Goal: Task Accomplishment & Management: Manage account settings

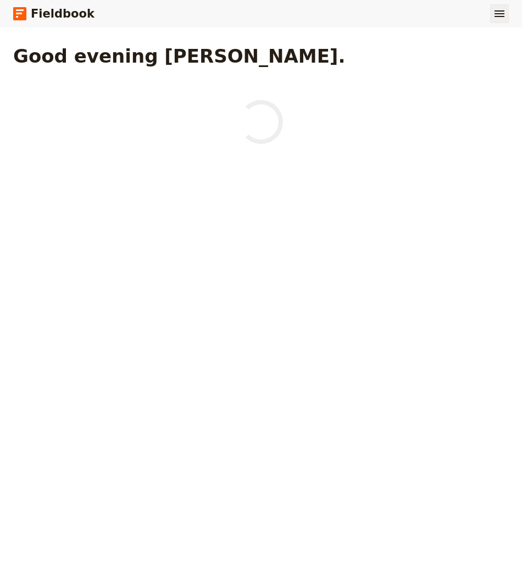
click at [503, 20] on button "​" at bounding box center [499, 13] width 19 height 19
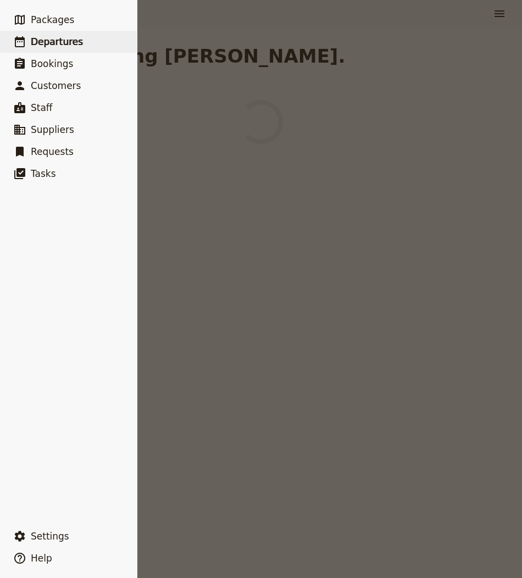
click at [96, 49] on link "​ Departures" at bounding box center [68, 42] width 137 height 22
select select "CREATED_AT"
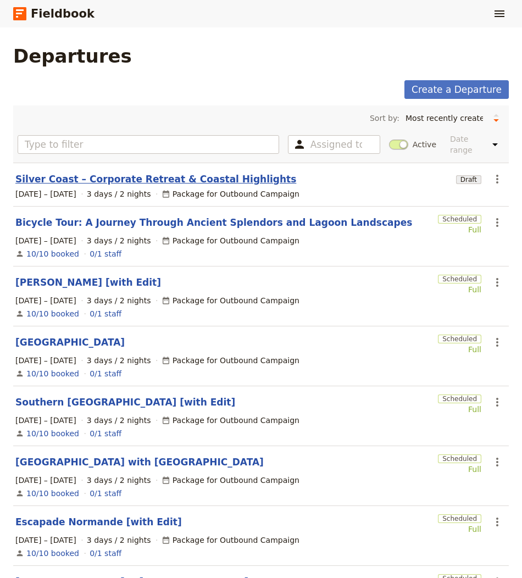
click at [186, 172] on link "Silver Coast – Corporate Retreat & Coastal Highlights" at bounding box center [155, 178] width 281 height 13
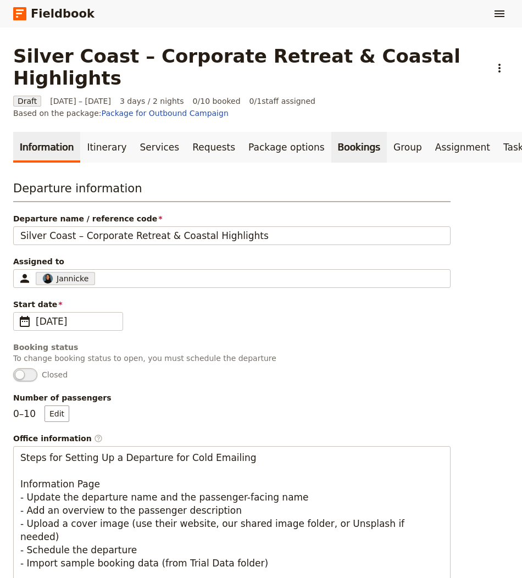
click at [341, 132] on link "Bookings" at bounding box center [358, 147] width 55 height 31
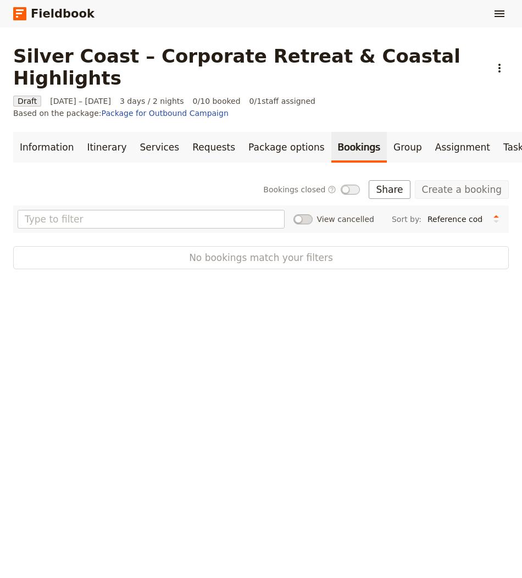
click at [493, 62] on icon "Actions" at bounding box center [499, 68] width 13 height 13
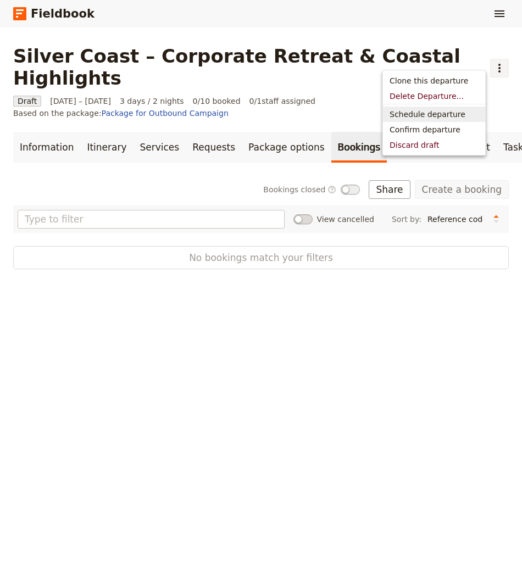
click at [441, 115] on span "Schedule departure" at bounding box center [427, 114] width 76 height 11
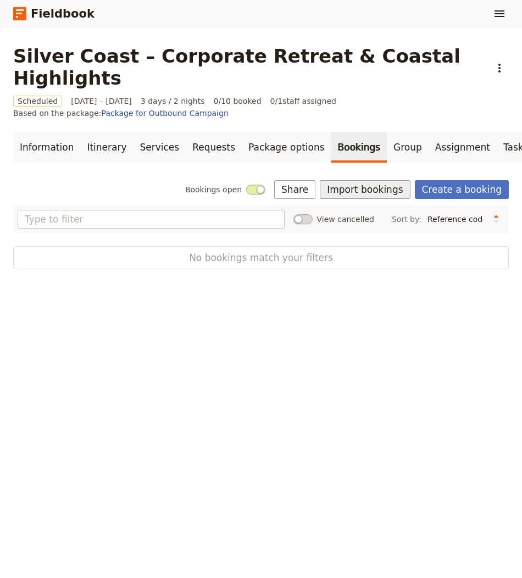
click at [360, 180] on button "Import bookings" at bounding box center [365, 189] width 90 height 19
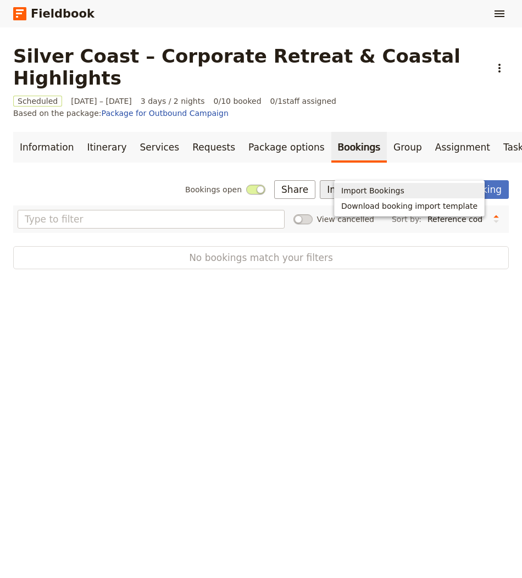
click at [358, 184] on button "Import Bookings" at bounding box center [409, 190] width 149 height 15
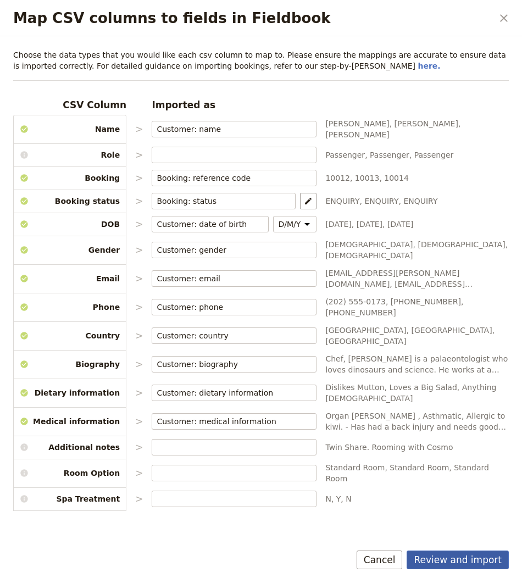
click at [448, 557] on button "Review and import" at bounding box center [457, 559] width 102 height 19
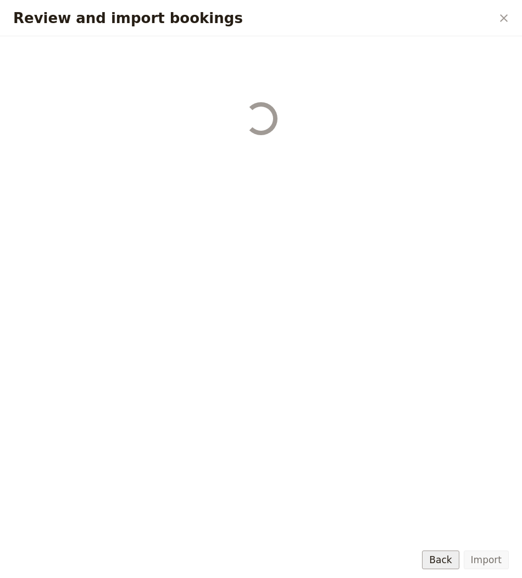
select select "655d56b39948720cb8e55355"
select select "655d57ca9948720cb8e553ec"
select select "655d57fa9948720cb8e553f3"
select select "655d58079948720cb8e553fa"
select select "655d584c9948720cb8e55401"
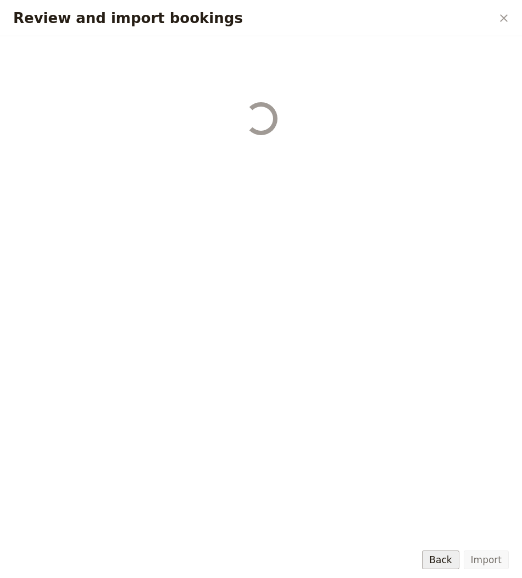
select select "655d58679948720cb8e5540d"
select select "650e6b6659641ed5ee156647"
select select "650e6b4b59641ed5ee156605"
select select "650e2104408bbede5b0c60fd"
select select "650e1d73408bbede5b0c60a6"
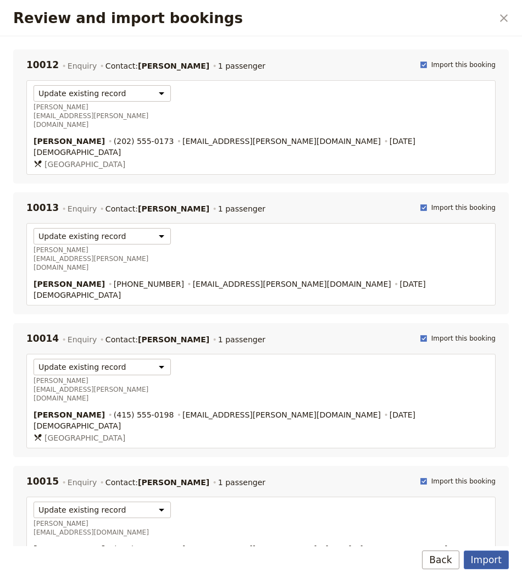
click at [474, 555] on button "Import" at bounding box center [486, 559] width 45 height 19
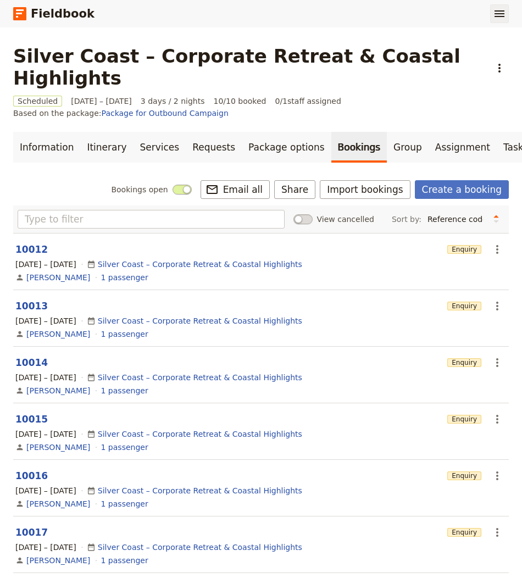
click at [498, 10] on icon "Show menu" at bounding box center [499, 13] width 10 height 7
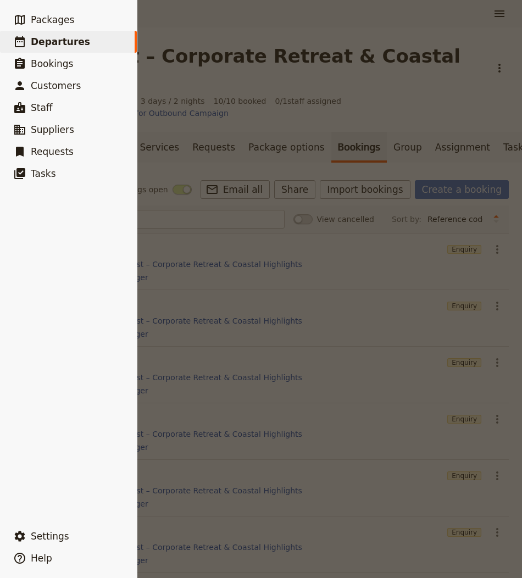
click at [113, 45] on link "​ Departures" at bounding box center [68, 42] width 137 height 22
select select "CREATED_AT"
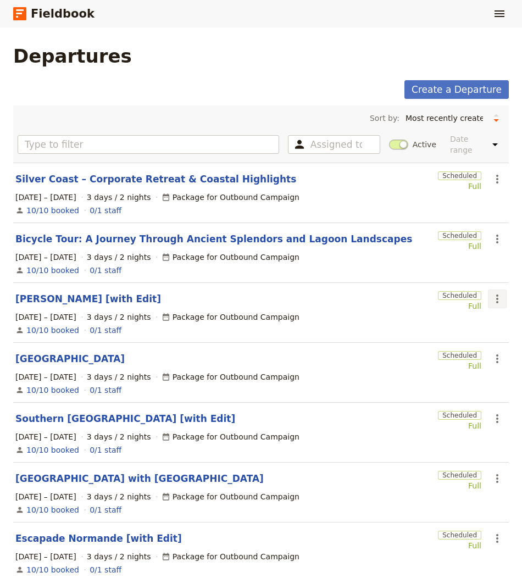
click at [489, 289] on button "​" at bounding box center [497, 298] width 19 height 19
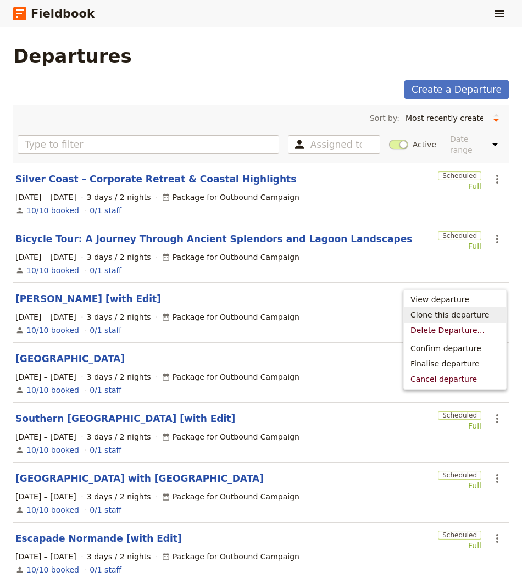
click at [458, 313] on span "Clone this departure" at bounding box center [449, 314] width 79 height 11
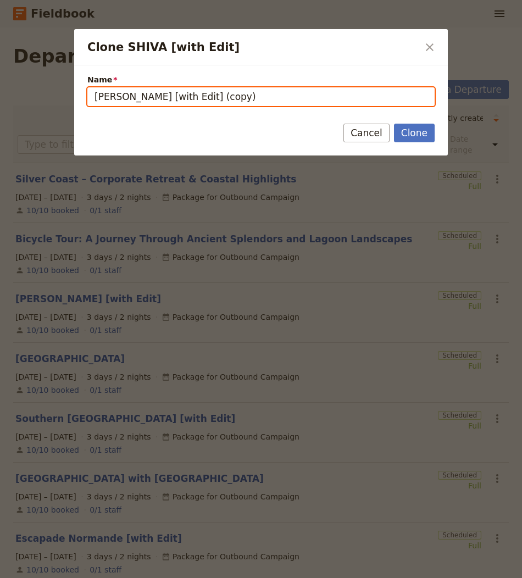
drag, startPoint x: 119, startPoint y: 97, endPoint x: 52, endPoint y: 97, distance: 67.6
click at [52, 577] on div "Clone SHIVA [with Edit] ​ Name SHIVA [with Edit] (copy) Clone Cancel" at bounding box center [261, 578] width 522 height 0
paste input "Colômbia – cores e exuberância"
drag, startPoint x: 312, startPoint y: 91, endPoint x: 272, endPoint y: 91, distance: 39.5
click at [272, 91] on input "Colômbia – cores e exuberância [with Edit] (copy)" at bounding box center [260, 96] width 347 height 19
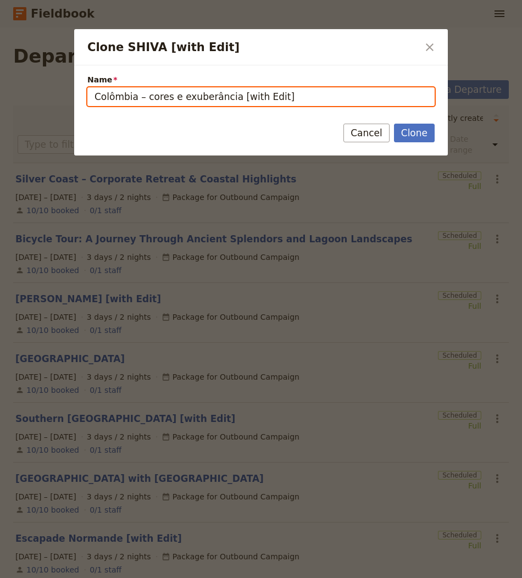
type input "Colômbia – cores e exuberância [with Edit]"
click at [394, 124] on button "Clone" at bounding box center [414, 133] width 41 height 19
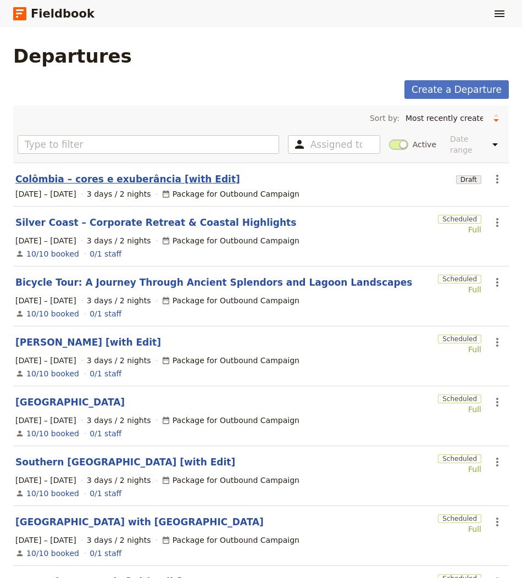
click at [69, 172] on link "Colômbia – cores e exuberância [with Edit]" at bounding box center [127, 178] width 225 height 13
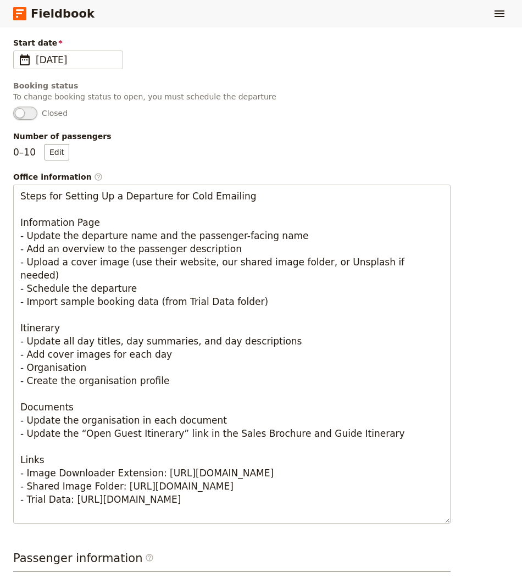
scroll to position [556, 0]
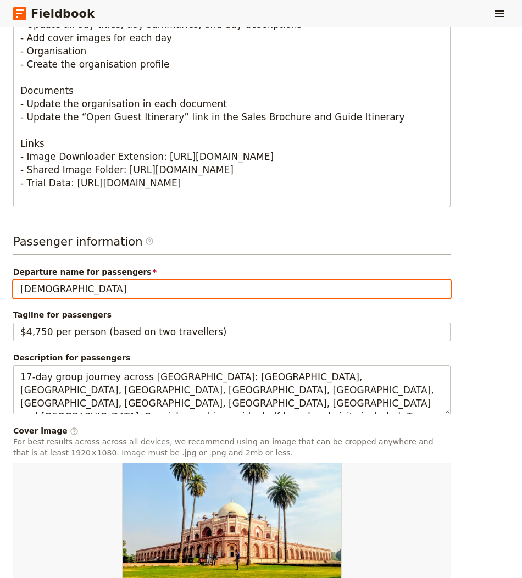
drag, startPoint x: 69, startPoint y: 272, endPoint x: -44, endPoint y: 272, distance: 113.2
click at [0, 272] on html "Fieldbook ​ ​ Fieldbook ​ ​ Packages ​ Departures ​ Bookings ​ Customers ​ Staf…" at bounding box center [261, 289] width 522 height 578
paste input "Colômbia – cores e exuberância"
type input "Colômbia – cores e exuberância"
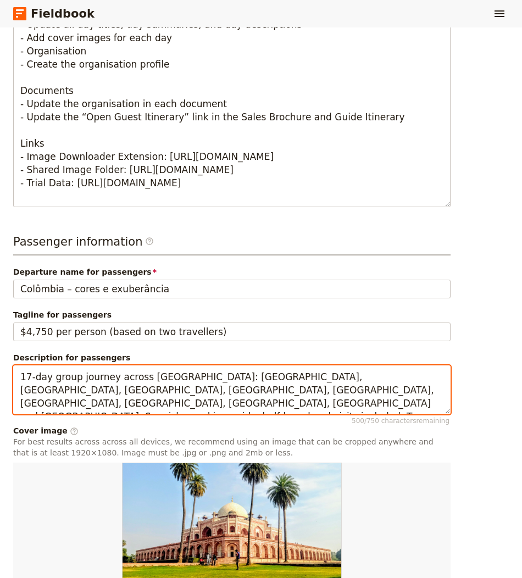
click at [208, 384] on textarea "17‑day group journey across North India: Delhi, Mandawa, Bikaner, Jaisalmer, Jo…" at bounding box center [231, 389] width 437 height 49
paste textarea "Colourful circuit combining Bogotá, the Coffee Region and Cartagena. Package ty…"
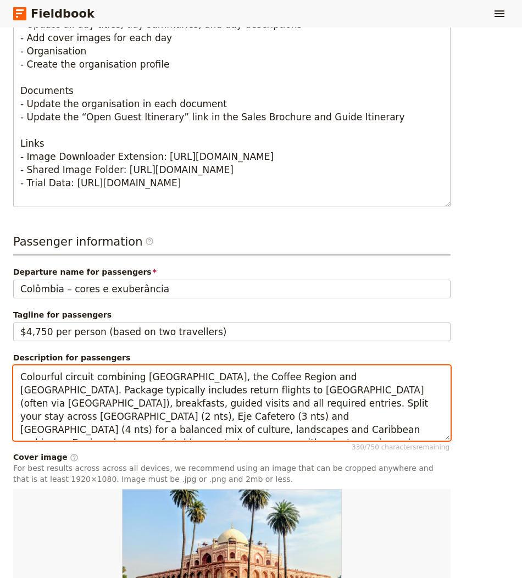
scroll to position [814, 0]
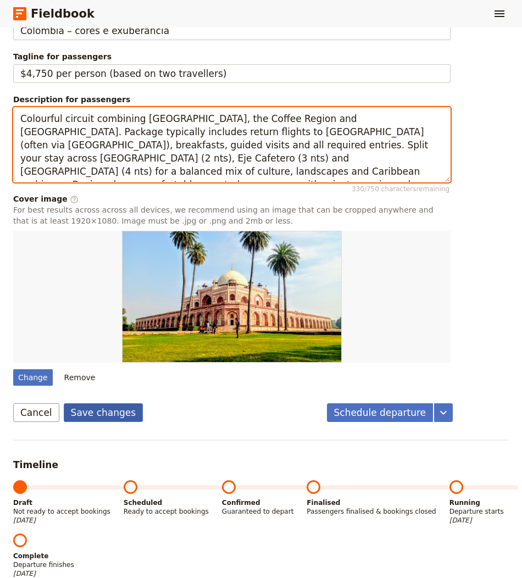
type textarea "Colourful circuit combining [GEOGRAPHIC_DATA], the Coffee Region and [GEOGRAPHI…"
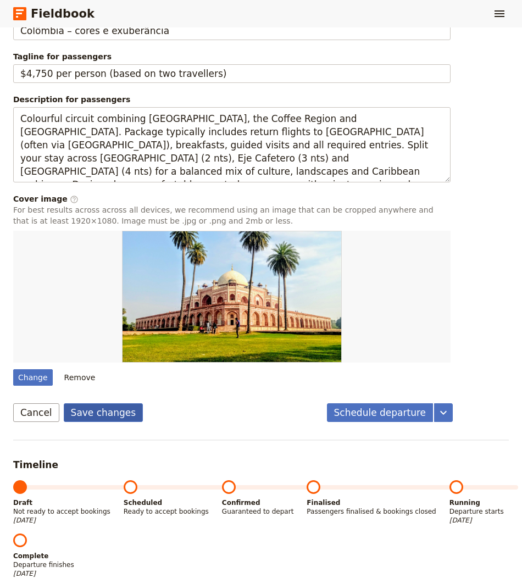
click at [119, 403] on button "Save changes" at bounding box center [104, 412] width 80 height 19
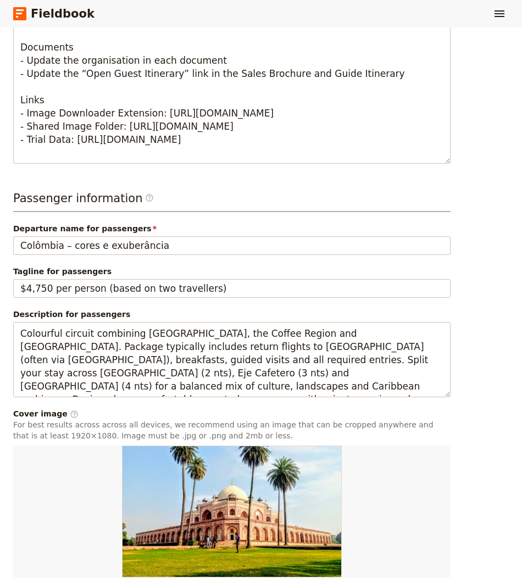
scroll to position [0, 0]
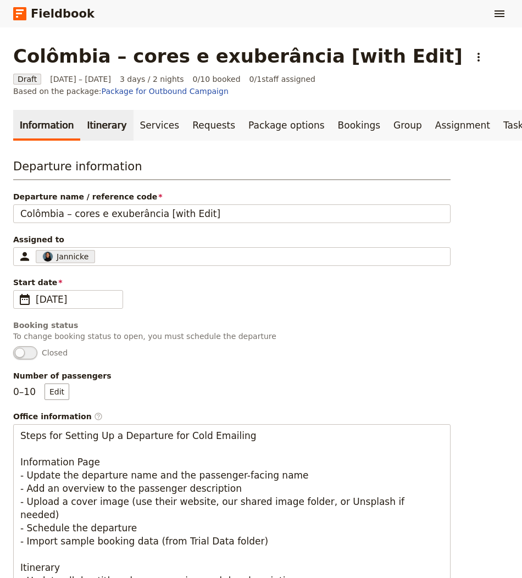
click at [90, 110] on link "Itinerary" at bounding box center [106, 125] width 53 height 31
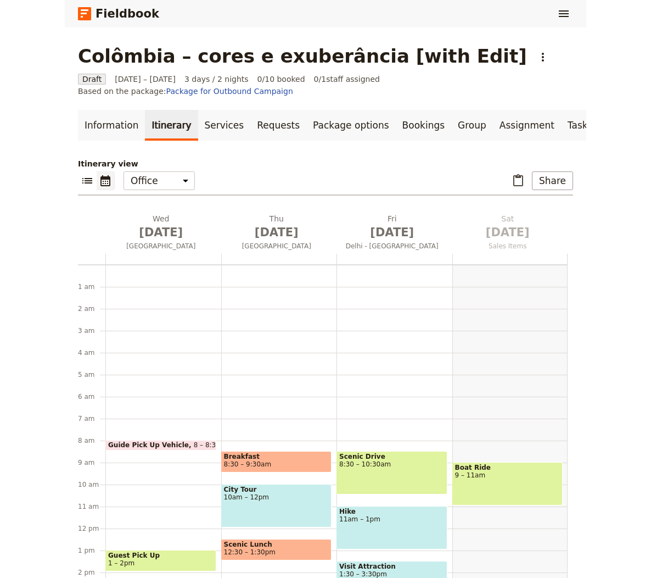
scroll to position [143, 0]
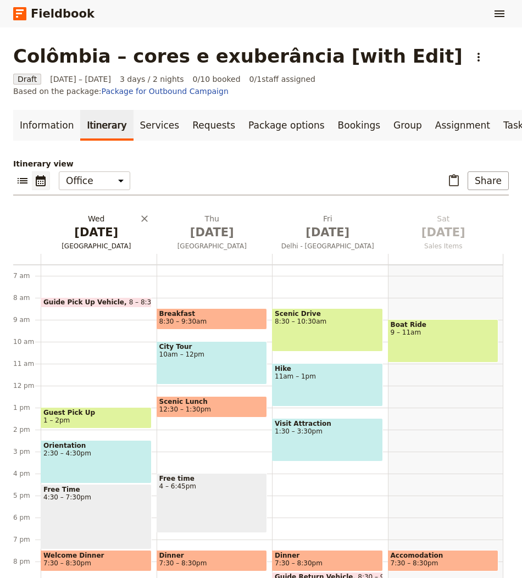
click at [101, 242] on span "Delhi" at bounding box center [97, 246] width 112 height 9
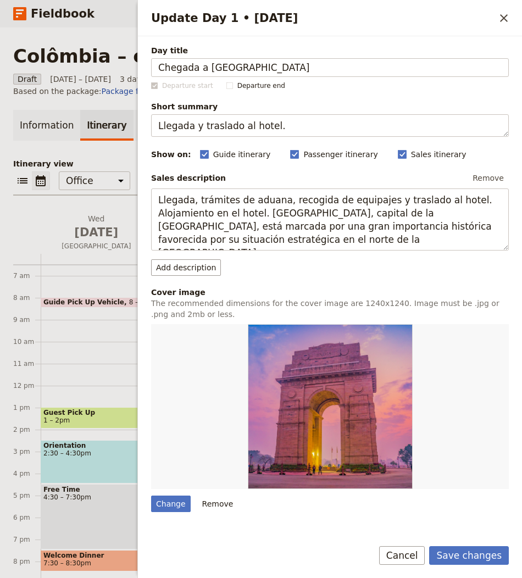
type input "Chegada a [GEOGRAPHIC_DATA]"
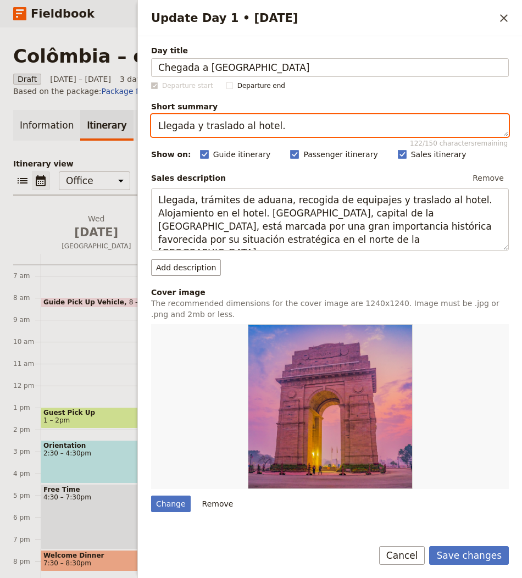
click at [217, 122] on textarea "Llegada y traslado al hotel." at bounding box center [330, 125] width 358 height 23
paste textarea "Airport transfer and gentle orientation"
type textarea "Airport transfer and gentle orientation."
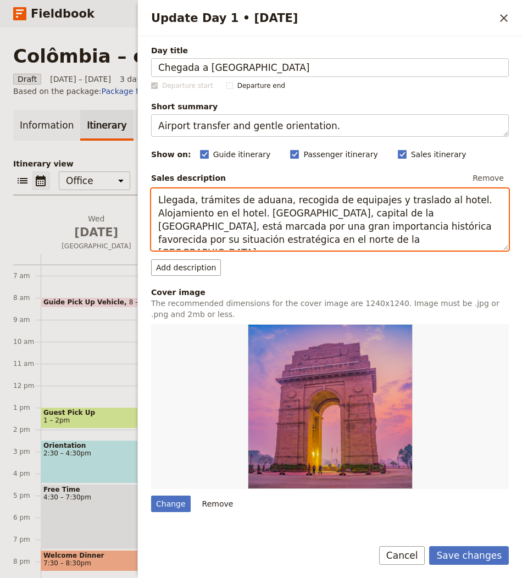
click at [247, 193] on textarea "Llegada, trámites de aduana, recogida de equipajes y traslado al hotel. Alojami…" at bounding box center [330, 219] width 358 height 62
paste textarea "Arrive in Bogotá and transfer to your hotel. Time to relax after the flight, th…"
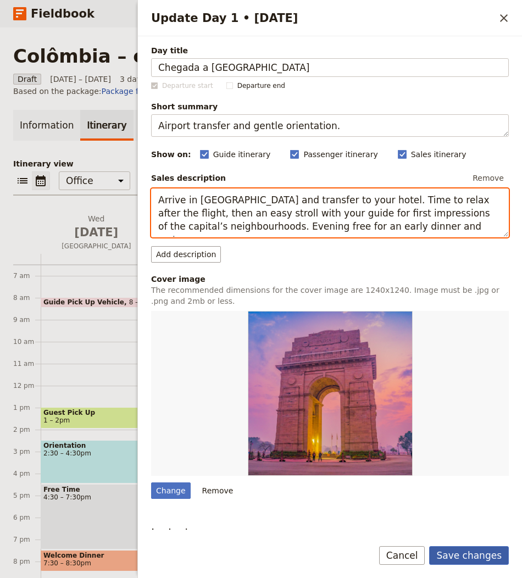
type textarea "Arrive in [GEOGRAPHIC_DATA] and transfer to your hotel. Time to relax after the…"
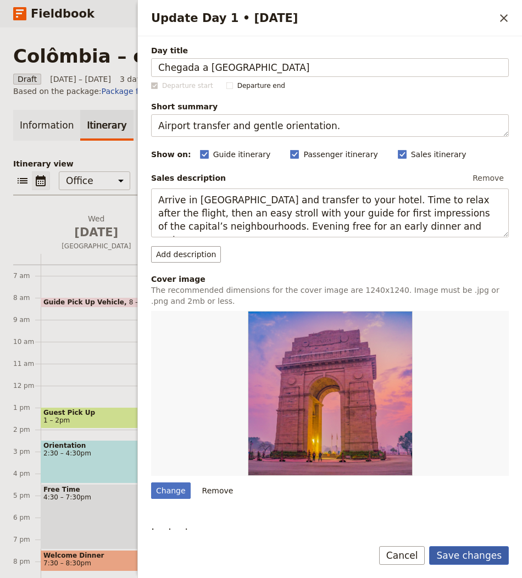
click at [475, 554] on button "Save changes" at bounding box center [469, 555] width 80 height 19
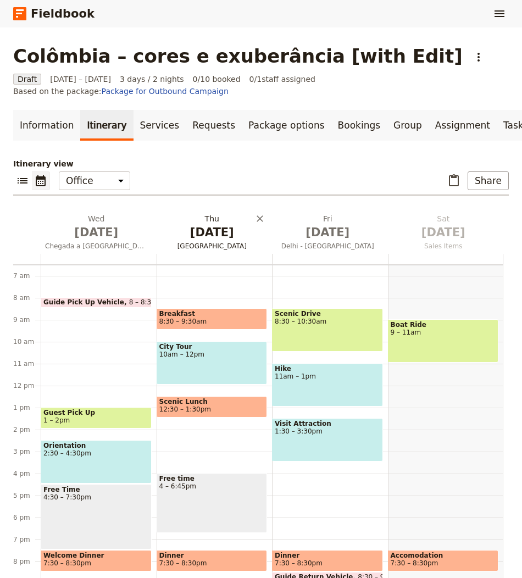
click at [221, 213] on h2 "Thu Oct 2 Delhi" at bounding box center [212, 226] width 103 height 27
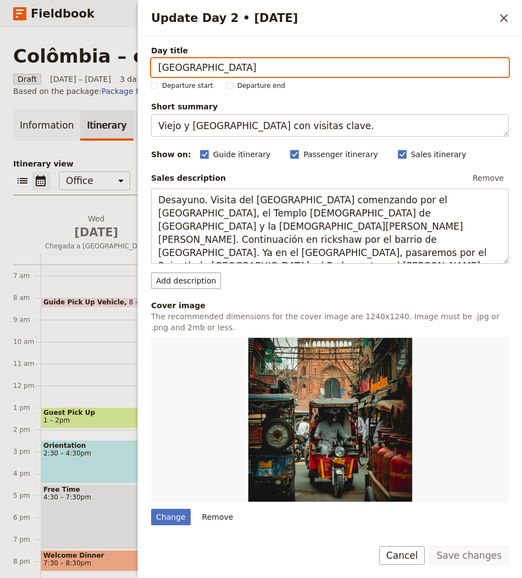
click at [204, 71] on input "Delhi" at bounding box center [330, 67] width 358 height 19
paste input "Bogotá & Zipaquirá"
type input "Bogotá & Zipaquirá"
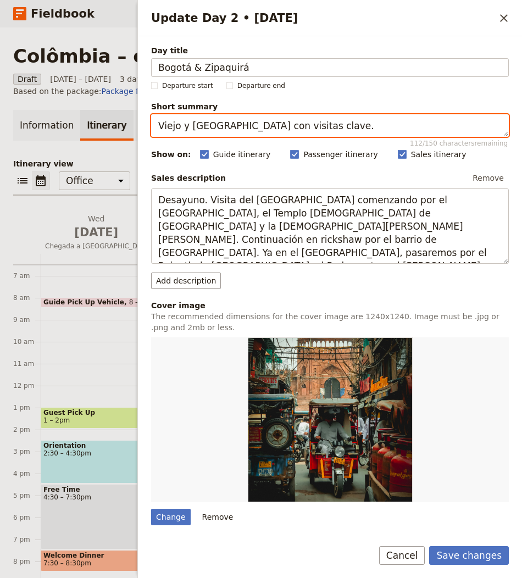
click at [269, 124] on textarea "Viejo y Nuevo Delhi con visitas clave." at bounding box center [330, 125] width 358 height 23
paste textarea "City highlights and the Salt Cathedral"
type textarea "City highlights and the [GEOGRAPHIC_DATA]."
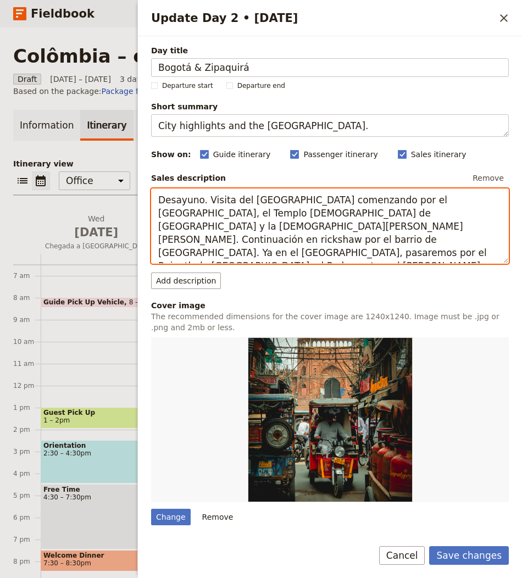
click at [250, 213] on textarea "Desayuno. Visita del Viejo Delhi comenzando por el Raj Ghat, el Templo Sikh de …" at bounding box center [330, 225] width 358 height 75
paste textarea "Guided tour of Bogotá’s historic core taking in Plaza Bolívar and key museums a…"
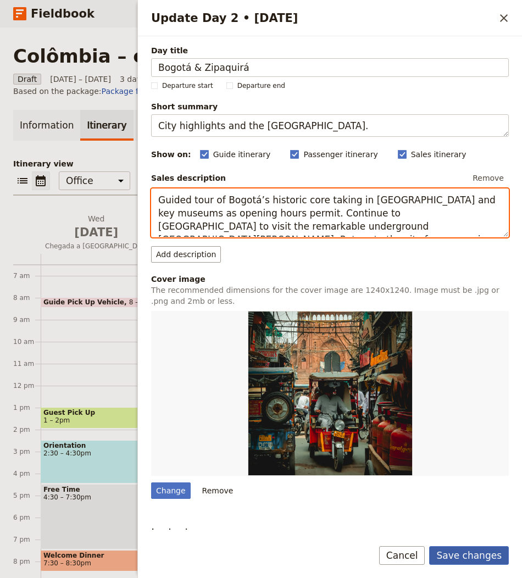
type textarea "Guided tour of Bogotá’s historic core taking in [GEOGRAPHIC_DATA] and key museu…"
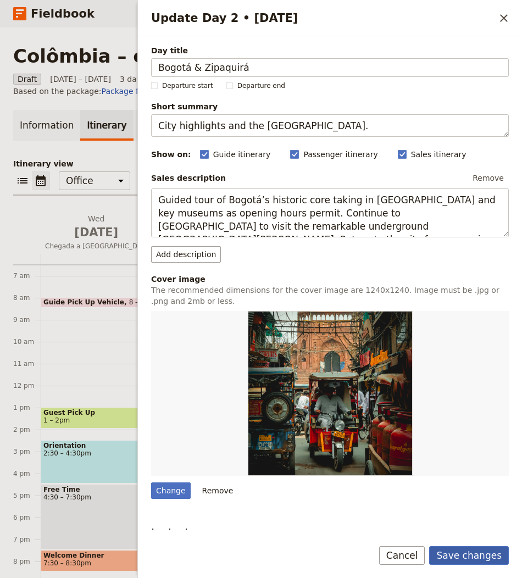
click at [493, 560] on button "Save changes" at bounding box center [469, 555] width 80 height 19
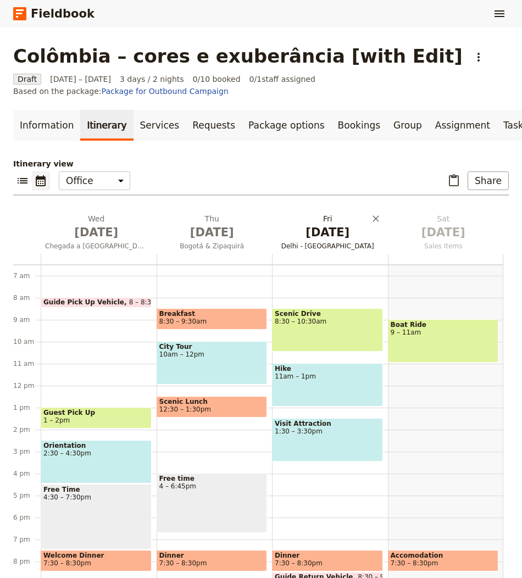
click at [314, 224] on span "[DATE]" at bounding box center [327, 232] width 103 height 16
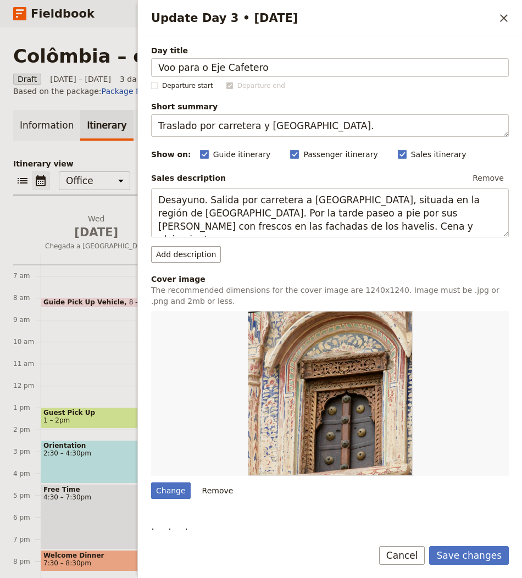
type input "Voo para o Eje Cafetero"
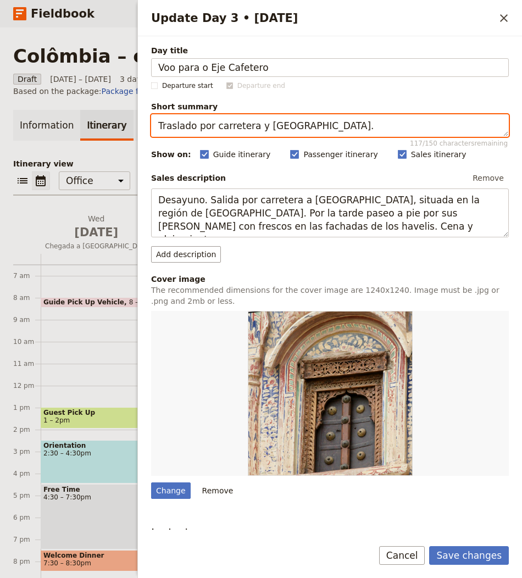
click at [237, 125] on textarea "Traslado por carretera y havelis." at bounding box center [330, 125] width 358 height 23
paste textarea "Wax-palm valleys and coffee estate life"
type textarea "Wax-palm valleys and coffee estate life."
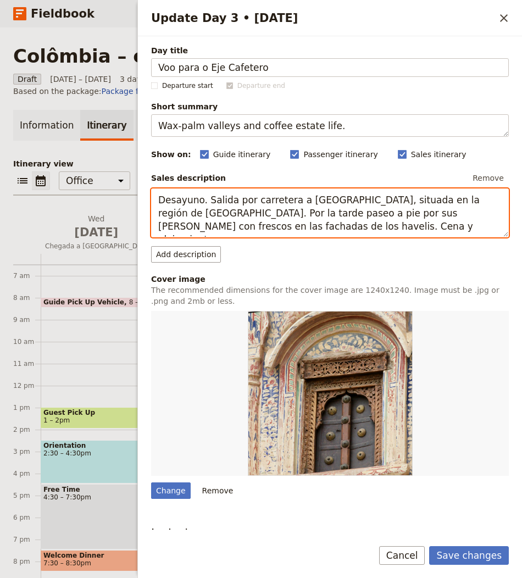
click at [215, 191] on textarea "Desayuno. Salida por carretera a Mandawa, situada en la región de Shekavati. Po…" at bounding box center [330, 212] width 358 height 49
paste textarea "Fly to the Coffee Region and settle into a hacienda-style hotel. Explore the Va…"
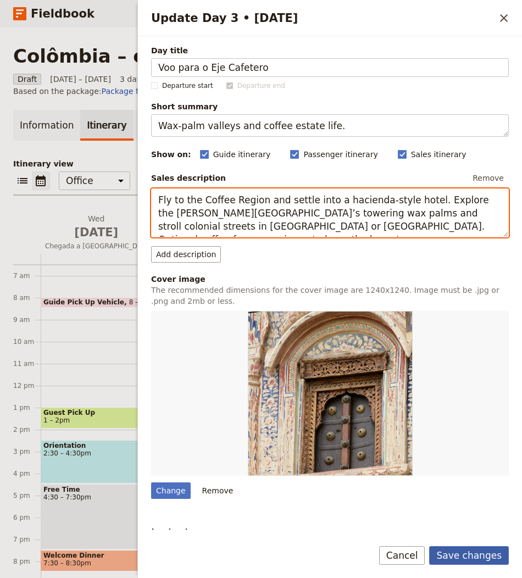
type textarea "Fly to the Coffee Region and settle into a hacienda-style hotel. Explore the [P…"
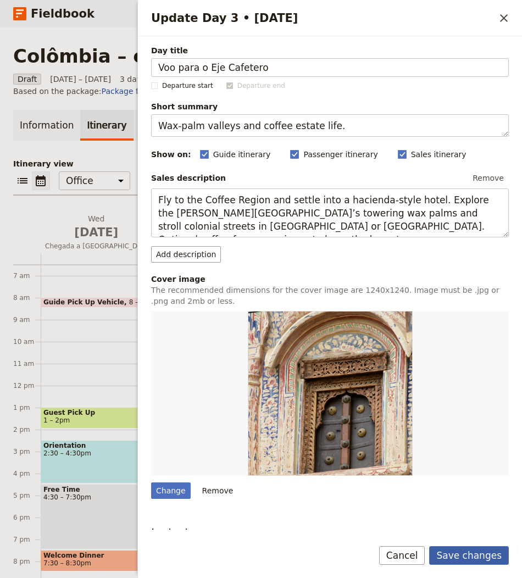
click at [459, 557] on button "Save changes" at bounding box center [469, 555] width 80 height 19
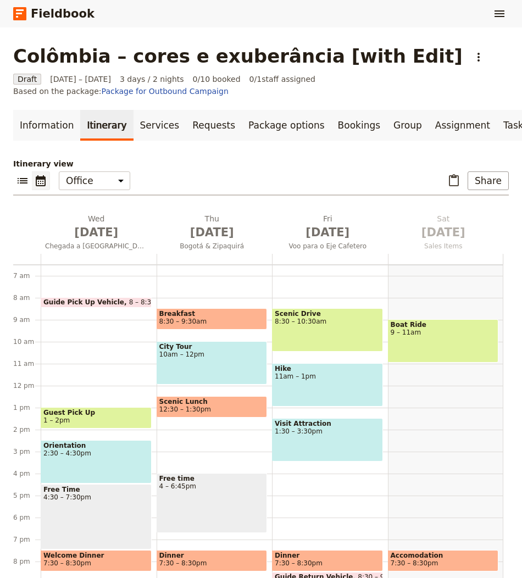
click at [353, 143] on div "Information Itinerary Services Requests Package options Bookings Group Assignme…" at bounding box center [260, 355] width 495 height 491
click at [505, 18] on icon "Show menu" at bounding box center [499, 13] width 13 height 13
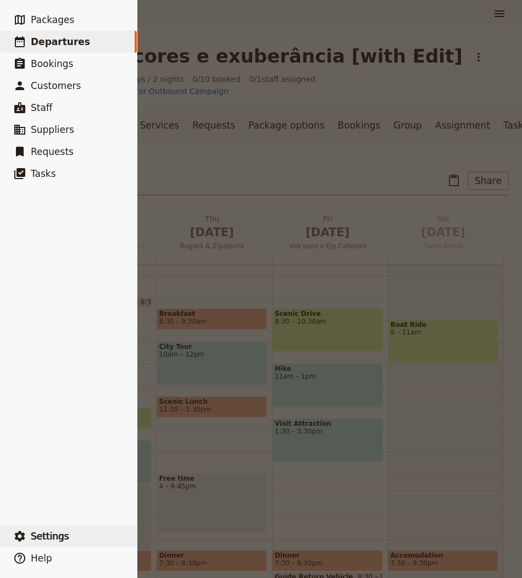
click at [90, 530] on button "​ Settings" at bounding box center [68, 536] width 137 height 22
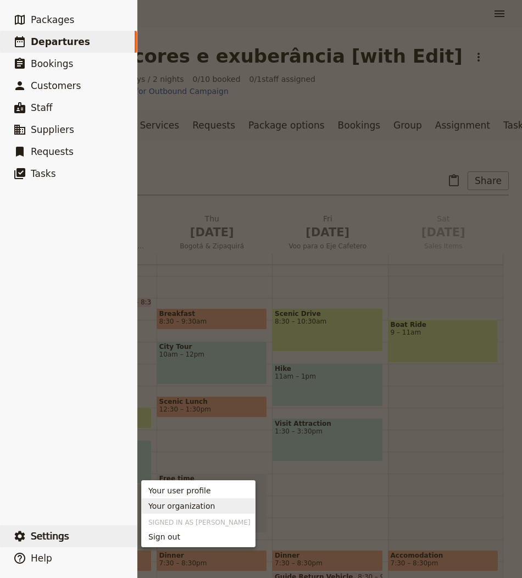
click at [187, 502] on span "Your organization" at bounding box center [181, 505] width 66 height 11
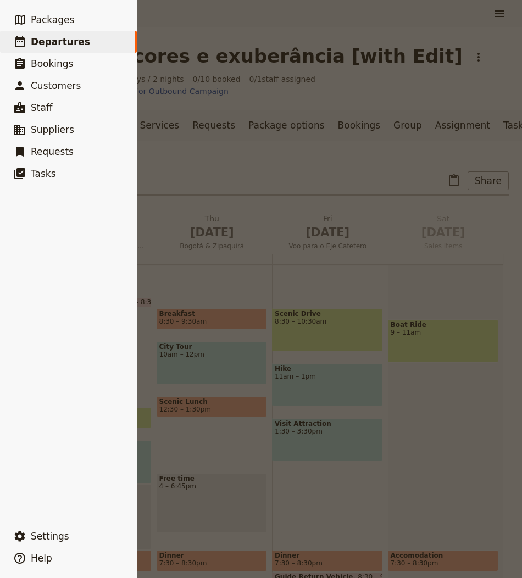
click at [181, 33] on div at bounding box center [261, 289] width 522 height 578
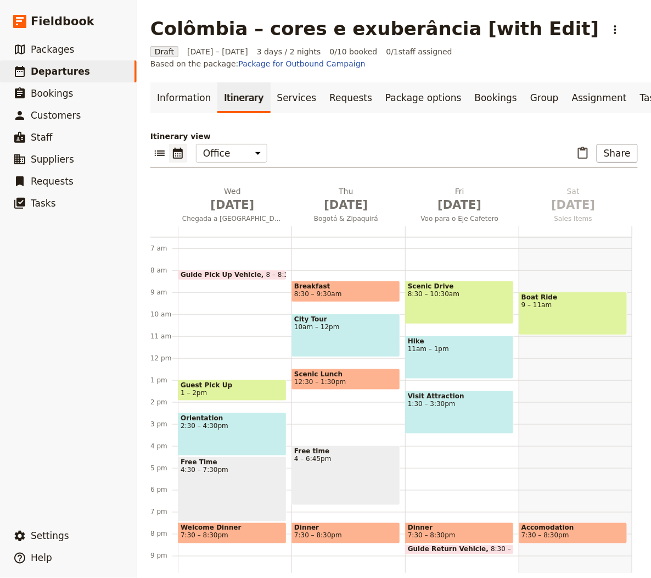
scroll to position [0, 54]
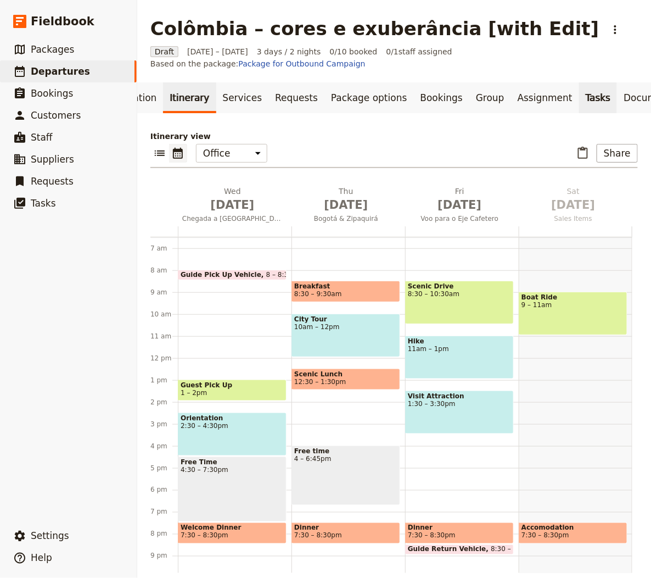
click at [521, 86] on link "Tasks" at bounding box center [599, 97] width 38 height 31
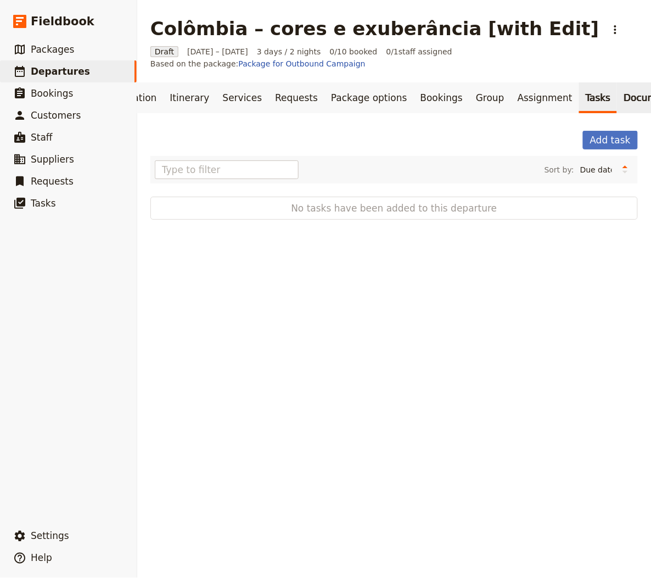
click at [521, 85] on link "Documents" at bounding box center [650, 97] width 66 height 31
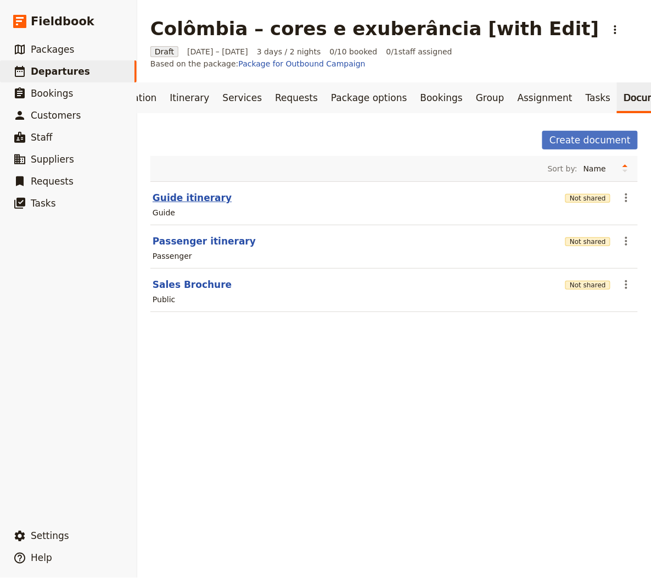
click at [191, 191] on button "Guide itinerary" at bounding box center [192, 197] width 79 height 13
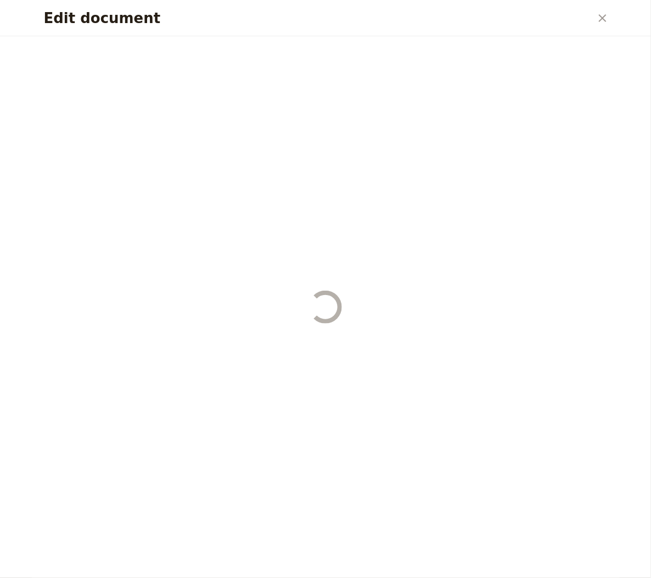
select select "STAFF"
select select "RUN_SHEET"
select select "LARGE"
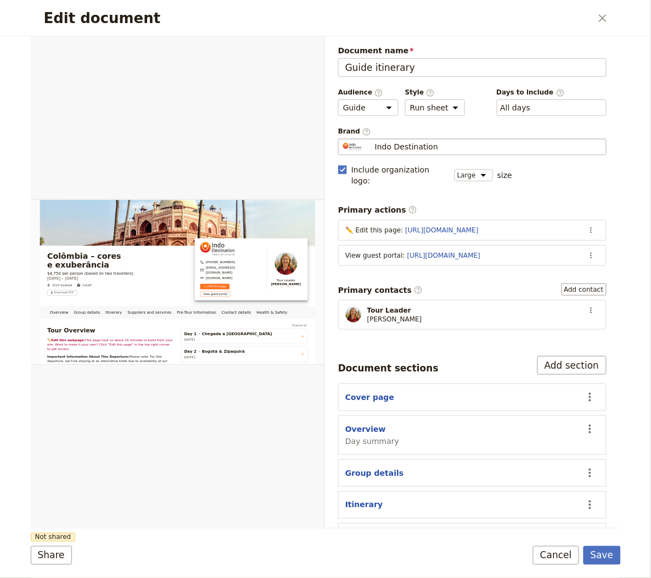
click at [388, 144] on span "Indo Destination" at bounding box center [406, 146] width 63 height 11
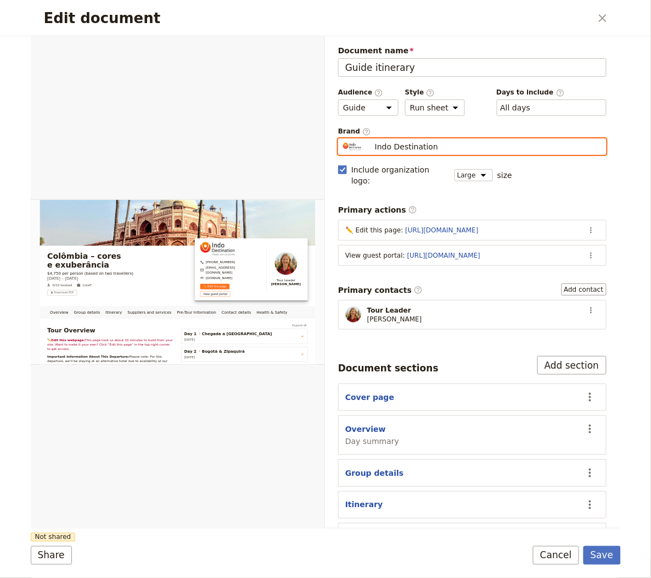
click at [343, 139] on input "Indo Destination" at bounding box center [343, 138] width 1 height 1
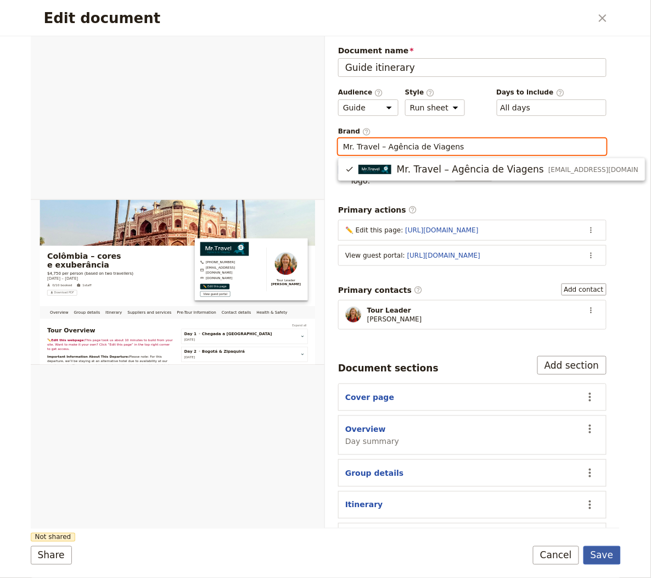
type input "Mr. Travel – Agência de Viagens"
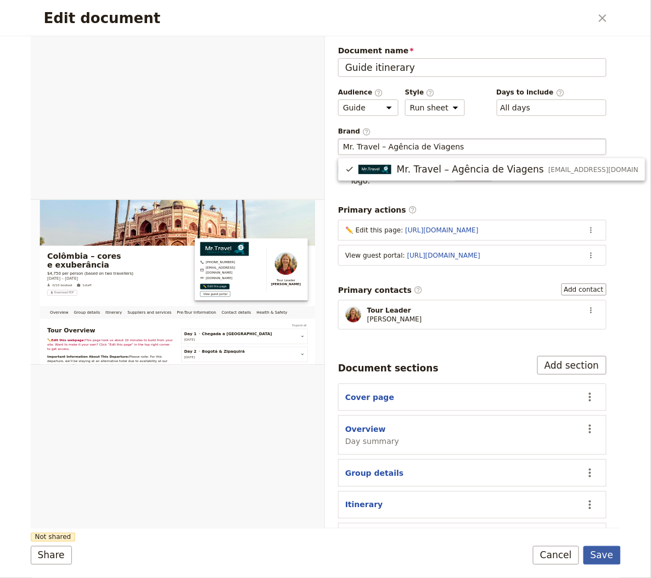
click at [521, 548] on button "Save" at bounding box center [602, 555] width 37 height 19
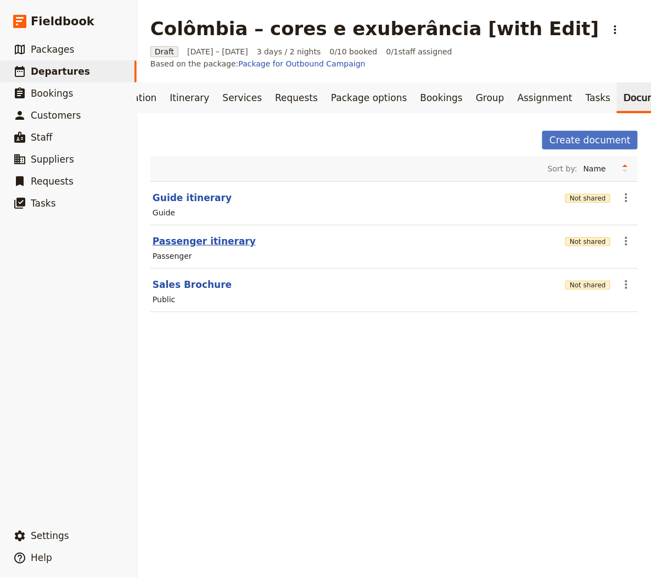
click at [229, 235] on button "Passenger itinerary" at bounding box center [204, 241] width 103 height 13
select select "PASSENGER"
select select "RUN_SHEET"
select select "LARGE"
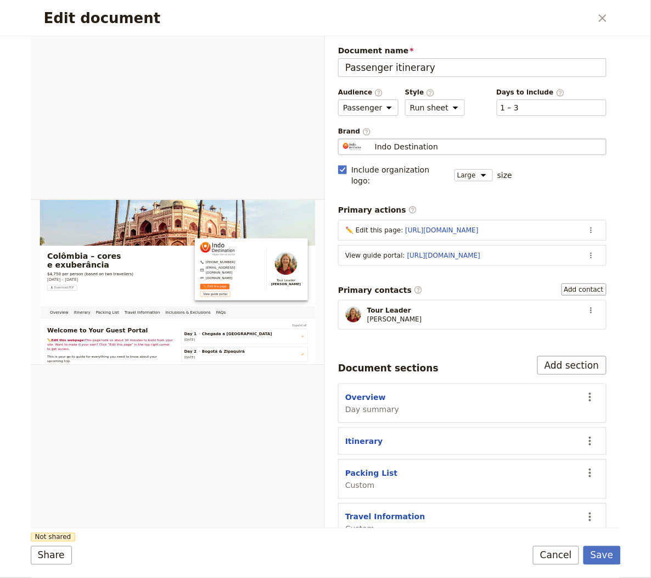
click at [408, 141] on span "Indo Destination" at bounding box center [406, 146] width 63 height 11
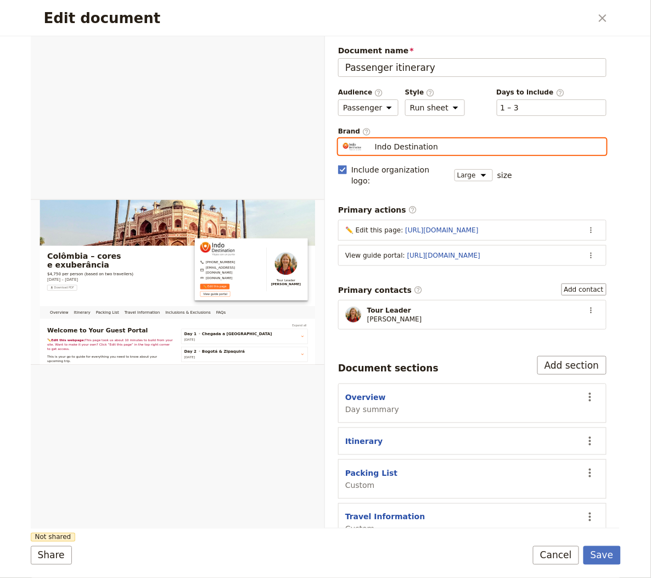
click at [343, 139] on input "Indo Destination" at bounding box center [343, 138] width 1 height 1
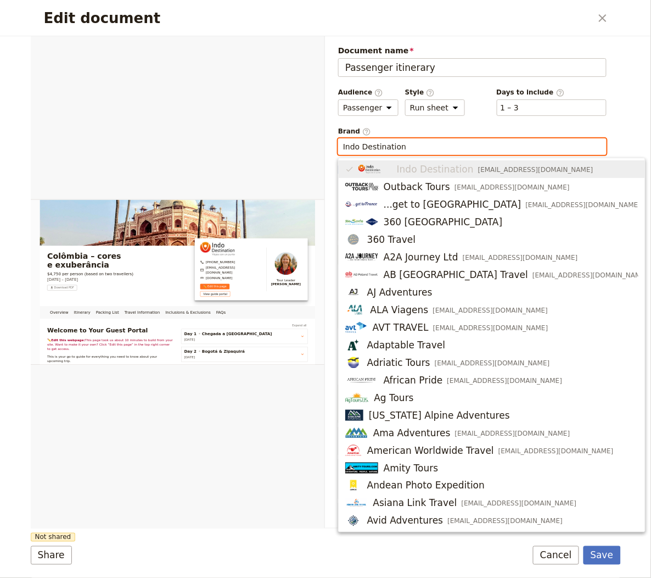
paste input "Mr. Travel – Agência de Viagens"
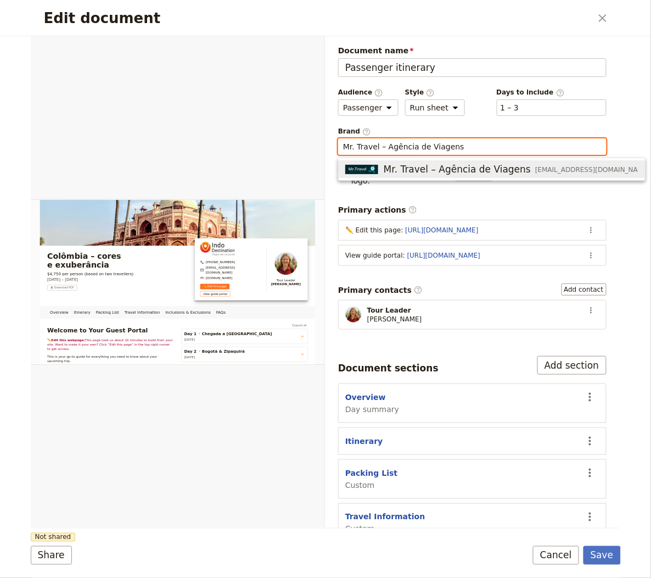
click at [382, 168] on div "Mr. Travel – Agência de Viagens incoming@mrtravel.pt" at bounding box center [492, 169] width 293 height 13
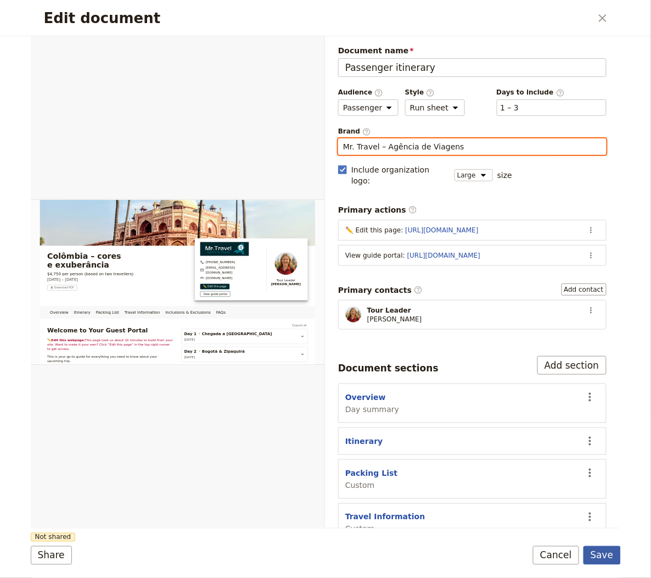
type input "Mr. Travel – Agência de Viagens"
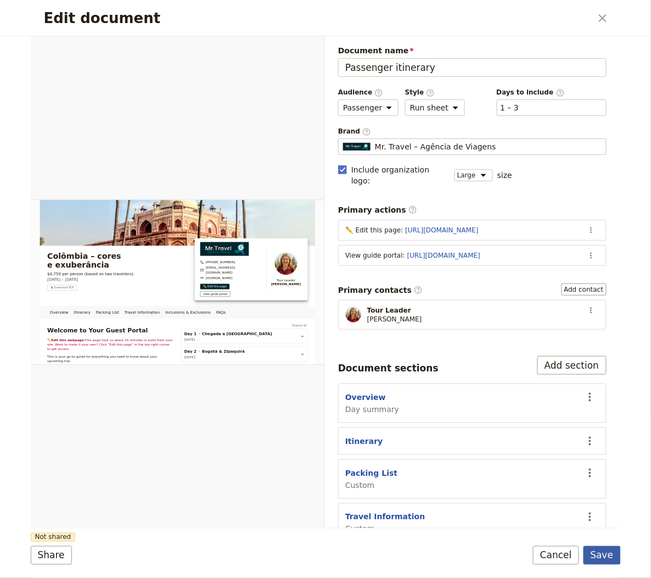
click at [521, 555] on button "Save" at bounding box center [602, 555] width 37 height 19
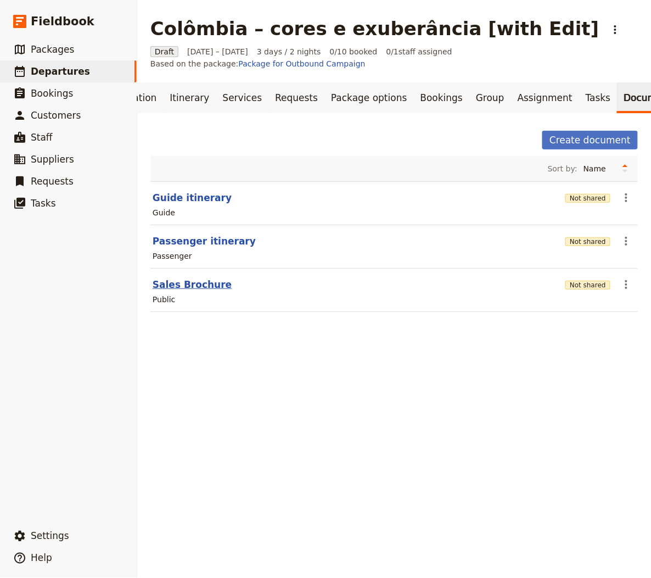
click at [216, 278] on button "Sales Brochure" at bounding box center [192, 284] width 79 height 13
select select "DEFAULT"
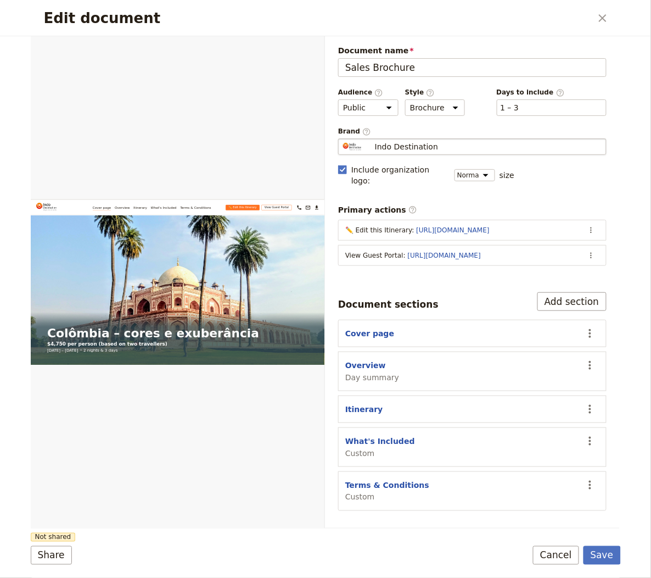
click at [404, 144] on span "Indo Destination" at bounding box center [406, 146] width 63 height 11
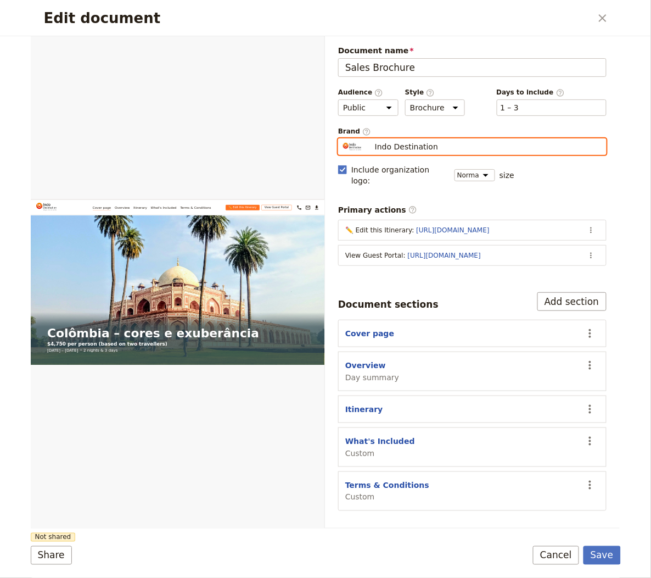
click at [343, 139] on input "Indo Destination" at bounding box center [343, 138] width 1 height 1
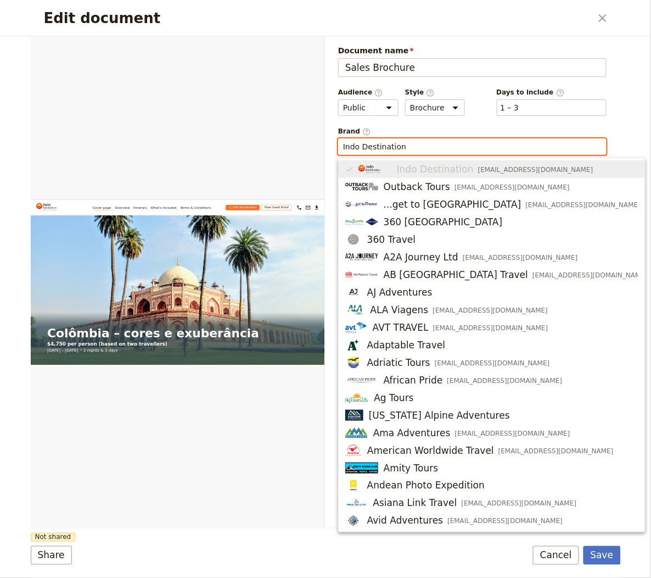
paste input "Mr. Travel – Agência de Viagens"
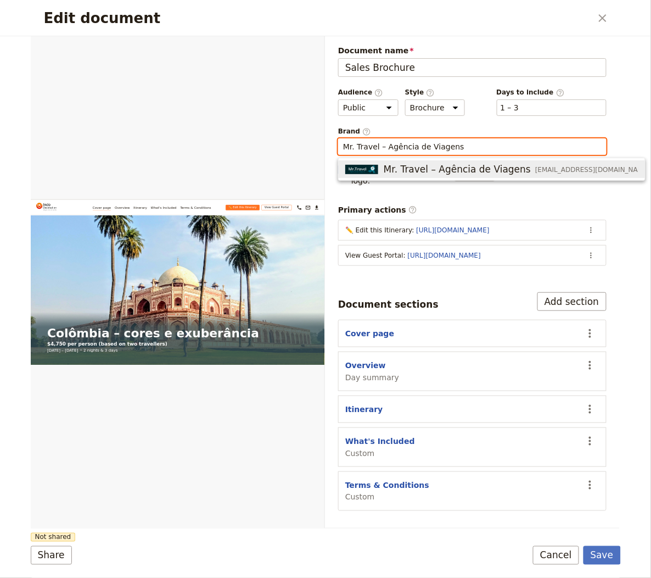
click at [393, 168] on span "Mr. Travel – Agência de Viagens" at bounding box center [457, 169] width 147 height 13
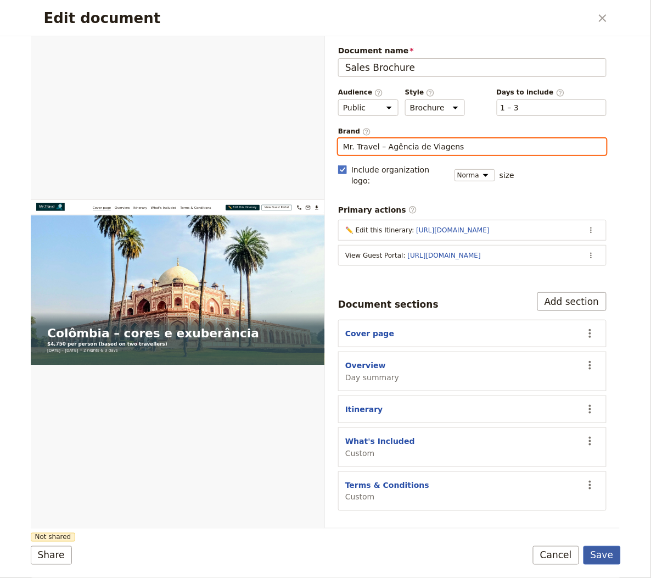
type input "Mr. Travel – Agência de Viagens"
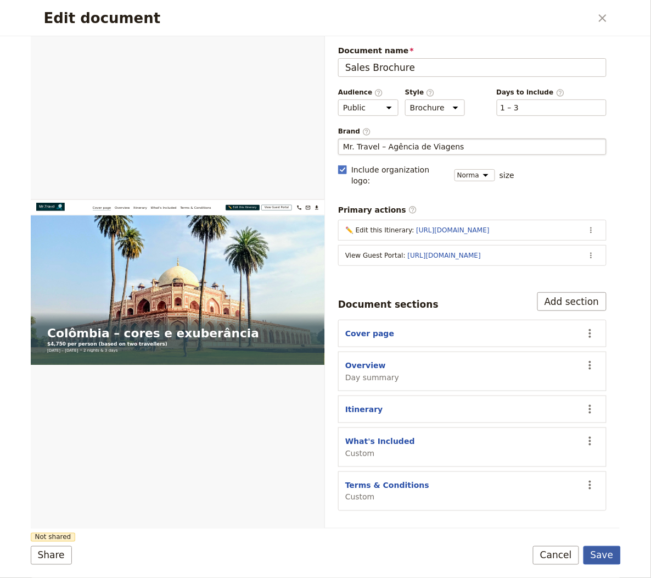
click at [521, 554] on button "Save" at bounding box center [602, 555] width 37 height 19
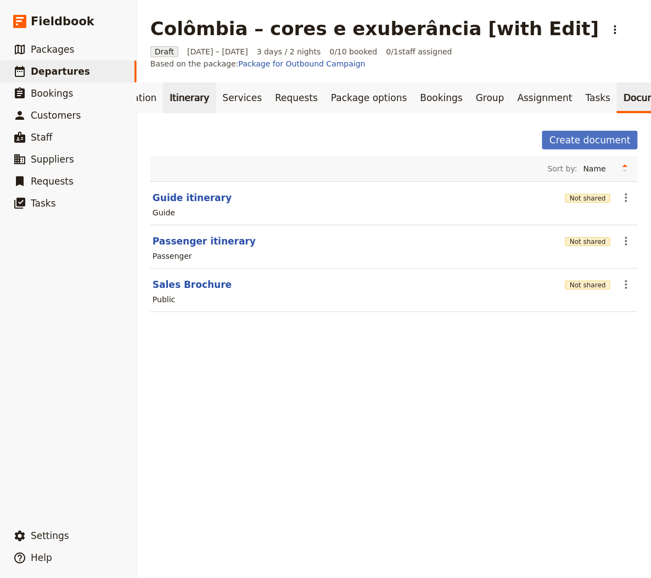
click at [179, 82] on link "Itinerary" at bounding box center [189, 97] width 53 height 31
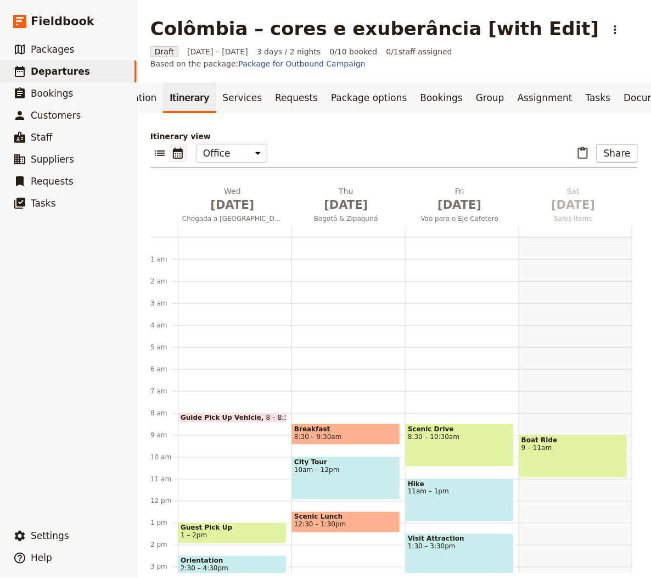
scroll to position [143, 0]
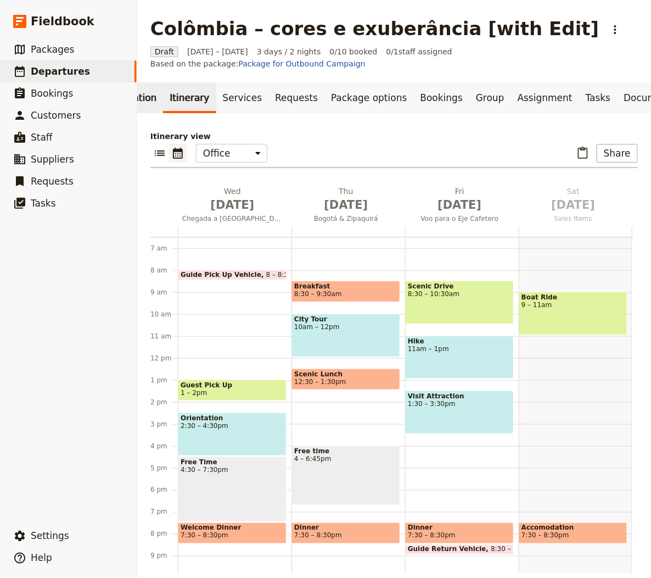
click at [148, 87] on link "Information" at bounding box center [129, 97] width 67 height 31
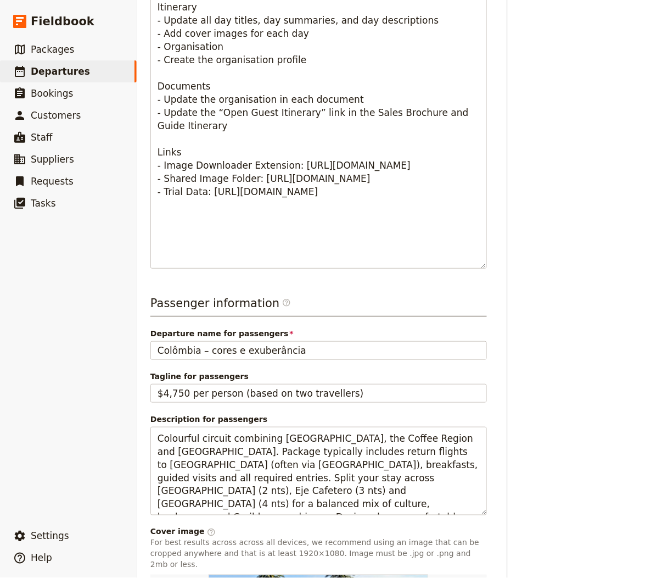
scroll to position [710, 0]
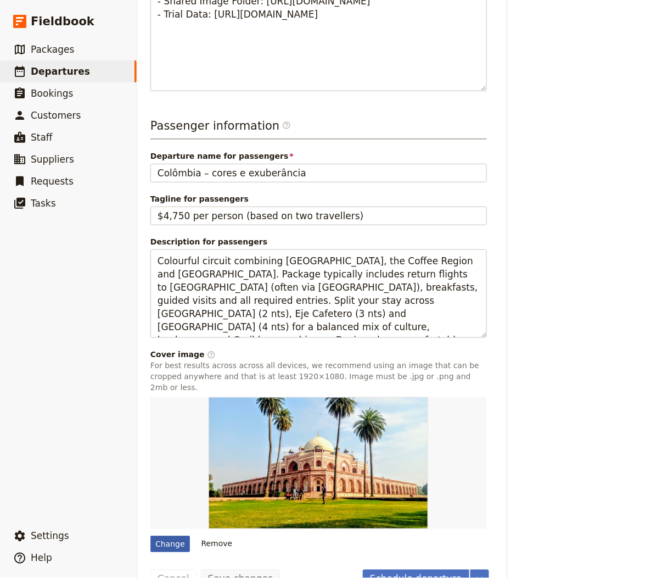
click at [169, 536] on div "Change" at bounding box center [171, 544] width 40 height 16
click at [151, 535] on input "Change" at bounding box center [150, 535] width 1 height 1
type input "C:\fakepath\L08zbS8tME0zWnJTbS9VakZqMzBNWi9VakZqMzBNWnNMc2hvc3dabWMxbFNtTUVTdEt…"
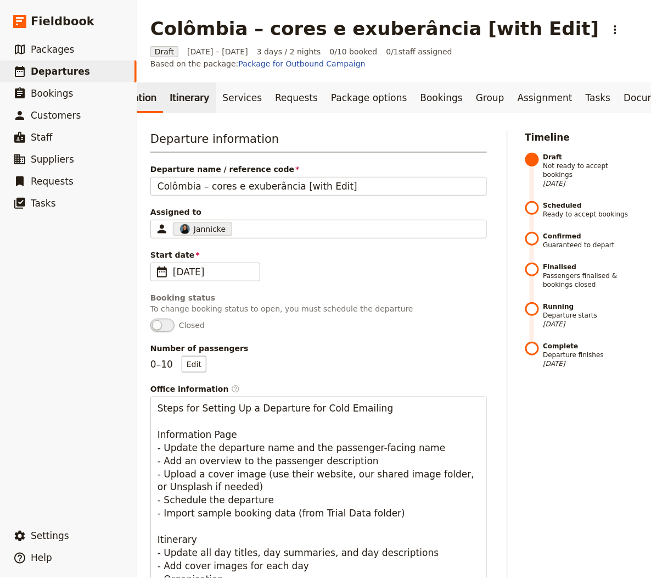
click at [197, 97] on link "Itinerary" at bounding box center [189, 97] width 53 height 31
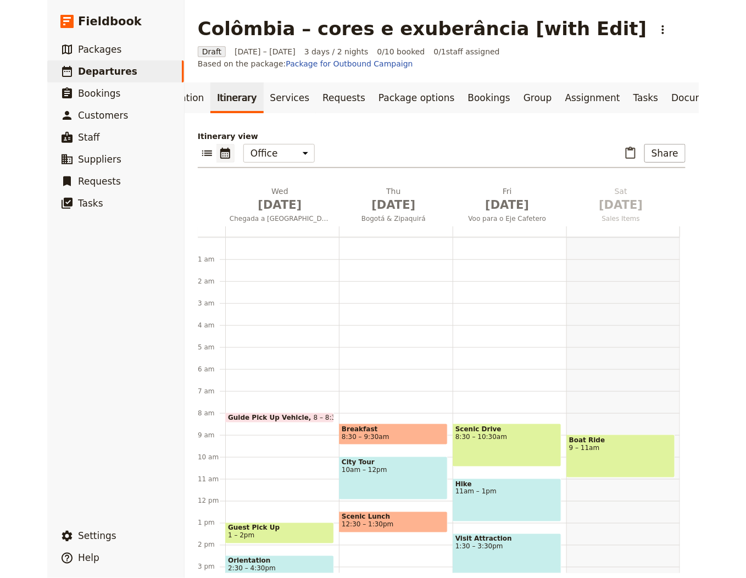
scroll to position [143, 0]
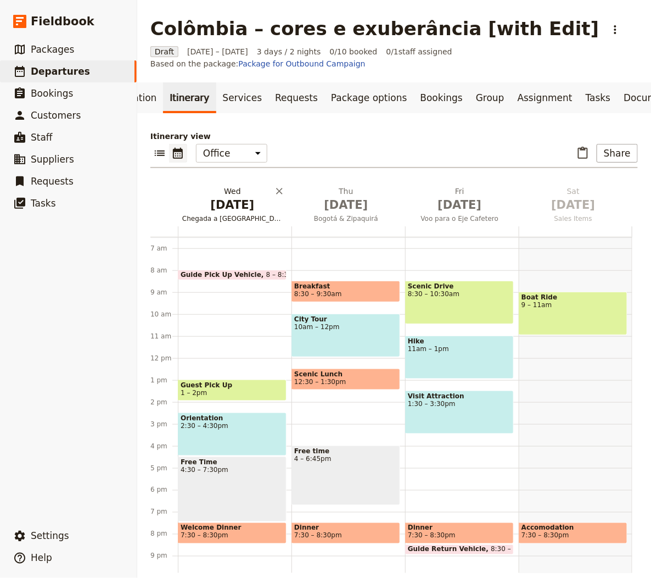
click at [218, 186] on h2 "[DATE] Chegada a [GEOGRAPHIC_DATA]" at bounding box center [232, 199] width 101 height 27
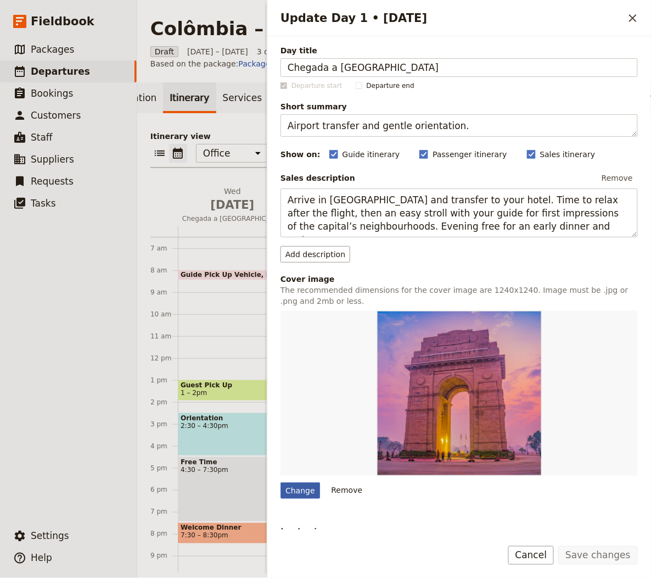
click at [294, 486] on div "Change" at bounding box center [301, 490] width 40 height 16
click at [281, 482] on input "Change" at bounding box center [280, 482] width 1 height 1
type input "C:\fakepath\L08zbS8tME0zWnJTbS9VakZqMzBNWi9VakZqMzBNWnNxc1B1Wjdaa1NzaEo3TWpHdU1…"
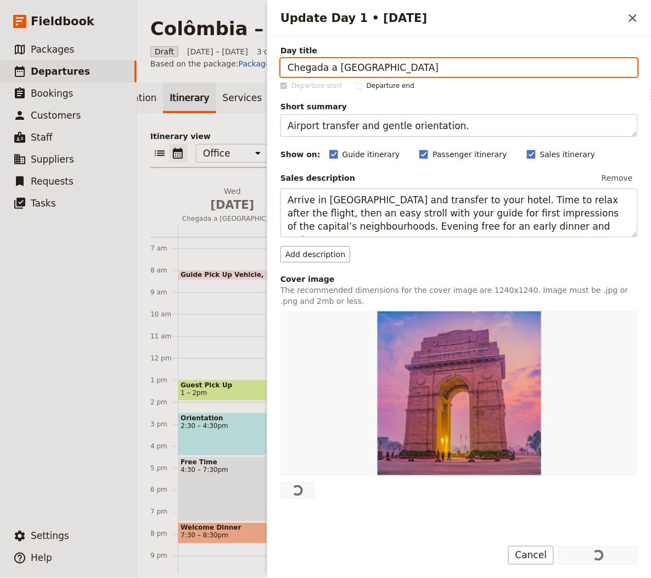
click at [179, 164] on div "Itinerary view ​ ​ Office Guide Passenger Sales ​ Share Wed Oct 1 Chegada a Bog…" at bounding box center [395, 352] width 488 height 442
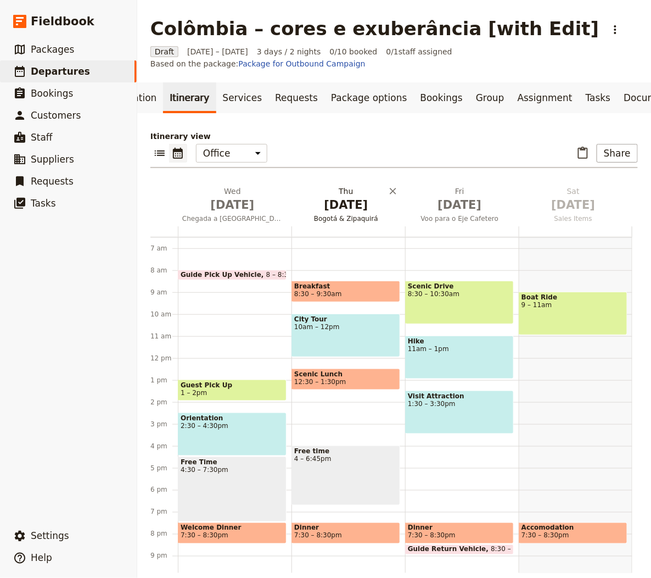
click at [342, 197] on span "[DATE]" at bounding box center [346, 205] width 101 height 16
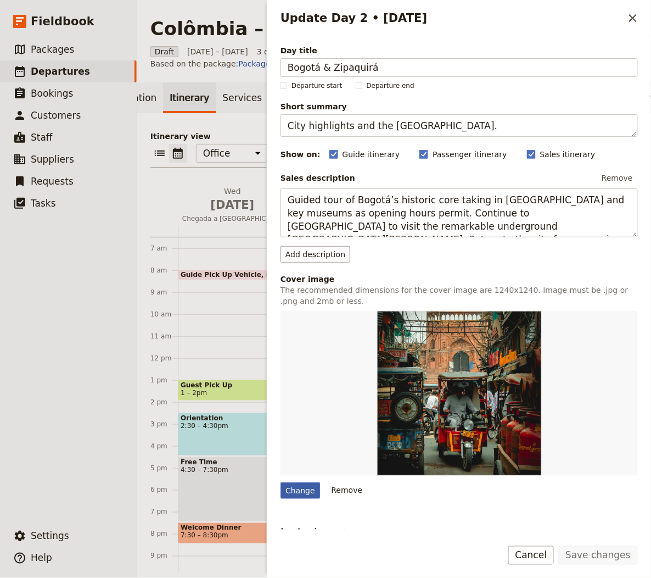
click at [294, 486] on div "Change" at bounding box center [301, 490] width 40 height 16
click at [281, 482] on input "Change" at bounding box center [280, 482] width 1 height 1
type input "C:\fakepath\L08zbS8tME0zWnJTbS9VakZqMzBNWi9VakZqMzBNWnNvc3dabWMxbFNtTUVTdEtqM3R…"
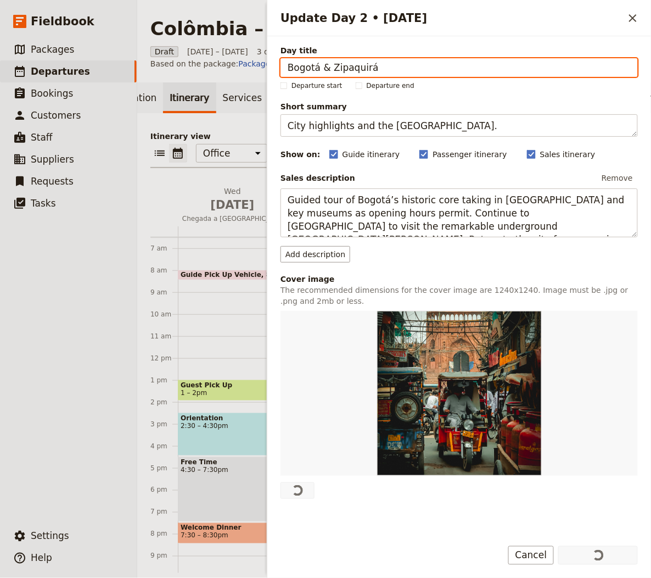
click at [220, 4] on main "Colômbia – cores e exuberância [with Edit] ​ Draft 1 – 3 Oct 2025 3 days / 2 ni…" at bounding box center [394, 295] width 514 height 590
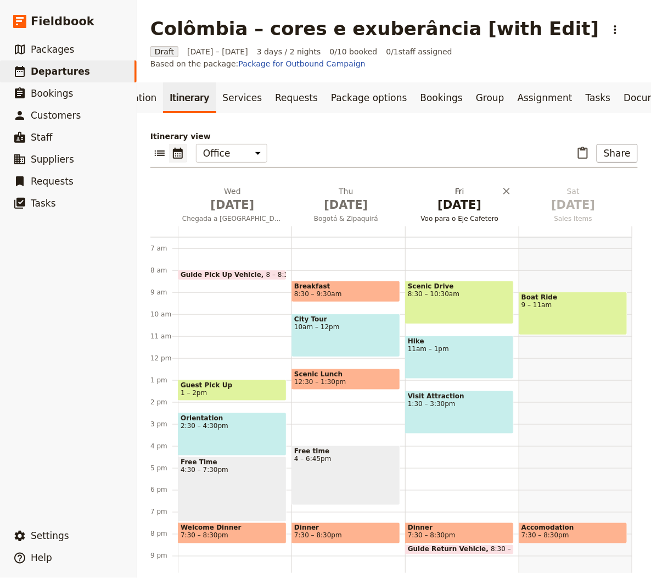
click at [476, 197] on span "[DATE]" at bounding box center [460, 205] width 101 height 16
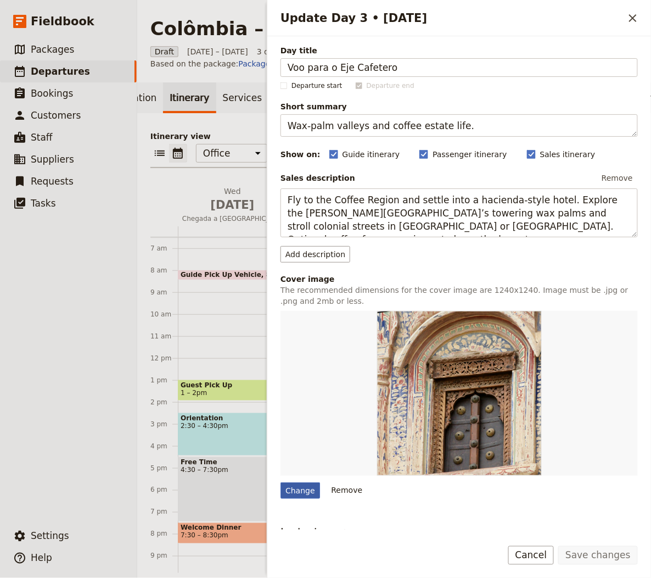
click at [292, 482] on div "Change" at bounding box center [301, 490] width 40 height 16
click at [281, 482] on input "Change" at bounding box center [280, 482] width 1 height 1
type input "C:\fakepath\L08zbS8tME0zWnJTbS9VakZqMzBNWi9VakZqMzBNWnM2dHp0ZGty.jpg"
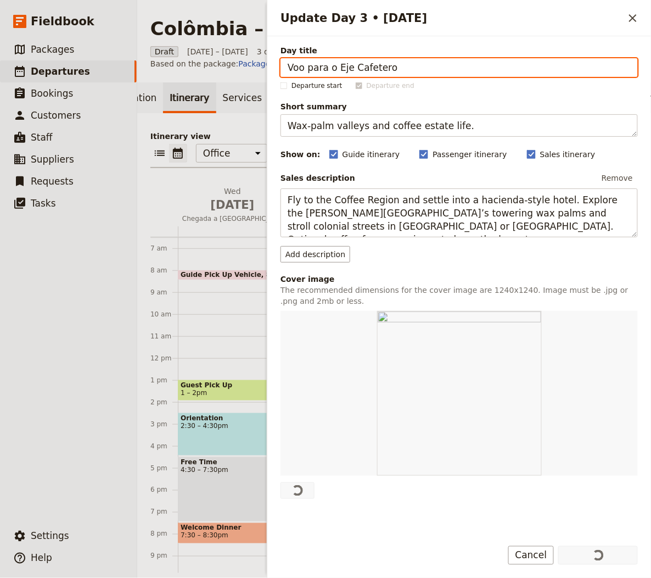
click at [214, 5] on main "Colômbia – cores e exuberância [with Edit] ​ Draft 1 – 3 Oct 2025 3 days / 2 ni…" at bounding box center [394, 295] width 514 height 590
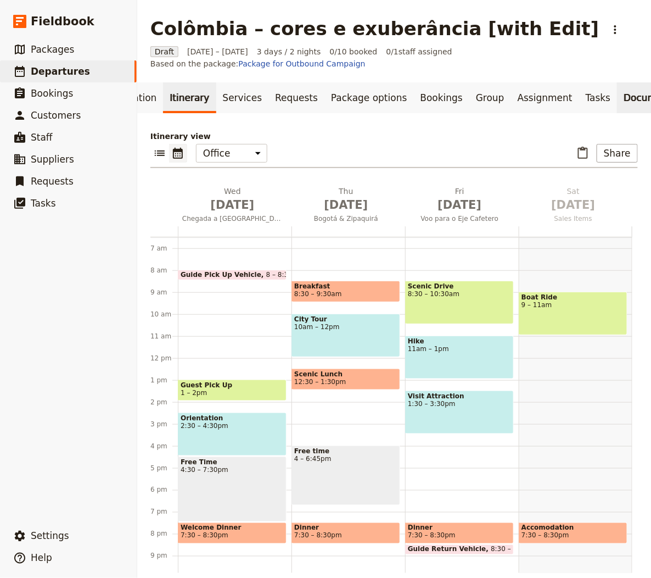
click at [521, 82] on link "Documents" at bounding box center [650, 97] width 66 height 31
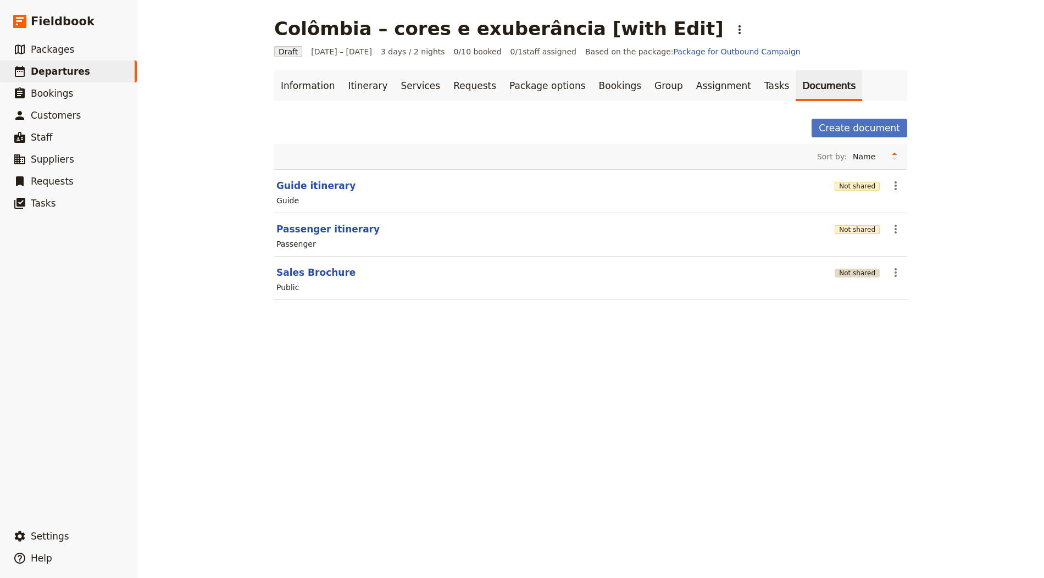
click at [521, 272] on button "Not shared" at bounding box center [856, 273] width 45 height 9
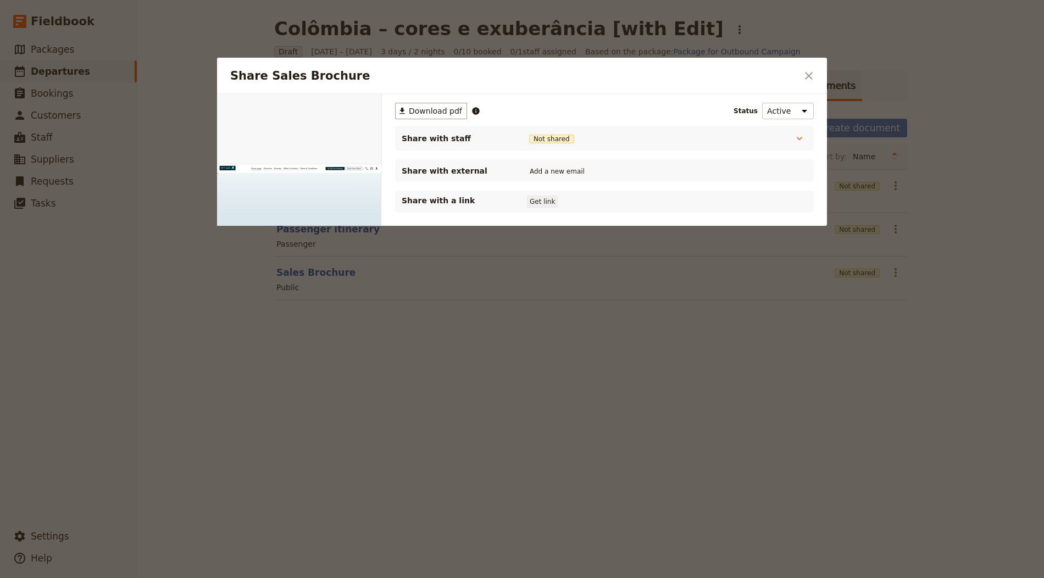
click at [521, 200] on button "Get link" at bounding box center [542, 202] width 31 height 12
click at [521, 196] on button "Get link" at bounding box center [625, 202] width 31 height 12
click at [521, 246] on div at bounding box center [522, 289] width 1044 height 578
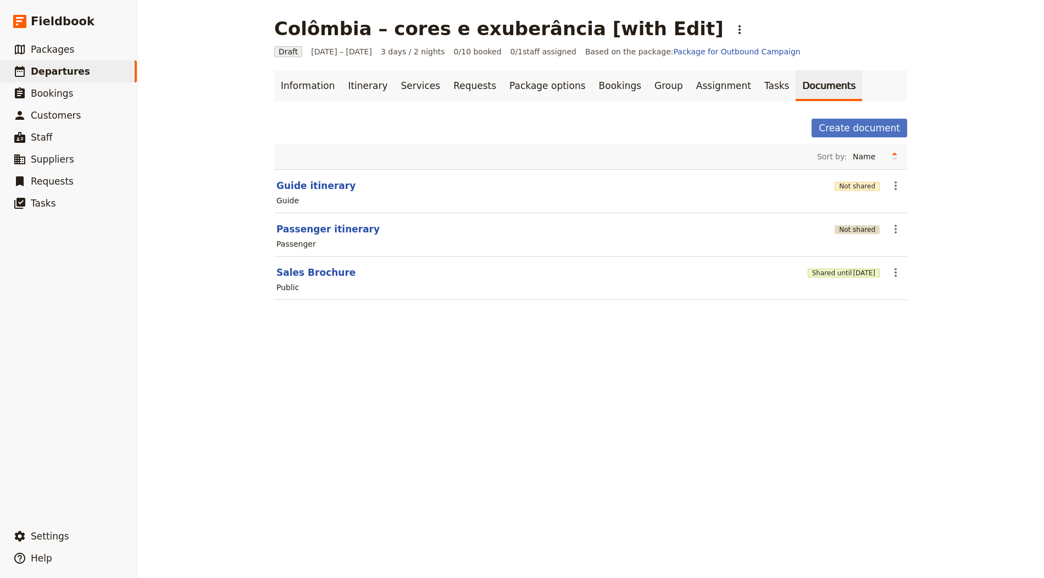
click at [521, 230] on button "Not shared" at bounding box center [856, 229] width 45 height 9
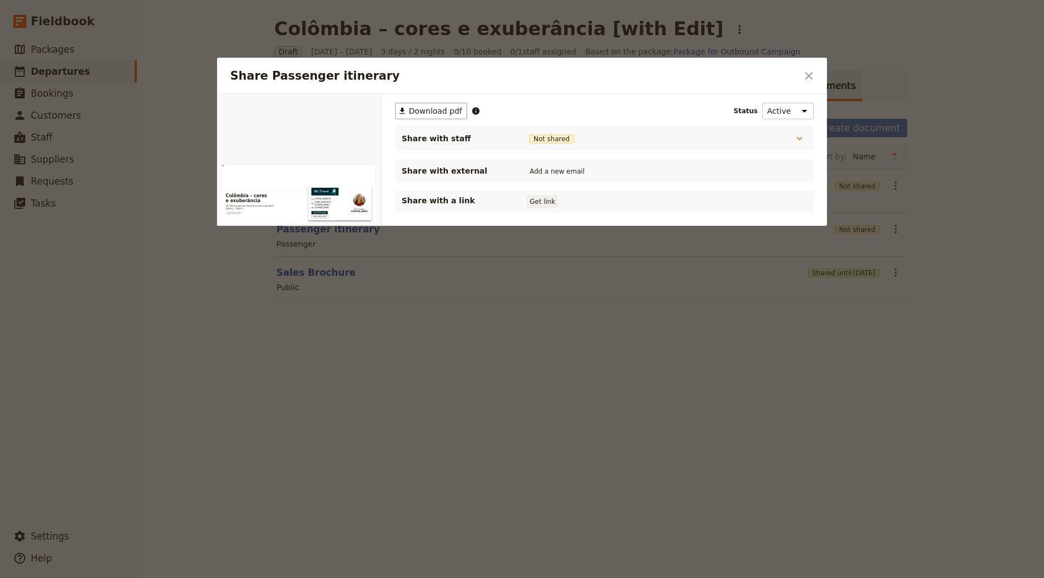
click at [521, 202] on button "Get link" at bounding box center [542, 202] width 31 height 12
click at [521, 383] on div at bounding box center [522, 289] width 1044 height 578
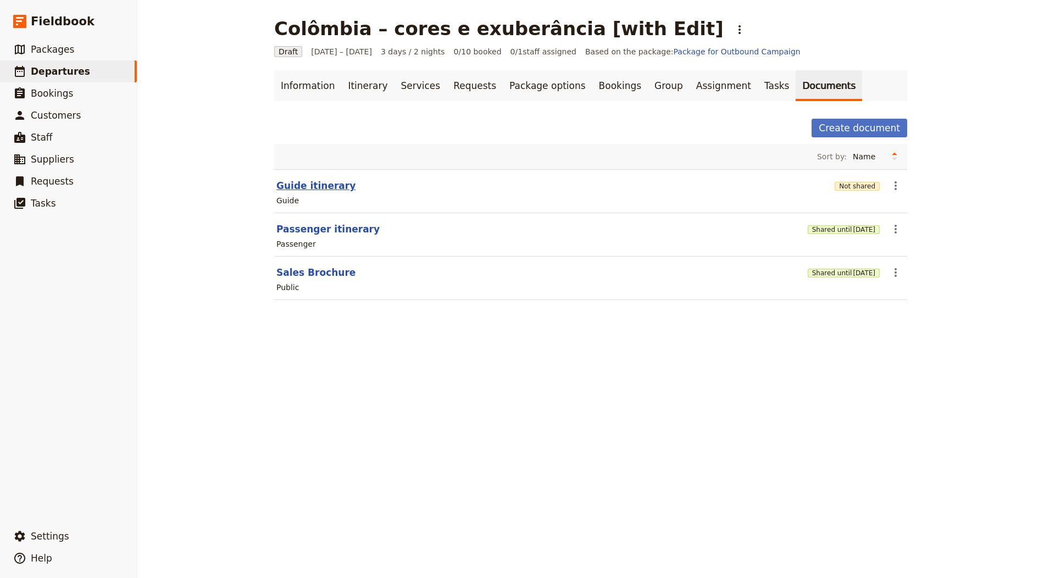
click at [307, 184] on button "Guide itinerary" at bounding box center [315, 185] width 79 height 13
select select "STAFF"
select select "RUN_SHEET"
select select "LARGE"
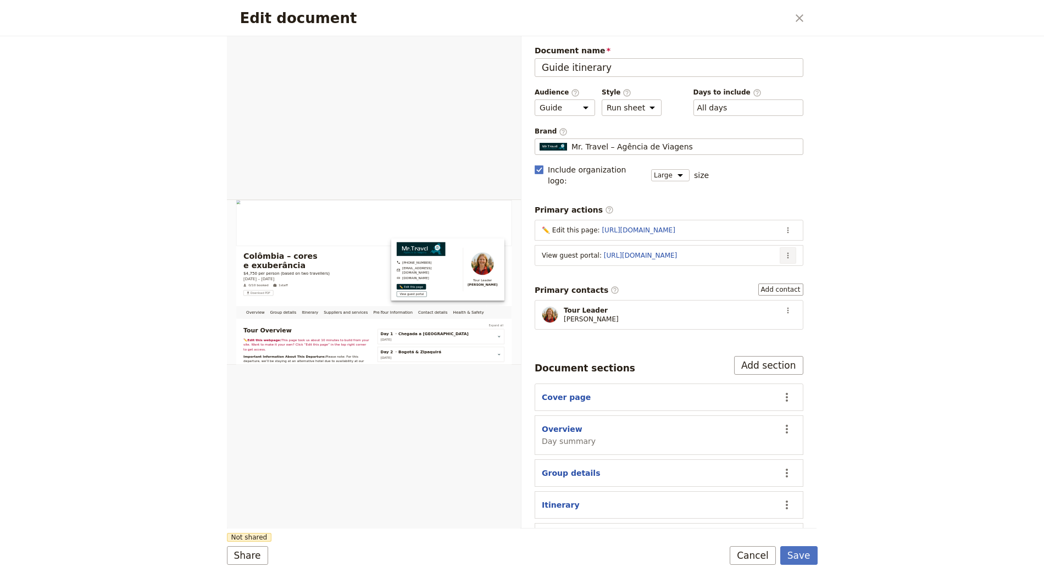
click at [521, 247] on button "​" at bounding box center [787, 255] width 16 height 16
click at [521, 263] on span "Edit action" at bounding box center [744, 263] width 89 height 11
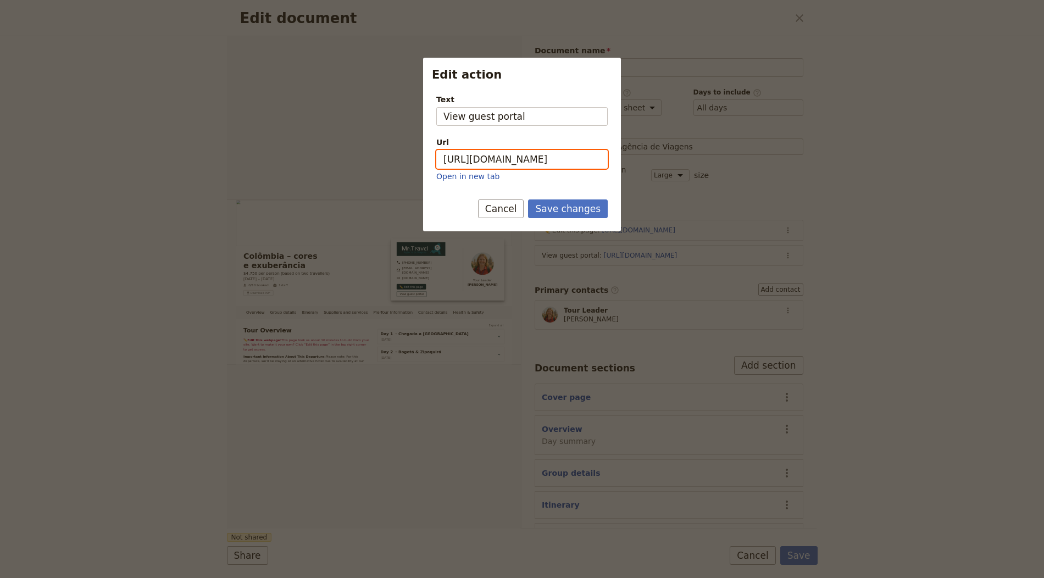
click at [486, 157] on input "https://trips.fieldbook.com/d/1Ot2vdm4FQ6HBROs768jI" at bounding box center [521, 159] width 171 height 19
paste input "UgirzbYLTqn1VkfK7RlSG"
type input "[URL][DOMAIN_NAME]"
click at [521, 209] on button "Save changes" at bounding box center [568, 208] width 80 height 19
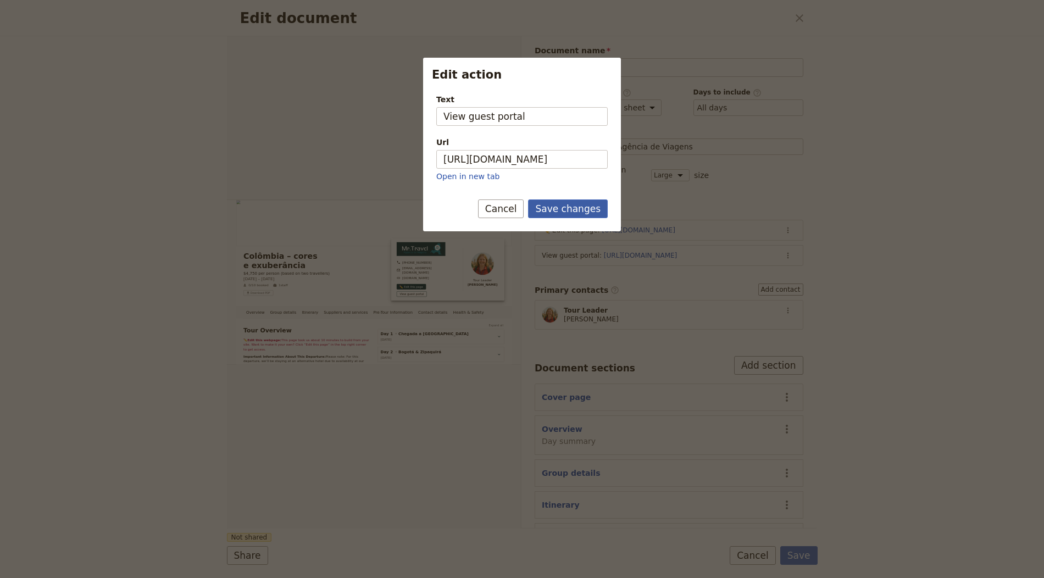
scroll to position [0, 0]
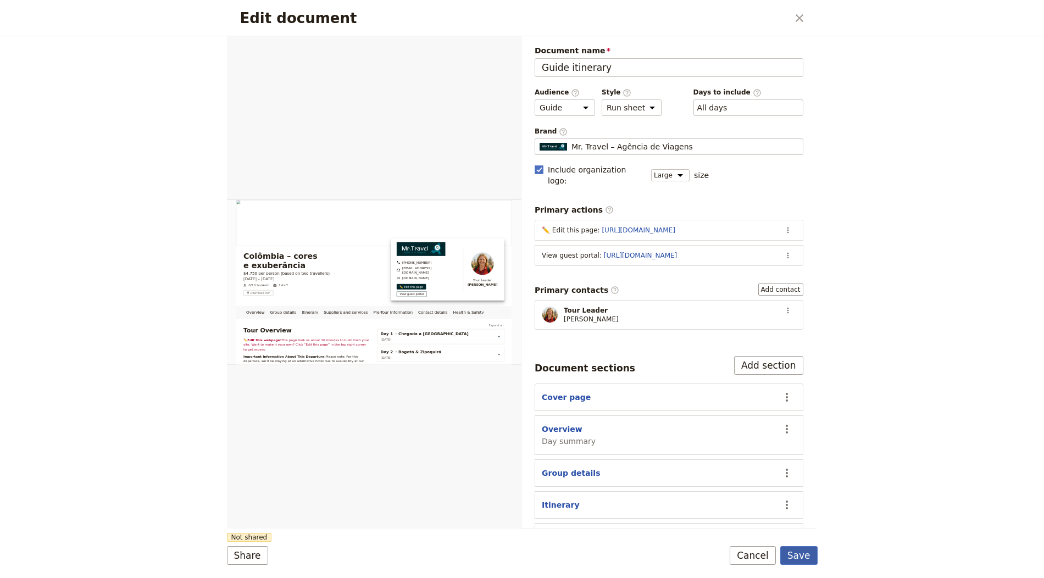
click at [521, 549] on button "Save" at bounding box center [798, 555] width 37 height 19
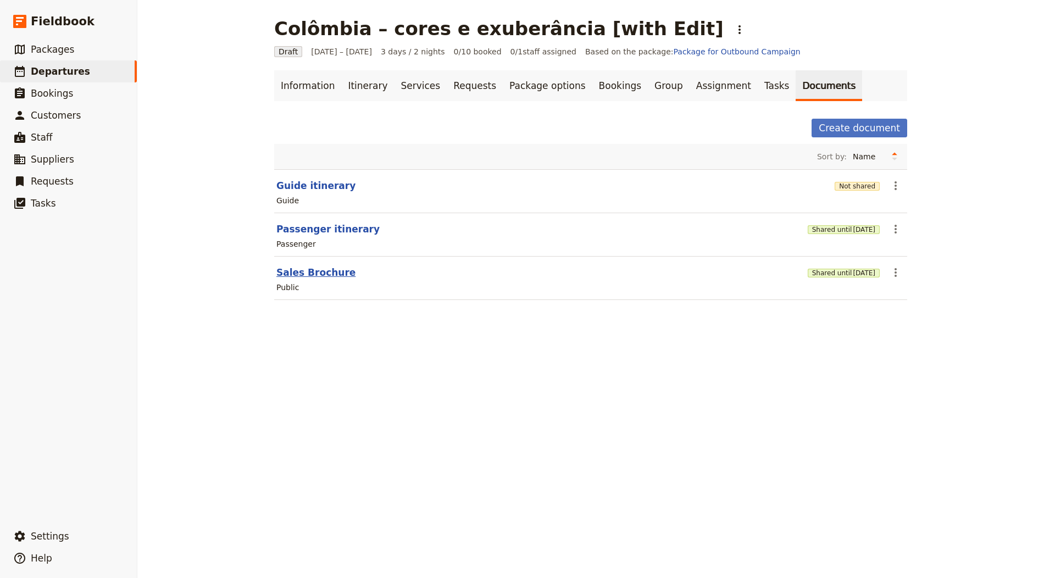
click at [338, 276] on button "Sales Brochure" at bounding box center [315, 272] width 79 height 13
select select "DEFAULT"
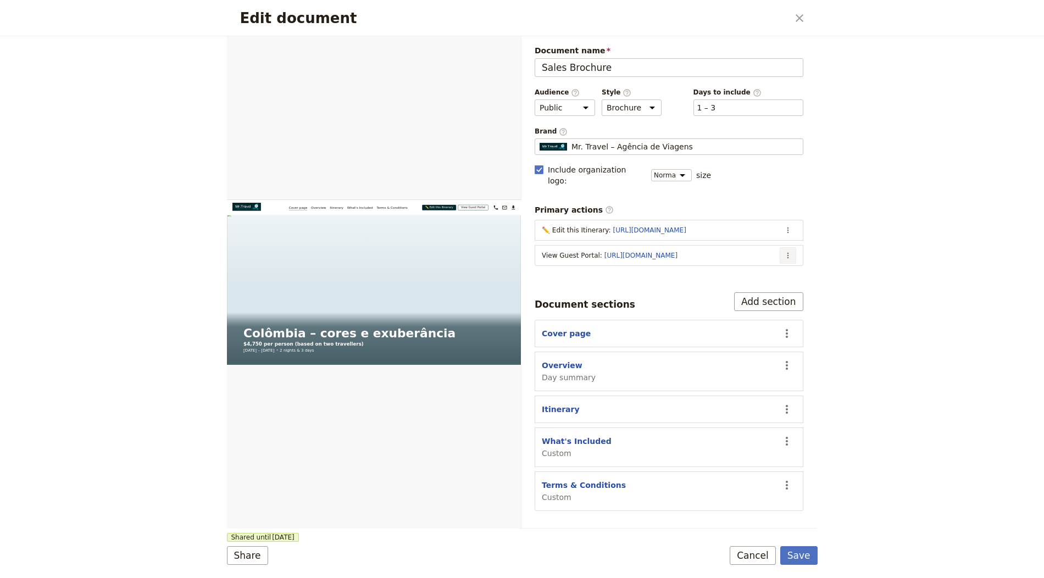
click at [521, 253] on icon "Actions" at bounding box center [788, 256] width 2 height 6
click at [521, 261] on span "Edit action" at bounding box center [744, 263] width 89 height 11
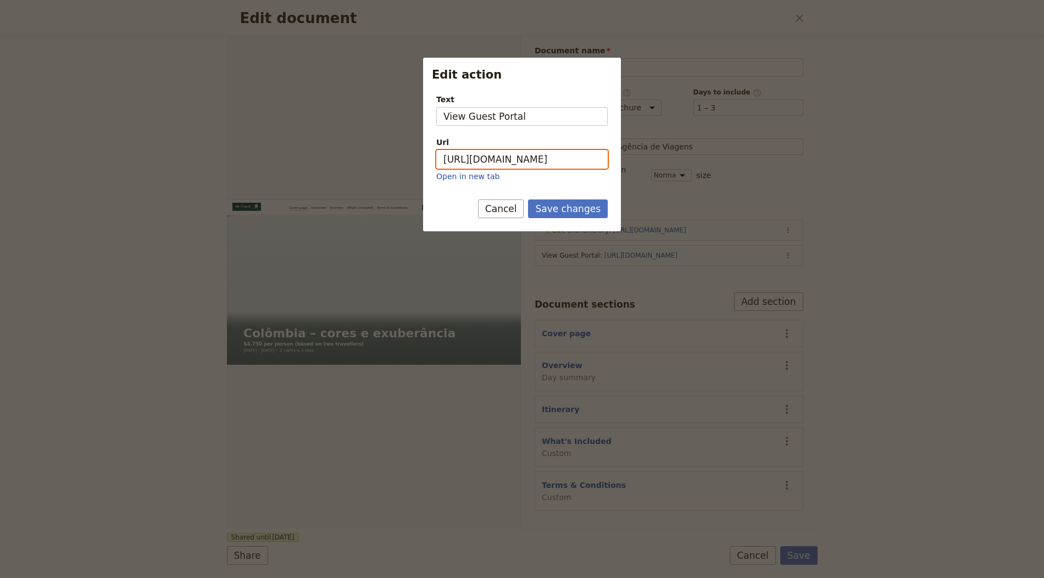
click at [521, 157] on input "https://trips.fieldbook.com/d/1Ot2vdm4FQ6HBROs768jI" at bounding box center [521, 159] width 171 height 19
paste input "UgirzbYLTqn1VkfK7RlSG"
type input "[URL][DOMAIN_NAME]"
click at [521, 195] on form "Text View Guest Portal Url https://trips.fieldbook.com/d/UgirzbYLTqn1VkfK7RlSG …" at bounding box center [522, 158] width 198 height 146
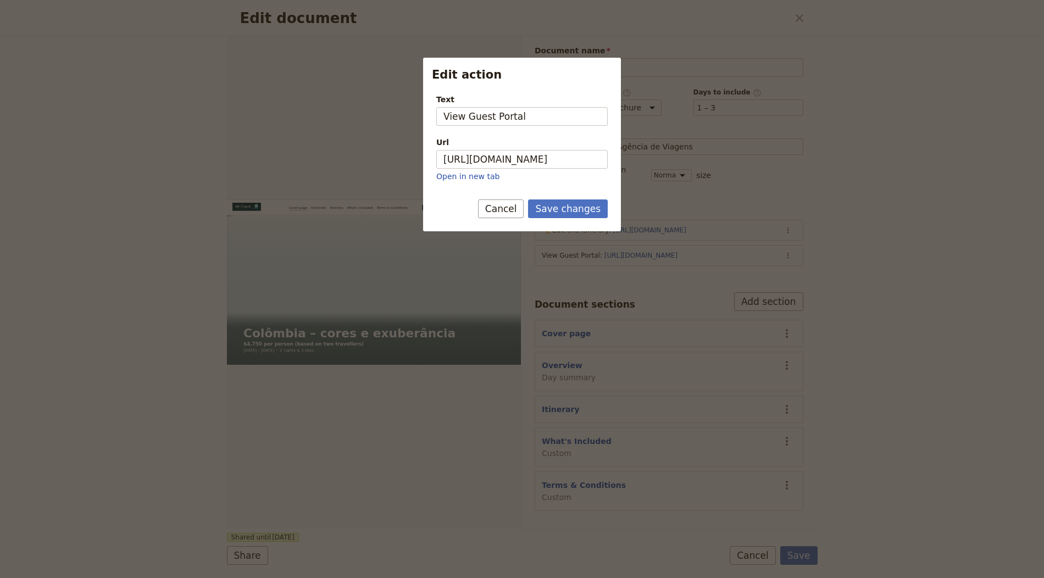
scroll to position [0, 0]
click at [521, 203] on button "Save changes" at bounding box center [568, 208] width 80 height 19
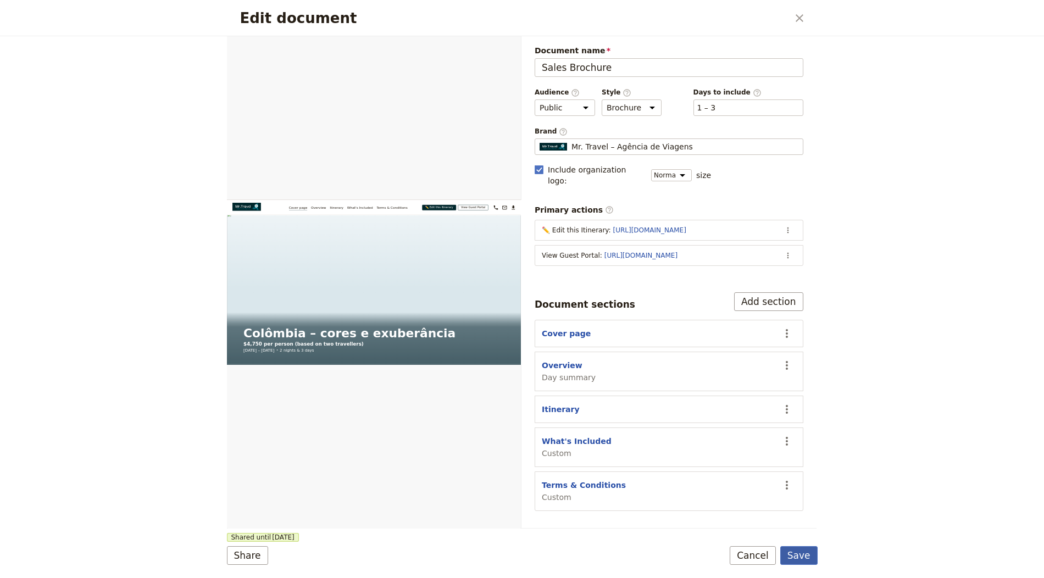
click at [521, 549] on button "Save" at bounding box center [798, 555] width 37 height 19
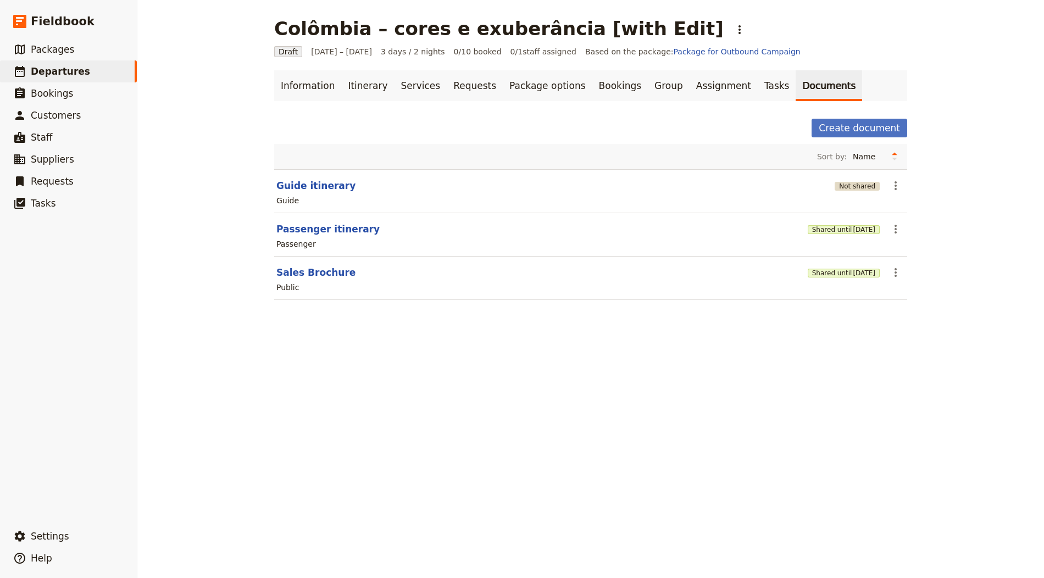
click at [521, 183] on button "Not shared" at bounding box center [856, 186] width 45 height 9
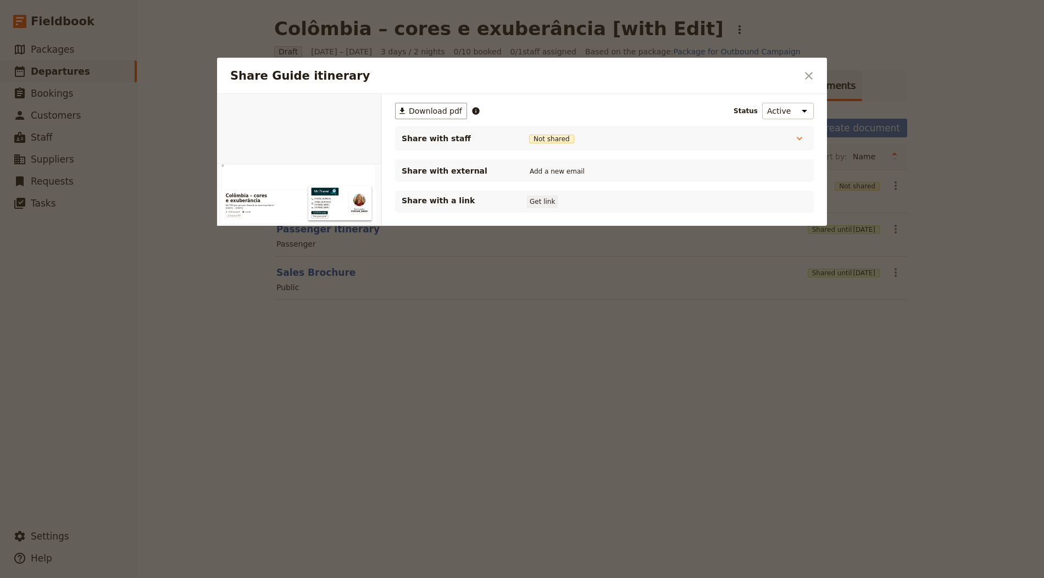
click at [521, 197] on button "Get link" at bounding box center [542, 202] width 31 height 12
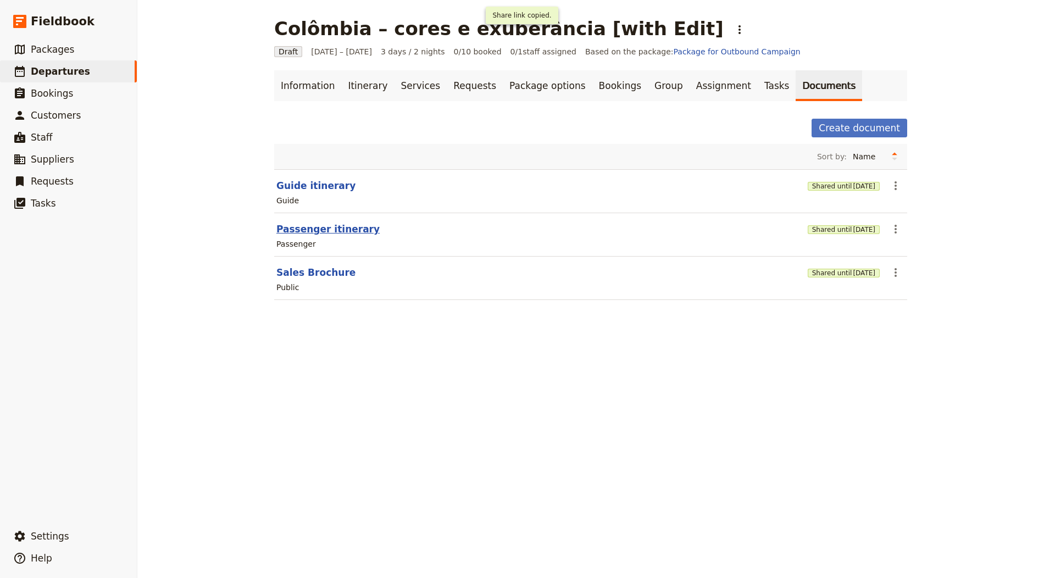
click at [349, 226] on button "Passenger itinerary" at bounding box center [327, 228] width 103 height 13
select select "PASSENGER"
select select "RUN_SHEET"
select select "LARGE"
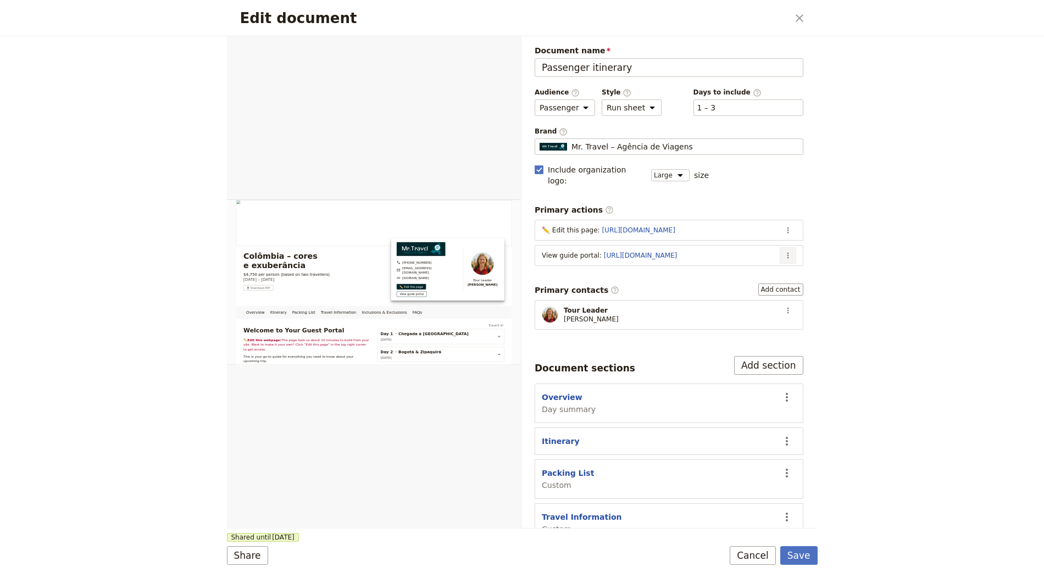
click at [521, 251] on icon "Actions" at bounding box center [787, 255] width 9 height 9
click at [521, 263] on span "Edit action" at bounding box center [744, 263] width 89 height 11
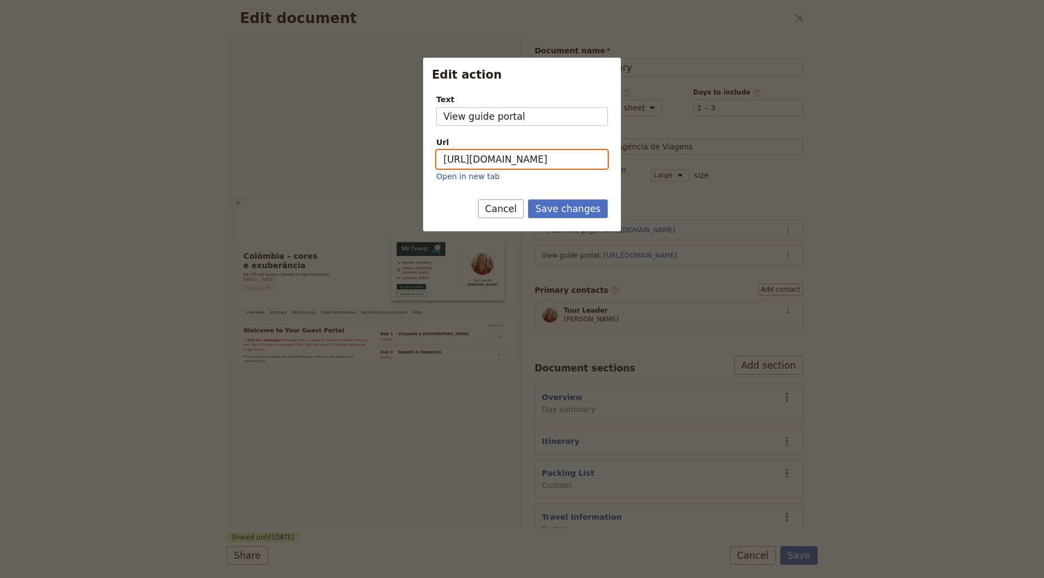
click at [521, 161] on input "https://trips.fieldbook.com/d/dccziAJlujSPM8KBIt2qv" at bounding box center [521, 159] width 171 height 19
paste input "gAEj8DKAU6g6K8RIeLiy4"
type input "[URL][DOMAIN_NAME]"
click at [521, 207] on button "Save changes" at bounding box center [568, 208] width 80 height 19
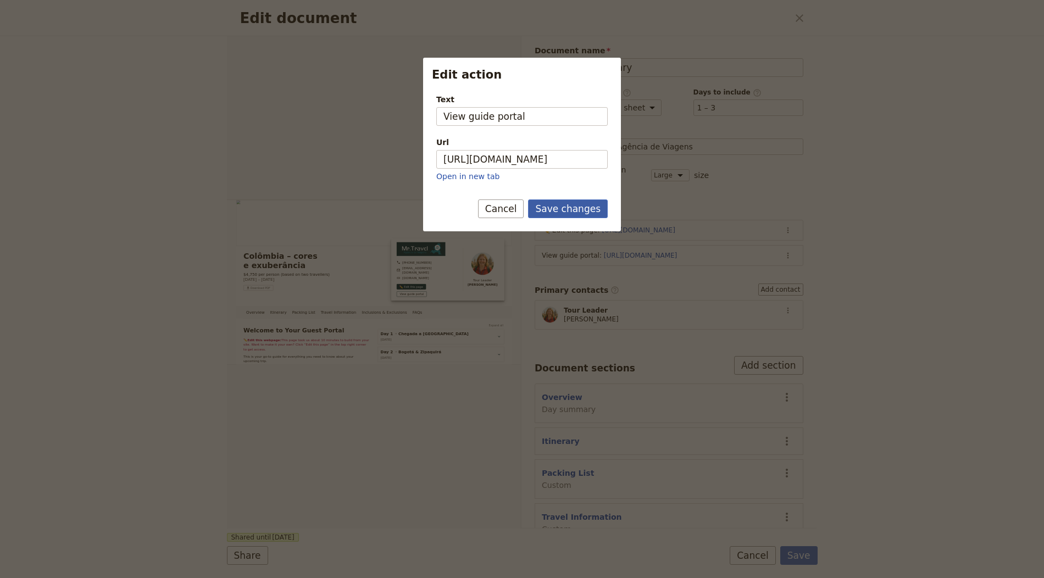
scroll to position [0, 0]
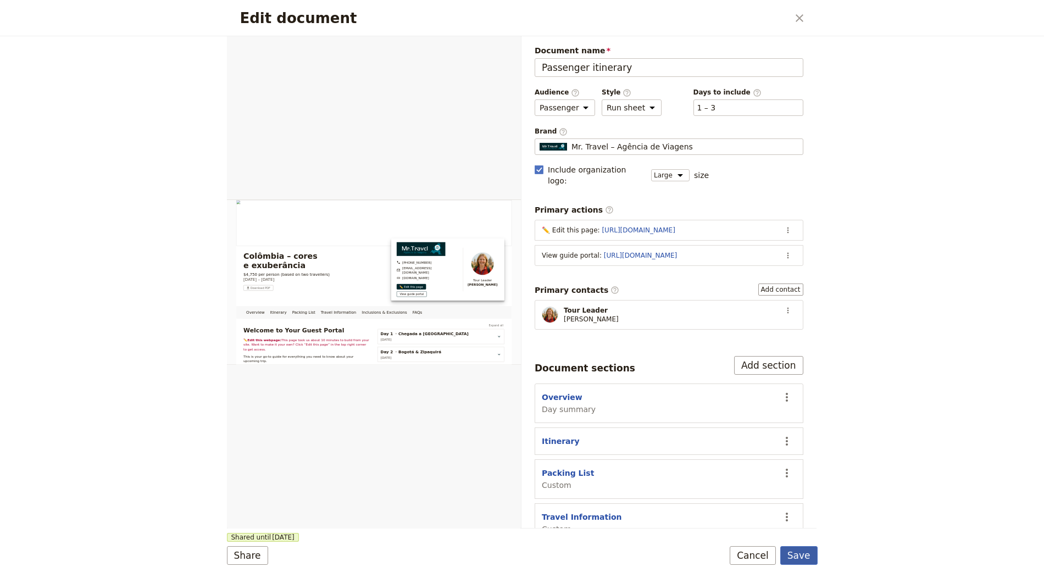
click at [521, 553] on button "Save" at bounding box center [798, 555] width 37 height 19
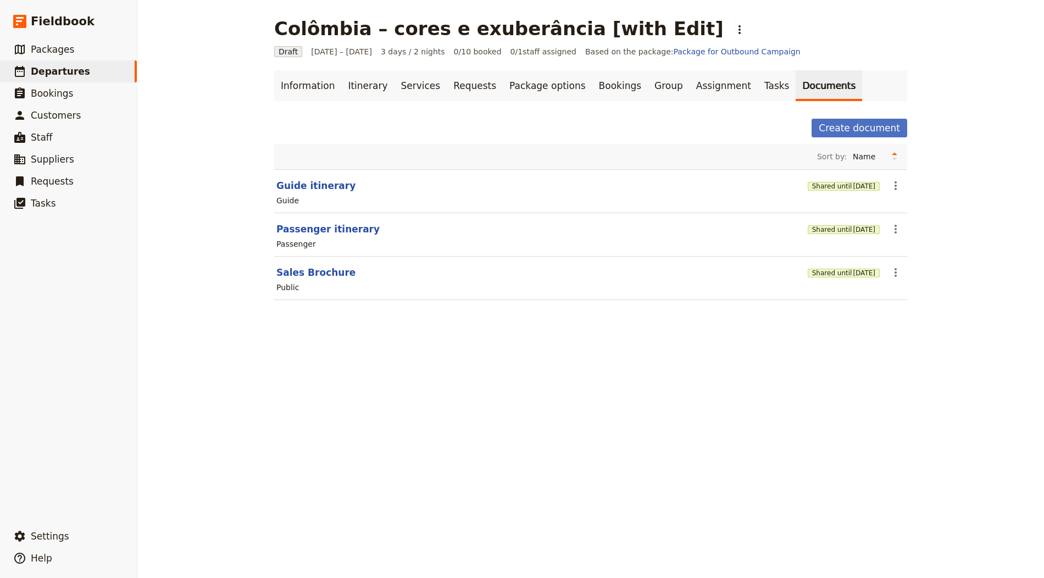
click at [521, 19] on div "Colômbia – cores e exuberância [with Edit] ​" at bounding box center [511, 29] width 475 height 22
click at [521, 27] on icon "Actions" at bounding box center [739, 29] width 13 height 13
click at [521, 83] on span "Schedule departure" at bounding box center [685, 87] width 76 height 11
click at [521, 82] on link "Bookings" at bounding box center [619, 85] width 55 height 31
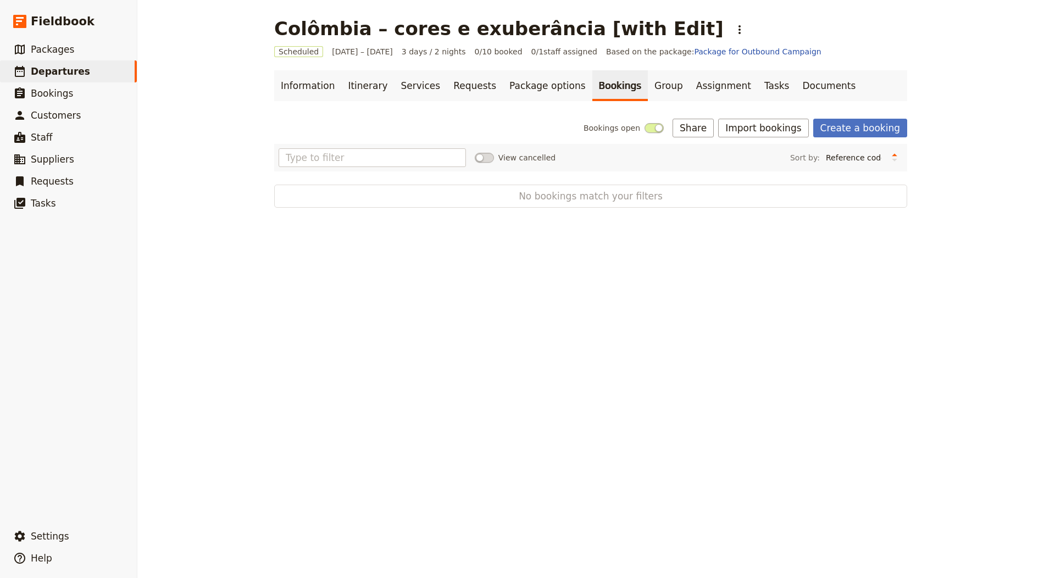
click at [521, 137] on div "Bookings open Share Import bookings Create a booking View cancelled Sort by: Re…" at bounding box center [590, 163] width 633 height 89
click at [521, 126] on button "Import bookings" at bounding box center [763, 128] width 90 height 19
click at [521, 147] on span "Import Bookings" at bounding box center [770, 151] width 63 height 11
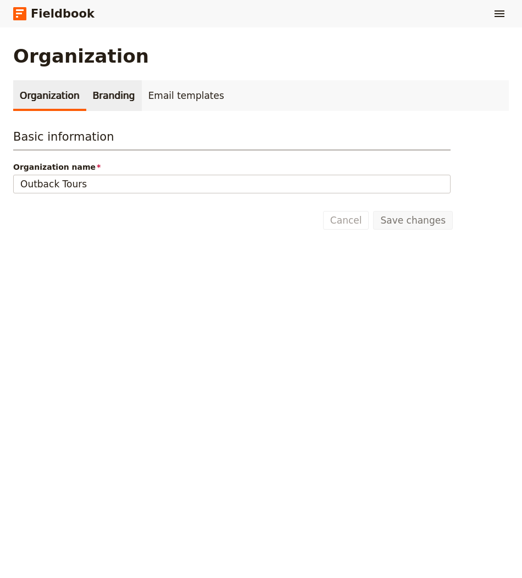
click at [107, 95] on link "Branding" at bounding box center [113, 95] width 55 height 31
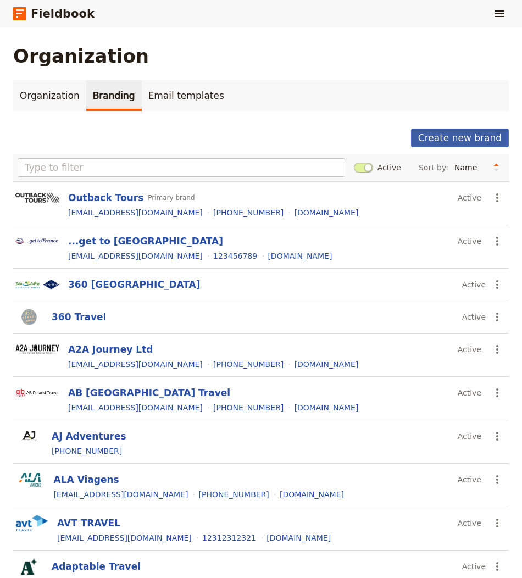
click at [497, 139] on button "Create new brand" at bounding box center [460, 138] width 98 height 19
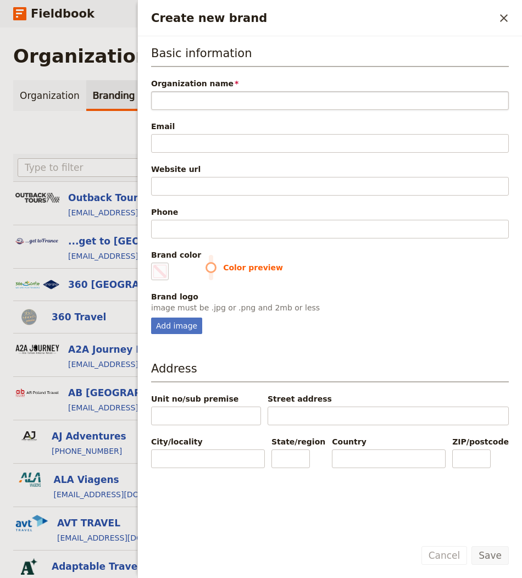
type input "https://www.mrtravel.pt/"
type input "#000000"
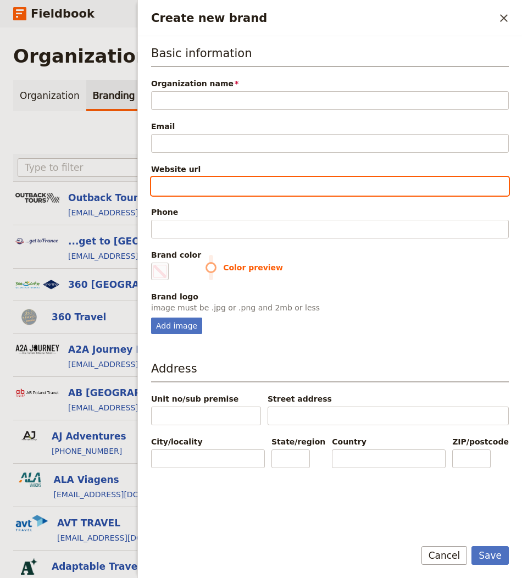
click at [179, 186] on input "Website url" at bounding box center [330, 186] width 358 height 19
paste input "https://www.mrtravel.pt/"
type input "https://www.mrtravel.pt/"
type input "#000000"
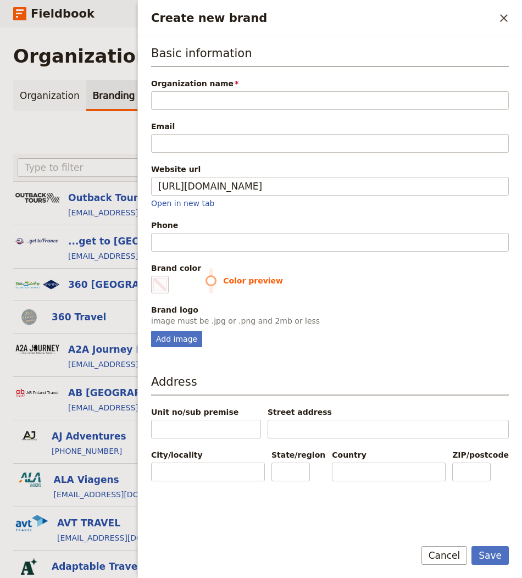
type input "https://www.mrtravel.pt"
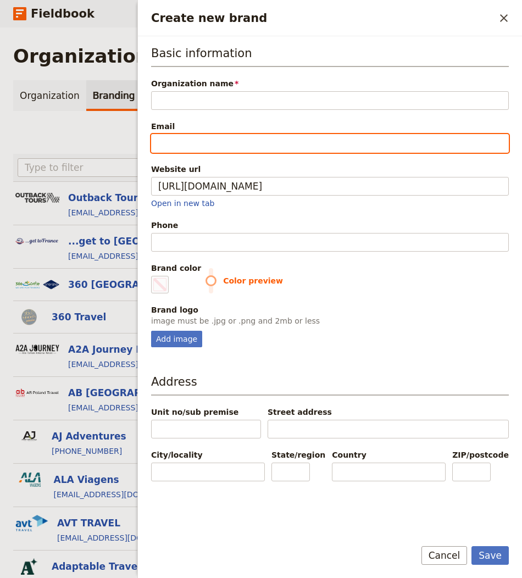
type input "#000000"
click at [215, 145] on input "Email" at bounding box center [330, 143] width 358 height 19
paste input "[EMAIL_ADDRESS][DOMAIN_NAME]"
type input "[EMAIL_ADDRESS][DOMAIN_NAME]"
type input "#000000"
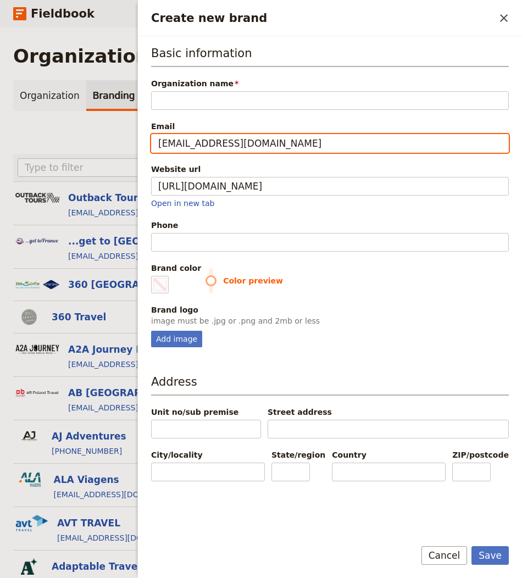
type input "[EMAIL_ADDRESS][DOMAIN_NAME]"
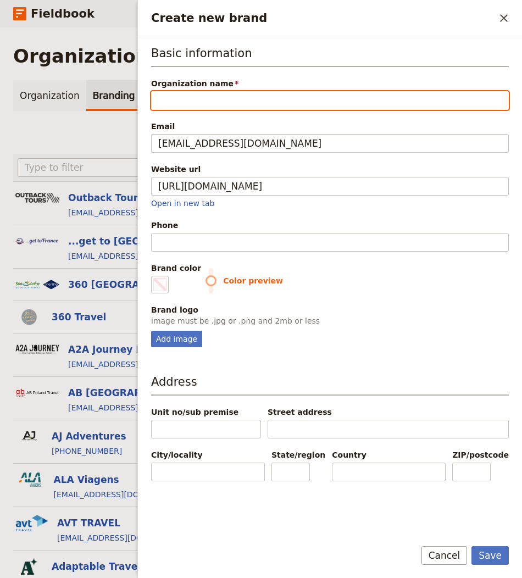
click at [224, 98] on input "Organization name" at bounding box center [330, 100] width 358 height 19
paste input "Mr. Travel – Agência de Viagens"
type input "Mr. Travel – Agência de Viagens"
type input "#000000"
type input "Mr. Travel – Agência de Viagens"
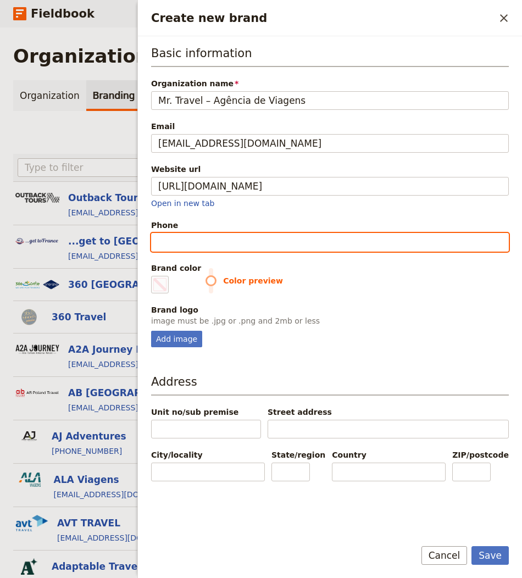
click at [273, 247] on input "Phone" at bounding box center [330, 242] width 358 height 19
paste input "[PHONE_NUMBER]"
type input "[PHONE_NUMBER]"
type input "#000000"
type input "[PHONE_NUMBER]"
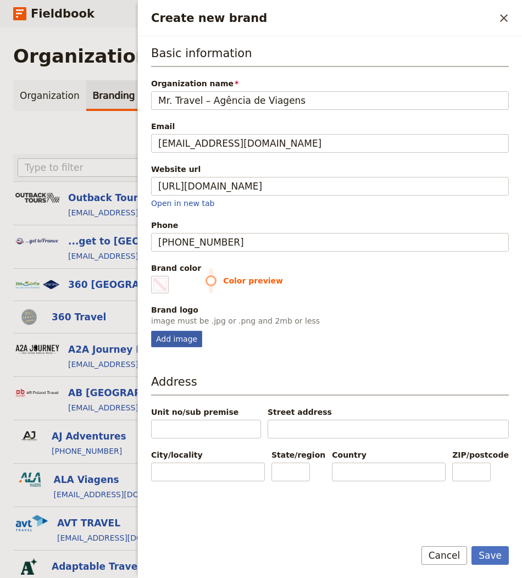
click at [179, 335] on div "Add image" at bounding box center [176, 339] width 51 height 16
click at [151, 331] on input "Add image" at bounding box center [151, 330] width 1 height 1
click at [248, 335] on div "Add image" at bounding box center [330, 339] width 358 height 16
type input "C:\fakepath\Screenshot 2025-08-25 at 7.30.52 PM.png"
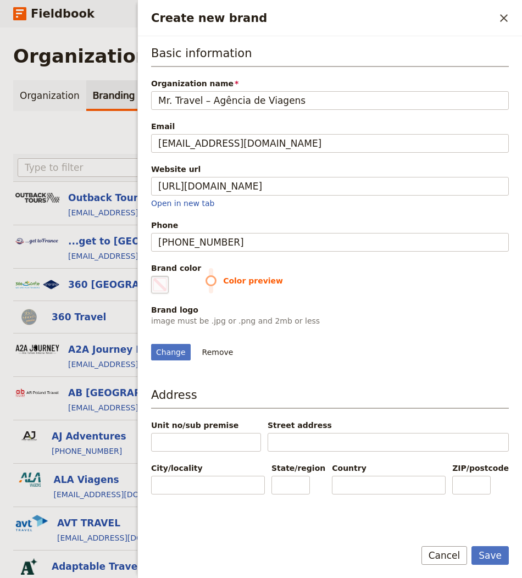
click at [163, 279] on span "Create new brand" at bounding box center [159, 284] width 13 height 13
click at [154, 276] on input "#000000" at bounding box center [153, 275] width 1 height 1
type input "#00272c"
click at [455, 288] on div "Color preview" at bounding box center [356, 284] width 303 height 18
click at [494, 559] on button "Save" at bounding box center [489, 555] width 37 height 19
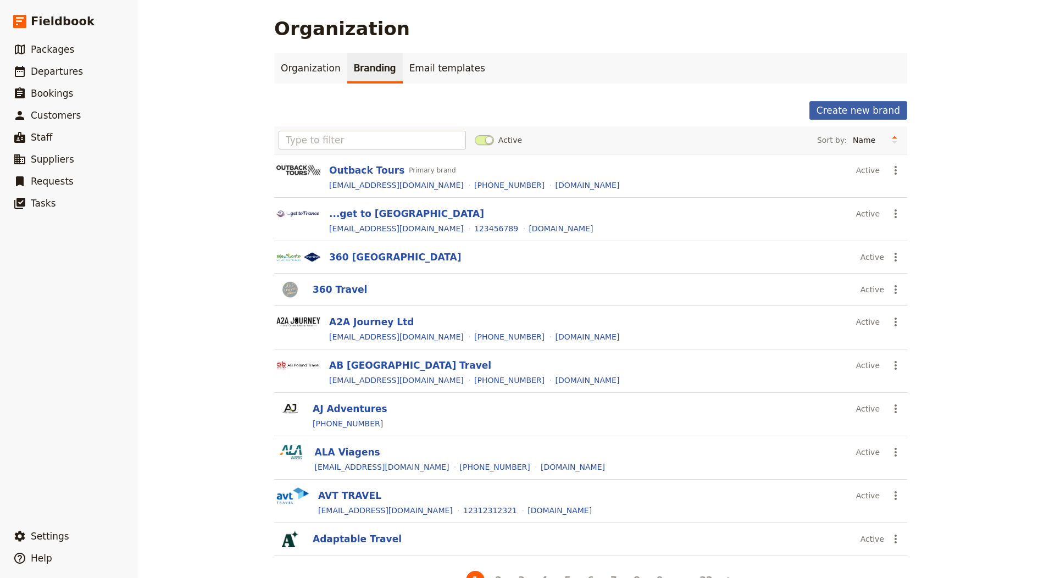
click at [521, 106] on button "Create new brand" at bounding box center [858, 110] width 98 height 19
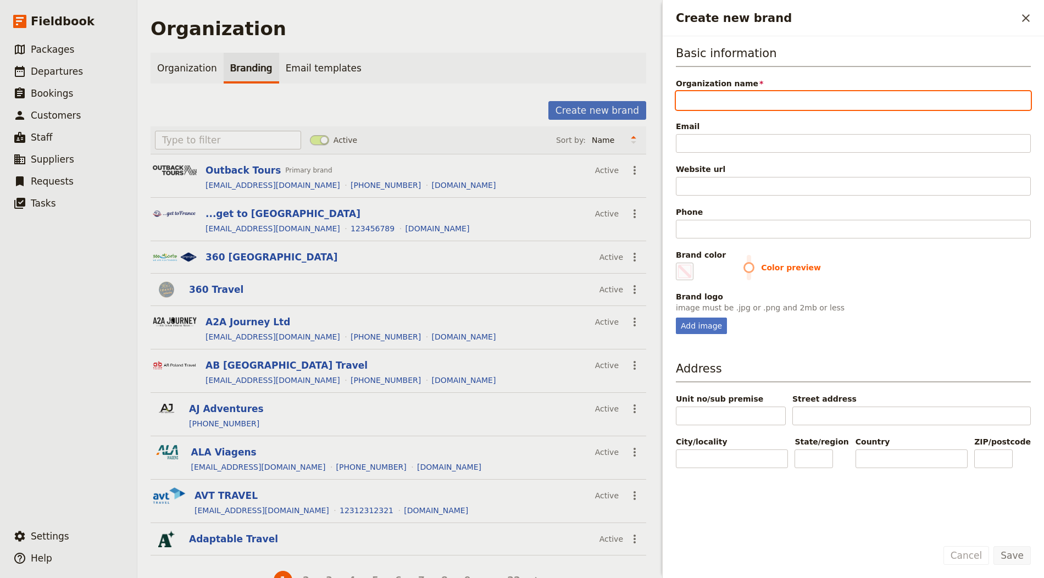
paste input "Expeditionsresor"
type input "Expeditionsresor"
type input "#000000"
type input "Expeditionsresor"
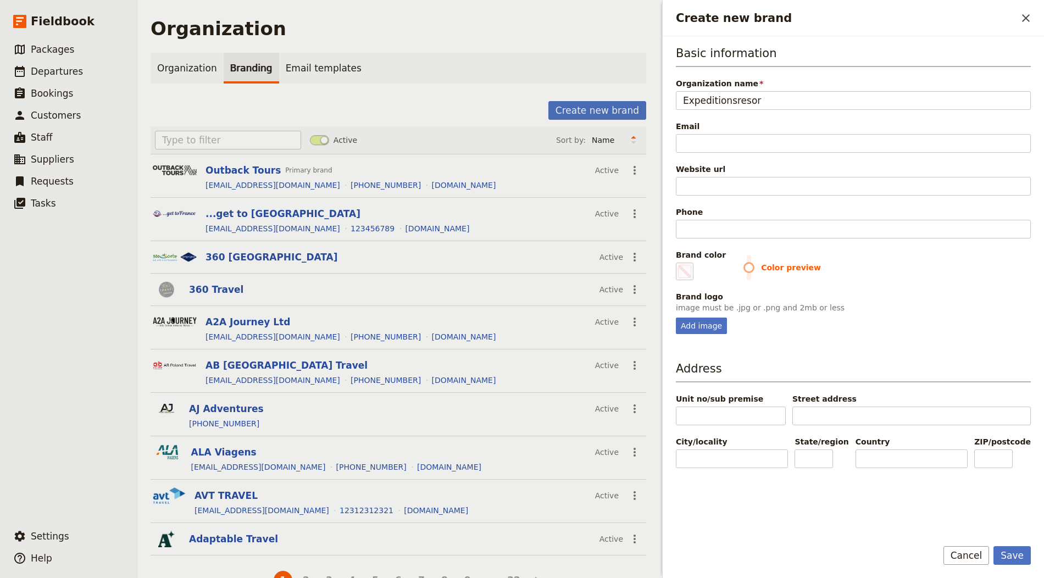
click at [521, 141] on div "Basic information Organization name Expeditionsresor Email Website url Phone Br…" at bounding box center [852, 282] width 381 height 493
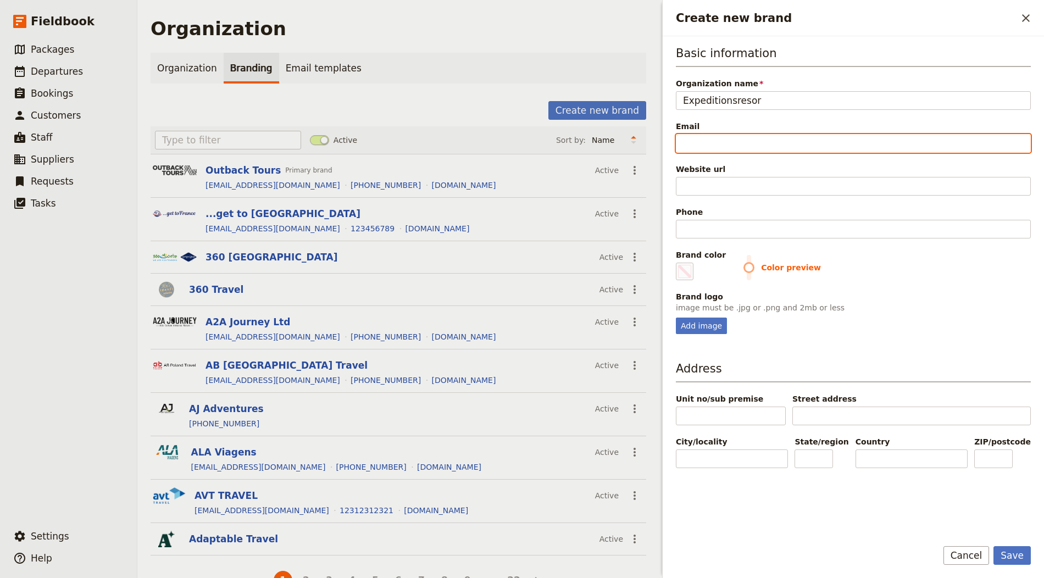
click at [521, 141] on input "Email" at bounding box center [853, 143] width 355 height 19
paste input "[EMAIL_ADDRESS][DOMAIN_NAME]"
type input "[EMAIL_ADDRESS][DOMAIN_NAME]"
type input "#000000"
type input "[EMAIL_ADDRESS][DOMAIN_NAME]"
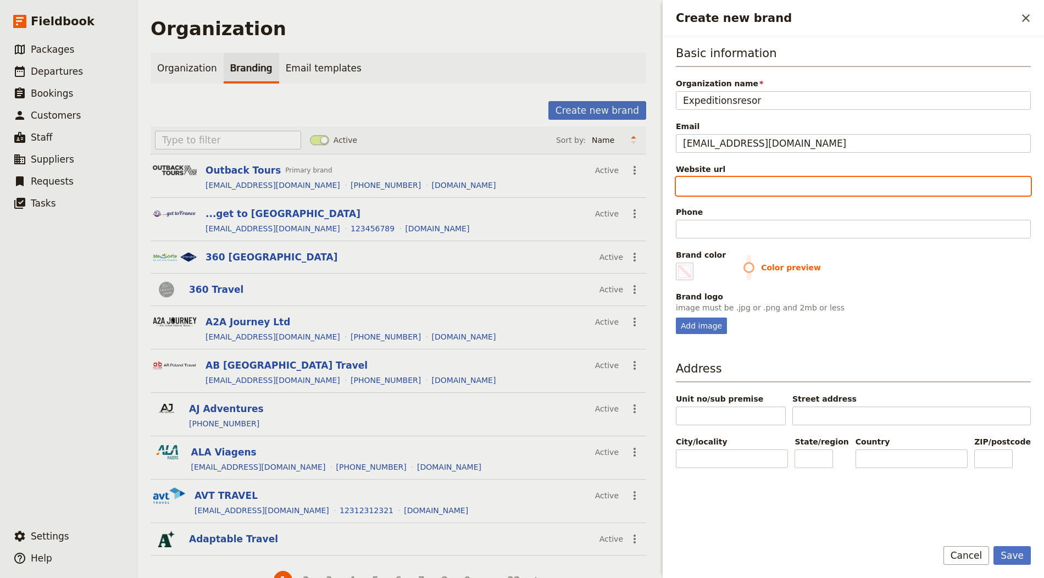
click at [521, 179] on input "Website url" at bounding box center [853, 186] width 355 height 19
paste input "https://www.expeditionsresor.se/"
type input "https://www.expeditionsresor.se/"
type input "#000000"
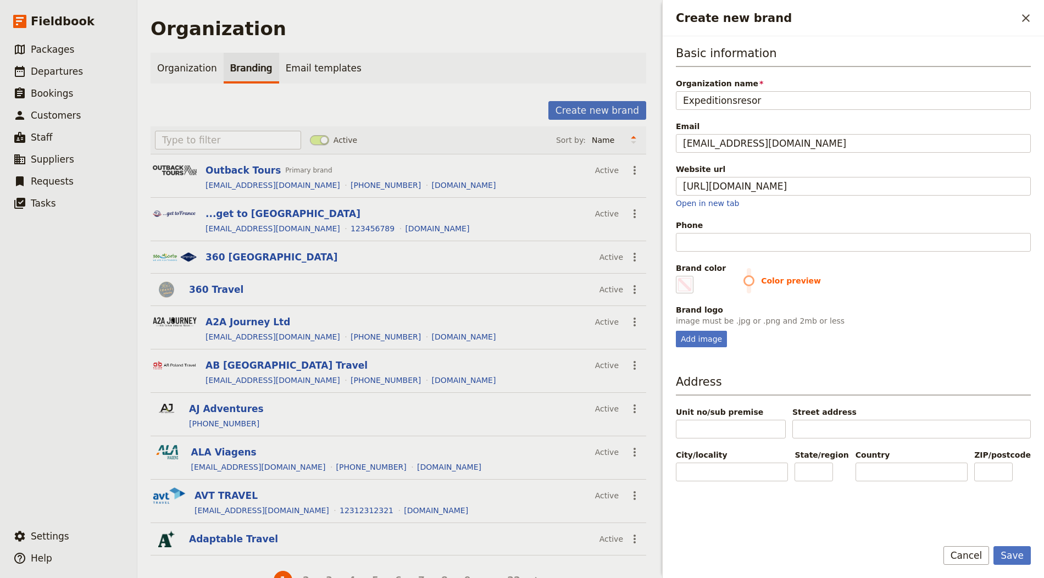
type input "https://www.expeditionsresor.se"
type input "#000000"
click at [521, 248] on input "Phone" at bounding box center [853, 242] width 355 height 19
paste input "[PHONE_NUMBER]"
type input "[PHONE_NUMBER]"
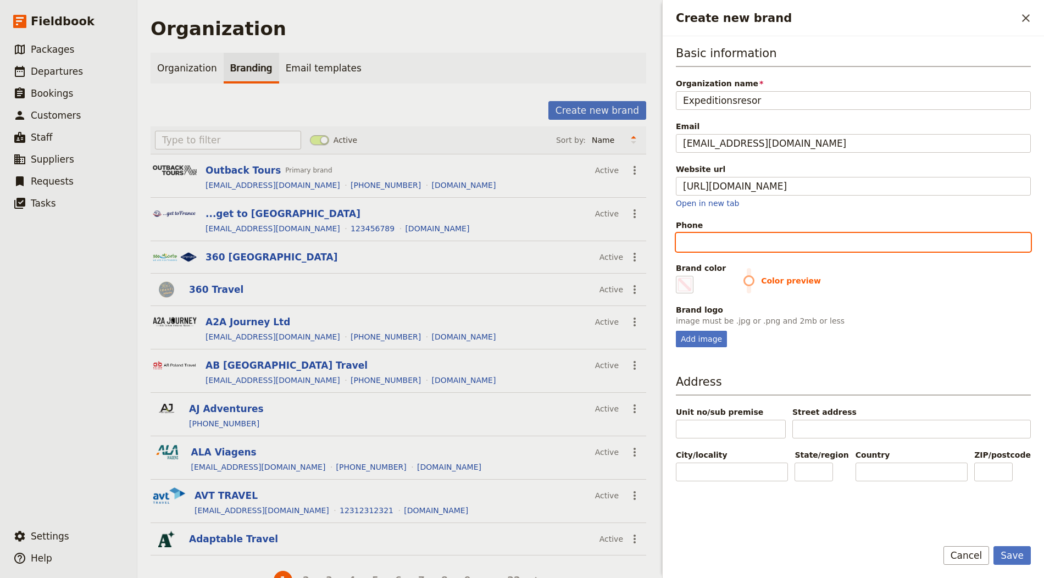
type input "#000000"
type input "[PHONE_NUMBER]"
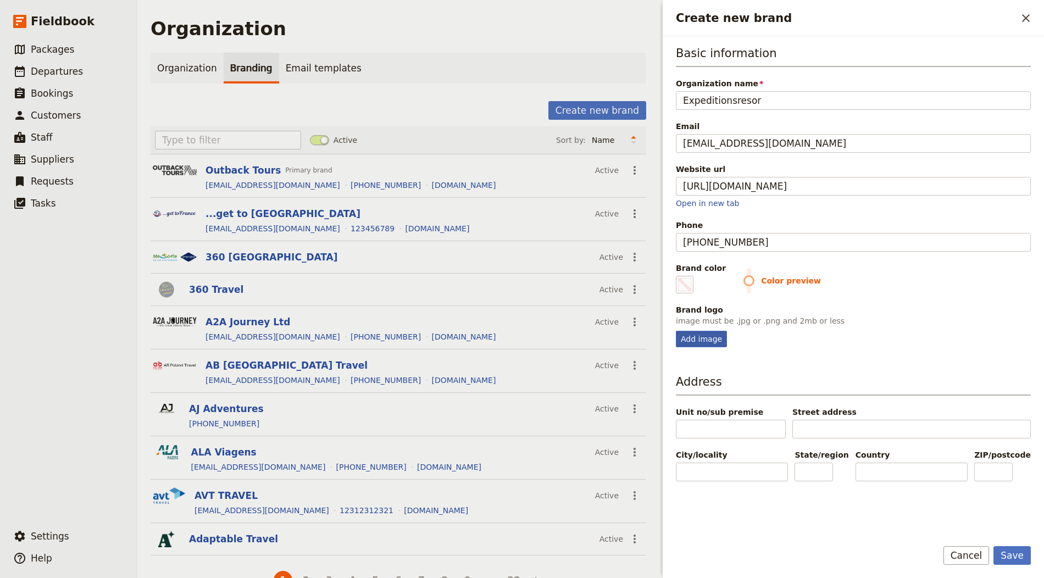
click at [521, 332] on div "Add image" at bounding box center [701, 339] width 51 height 16
click at [521, 331] on input "Add image" at bounding box center [675, 330] width 1 height 1
type input "C:\fakepath\expeditionsresor_vit_logo-m-1-copy.png"
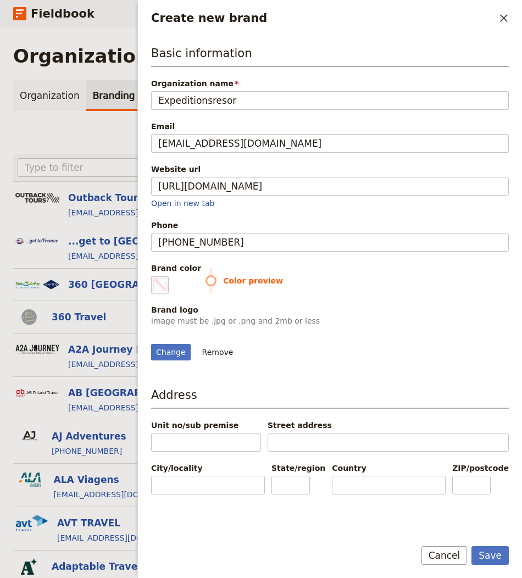
click at [152, 280] on fieldset "#000000" at bounding box center [160, 285] width 18 height 18
click at [153, 276] on input "#000000" at bounding box center [153, 275] width 1 height 1
click at [371, 360] on div "Change Remove" at bounding box center [330, 346] width 358 height 30
click at [504, 562] on button "Save" at bounding box center [489, 555] width 37 height 19
type input "#000000"
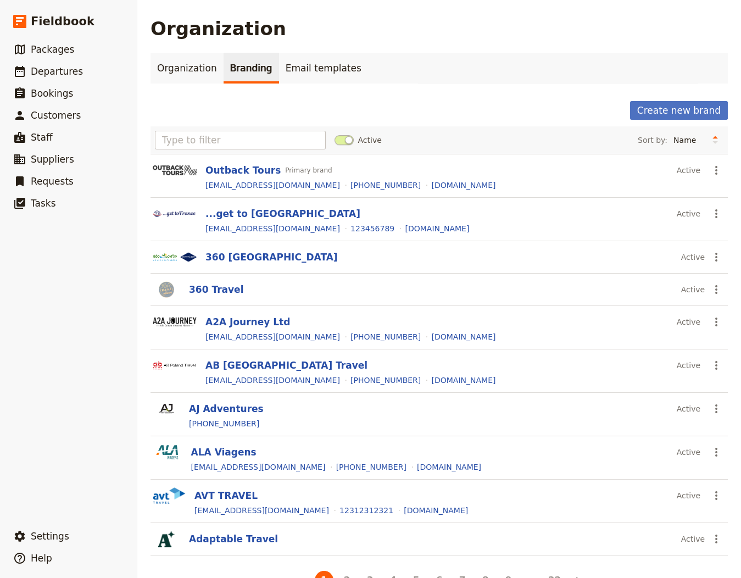
click at [205, 127] on div "Active Sort by: Name Most recently updated Most recently created" at bounding box center [439, 139] width 577 height 27
click at [205, 131] on input "text" at bounding box center [240, 140] width 171 height 19
paste input "Expeditionsresor"
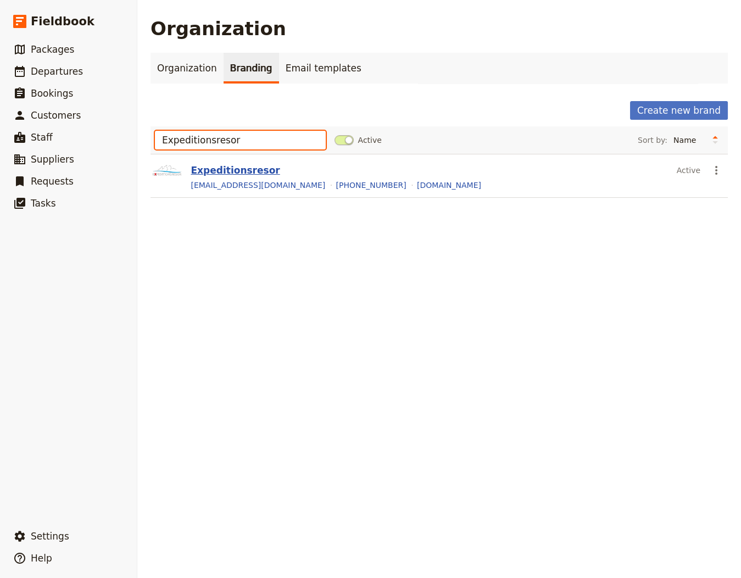
type input "Expeditionsresor"
click at [210, 168] on button "Expeditionsresor" at bounding box center [235, 170] width 89 height 13
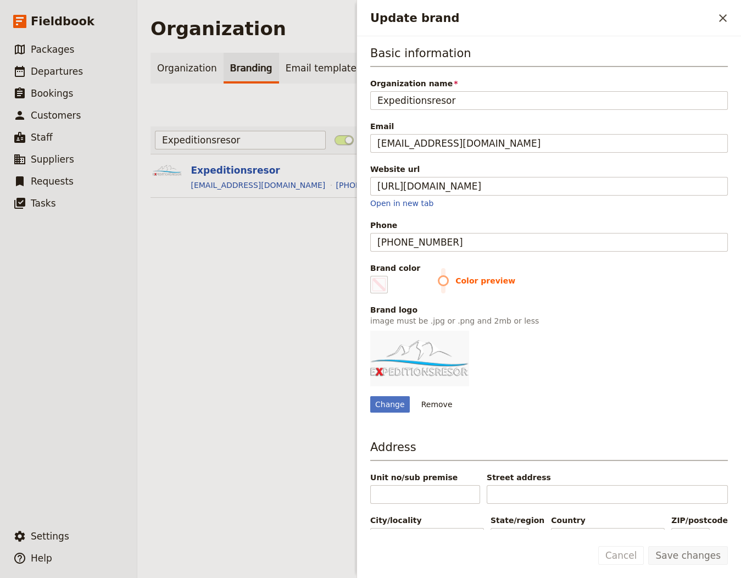
click at [369, 285] on div "Basic information Organization name Expeditionsresor Email info@expeditionsreso…" at bounding box center [549, 282] width 384 height 493
click at [378, 288] on fieldset "#000000" at bounding box center [379, 285] width 18 height 18
click at [373, 276] on input "#000000" at bounding box center [372, 275] width 1 height 1
type input "#000000"
click at [521, 335] on div "Change Remove" at bounding box center [549, 372] width 358 height 82
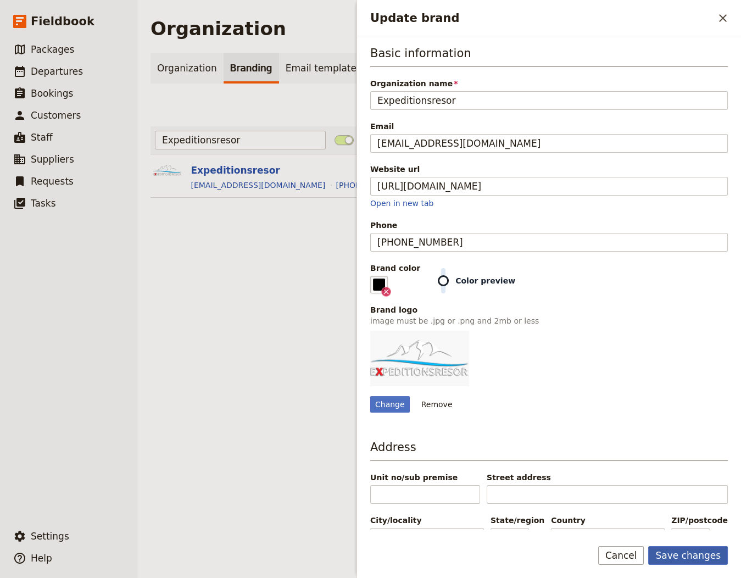
click at [521, 554] on button "Save changes" at bounding box center [688, 555] width 80 height 19
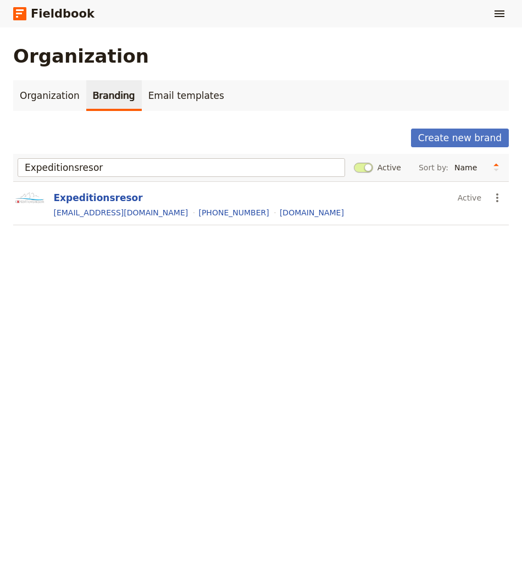
click at [466, 126] on div "Organization Branding Email templates Create new brand Expeditionsresor Active …" at bounding box center [260, 159] width 495 height 158
click at [464, 131] on button "Create new brand" at bounding box center [460, 138] width 98 height 19
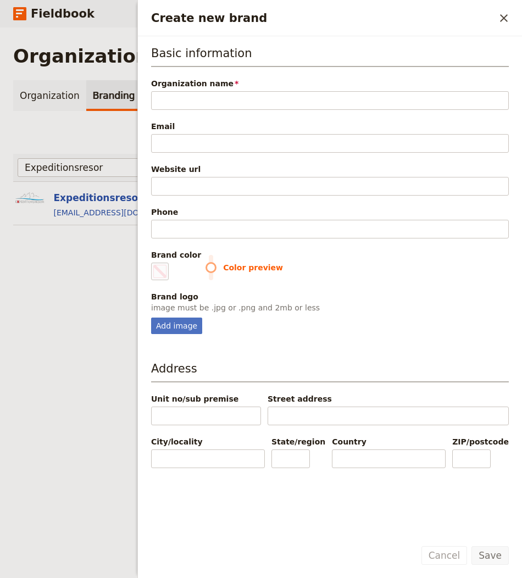
type input "Travel 2 Galaxy"
type input "#000000"
type input "Travel 2 Galaxy"
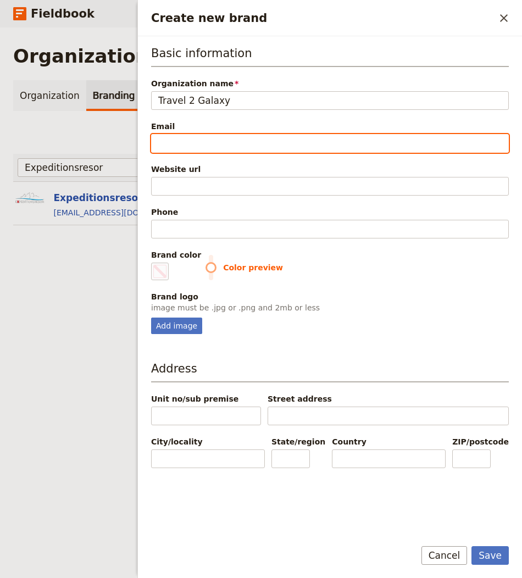
click at [183, 151] on input "Email" at bounding box center [330, 143] width 358 height 19
paste input "info@travel2galaxy.eu"
type input "info@travel2galaxy.eu"
type input "#000000"
type input "info@travel2galaxy.eu"
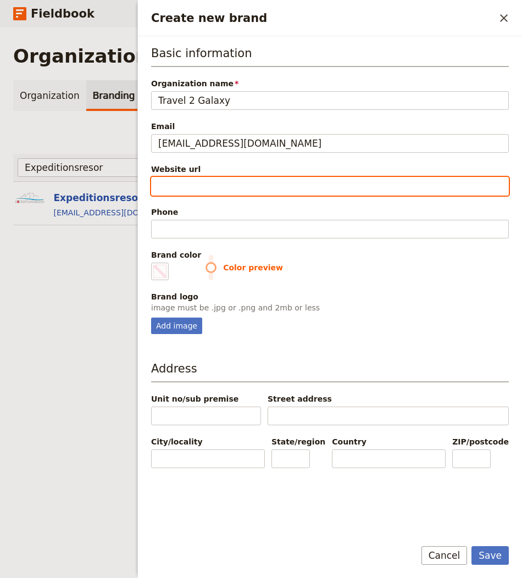
click at [179, 185] on input "Website url" at bounding box center [330, 186] width 358 height 19
paste input "https://travel2galaxy.eu/"
type input "https://travel2galaxy.eu/"
type input "#000000"
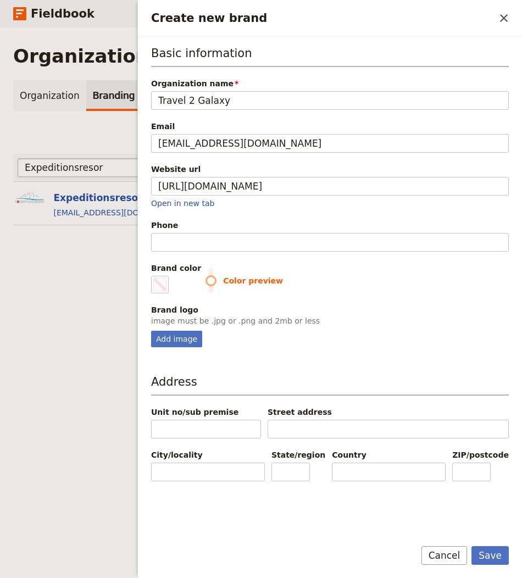
type input "https://travel2galaxy.eu"
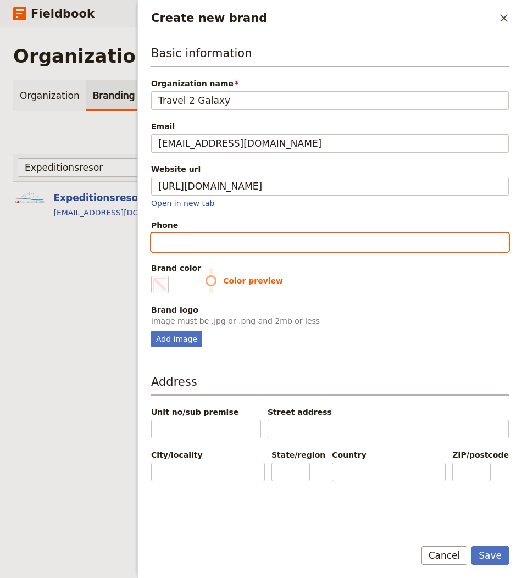
type input "#000000"
click at [224, 237] on input "Phone" at bounding box center [330, 242] width 358 height 19
paste input "+32 3 238 44 48"
type input "+32 3 238 44 48"
type input "#000000"
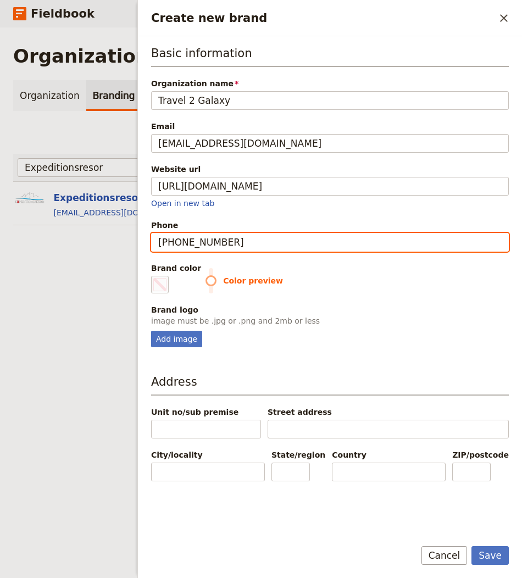
type input "+32 3 238 44 48"
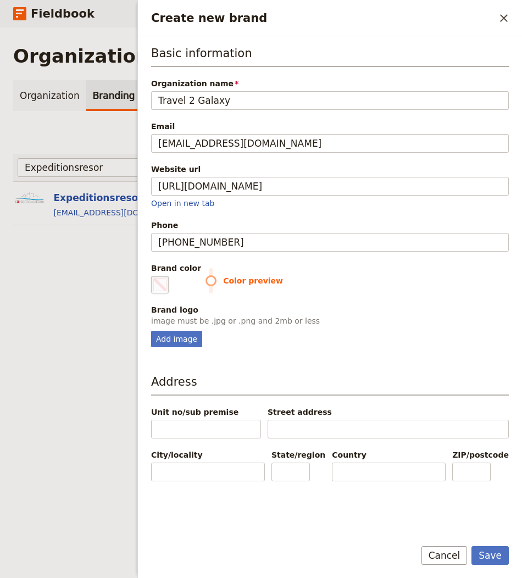
click at [151, 283] on fieldset "#000000" at bounding box center [160, 285] width 18 height 18
click at [153, 276] on input "#000000" at bounding box center [153, 275] width 1 height 1
type input "#c8a484"
click at [403, 297] on div "Basic information Organization name Travel 2 Galaxy Email info@travel2galaxy.eu…" at bounding box center [330, 196] width 358 height 302
click at [167, 339] on div "Add image" at bounding box center [176, 339] width 51 height 16
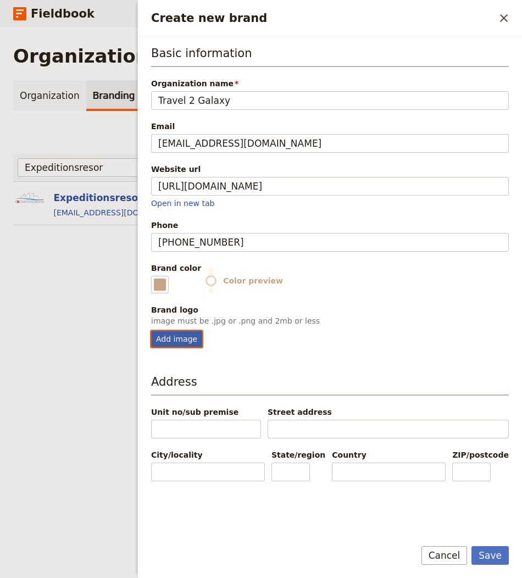
click at [151, 331] on input "Add image" at bounding box center [151, 330] width 1 height 1
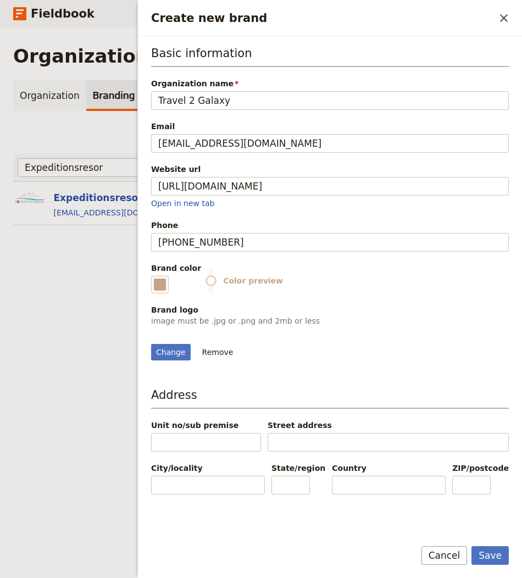
click at [158, 476] on div "Basic information Organization name Travel 2 Galaxy Email info@travel2galaxy.eu…" at bounding box center [330, 286] width 358 height 483
click at [160, 360] on div "Change" at bounding box center [171, 352] width 40 height 16
click at [151, 344] on input "Change" at bounding box center [151, 343] width 1 height 1
type input "C:\fakepath\Screenshot 2025-08-25 at 7.43.20 PM.png"
click at [489, 556] on button "Save" at bounding box center [489, 555] width 37 height 19
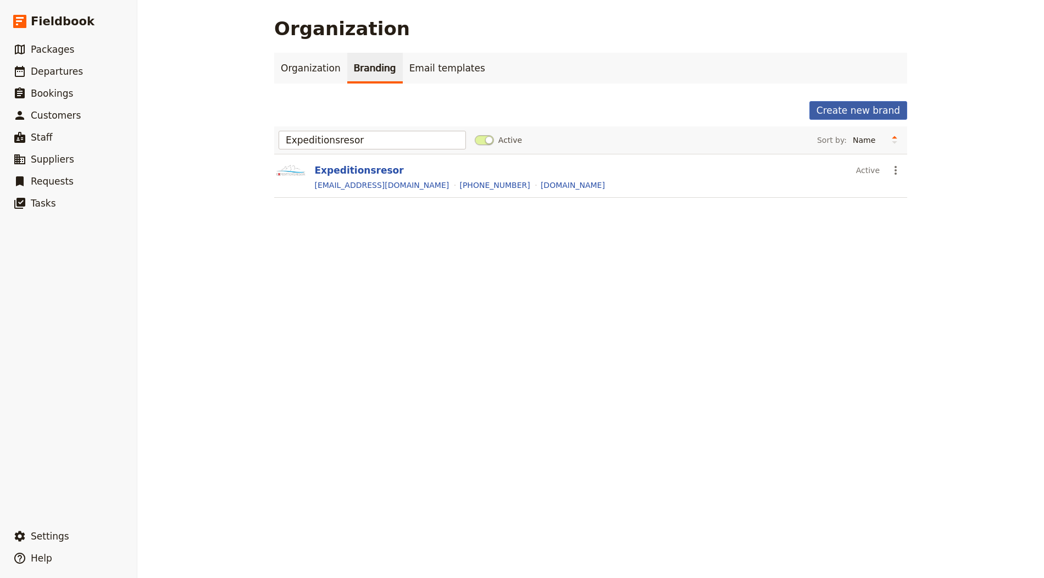
click at [521, 108] on button "Create new brand" at bounding box center [858, 110] width 98 height 19
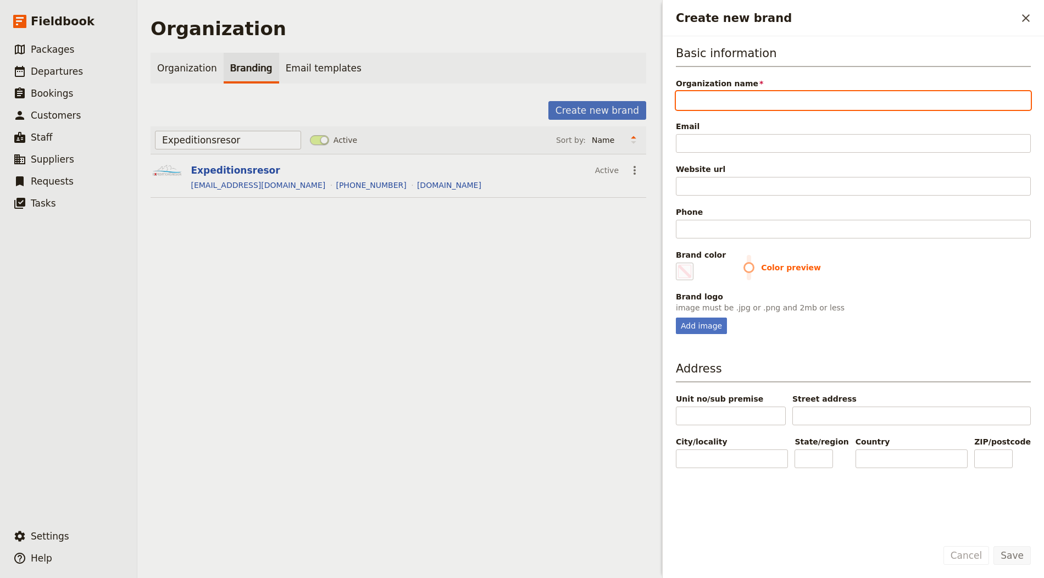
paste input "Local DMC"
type input "Local DMC"
type input "#000000"
type input "Local DMC"
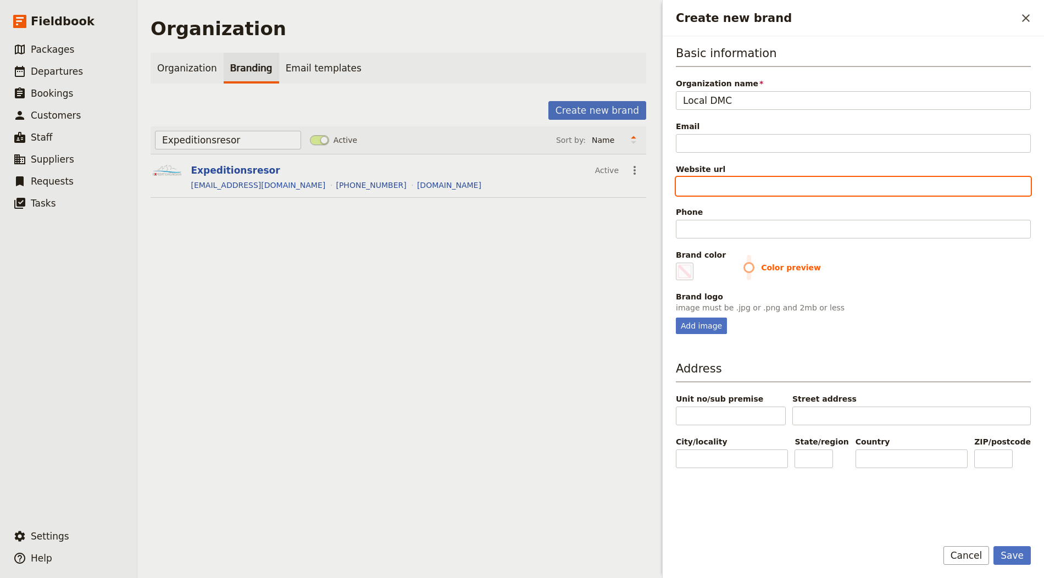
click at [521, 184] on input "Website url" at bounding box center [853, 186] width 355 height 19
paste input "https://www.localdmc.pt/itineraries"
type input "https://www.localdmc.pt/itineraries"
type input "#000000"
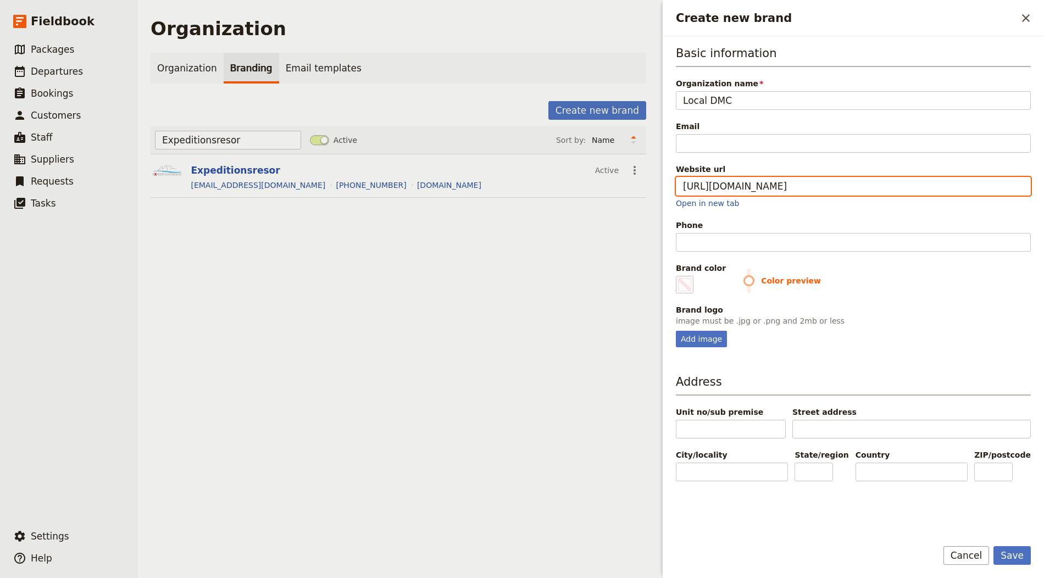
type input "https://www.localdmc.pt/itineraries"
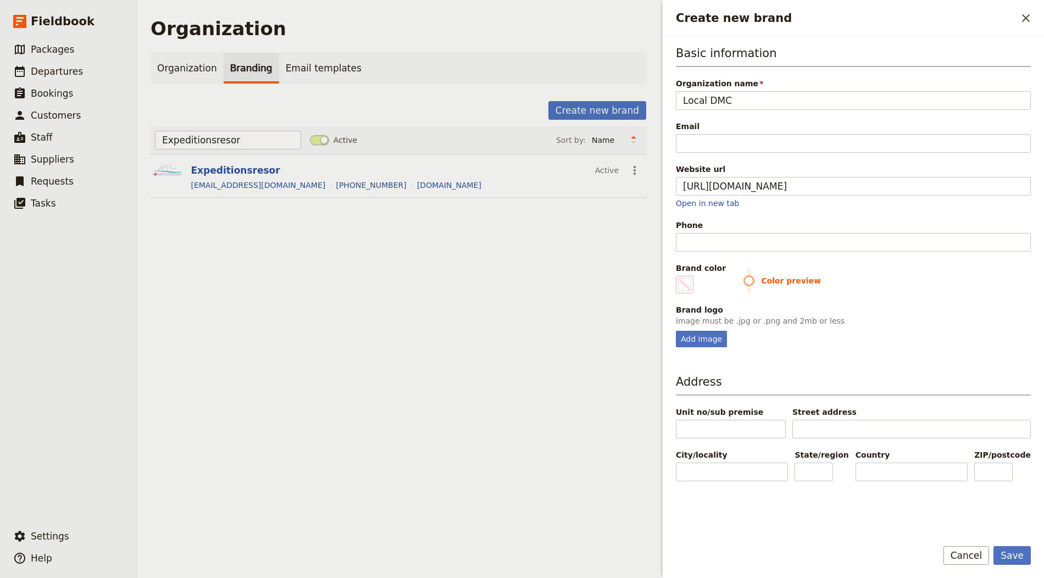
type input "#000000"
click at [521, 131] on div "Email" at bounding box center [853, 137] width 355 height 32
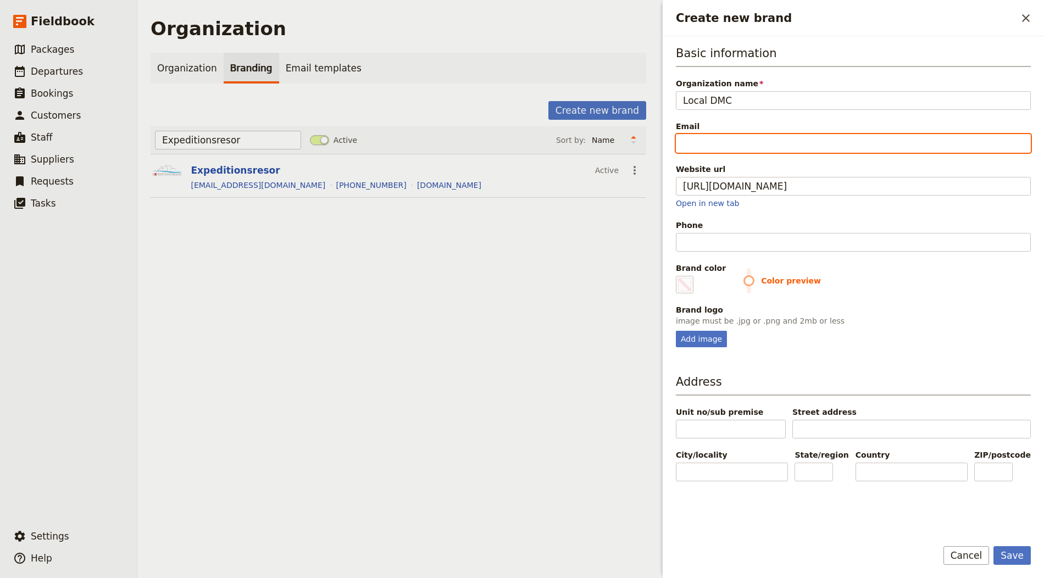
click at [521, 147] on input "Email" at bounding box center [853, 143] width 355 height 19
type input "e"
type input "#000000"
type input "em"
type input "#000000"
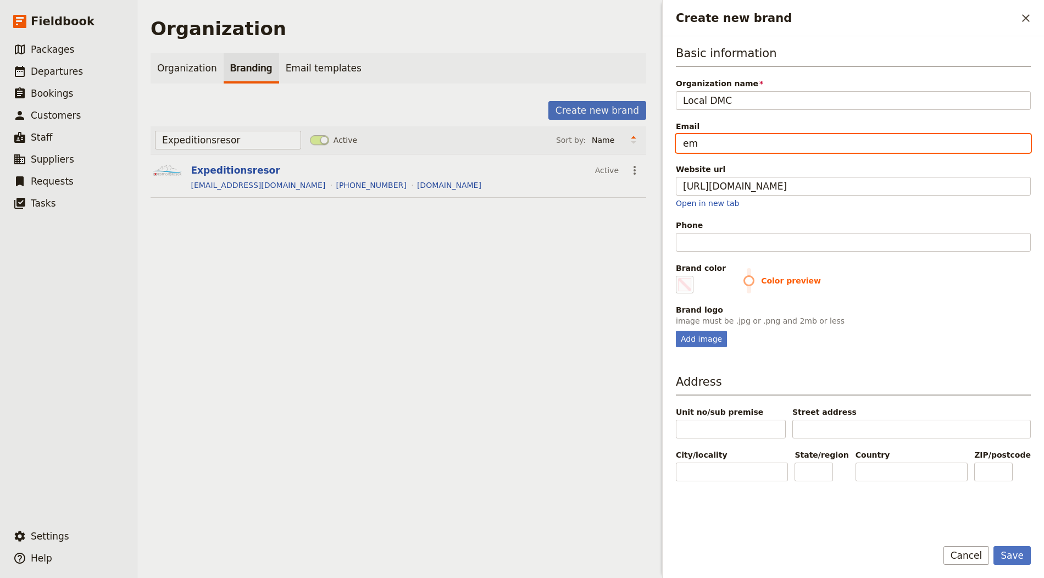
type input "e"
type input "#000000"
type input "i"
type input "#000000"
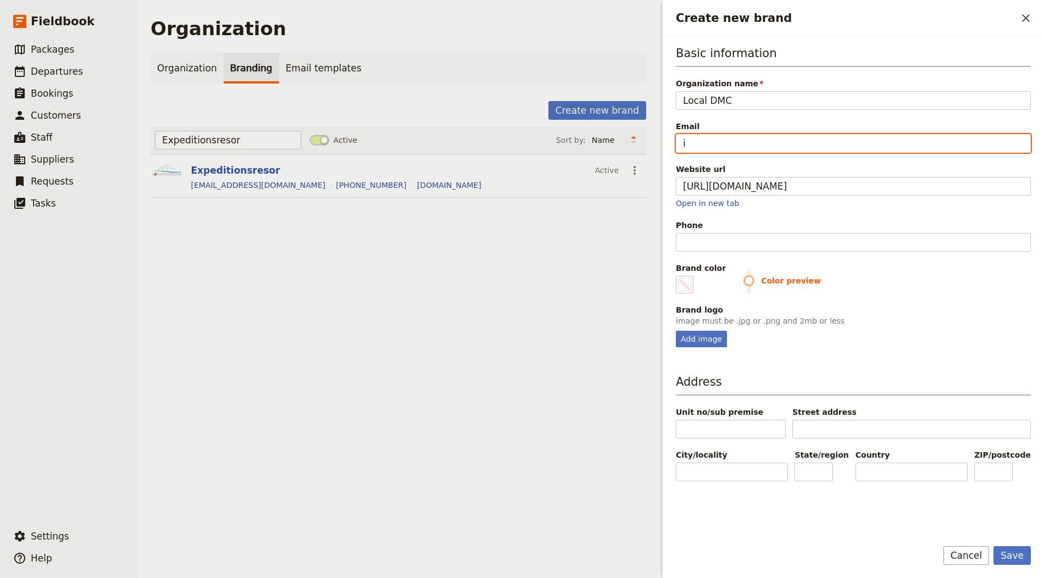
type input "in"
type input "#000000"
type input "inf"
type input "#000000"
type input "info"
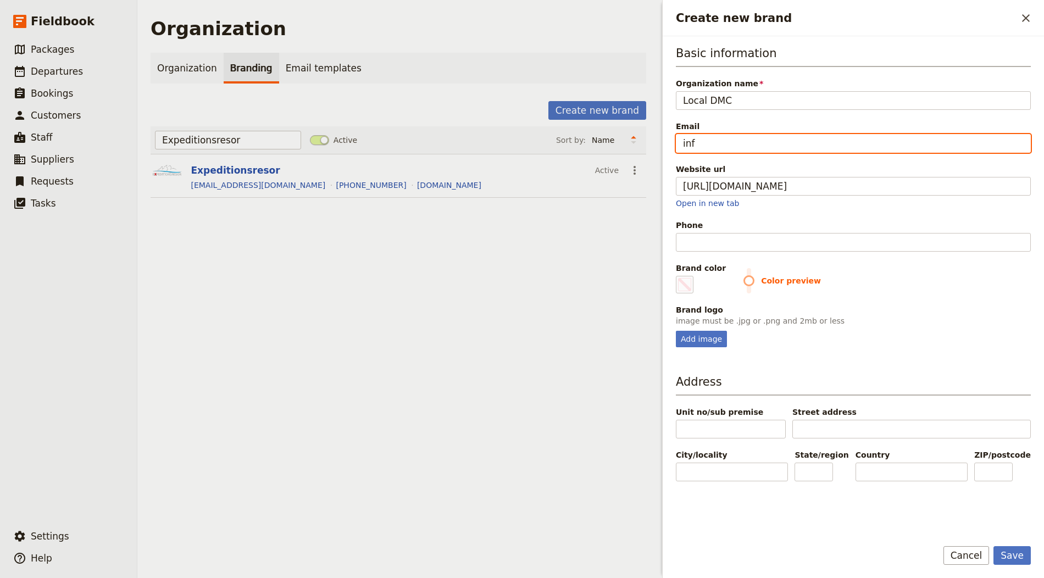
type input "#000000"
type input "info@"
type input "#000000"
type input "info@e"
type input "#000000"
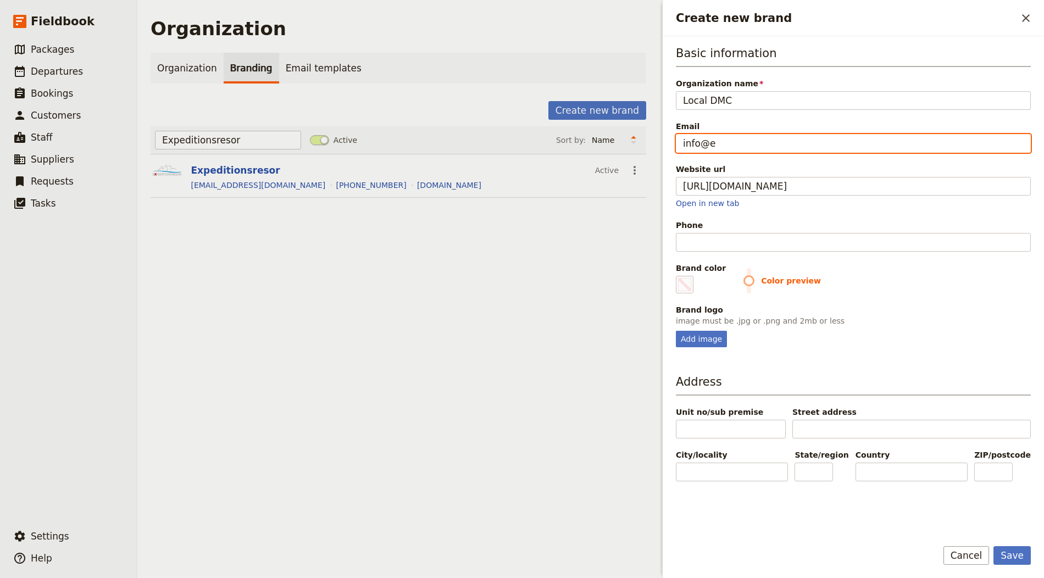
type input "info@em"
type input "#000000"
type input "info@ema"
type input "#000000"
type input "info@emai"
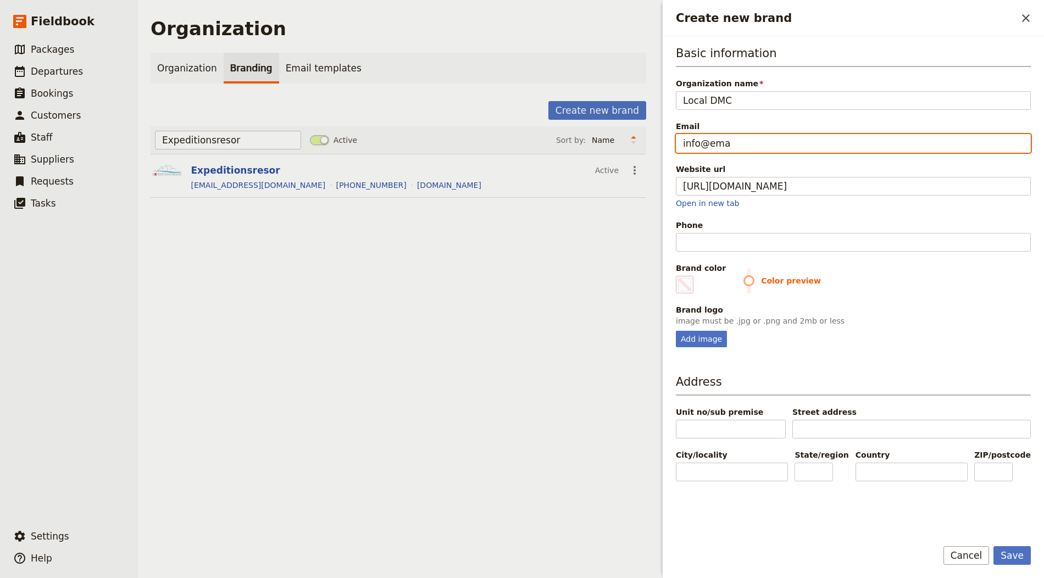
type input "#000000"
type input "info@email"
type input "#000000"
type input "info@email."
type input "#000000"
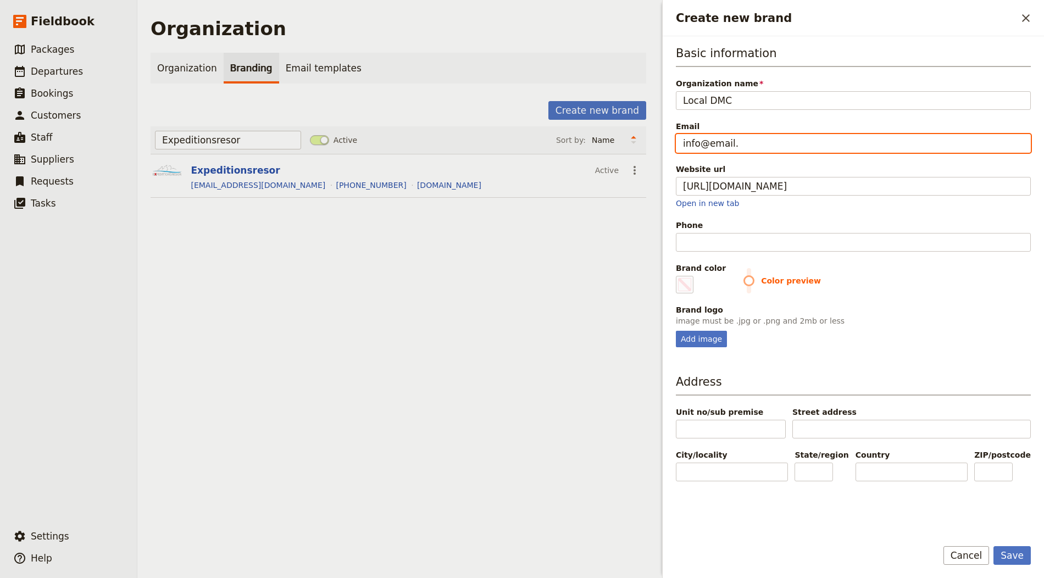
type input "info@email.c"
type input "#000000"
type input "info@email.co"
type input "#000000"
type input "[EMAIL_ADDRESS][DOMAIN_NAME]"
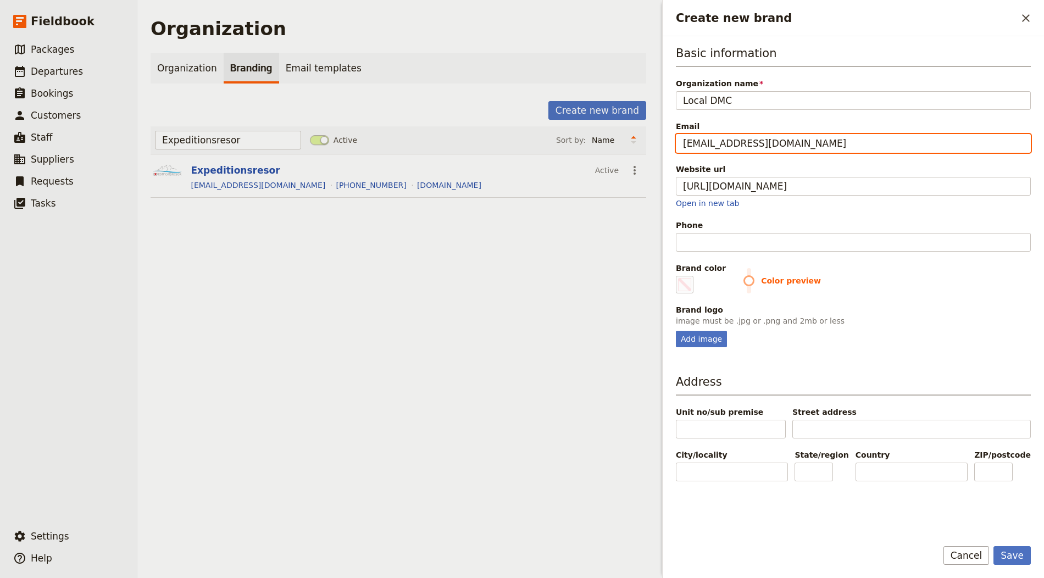
type input "#000000"
type input "[EMAIL_ADDRESS][DOMAIN_NAME]"
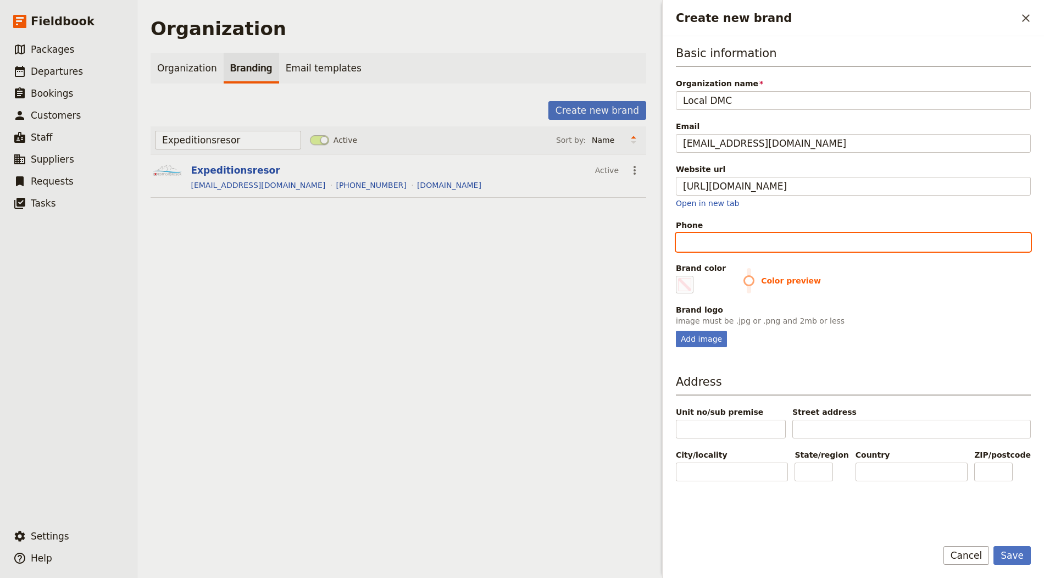
type input "#000000"
click at [521, 235] on input "Phone" at bounding box center [853, 242] width 355 height 19
type input "1"
type input "#000000"
type input "12"
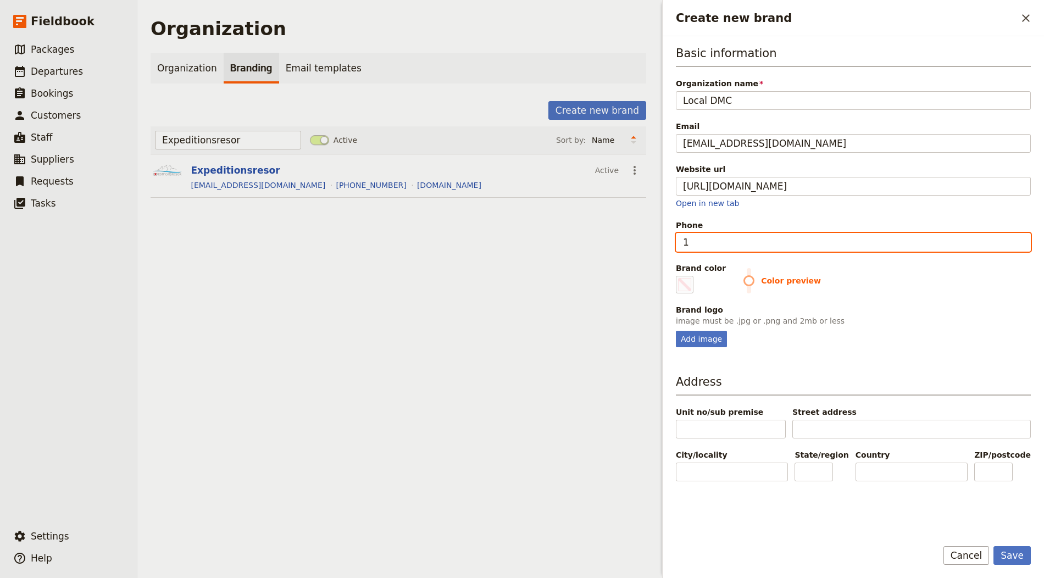
type input "#000000"
type input "123"
type input "#000000"
type input "1234"
type input "#000000"
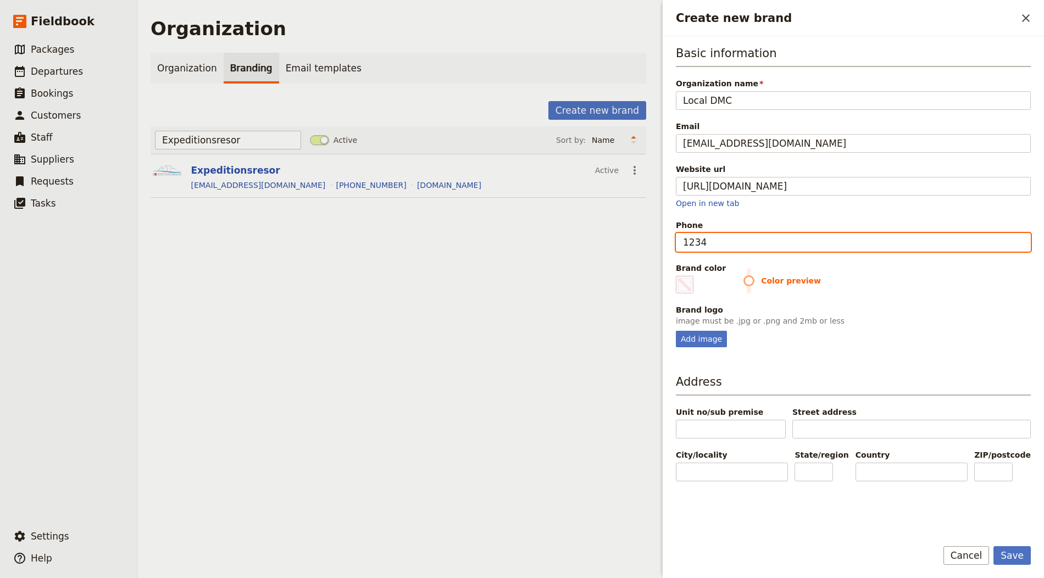
type input "12345"
type input "#000000"
type input "123456"
type input "#000000"
type input "1234567"
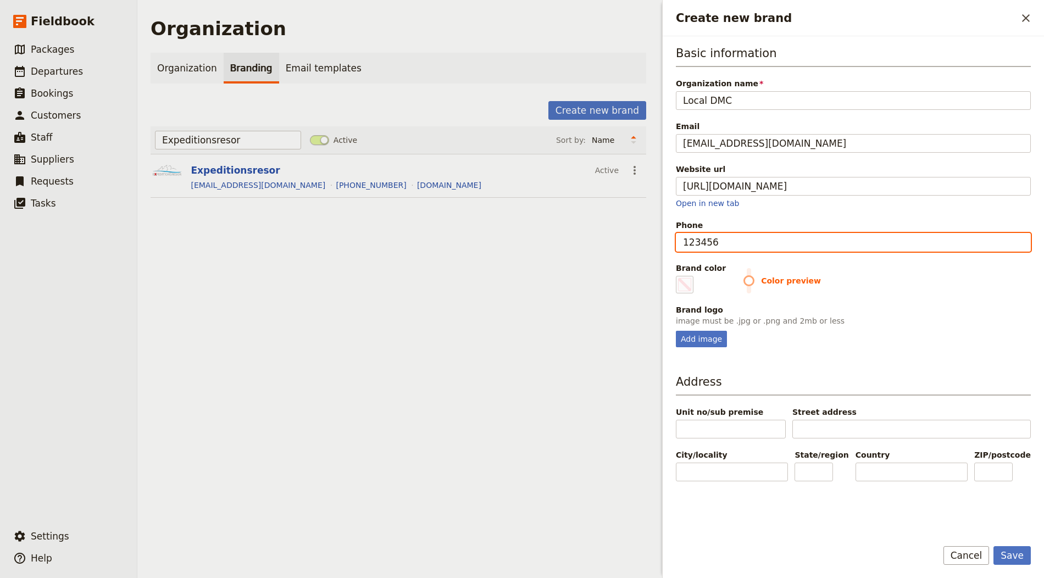
type input "#000000"
type input "12345678"
type input "#000000"
type input "123456789"
type input "#000000"
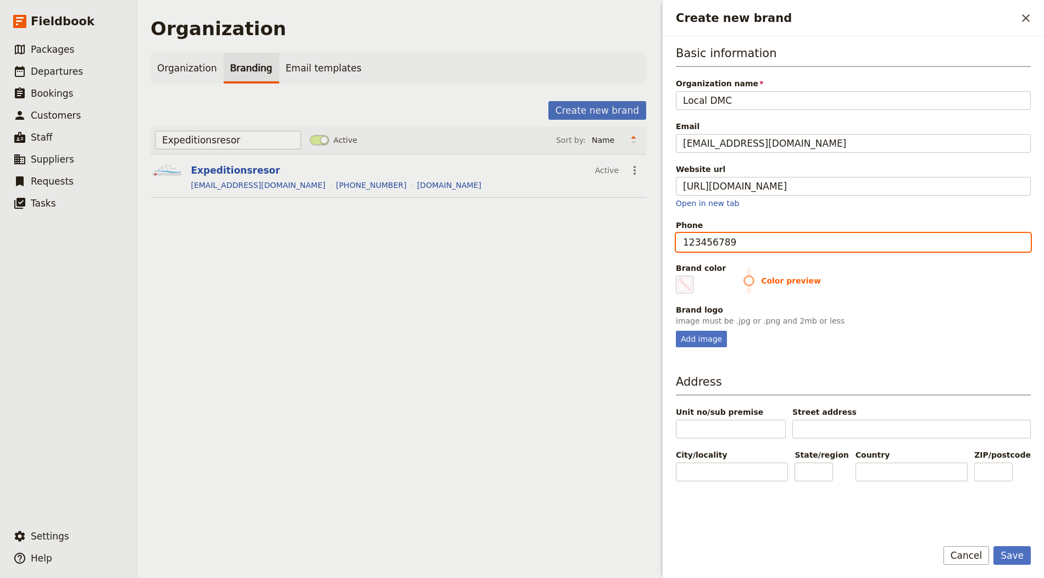
type input "123456789"
click at [521, 322] on p "image must be .jpg or .png and 2mb or less" at bounding box center [853, 320] width 355 height 11
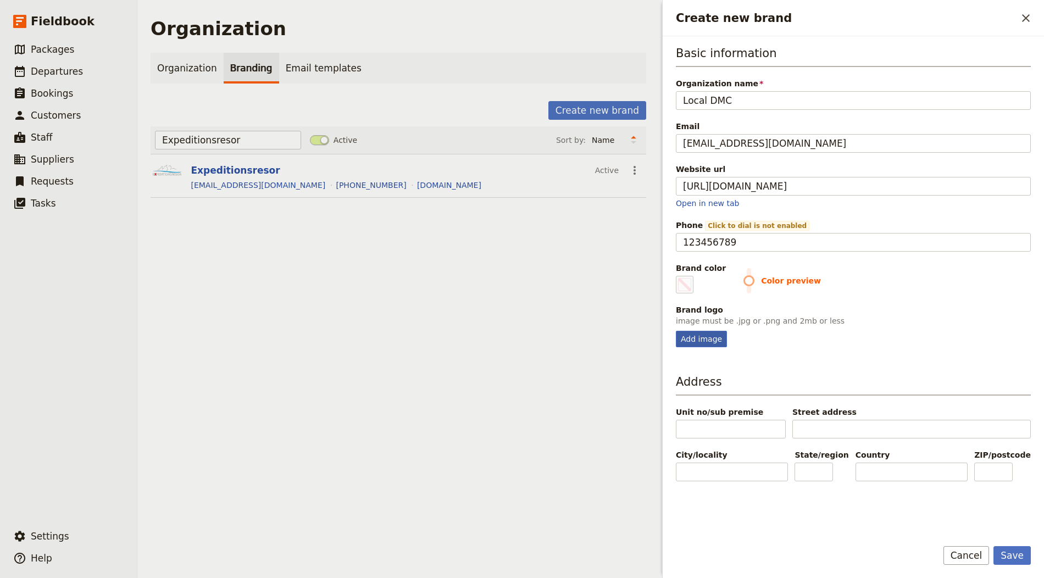
click at [521, 332] on div "Add image" at bounding box center [701, 339] width 51 height 16
click at [521, 331] on input "Add image" at bounding box center [675, 330] width 1 height 1
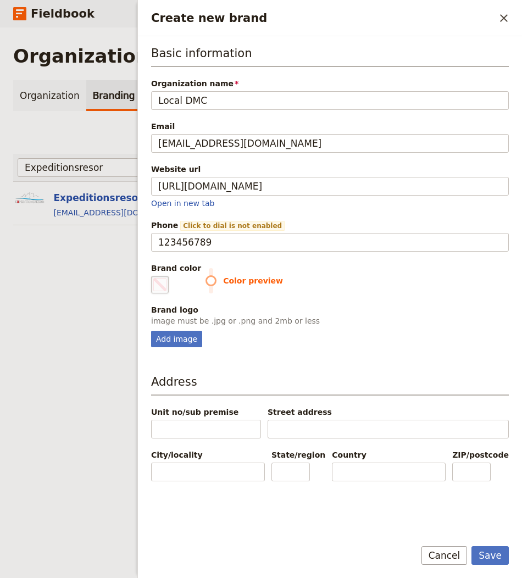
click at [163, 278] on span "Create new brand" at bounding box center [159, 284] width 13 height 13
click at [154, 276] on input "#000000" at bounding box center [153, 275] width 1 height 1
type input "#1560bd"
click at [410, 282] on span "Color preview" at bounding box center [356, 280] width 303 height 11
click at [179, 336] on div "Add image" at bounding box center [176, 339] width 51 height 16
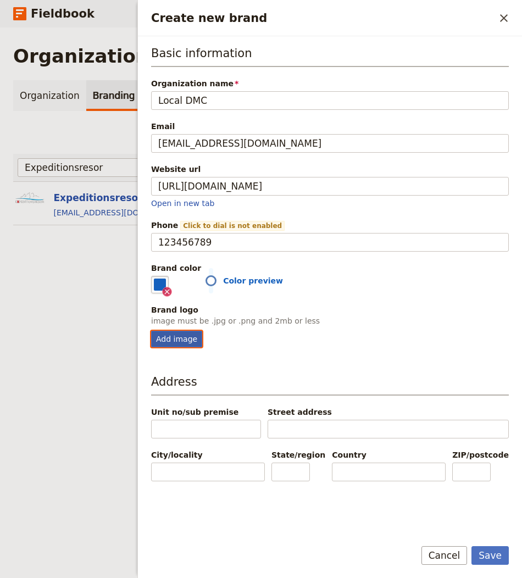
click at [151, 331] on input "Add image" at bounding box center [151, 330] width 1 height 1
click at [149, 343] on div "Basic information Organization name Local DMC Email info@email.com Website url …" at bounding box center [330, 282] width 384 height 493
click at [170, 331] on div "Add image" at bounding box center [176, 339] width 51 height 16
click at [151, 330] on input "Add image" at bounding box center [151, 330] width 1 height 1
type input "C:\fakepath\logo (2) (1).png"
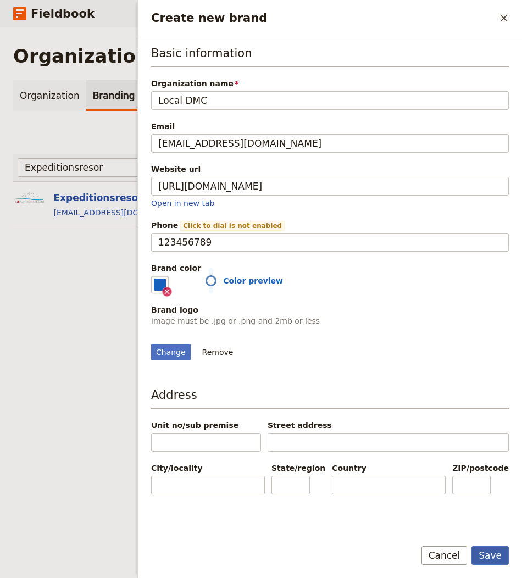
click at [488, 555] on button "Save" at bounding box center [489, 555] width 37 height 19
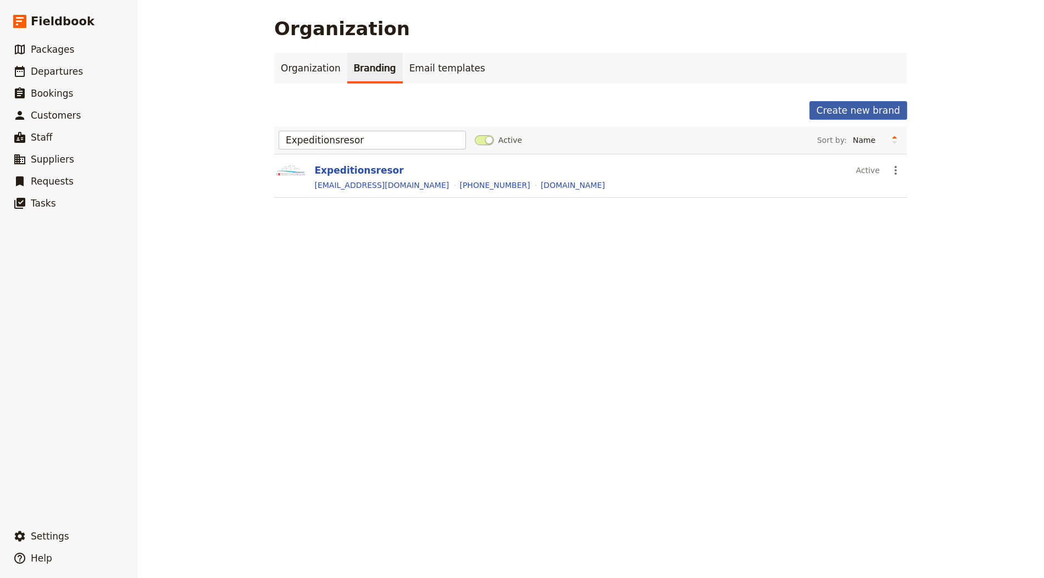
click at [521, 114] on button "Create new brand" at bounding box center [858, 110] width 98 height 19
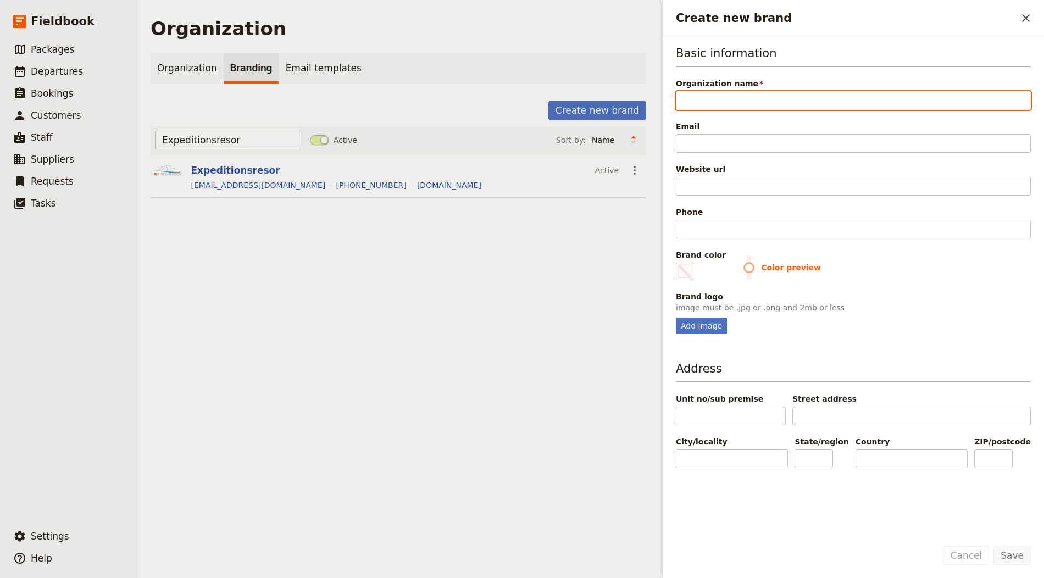
paste input "Toptours DMC"
type input "Toptours DMC"
type input "#000000"
type input "Toptours DMC"
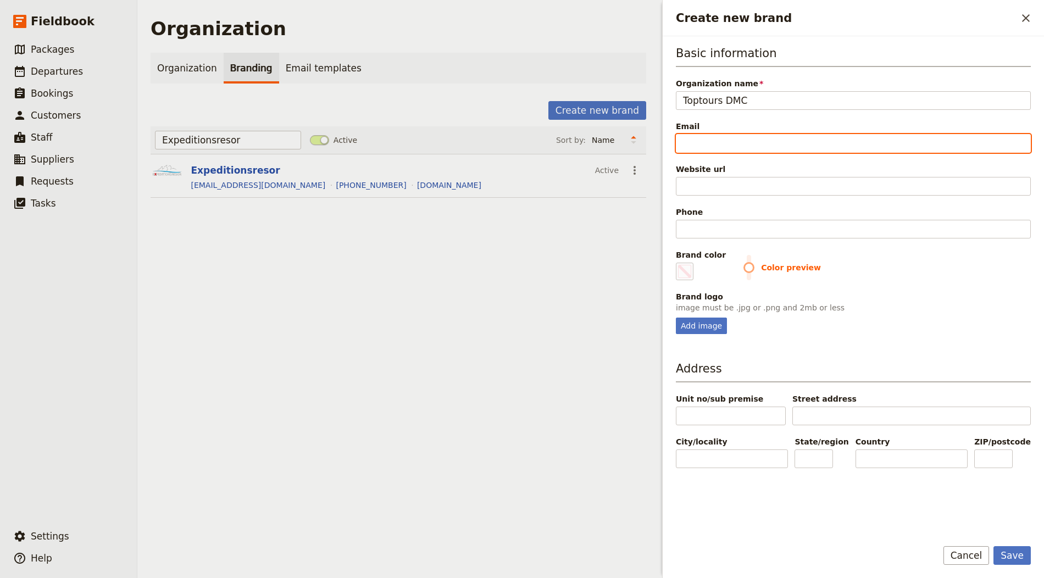
click at [521, 144] on input "Email" at bounding box center [853, 143] width 355 height 19
paste input "info@toptours-dmc.com"
type input "info@toptours-dmc.com"
type input "#000000"
type input "info@toptours-dmc.com"
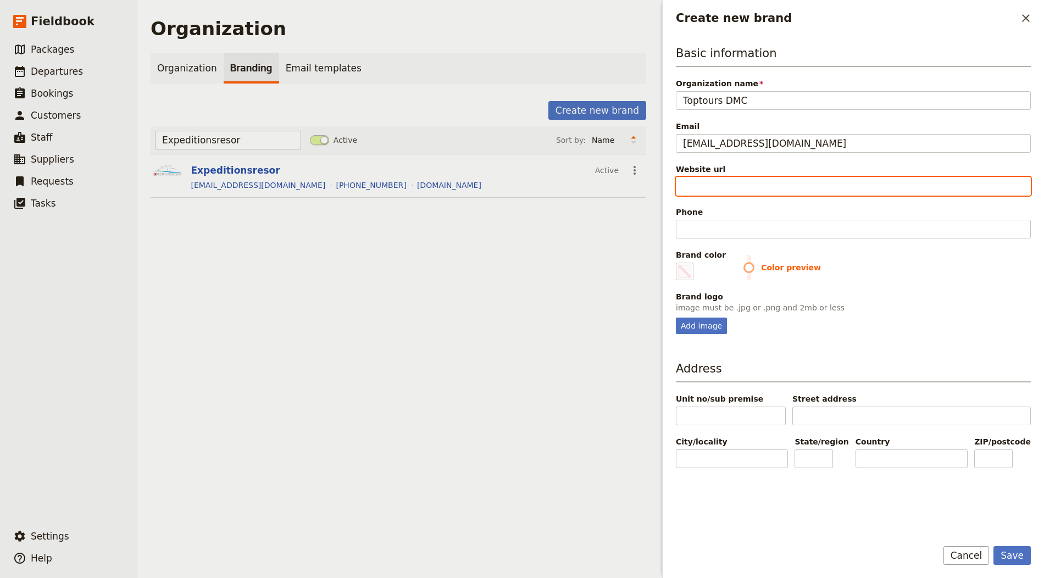
click at [521, 180] on input "Website url" at bounding box center [853, 186] width 355 height 19
paste input "https://toptours-dmc.com/"
type input "https://toptours-dmc.com/"
type input "#000000"
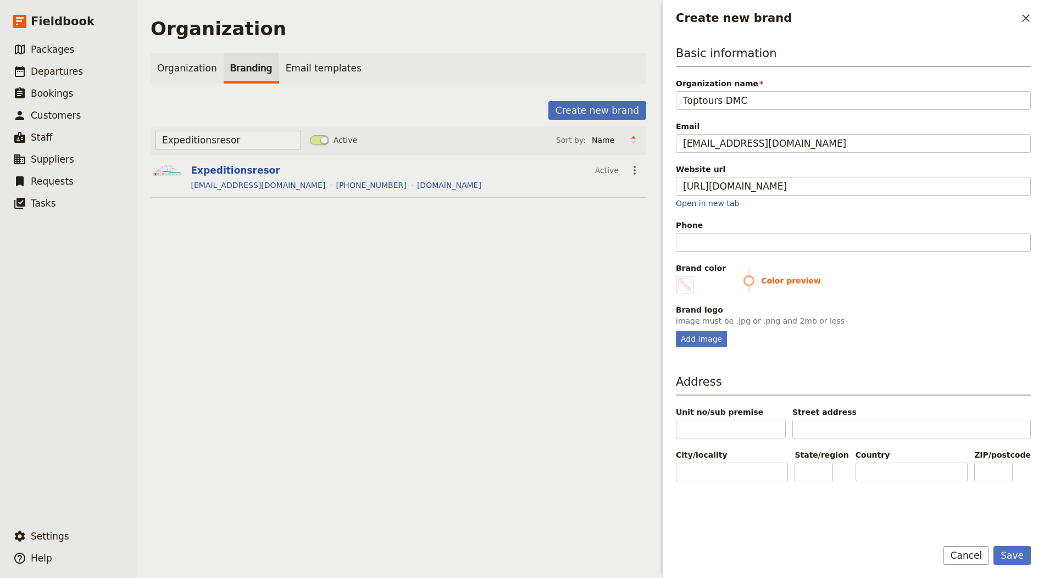
type input "https://toptours-dmc.com"
type input "#000000"
click at [521, 236] on input "Phone" at bounding box center [853, 242] width 355 height 19
paste input "=+385 1 299 4547"
type input "=+385 1 299 4547"
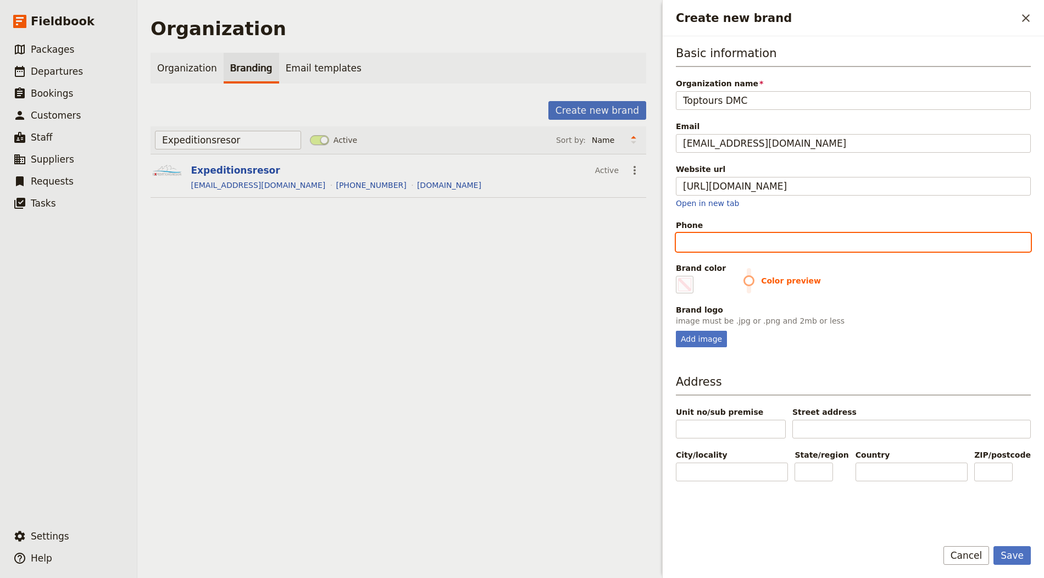
type input "#000000"
type input "+385 1 299 4547"
type input "#000000"
type input "+385 1 299 4547"
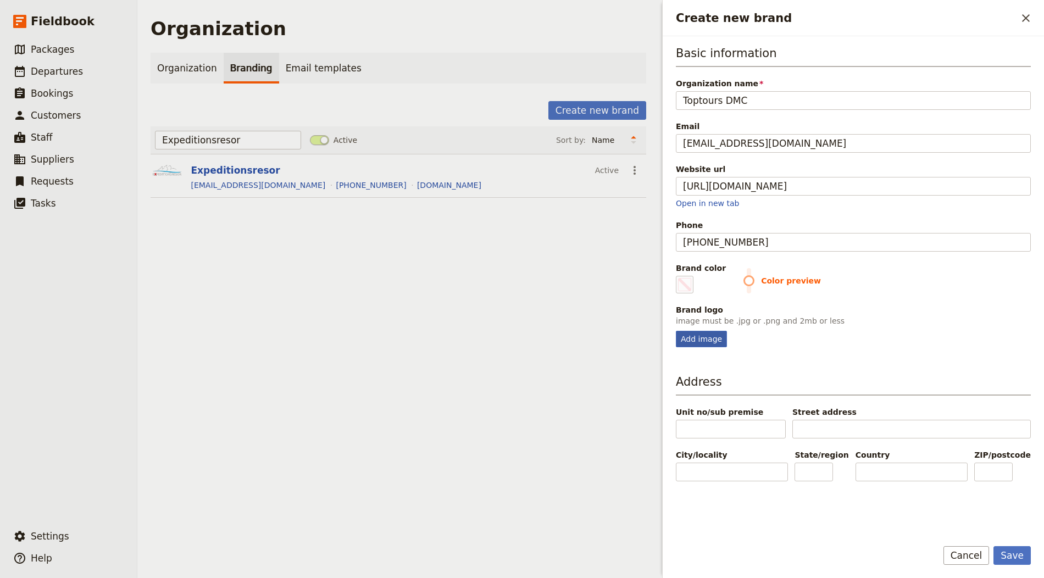
click at [521, 338] on div "Add image" at bounding box center [701, 339] width 51 height 16
click at [521, 331] on input "Add image" at bounding box center [675, 330] width 1 height 1
type input "C:\fakepath\toptours-logo-transparent-200x43-1.png"
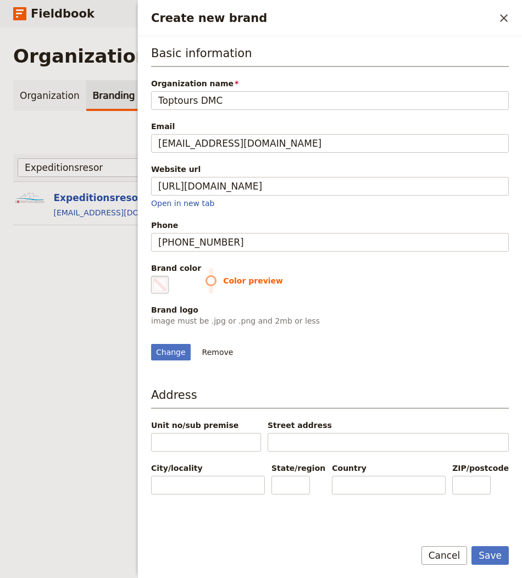
click at [159, 282] on span "Create new brand" at bounding box center [159, 284] width 13 height 13
click at [154, 276] on input "#000000" at bounding box center [153, 275] width 1 height 1
type input "#ac6c7f"
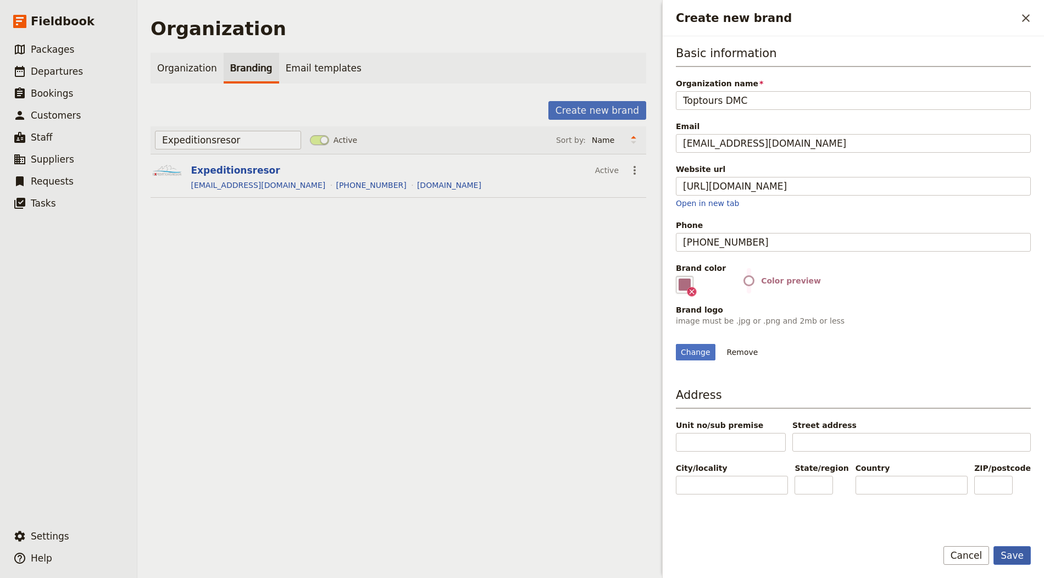
click at [521, 550] on button "Save" at bounding box center [1011, 555] width 37 height 19
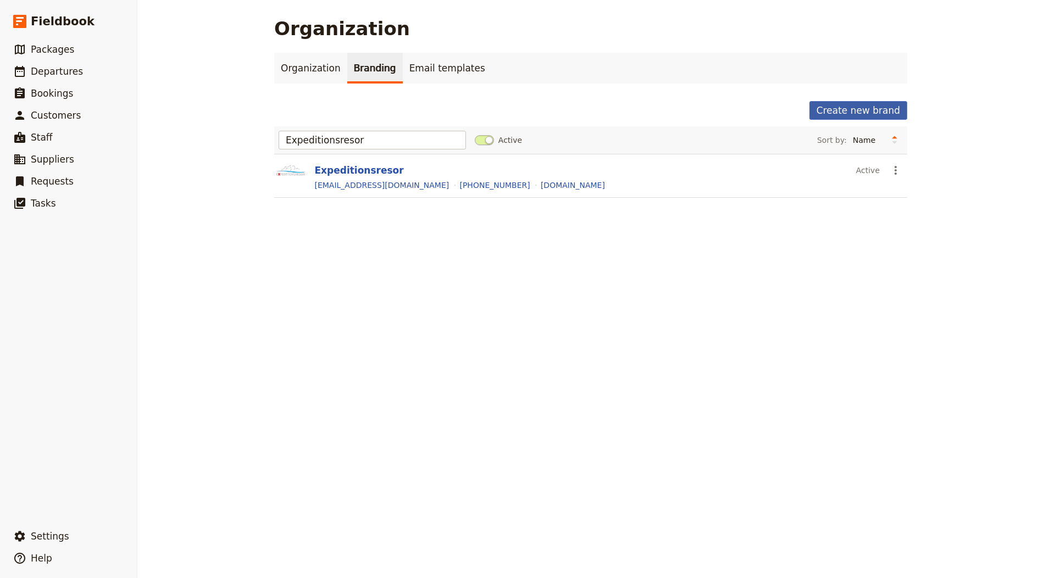
click at [521, 111] on button "Create new brand" at bounding box center [858, 110] width 98 height 19
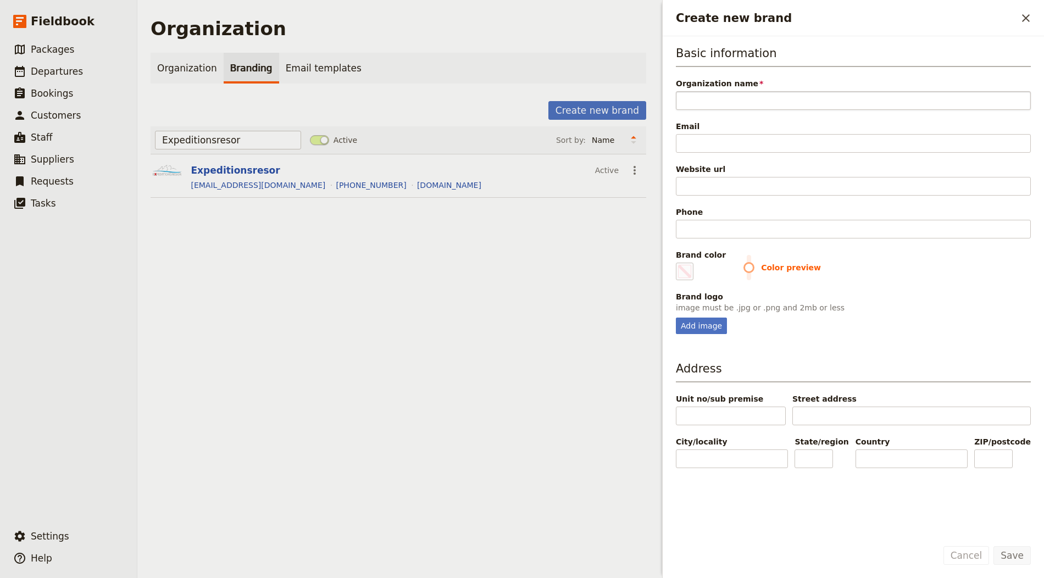
type input "Visit Romania (tour operator)"
type input "#000000"
click at [521, 98] on input "Visit Romania (tour operator)" at bounding box center [853, 100] width 355 height 19
type input "Visit Romania"
type input "#000000"
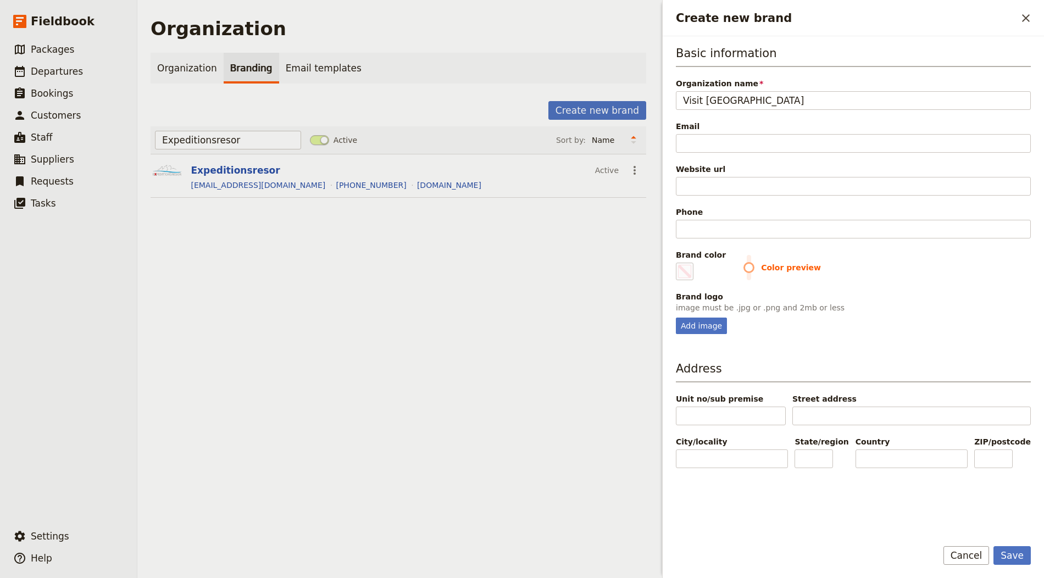
type input "Visit Romania"
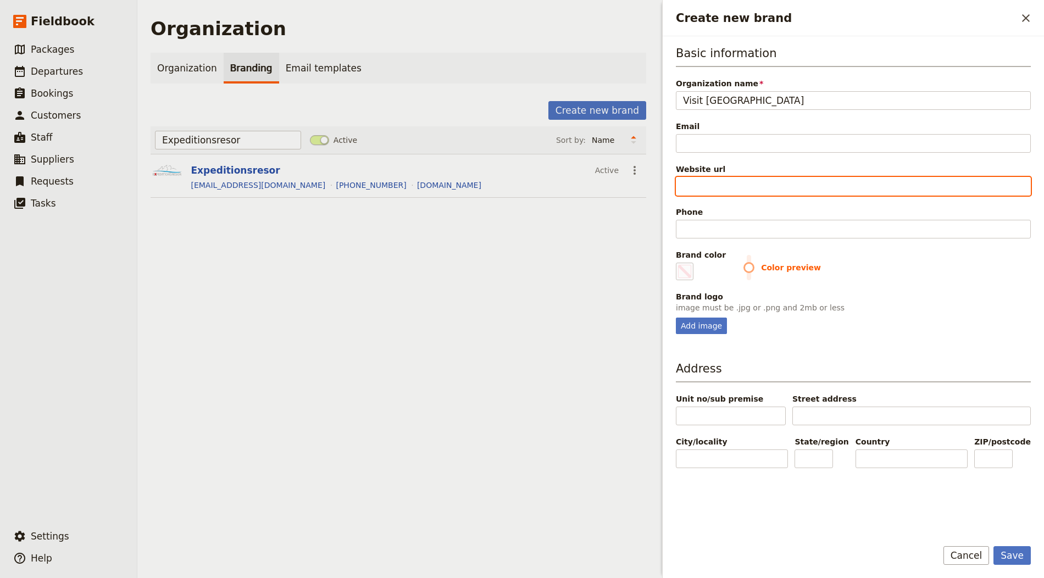
click at [521, 186] on input "Website url" at bounding box center [853, 186] width 355 height 19
paste input "https://visit-romania.ro/"
type input "https://visit-romania.ro/"
type input "#000000"
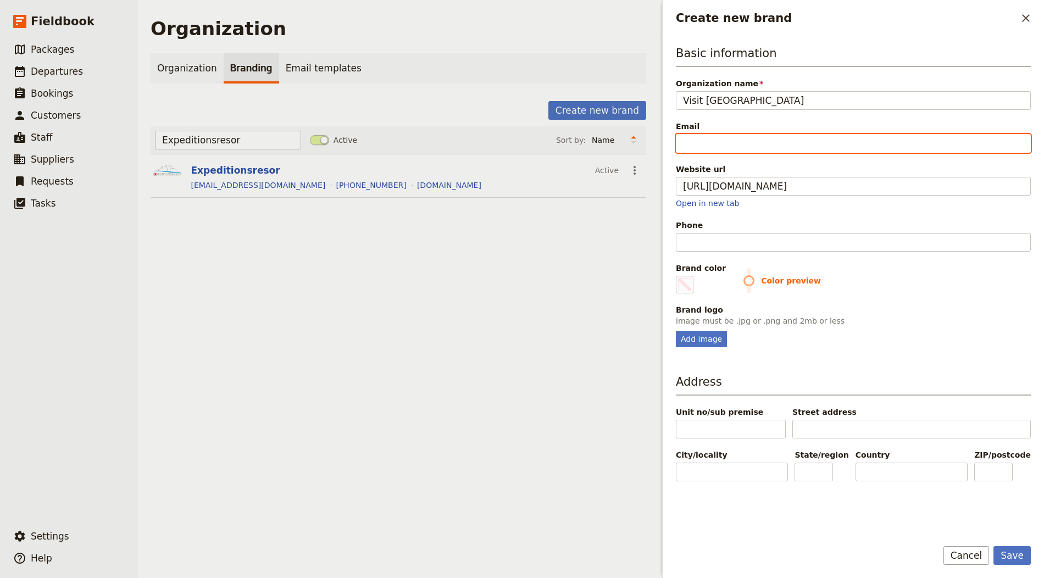
type input "https://visit-romania.ro"
type input "#000000"
click at [521, 136] on input "Email" at bounding box center [853, 143] width 355 height 19
type input "i"
type input "#000000"
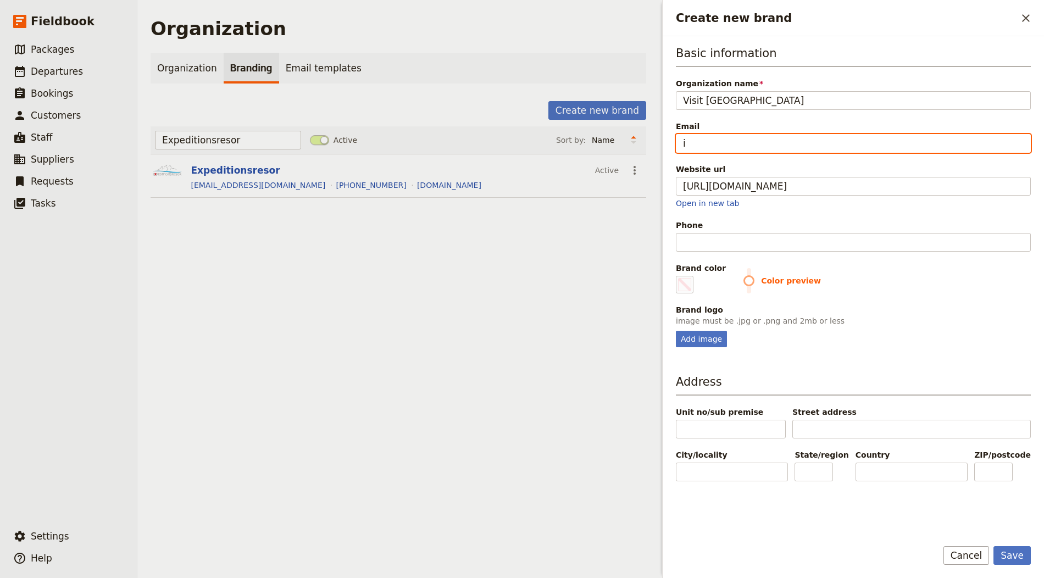
type input "in"
type input "#000000"
type input "inf"
type input "#000000"
type input "info"
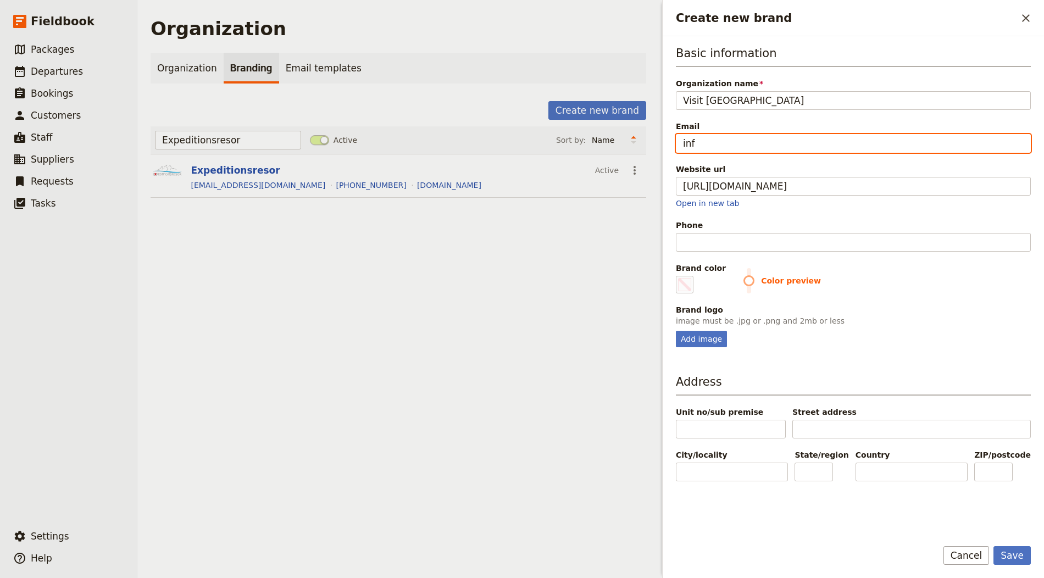
type input "#000000"
type input "info@"
type input "#000000"
type input "info@e"
type input "#000000"
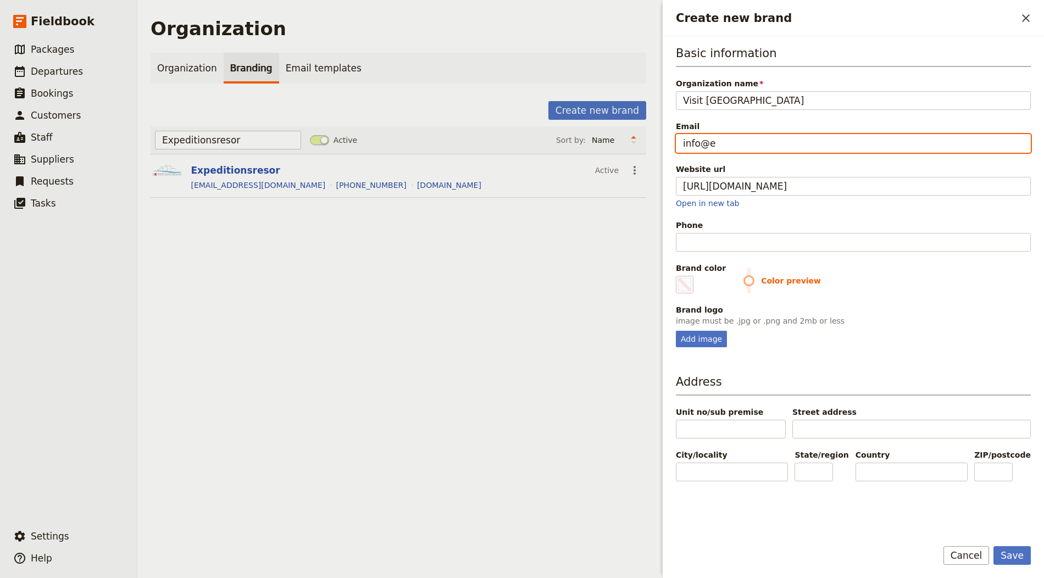
type input "info@em"
type input "#000000"
type input "info@ema"
type input "#000000"
type input "info@emai"
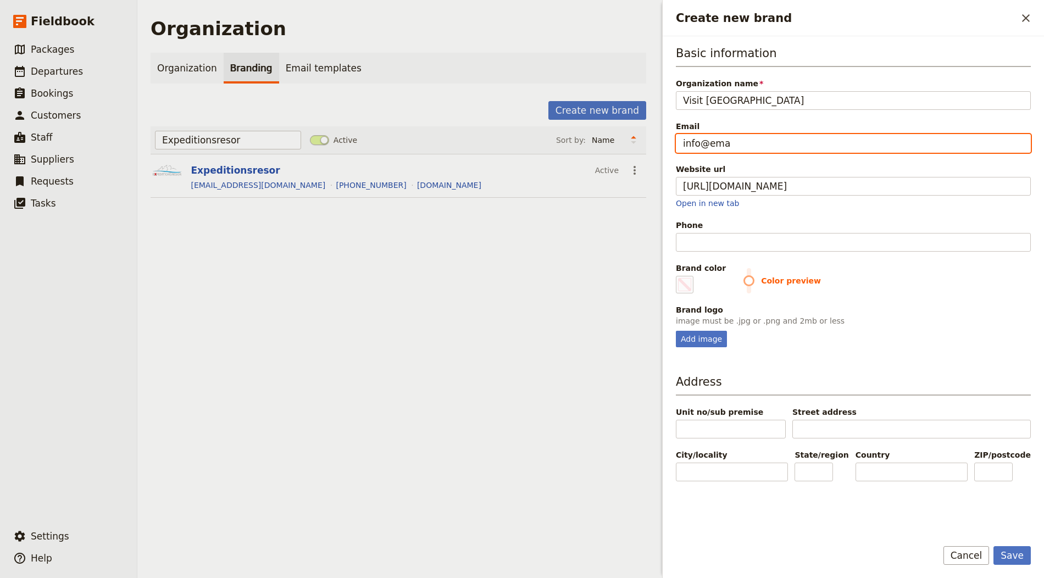
type input "#000000"
type input "info@email"
type input "#000000"
type input "info@email."
type input "#000000"
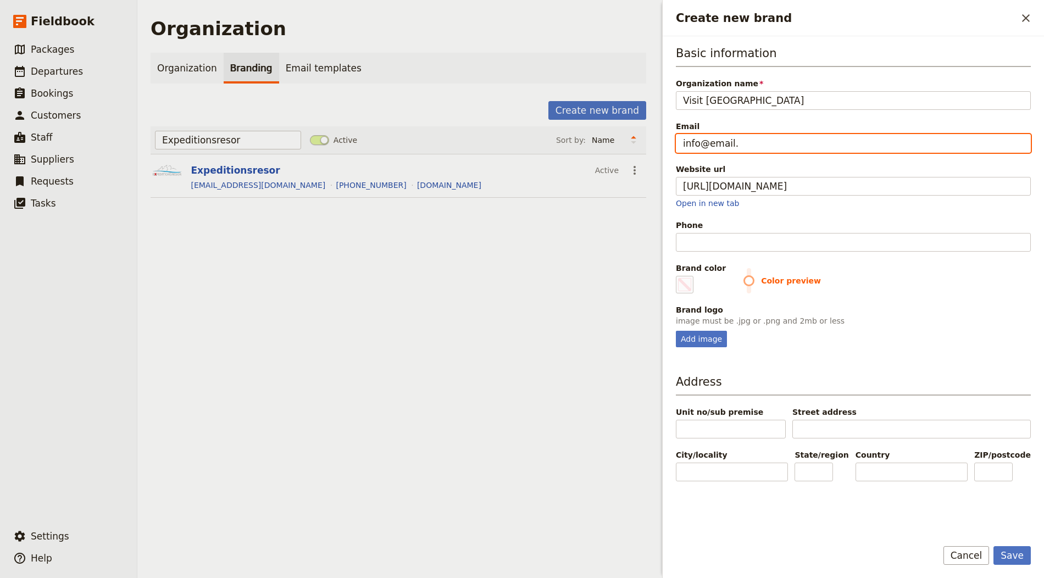
type input "info@email.c"
type input "#000000"
type input "info@email.co"
type input "#000000"
type input "[EMAIL_ADDRESS][DOMAIN_NAME]"
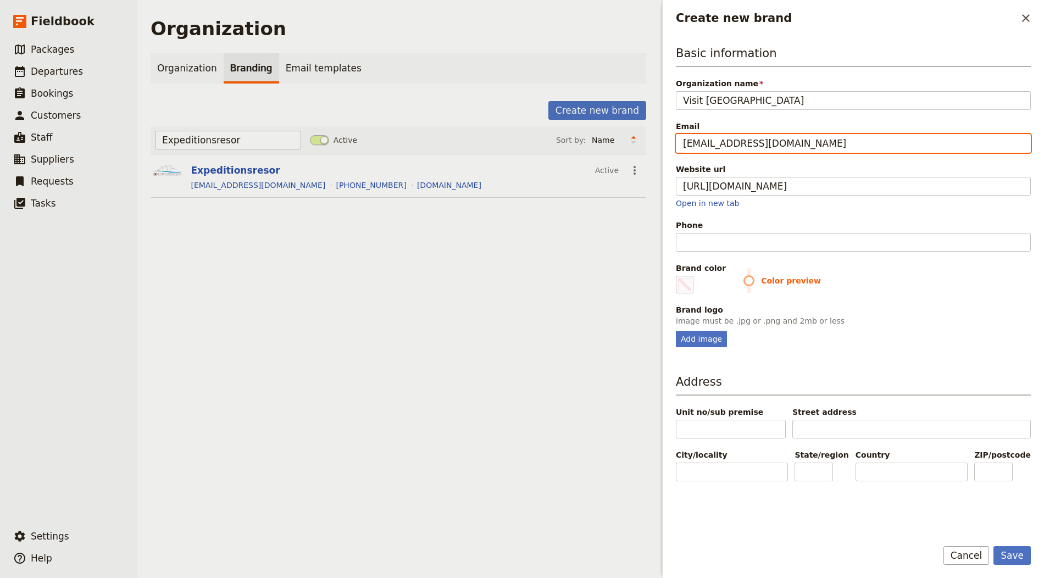
type input "#000000"
type input "[EMAIL_ADDRESS][DOMAIN_NAME]"
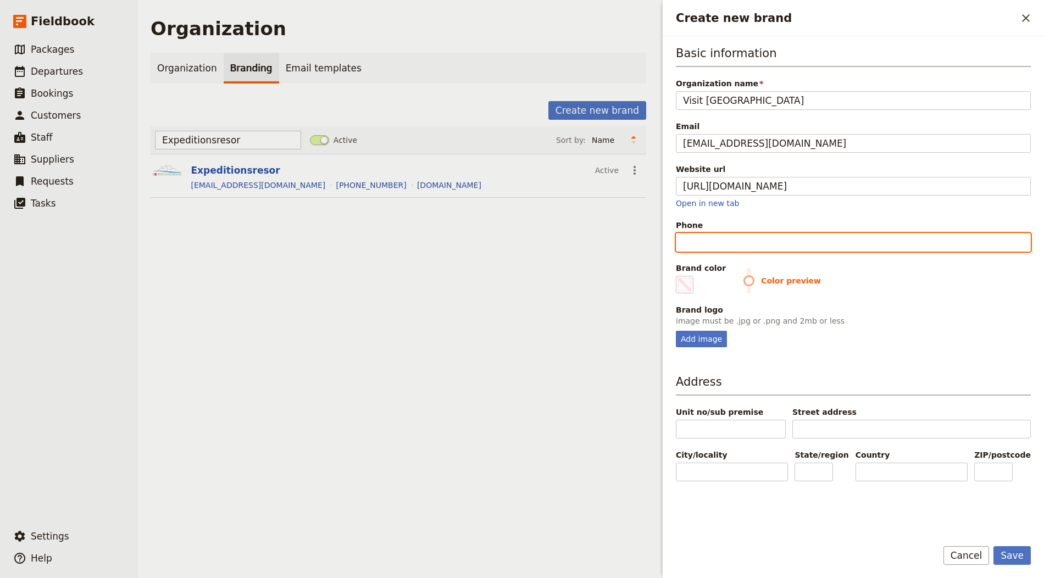
type input "#000000"
click at [521, 247] on input "Phone" at bounding box center [853, 242] width 355 height 19
click at [521, 242] on input "Phone" at bounding box center [853, 242] width 355 height 19
type input "1"
type input "#000000"
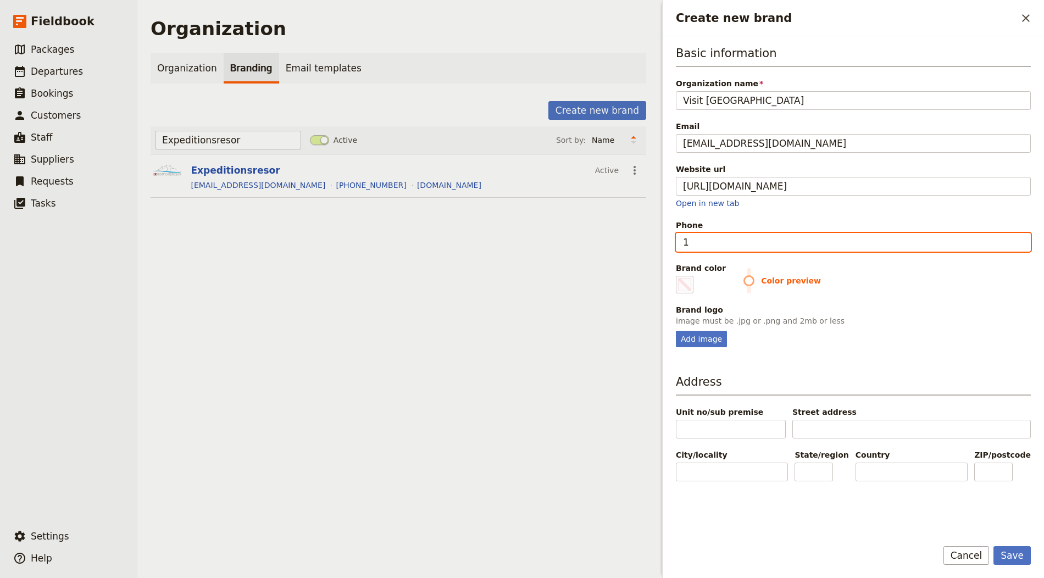
type input "12"
type input "#000000"
type input "123"
type input "#000000"
type input "1234"
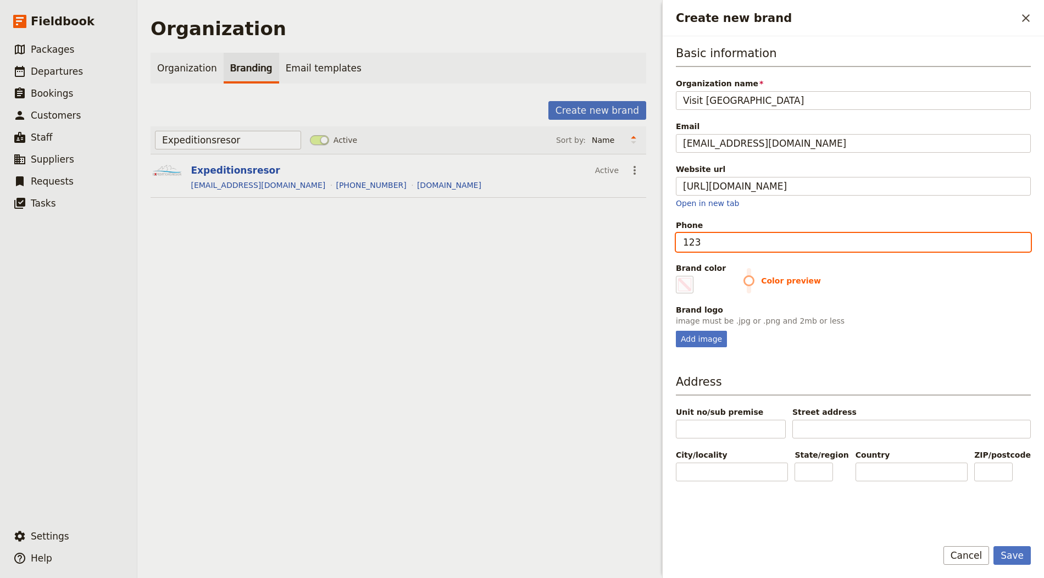
type input "#000000"
type input "12345"
type input "#000000"
type input "123456"
type input "#000000"
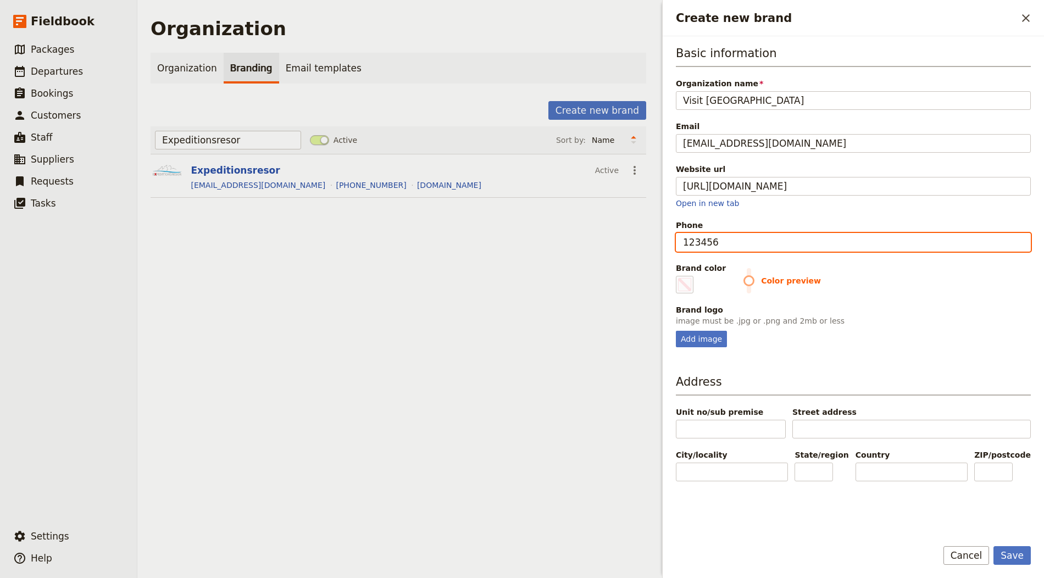
type input "1234567"
type input "#000000"
type input "12345678"
type input "#000000"
type input "123456789"
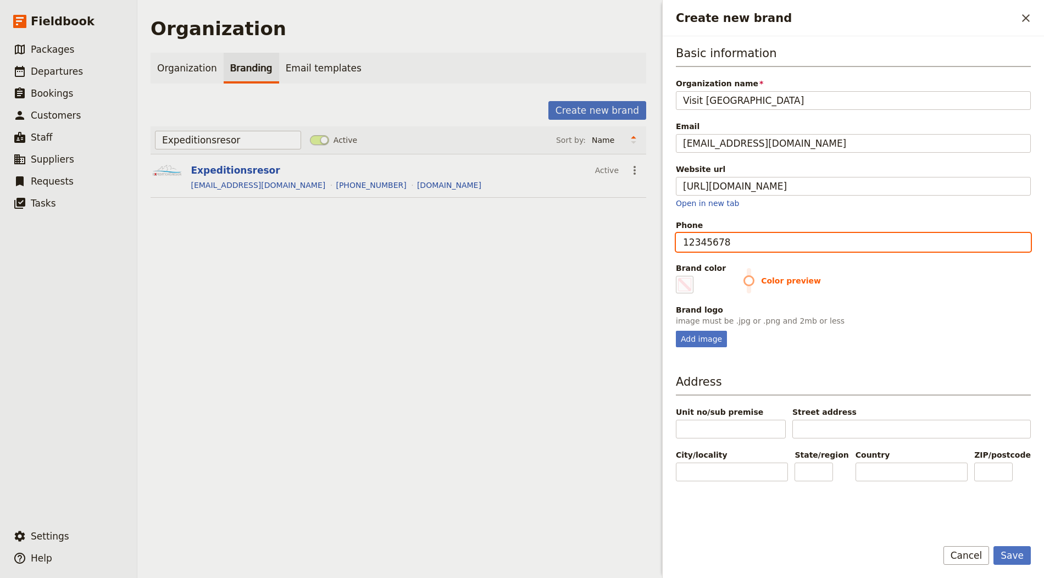
type input "#000000"
type input "123456789"
click at [521, 347] on div "Basic information Organization name Visit Romania Email info@email.com Website …" at bounding box center [853, 286] width 355 height 483
click at [521, 344] on div "Basic information Organization name Visit Romania Email info@email.com Website …" at bounding box center [853, 286] width 355 height 483
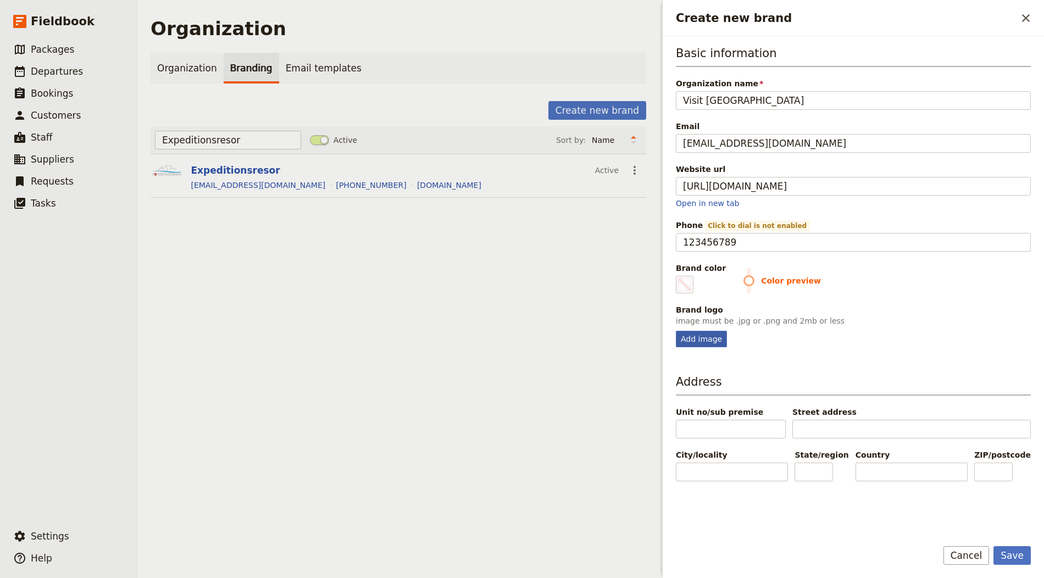
click at [521, 333] on div "Add image" at bounding box center [701, 339] width 51 height 16
click at [521, 331] on input "Add image" at bounding box center [675, 330] width 1 height 1
type input "C:\fakepath\cropped-header_menu_logo-1.png"
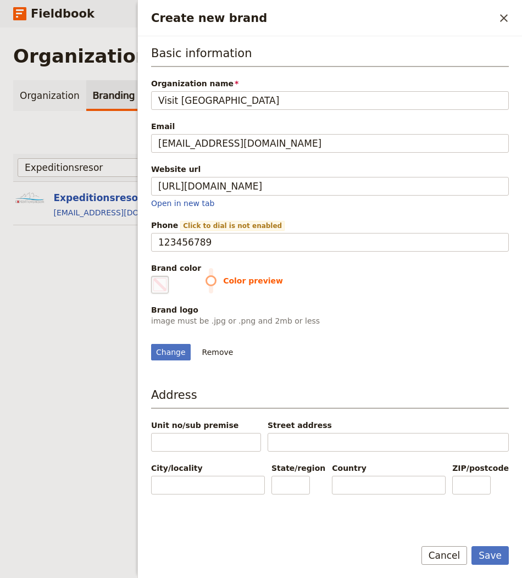
click at [155, 285] on span "Create new brand" at bounding box center [159, 284] width 13 height 13
click at [154, 276] on input "#000000" at bounding box center [153, 275] width 1 height 1
type input "#0e4d8e"
click at [430, 331] on div "Change Remove" at bounding box center [330, 346] width 358 height 30
click at [494, 550] on button "Save" at bounding box center [489, 555] width 37 height 19
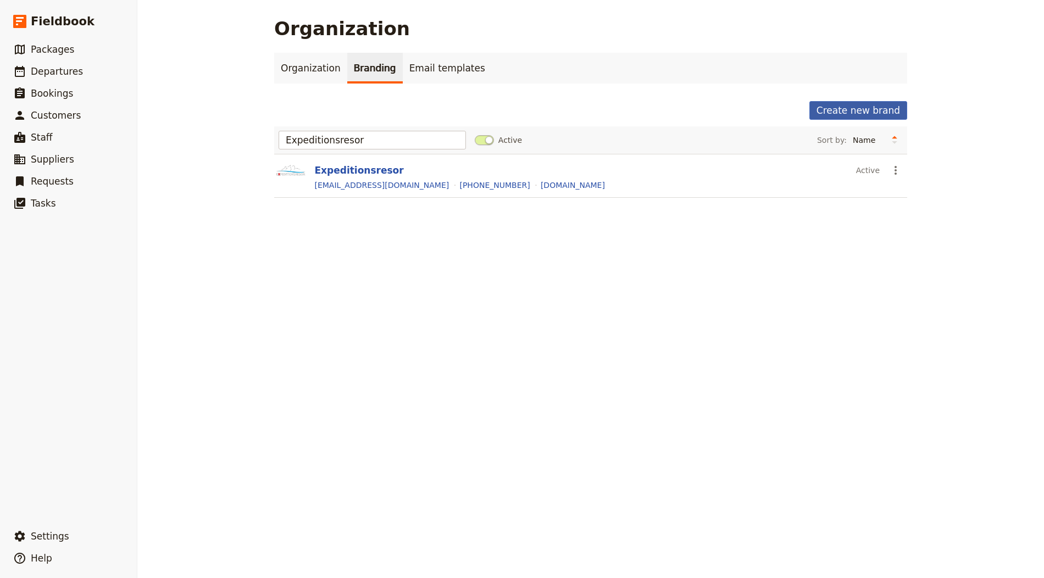
click at [521, 113] on button "Create new brand" at bounding box center [858, 110] width 98 height 19
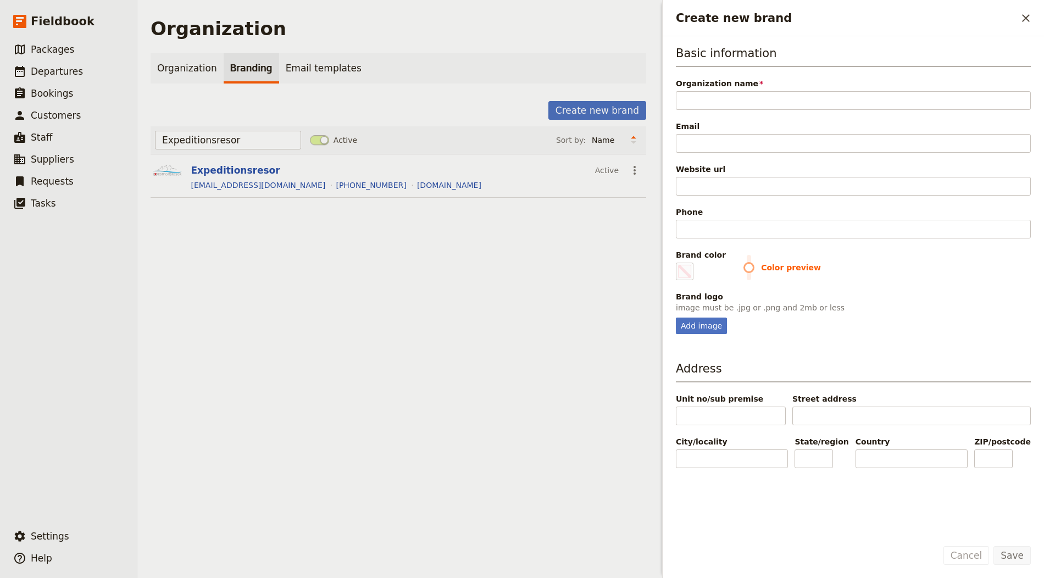
type input "Luxotour"
type input "#000000"
type input "Luxotour"
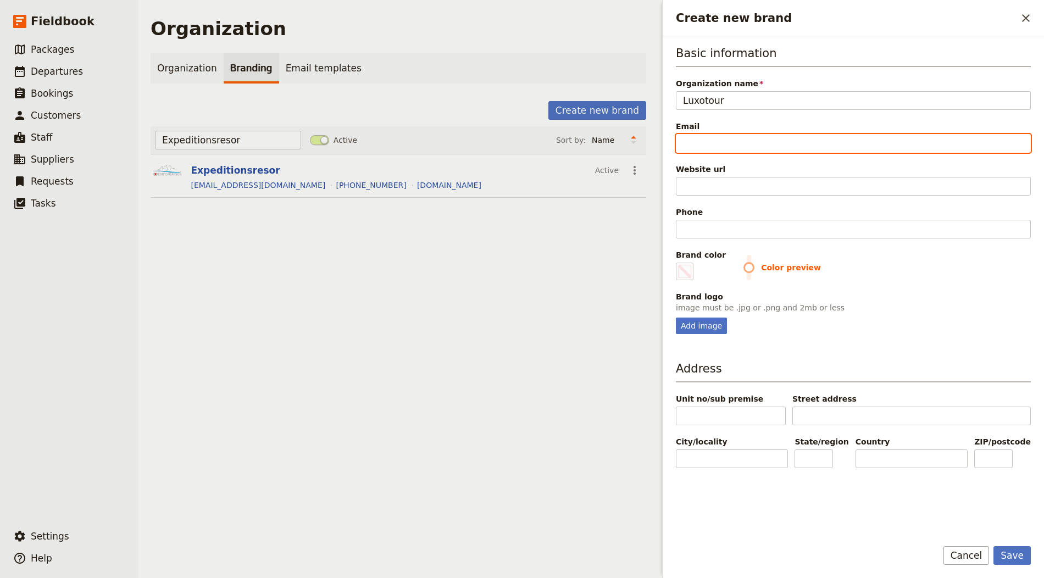
click at [521, 134] on input "Email" at bounding box center [853, 143] width 355 height 19
paste input "reservas@luxotour.com"
type input "reservas@luxotour.com"
type input "#000000"
type input "reservas@luxotour.com"
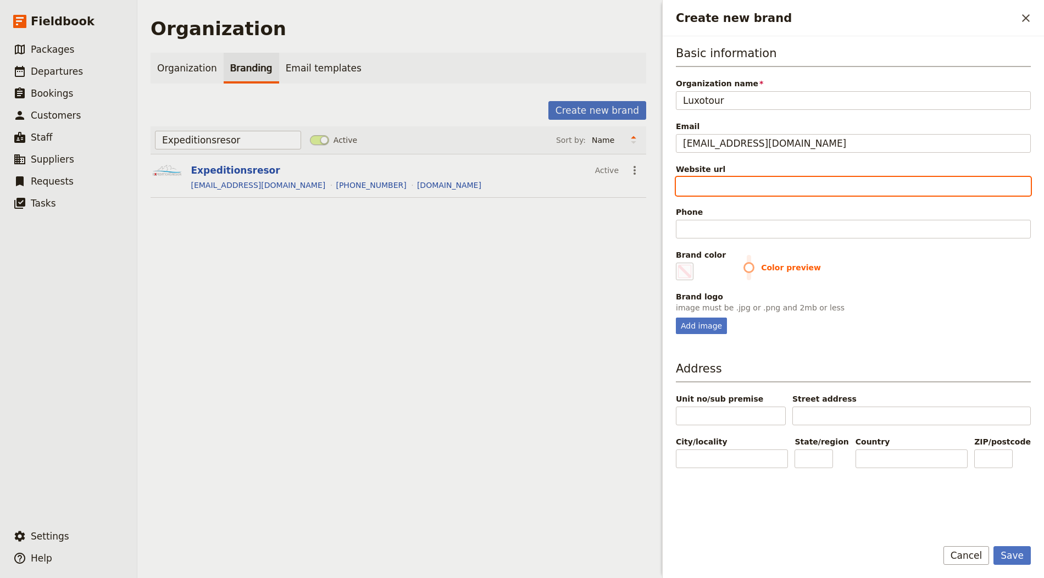
click at [521, 186] on input "Website url" at bounding box center [853, 186] width 355 height 19
paste input "https://www.luxotour.com/"
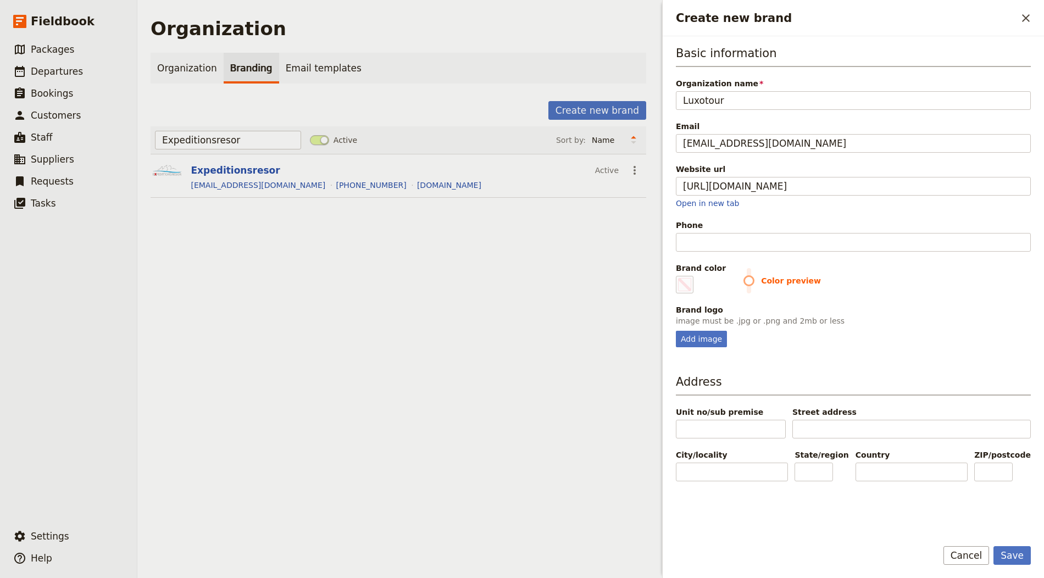
click at [521, 251] on div "Basic information Organization name Luxotour Email reservas@luxotour.com Websit…" at bounding box center [853, 196] width 355 height 302
click at [521, 248] on input "Phone" at bounding box center [853, 242] width 355 height 19
click at [521, 332] on div "Add image" at bounding box center [701, 339] width 51 height 16
click at [521, 331] on input "Add image" at bounding box center [675, 330] width 1 height 1
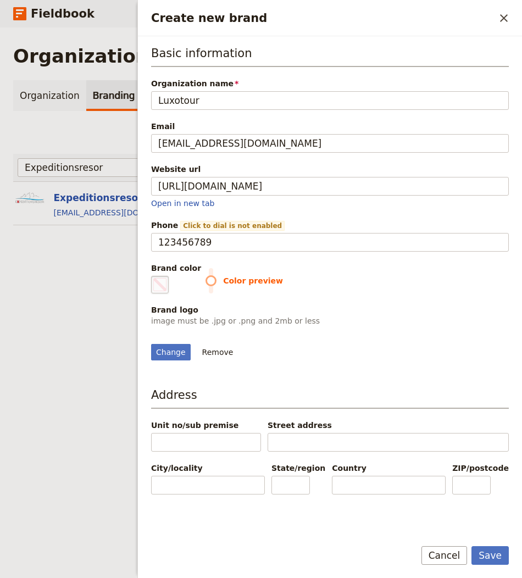
click at [155, 279] on span "Create new brand" at bounding box center [159, 284] width 13 height 13
click at [154, 276] on input "#000000" at bounding box center [153, 275] width 1 height 1
click at [487, 557] on button "Save" at bounding box center [489, 555] width 37 height 19
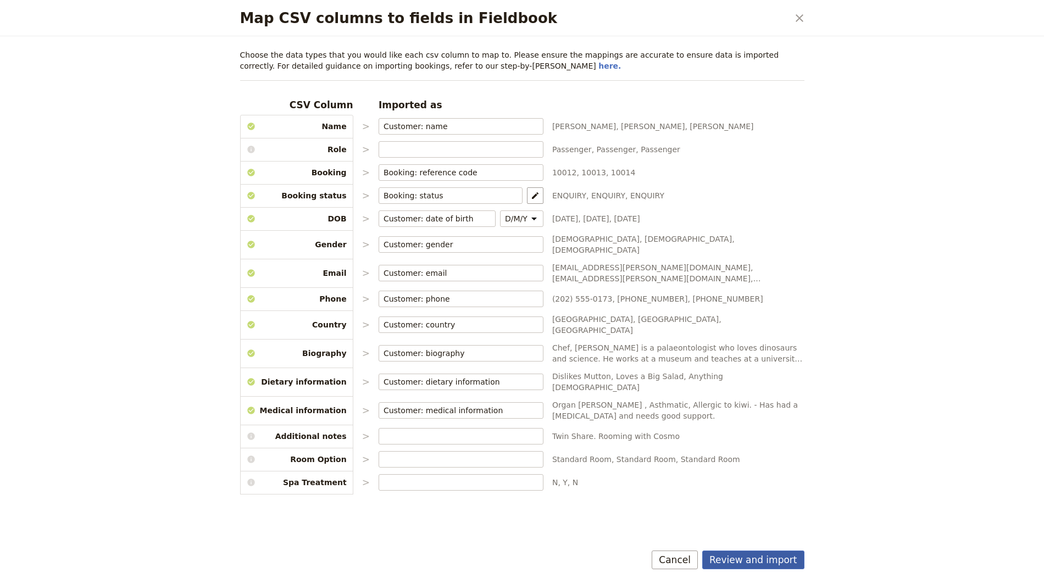
click at [778, 558] on button "Review and import" at bounding box center [753, 559] width 102 height 19
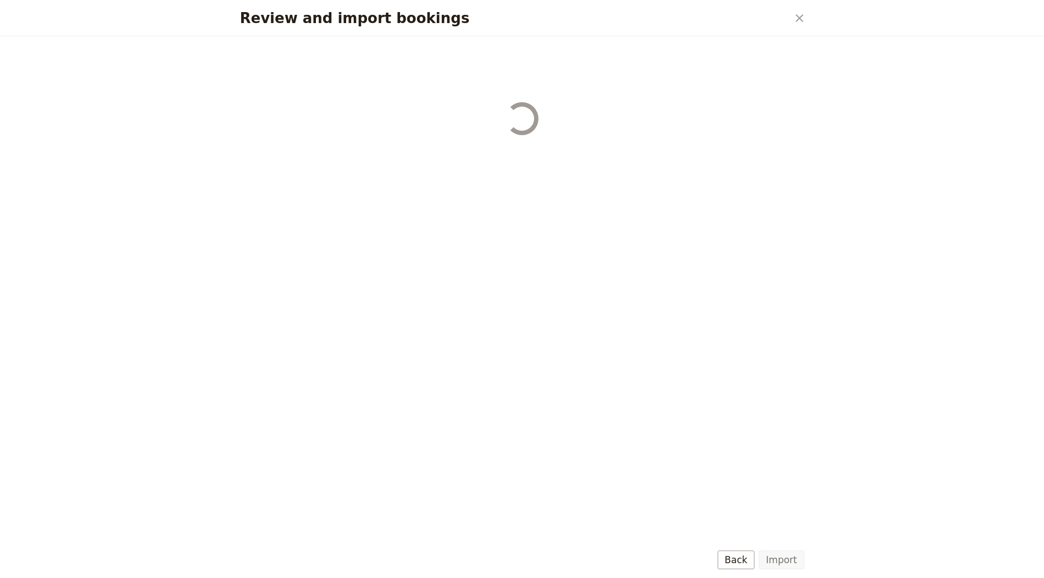
select select "655d56b39948720cb8e55355"
select select "655d57ca9948720cb8e553ec"
select select "655d57fa9948720cb8e553f3"
select select "655d58079948720cb8e553fa"
select select "655d584c9948720cb8e55401"
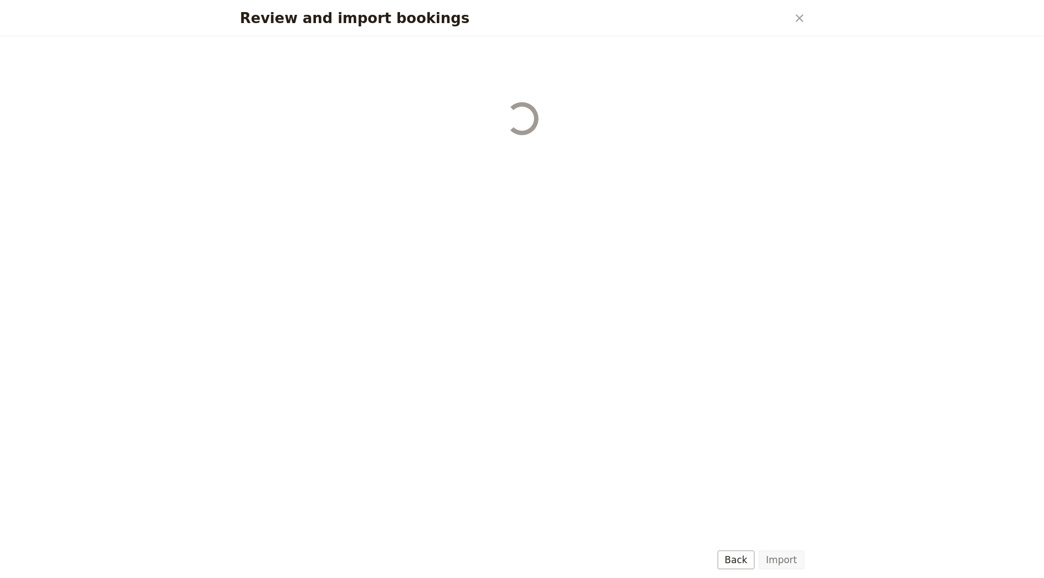
select select "655d58679948720cb8e5540d"
select select "650e6b6659641ed5ee156647"
select select "650e6b4b59641ed5ee156605"
select select "650e2104408bbede5b0c60fd"
select select "650e1d73408bbede5b0c60a6"
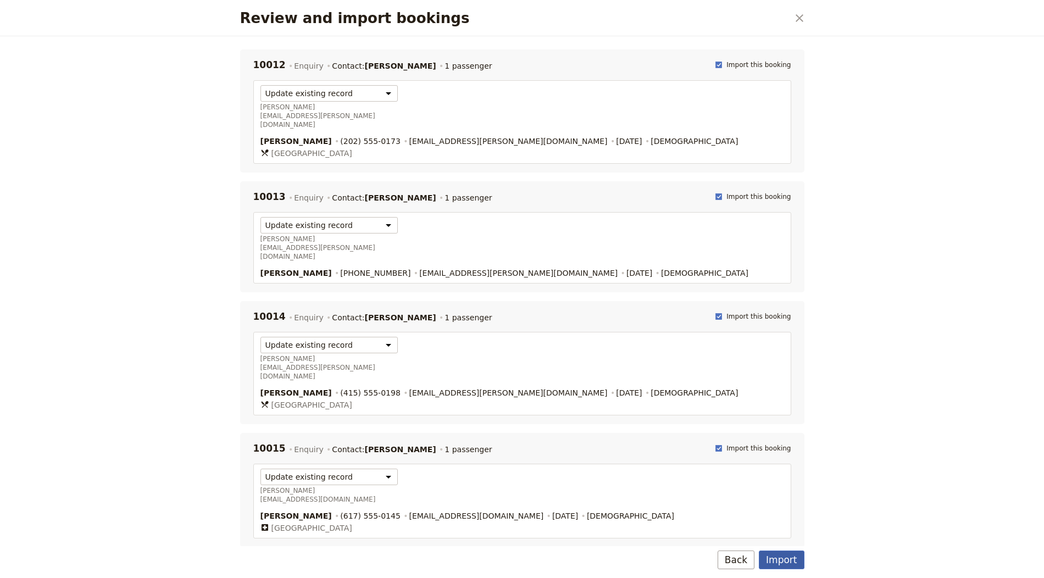
click at [777, 559] on button "Import" at bounding box center [781, 559] width 45 height 19
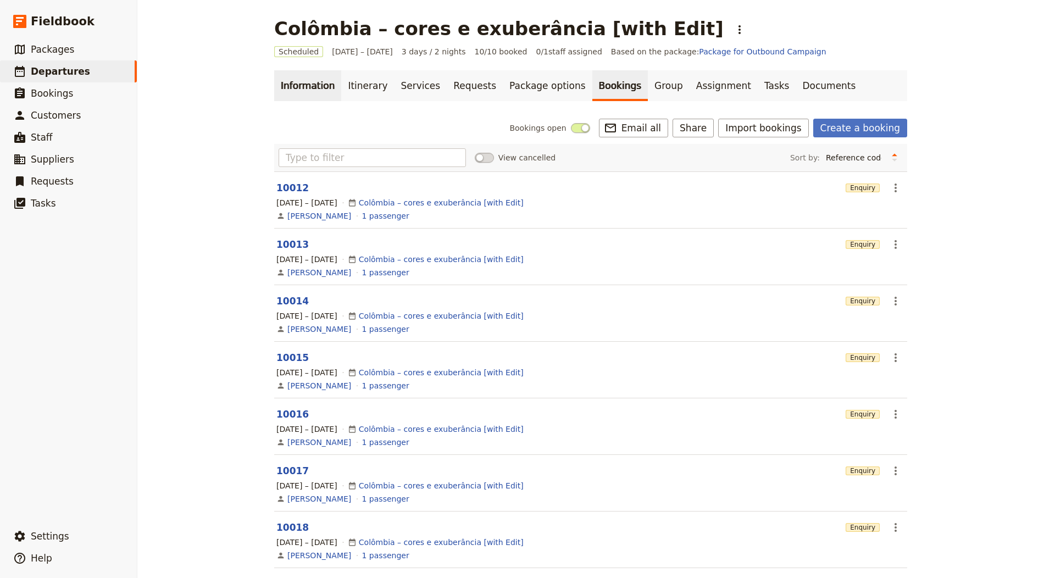
click at [314, 82] on link "Information" at bounding box center [307, 85] width 67 height 31
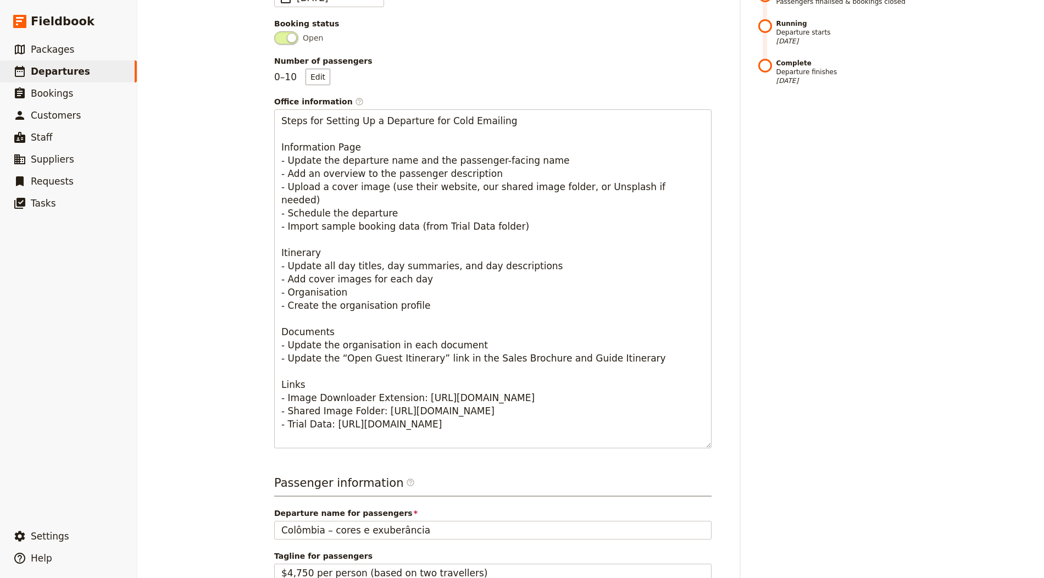
scroll to position [619, 0]
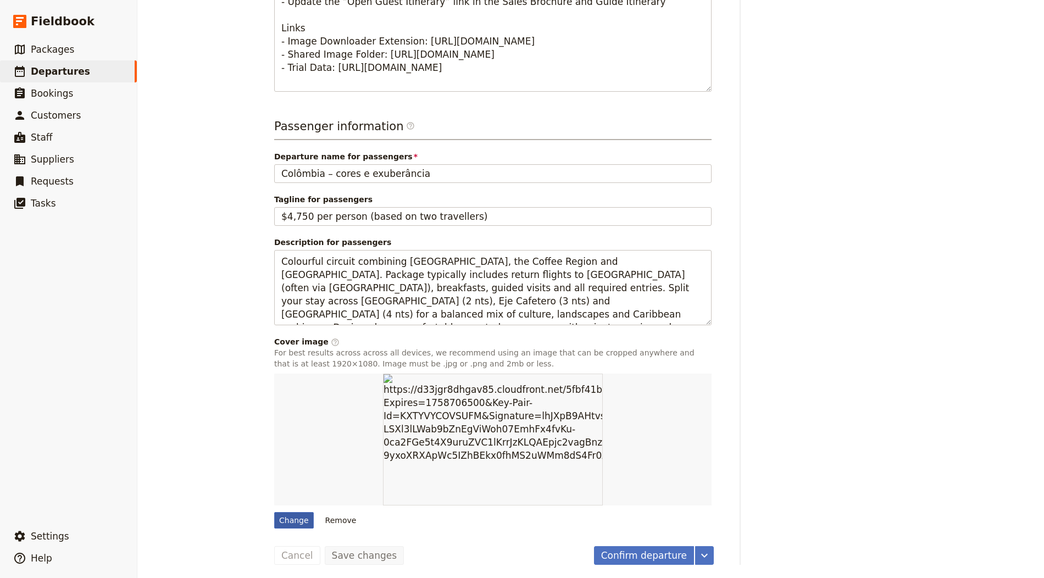
click at [292, 513] on div "Change" at bounding box center [294, 520] width 40 height 16
click at [274, 512] on input "Change" at bounding box center [274, 511] width 1 height 1
type input "C:\fakepath\[PERSON_NAME]-ZLLwL9bKlnk-unsplash.jpg"
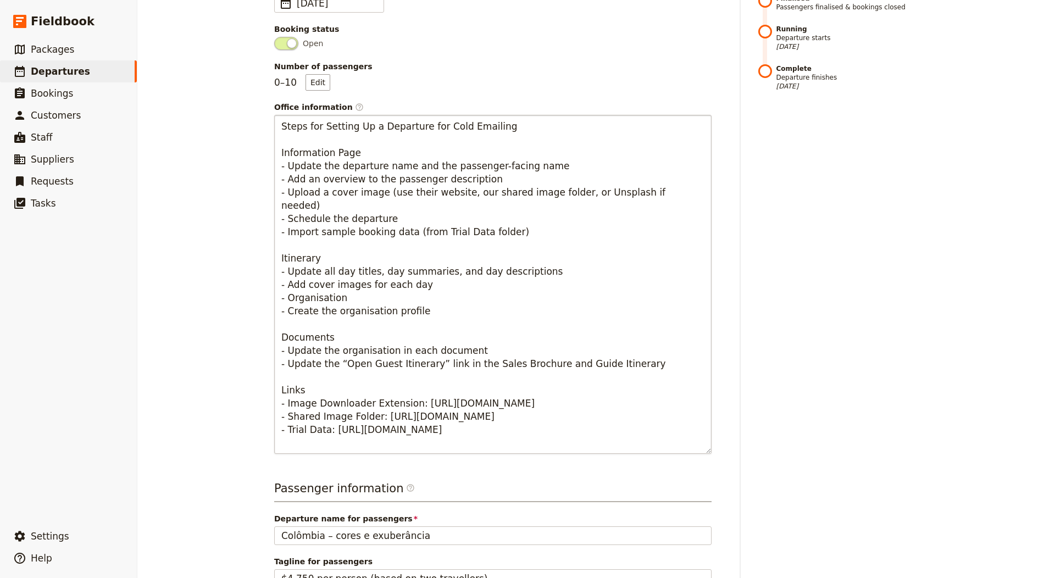
scroll to position [0, 0]
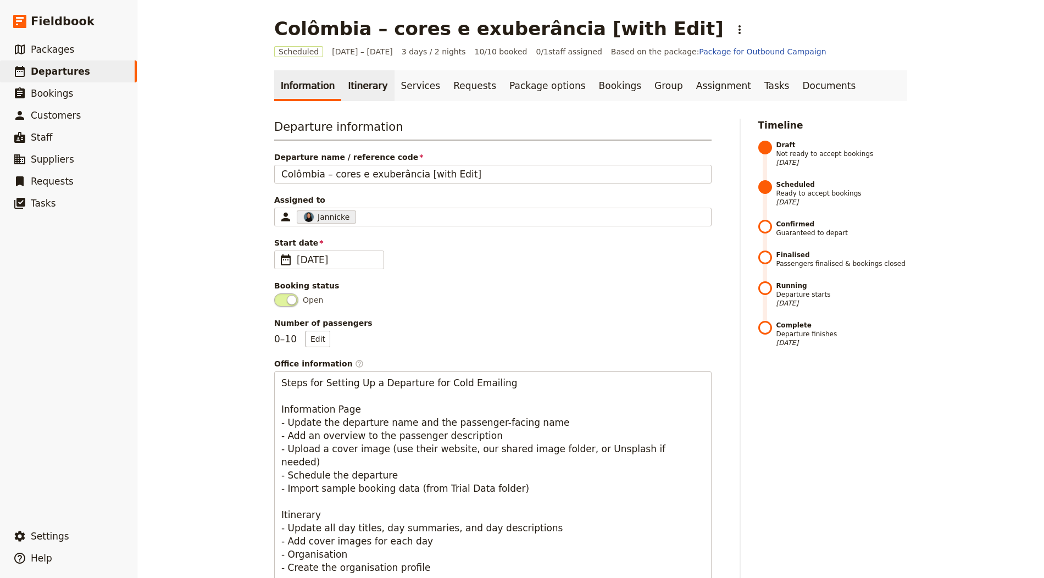
click at [360, 81] on link "Itinerary" at bounding box center [367, 85] width 53 height 31
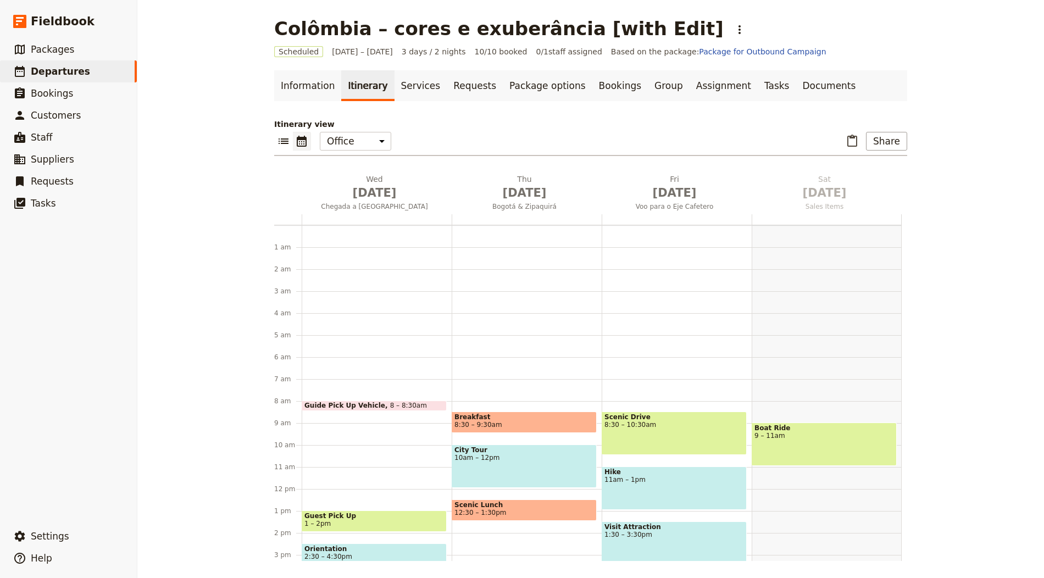
scroll to position [143, 0]
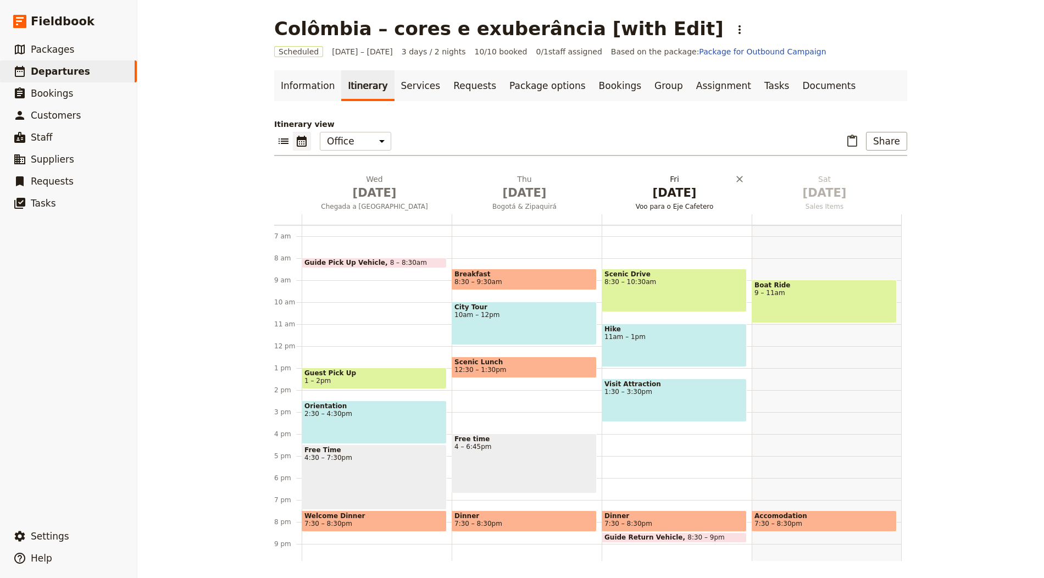
click at [678, 199] on span "[DATE]" at bounding box center [674, 193] width 137 height 16
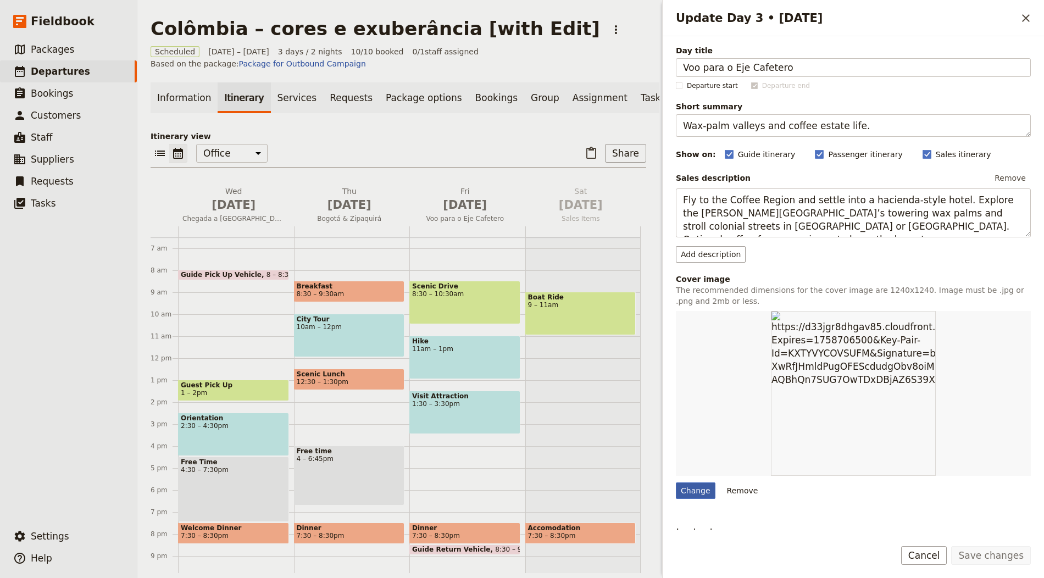
click at [699, 492] on div "Change" at bounding box center [696, 490] width 40 height 16
click at [676, 482] on input "Change" at bounding box center [675, 482] width 1 height 1
type input "C:\fakepath\[PERSON_NAME]-wVnBd8wm1Cc-unsplash.jpg"
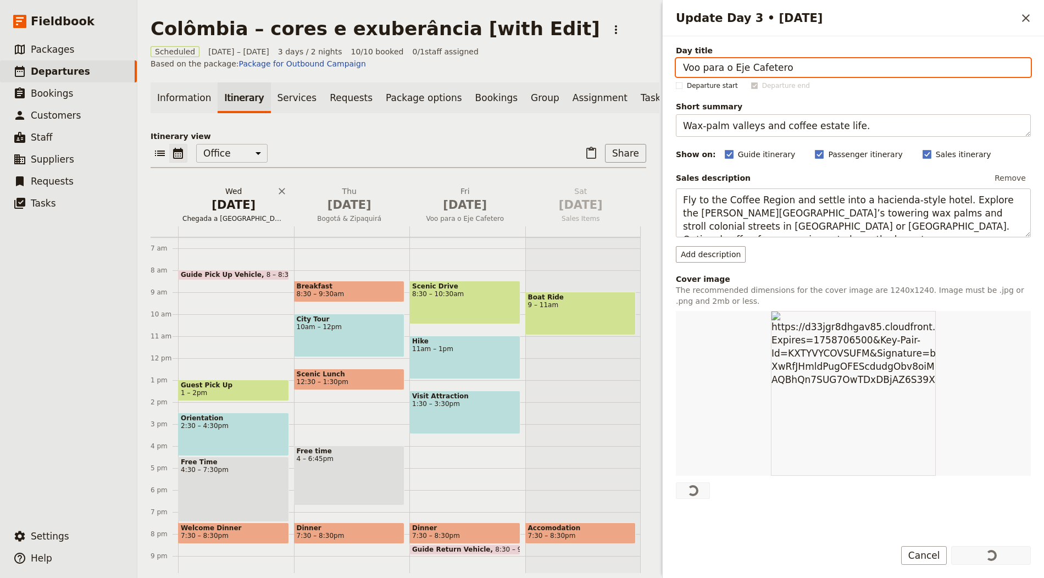
click at [249, 214] on span "Chegada a [GEOGRAPHIC_DATA]" at bounding box center [234, 218] width 112 height 9
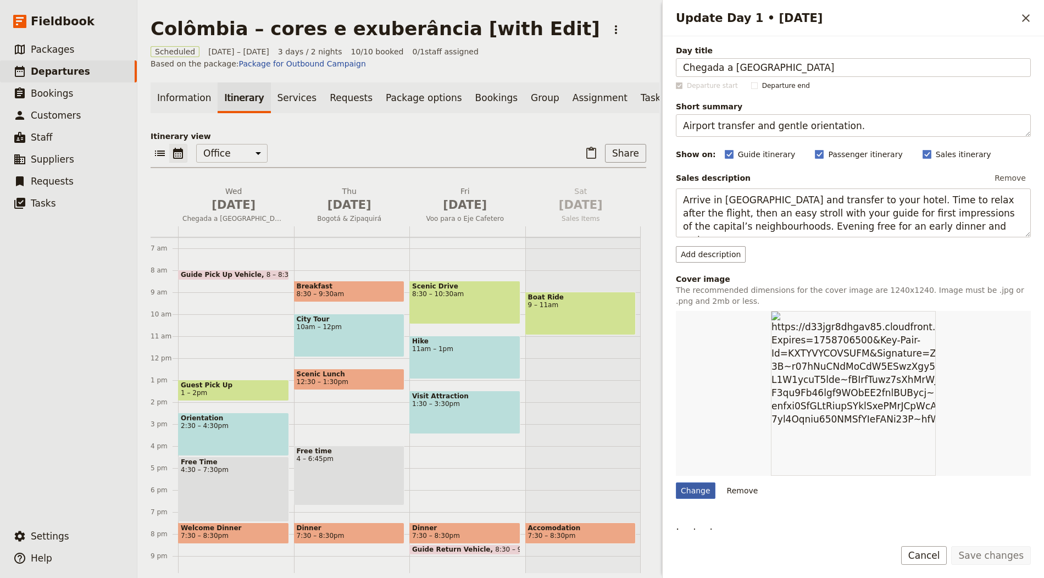
click at [684, 489] on div "Change" at bounding box center [696, 490] width 40 height 16
click at [676, 482] on input "Change" at bounding box center [675, 482] width 1 height 1
type input "C:\fakepath\[PERSON_NAME]-GcHar4P8V_Q-unsplash (1).jpg"
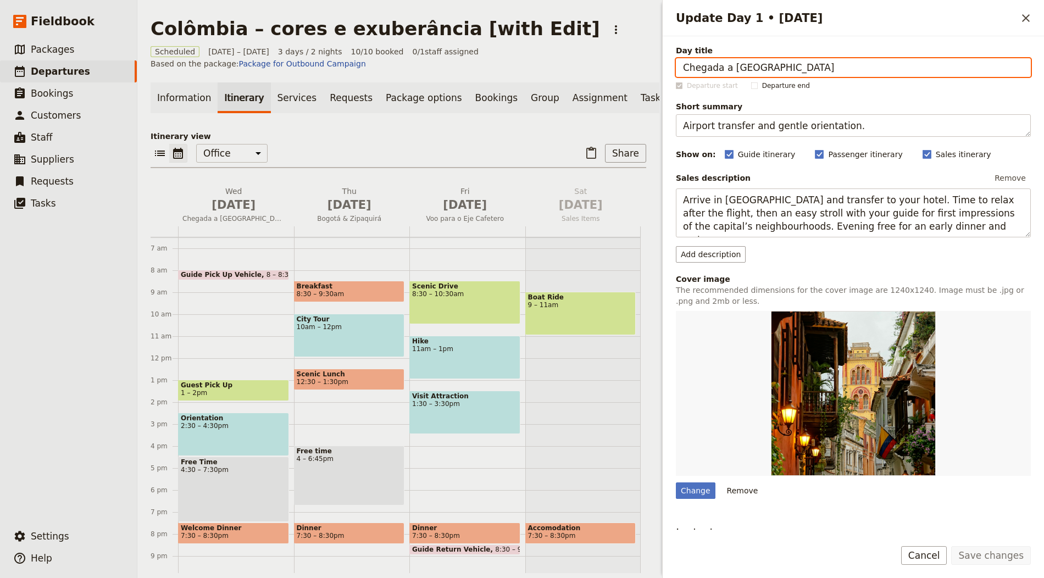
click at [558, 74] on main "[GEOGRAPHIC_DATA] – cores e exuberância [with Edit] ​ Scheduled [DATE] – [DATE]…" at bounding box center [398, 295] width 522 height 590
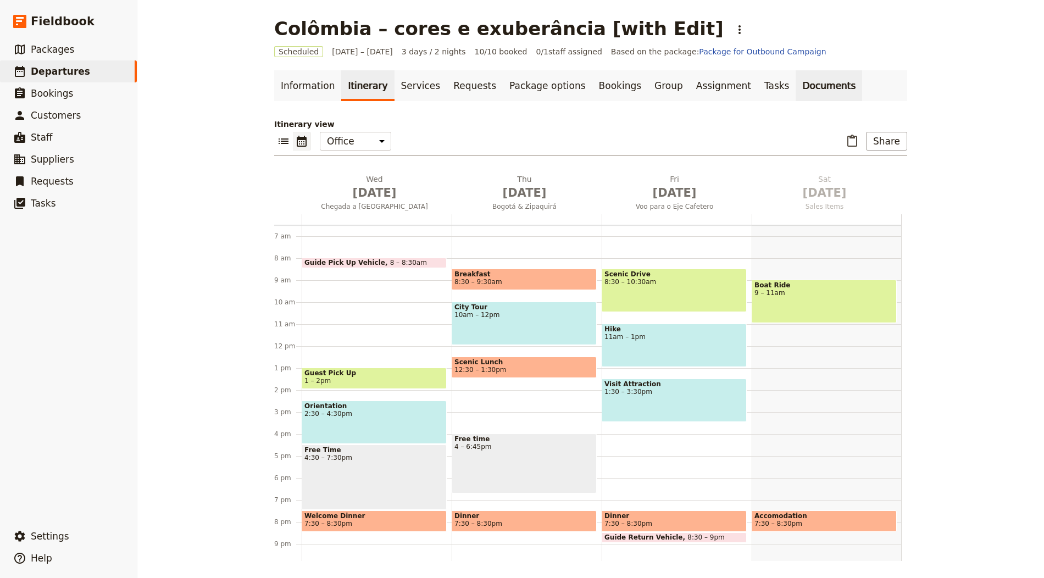
click at [795, 96] on link "Documents" at bounding box center [828, 85] width 66 height 31
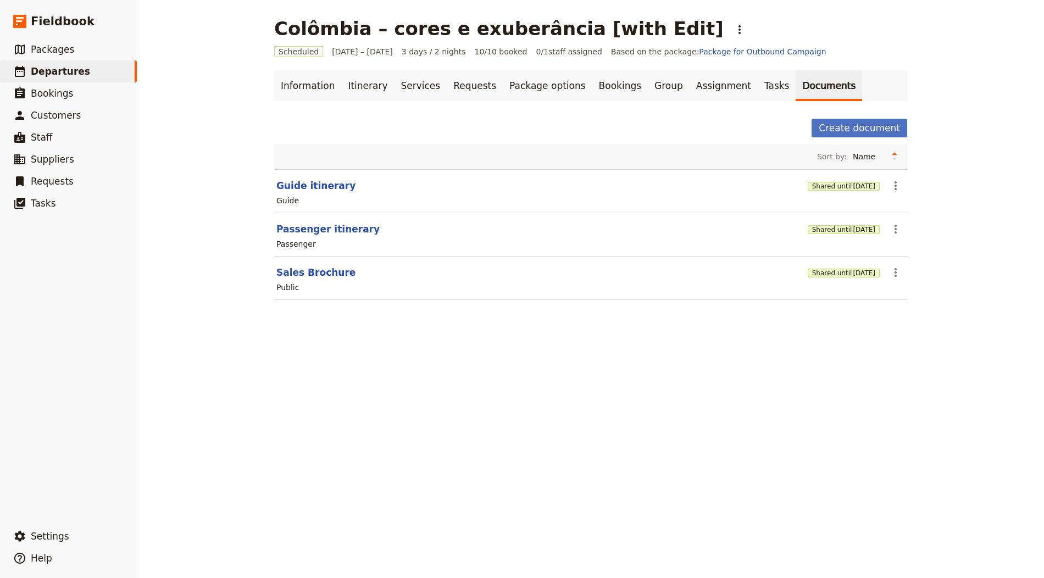
click at [844, 277] on div "Shared until [DATE]" at bounding box center [843, 272] width 72 height 19
click at [853, 270] on span "[DATE]" at bounding box center [864, 273] width 23 height 9
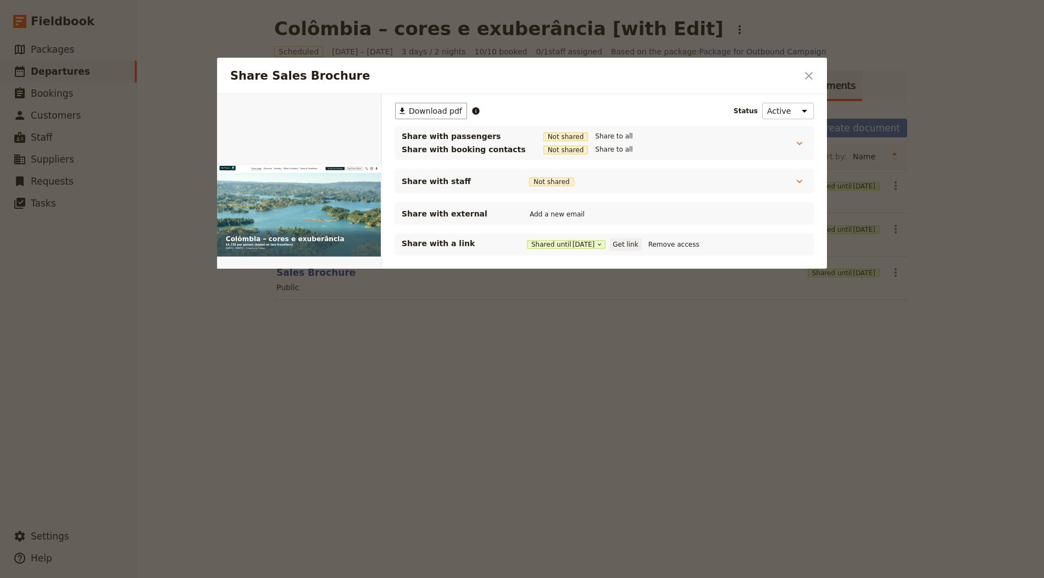
click at [640, 243] on button "Get link" at bounding box center [625, 244] width 31 height 12
click at [629, 243] on button "Get link" at bounding box center [625, 244] width 31 height 12
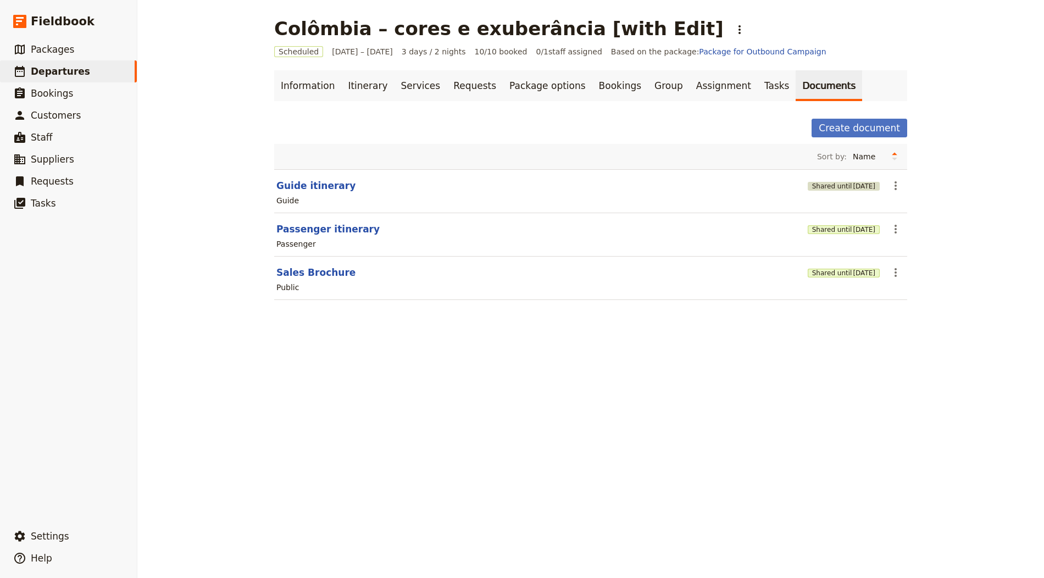
click at [834, 182] on button "Shared until [DATE]" at bounding box center [843, 186] width 72 height 9
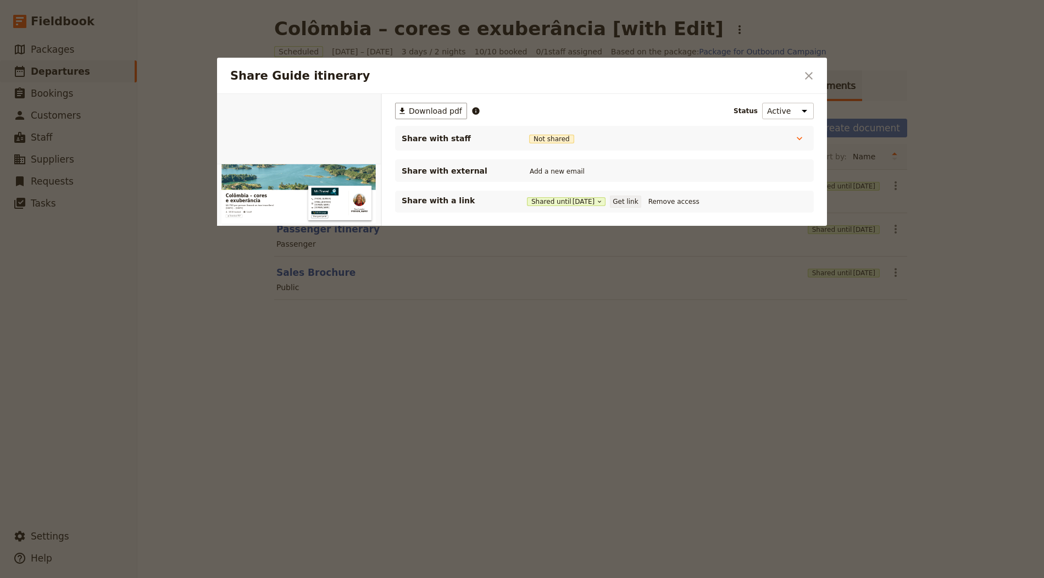
click at [637, 203] on button "Get link" at bounding box center [625, 202] width 31 height 12
click at [812, 75] on icon "Close dialog" at bounding box center [808, 75] width 13 height 13
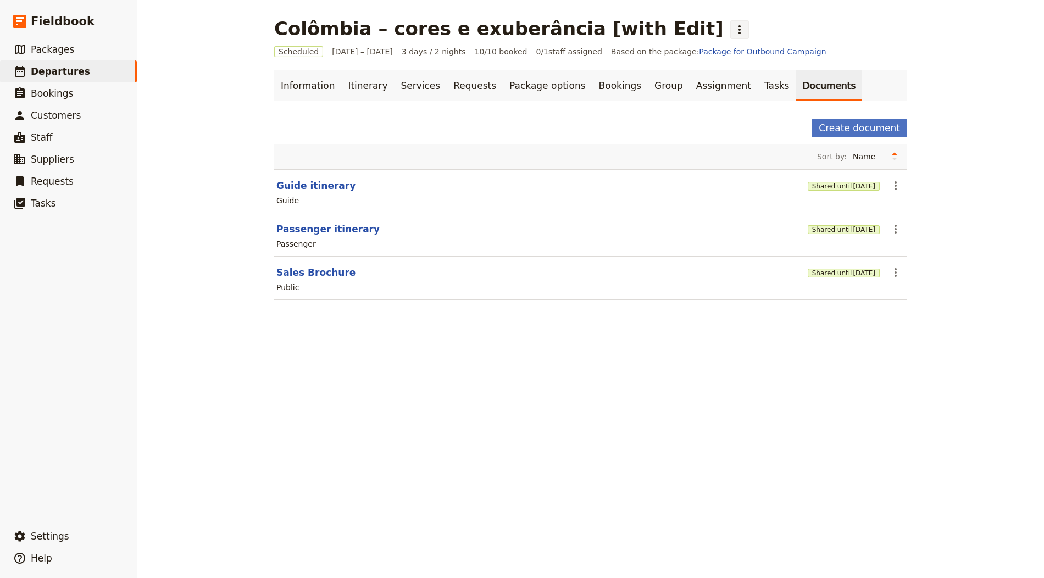
click at [738, 30] on icon "Actions" at bounding box center [739, 29] width 2 height 9
click at [665, 55] on span "Clone this departure" at bounding box center [686, 53] width 79 height 11
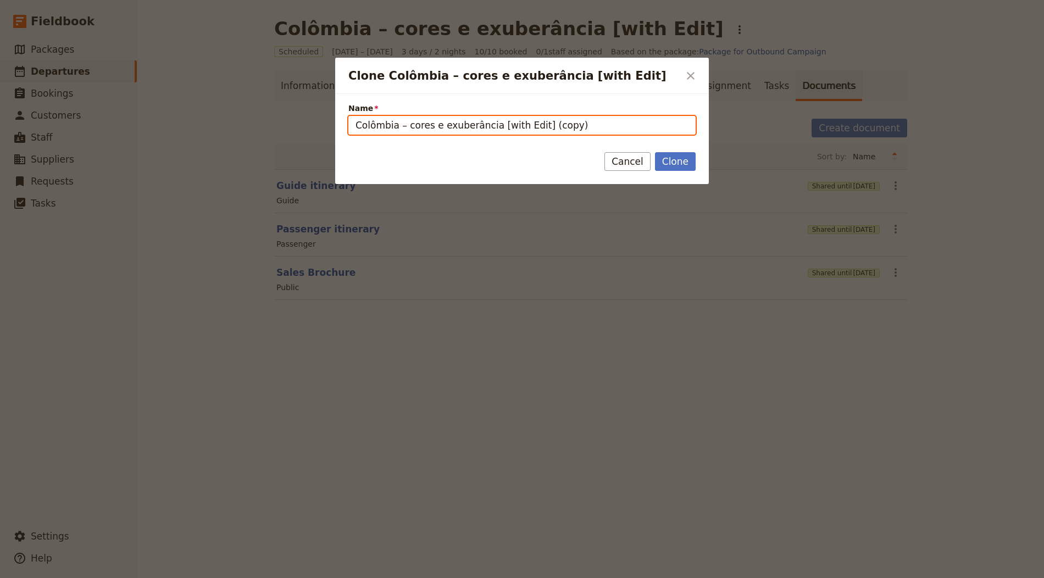
drag, startPoint x: 488, startPoint y: 126, endPoint x: 218, endPoint y: 133, distance: 270.4
click at [218, 577] on div "Clone Colômbia – cores e exuberância [with Edit] ​ Name [GEOGRAPHIC_DATA] – cor…" at bounding box center [522, 578] width 1044 height 0
drag, startPoint x: 458, startPoint y: 124, endPoint x: 540, endPoint y: 124, distance: 81.8
click at [540, 124] on input "The Inca Road [with Edit] (copy)" at bounding box center [521, 125] width 347 height 19
type input "The Inca Road [with Edit]"
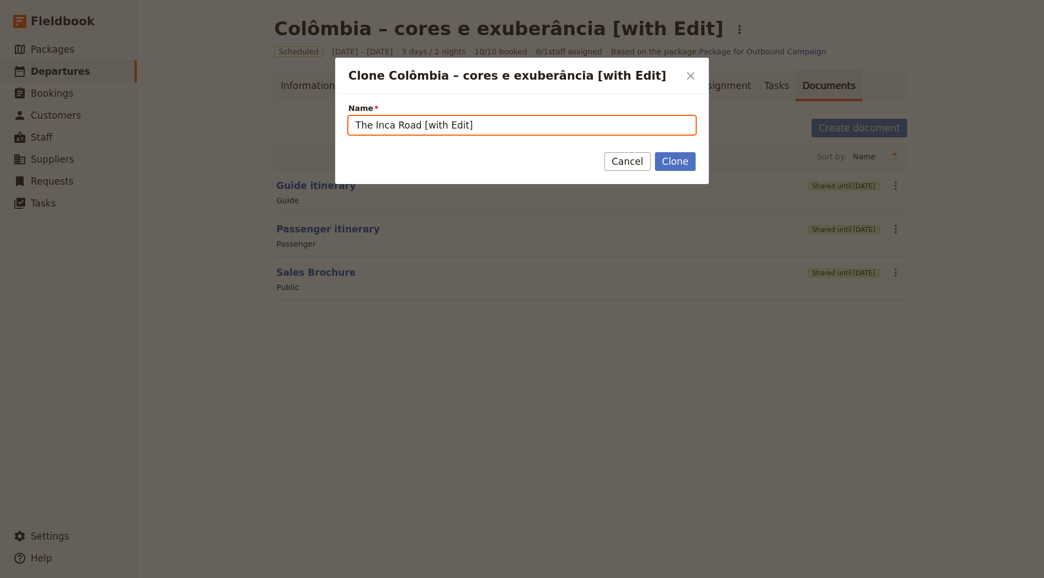
click at [655, 152] on button "Clone" at bounding box center [675, 161] width 41 height 19
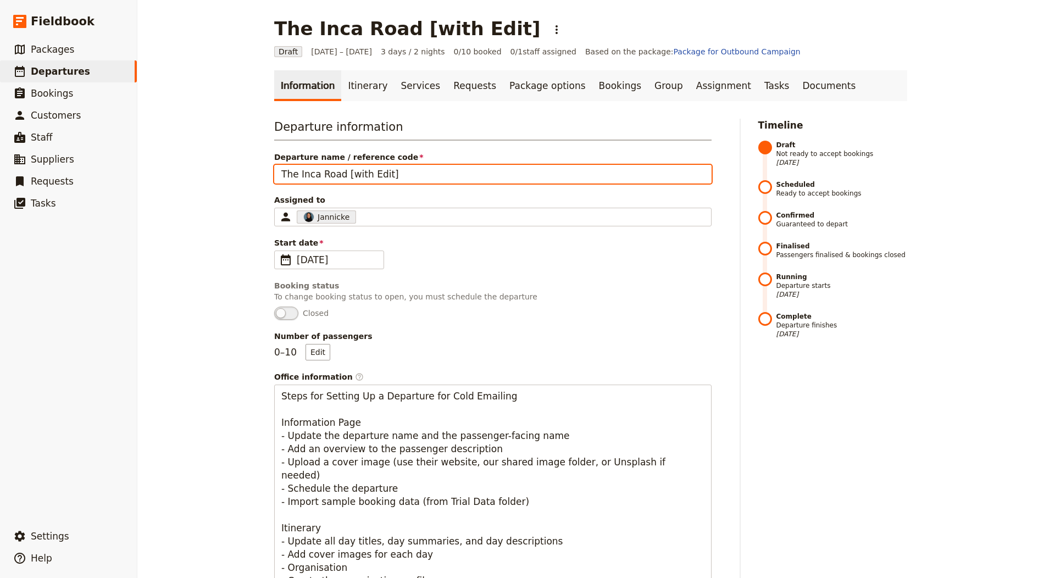
drag, startPoint x: 340, startPoint y: 171, endPoint x: 203, endPoint y: 168, distance: 136.8
click at [203, 168] on div "The Inca Road [with Edit] ​ Draft [DATE] – [DATE] 3 days / 2 nights 0/10 booked…" at bounding box center [590, 289] width 906 height 578
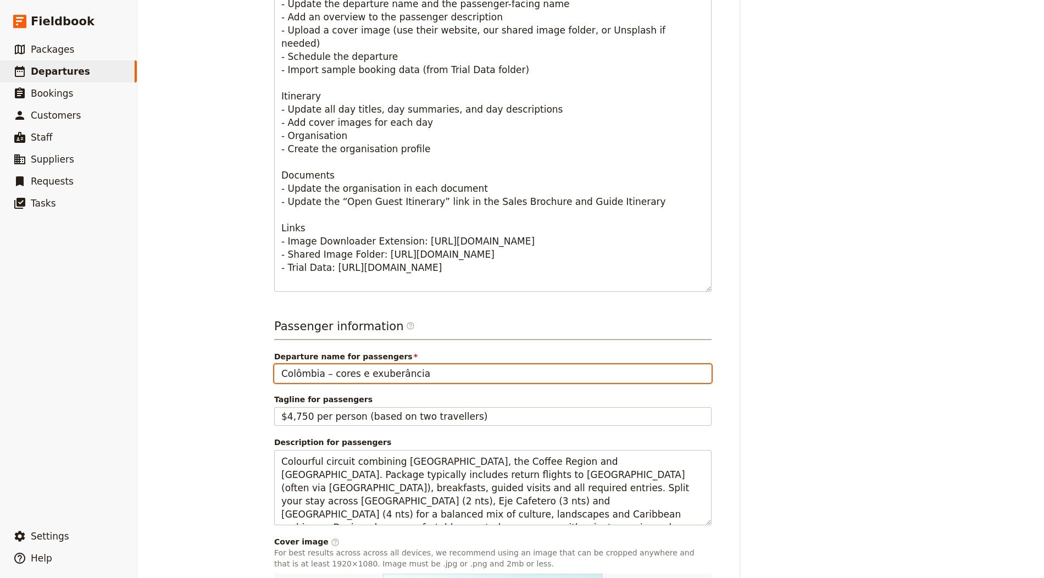
click at [386, 377] on input "Colômbia – cores e exuberância" at bounding box center [492, 373] width 437 height 19
paste input "The Inca Road"
type input "The Inca Road"
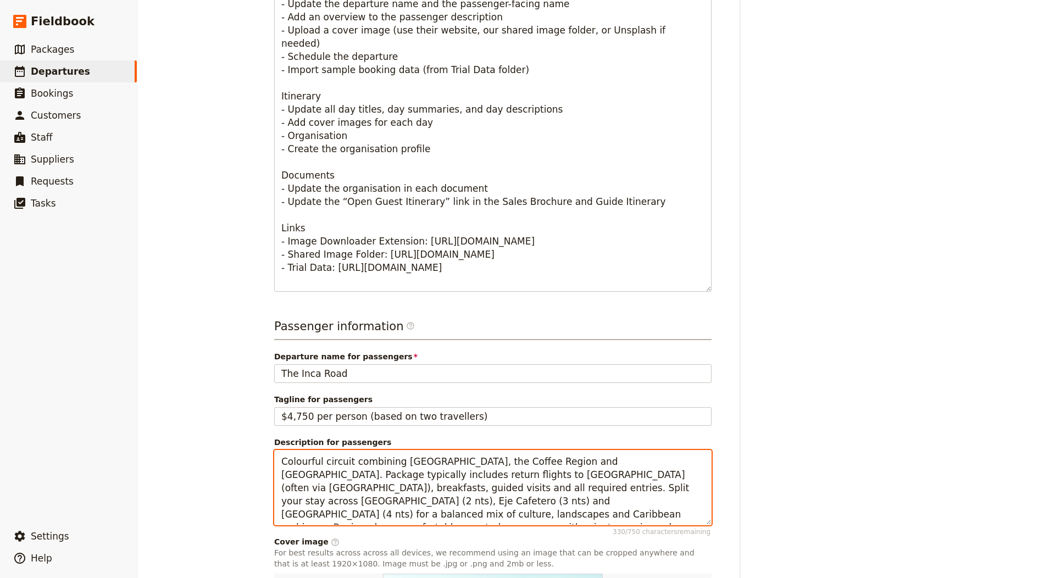
click at [432, 453] on textarea "Colourful circuit combining [GEOGRAPHIC_DATA], the Coffee Region and [GEOGRAPHI…" at bounding box center [492, 487] width 437 height 75
paste textarea "Swedish-led trek on the classic Inca Trail with acclimatisation time in [GEOGRA…"
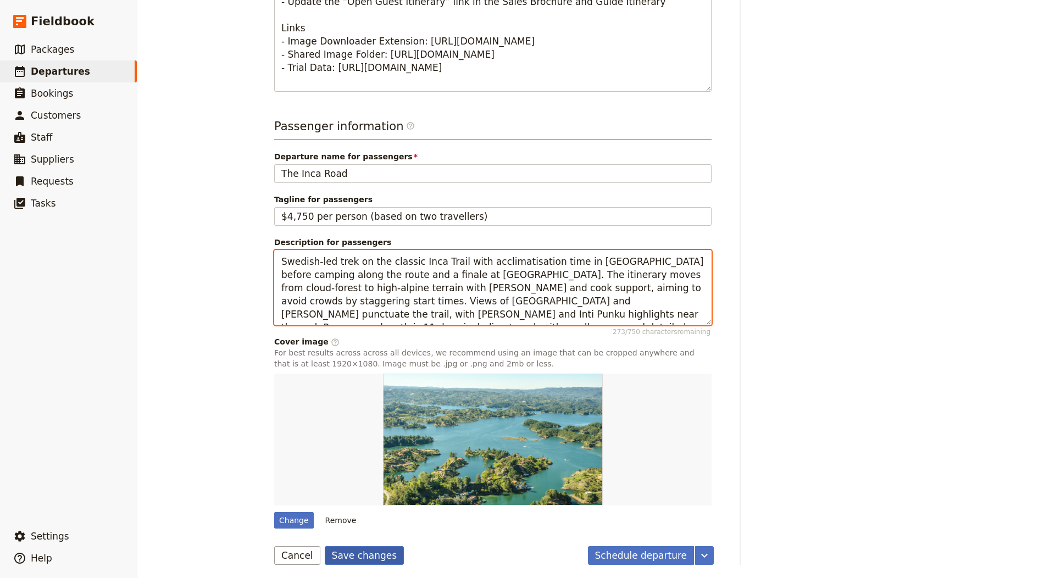
type textarea "Swedish-led trek on the classic Inca Trail with acclimatisation time in [GEOGRA…"
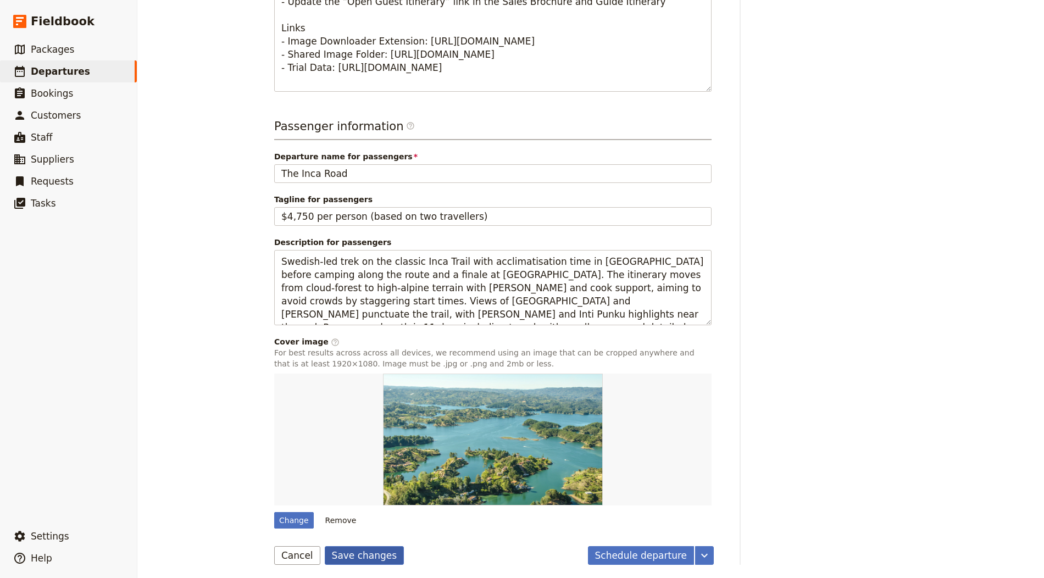
click at [354, 549] on button "Save changes" at bounding box center [365, 555] width 80 height 19
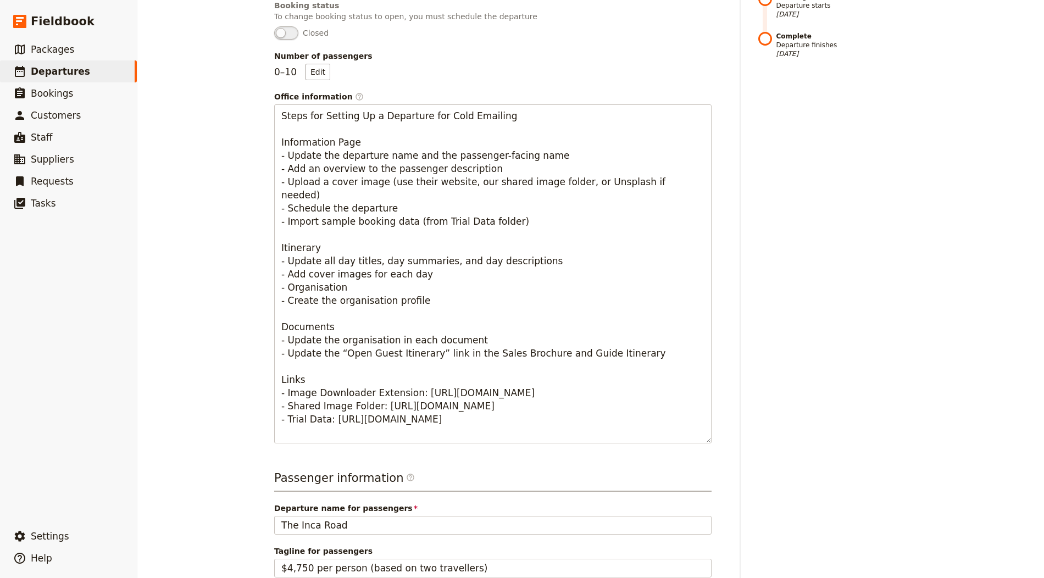
scroll to position [0, 0]
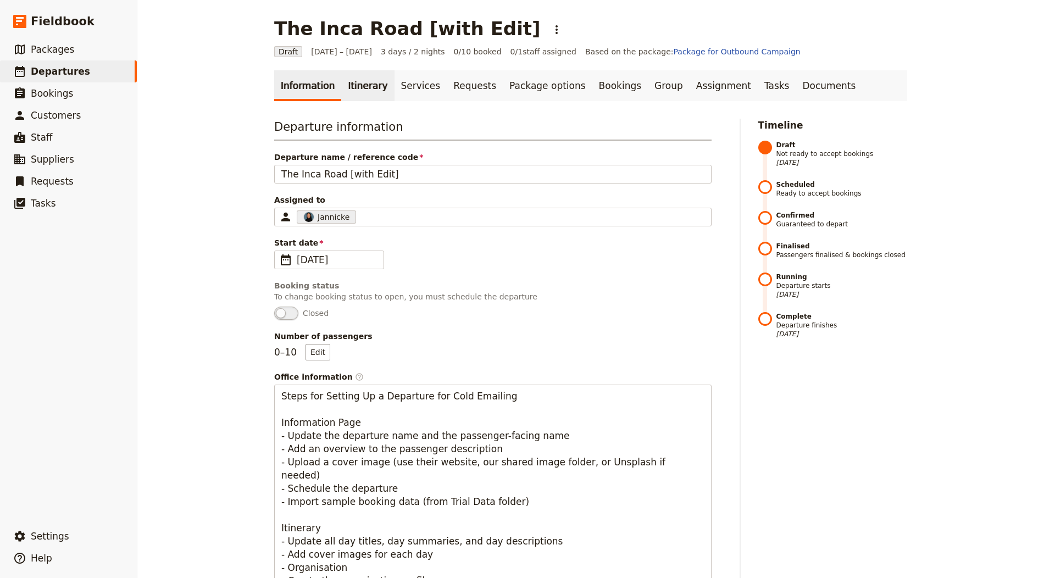
click at [341, 76] on link "Itinerary" at bounding box center [367, 85] width 53 height 31
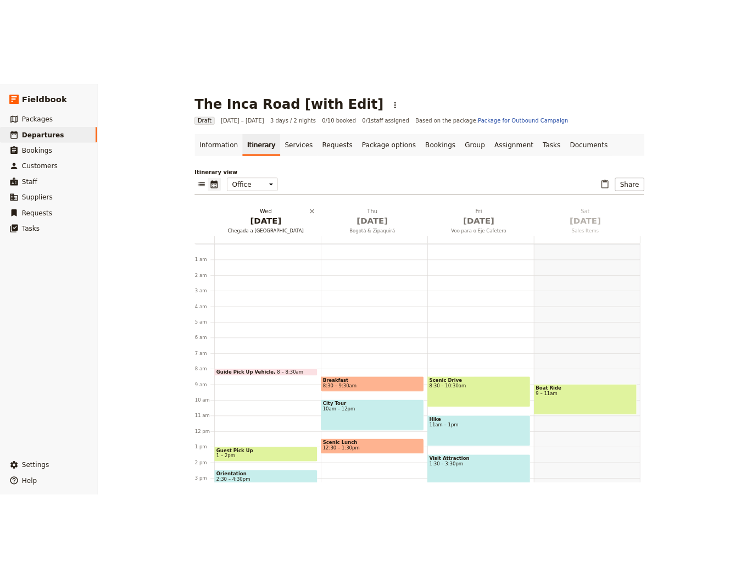
scroll to position [143, 0]
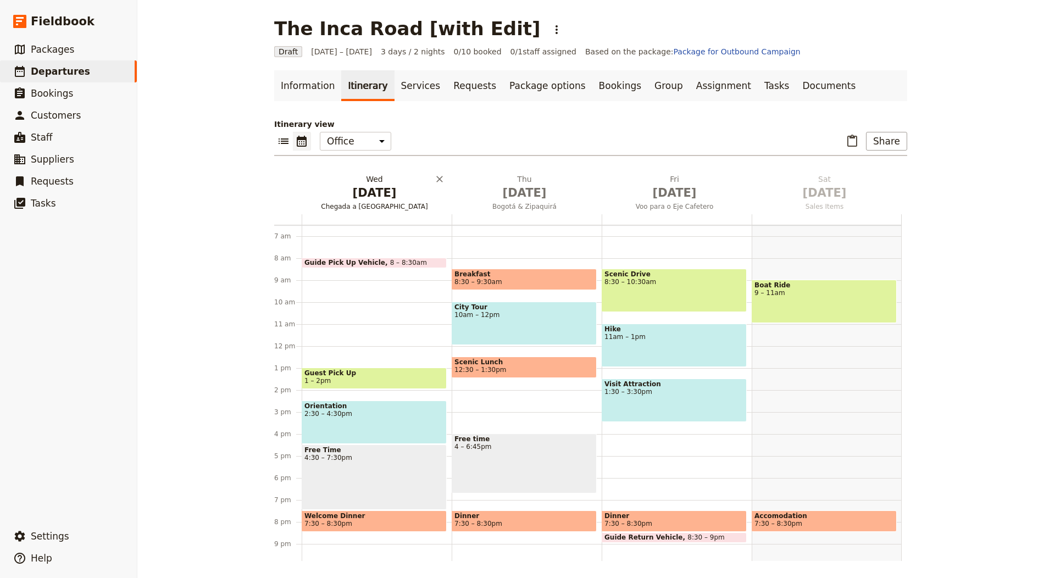
click at [382, 191] on span "[DATE]" at bounding box center [374, 193] width 137 height 16
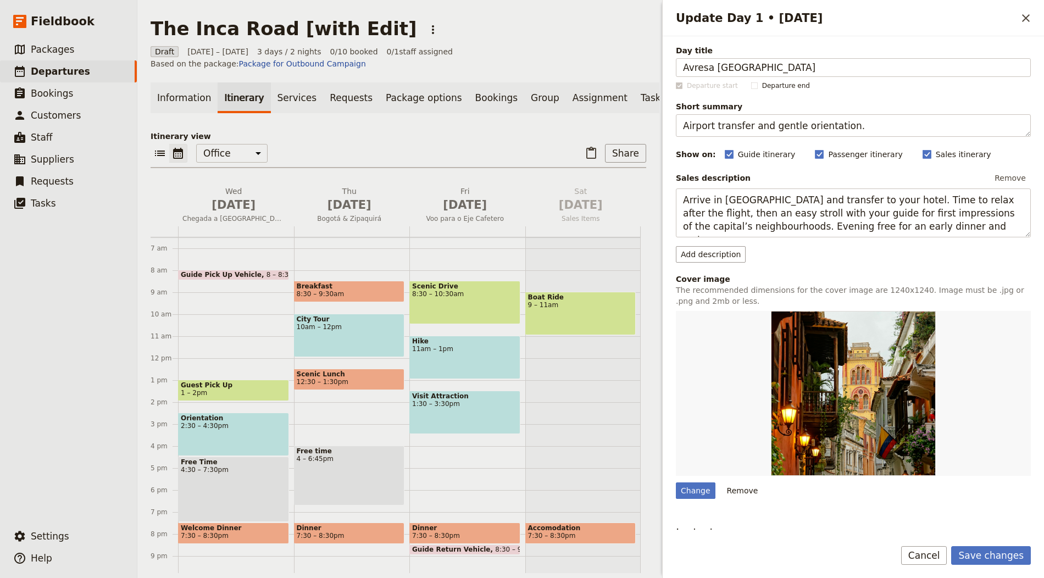
type input "Avresa [GEOGRAPHIC_DATA]"
click at [716, 118] on textarea "Airport transfer and gentle orientation." at bounding box center [853, 125] width 355 height 23
paste textarea "Fly to [GEOGRAPHIC_DATA]; light dinner and rest"
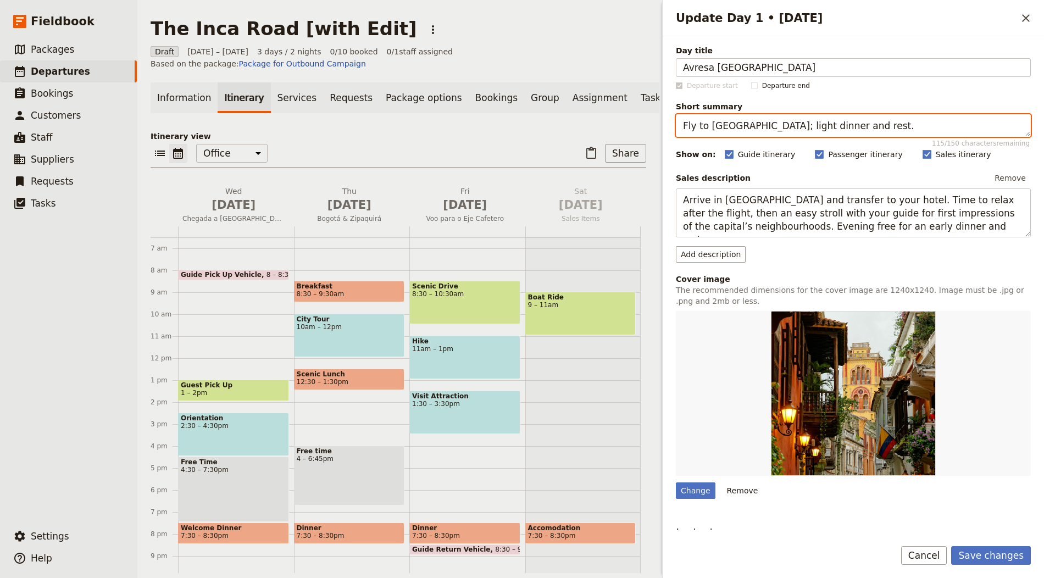
type textarea "Fly to [GEOGRAPHIC_DATA]; light dinner and rest."
click at [728, 183] on div "Sales description Remove" at bounding box center [853, 178] width 355 height 16
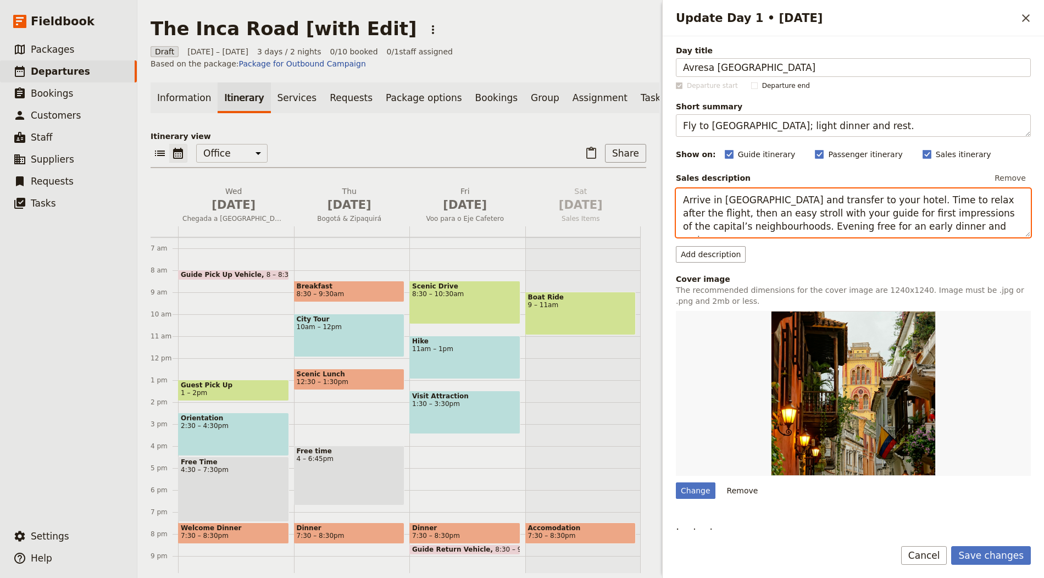
click at [727, 200] on textarea "Arrive in [GEOGRAPHIC_DATA] and transfer to your hotel. Time to relax after the…" at bounding box center [853, 212] width 355 height 49
paste textarea "Early departure from [GEOGRAPHIC_DATA] via [GEOGRAPHIC_DATA] to [GEOGRAPHIC_DAT…"
type textarea "Early departure from [GEOGRAPHIC_DATA] via [GEOGRAPHIC_DATA] to [GEOGRAPHIC_DAT…"
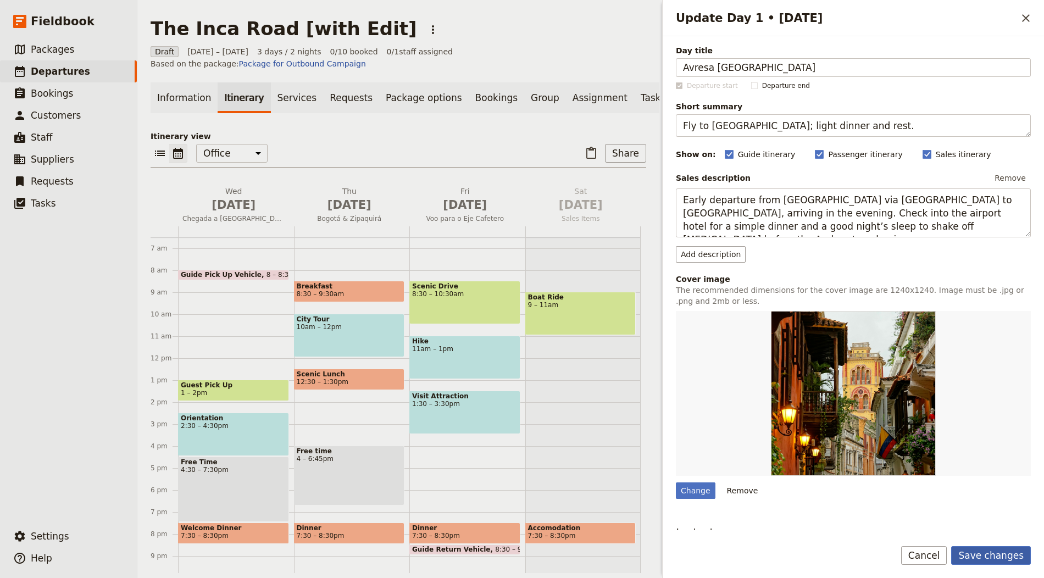
click at [993, 556] on button "Save changes" at bounding box center [991, 555] width 80 height 19
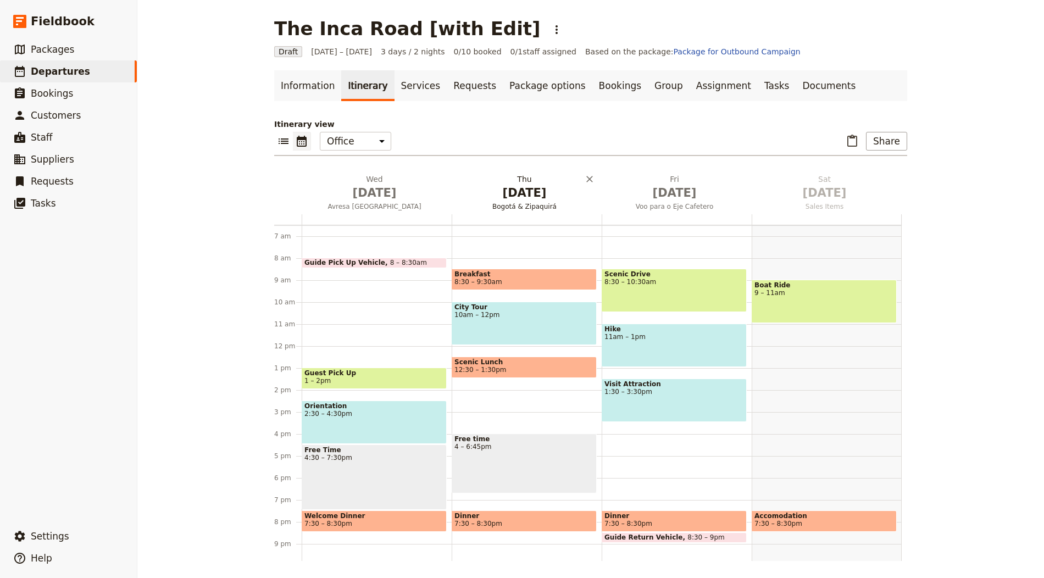
click at [507, 179] on h2 "[DATE] Bogotá & Zipaquirá" at bounding box center [524, 187] width 137 height 27
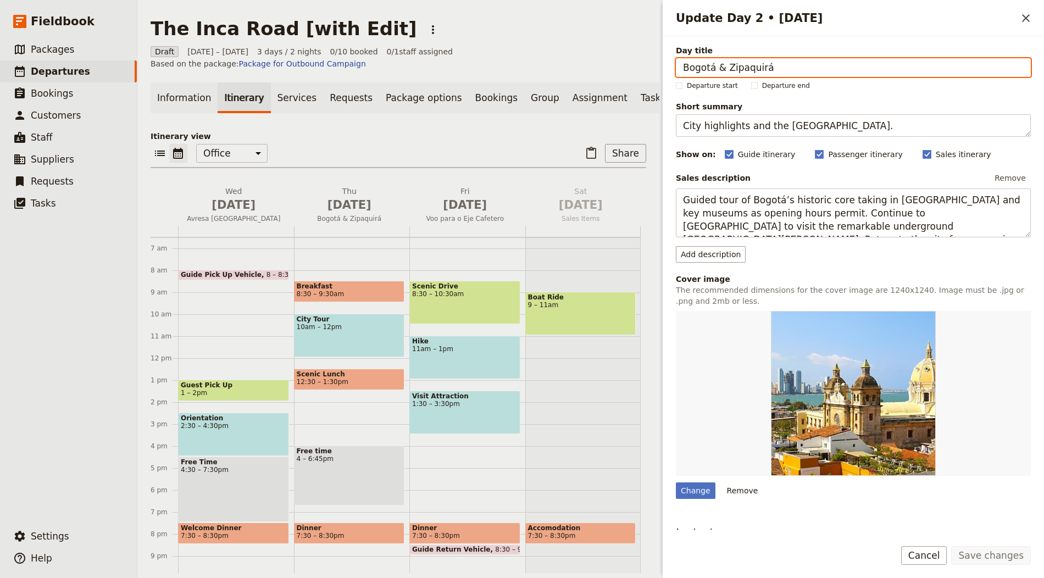
paste input "Lima – Cusco (3 400 m)"
type input "Lima – Cusco (3 400 m)"
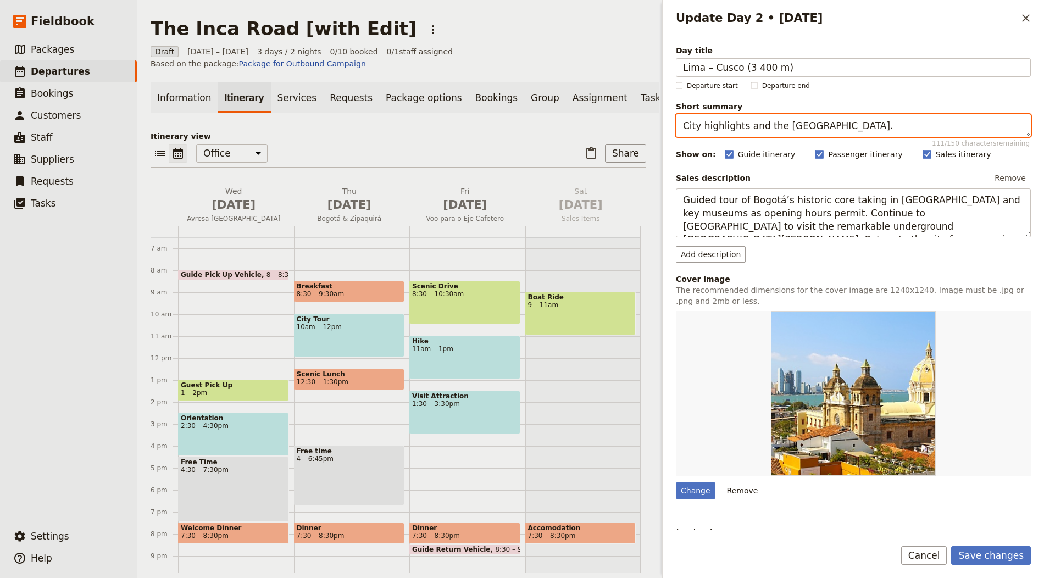
click at [726, 126] on textarea "City highlights and the [GEOGRAPHIC_DATA]." at bounding box center [853, 125] width 355 height 23
paste textarea "Short flight, lunch and easy city walk"
type textarea "Short flight, lunch and easy city walk."
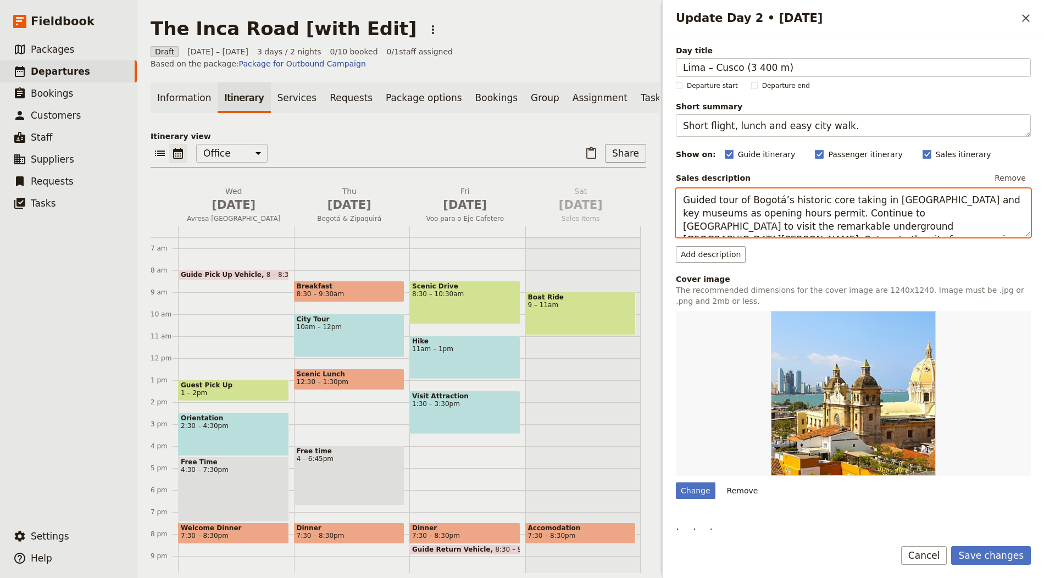
click at [751, 216] on textarea "Guided tour of Bogotá’s historic core taking in [GEOGRAPHIC_DATA] and key museu…" at bounding box center [853, 212] width 355 height 49
paste textarea "After breakfast, fly about 1.5 hours to Cusco. Check into the hotel, have lunch…"
type textarea "After breakfast, fly about 1.5 hours to Cusco. Check into the hotel, have lunch…"
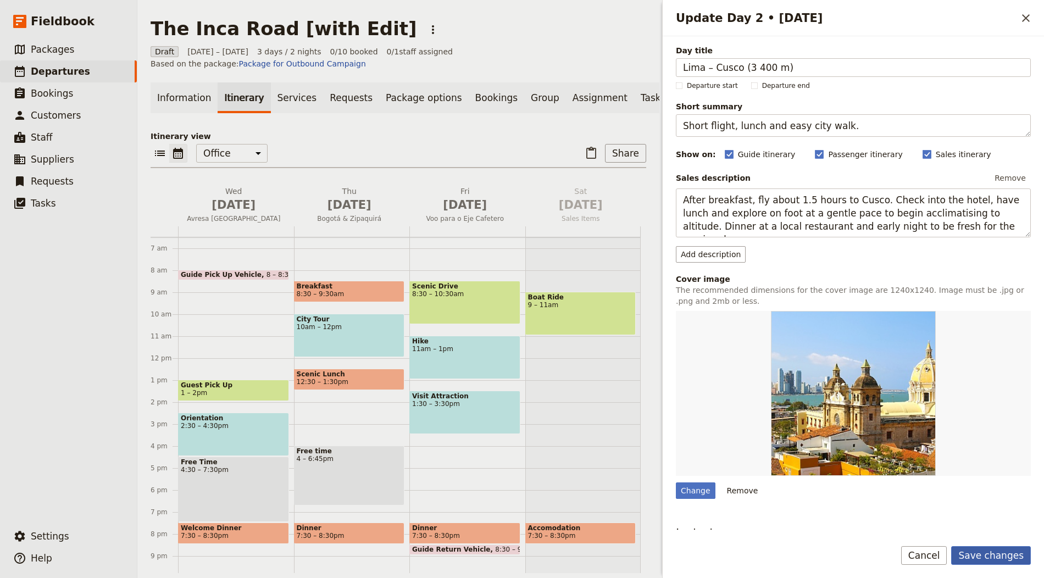
click at [988, 554] on button "Save changes" at bounding box center [991, 555] width 80 height 19
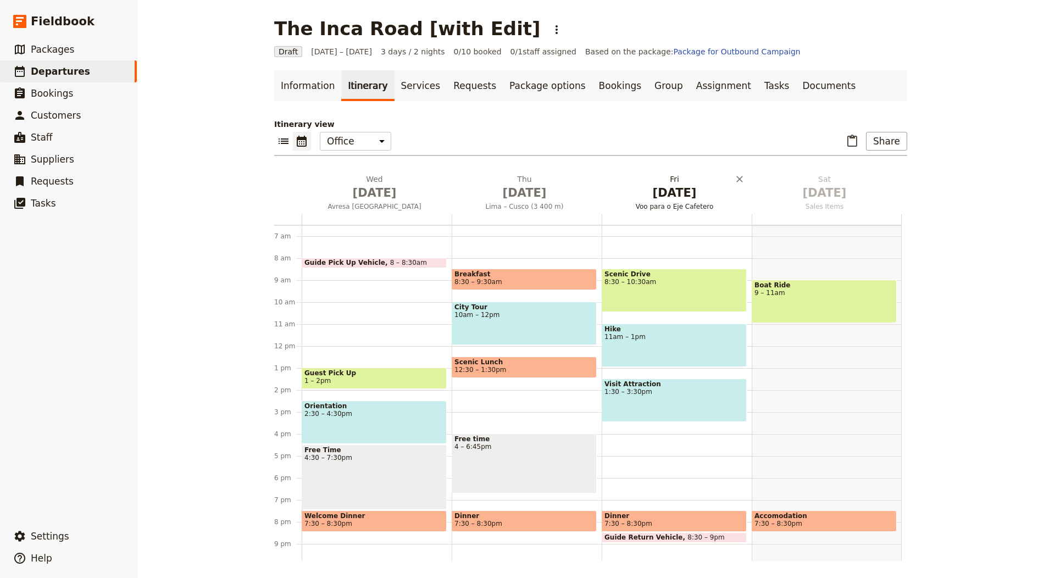
click at [680, 198] on span "[DATE]" at bounding box center [674, 193] width 137 height 16
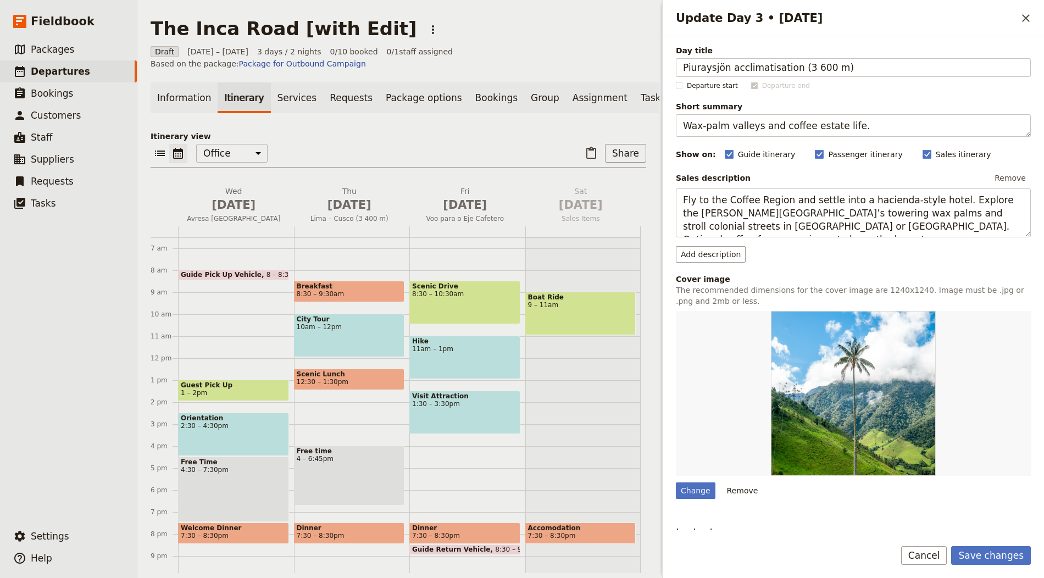
type input "Piuraysjön acclimatisation (3 600 m)"
click at [697, 121] on textarea "Wax-palm valleys and coffee estate life." at bounding box center [853, 125] width 355 height 23
paste textarea "Kayak session and Pachamanca lunch"
type textarea "Kayak session and Pachamanca lunch."
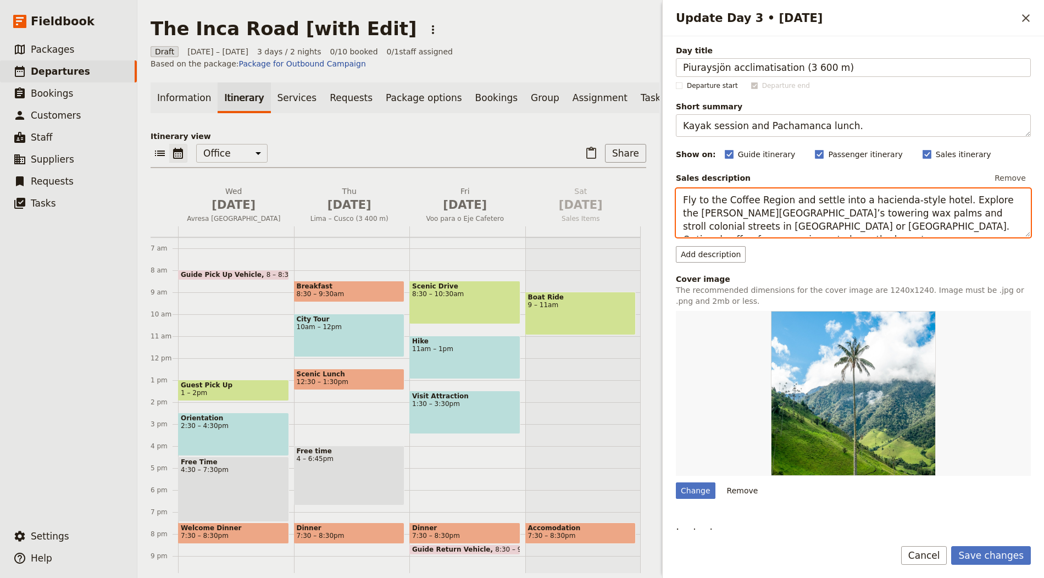
click at [745, 193] on textarea "Fly to the Coffee Region and settle into a hacienda-style hotel. Explore the [P…" at bounding box center [853, 212] width 355 height 49
paste textarea "Drive to the scenic [GEOGRAPHIC_DATA] for relaxed kayaking and lakeside time. E…"
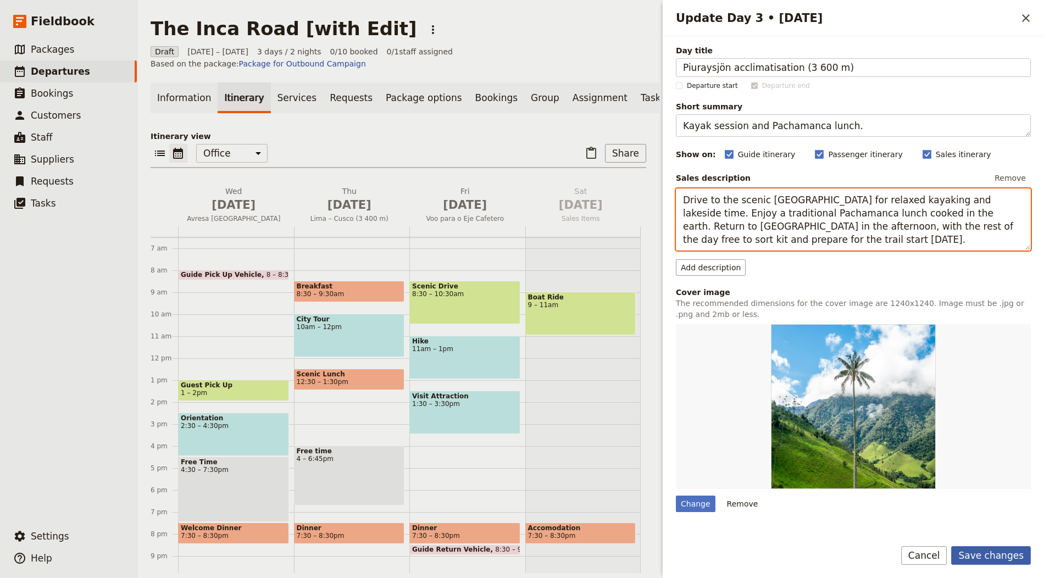
type textarea "Drive to the scenic [GEOGRAPHIC_DATA] for relaxed kayaking and lakeside time. E…"
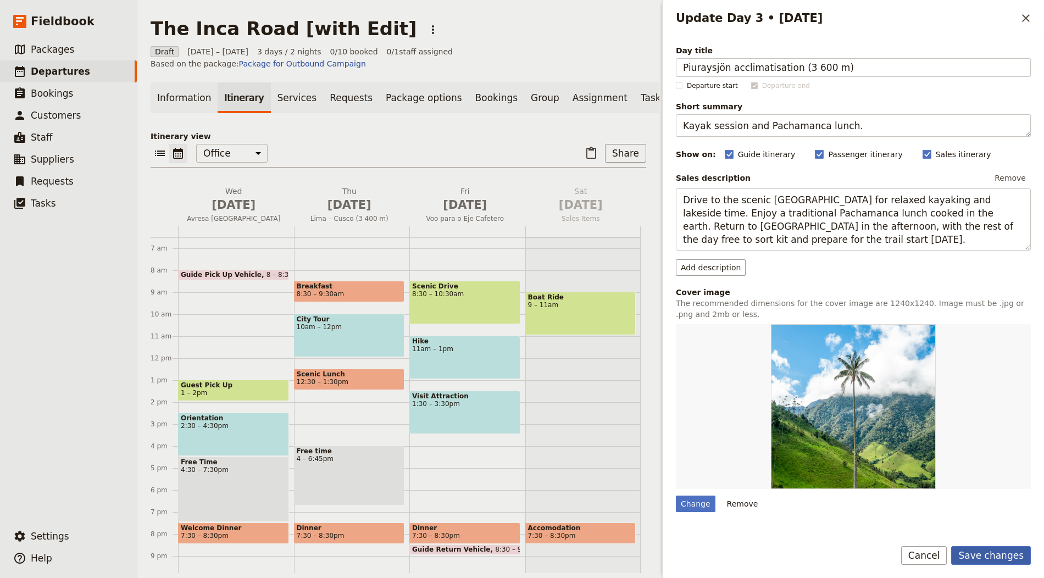
click at [1004, 559] on button "Save changes" at bounding box center [991, 555] width 80 height 19
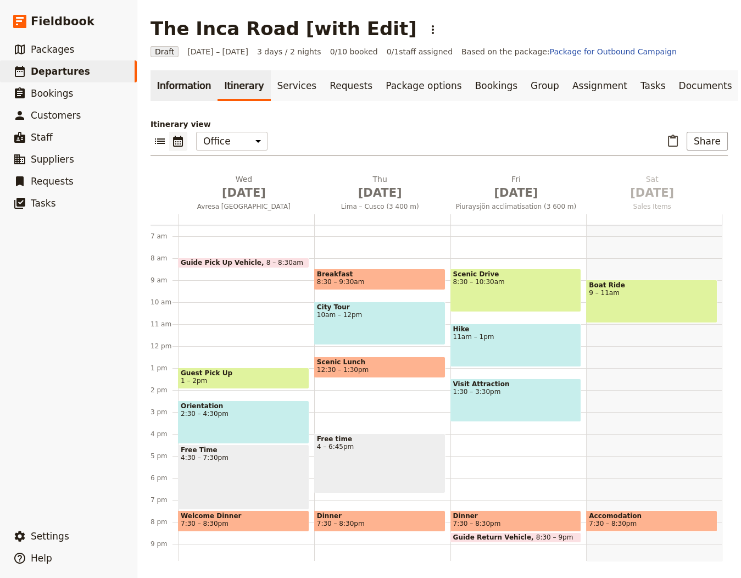
click at [194, 93] on link "Information" at bounding box center [184, 85] width 67 height 31
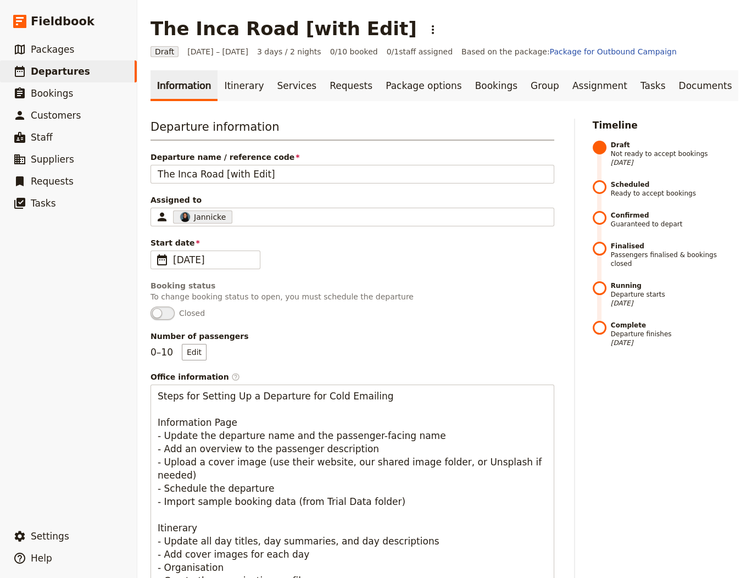
scroll to position [644, 0]
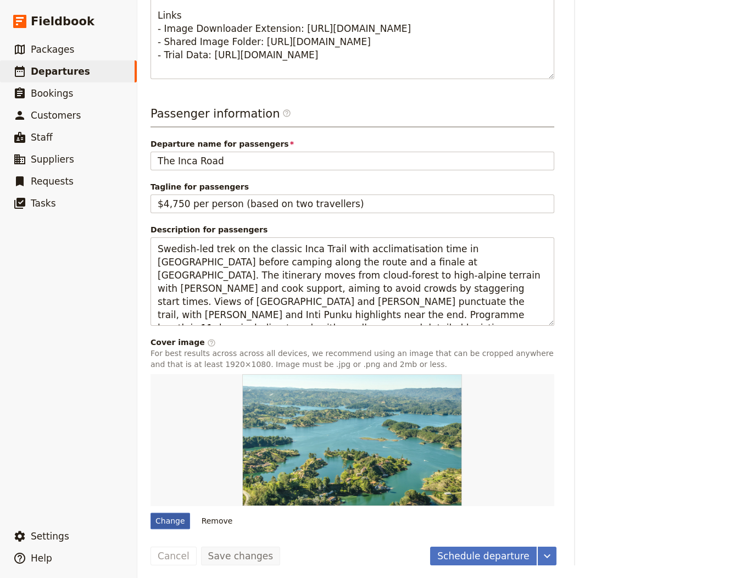
click at [161, 515] on div "Change" at bounding box center [171, 520] width 40 height 16
click at [151, 512] on input "Change" at bounding box center [150, 512] width 1 height 1
type input "C:\fakepath\[PERSON_NAME]--6HgP_ekYC4-unsplash.jpg"
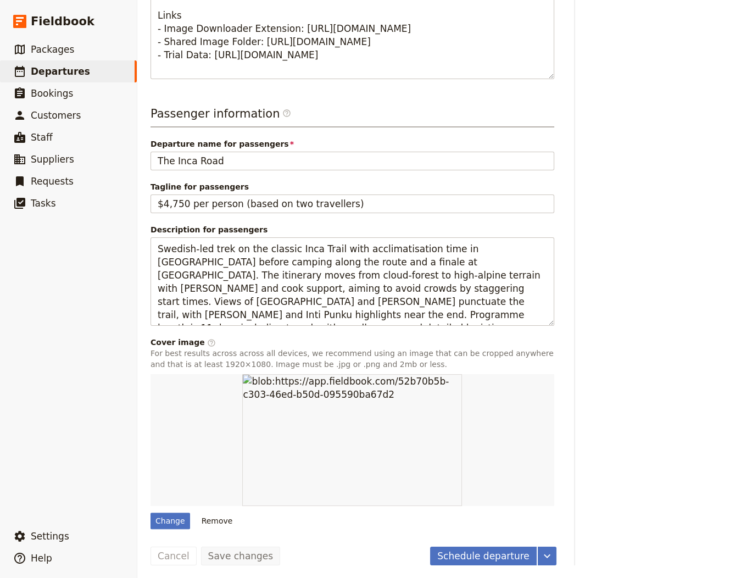
scroll to position [0, 0]
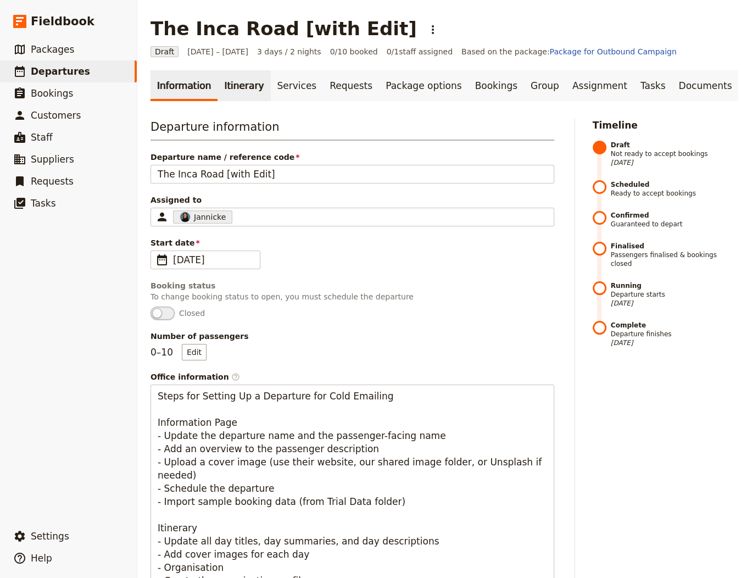
click at [224, 82] on link "Itinerary" at bounding box center [244, 85] width 53 height 31
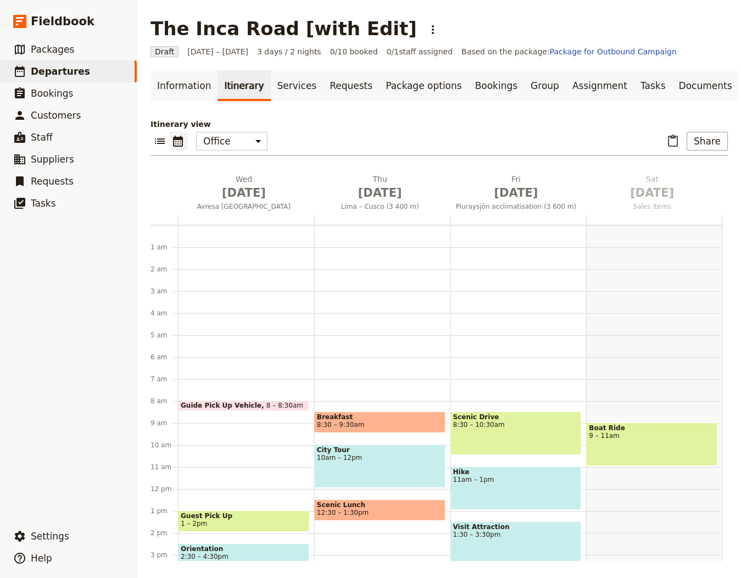
scroll to position [143, 0]
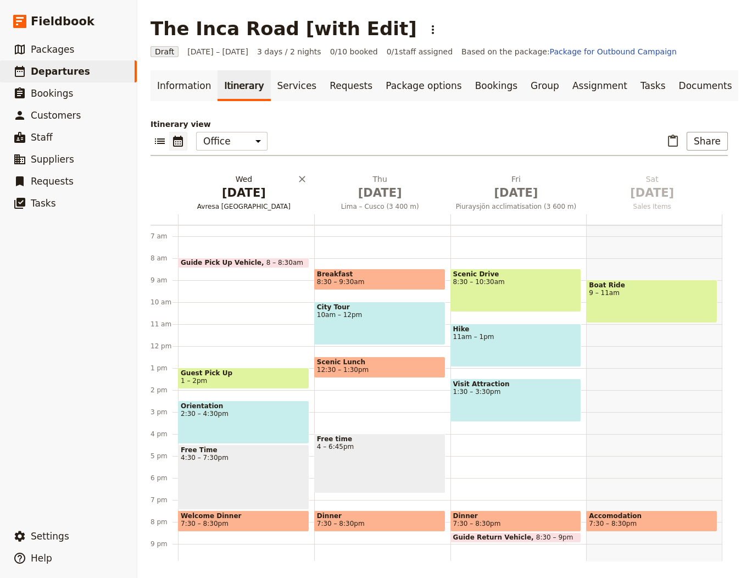
click at [216, 188] on span "[DATE]" at bounding box center [243, 193] width 123 height 16
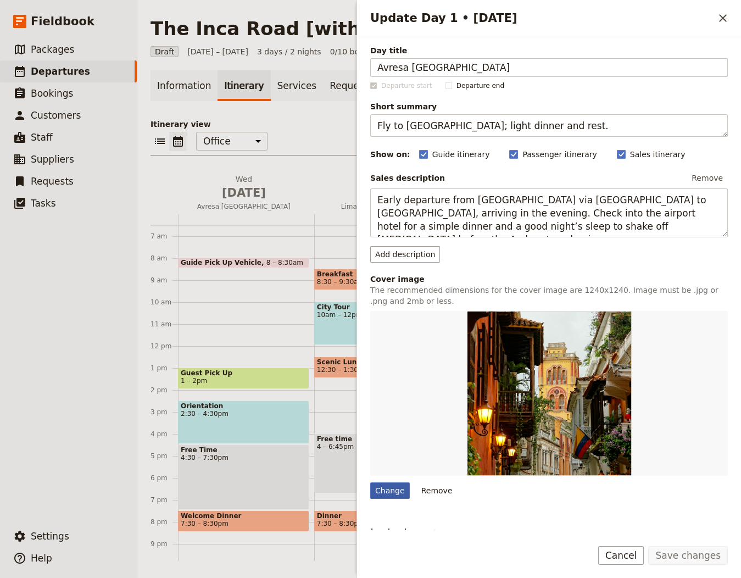
click at [385, 490] on div "Change" at bounding box center [390, 490] width 40 height 16
click at [370, 482] on input "Change" at bounding box center [370, 482] width 1 height 1
type input "C:\fakepath\[PERSON_NAME]-XHoVvW8VkzY-unsplash.jpg"
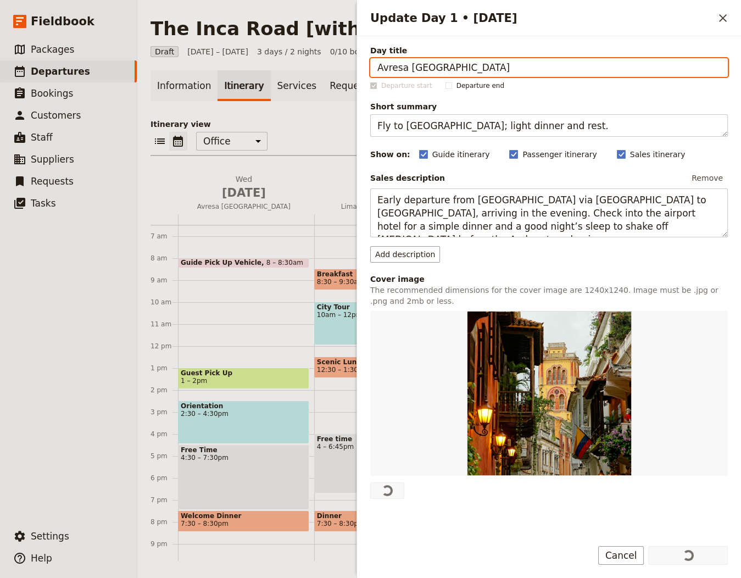
click at [307, 106] on div "Information Itinerary Services Requests Package options Bookings Group Assignme…" at bounding box center [439, 315] width 577 height 491
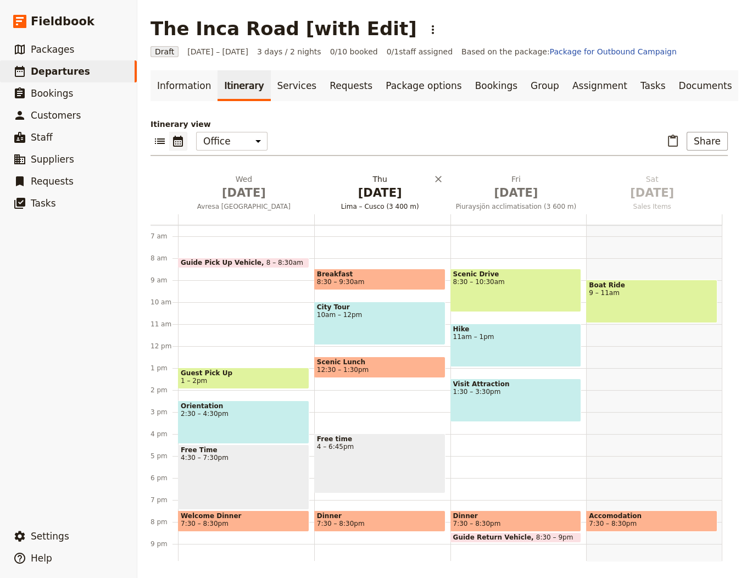
click at [387, 209] on span "Lima – Cusco (3 400 m)" at bounding box center [380, 206] width 132 height 9
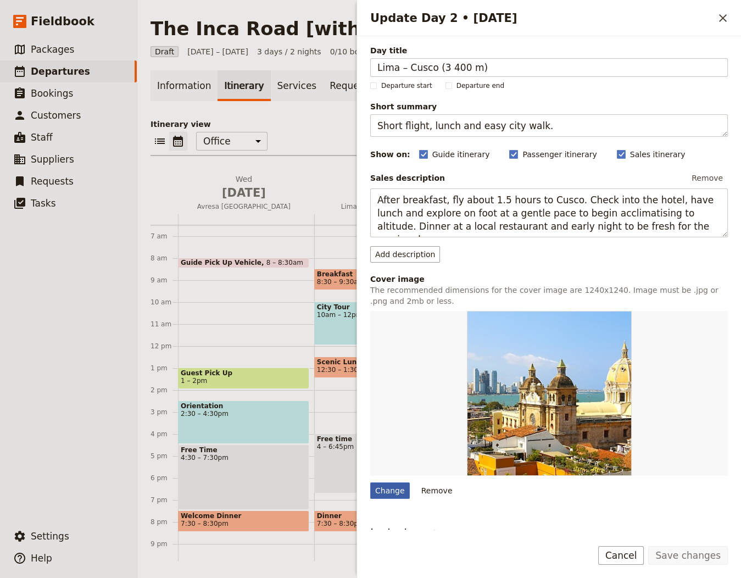
click at [391, 490] on div "Change" at bounding box center [390, 490] width 40 height 16
click at [370, 482] on input "Change" at bounding box center [370, 482] width 1 height 1
type input "C:\fakepath\[PERSON_NAME]-mZKEIRBStv4-unsplash (2).jpg"
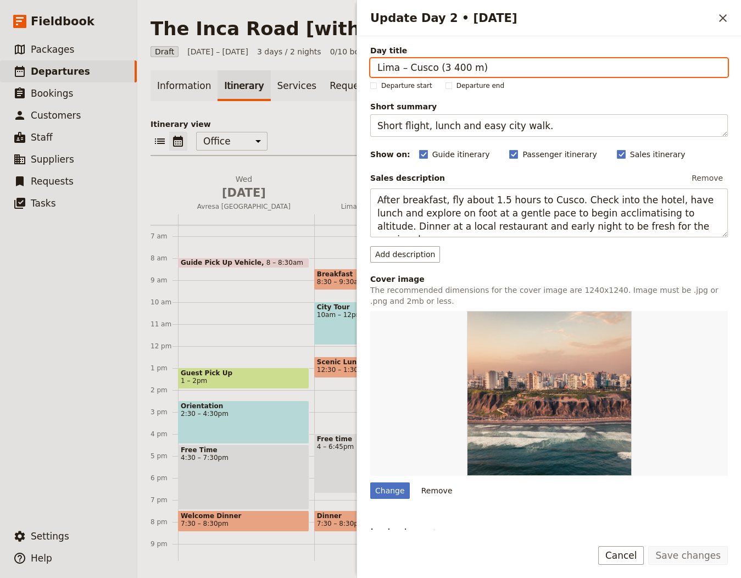
click at [330, 119] on p "Itinerary view" at bounding box center [439, 124] width 577 height 11
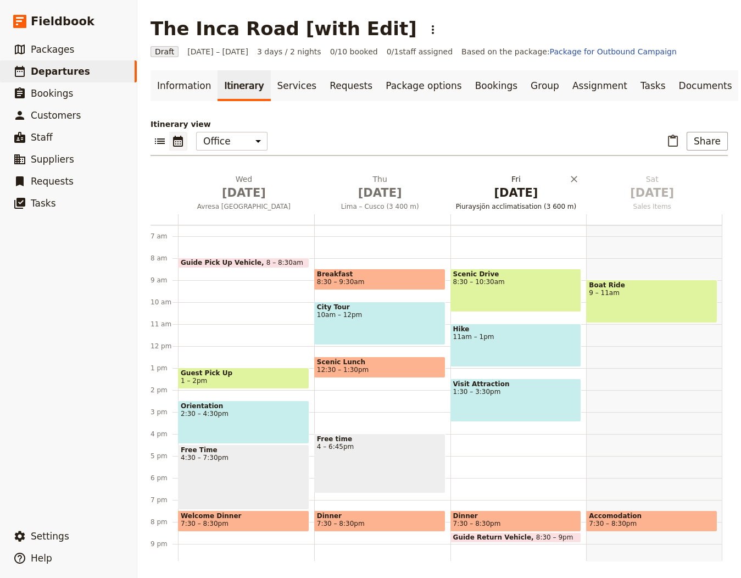
click at [533, 195] on span "[DATE]" at bounding box center [516, 193] width 123 height 16
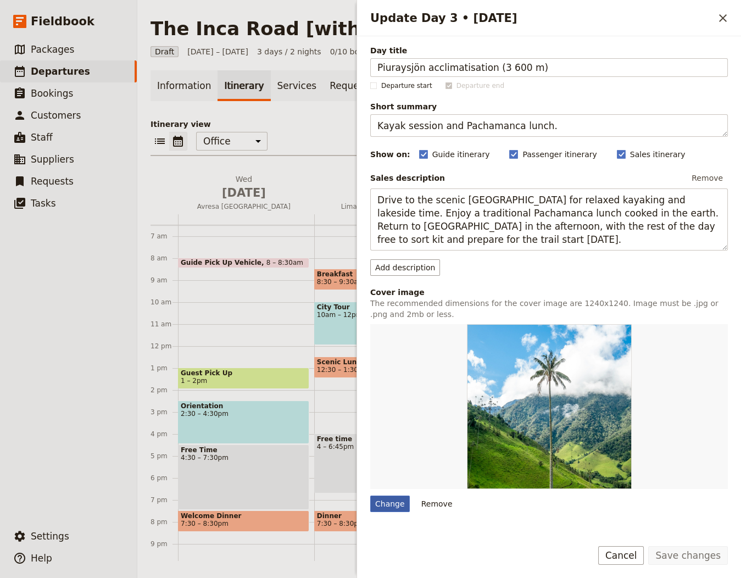
click at [382, 498] on div "Change" at bounding box center [390, 503] width 40 height 16
click at [370, 495] on input "Change" at bounding box center [370, 495] width 1 height 1
type input "C:\fakepath\[PERSON_NAME]--6HgP_ekYC4-unsplash.jpg"
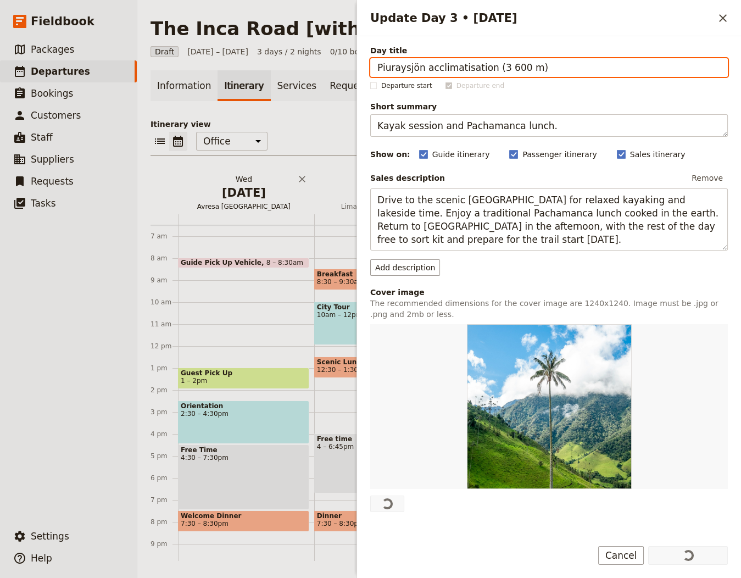
click at [226, 194] on span "[DATE]" at bounding box center [243, 193] width 123 height 16
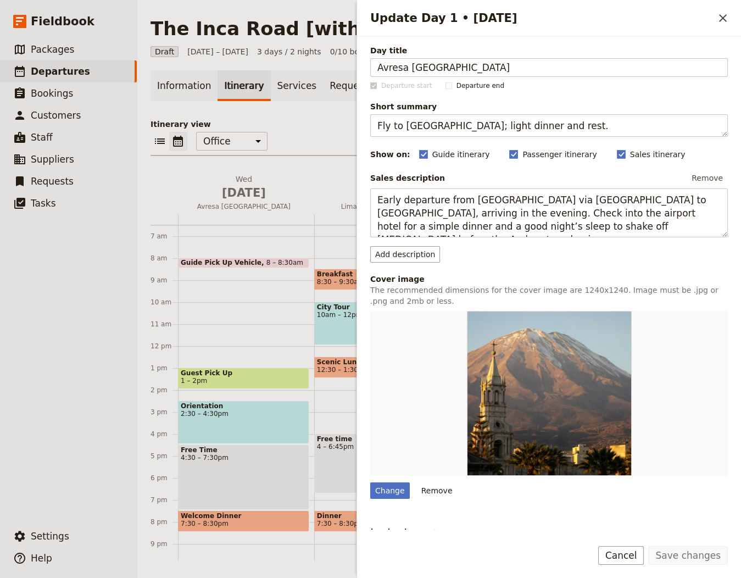
click at [308, 129] on p "Itinerary view" at bounding box center [439, 124] width 577 height 11
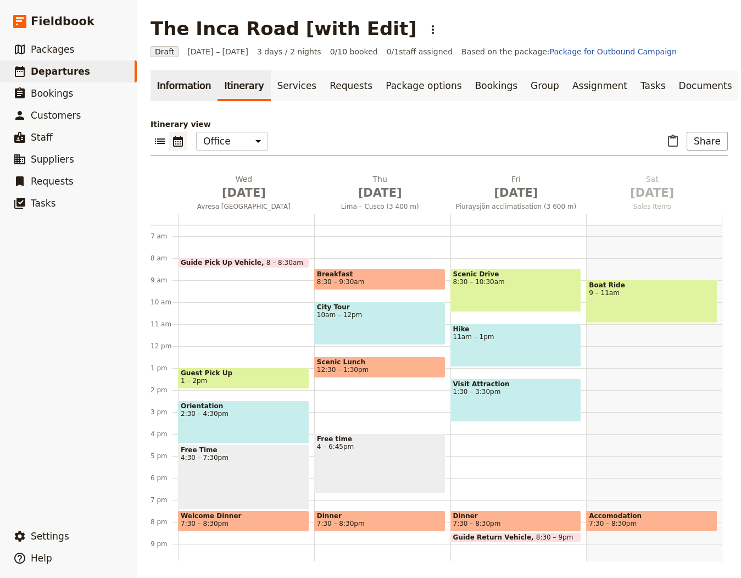
click at [184, 71] on link "Information" at bounding box center [184, 85] width 67 height 31
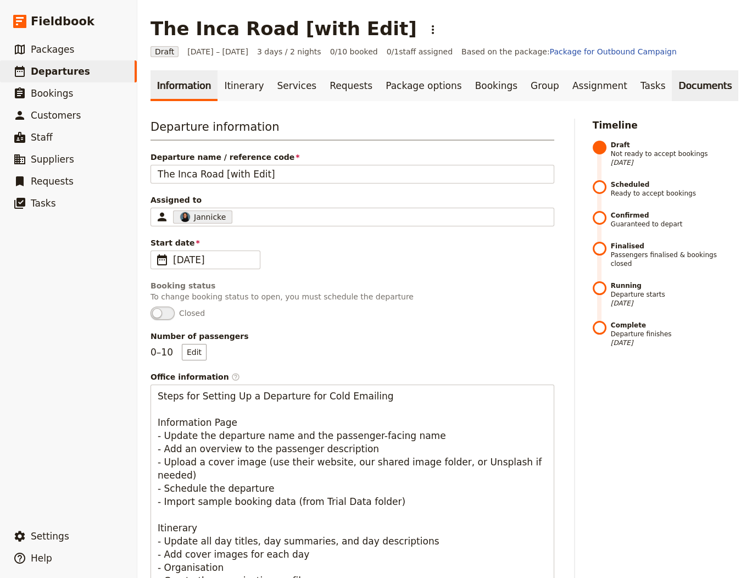
click at [672, 93] on link "Documents" at bounding box center [705, 85] width 66 height 31
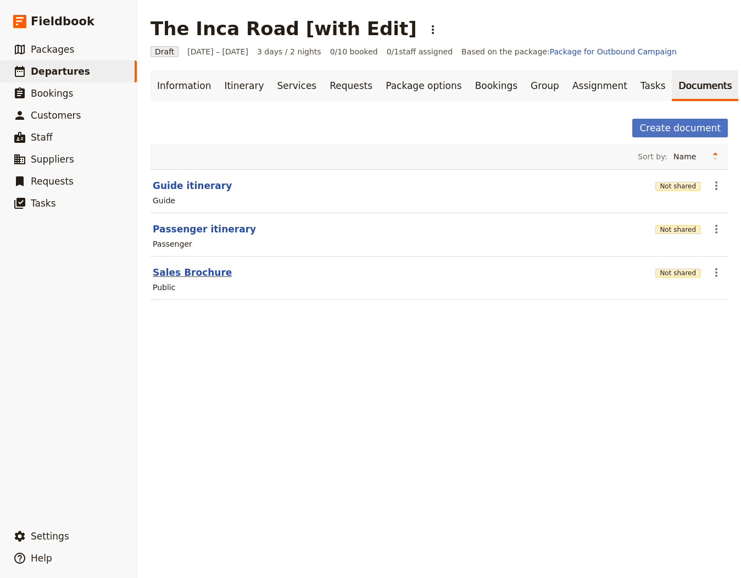
click at [180, 271] on button "Sales Brochure" at bounding box center [192, 272] width 79 height 13
select select "DEFAULT"
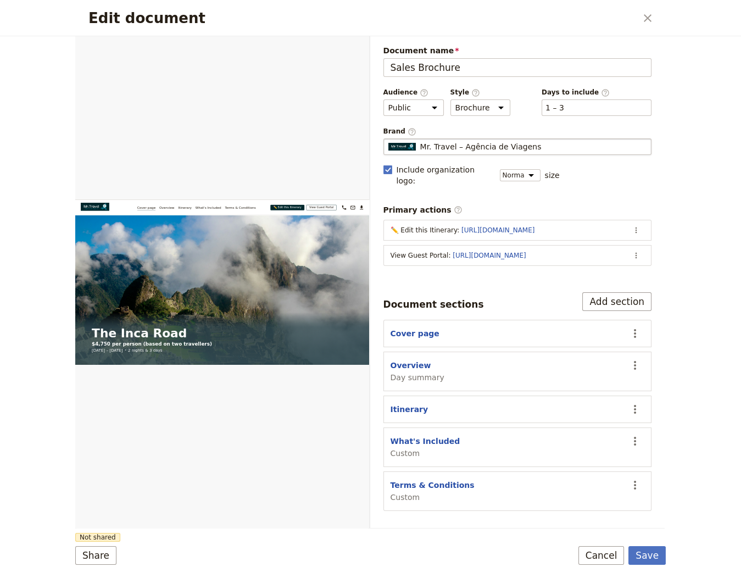
click at [523, 144] on span "Mr. Travel – Agência de Viagens" at bounding box center [480, 146] width 121 height 11
click at [388, 139] on input "Mr. Travel – Agência de Viagens" at bounding box center [388, 138] width 1 height 1
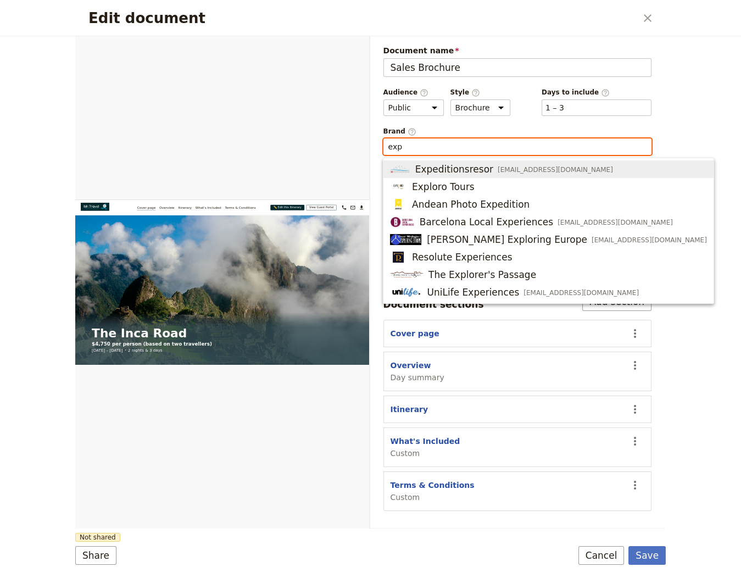
click at [527, 165] on span "info@expeditionsresor.se" at bounding box center [555, 169] width 115 height 9
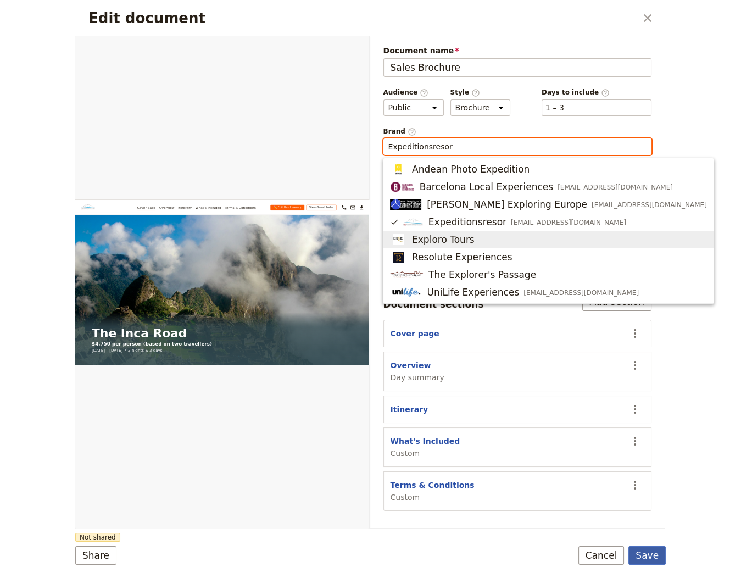
type input "Expeditionsresor"
click at [657, 558] on button "Save" at bounding box center [646, 555] width 37 height 19
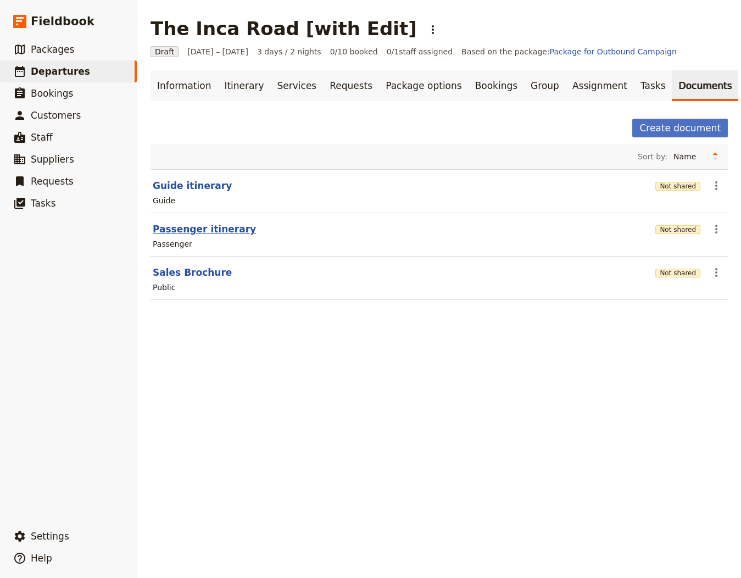
click at [200, 228] on button "Passenger itinerary" at bounding box center [204, 228] width 103 height 13
select select "PASSENGER"
select select "RUN_SHEET"
select select "LARGE"
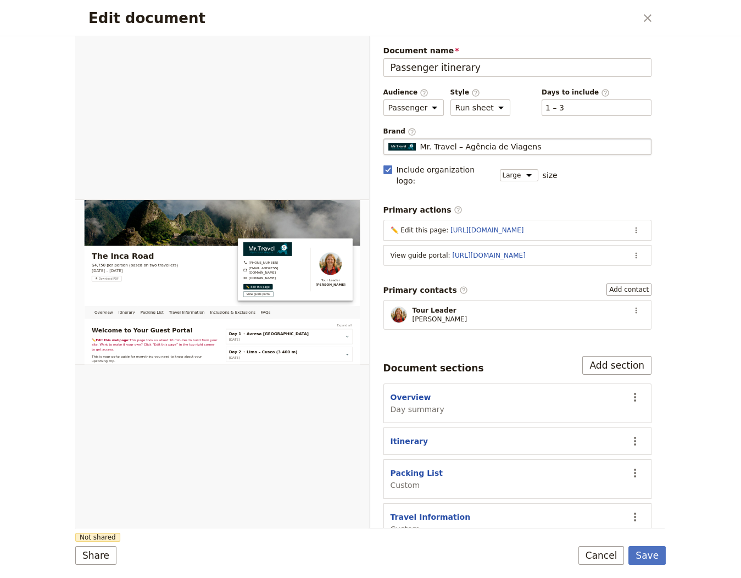
click at [484, 143] on span "Mr. Travel – Agência de Viagens" at bounding box center [480, 146] width 121 height 11
click at [388, 139] on input "Mr. Travel – Agência de Viagens" at bounding box center [388, 138] width 1 height 1
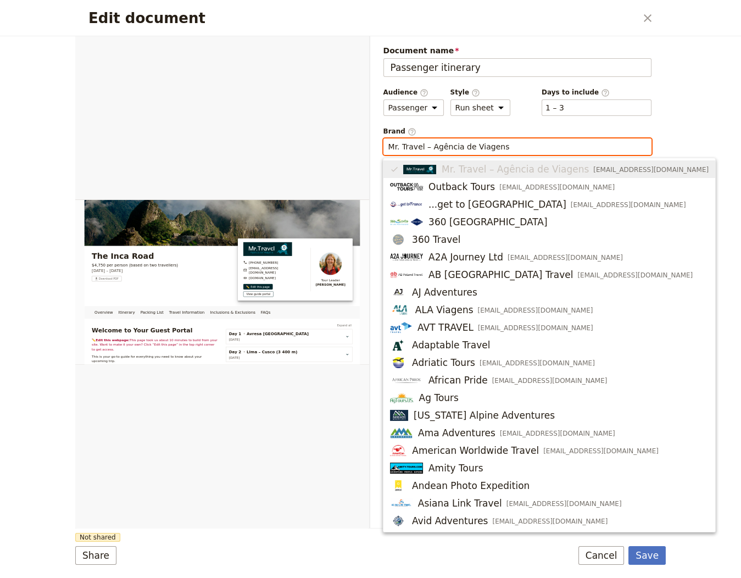
paste input "Expeditionsresor"
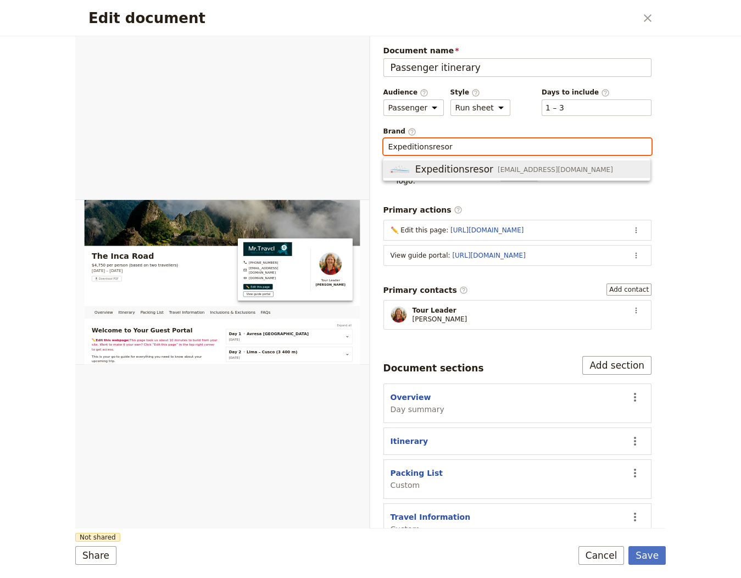
click at [461, 169] on span "Expeditionsresor" at bounding box center [454, 169] width 78 height 13
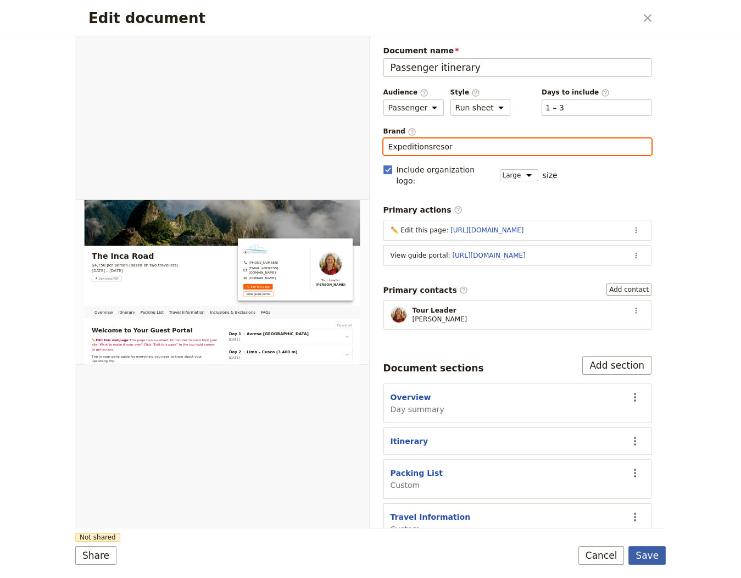
type input "Expeditionsresor"
click at [644, 550] on button "Save" at bounding box center [646, 555] width 37 height 19
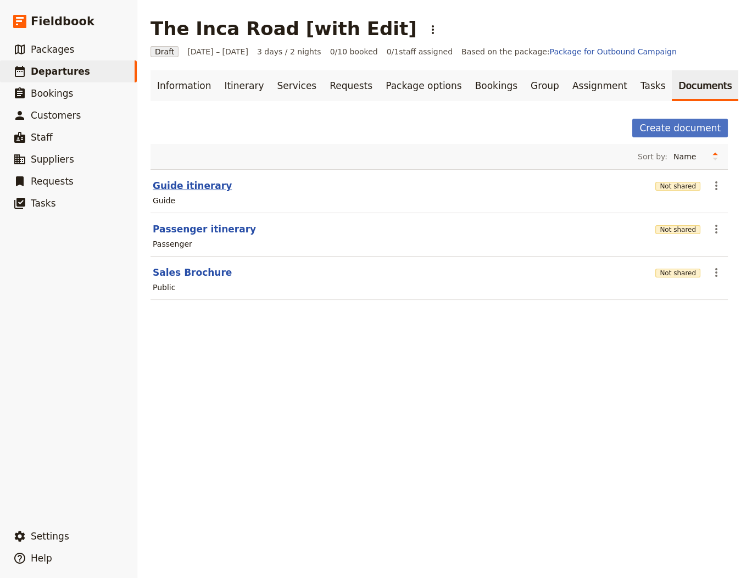
click at [210, 185] on button "Guide itinerary" at bounding box center [192, 185] width 79 height 13
select select "STAFF"
select select "RUN_SHEET"
select select "LARGE"
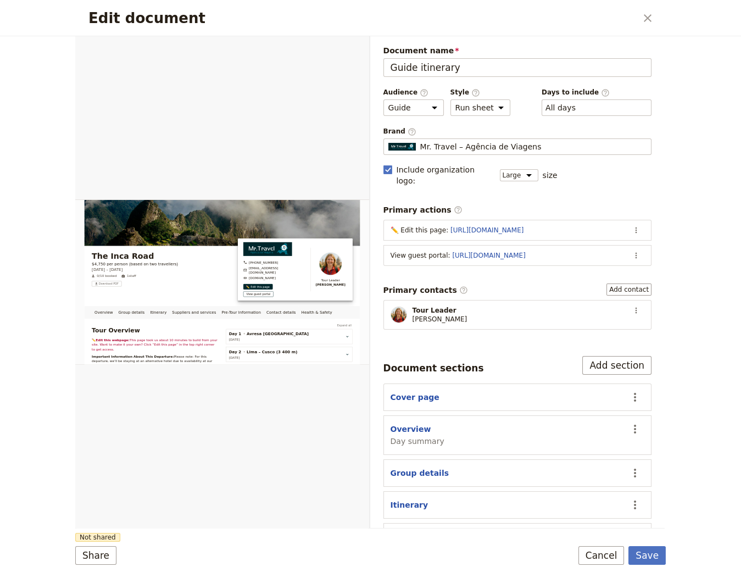
click at [455, 77] on div "Document name Guide itinerary Preview Audience ​ Public Passenger Guide Style ​…" at bounding box center [517, 357] width 269 height 625
click at [450, 150] on fieldset "Mr. Travel – Agência de Viagens Mr. Travel – Agência de Viagens" at bounding box center [517, 146] width 269 height 16
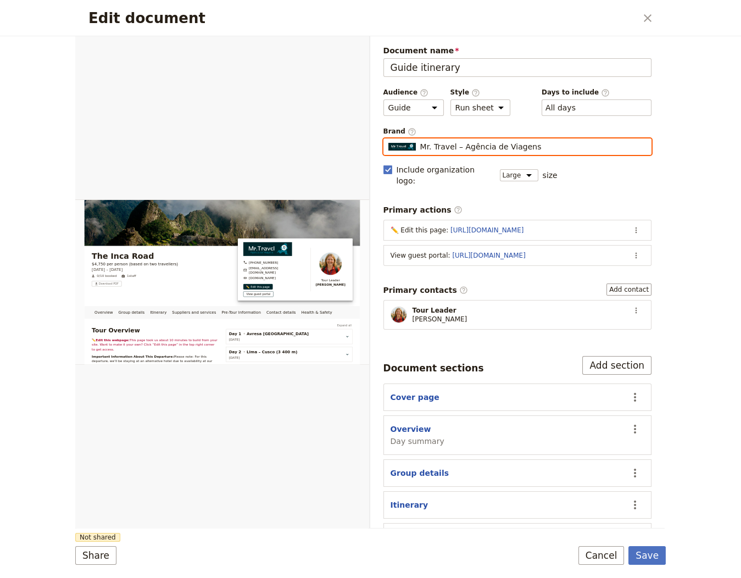
click at [388, 139] on input "Mr. Travel – Agência de Viagens" at bounding box center [388, 138] width 1 height 1
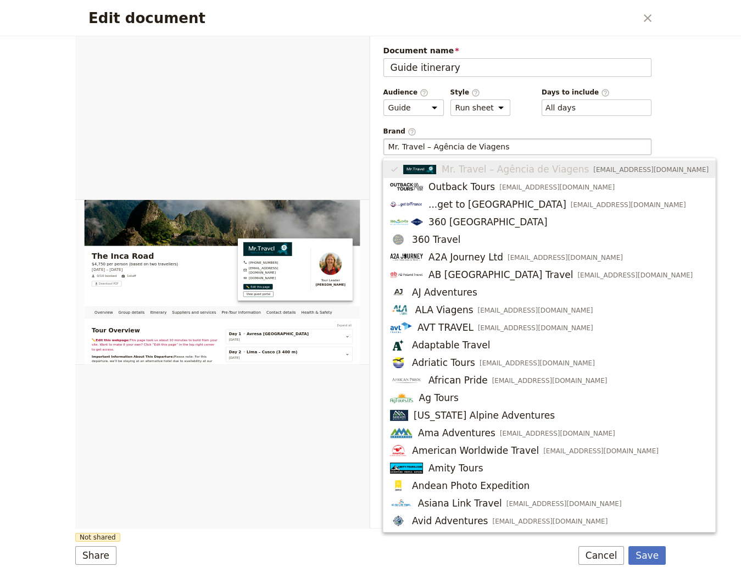
click at [453, 150] on fieldset "Mr. Travel – Agência de Viagens" at bounding box center [517, 146] width 269 height 16
click at [453, 150] on input "Mr. Travel – Agência de Viagens" at bounding box center [517, 146] width 259 height 11
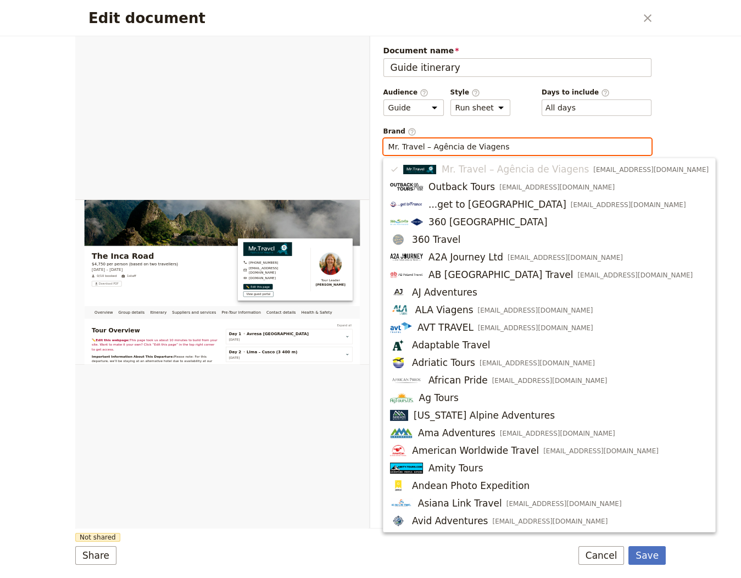
paste input "Expeditionsresor"
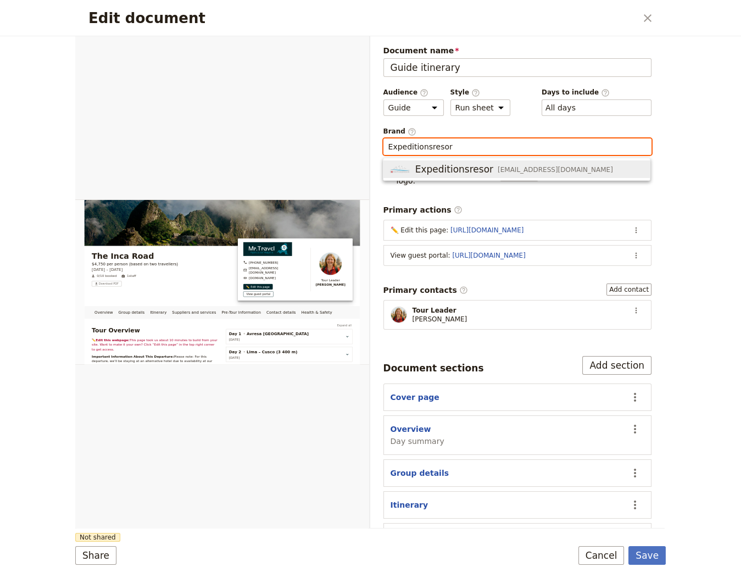
click at [433, 164] on span "Expeditionsresor" at bounding box center [454, 169] width 78 height 13
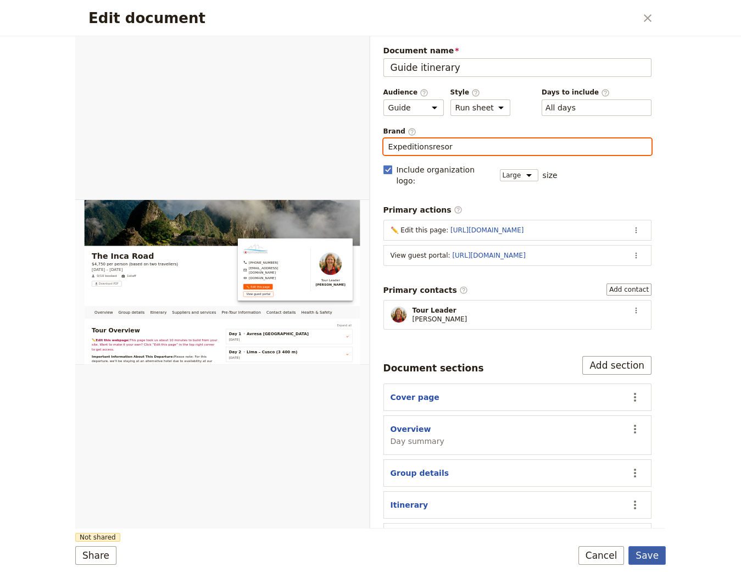
type input "Expeditionsresor"
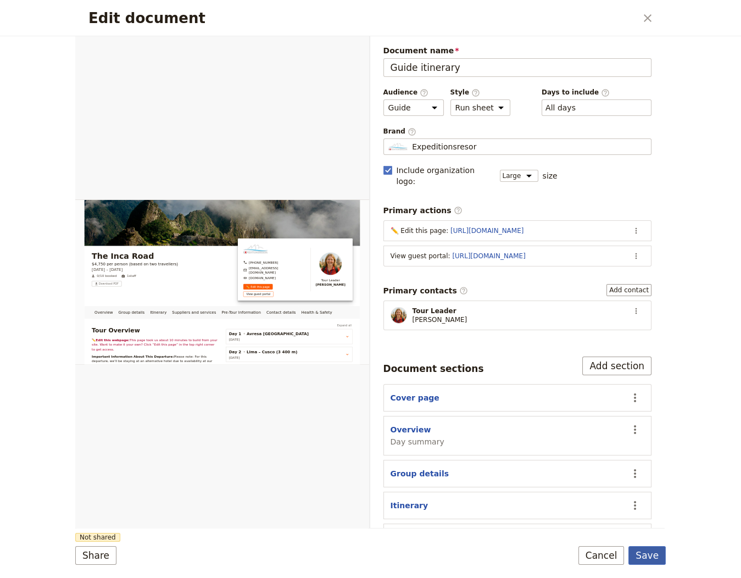
click at [648, 546] on button "Save" at bounding box center [646, 555] width 37 height 19
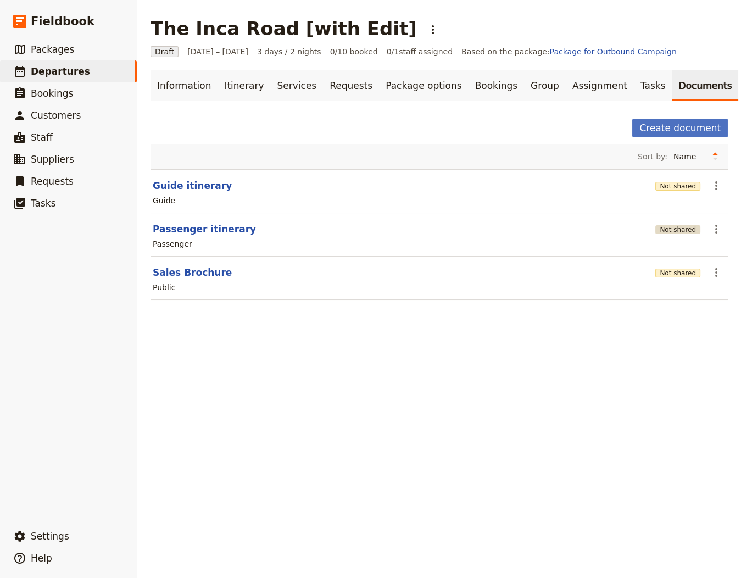
click at [681, 231] on button "Not shared" at bounding box center [677, 229] width 45 height 9
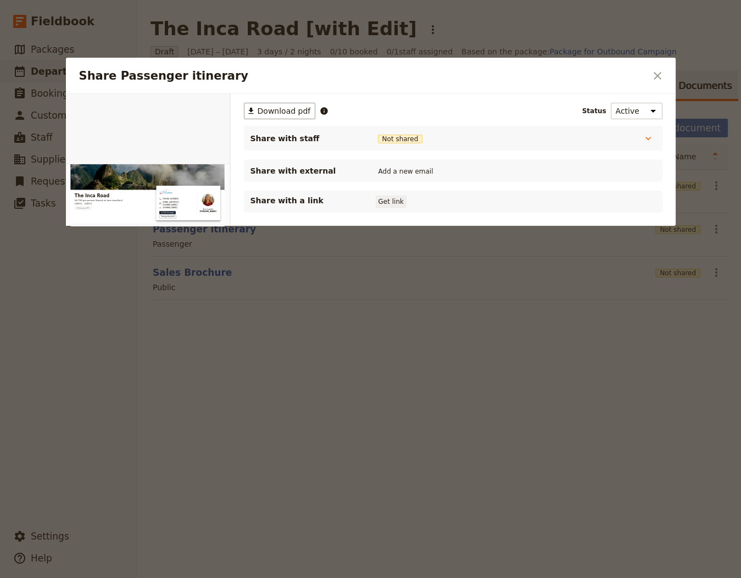
click at [386, 202] on button "Get link" at bounding box center [391, 202] width 31 height 12
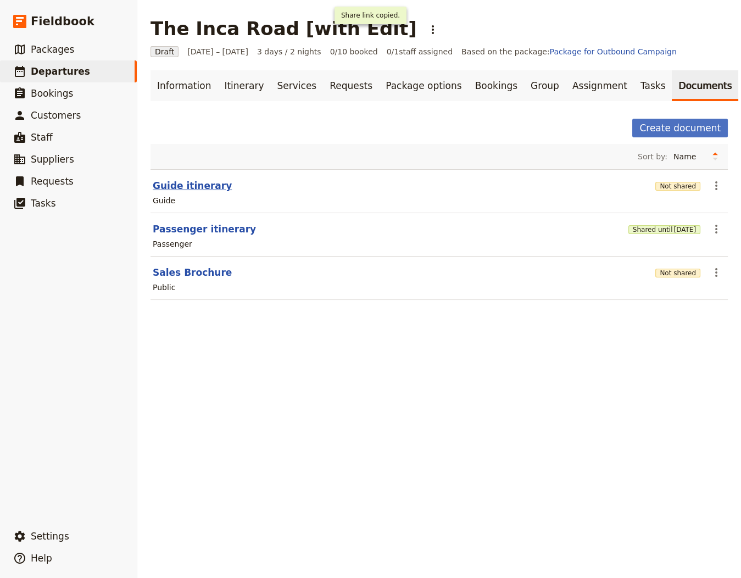
click at [208, 183] on button "Guide itinerary" at bounding box center [192, 185] width 79 height 13
select select "STAFF"
select select "RUN_SHEET"
select select "LARGE"
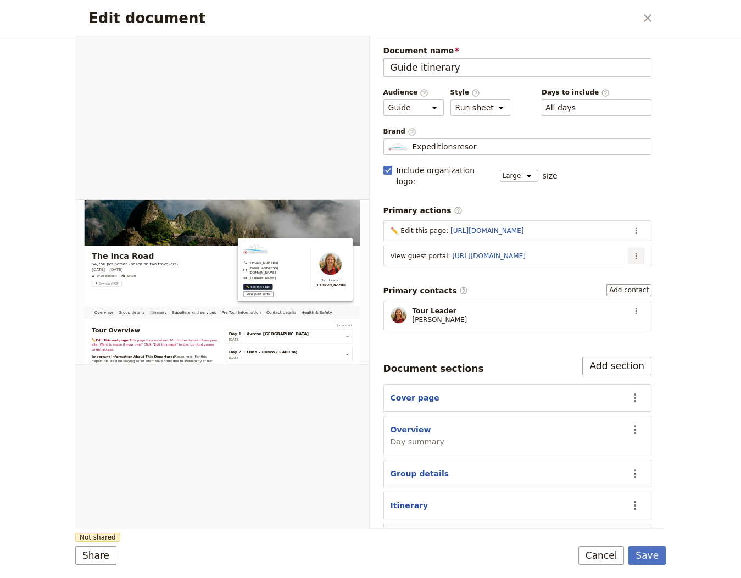
click at [634, 252] on icon "Actions" at bounding box center [636, 256] width 9 height 9
click at [576, 263] on span "Edit action" at bounding box center [568, 264] width 41 height 11
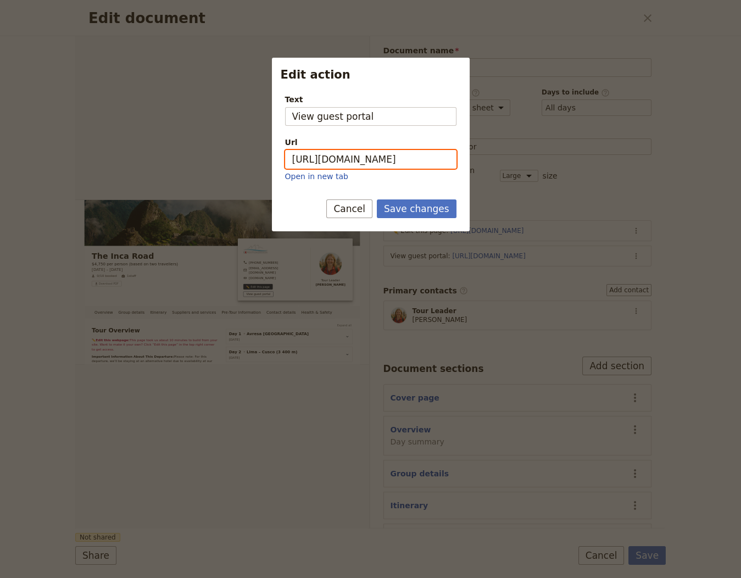
click at [395, 158] on input "https://trips.fieldbook.com/d/UgirzbYLTqn1VkfK7RlSG" at bounding box center [370, 159] width 171 height 19
paste input "tAcdhB6wS6jjMWmpNDRjD"
type input "https://trips.fieldbook.com/d/tAcdhB6wS6jjMWmpNDRjD"
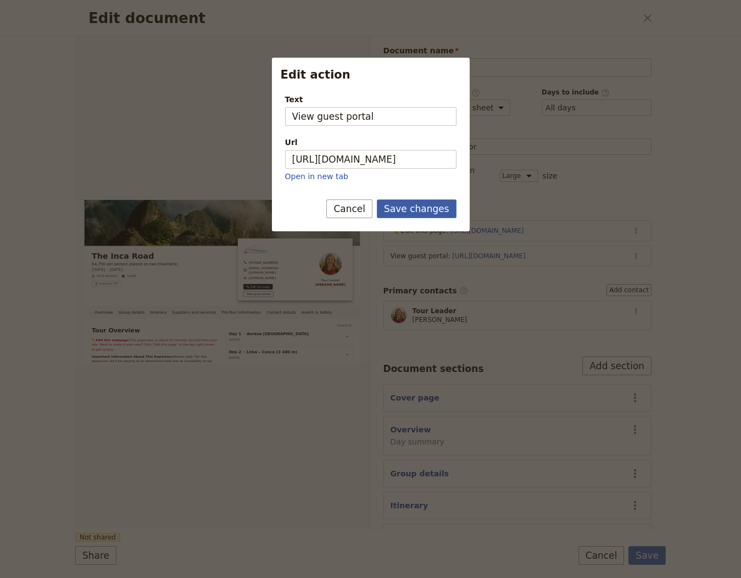
click at [404, 202] on button "Save changes" at bounding box center [417, 208] width 80 height 19
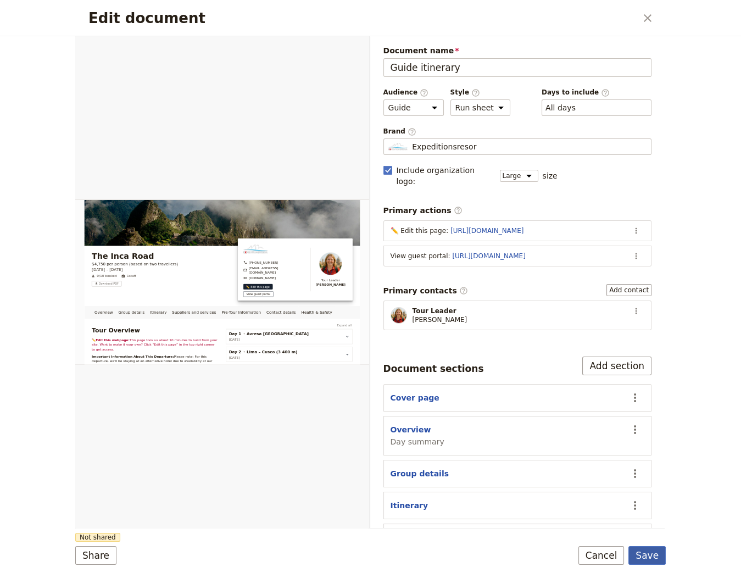
click at [643, 552] on button "Save" at bounding box center [646, 555] width 37 height 19
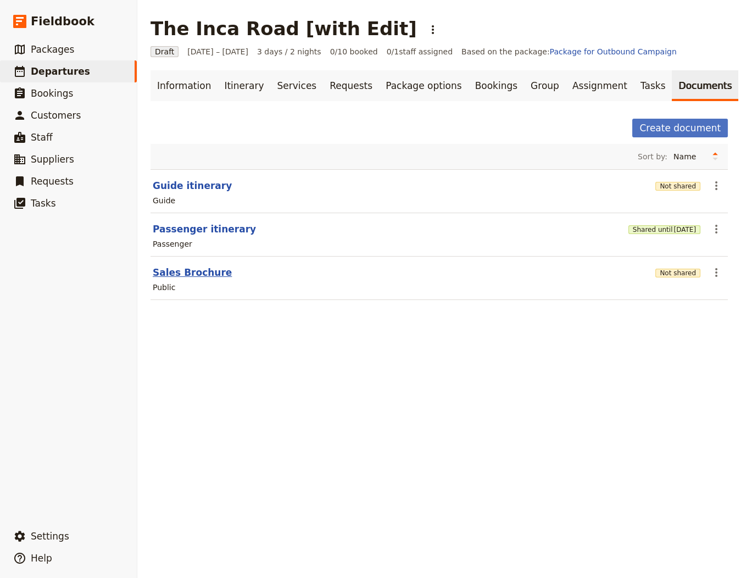
click at [204, 266] on button "Sales Brochure" at bounding box center [192, 272] width 79 height 13
select select "DEFAULT"
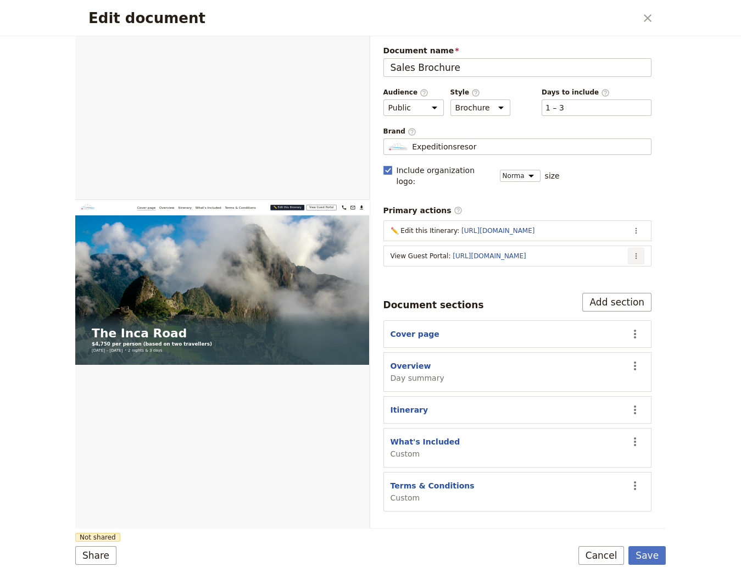
click at [635, 252] on icon "Actions" at bounding box center [636, 256] width 9 height 9
click at [583, 264] on span "Edit action" at bounding box center [568, 264] width 41 height 11
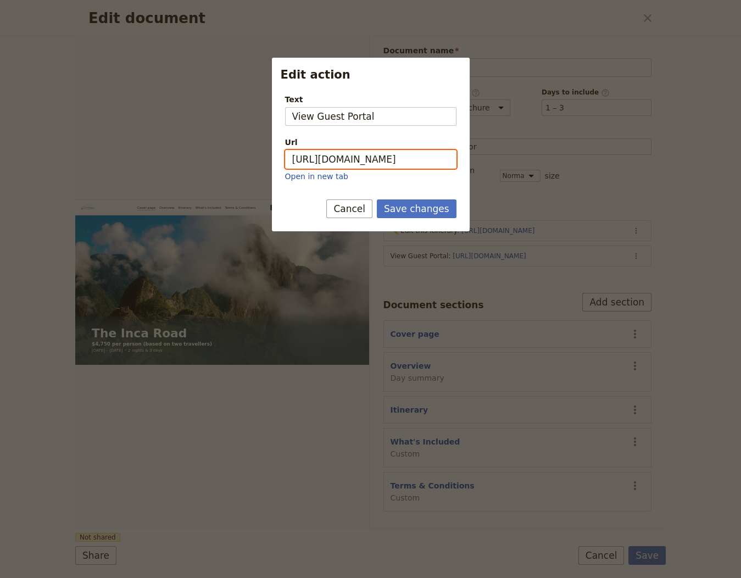
click at [402, 159] on input "https://trips.fieldbook.com/d/UgirzbYLTqn1VkfK7RlSG" at bounding box center [370, 159] width 171 height 19
paste input "tAcdhB6wS6jjMWmpNDRjD"
type input "https://trips.fieldbook.com/d/tAcdhB6wS6jjMWmpNDRjD"
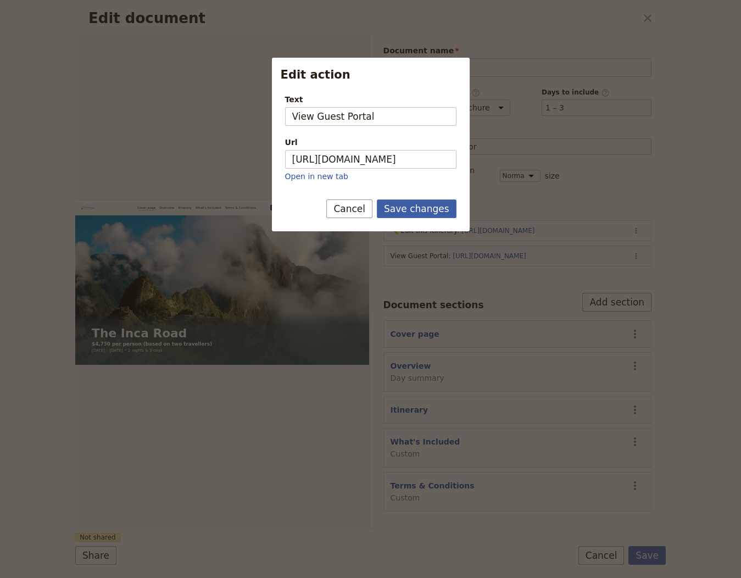
click at [410, 208] on button "Save changes" at bounding box center [417, 208] width 80 height 19
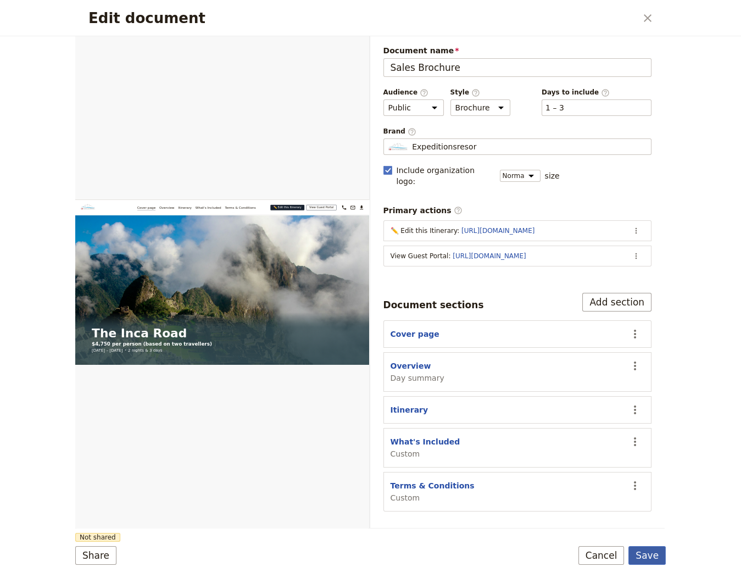
click at [652, 557] on button "Save" at bounding box center [646, 555] width 37 height 19
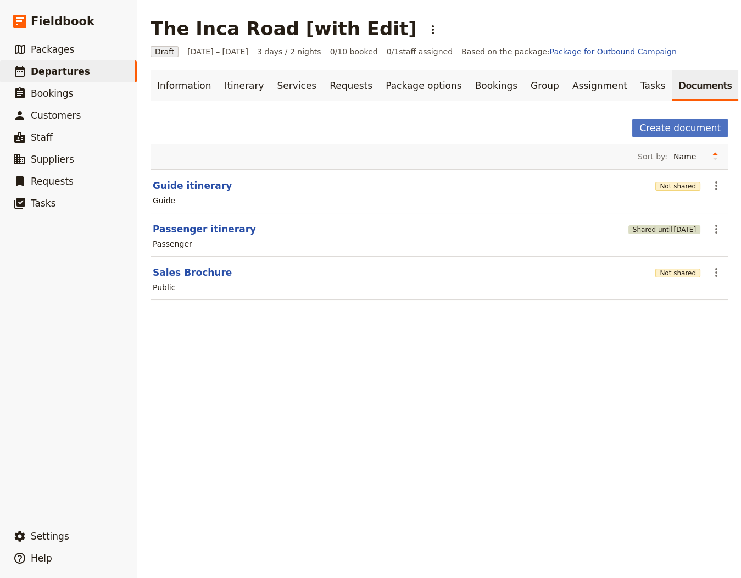
click at [643, 225] on button "Shared until [DATE]" at bounding box center [664, 229] width 72 height 9
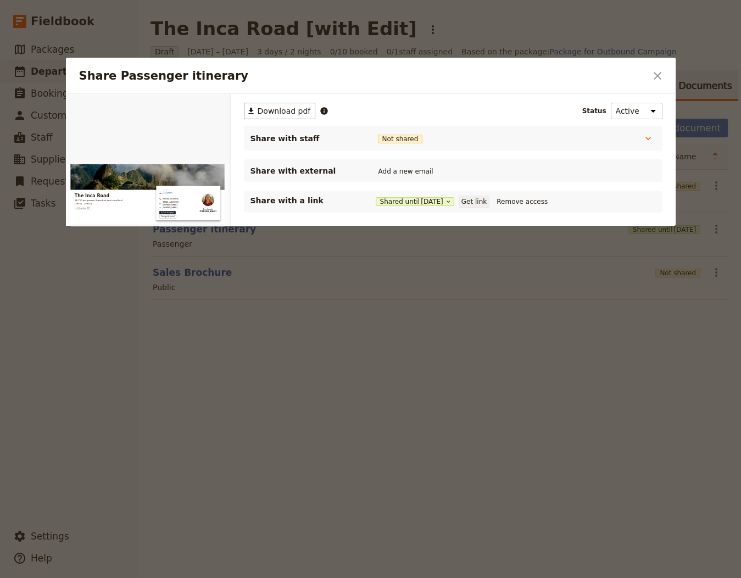
click at [475, 200] on button "Get link" at bounding box center [474, 202] width 31 height 12
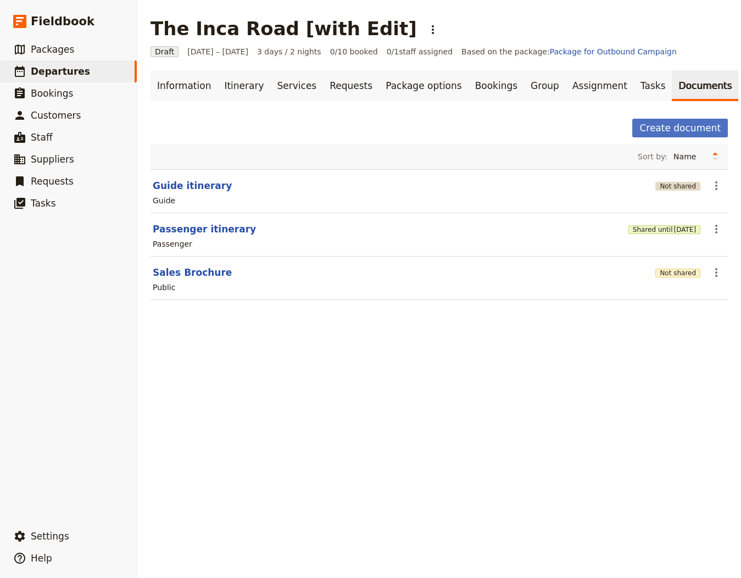
click at [677, 183] on button "Not shared" at bounding box center [677, 186] width 45 height 9
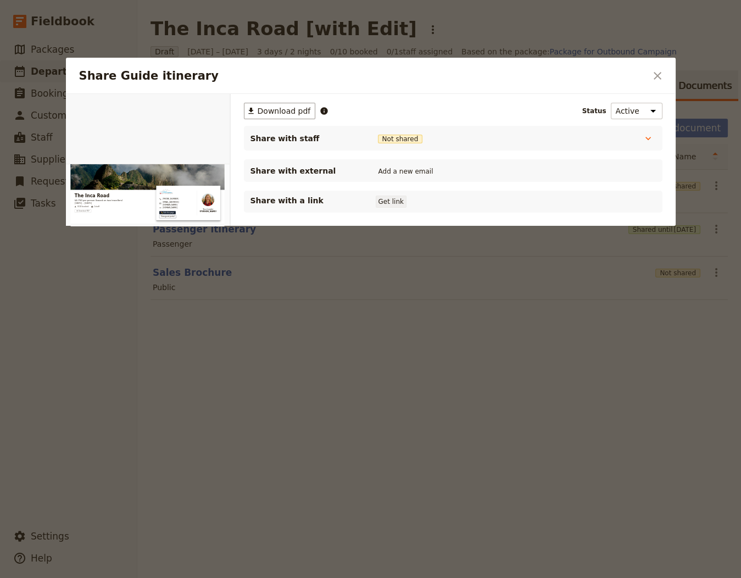
click at [387, 198] on button "Get link" at bounding box center [391, 202] width 31 height 12
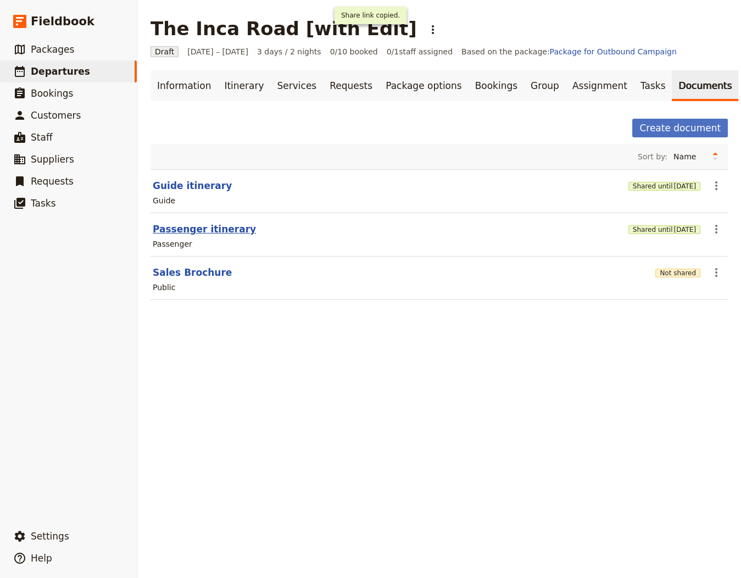
click at [168, 222] on button "Passenger itinerary" at bounding box center [204, 228] width 103 height 13
select select "PASSENGER"
select select "RUN_SHEET"
select select "LARGE"
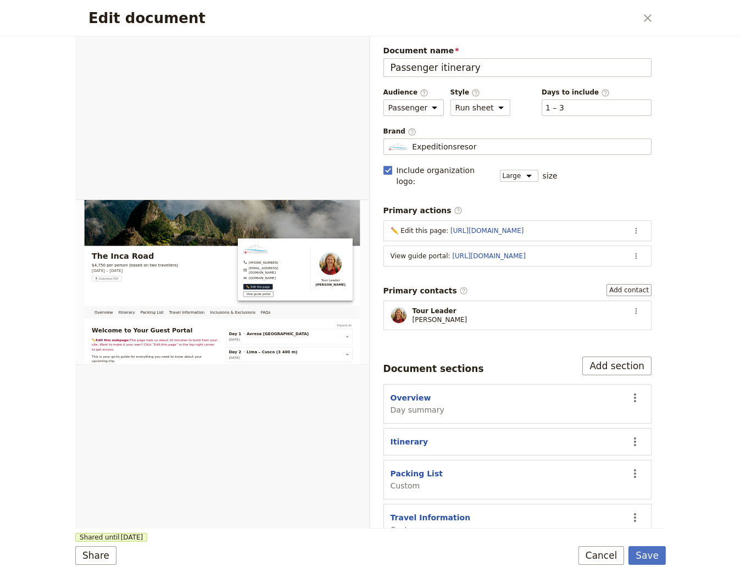
click at [645, 246] on section "View guide portal : https://trips.fieldbook.com/d/gAEj8DKAU6g6K8RIeLiy4 ​" at bounding box center [517, 256] width 269 height 21
click at [642, 248] on button "​" at bounding box center [636, 256] width 16 height 16
click at [610, 268] on span "Edit action" at bounding box center [592, 264] width 89 height 11
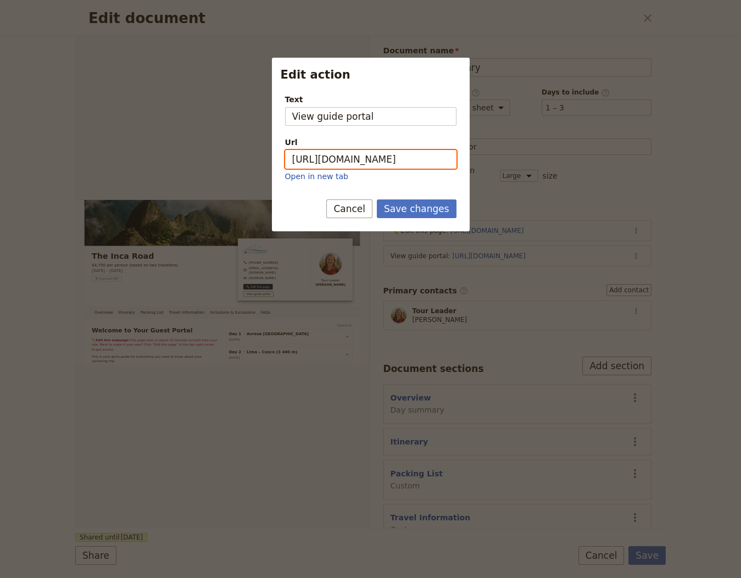
click at [391, 152] on input "https://trips.fieldbook.com/d/gAEj8DKAU6g6K8RIeLiy4" at bounding box center [370, 159] width 171 height 19
paste input "SRjJXvbZ65opH2fQzJIel"
type input "https://trips.fieldbook.com/d/SRjJXvbZ65opH2fQzJIel"
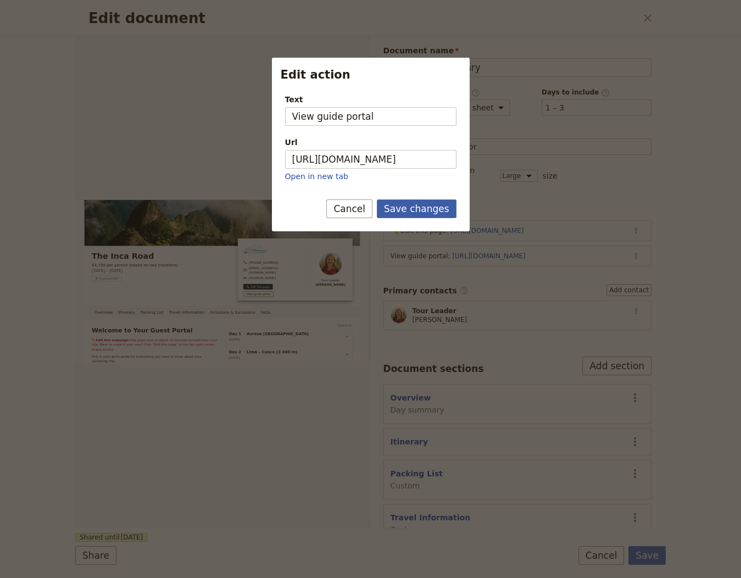
click at [412, 210] on button "Save changes" at bounding box center [417, 208] width 80 height 19
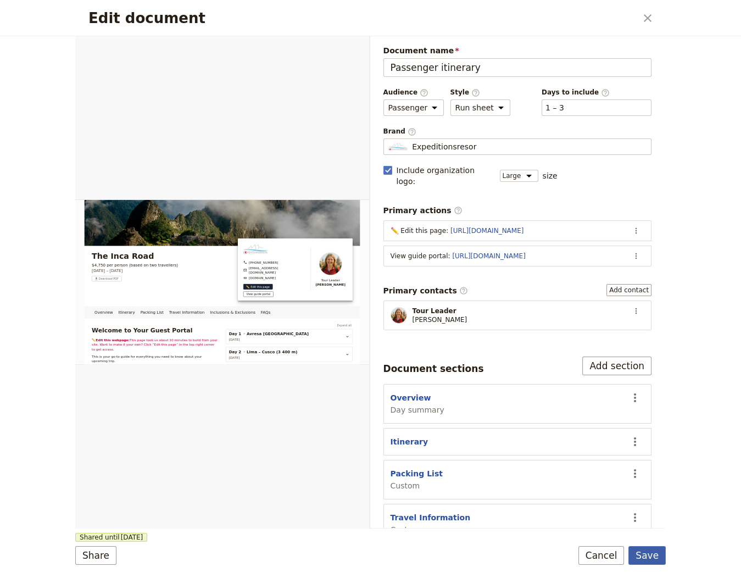
click at [652, 551] on button "Save" at bounding box center [646, 555] width 37 height 19
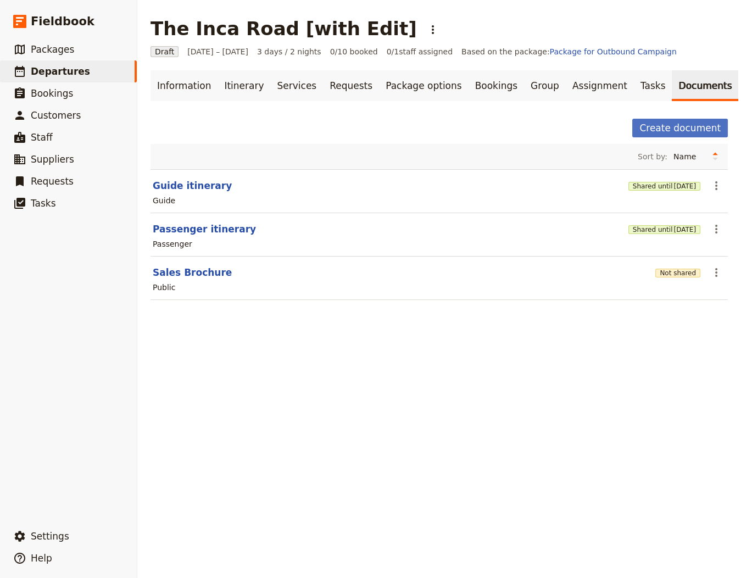
click at [677, 275] on div "Not shared" at bounding box center [677, 272] width 45 height 11
click at [675, 272] on button "Not shared" at bounding box center [677, 273] width 45 height 9
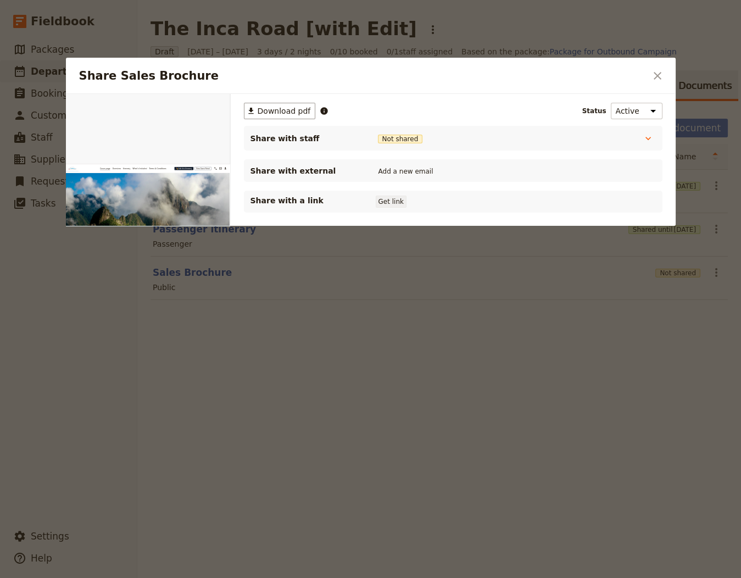
click at [391, 199] on button "Get link" at bounding box center [391, 202] width 31 height 12
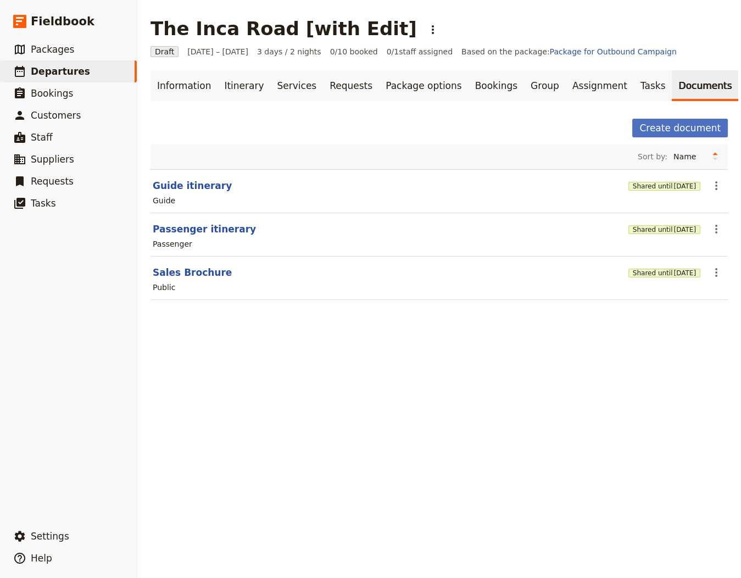
click at [662, 180] on div "Shared until [DATE]" at bounding box center [664, 185] width 72 height 11
click at [658, 194] on div "Guide" at bounding box center [439, 200] width 575 height 13
click at [673, 188] on span "[DATE]" at bounding box center [684, 186] width 23 height 9
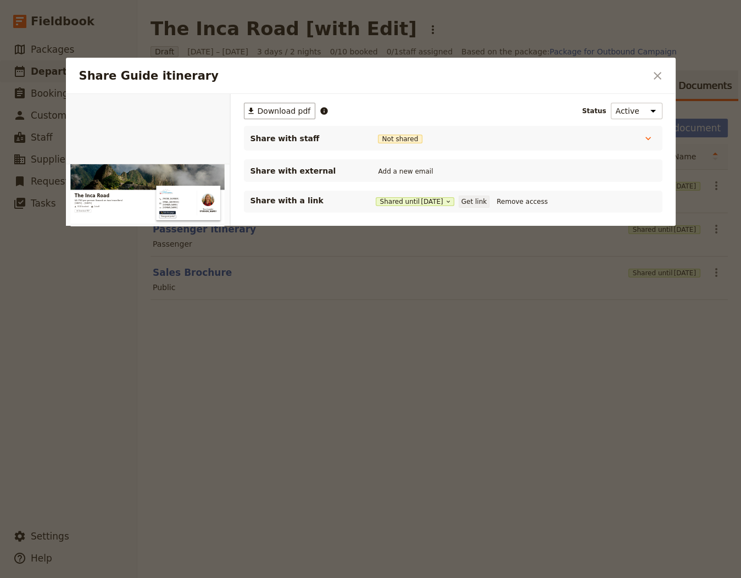
click at [479, 201] on button "Get link" at bounding box center [474, 202] width 31 height 12
click at [647, 74] on div "Share Guide itinerary ​" at bounding box center [371, 76] width 610 height 36
click at [662, 76] on icon "Close dialog" at bounding box center [657, 75] width 13 height 13
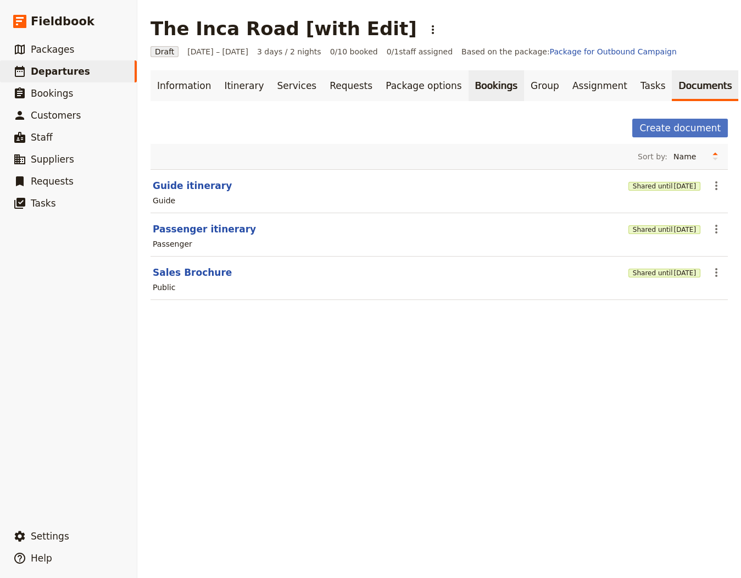
click at [469, 85] on link "Bookings" at bounding box center [496, 85] width 55 height 31
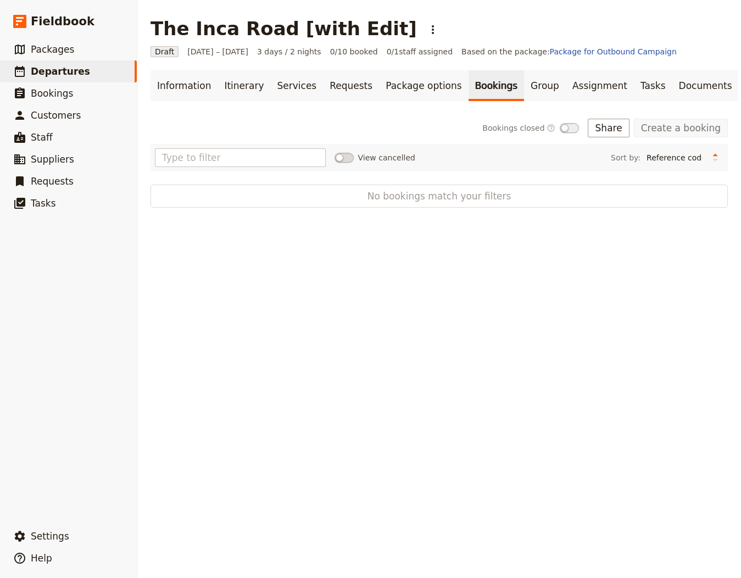
click at [366, 21] on div "The Inca Road [with Edit] ​" at bounding box center [297, 29] width 292 height 22
click at [367, 24] on div "The Inca Road [with Edit] ​" at bounding box center [297, 29] width 292 height 22
click at [424, 24] on button "​" at bounding box center [433, 29] width 19 height 19
click at [386, 89] on span "Schedule departure" at bounding box center [413, 87] width 76 height 11
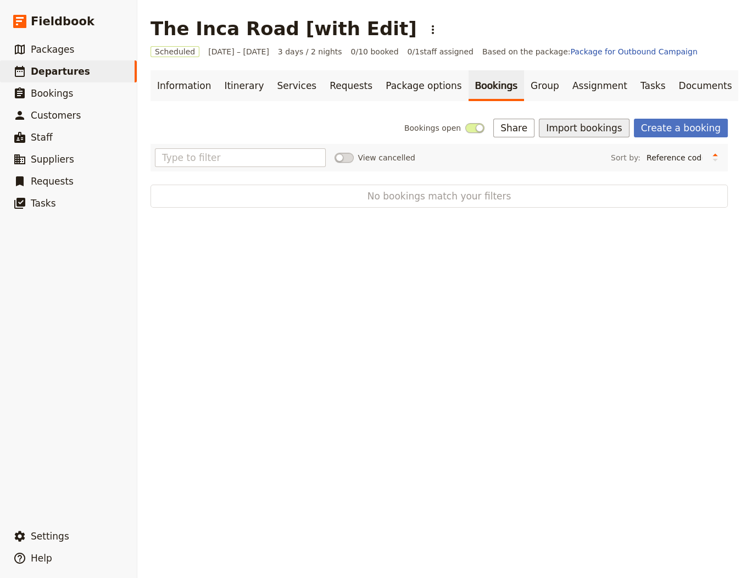
click at [590, 127] on button "Import bookings" at bounding box center [584, 128] width 90 height 19
click at [589, 145] on button "Import Bookings" at bounding box center [628, 151] width 149 height 15
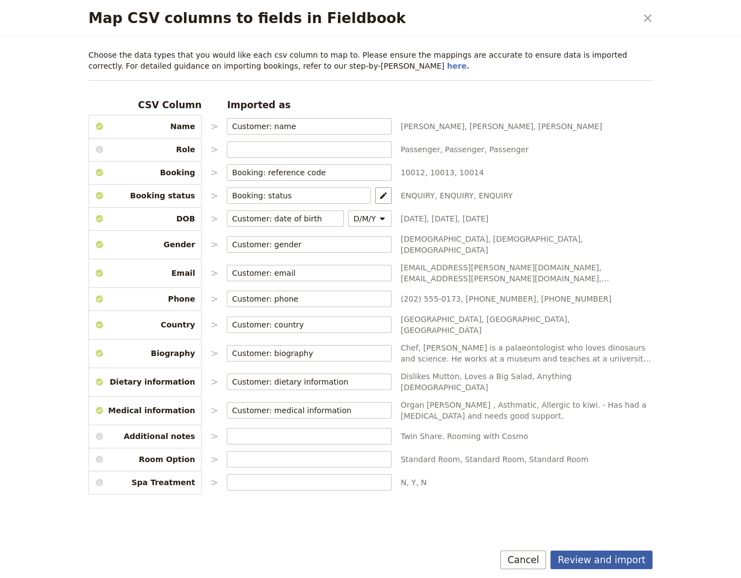
click at [596, 560] on button "Review and import" at bounding box center [601, 559] width 102 height 19
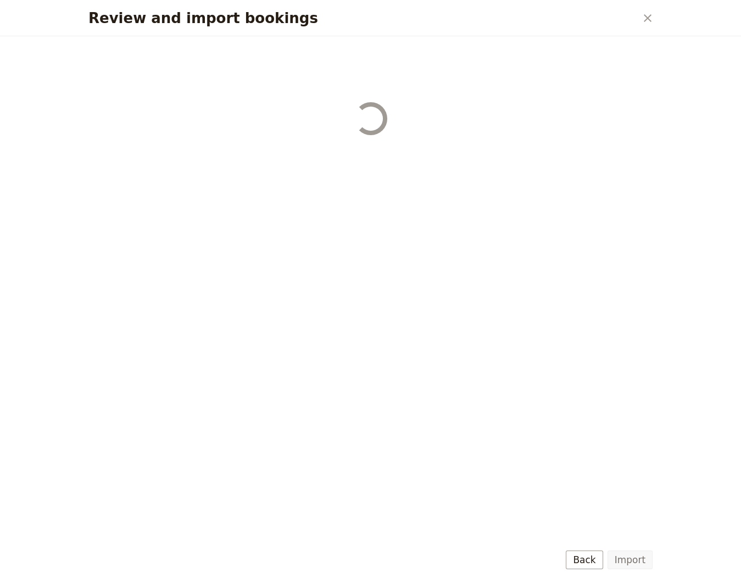
select select "655d56b39948720cb8e55355"
select select "655d57ca9948720cb8e553ec"
select select "655d57fa9948720cb8e553f3"
select select "655d58079948720cb8e553fa"
select select "655d584c9948720cb8e55401"
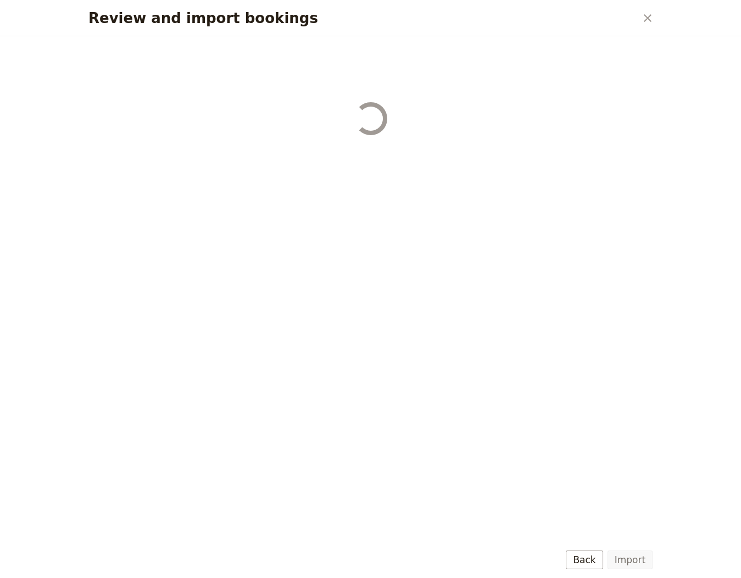
select select "655d58679948720cb8e5540d"
select select "650e6b6659641ed5ee156647"
select select "650e6b4b59641ed5ee156605"
select select "650e2104408bbede5b0c60fd"
select select "650e1d73408bbede5b0c60a6"
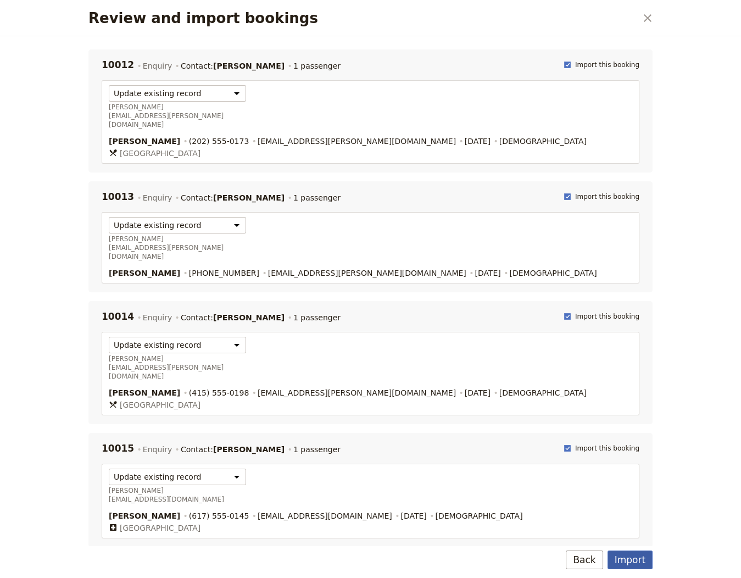
click at [626, 557] on button "Import" at bounding box center [630, 559] width 45 height 19
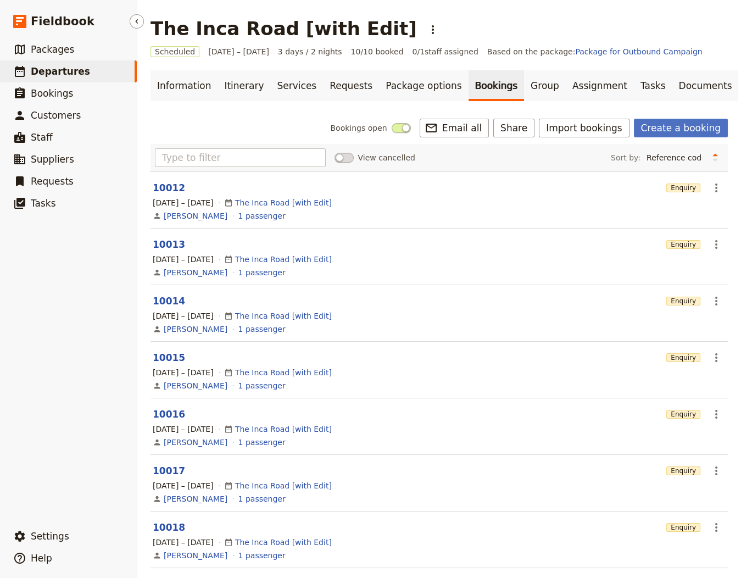
click at [83, 81] on link "​ Departures" at bounding box center [68, 71] width 137 height 22
select select "CREATED_AT"
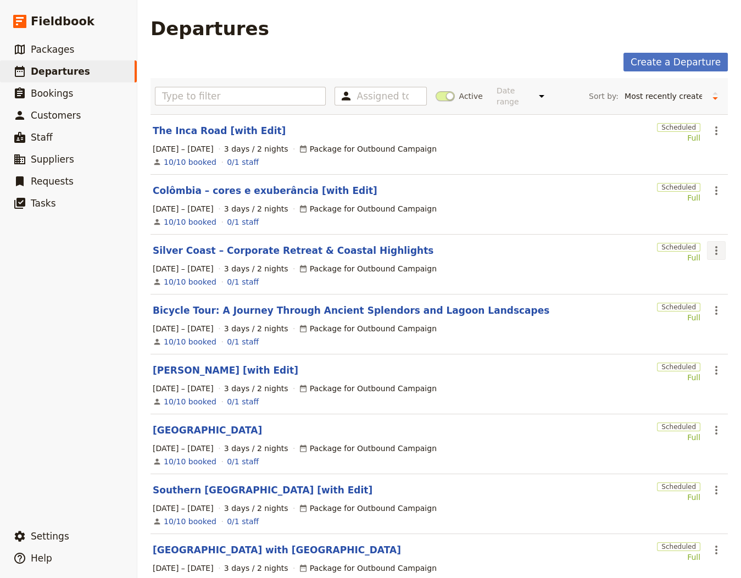
click at [720, 247] on icon "Actions" at bounding box center [716, 250] width 13 height 13
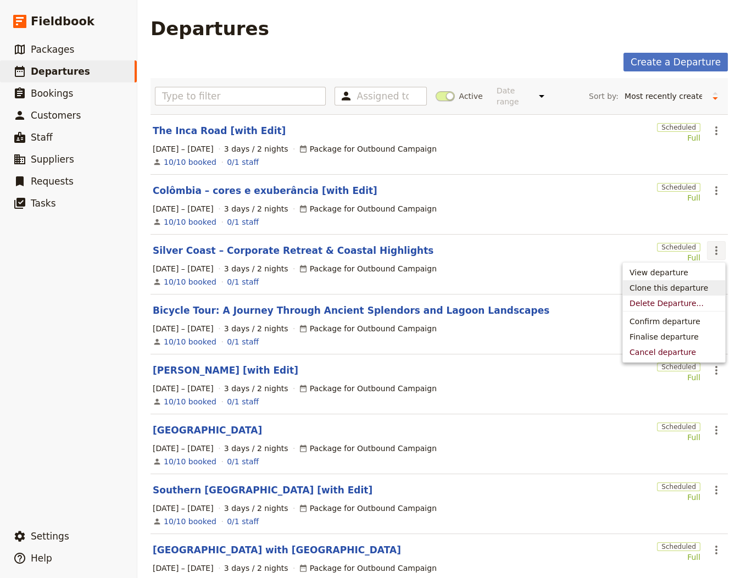
click at [692, 293] on button "Clone this departure" at bounding box center [674, 287] width 102 height 15
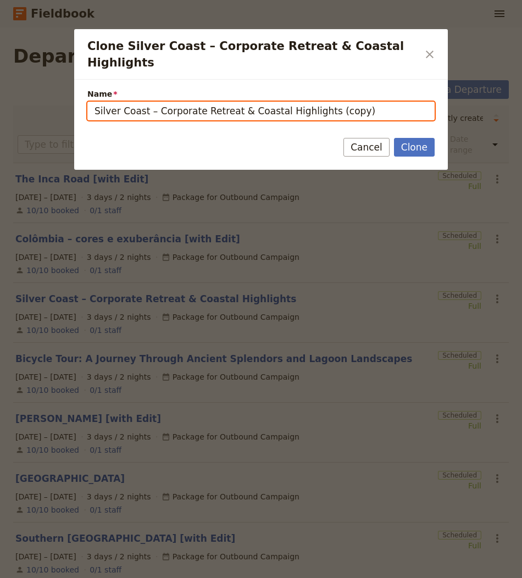
click at [235, 102] on input "Silver Coast – Corporate Retreat & Coastal Highlights (copy)" at bounding box center [260, 111] width 347 height 19
paste input "Ischgl – Closing 2026 (Snow, Sun & Fun Weekend"
click at [187, 102] on input "Ischgl – Closing 2026 (Snow, Sun & Fun Weekend)" at bounding box center [260, 111] width 347 height 19
drag, startPoint x: 121, startPoint y: 100, endPoint x: 209, endPoint y: 91, distance: 87.8
click at [208, 102] on input "Ischgl – Closing 2026" at bounding box center [260, 111] width 347 height 19
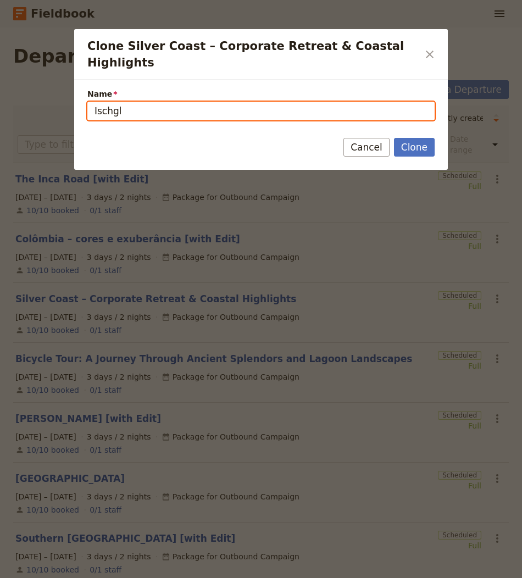
type input "Ischgl"
click at [394, 138] on button "Clone" at bounding box center [414, 147] width 41 height 19
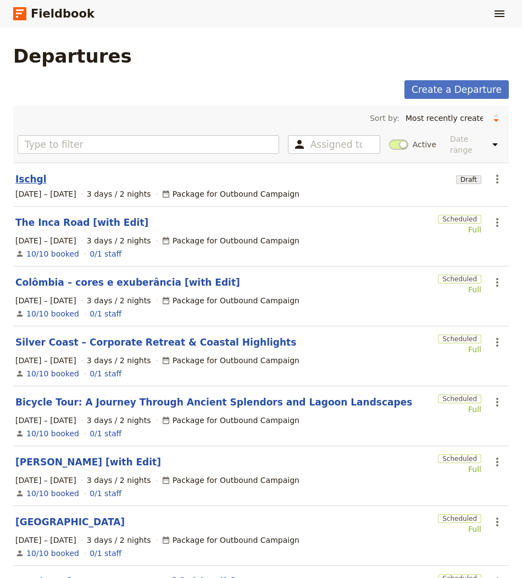
click at [38, 172] on link "Ischgl" at bounding box center [30, 178] width 31 height 13
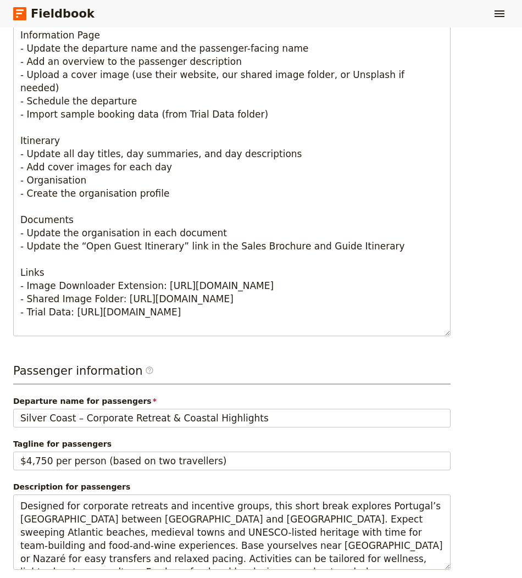
scroll to position [534, 0]
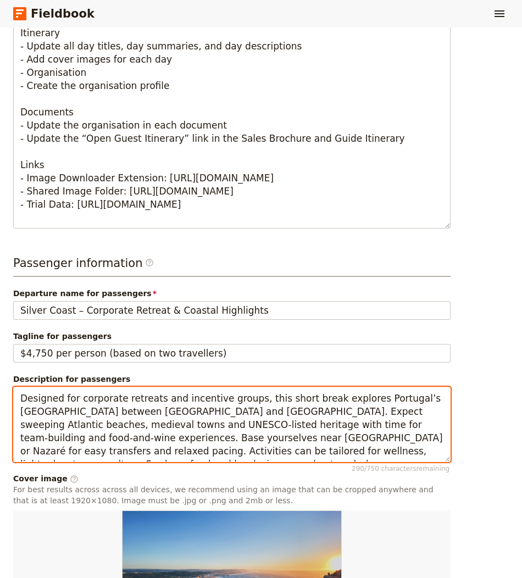
click at [110, 400] on textarea "Designed for corporate retreats and incentive groups, this short break explores…" at bounding box center [231, 424] width 437 height 75
paste textarea "Long weekend in Ischgl to close the ski season with the Top of the Mountain con…"
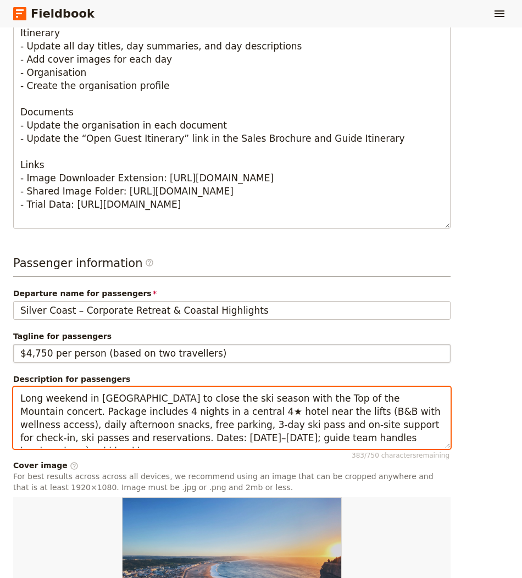
type textarea "Long weekend in Ischgl to close the ski season with the Top of the Mountain con…"
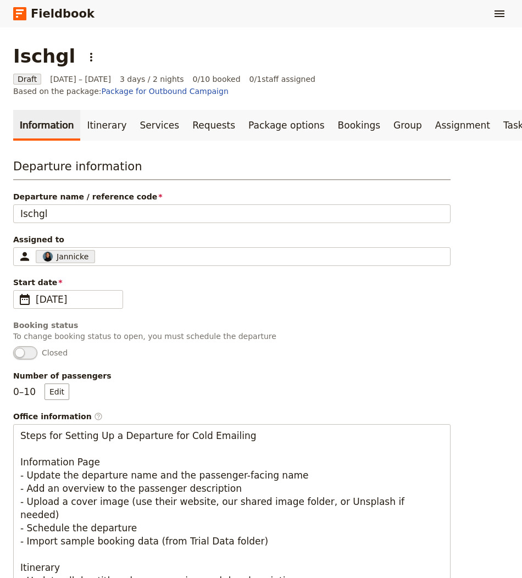
scroll to position [801, 0]
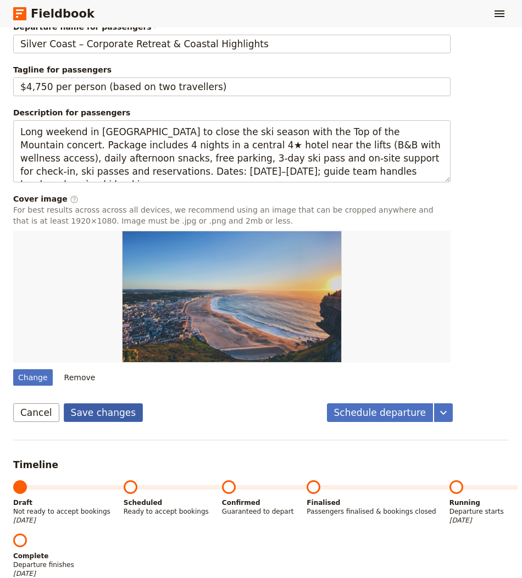
click at [110, 403] on button "Save changes" at bounding box center [104, 412] width 80 height 19
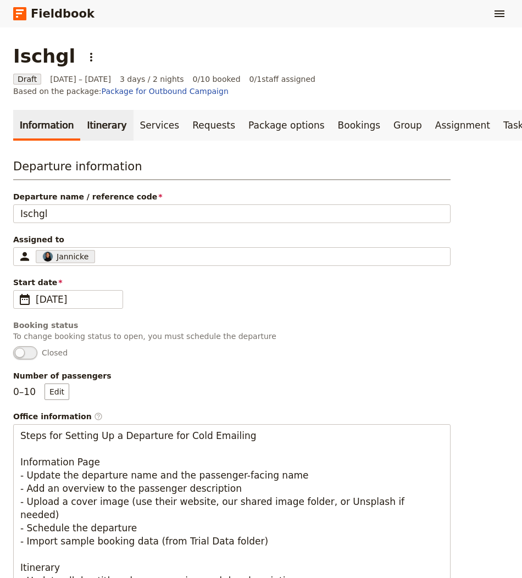
click at [101, 110] on link "Itinerary" at bounding box center [106, 125] width 53 height 31
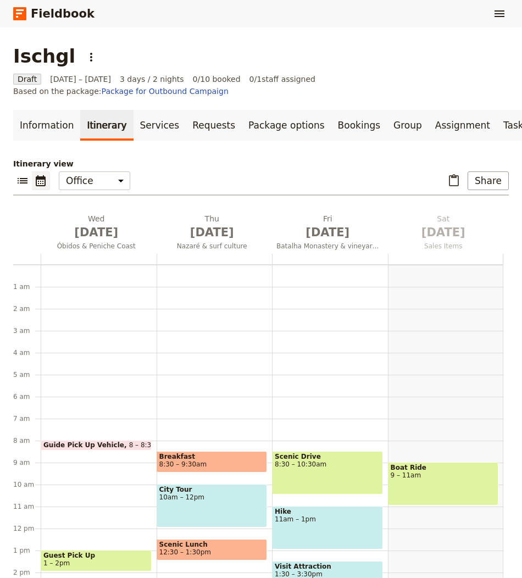
scroll to position [143, 0]
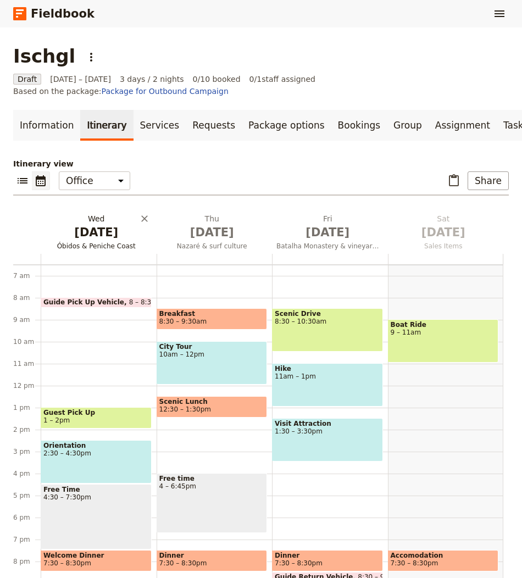
click at [95, 224] on span "[DATE]" at bounding box center [96, 232] width 103 height 16
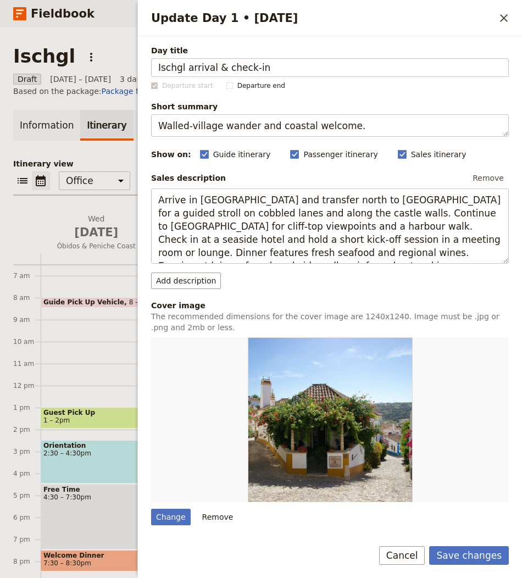
type input "Ischgl arrival & check-in"
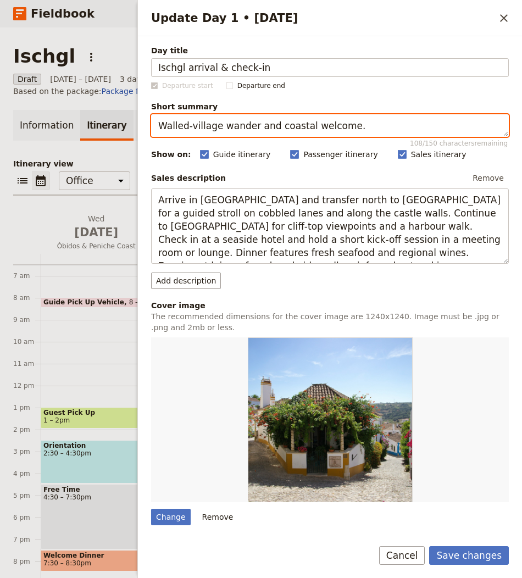
click at [173, 122] on textarea "Walled-village wander and coastal welcome." at bounding box center [330, 125] width 358 height 23
paste textarea "Settle in, collect ski passes, optional warm-up"
type textarea "Settle in, collect ski passes, optional warm-up."
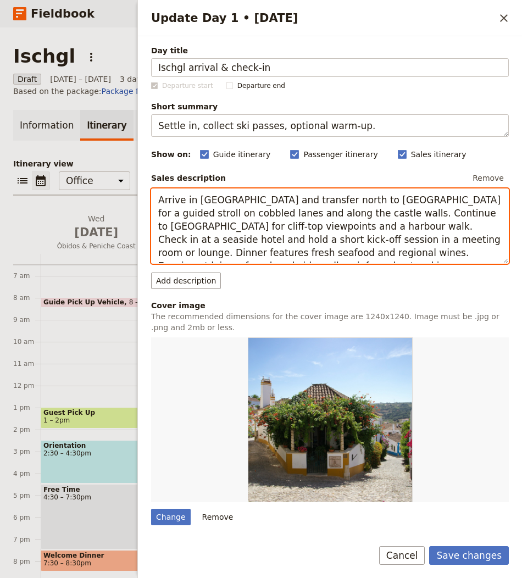
click at [219, 211] on textarea "Arrive in Lisbon and transfer north to Óbidos for a guided stroll on cobbled la…" at bounding box center [330, 225] width 358 height 75
paste textarea "at Innsbruck or Munich and transfer to Ischgl. Check in to a 4★ hotel close to …"
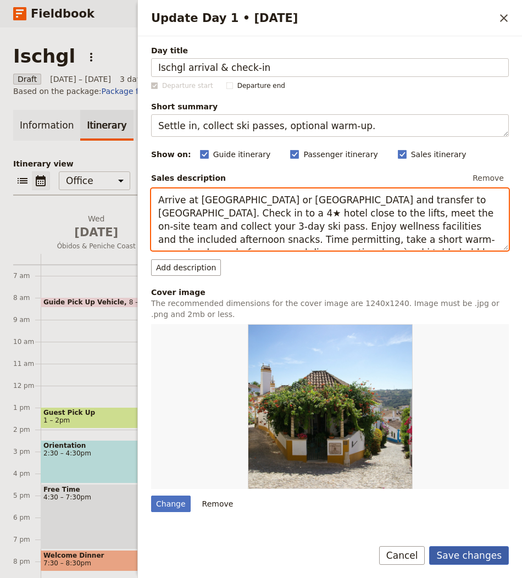
type textarea "Arrive at Innsbruck or Munich and transfer to Ischgl. Check in to a 4★ hotel cl…"
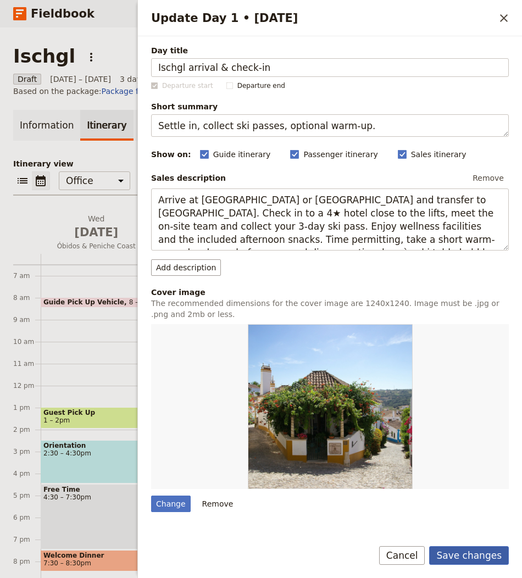
click at [494, 556] on button "Save changes" at bounding box center [469, 555] width 80 height 19
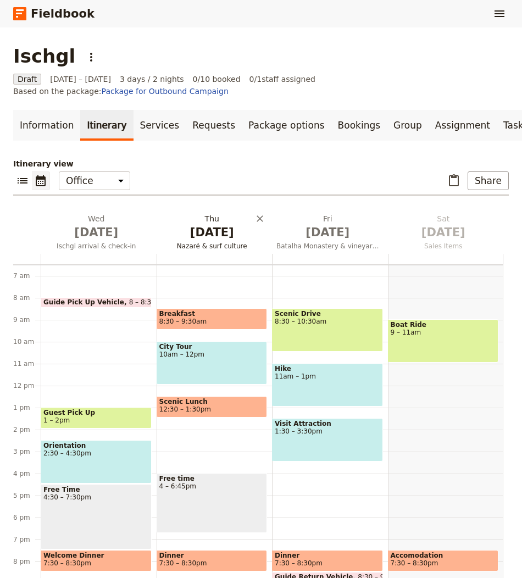
click at [207, 227] on button "Thu Oct 2 Nazaré & surf culture" at bounding box center [215, 233] width 116 height 41
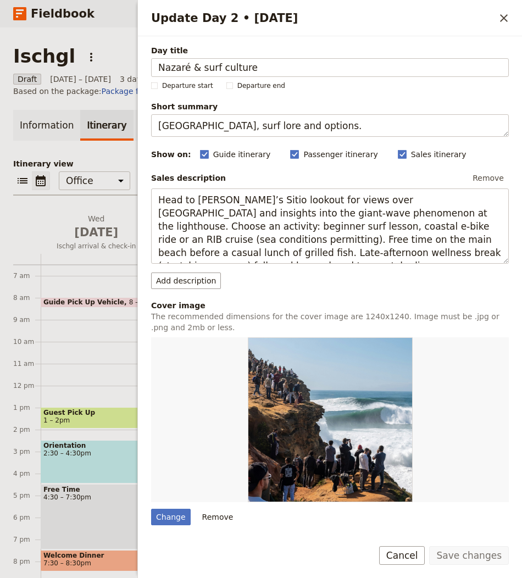
click at [207, 227] on div "Update Day 2 • 2 Oct ​ Day title Nazaré & surf culture Departure start Departur…" at bounding box center [329, 289] width 385 height 578
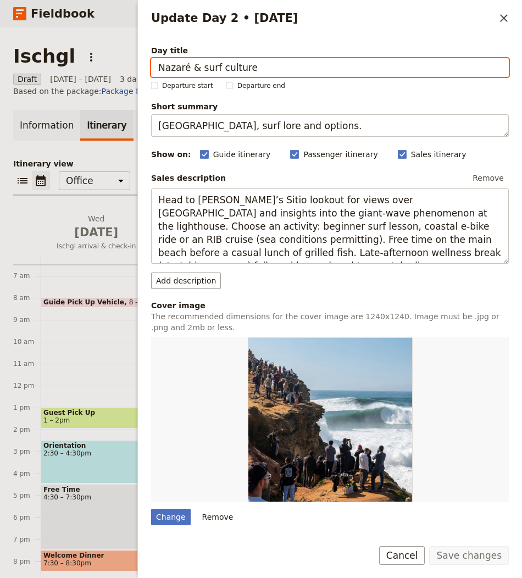
click at [249, 63] on input "Nazaré & surf culture" at bounding box center [330, 67] width 358 height 19
paste input "Silvretta Arena skiing"
type input "Silvretta Arena skiing"
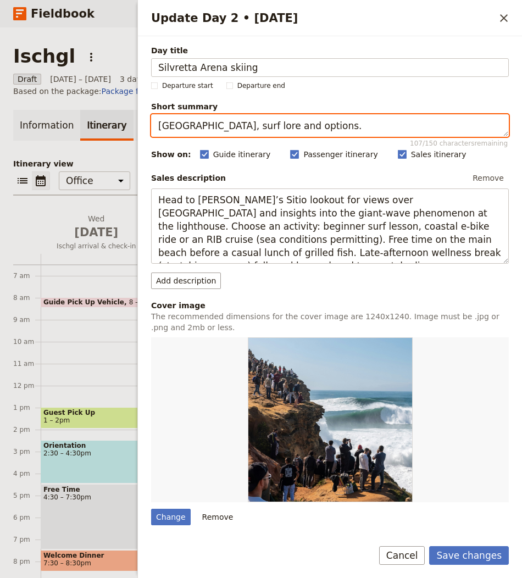
click at [219, 125] on textarea "Clifftop lighthouse, surf lore and options." at bounding box center [330, 125] width 358 height 23
paste textarea "Full day on-piste with hut lunch and après-ski"
type textarea "Full day on-piste with hut lunch and après-ski."
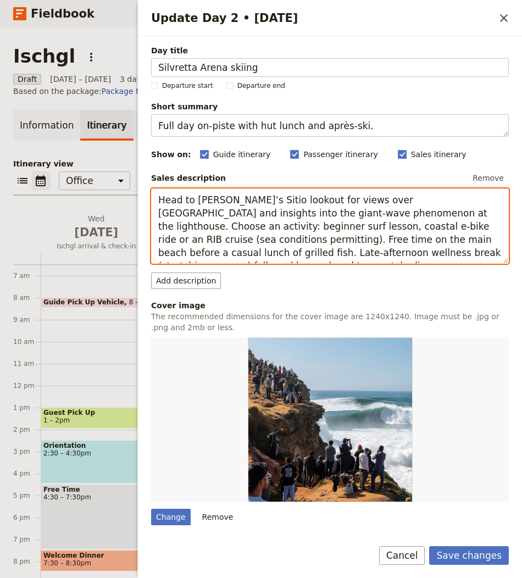
click at [250, 230] on textarea "Head to Nazaré’s Sitio lookout for views over Praia do Norte and insights into …" at bounding box center [330, 225] width 358 height 75
paste textarea "After breakfast, head up to Idalp and explore groomed reds and blues across the…"
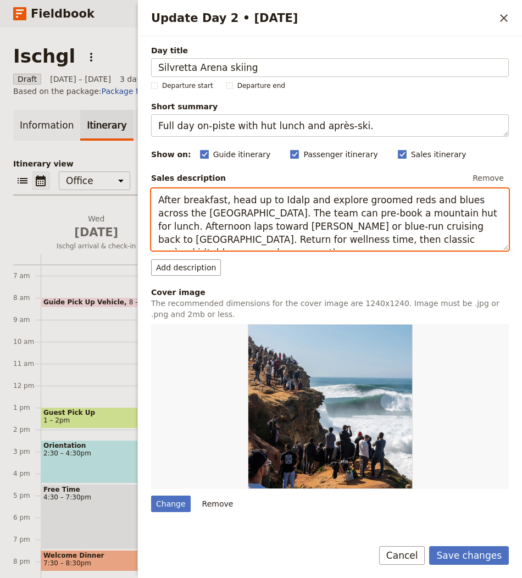
type textarea "After breakfast, head up to Idalp and explore groomed reds and blues across the…"
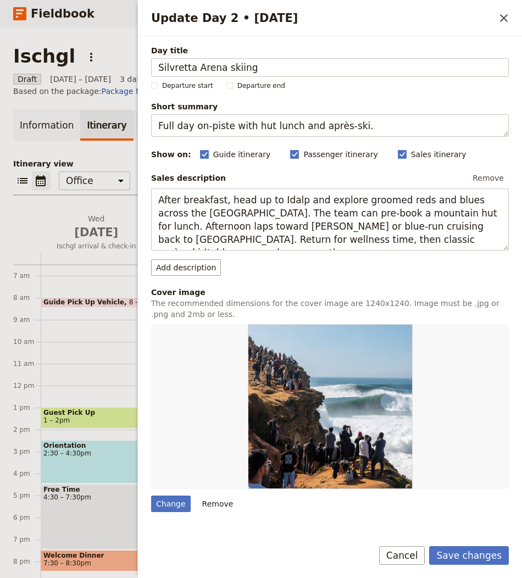
click at [484, 544] on form "Day title Silvretta Arena skiing Departure start Departure end Short summary Fu…" at bounding box center [330, 307] width 384 height 542
click at [477, 551] on button "Save changes" at bounding box center [469, 555] width 80 height 19
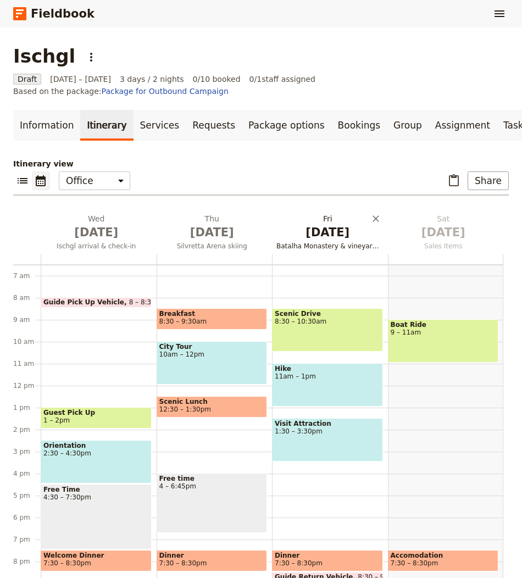
click at [330, 224] on span "[DATE]" at bounding box center [327, 232] width 103 height 16
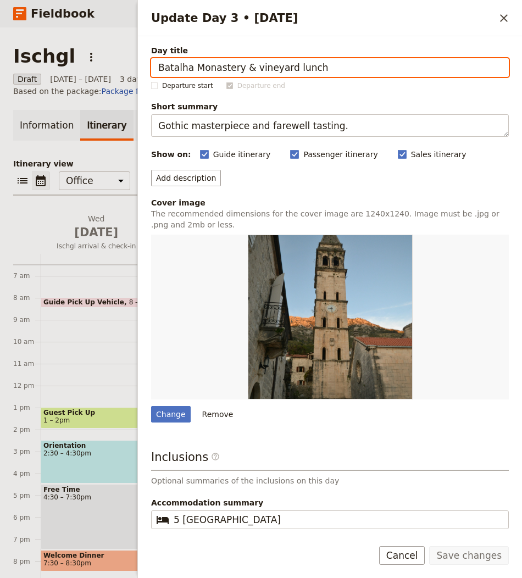
paste input "Top of the Mountain finale"
type input "Top of the Mountain finale"
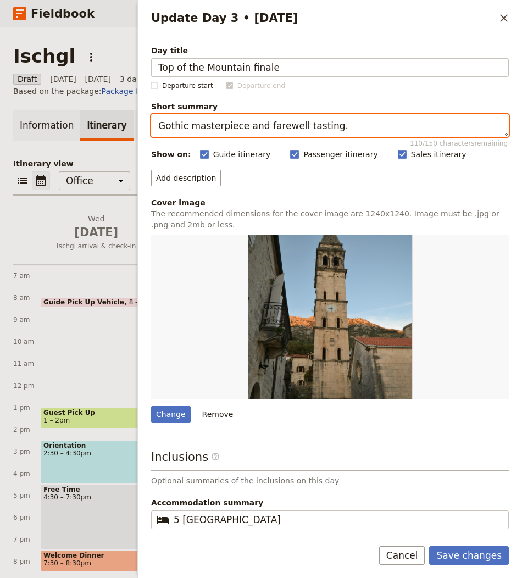
click at [231, 131] on textarea "Gothic masterpiece and farewell tasting." at bounding box center [330, 125] width 358 height 23
paste textarea "Morning ski, concert highlight, farewell night"
type textarea "Morning ski, concert highlight, farewell night."
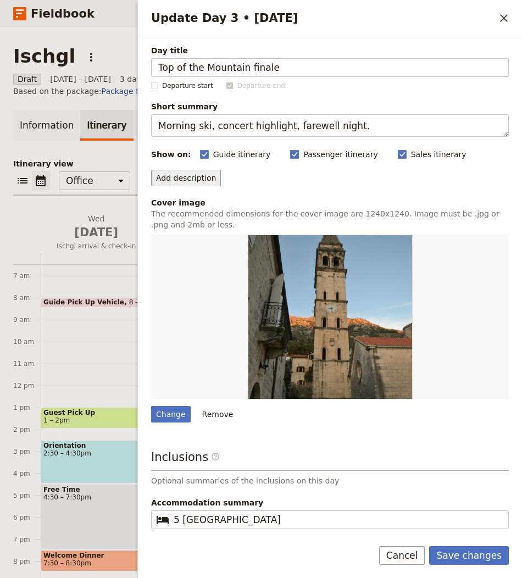
click at [189, 178] on button "Add description" at bounding box center [186, 178] width 70 height 16
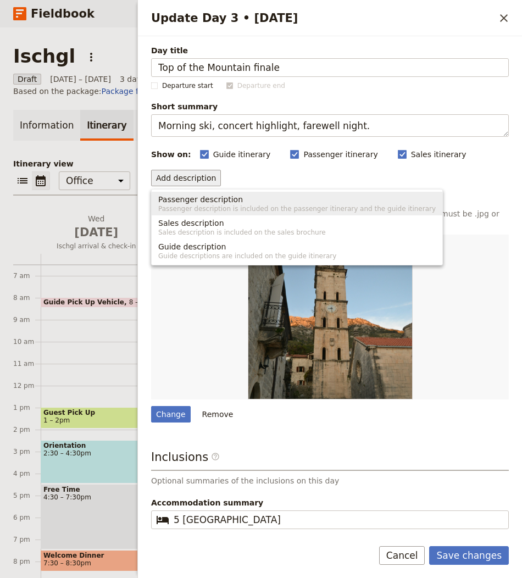
click at [223, 233] on span "Sales description is included on the sales brochure" at bounding box center [296, 232] width 277 height 9
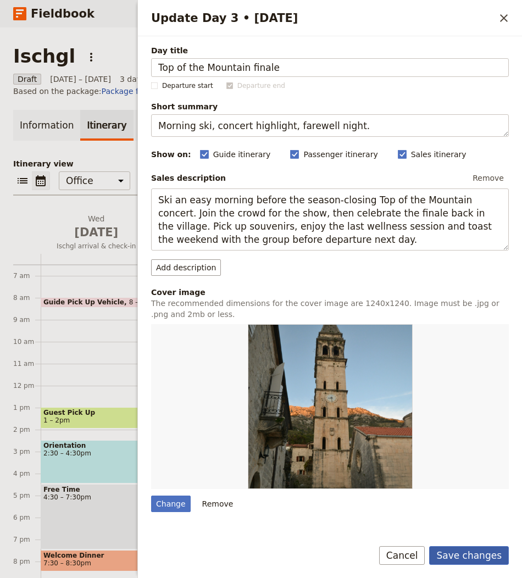
type textarea "Ski an easy morning before the season-closing Top of the Mountain concert. Join…"
click at [479, 558] on button "Save changes" at bounding box center [469, 555] width 80 height 19
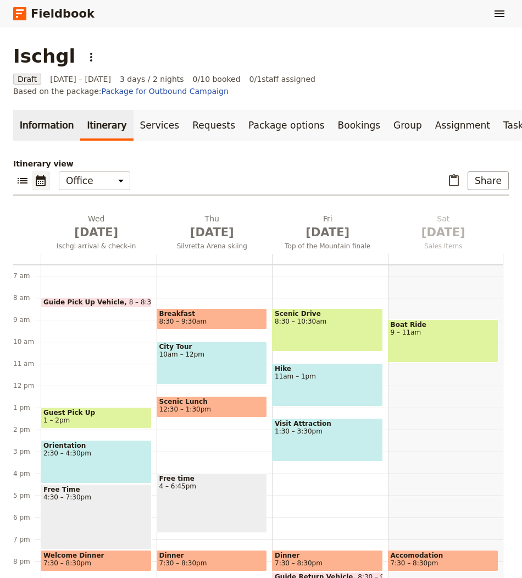
click at [31, 110] on link "Information" at bounding box center [46, 125] width 67 height 31
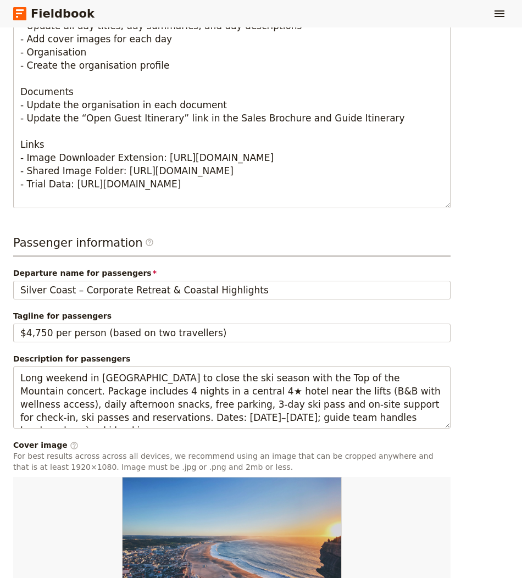
scroll to position [801, 0]
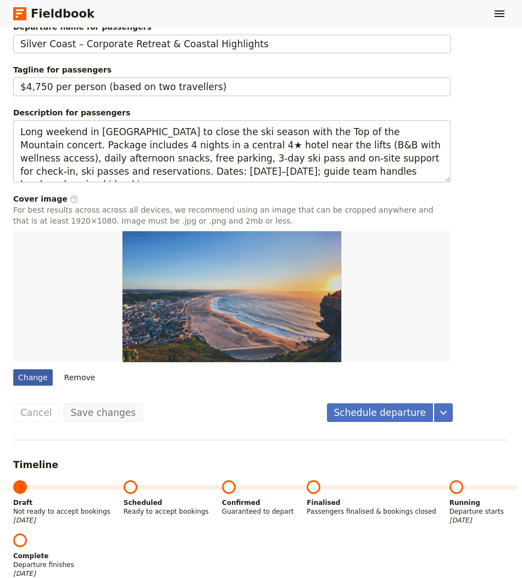
click at [26, 369] on div "Change" at bounding box center [33, 377] width 40 height 16
click at [13, 369] on input "Change" at bounding box center [13, 369] width 1 height 1
type input "C:\fakepath\DSC_0687.jpg"
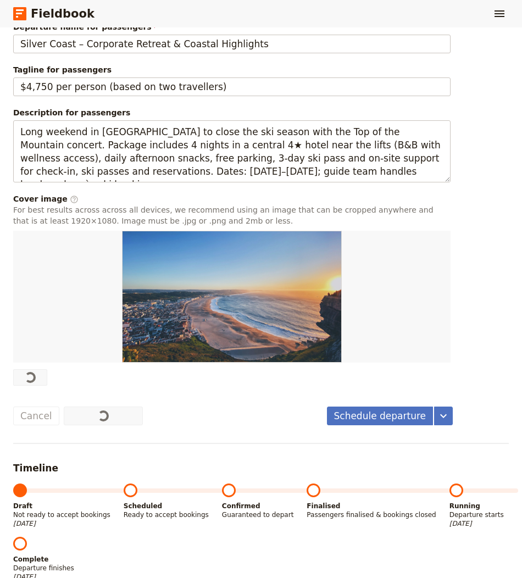
scroll to position [0, 0]
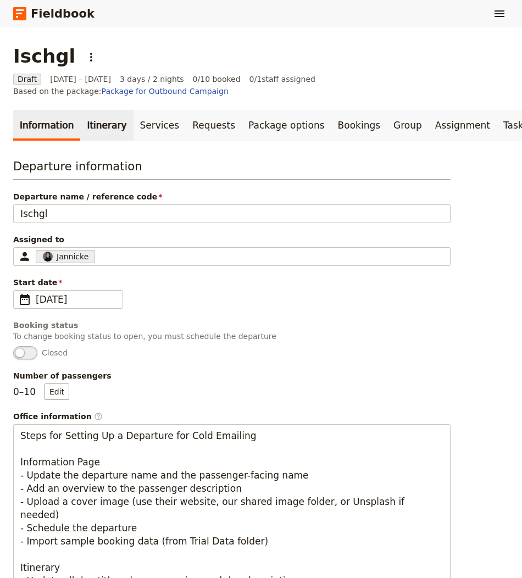
click at [96, 113] on link "Itinerary" at bounding box center [106, 125] width 53 height 31
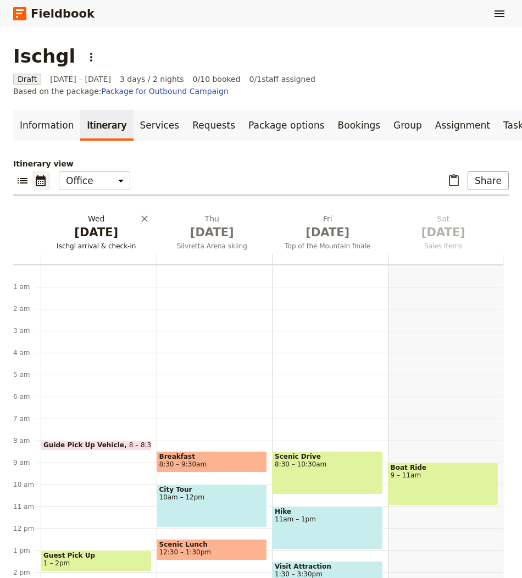
scroll to position [143, 0]
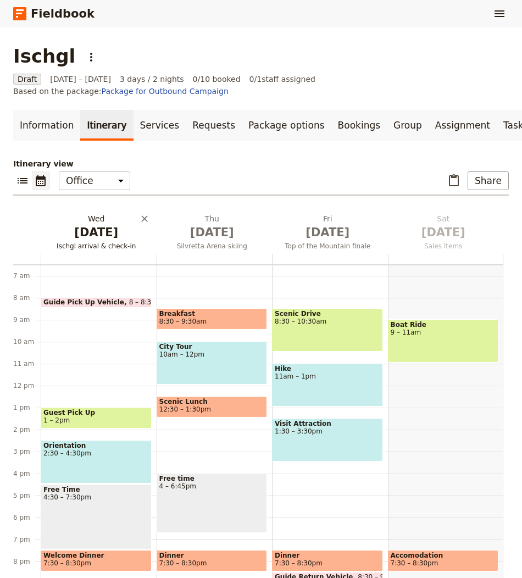
click at [94, 224] on span "[DATE]" at bounding box center [96, 232] width 103 height 16
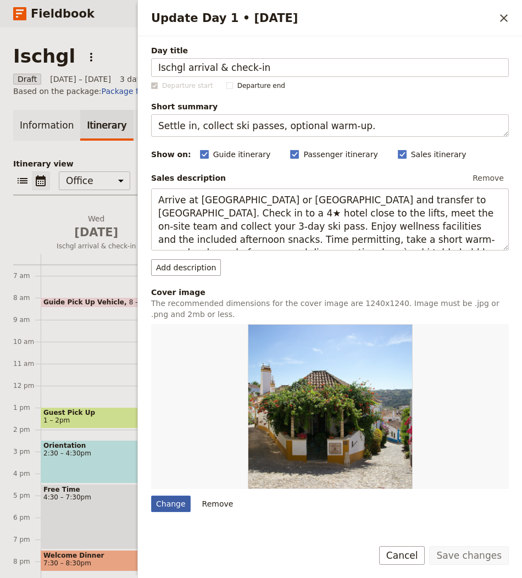
click at [175, 503] on div "Change" at bounding box center [171, 503] width 40 height 16
click at [151, 495] on input "Change" at bounding box center [151, 495] width 1 height 1
type input "C:\fakepath\ClosingIschgl_highres_zonderlogo-500.jpg"
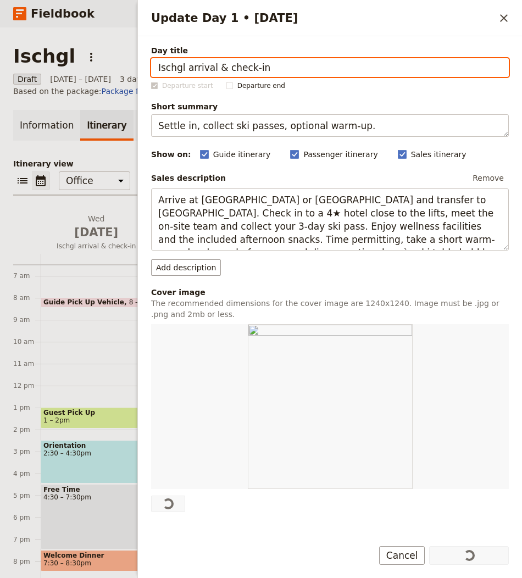
click at [30, 213] on div at bounding box center [26, 233] width 27 height 41
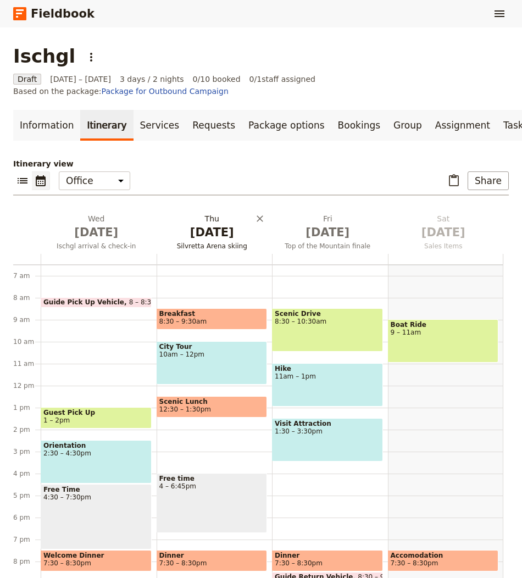
click at [236, 226] on span "[DATE]" at bounding box center [212, 232] width 103 height 16
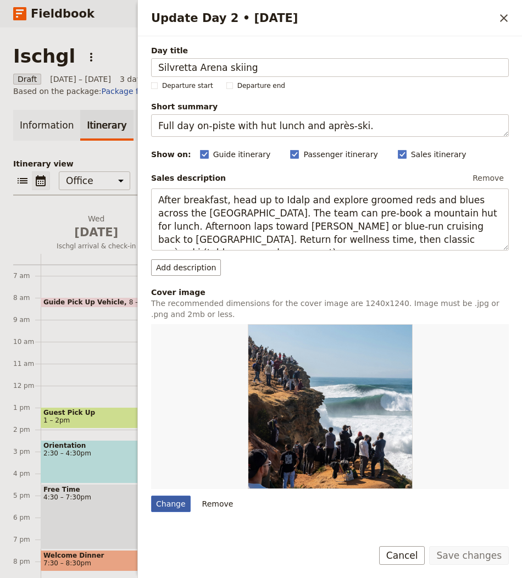
click at [166, 501] on div "Change" at bounding box center [171, 503] width 40 height 16
click at [151, 495] on input "Change" at bounding box center [151, 495] width 1 height 1
type input "C:\fakepath\ClosingIschgl_highres_zonderlogo-433.jpg"
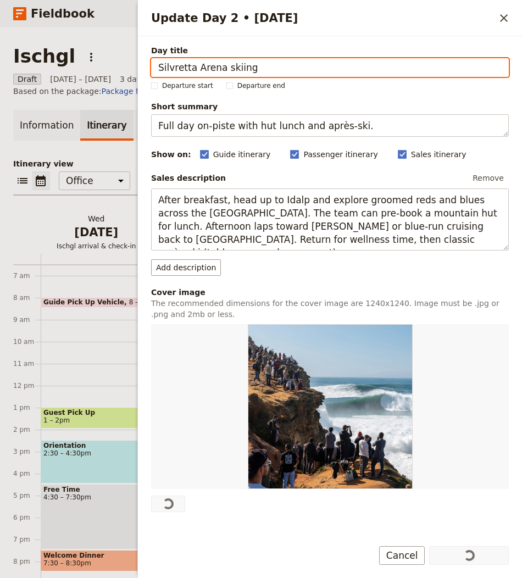
click at [86, 213] on h2 "Wed Oct 1 Ischgl arrival & check-in" at bounding box center [96, 226] width 103 height 27
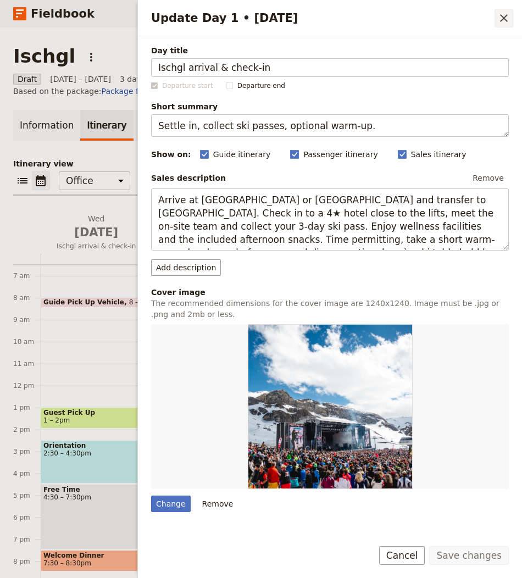
click at [503, 19] on icon "Close drawer" at bounding box center [504, 18] width 8 height 8
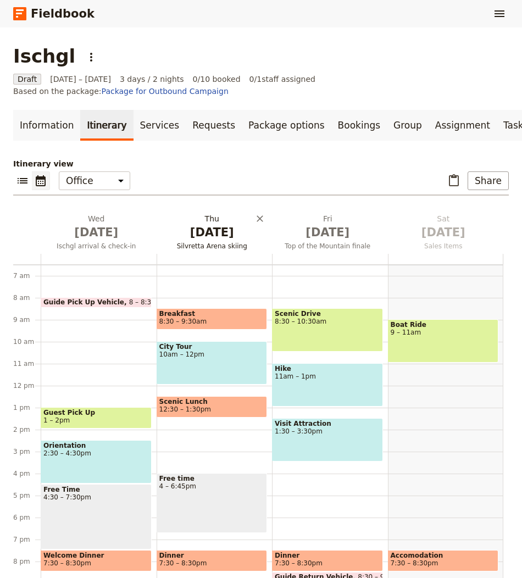
click at [200, 213] on h2 "Thu Oct 2 Silvretta Arena skiing" at bounding box center [212, 226] width 103 height 27
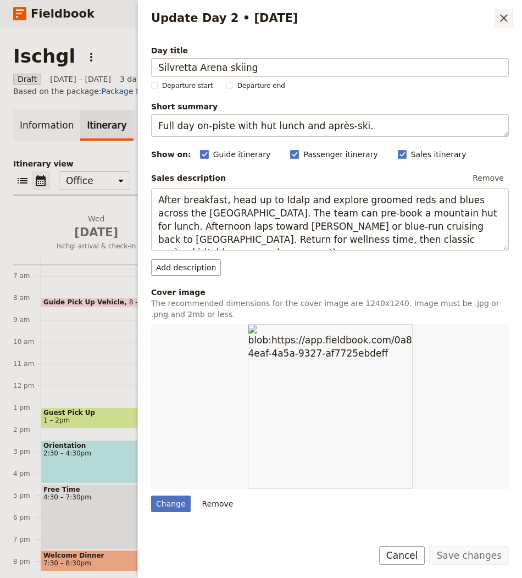
click at [502, 9] on button "​" at bounding box center [503, 18] width 19 height 19
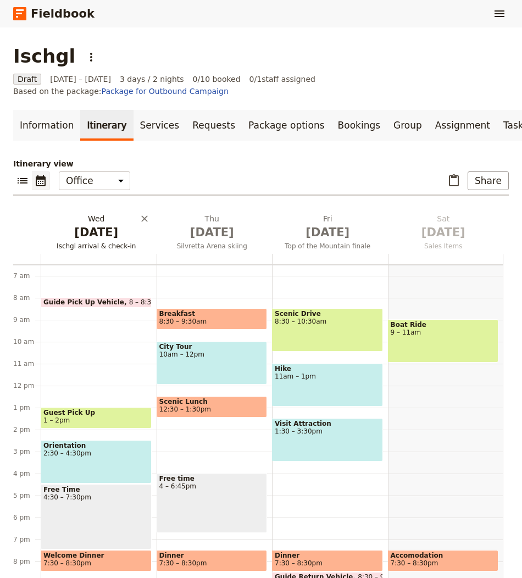
click at [92, 242] on span "Ischgl arrival & check-in" at bounding box center [97, 246] width 112 height 9
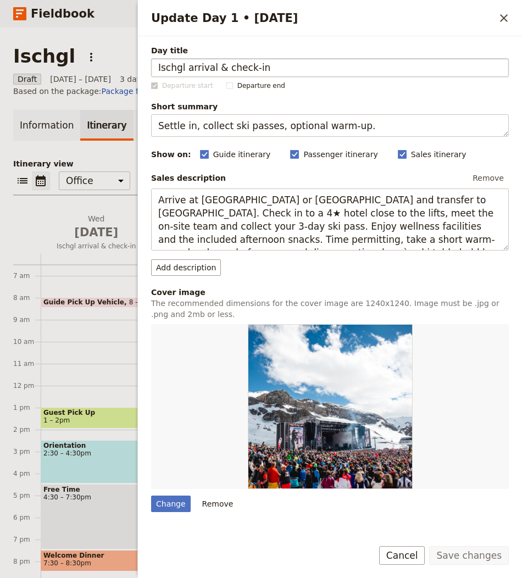
click at [173, 66] on input "Ischgl arrival & check-in" at bounding box center [330, 67] width 358 height 19
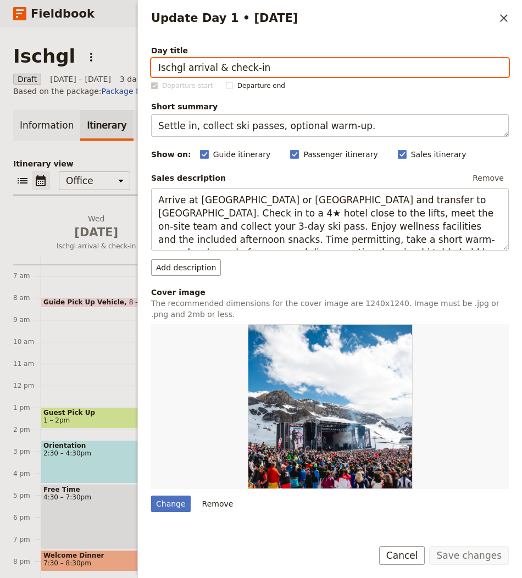
click at [40, 199] on div "Itinerary view ​ ​ Office Guide Passenger Sales ​ Share Wed Oct 1 Ischgl arriva…" at bounding box center [260, 379] width 495 height 442
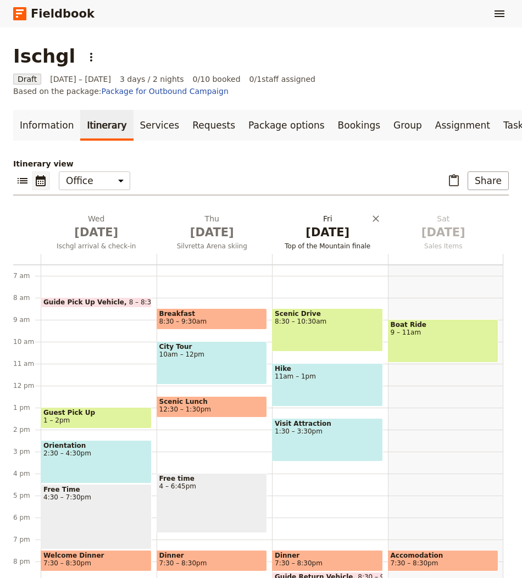
click at [338, 224] on span "[DATE]" at bounding box center [327, 232] width 103 height 16
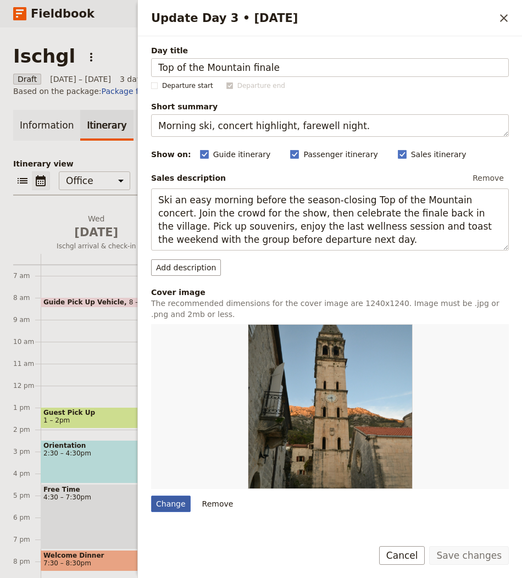
click at [165, 504] on div "Change" at bounding box center [171, 503] width 40 height 16
click at [151, 495] on input "Change" at bounding box center [151, 495] width 1 height 1
type input "C:\fakepath\philippe-4Aw4Vk0gqyc-unsplash.jpg"
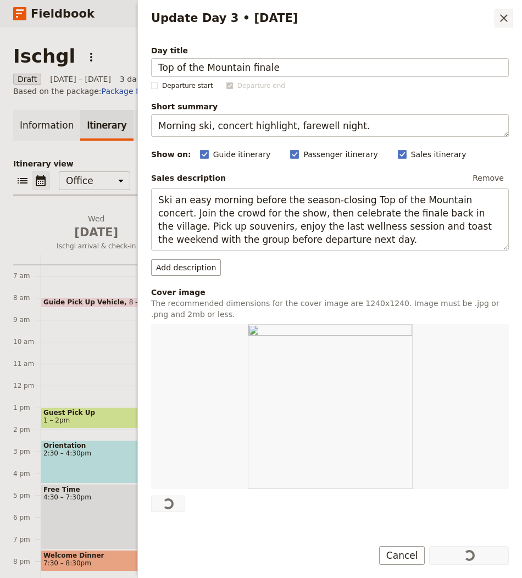
click at [503, 20] on icon "Close drawer" at bounding box center [503, 18] width 13 height 13
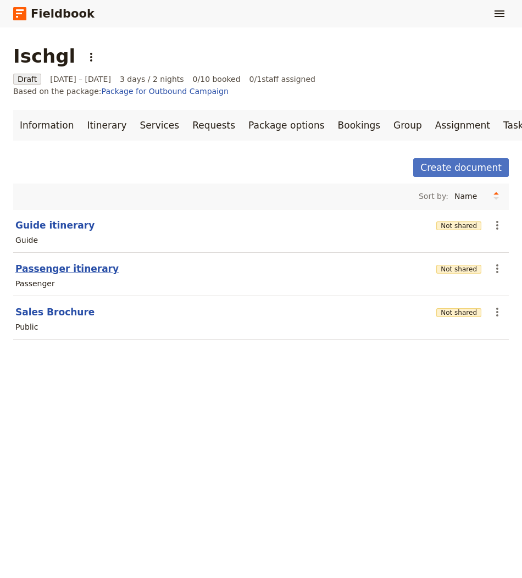
click at [90, 262] on button "Passenger itinerary" at bounding box center [66, 268] width 103 height 13
select select "PASSENGER"
select select "RUN_SHEET"
select select "LARGE"
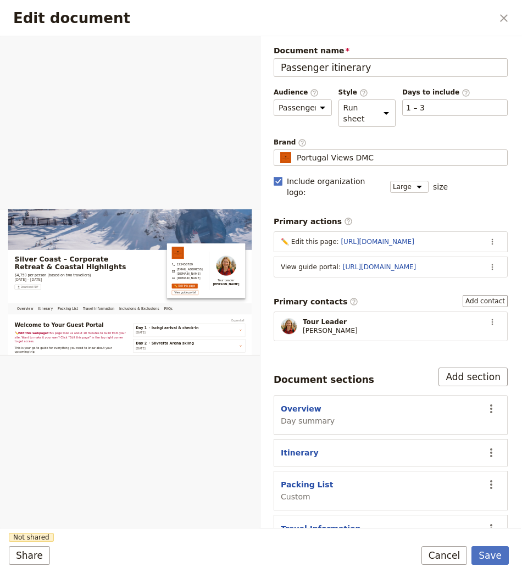
click at [316, 165] on div "Document name Passenger itinerary Preview Audience ​ Public Passenger Guide Sty…" at bounding box center [391, 343] width 234 height 597
click at [330, 155] on span "Portugal Views DMC" at bounding box center [335, 157] width 77 height 11
click at [278, 150] on input "Portugal Views DMC" at bounding box center [278, 149] width 1 height 1
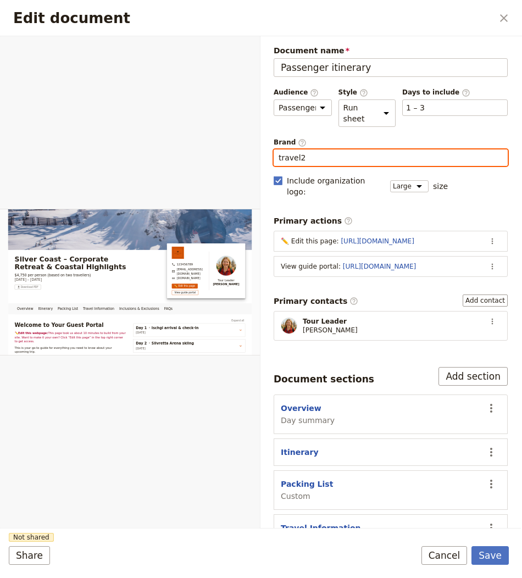
click at [356, 157] on input "travel2" at bounding box center [390, 157] width 224 height 11
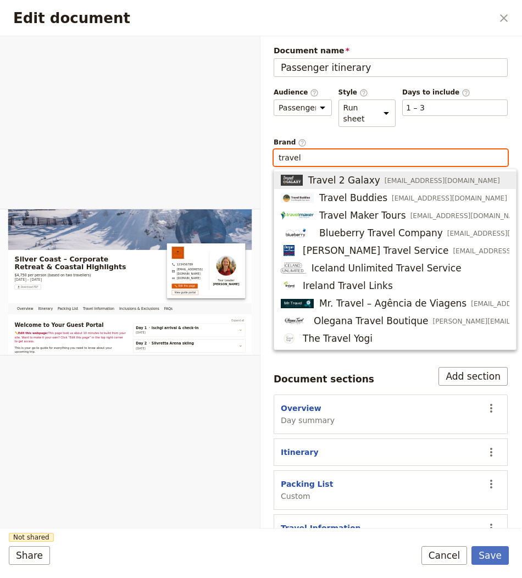
click at [337, 181] on span "Travel 2 Galaxy" at bounding box center [344, 180] width 72 height 13
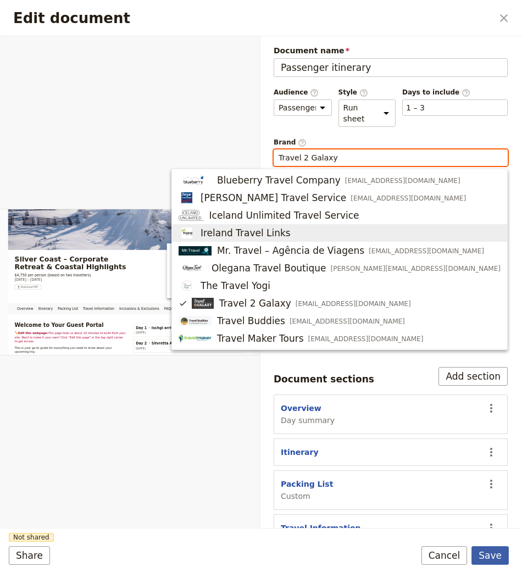
type input "Travel 2 Galaxy"
click at [484, 552] on button "Save" at bounding box center [489, 555] width 37 height 19
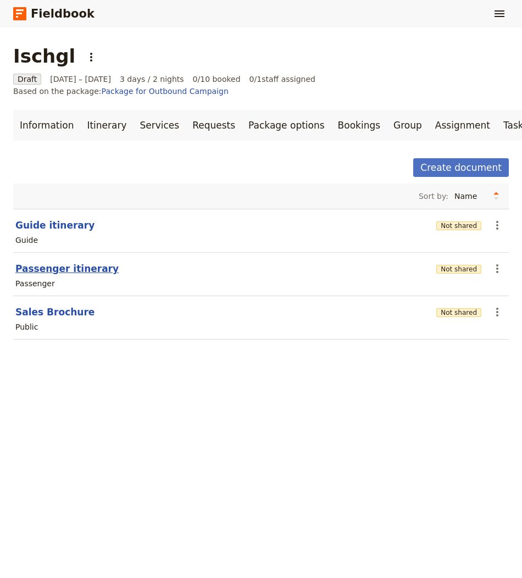
click at [93, 262] on button "Passenger itinerary" at bounding box center [66, 268] width 103 height 13
select select "PASSENGER"
select select "RUN_SHEET"
select select "LARGE"
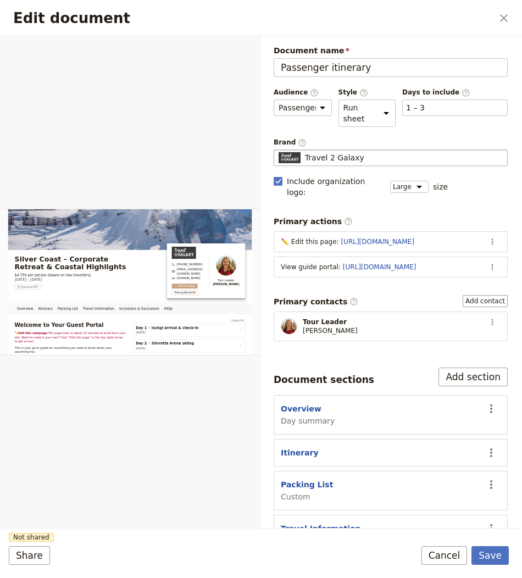
click at [335, 152] on span "Travel 2 Galaxy" at bounding box center [334, 157] width 59 height 11
click at [278, 150] on input "Travel 2 Galaxy" at bounding box center [278, 149] width 1 height 1
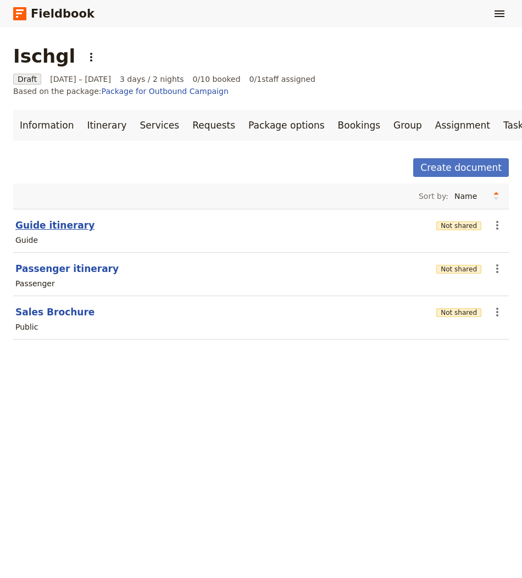
click at [44, 219] on button "Guide itinerary" at bounding box center [54, 225] width 79 height 13
select select "STAFF"
select select "RUN_SHEET"
select select "LARGE"
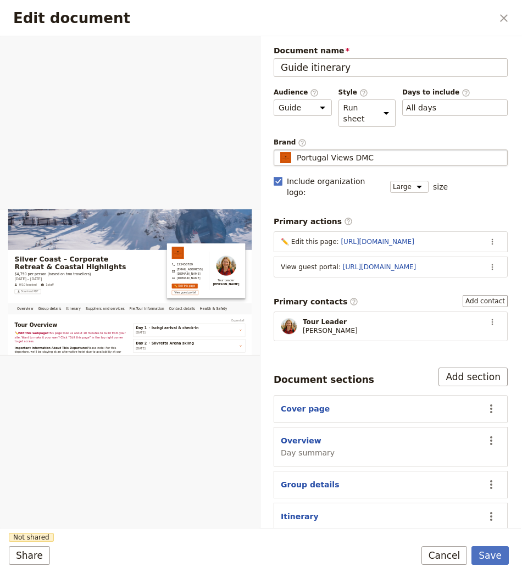
click at [379, 155] on div "Portugal Views DMC" at bounding box center [390, 157] width 224 height 11
click at [278, 150] on input "Portugal Views DMC" at bounding box center [278, 149] width 1 height 1
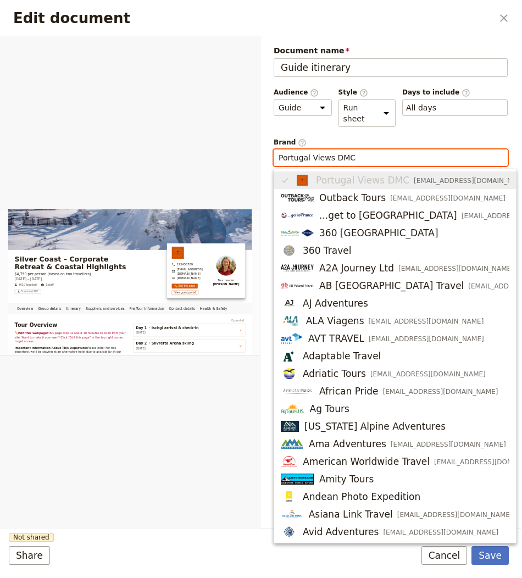
paste input "Travel 2 Galaxy"
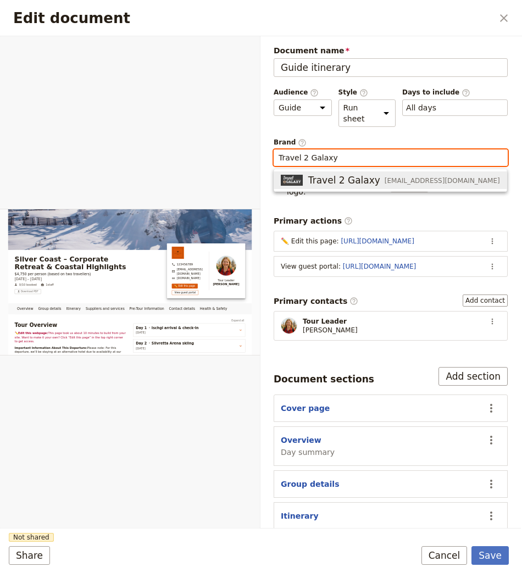
click at [338, 181] on span "Travel 2 Galaxy" at bounding box center [344, 180] width 72 height 13
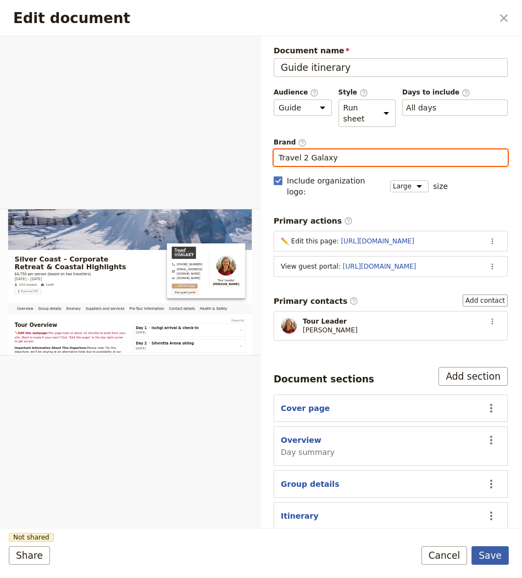
type input "Travel 2 Galaxy"
click at [488, 559] on button "Save" at bounding box center [489, 555] width 37 height 19
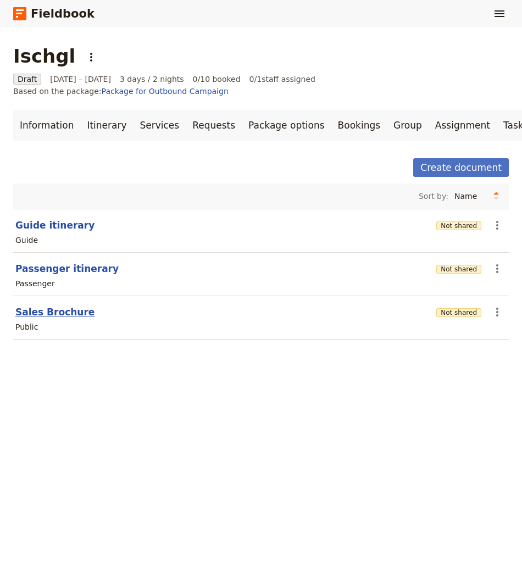
click at [46, 305] on button "Sales Brochure" at bounding box center [54, 311] width 79 height 13
select select "DEFAULT"
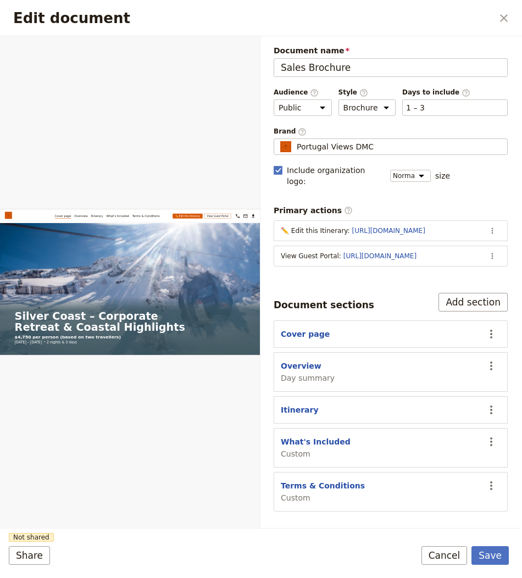
click at [317, 161] on div "Document name Sales Brochure Preview Audience ​ Public Passenger Guide Style ​ …" at bounding box center [391, 278] width 234 height 466
click at [318, 154] on div "Document name Sales Brochure Preview Audience ​ Public Passenger Guide Style ​ …" at bounding box center [391, 278] width 234 height 466
click at [327, 135] on div "Brand ​ Portugal Views DMC Portugal Views DMC" at bounding box center [391, 141] width 234 height 29
click at [318, 148] on span "Portugal Views DMC" at bounding box center [335, 146] width 77 height 11
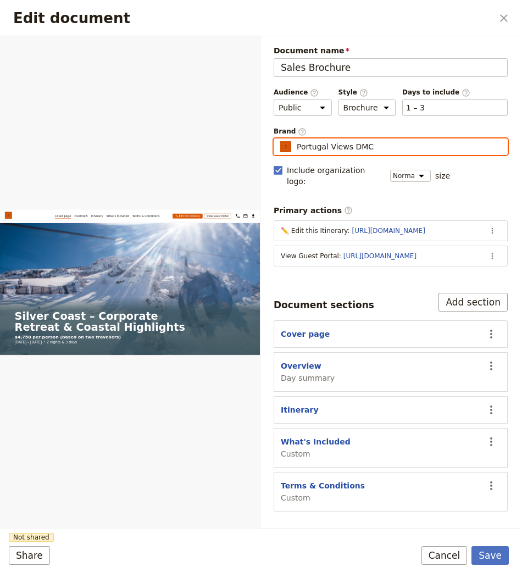
click at [278, 139] on input "Portugal Views DMC" at bounding box center [278, 138] width 1 height 1
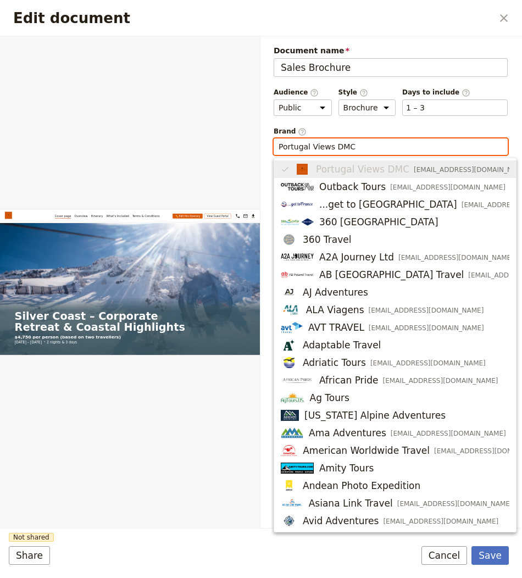
paste input "Travel 2 Galaxy"
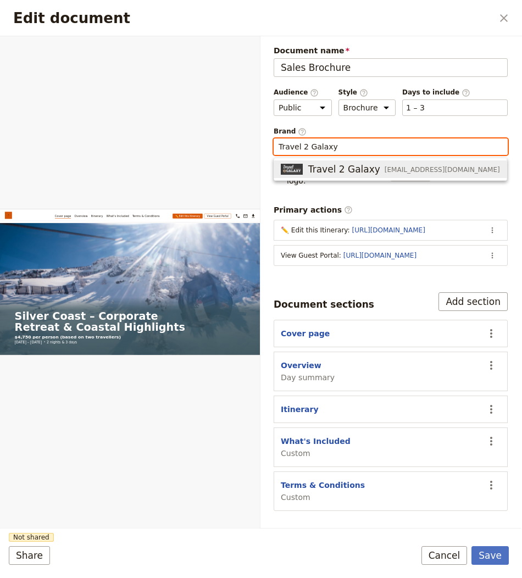
click at [346, 170] on span "Travel 2 Galaxy" at bounding box center [344, 169] width 72 height 13
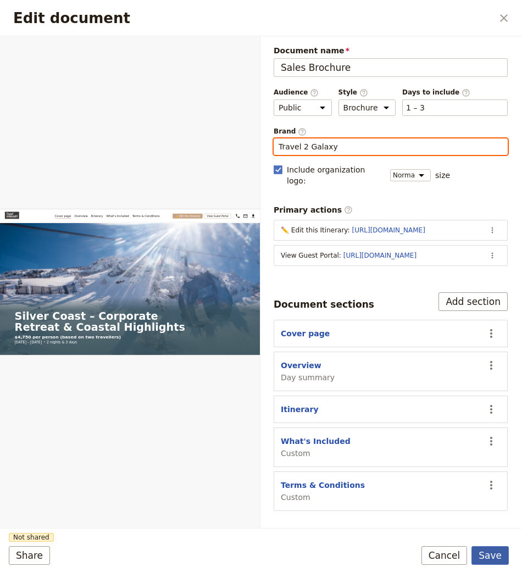
type input "Travel 2 Galaxy"
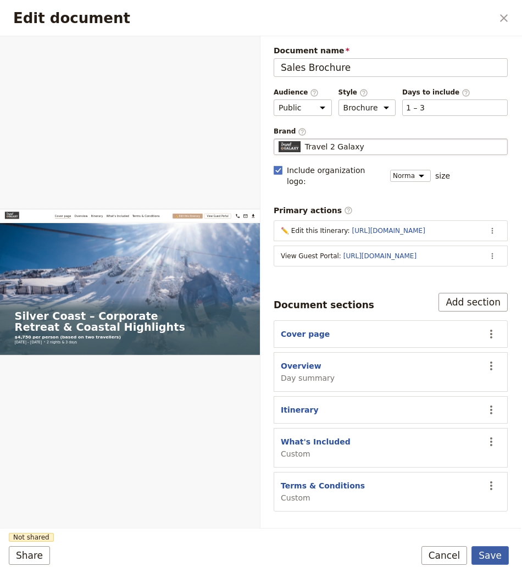
click at [486, 552] on button "Save" at bounding box center [489, 555] width 37 height 19
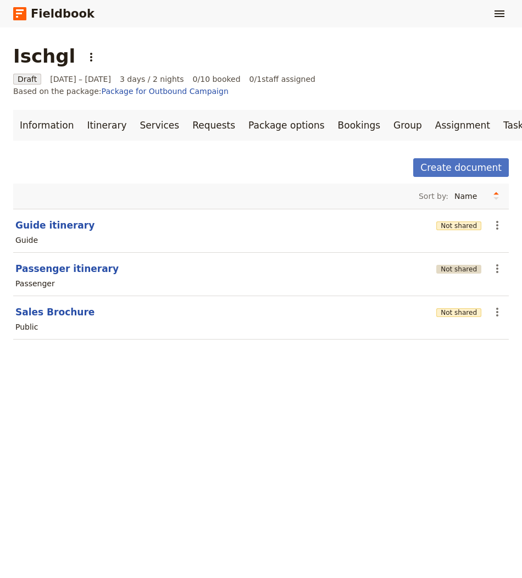
click at [469, 265] on button "Not shared" at bounding box center [458, 269] width 45 height 9
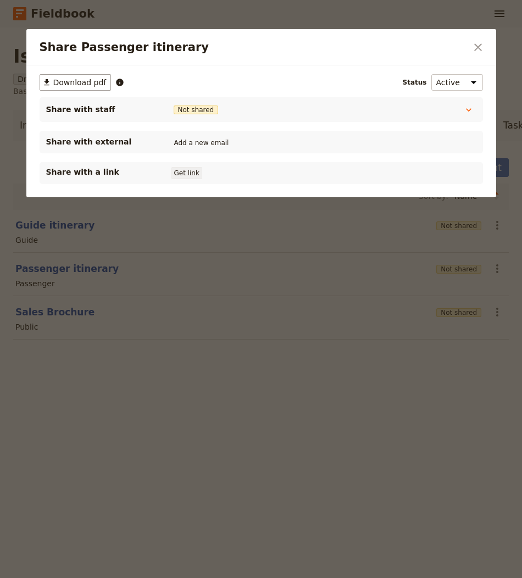
click at [199, 167] on button "Get link" at bounding box center [186, 173] width 31 height 12
click at [164, 352] on div at bounding box center [261, 289] width 522 height 578
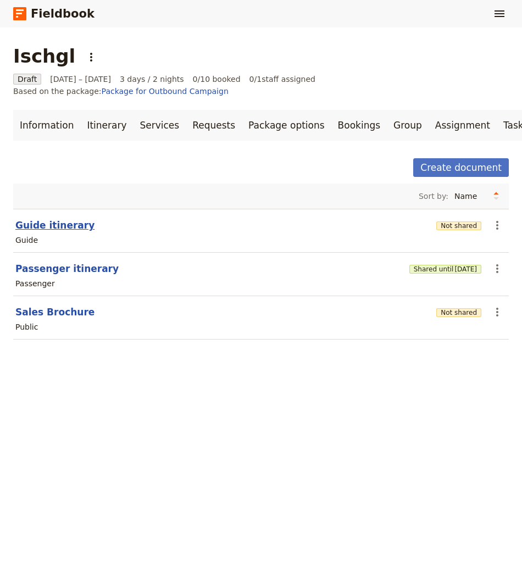
click at [59, 219] on button "Guide itinerary" at bounding box center [54, 225] width 79 height 13
select select "STAFF"
select select "RUN_SHEET"
select select "LARGE"
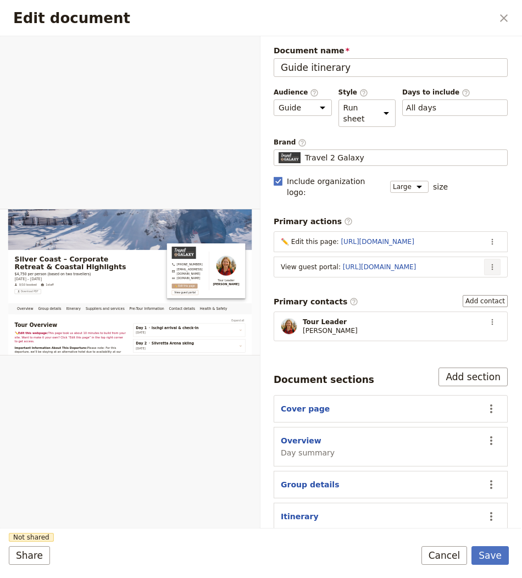
click at [494, 263] on icon "Actions" at bounding box center [492, 267] width 9 height 9
click at [429, 272] on span "Edit action" at bounding box center [424, 275] width 41 height 11
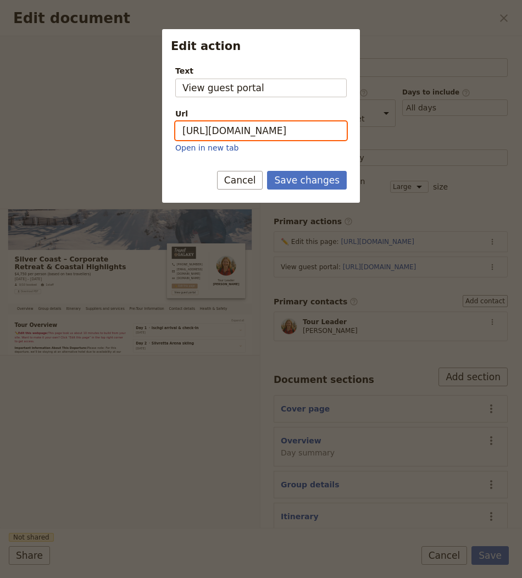
click at [285, 127] on input "https://trips.fieldbook.com/d/RO-2BAtr32pbA8F-L5dso" at bounding box center [260, 130] width 171 height 19
paste input "V95C7zH-jdqWSidN16x6h"
type input "https://trips.fieldbook.com/d/V95C7zH-jdqWSidN16x6h"
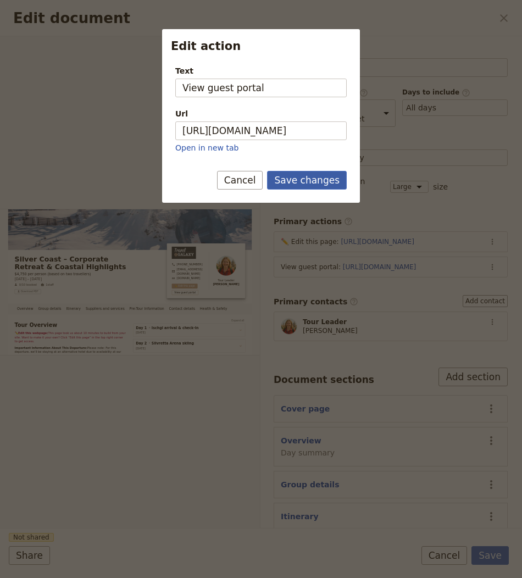
click at [297, 176] on button "Save changes" at bounding box center [307, 180] width 80 height 19
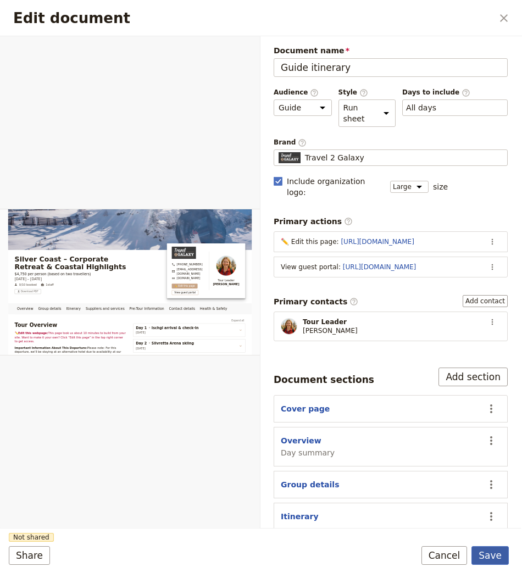
click at [487, 554] on button "Save" at bounding box center [489, 555] width 37 height 19
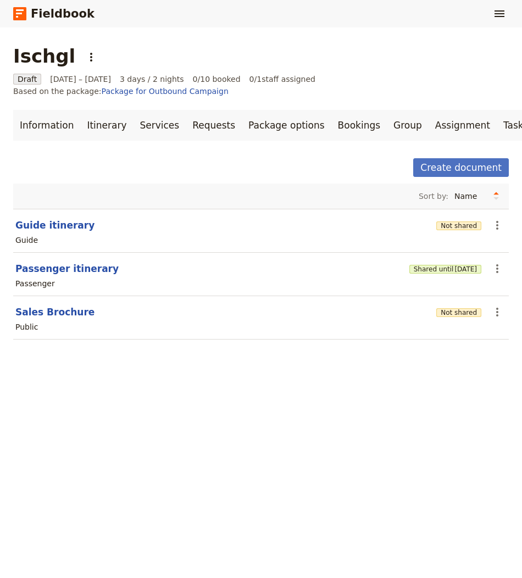
click at [19, 296] on section "Sales Brochure Not shared ​ Public" at bounding box center [260, 317] width 495 height 43
click at [25, 305] on button "Sales Brochure" at bounding box center [54, 311] width 79 height 13
select select "DEFAULT"
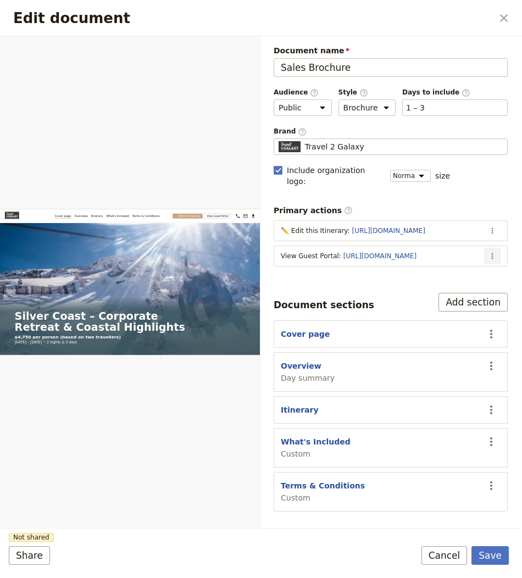
click at [497, 252] on icon "Actions" at bounding box center [492, 256] width 9 height 9
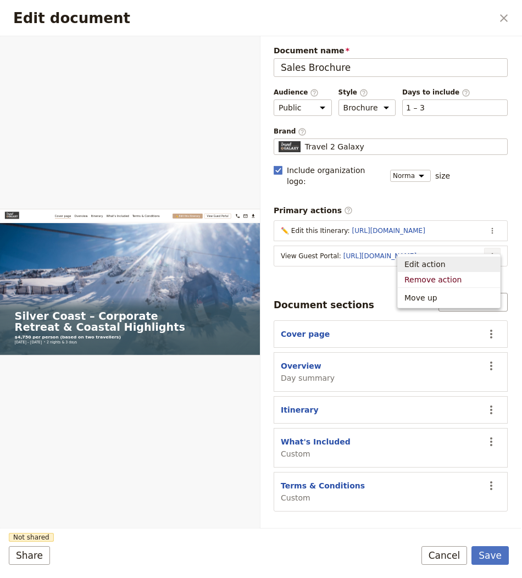
click at [419, 261] on span "Edit action" at bounding box center [424, 264] width 41 height 11
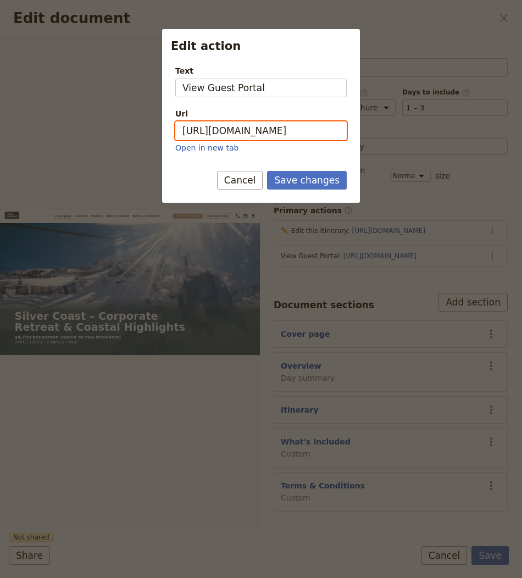
click at [290, 121] on input "https://trips.fieldbook.com/d/RO-2BAtr32pbA8F-L5dso" at bounding box center [260, 130] width 171 height 19
paste input "V95C7zH-jdqWSidN16x6h"
type input "https://trips.fieldbook.com/d/V95C7zH-jdqWSidN16x6h"
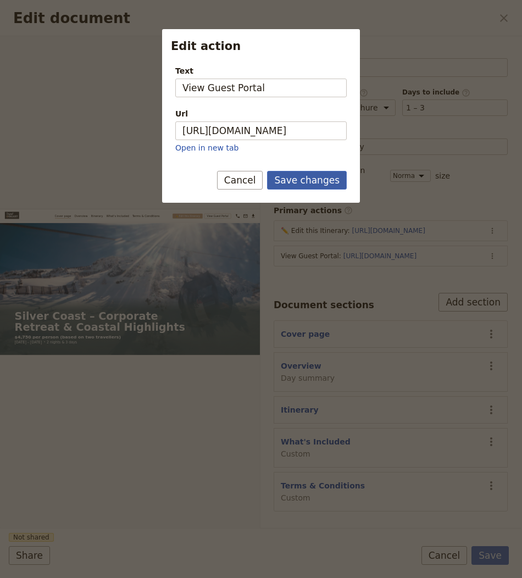
click at [294, 178] on button "Save changes" at bounding box center [307, 180] width 80 height 19
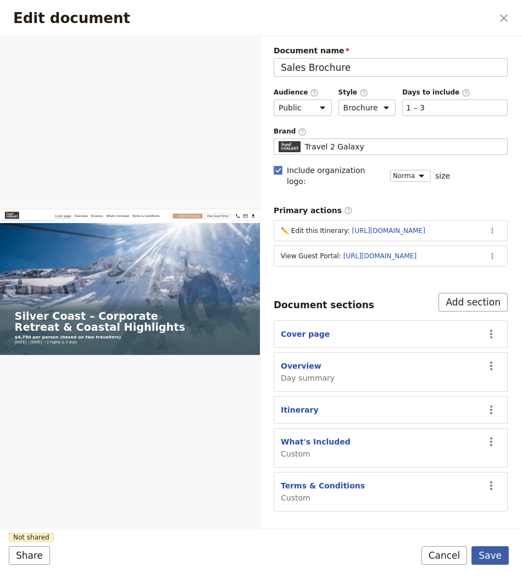
click at [494, 548] on button "Save" at bounding box center [489, 555] width 37 height 19
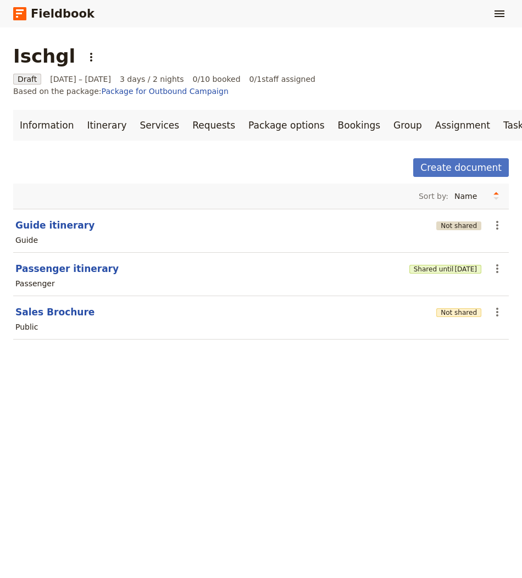
click at [452, 221] on button "Not shared" at bounding box center [458, 225] width 45 height 9
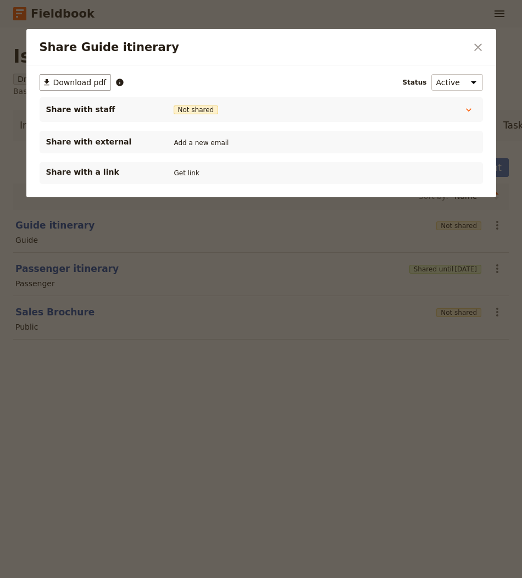
click at [187, 162] on div "Share with a link Get link" at bounding box center [261, 173] width 443 height 22
click at [187, 173] on button "Get link" at bounding box center [186, 173] width 31 height 12
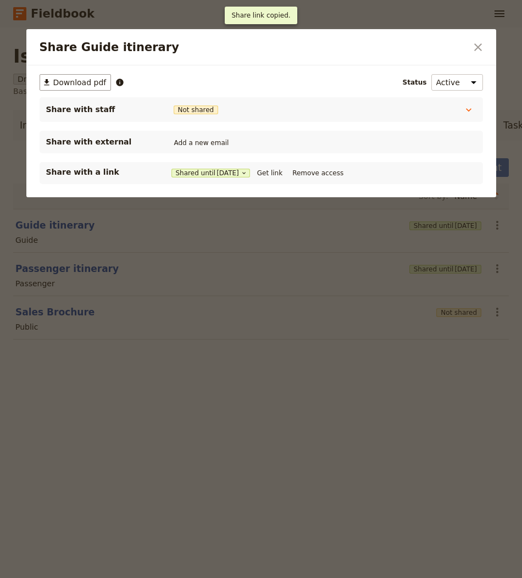
click at [152, 334] on div at bounding box center [261, 289] width 522 height 578
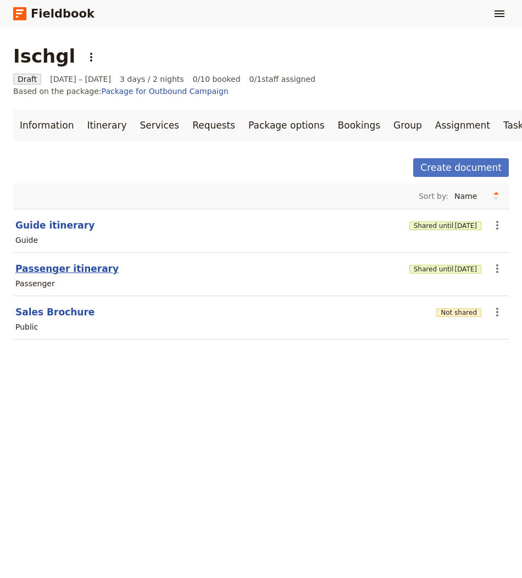
click at [83, 262] on button "Passenger itinerary" at bounding box center [66, 268] width 103 height 13
select select "PASSENGER"
select select "RUN_SHEET"
select select "LARGE"
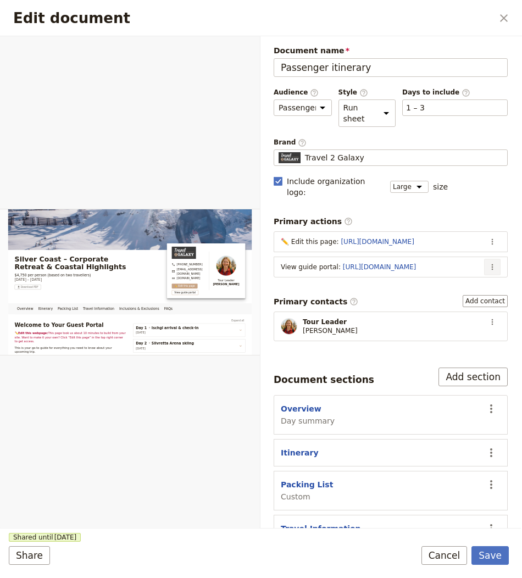
click at [494, 263] on icon "Actions" at bounding box center [492, 267] width 9 height 9
click at [413, 266] on ul "Edit action Remove action Move up" at bounding box center [448, 292] width 103 height 54
click at [413, 277] on span "Edit action" at bounding box center [424, 275] width 41 height 11
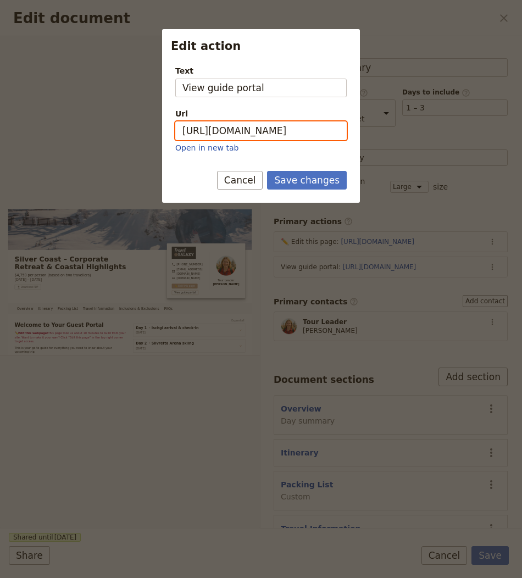
click at [269, 126] on input "https://trips.fieldbook.com/d/p35y9uFUEDWc9N_0tN3LQ" at bounding box center [260, 130] width 171 height 19
paste input "1PIZKqSTXvKCfy40l1__2"
type input "[URL][DOMAIN_NAME]"
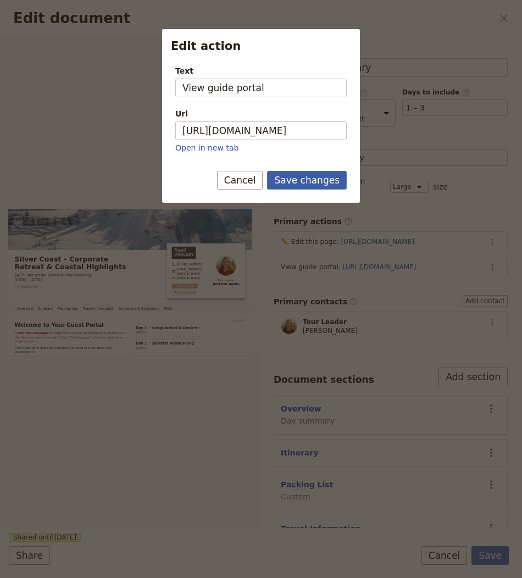
click at [298, 177] on button "Save changes" at bounding box center [307, 180] width 80 height 19
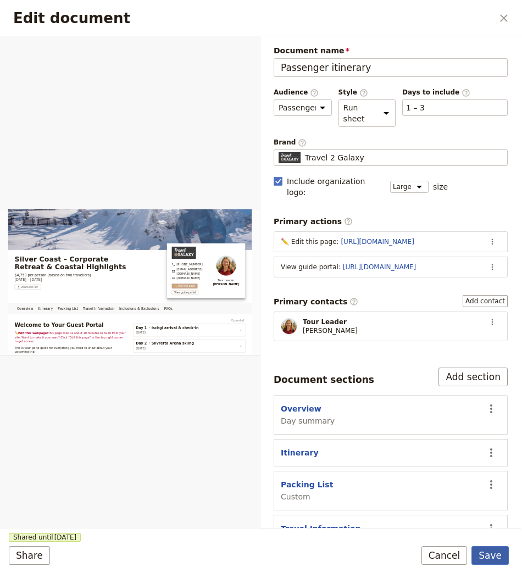
click at [483, 550] on button "Save" at bounding box center [489, 555] width 37 height 19
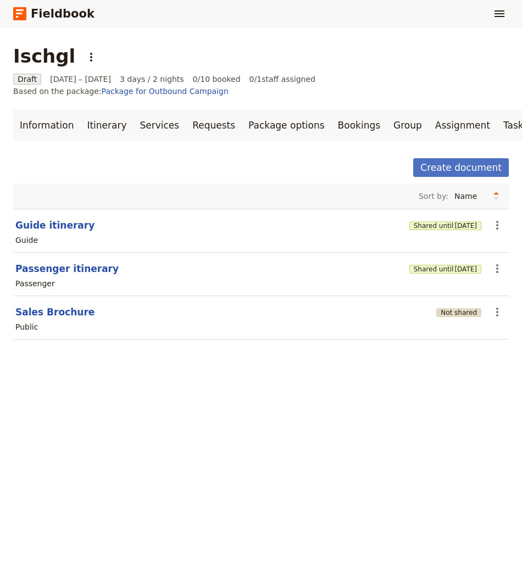
click at [459, 308] on button "Not shared" at bounding box center [458, 312] width 45 height 9
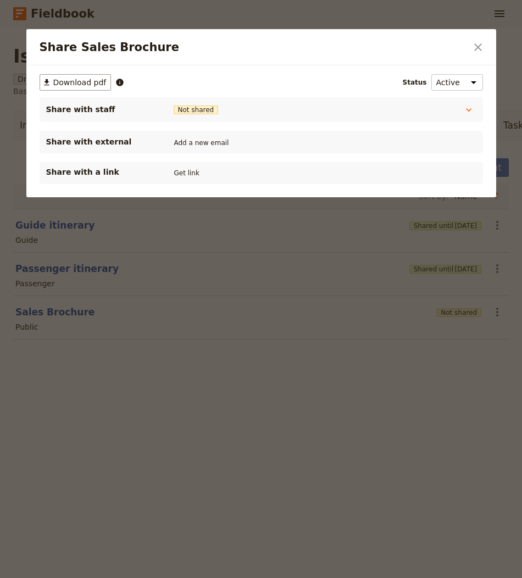
click at [192, 164] on div "Share with a link Get link" at bounding box center [261, 173] width 443 height 22
click at [180, 167] on button "Get link" at bounding box center [186, 173] width 31 height 12
click at [214, 311] on div at bounding box center [261, 289] width 522 height 578
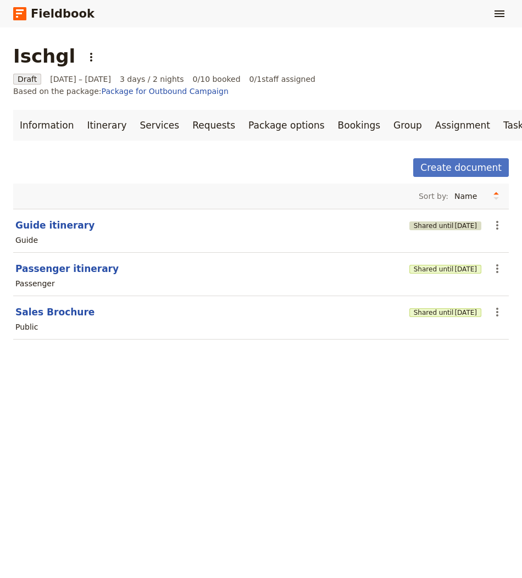
click at [422, 221] on button "Shared until 4 Nov 2025" at bounding box center [445, 225] width 72 height 9
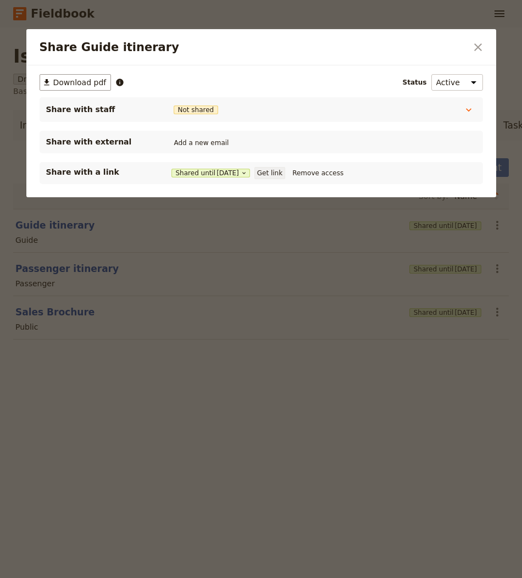
click at [267, 169] on button "Get link" at bounding box center [269, 173] width 31 height 12
click at [317, 371] on div at bounding box center [261, 289] width 522 height 578
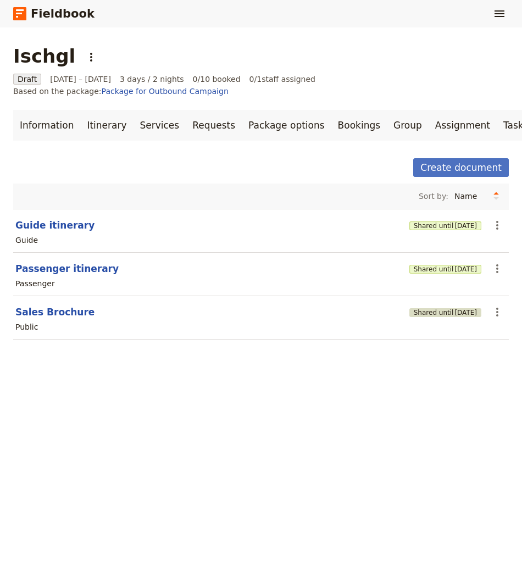
click at [426, 308] on button "Shared until [DATE]" at bounding box center [445, 312] width 72 height 9
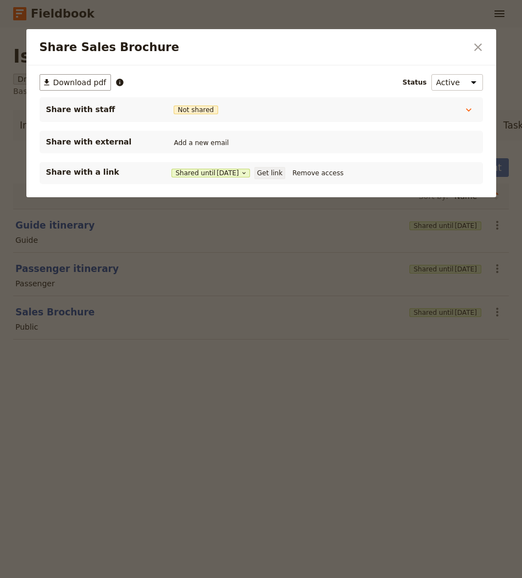
click at [285, 172] on button "Get link" at bounding box center [269, 173] width 31 height 12
click at [119, 296] on div "​ Download pdf Status Active Inactive Share with staff Not shared Tour Guide No…" at bounding box center [261, 181] width 470 height 233
click at [231, 350] on div at bounding box center [261, 289] width 522 height 578
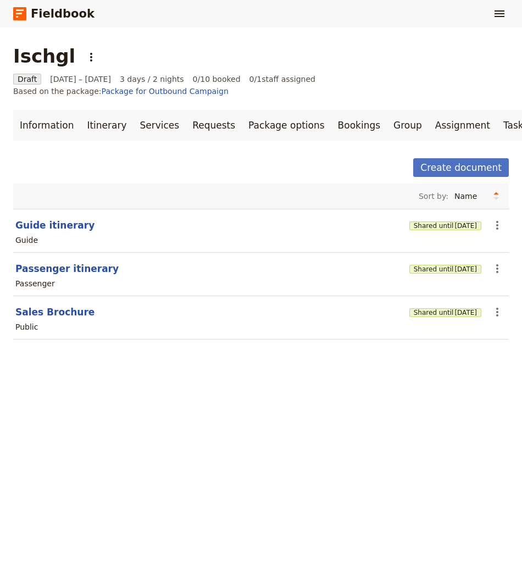
click at [231, 350] on main "Ischgl ​ Draft [DATE] – [DATE] 3 days / 2 nights 0/10 booked 0 / 1 staff assign…" at bounding box center [261, 198] width 522 height 343
drag, startPoint x: 37, startPoint y: 114, endPoint x: 43, endPoint y: 114, distance: 6.0
click at [36, 114] on link "Information" at bounding box center [46, 125] width 67 height 31
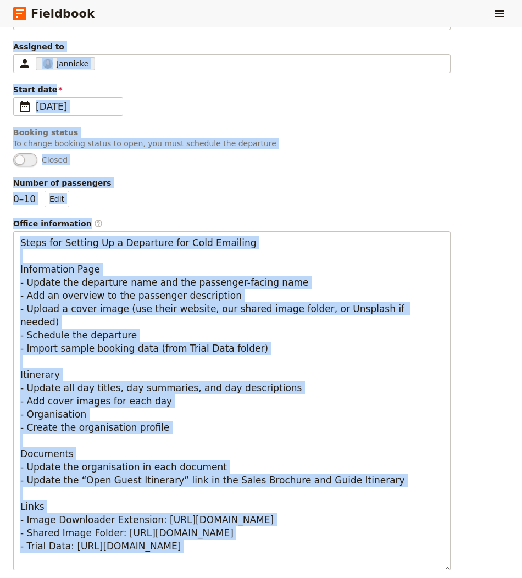
scroll to position [472, 0]
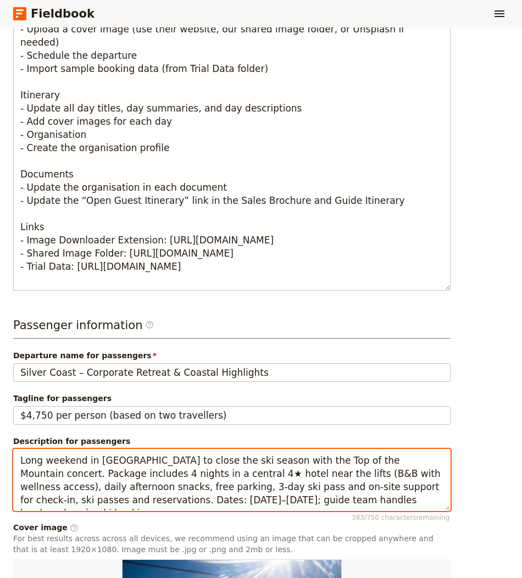
click at [174, 483] on textarea "Long weekend in [GEOGRAPHIC_DATA] to close the ski season with the Top of the M…" at bounding box center [231, 480] width 437 height 62
paste textarea "In Ischgl, the ski season concludes in spectacular style with the "Top of the M…"
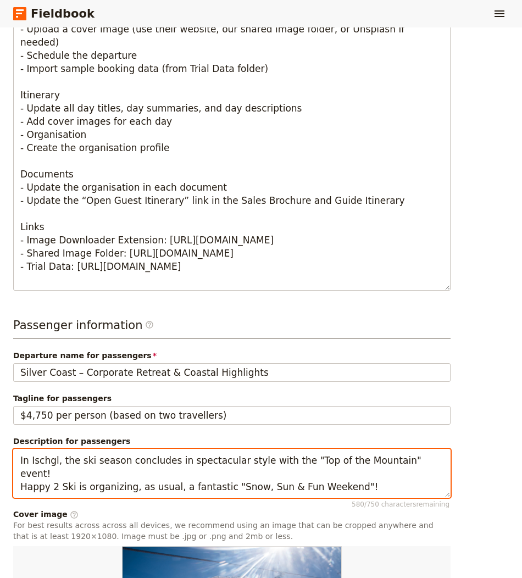
type textarea "Long weekend in [GEOGRAPHIC_DATA] to close the ski season with the Top of the M…"
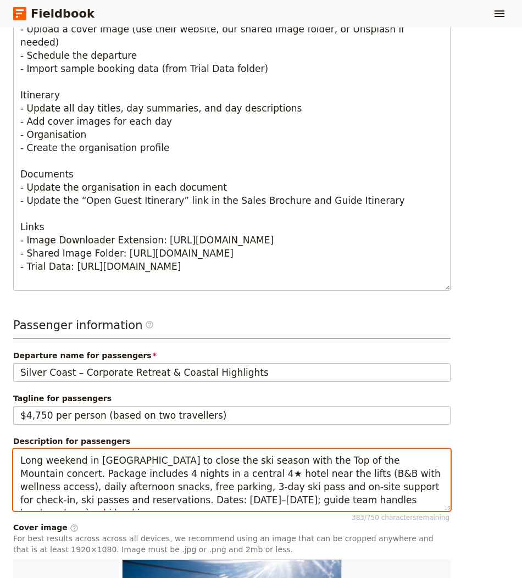
scroll to position [0, 0]
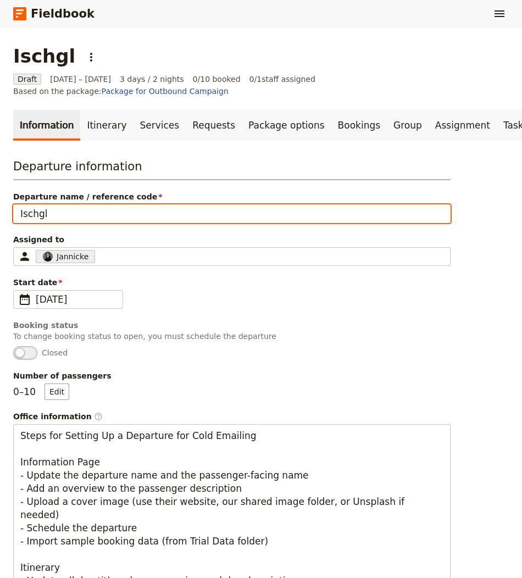
click at [71, 204] on input "Ischgl" at bounding box center [231, 213] width 437 height 19
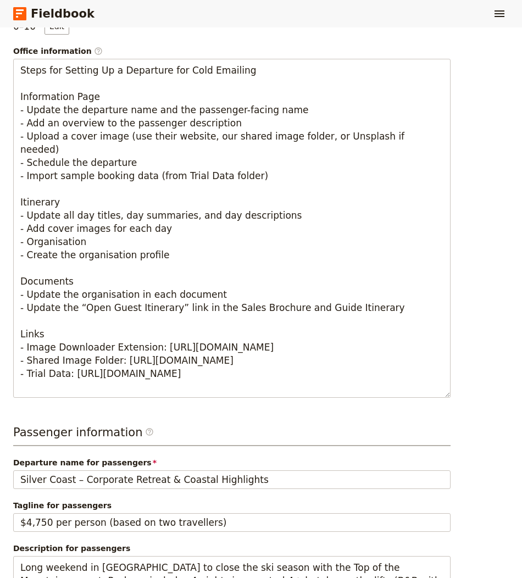
scroll to position [553, 0]
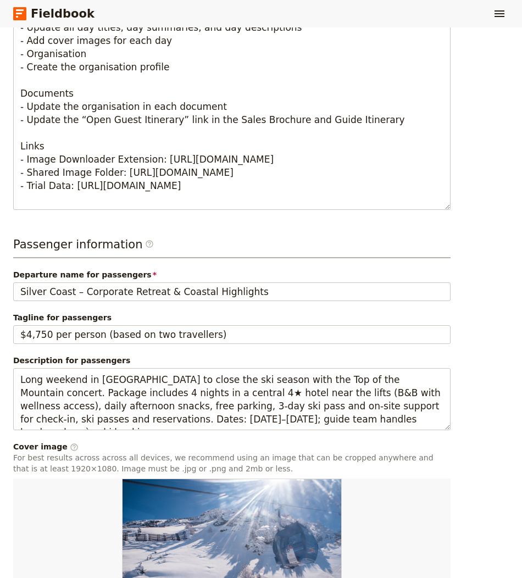
click at [54, 269] on div "Departure name for passengers Silver Coast – Corporate Retreat & Coastal Highli…" at bounding box center [231, 285] width 437 height 32
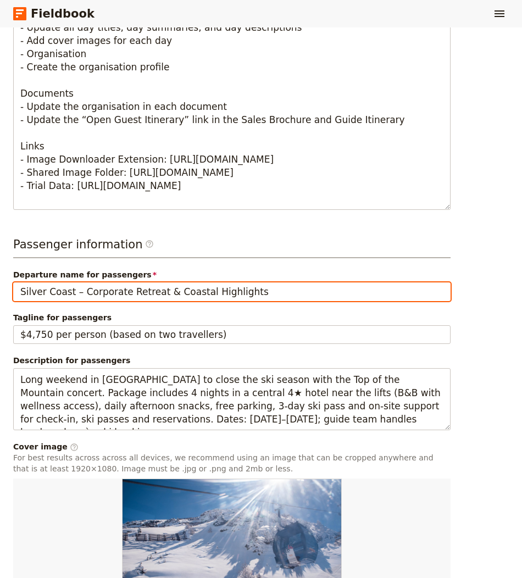
click at [54, 282] on input "Silver Coast – Corporate Retreat & Coastal Highlights" at bounding box center [231, 291] width 437 height 19
paste input "Ischgl"
paste input "Snow, Sun & Fun Weekend!"
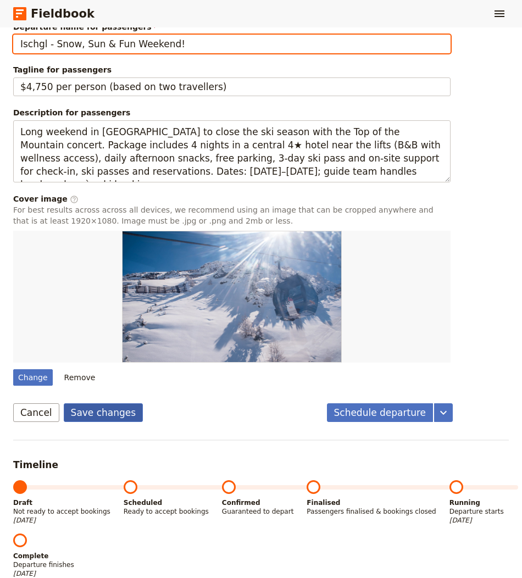
type input "Ischgl - Snow, Sun & Fun Weekend!"
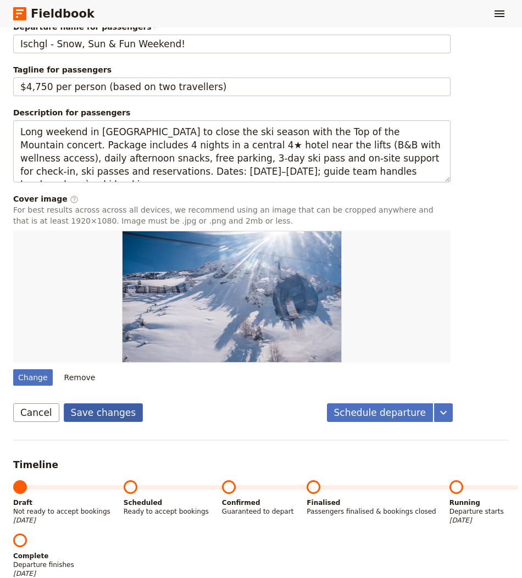
click at [117, 403] on button "Save changes" at bounding box center [104, 412] width 80 height 19
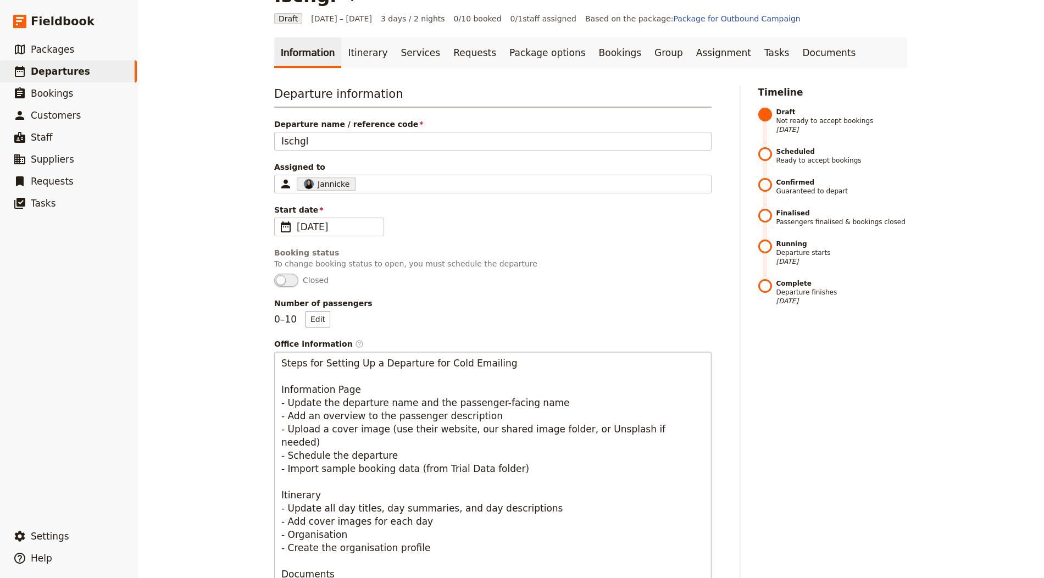
scroll to position [0, 0]
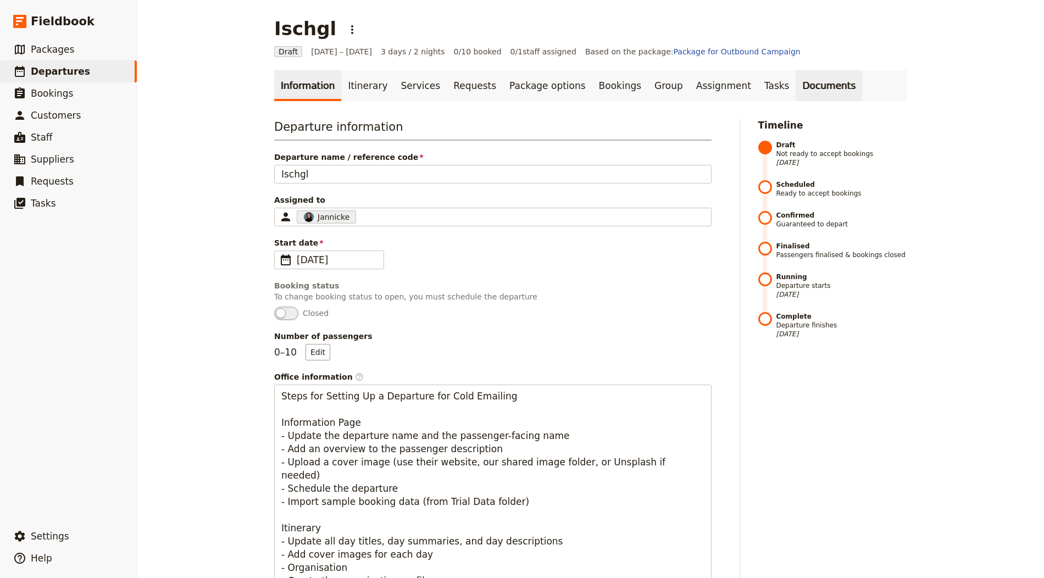
click at [521, 79] on link "Documents" at bounding box center [828, 85] width 66 height 31
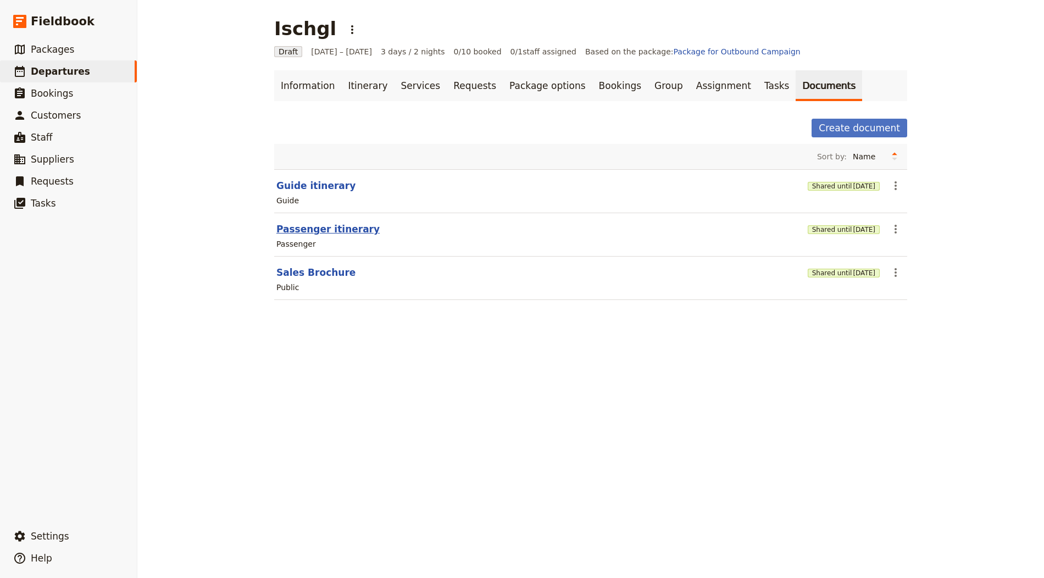
click at [300, 229] on button "Passenger itinerary" at bounding box center [327, 228] width 103 height 13
select select "PASSENGER"
select select "RUN_SHEET"
select select "LARGE"
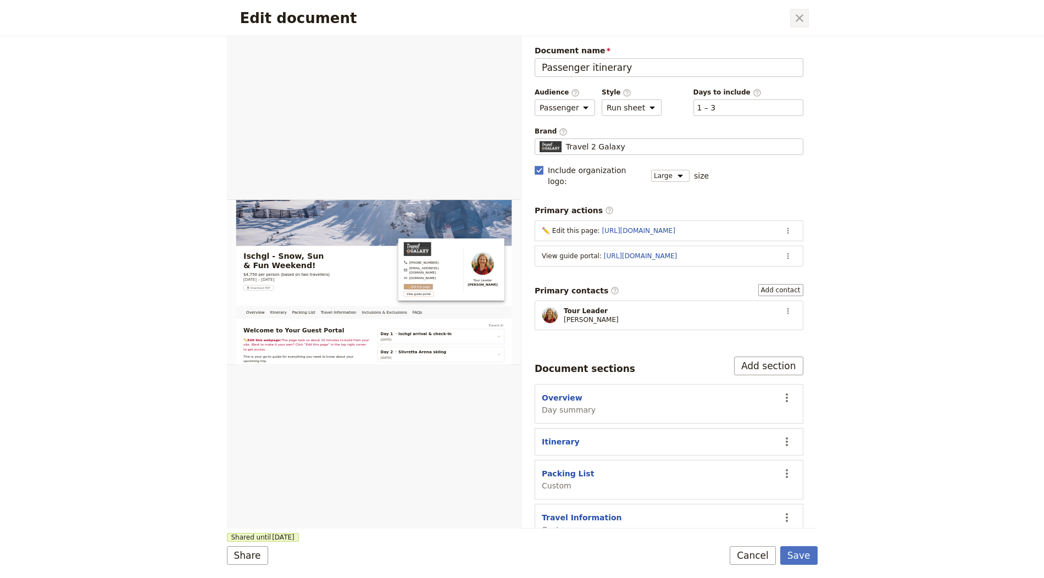
click at [521, 16] on icon "Close dialog" at bounding box center [799, 18] width 13 height 13
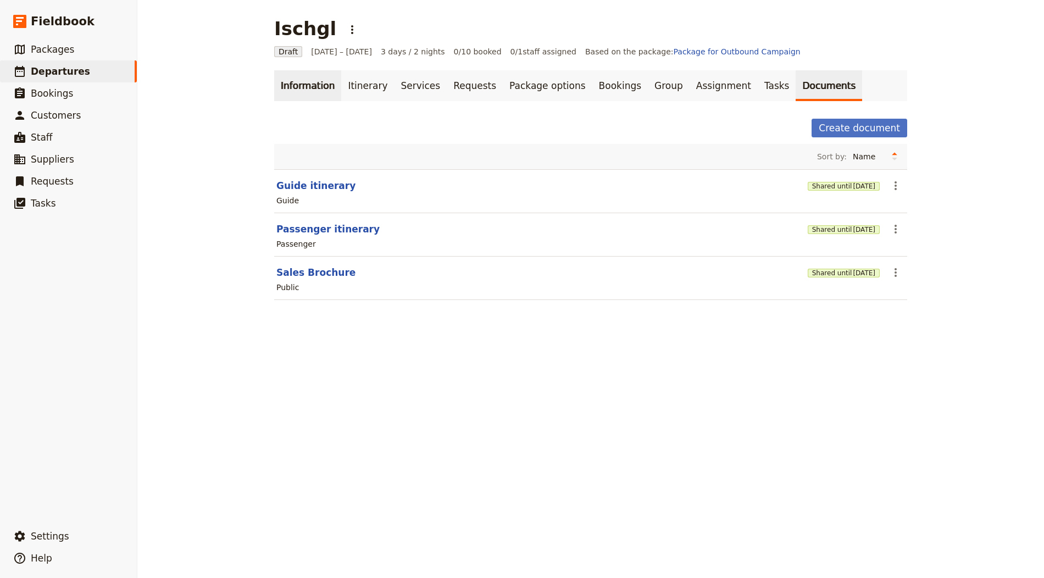
click at [302, 87] on link "Information" at bounding box center [307, 85] width 67 height 31
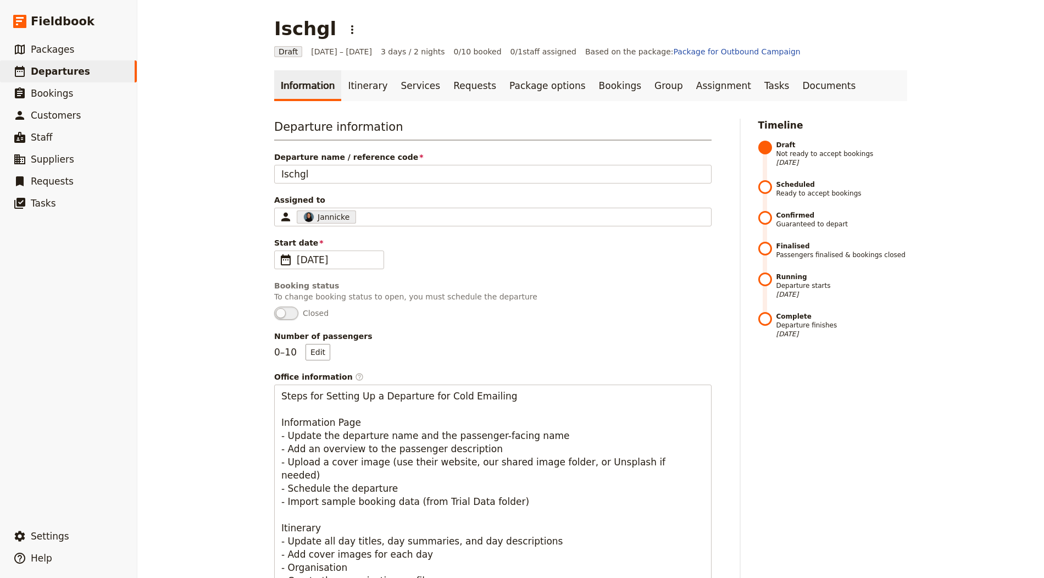
click at [371, 188] on div "Departure information Departure name / reference code Ischgl Assigned to Jannic…" at bounding box center [492, 421] width 437 height 605
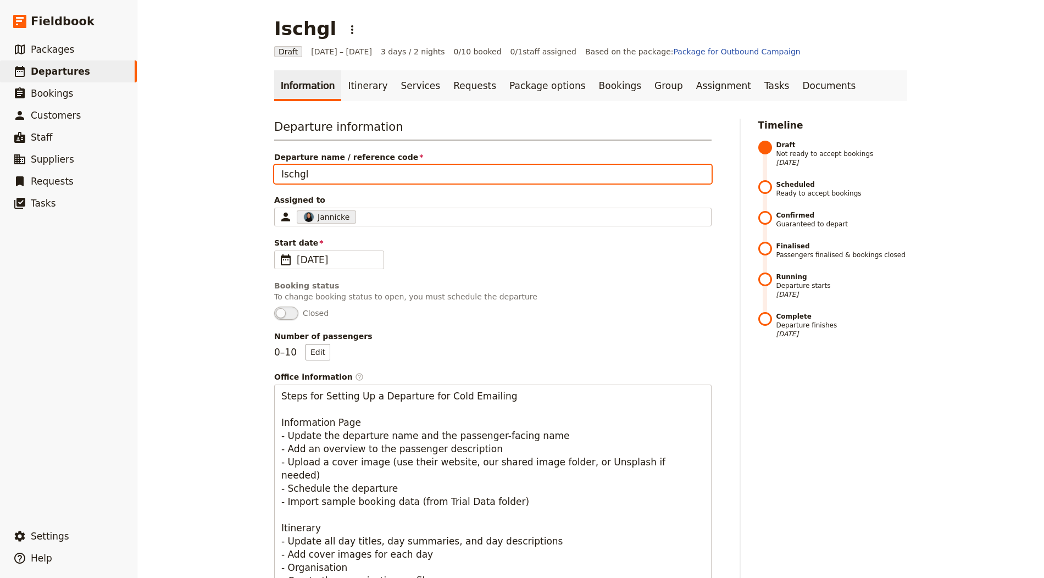
click at [375, 180] on input "Ischgl" at bounding box center [492, 174] width 437 height 19
type input "Ischgl [with edit]"
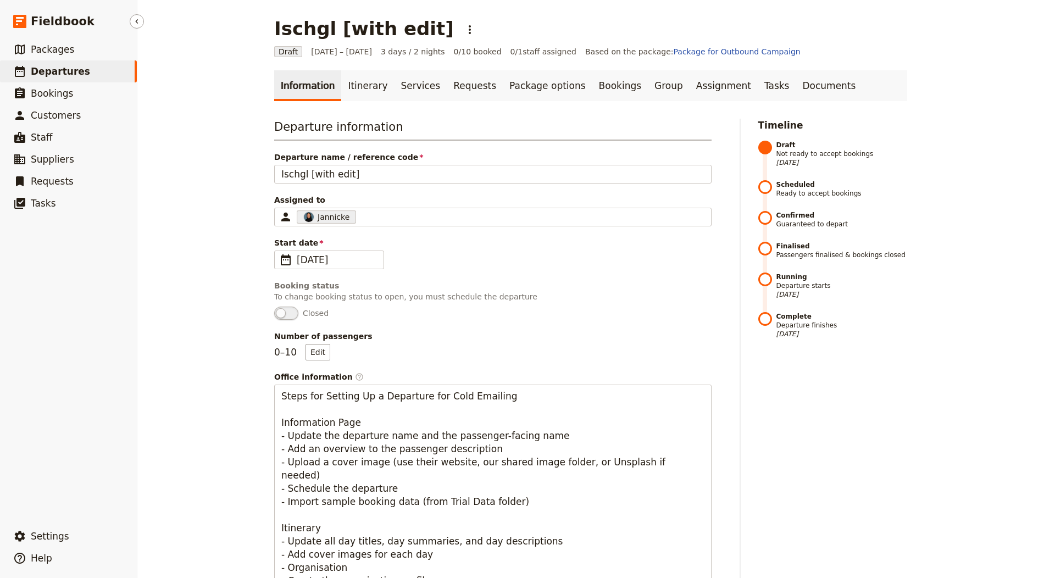
click at [75, 69] on span "Departures" at bounding box center [60, 71] width 59 height 11
select select "CREATED_AT"
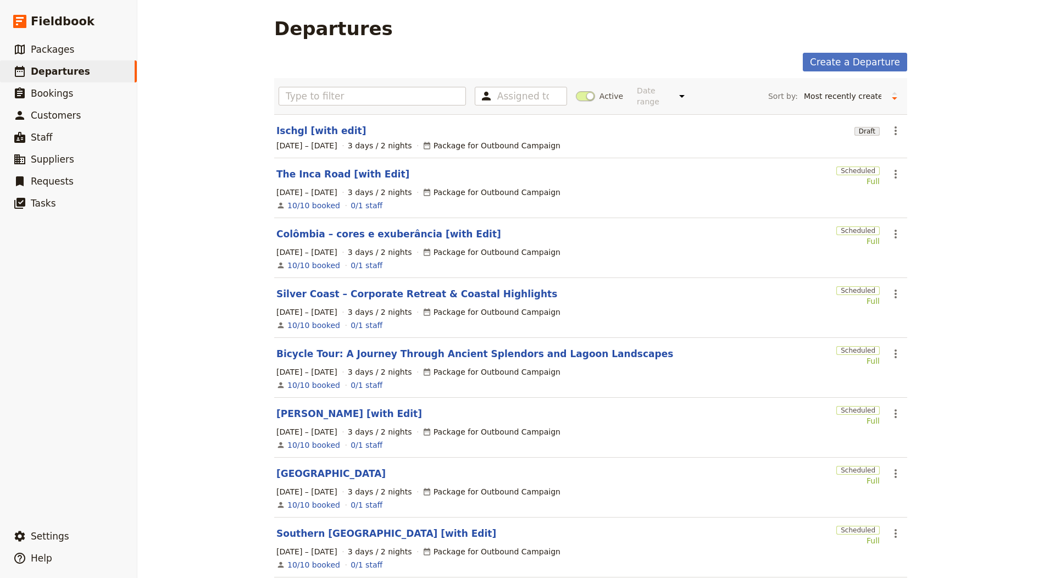
click at [275, 135] on section "Ischgl [with edit] Draft ​ 1 – 3 Oct 2025 3 days / 2 nights Package for Outboun…" at bounding box center [590, 136] width 633 height 44
click at [285, 127] on link "Ischgl [with edit]" at bounding box center [321, 130] width 90 height 13
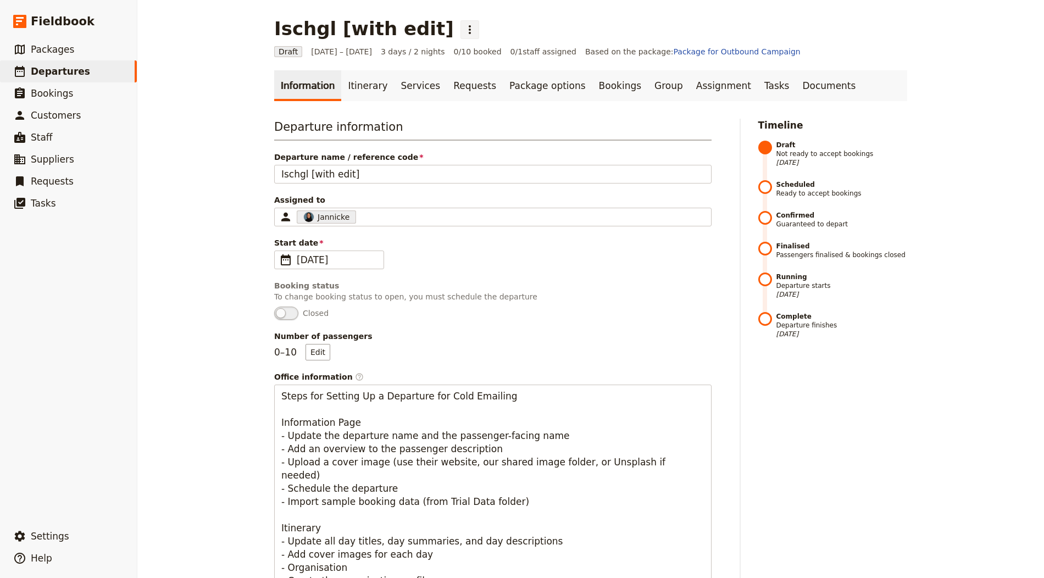
click at [460, 36] on button "​" at bounding box center [469, 29] width 19 height 19
click at [445, 83] on span "Schedule departure" at bounding box center [468, 87] width 76 height 11
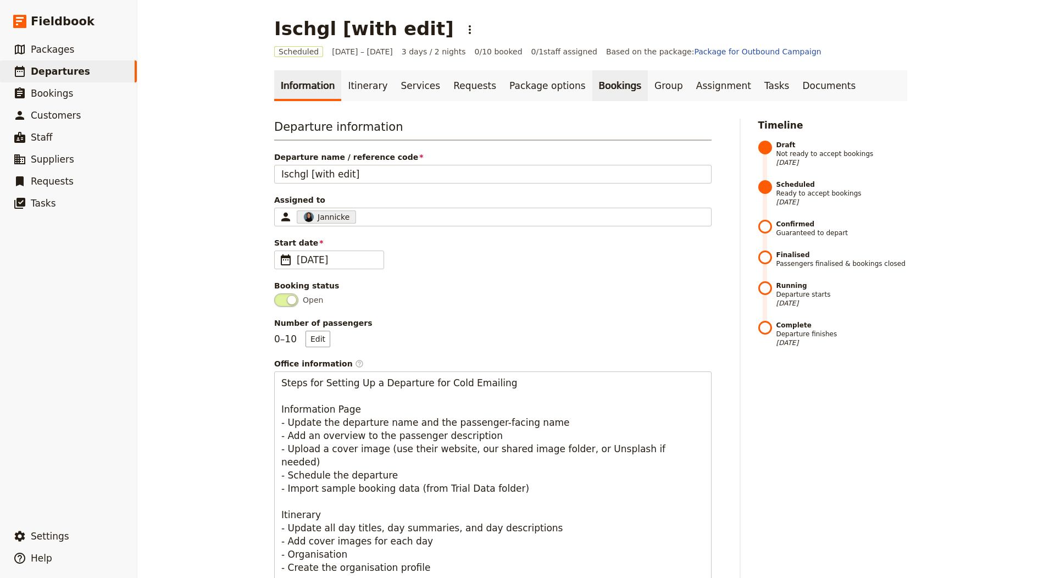
click at [521, 82] on link "Bookings" at bounding box center [619, 85] width 55 height 31
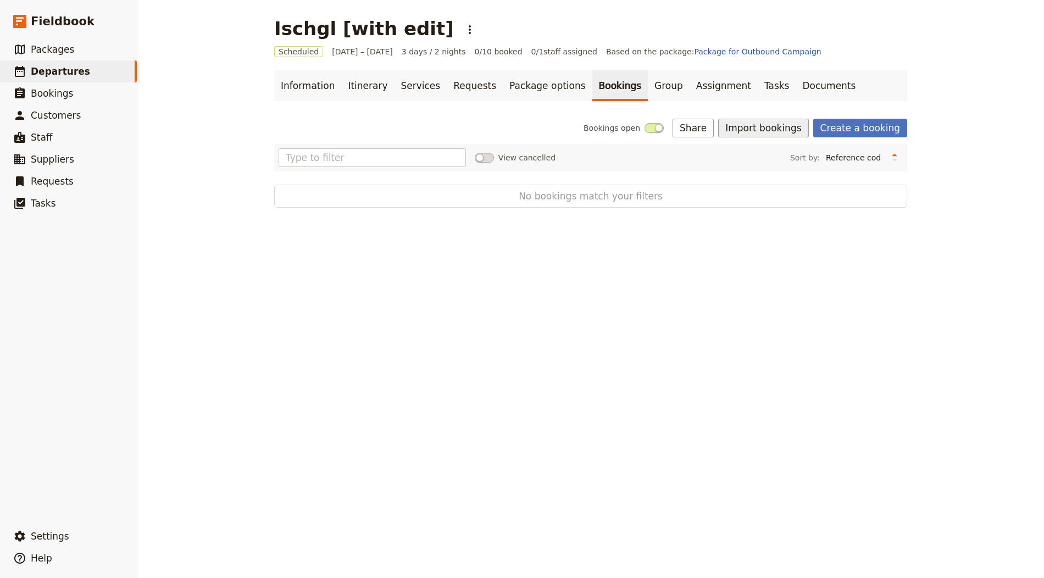
click at [521, 134] on button "Import bookings" at bounding box center [763, 128] width 90 height 19
click at [521, 152] on span "Import Bookings" at bounding box center [770, 151] width 63 height 11
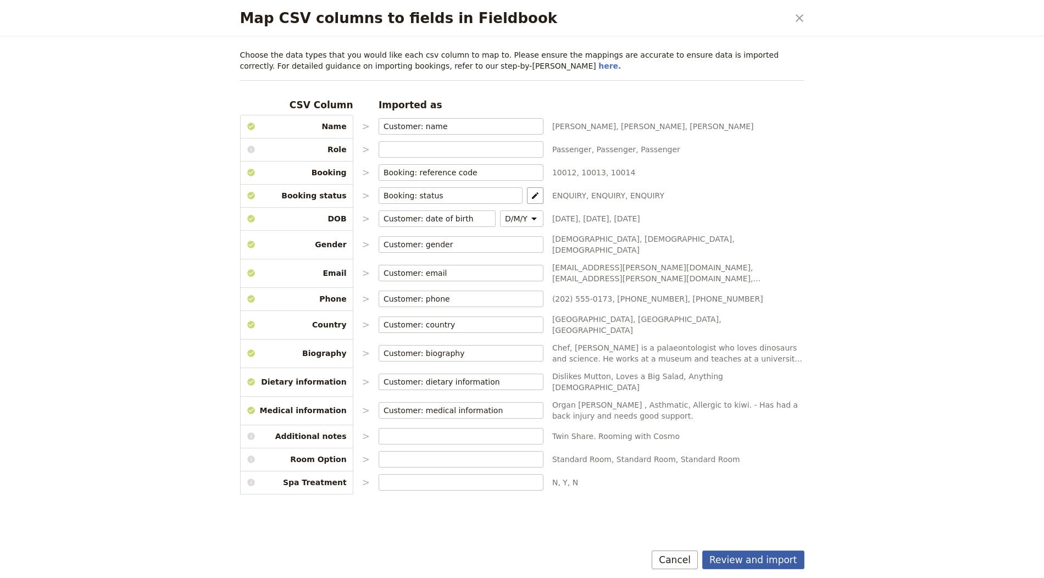
click at [521, 563] on button "Review and import" at bounding box center [753, 559] width 102 height 19
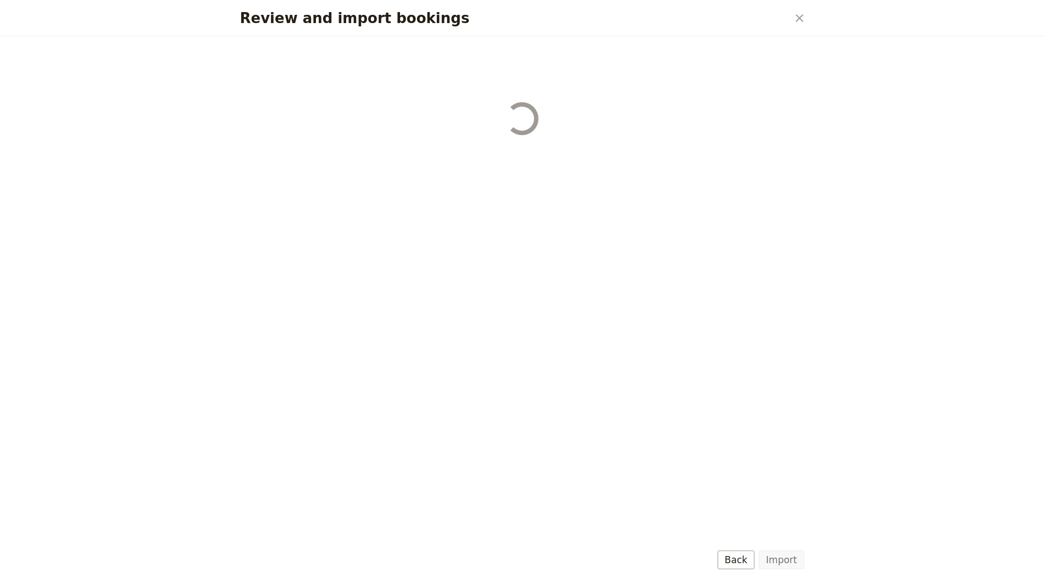
select select "655d56b39948720cb8e55355"
select select "655d57ca9948720cb8e553ec"
select select "655d57fa9948720cb8e553f3"
select select "655d58079948720cb8e553fa"
select select "655d584c9948720cb8e55401"
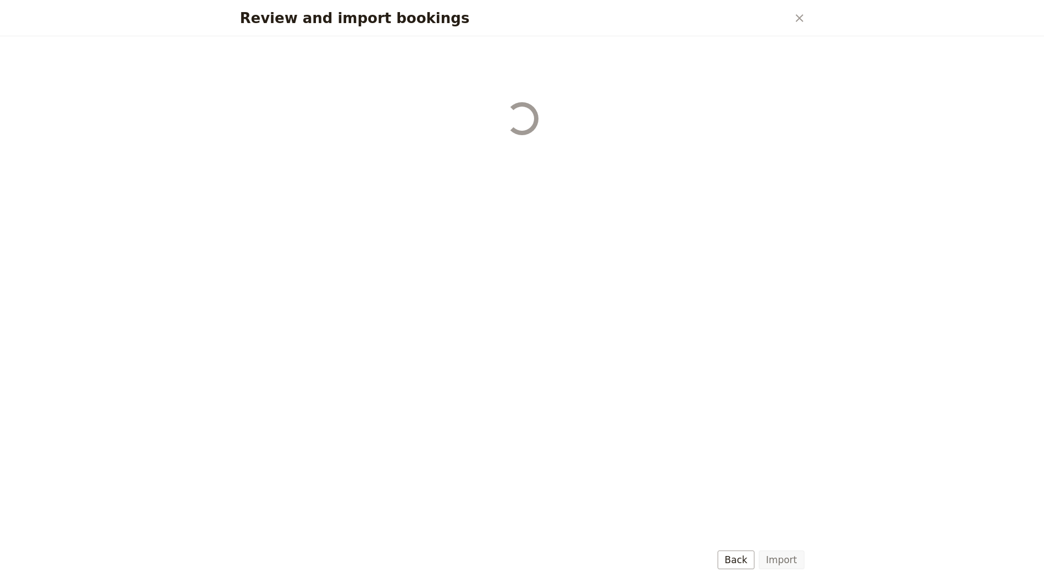
select select "655d58679948720cb8e5540d"
select select "650e6b6659641ed5ee156647"
select select "650e6b4b59641ed5ee156605"
select select "650e2104408bbede5b0c60fd"
select select "650e1d73408bbede5b0c60a6"
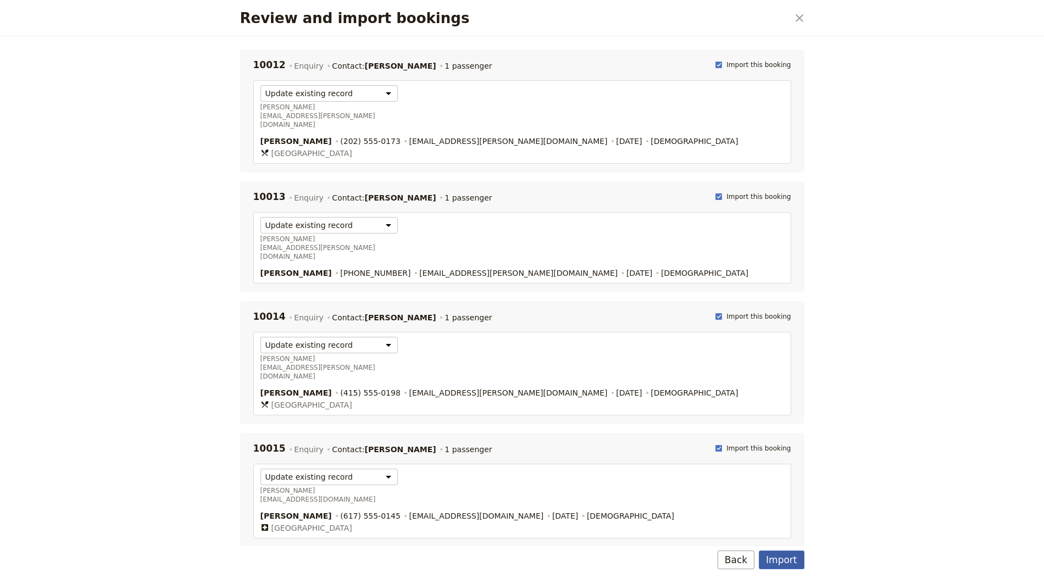
click at [521, 556] on button "Import" at bounding box center [781, 559] width 45 height 19
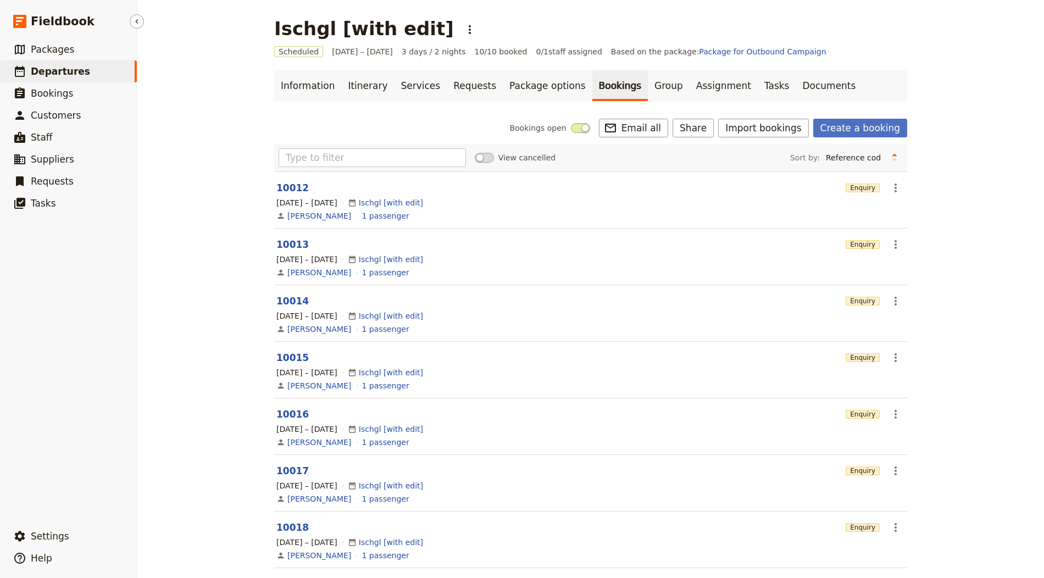
click at [99, 74] on link "​ Departures" at bounding box center [68, 71] width 137 height 22
select select "CREATED_AT"
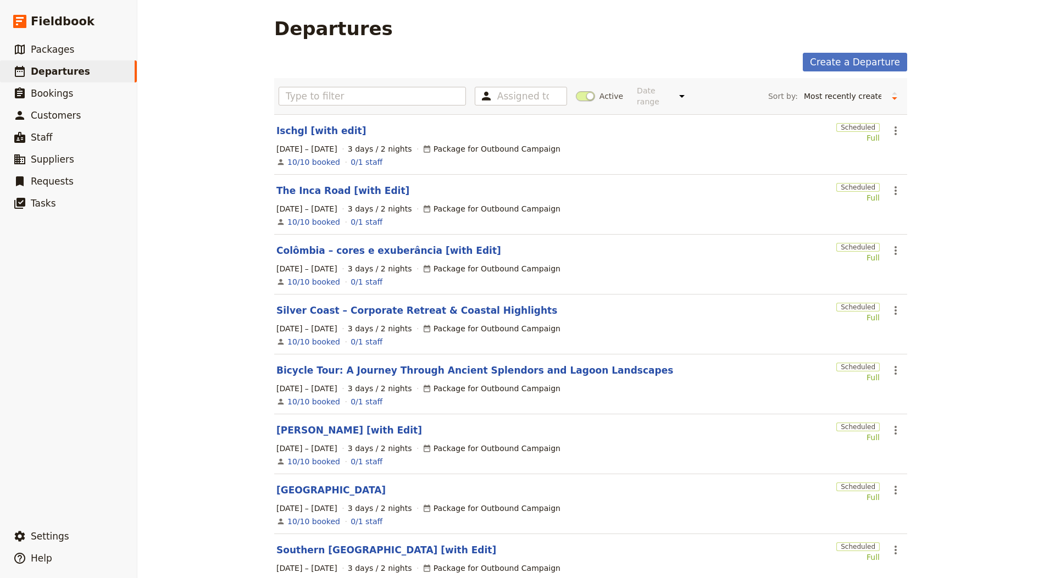
click at [400, 300] on section "Silver Coast – Corporate Retreat & Coastal Highlights Scheduled Full ​ 1 – 3 Oc…" at bounding box center [590, 324] width 633 height 60
click at [400, 307] on link "Silver Coast – Corporate Retreat & Coastal Highlights" at bounding box center [416, 310] width 281 height 13
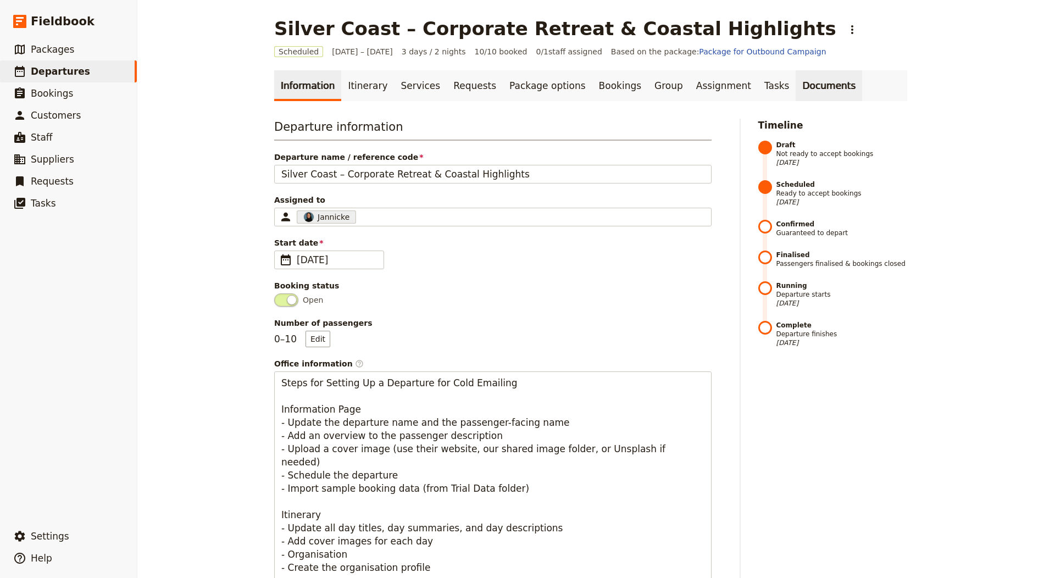
click at [521, 92] on link "Documents" at bounding box center [828, 85] width 66 height 31
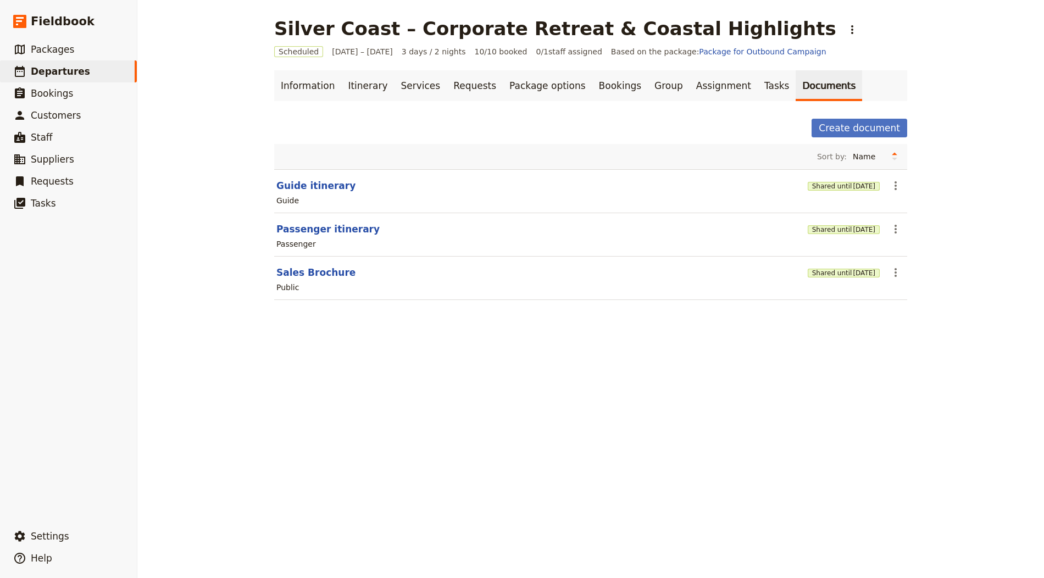
click at [326, 262] on section "Sales Brochure Shared until 3 Nov 2025 ​ Public" at bounding box center [590, 278] width 633 height 43
click at [325, 269] on button "Sales Brochure" at bounding box center [315, 272] width 79 height 13
select select "DEFAULT"
click at [300, 63] on main "Silver Coast – Corporate Retreat & Coastal Highlights ​ Scheduled 1 – 3 Oct 202…" at bounding box center [590, 165] width 659 height 331
click at [300, 81] on link "Information" at bounding box center [307, 85] width 67 height 31
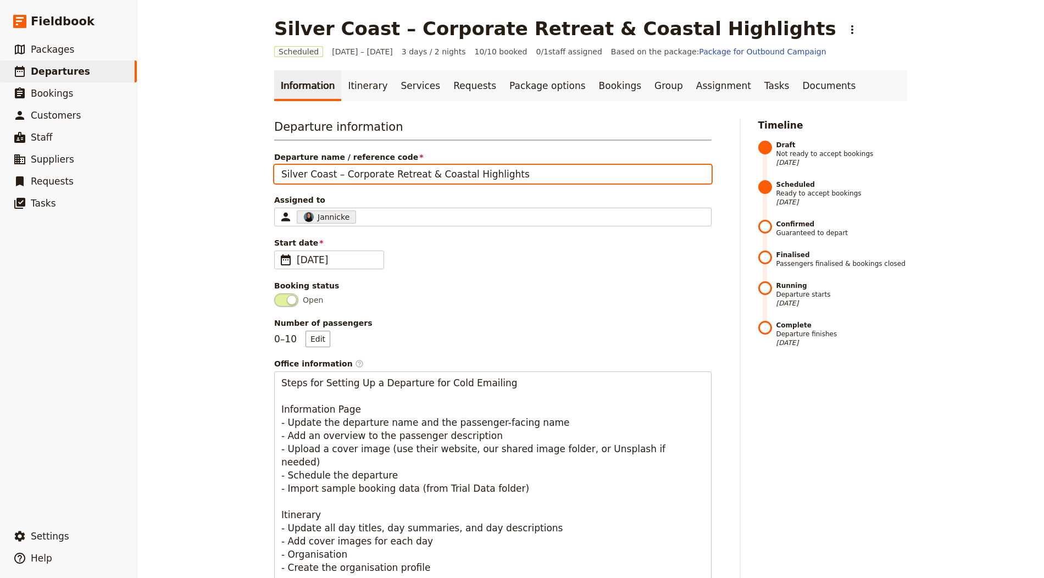
click at [521, 172] on input "Silver Coast – Corporate Retreat & Coastal Highlights" at bounding box center [492, 174] width 437 height 19
type input "Silver Coast – Corporate Retreat & Coastal Highlights [Edit]"
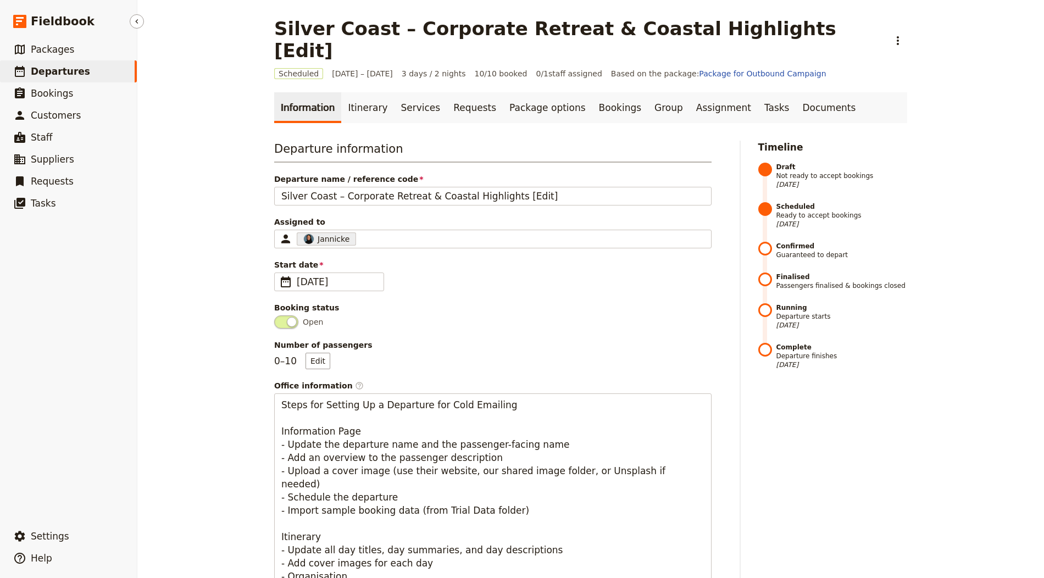
click at [31, 74] on span "Departures" at bounding box center [60, 71] width 59 height 11
select select "CREATED_AT"
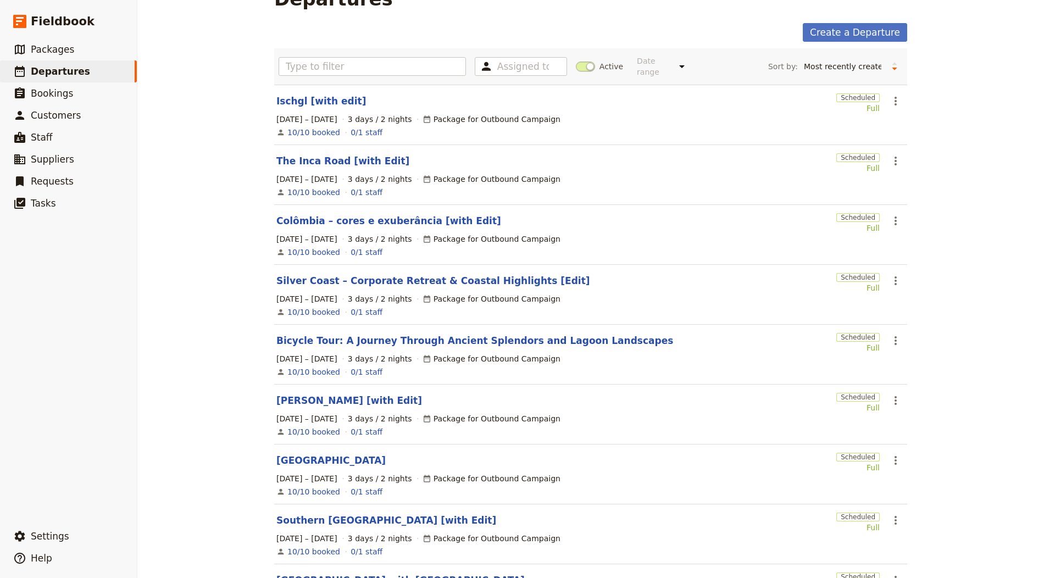
scroll to position [31, 0]
click at [521, 335] on link "Bicycle Tour: A Journey Through Ancient Splendors and Lagoon Landscapes" at bounding box center [474, 339] width 397 height 13
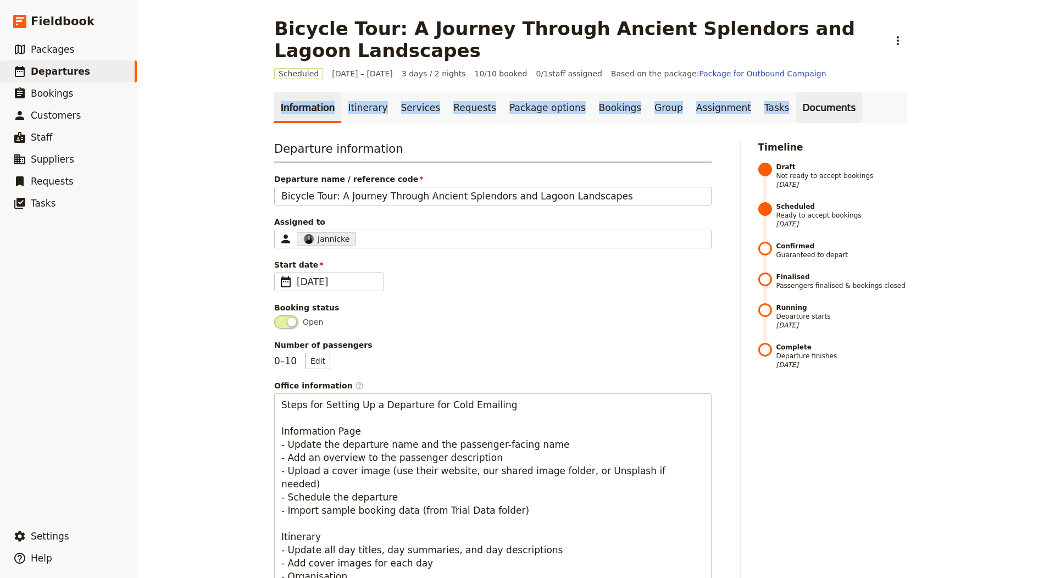
click at [521, 100] on link "Documents" at bounding box center [828, 107] width 66 height 31
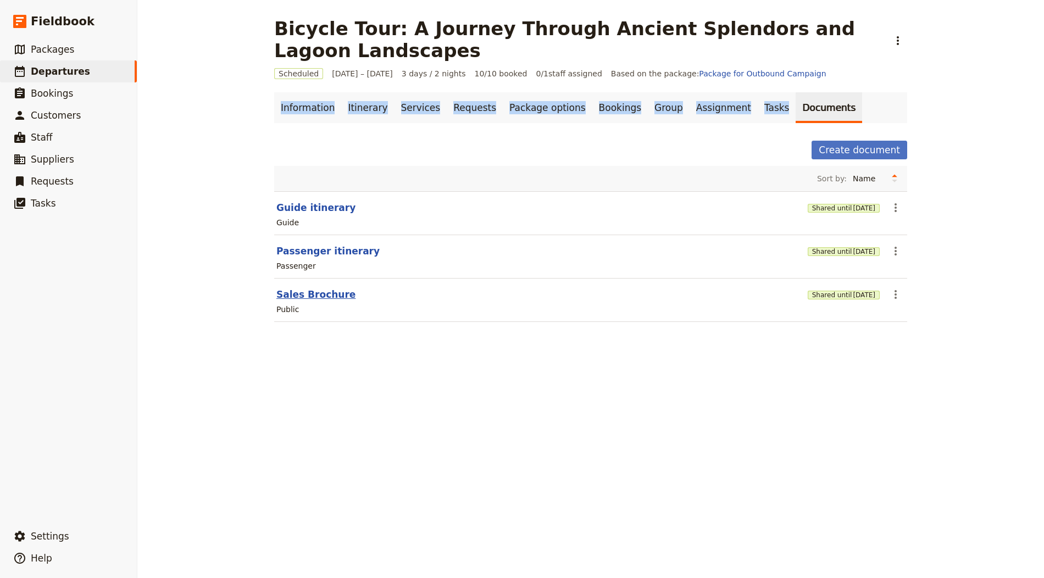
click at [334, 294] on button "Sales Brochure" at bounding box center [315, 294] width 79 height 13
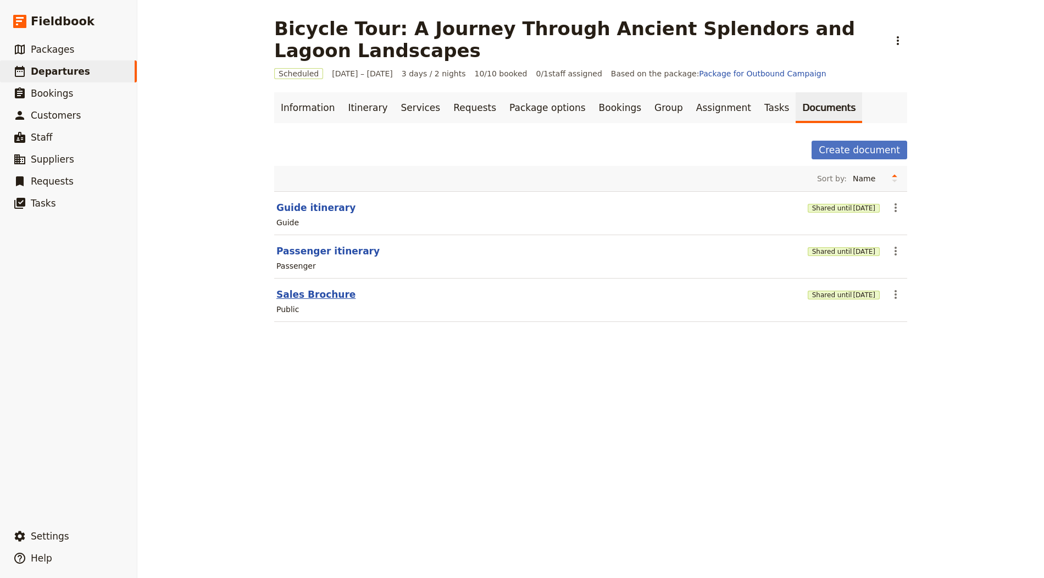
select select "DEFAULT"
click at [521, 44] on icon "Actions" at bounding box center [897, 40] width 13 height 13
click at [521, 63] on span "Clone this departure" at bounding box center [935, 64] width 79 height 11
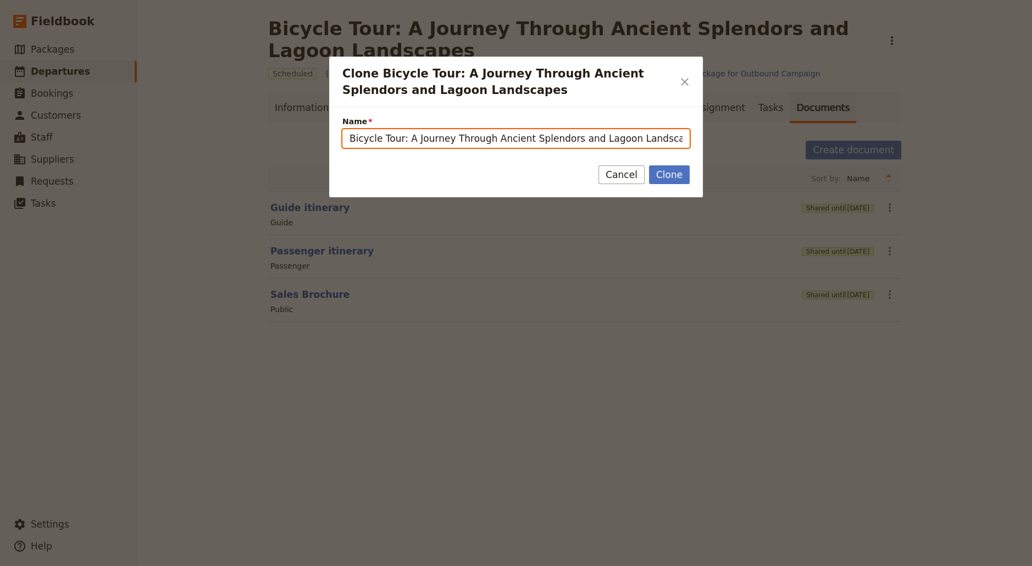
click at [453, 138] on input "Bicycle Tour: A Journey Through Ancient Splendors and Lagoon Landscapes (copy)" at bounding box center [515, 138] width 347 height 19
paste input "Lisbon – Vibrant Capit"
paste input "Lisbon – Vibrant Capital Highlights (3 days"
type input "Lisbon – Vibrant Capital Highlights (3 days)"
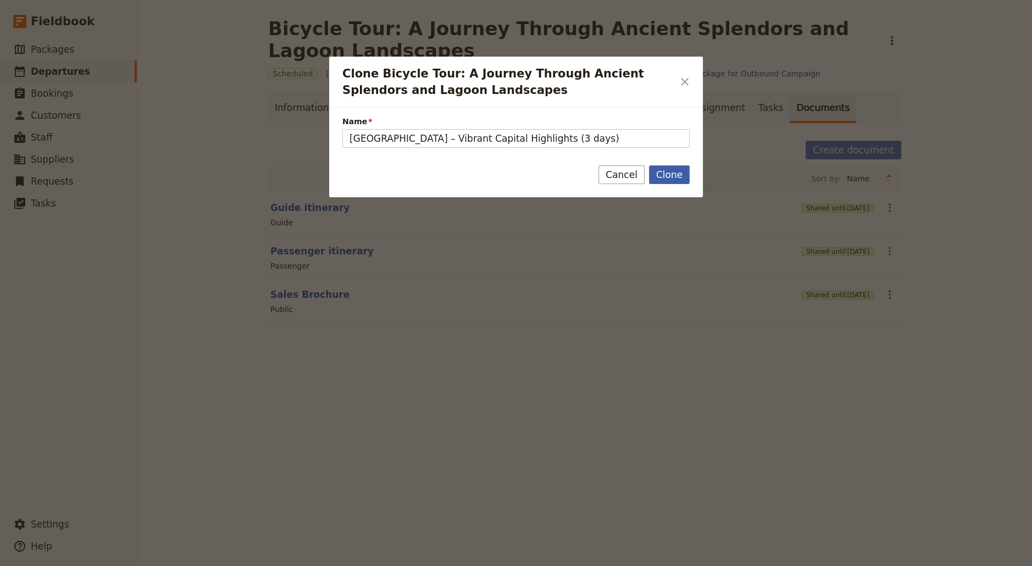
click at [521, 169] on button "Clone" at bounding box center [669, 174] width 41 height 19
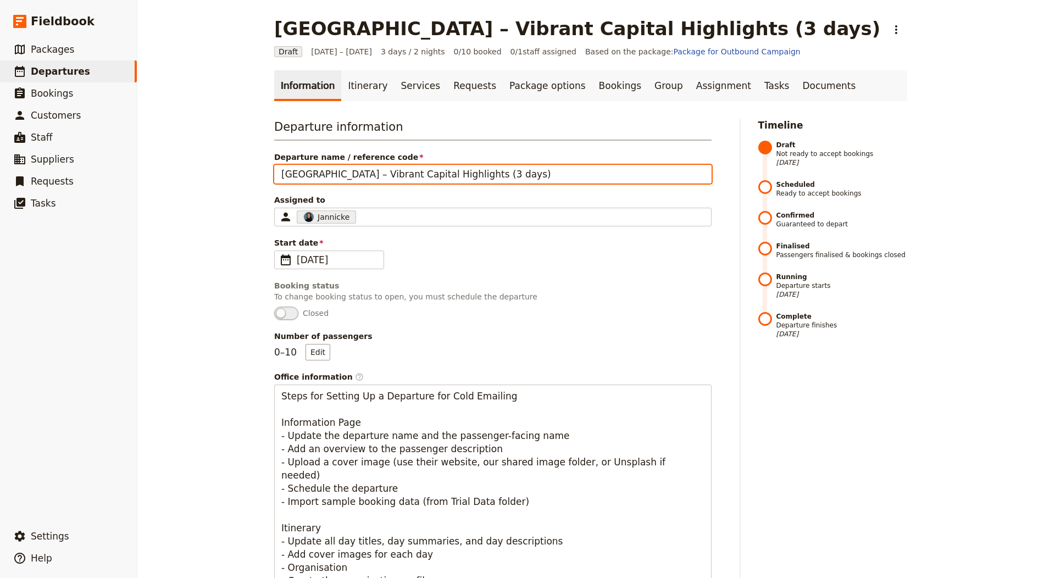
drag, startPoint x: 430, startPoint y: 174, endPoint x: 518, endPoint y: 174, distance: 87.9
click at [518, 174] on input "Lisbon – Vibrant Capital Highlights (3 days)" at bounding box center [492, 174] width 437 height 19
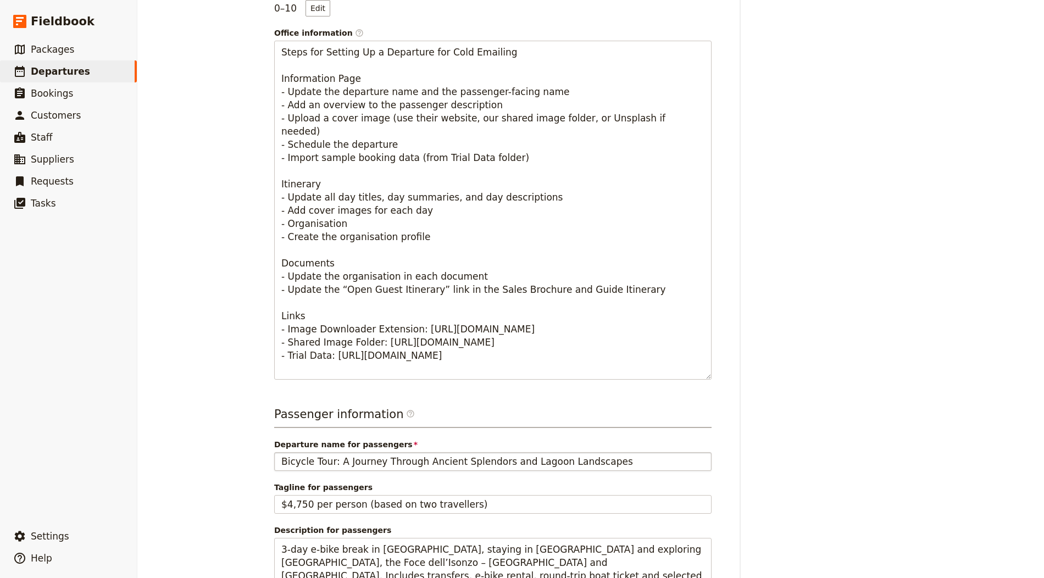
type input "Lisbon – Vibrant Capital Highlights"
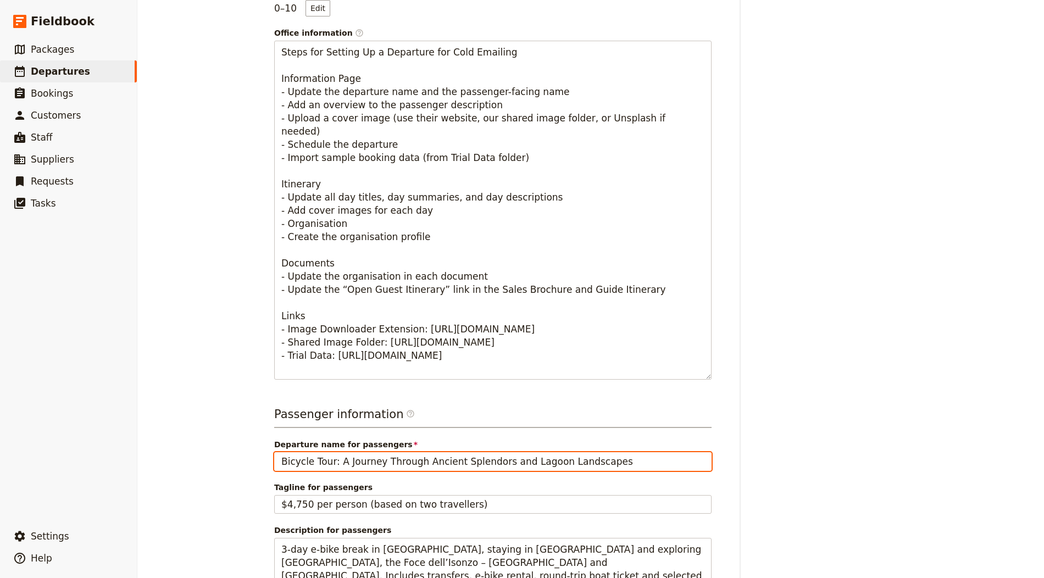
click at [389, 461] on input "Bicycle Tour: A Journey Through Ancient Splendors and Lagoon Landscapes" at bounding box center [492, 461] width 437 height 19
paste input "Lisbon – Vibrant Capital Highlight"
type input "Lisbon – Vibrant Capital Highlights"
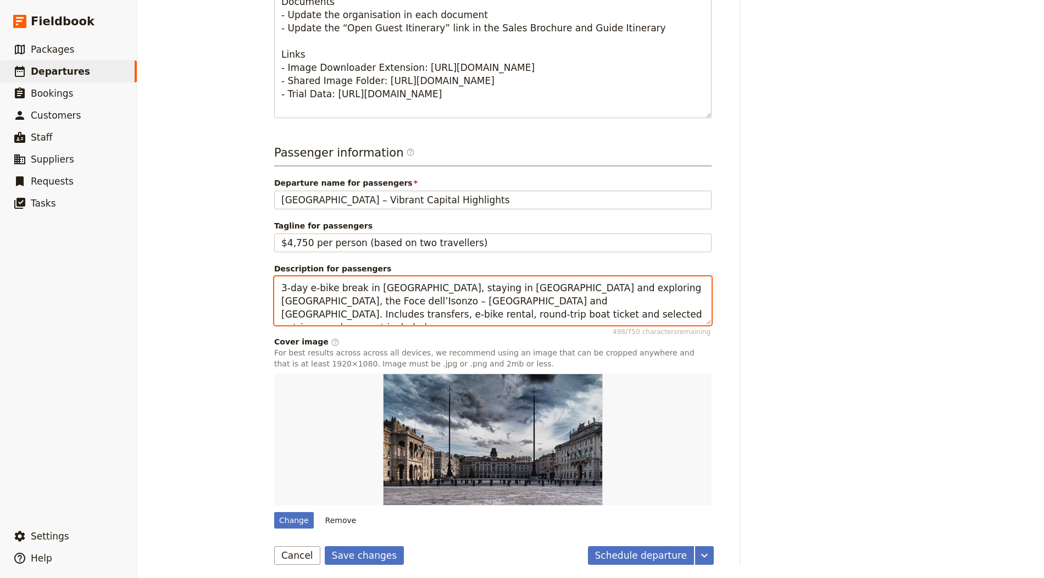
click at [382, 289] on textarea "3‑day e‑bike break in Friuli‑Venezia Giulia, staying in Grado and exploring Aqu…" at bounding box center [492, 300] width 437 height 49
paste textarea "A compact, culture-forward programme crafted for events and incentive groups in…"
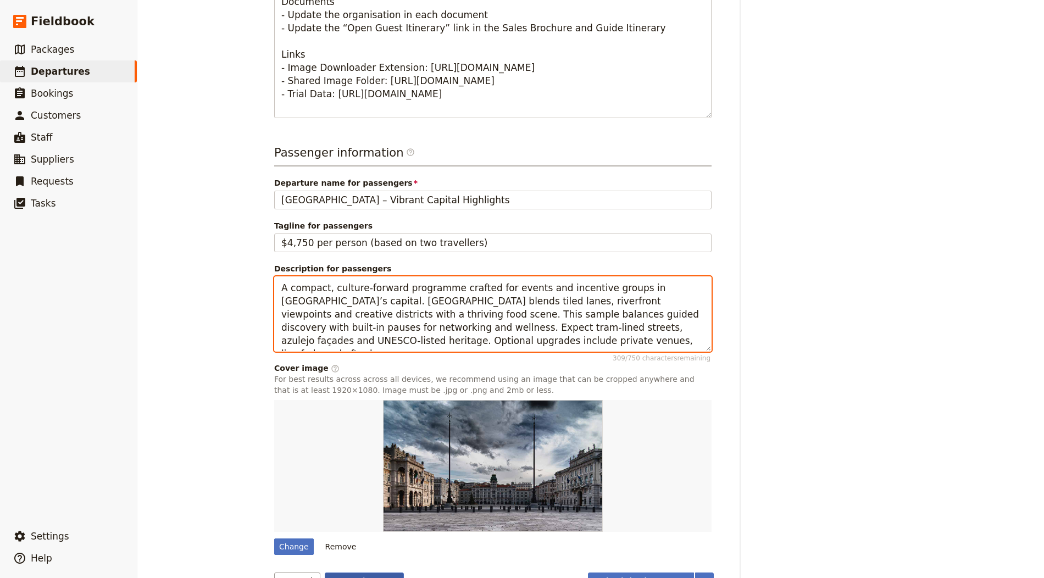
type textarea "A compact, culture-forward programme crafted for events and incentive groups in…"
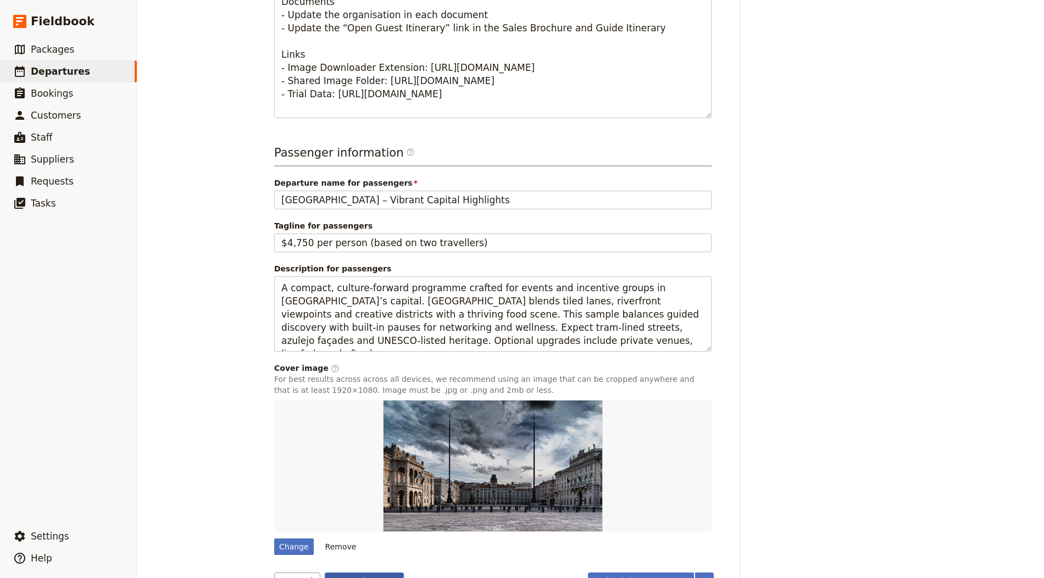
click at [369, 572] on button "Save changes" at bounding box center [365, 581] width 80 height 19
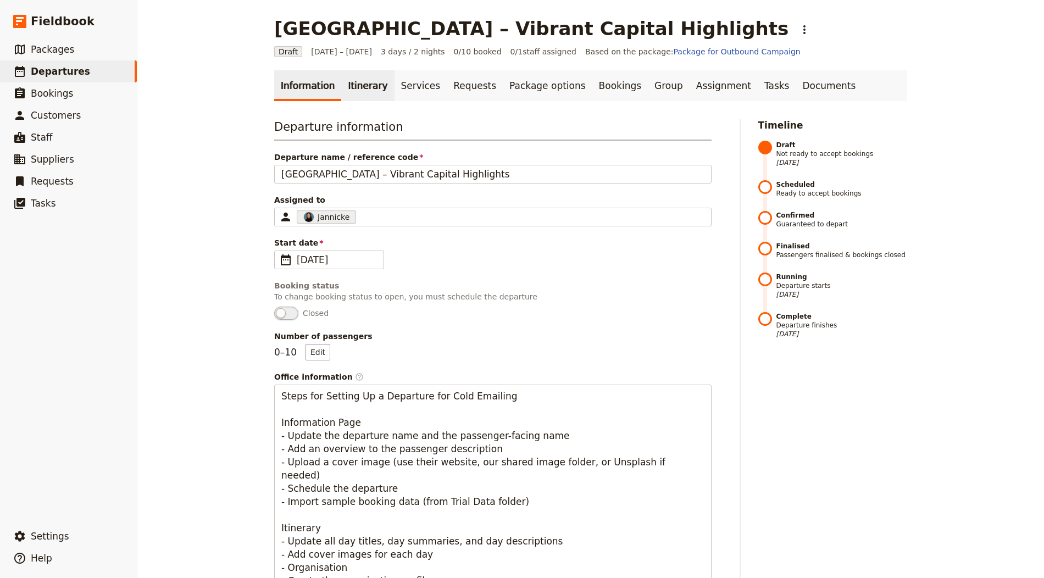
click at [353, 87] on link "Itinerary" at bounding box center [367, 85] width 53 height 31
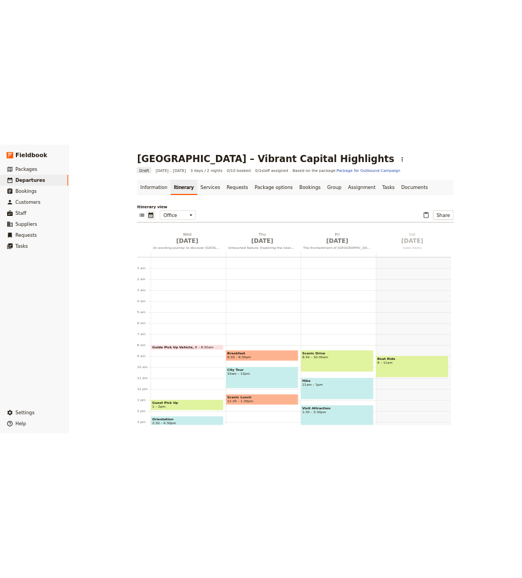
scroll to position [143, 0]
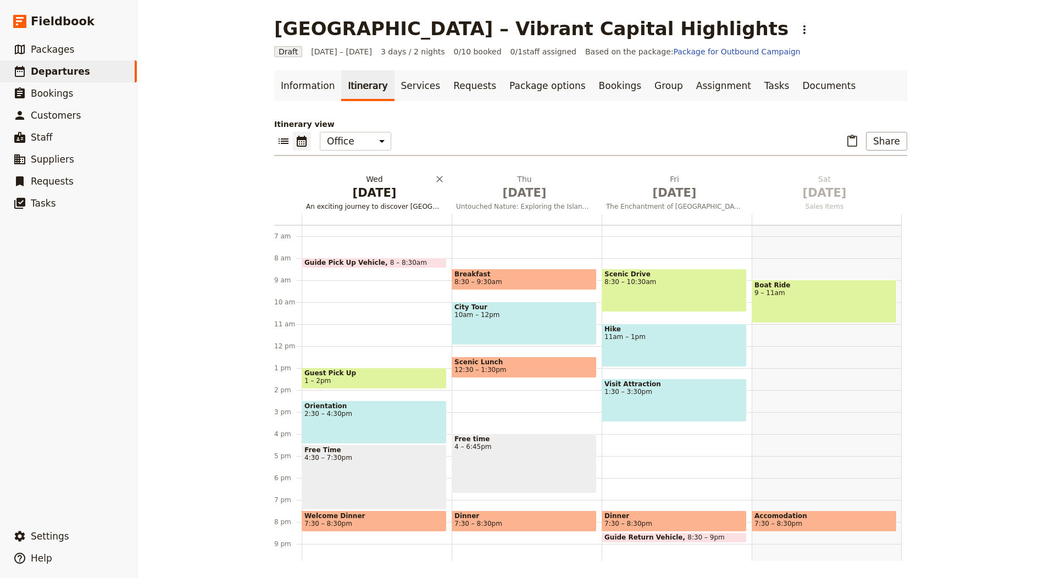
click at [359, 197] on span "[DATE]" at bounding box center [374, 193] width 137 height 16
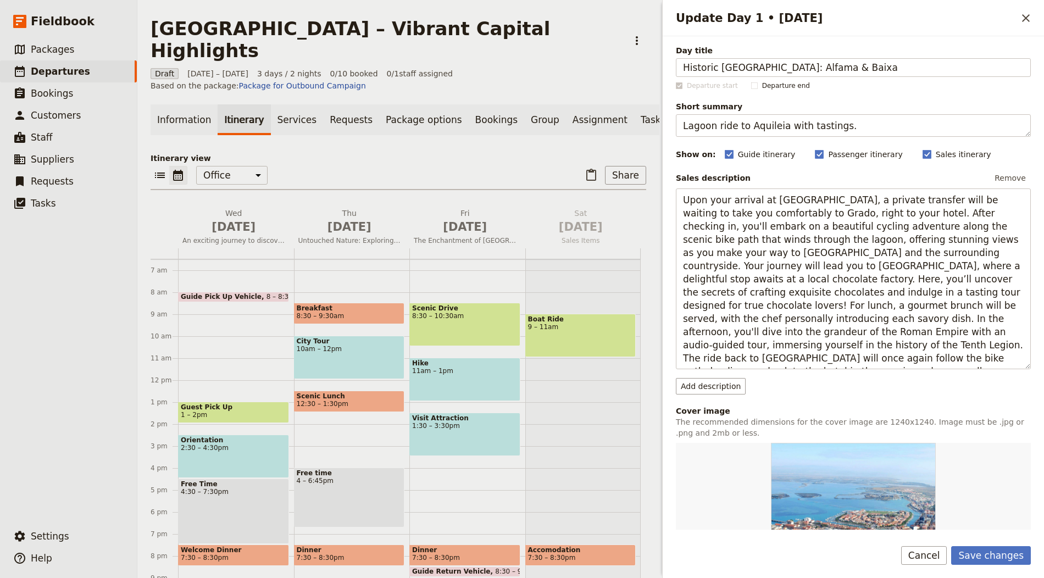
type input "Historic Lisbon: Alfama & Baixa"
click at [521, 122] on textarea "Lagoon ride to Aquileia with tastings." at bounding box center [853, 125] width 355 height 23
paste textarea "Walled lanes, viewpoints and pastry tasting"
type textarea "Walled lanes, viewpoints and pastry tasting."
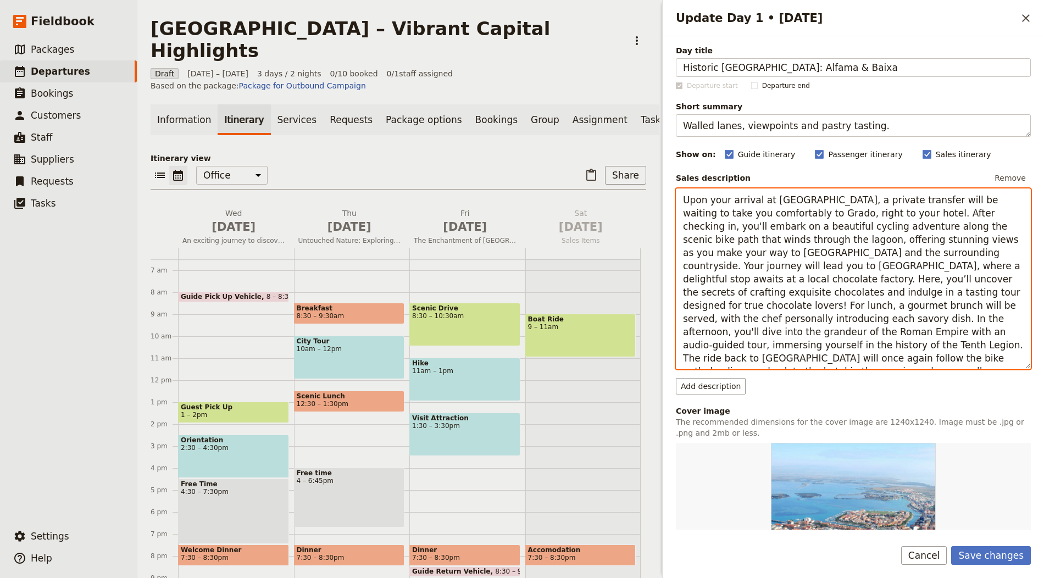
click at [521, 252] on textarea "Upon your arrival at Cervignano station, a private transfer will be waiting to …" at bounding box center [853, 278] width 355 height 181
paste textarea "Meet your guide for a walking immersion through Alfama’s alleyways, Sé Cathedra…"
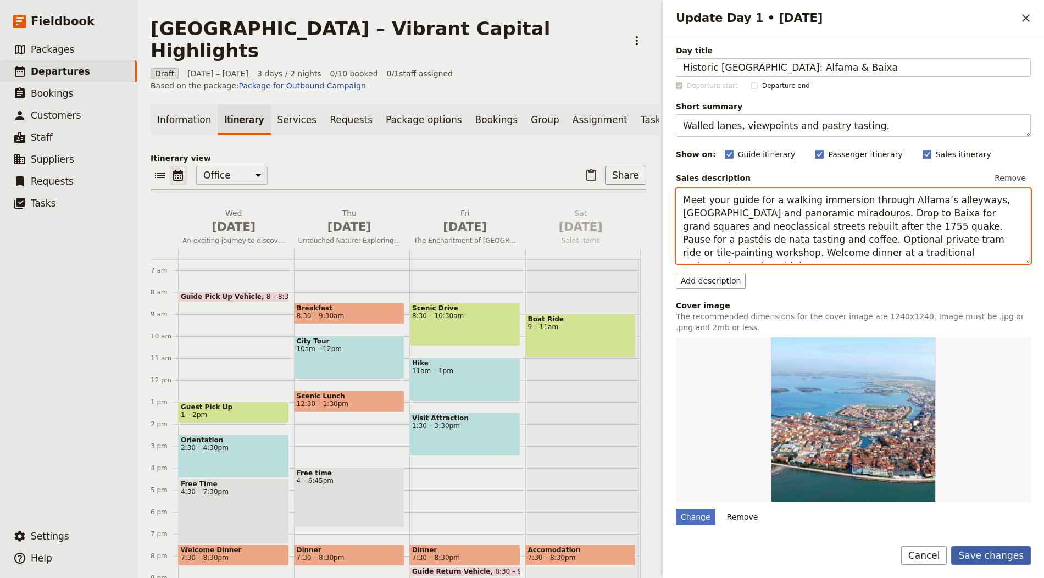
type textarea "Meet your guide for a walking immersion through Alfama’s alleyways, Sé Cathedra…"
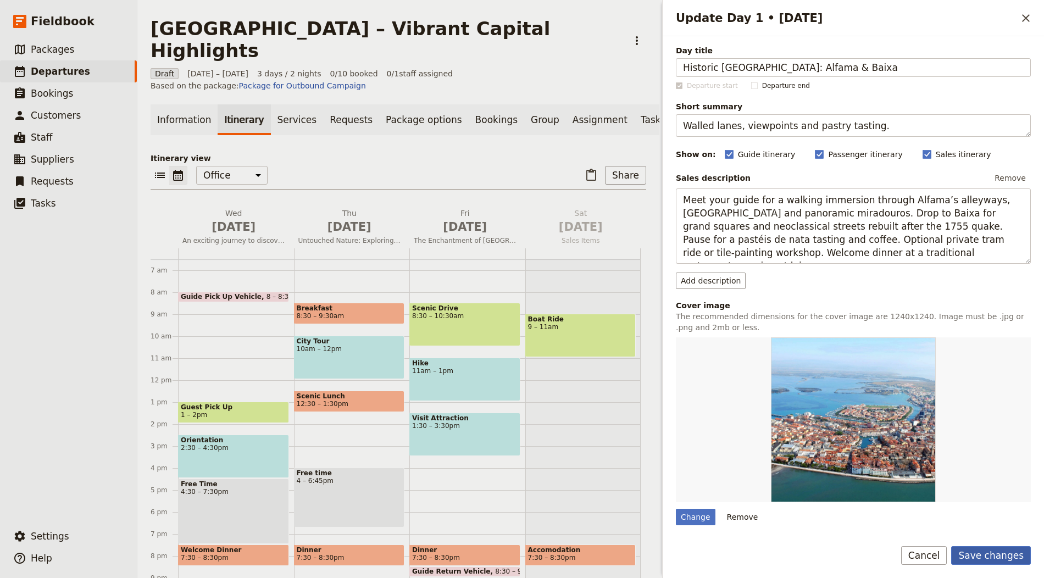
click at [521, 547] on button "Save changes" at bounding box center [991, 555] width 80 height 19
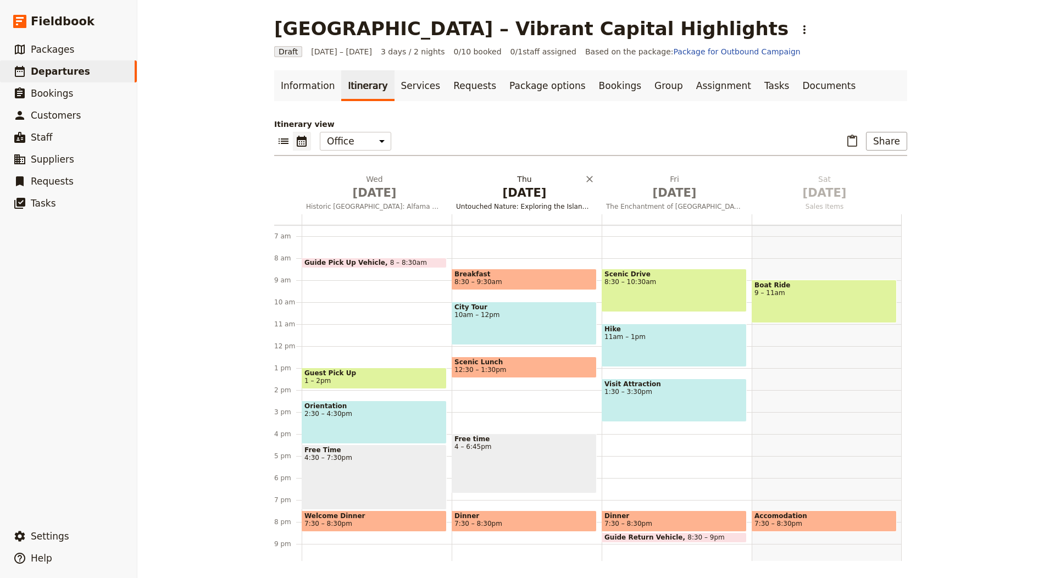
click at [484, 185] on span "[DATE]" at bounding box center [524, 193] width 137 height 16
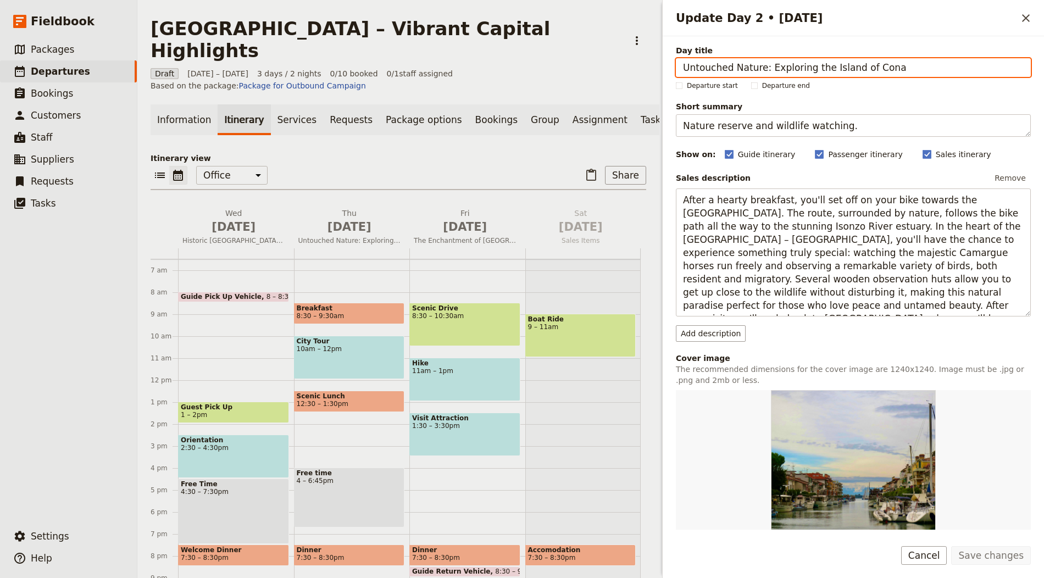
paste input "Sintra Palaces & Hills"
type input "Sintra Palaces & Hills"
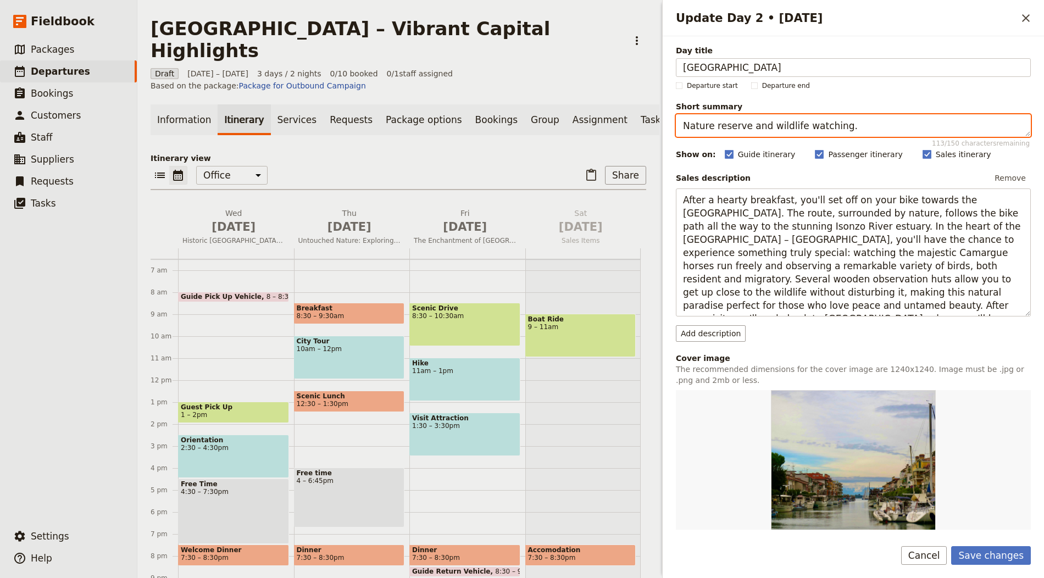
click at [521, 116] on textarea "Nature reserve and wildlife watching." at bounding box center [853, 125] width 355 height 23
paste textarea "Romantic palaces and garden secrets"
type textarea "Romantic palaces and garden secrets."
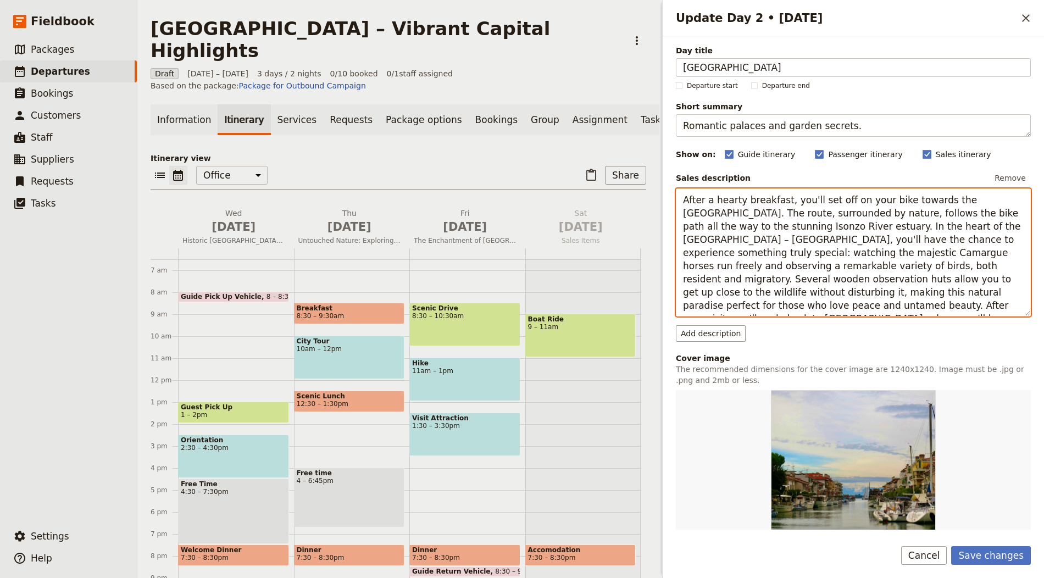
click at [521, 239] on textarea "After a hearty breakfast, you'll set off on your bike towards the Cona Park. Th…" at bounding box center [853, 252] width 355 height 128
paste textarea "Travel to Sintra for a guided visit of a hilltop palace and its gardens, then s…"
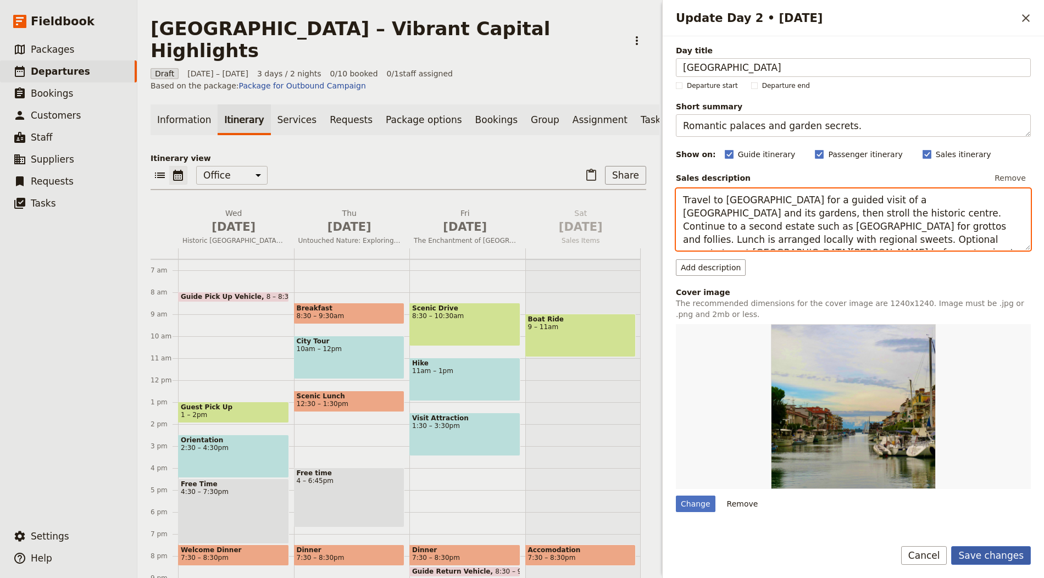
type textarea "Travel to Sintra for a guided visit of a hilltop palace and its gardens, then s…"
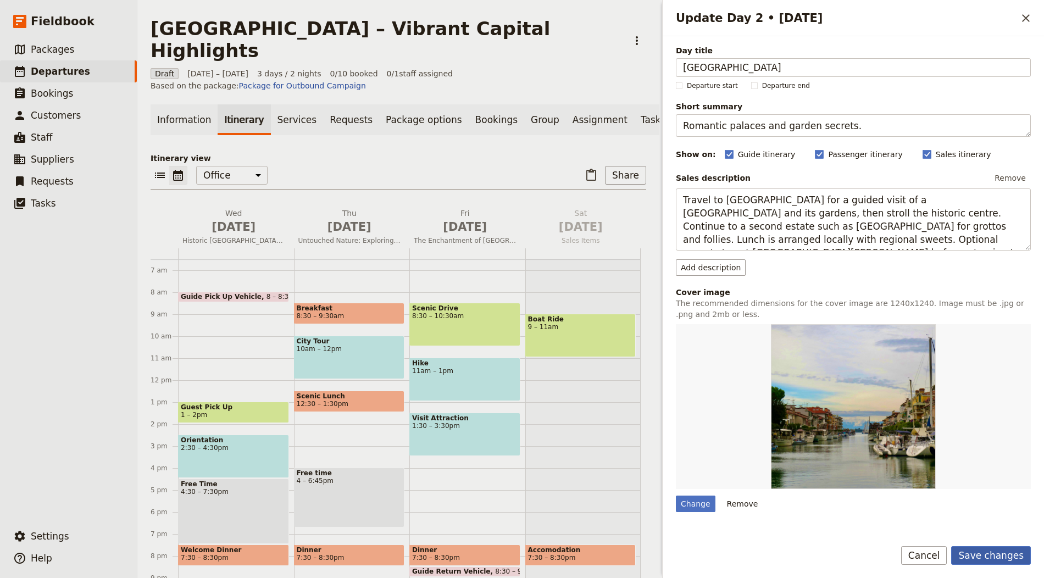
click at [521, 550] on button "Save changes" at bounding box center [991, 555] width 80 height 19
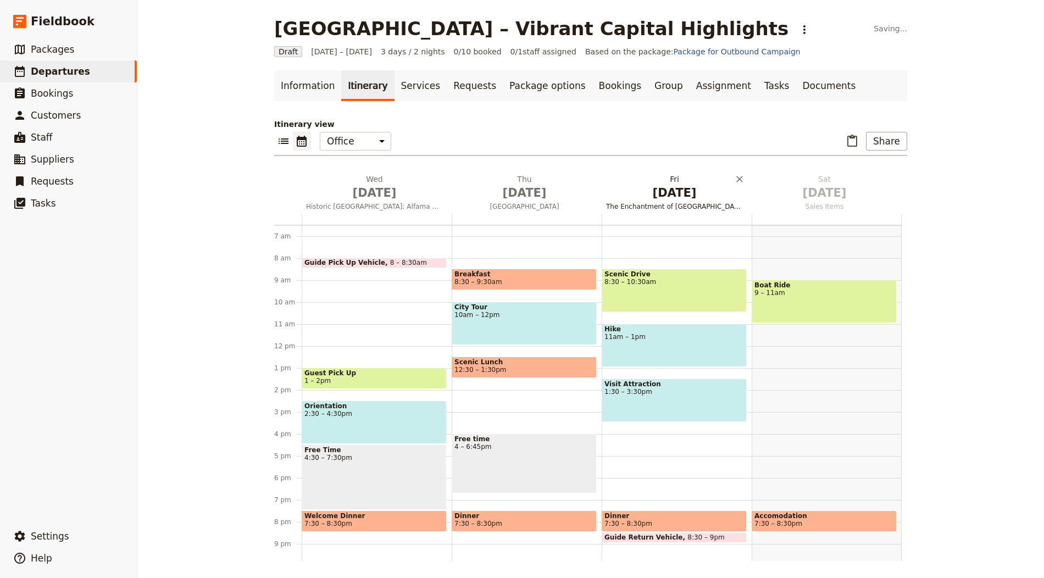
click at [521, 198] on span "[DATE]" at bounding box center [674, 193] width 137 height 16
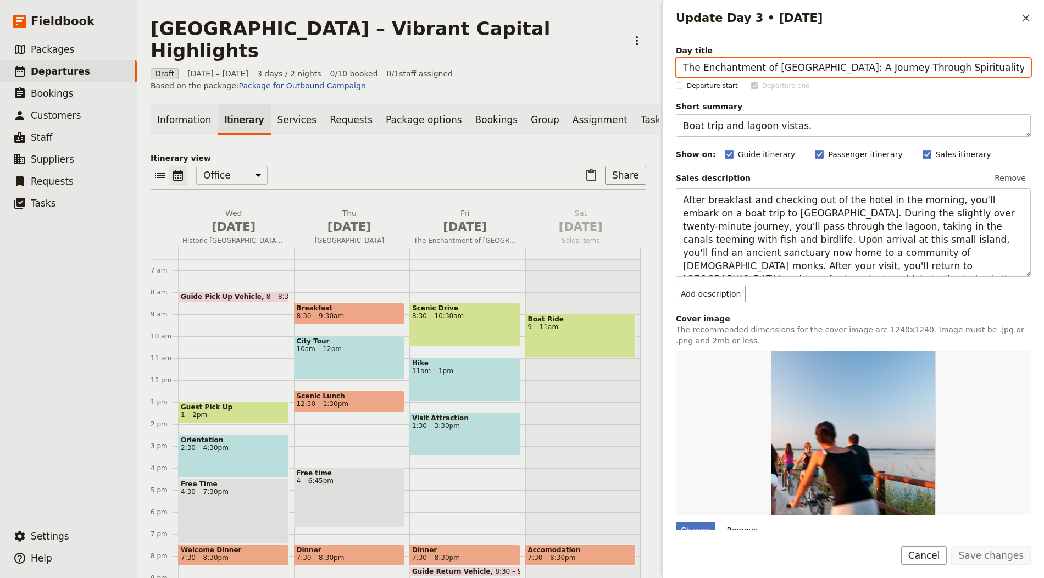
click at [521, 73] on input "The Enchantment of Barbana Island: A Journey Through Spirituality and Nature" at bounding box center [853, 67] width 355 height 19
paste input "Sesimbra & Arrábida Coast"
type input "Sesimbra & Arrábida Coast"
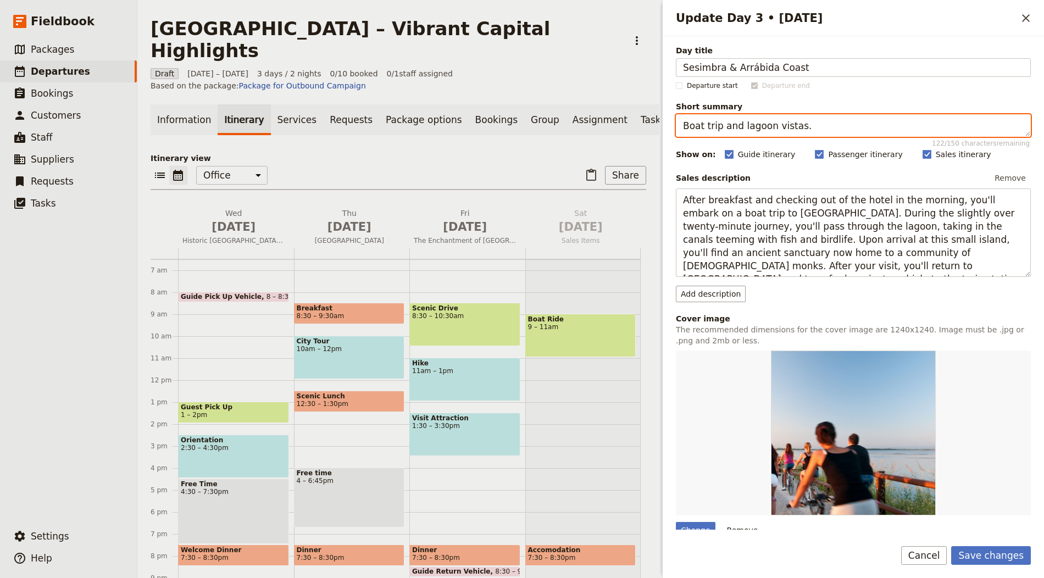
click at [521, 121] on textarea "Boat trip and lagoon vistas." at bounding box center [853, 125] width 355 height 23
paste textarea "Atlantic vistas, fresh fish and easy activity"
type textarea "Atlantic vistas, fresh fish and easy activity."
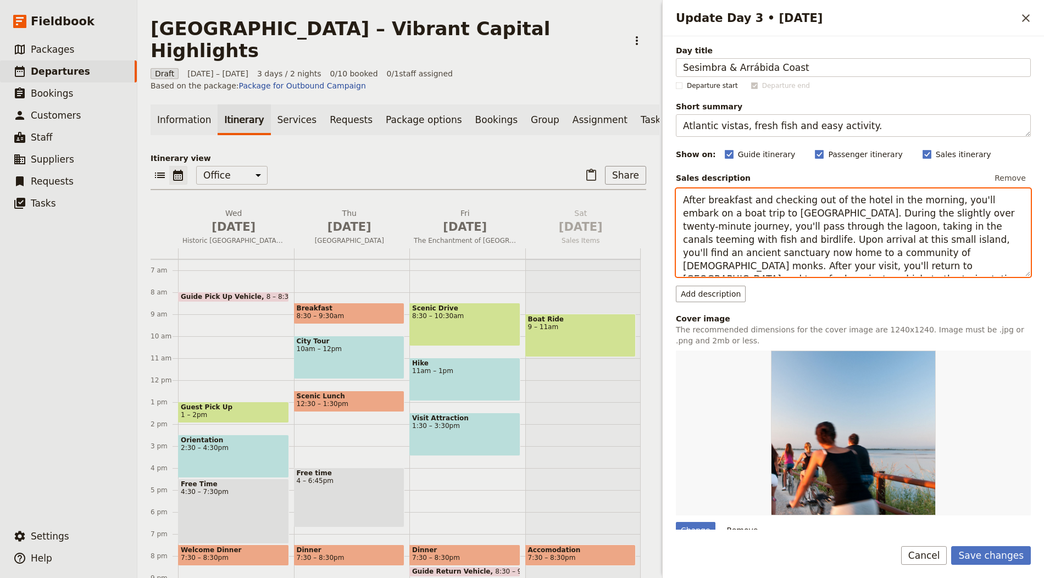
click at [521, 220] on textarea "After breakfast and checking out of the hotel in the morning, you'll embark on …" at bounding box center [853, 232] width 355 height 88
paste textarea "Head south to Sesimbra and the Arrábida Natural Park for turquoise coves and ch…"
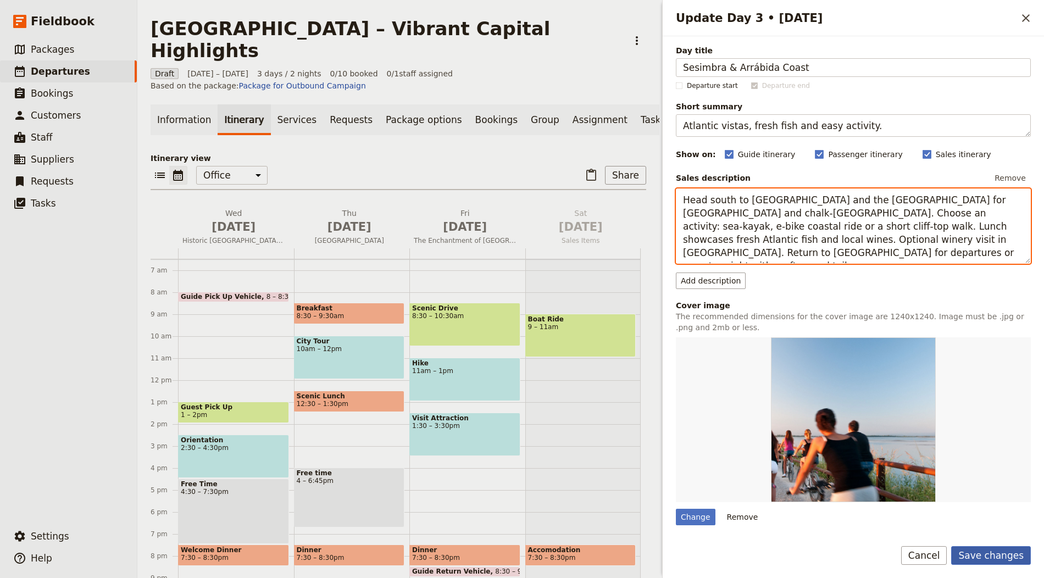
type textarea "Head south to Sesimbra and the Arrábida Natural Park for turquoise coves and ch…"
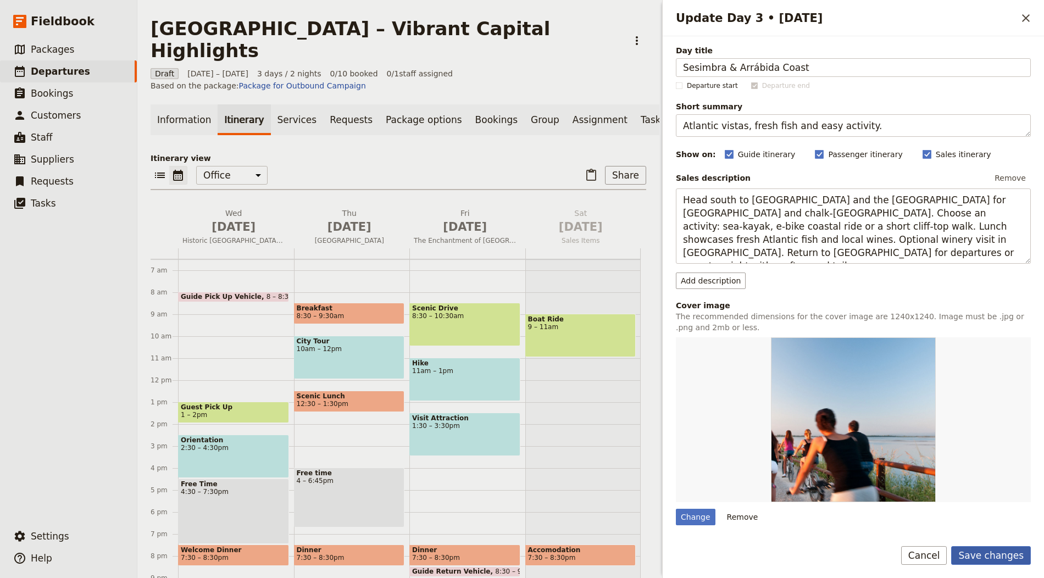
click at [521, 558] on button "Save changes" at bounding box center [991, 555] width 80 height 19
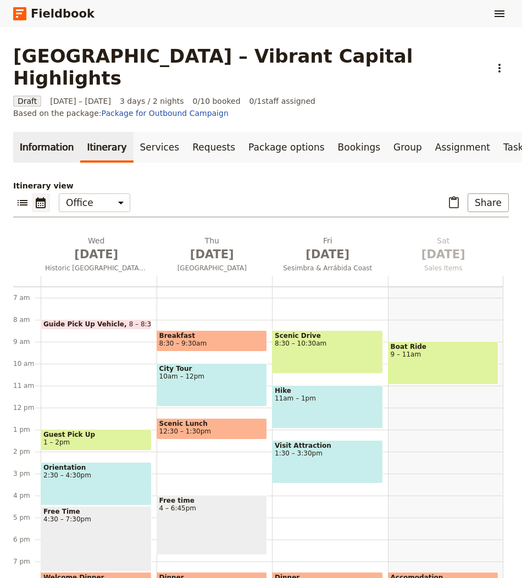
click at [49, 132] on link "Information" at bounding box center [46, 147] width 67 height 31
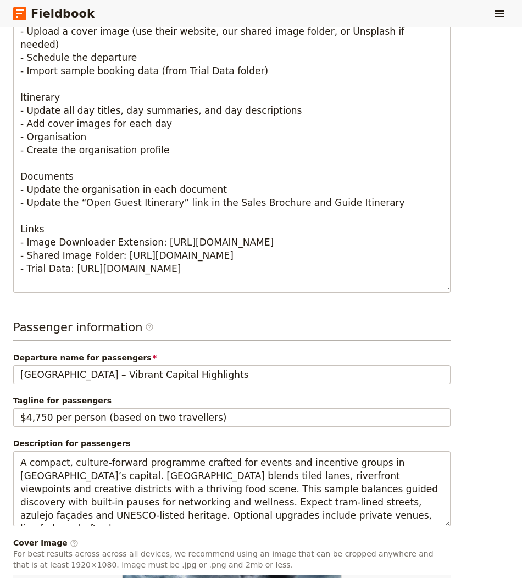
scroll to position [814, 0]
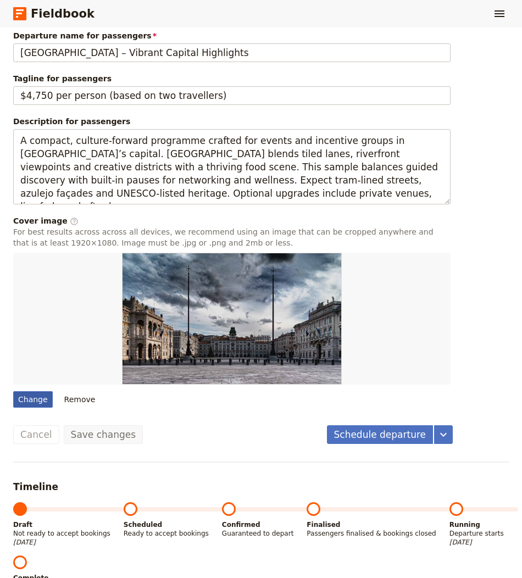
click at [24, 391] on div "Change" at bounding box center [33, 399] width 40 height 16
click at [13, 391] on input "Change" at bounding box center [13, 391] width 1 height 1
type input "C:\fakepath\claudio-schwarz-K3XGEoZgA0s-unsplash.jpg"
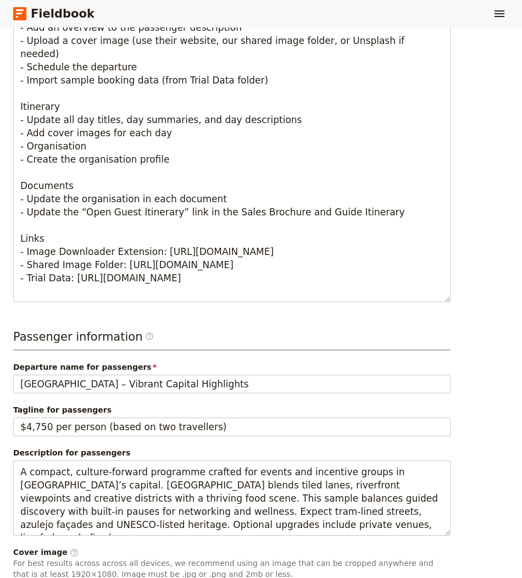
scroll to position [0, 0]
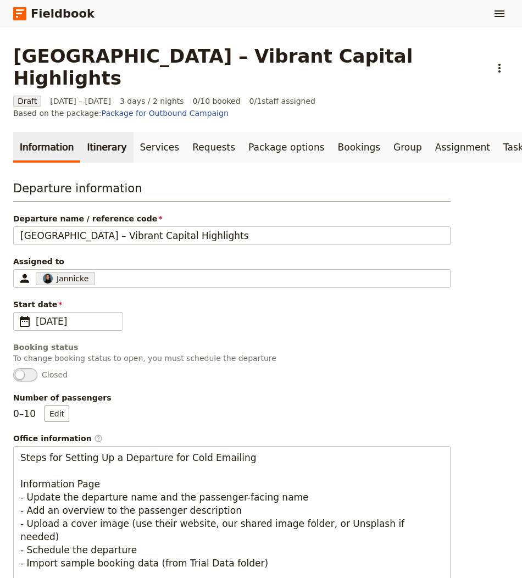
click at [98, 132] on link "Itinerary" at bounding box center [106, 147] width 53 height 31
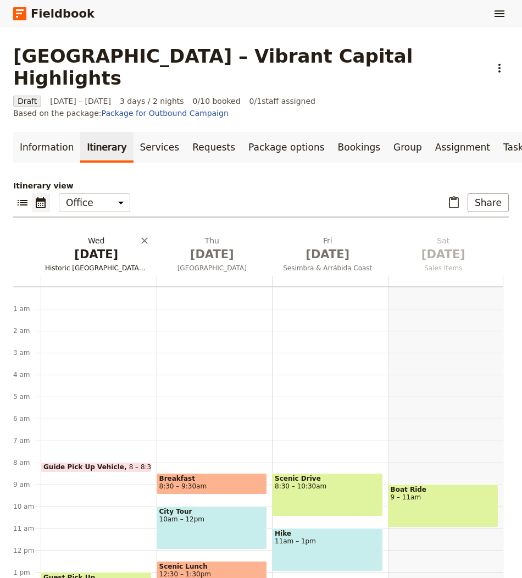
scroll to position [143, 0]
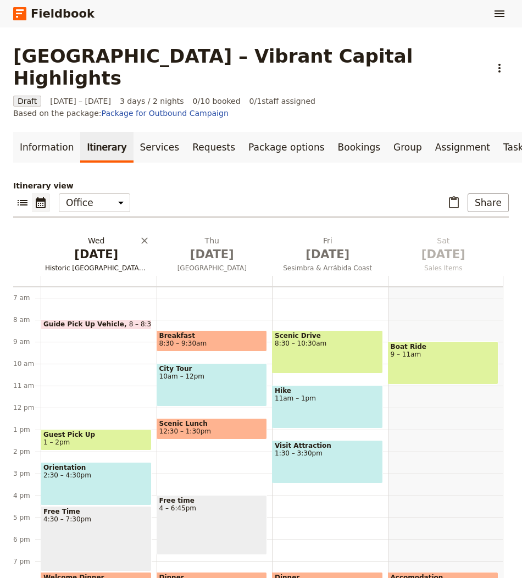
click at [108, 246] on span "[DATE]" at bounding box center [96, 254] width 103 height 16
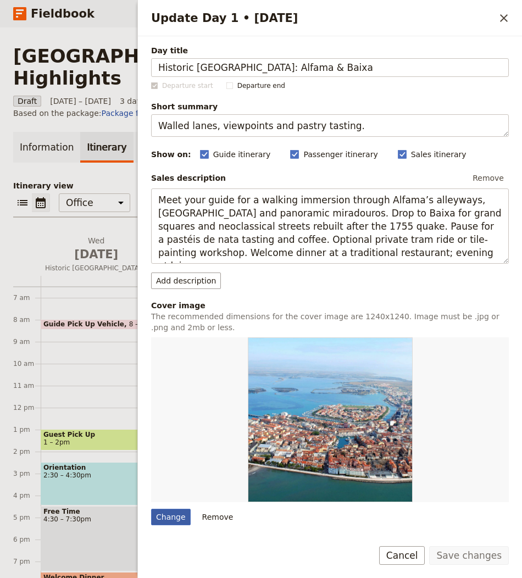
click at [176, 512] on div "Change" at bounding box center [171, 517] width 40 height 16
click at [151, 509] on input "Change" at bounding box center [151, 508] width 1 height 1
type input "C:\fakepath\tom-byrom-hgFX7SydvFk-unsplash.jpg"
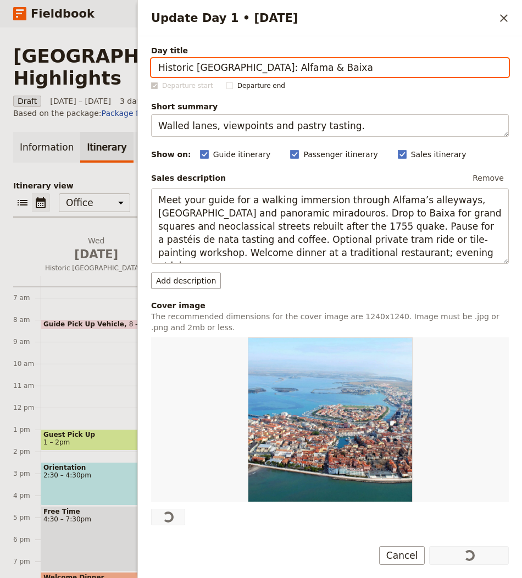
click at [122, 143] on div "Information Itinerary Services Requests Package options Bookings Group Assignme…" at bounding box center [260, 377] width 495 height 491
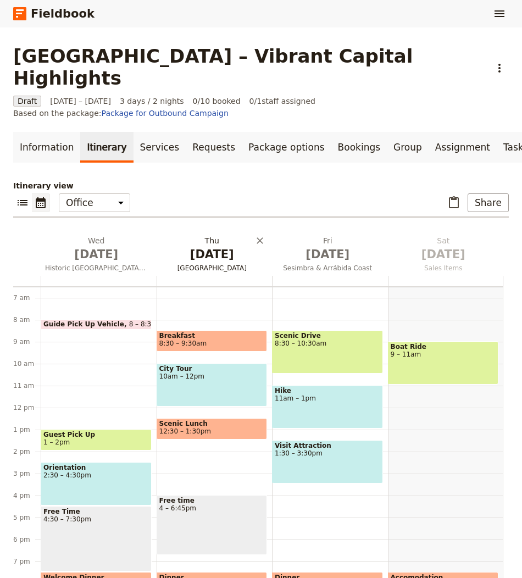
click at [206, 246] on span "[DATE]" at bounding box center [212, 254] width 103 height 16
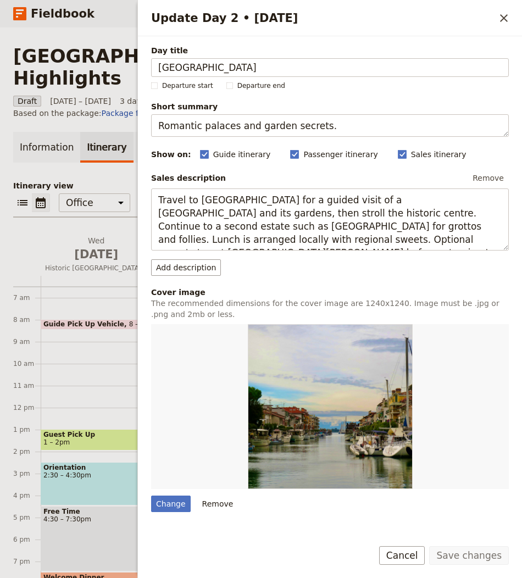
click at [172, 511] on div "Day title Sintra Palaces & Hills Departure start Departure end Short summary Ro…" at bounding box center [330, 359] width 358 height 629
click at [172, 508] on div "Change" at bounding box center [171, 503] width 40 height 16
click at [151, 495] on input "Change" at bounding box center [151, 495] width 1 height 1
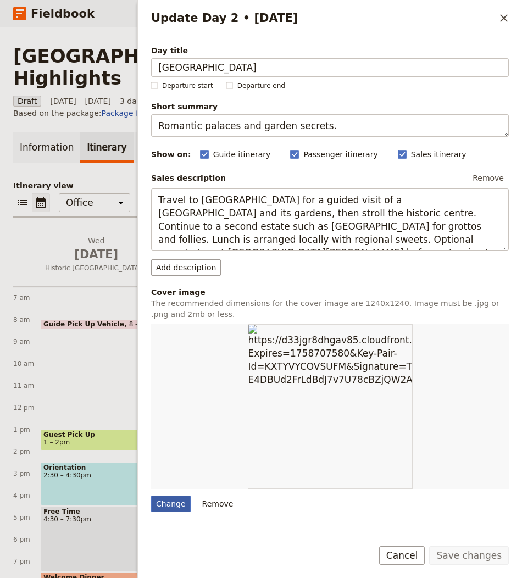
click at [175, 498] on div "Change" at bounding box center [171, 503] width 40 height 16
click at [151, 495] on input "Change" at bounding box center [151, 495] width 1 height 1
type input "C:\fakepath\filterlate-yaYyWqgWs9E-unsplash.jpg"
click at [507, 20] on icon "Close drawer" at bounding box center [503, 18] width 13 height 13
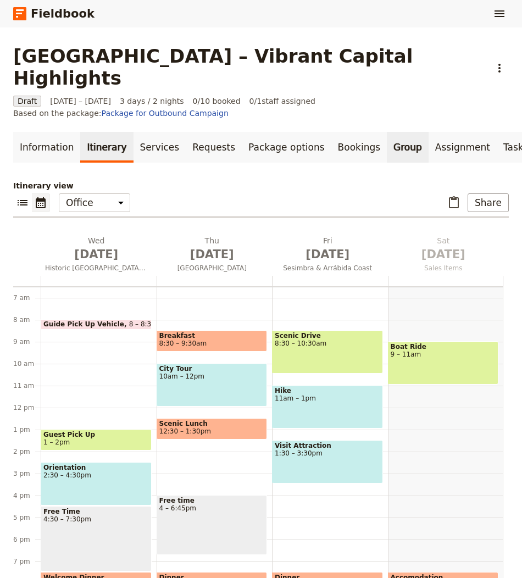
scroll to position [0, 47]
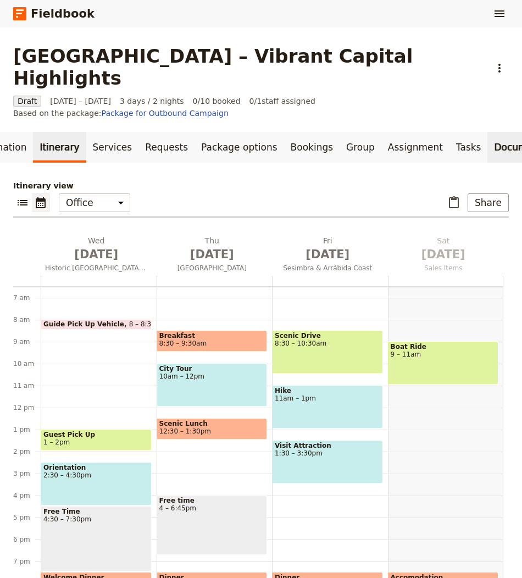
click at [488, 132] on link "Documents" at bounding box center [520, 147] width 66 height 31
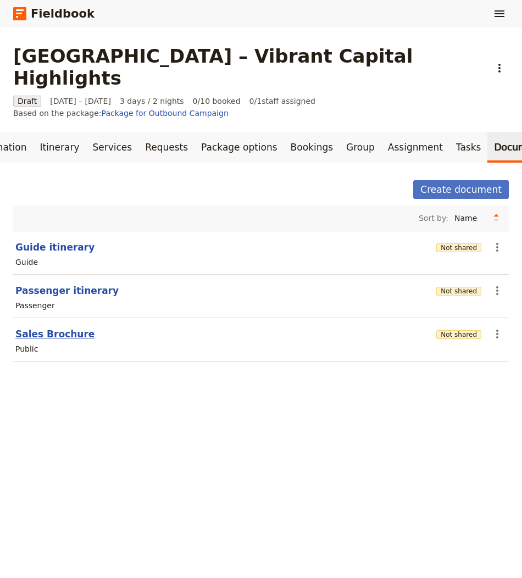
click at [50, 327] on button "Sales Brochure" at bounding box center [54, 333] width 79 height 13
select select "DEFAULT"
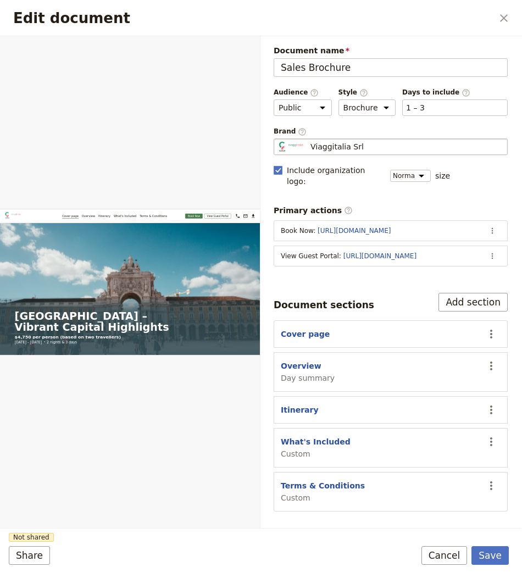
click at [369, 144] on div "Viaggitalia Srl" at bounding box center [390, 146] width 224 height 11
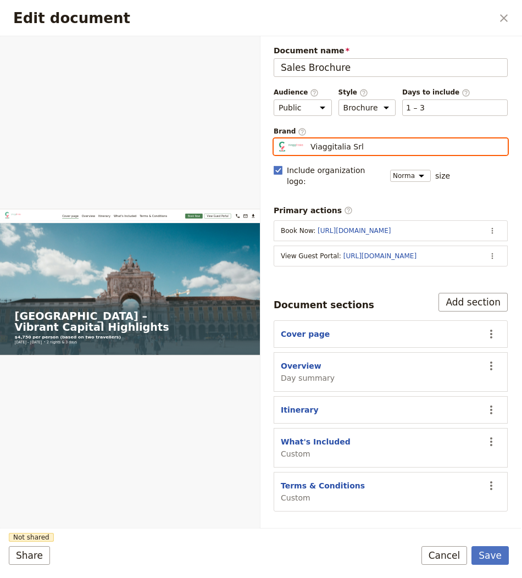
click at [278, 139] on input "Viaggitalia Srl" at bounding box center [278, 138] width 1 height 1
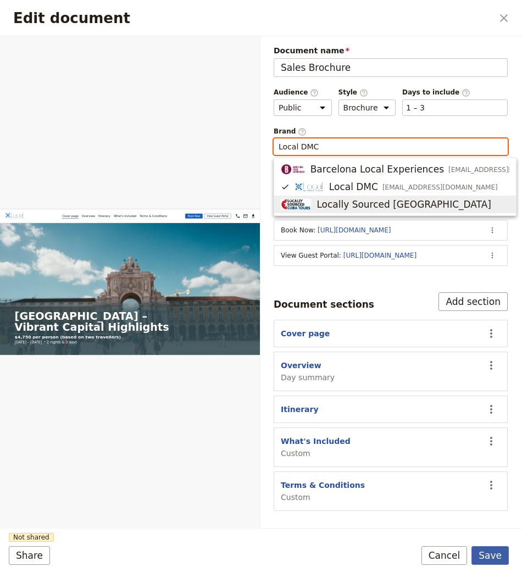
type input "Local DMC"
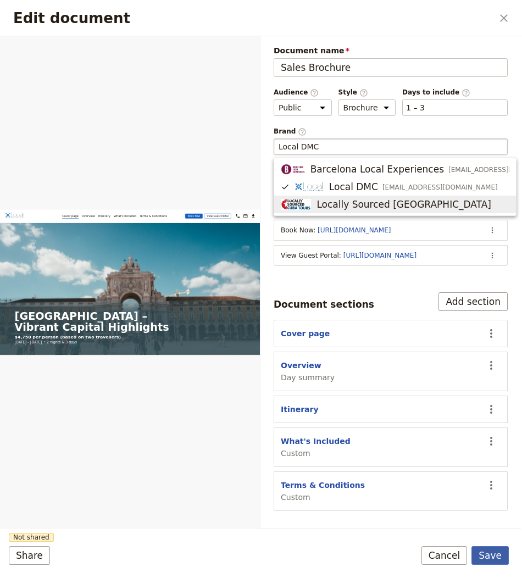
click at [486, 550] on button "Save" at bounding box center [489, 555] width 37 height 19
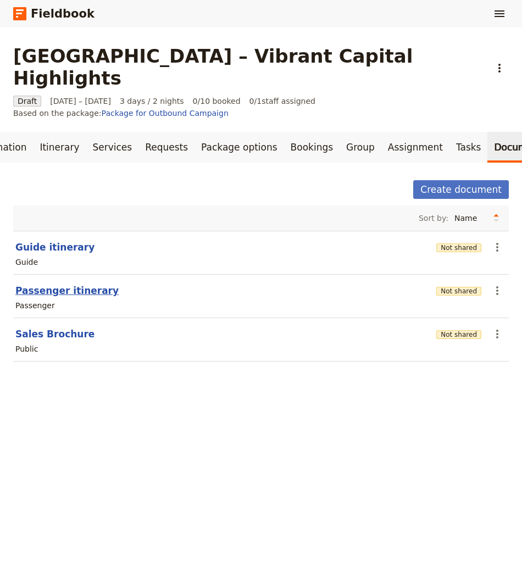
click at [55, 284] on button "Passenger itinerary" at bounding box center [66, 290] width 103 height 13
select select "PASSENGER"
select select "RUN_SHEET"
select select "LARGE"
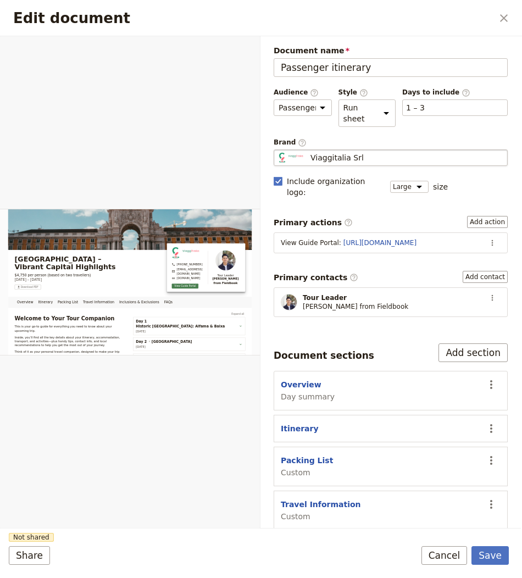
click at [387, 152] on div "Viaggitalia Srl" at bounding box center [390, 157] width 224 height 11
click at [278, 149] on input "Viaggitalia Srl" at bounding box center [278, 149] width 1 height 1
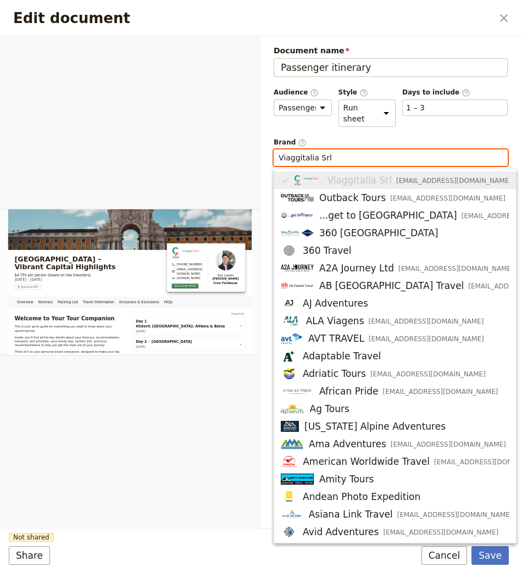
paste input "Local DMC"
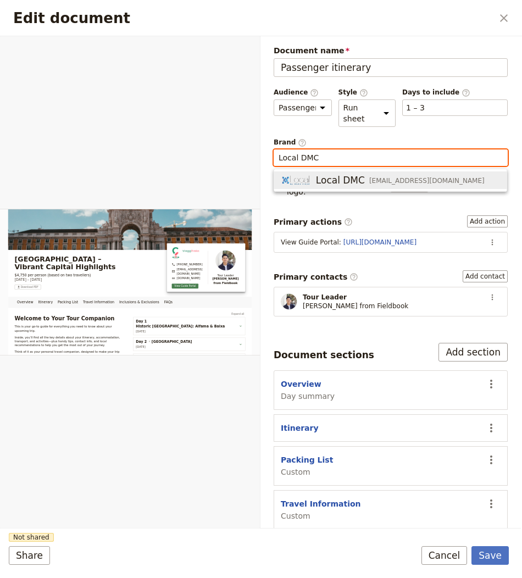
click at [310, 177] on img "button" at bounding box center [296, 180] width 30 height 11
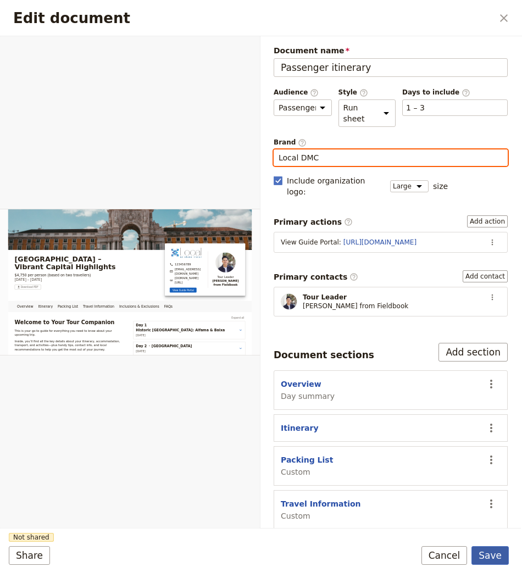
type input "Local DMC"
click at [488, 548] on button "Save" at bounding box center [489, 555] width 37 height 19
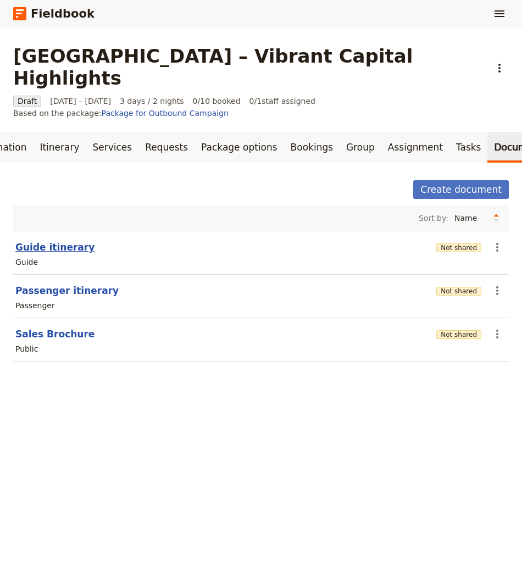
click at [52, 241] on button "Guide itinerary" at bounding box center [54, 247] width 79 height 13
select select "STAFF"
select select "RUN_SHEET"
select select "LARGE"
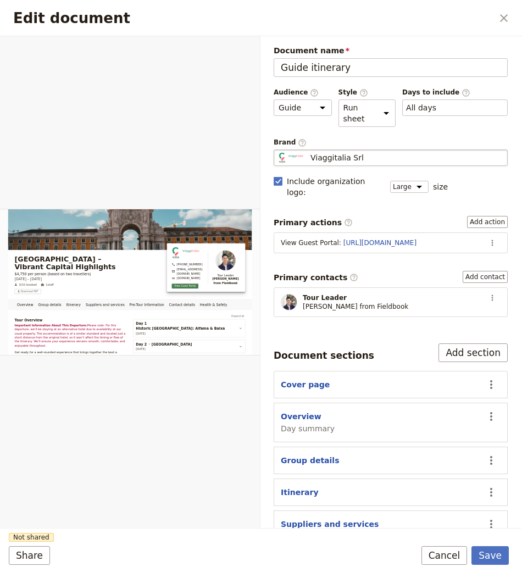
click at [372, 149] on fieldset "Viaggitalia Srl Viaggitalia Srl" at bounding box center [391, 157] width 234 height 16
click at [278, 149] on input "Viaggitalia Srl" at bounding box center [278, 149] width 1 height 1
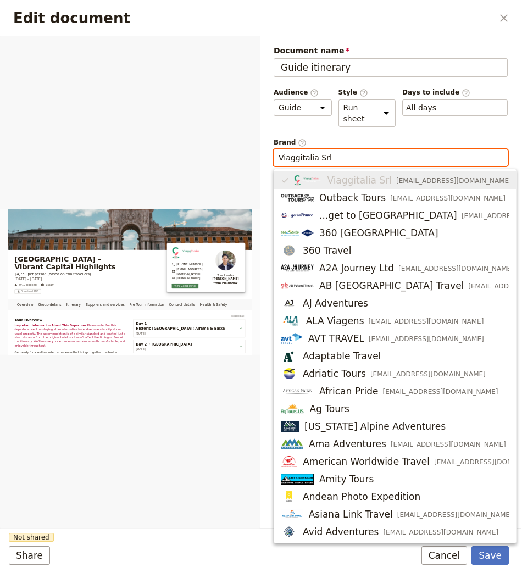
paste input "Local DMC"
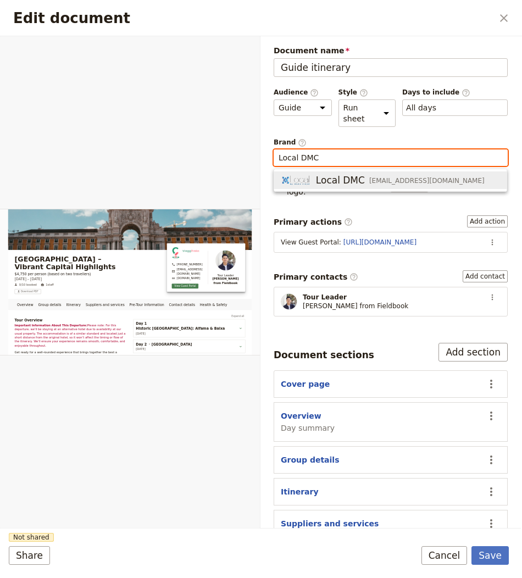
click at [364, 182] on div "Local DMC info@email.com" at bounding box center [383, 180] width 204 height 13
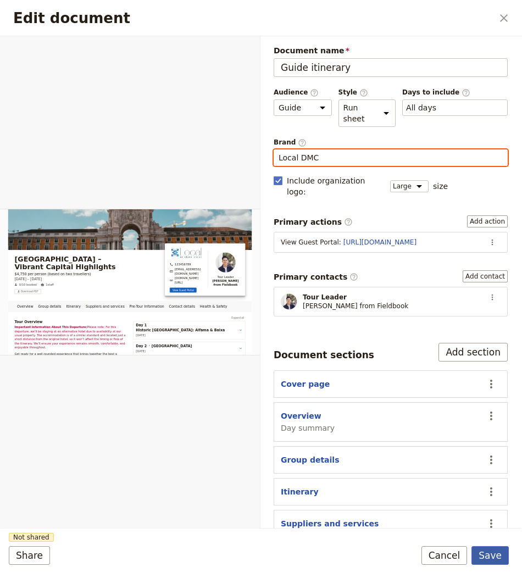
type input "Local DMC"
click at [491, 558] on button "Save" at bounding box center [489, 555] width 37 height 19
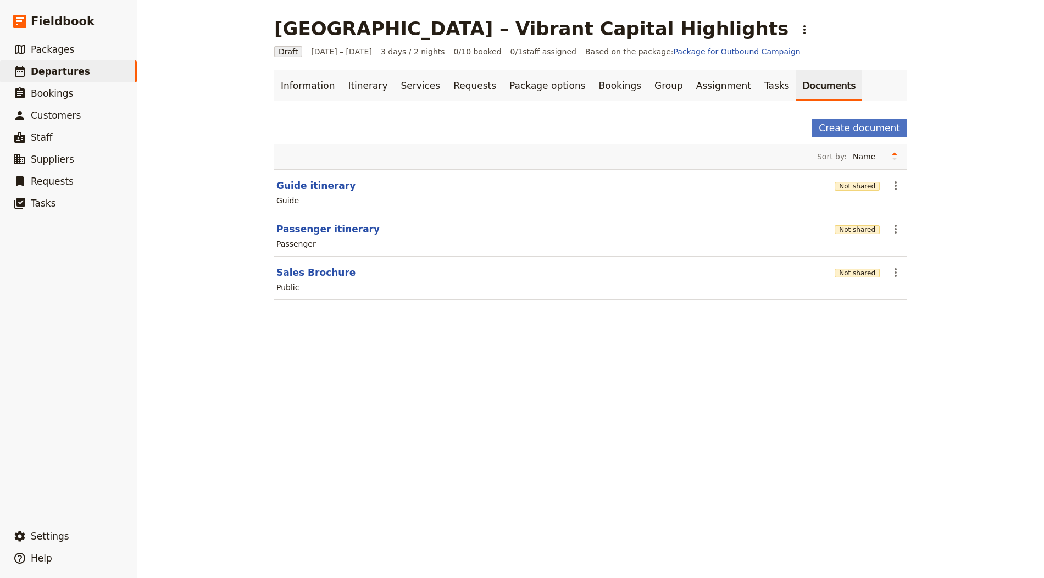
click at [521, 232] on div "Not shared" at bounding box center [856, 229] width 45 height 11
click at [521, 229] on button "Not shared" at bounding box center [856, 229] width 45 height 9
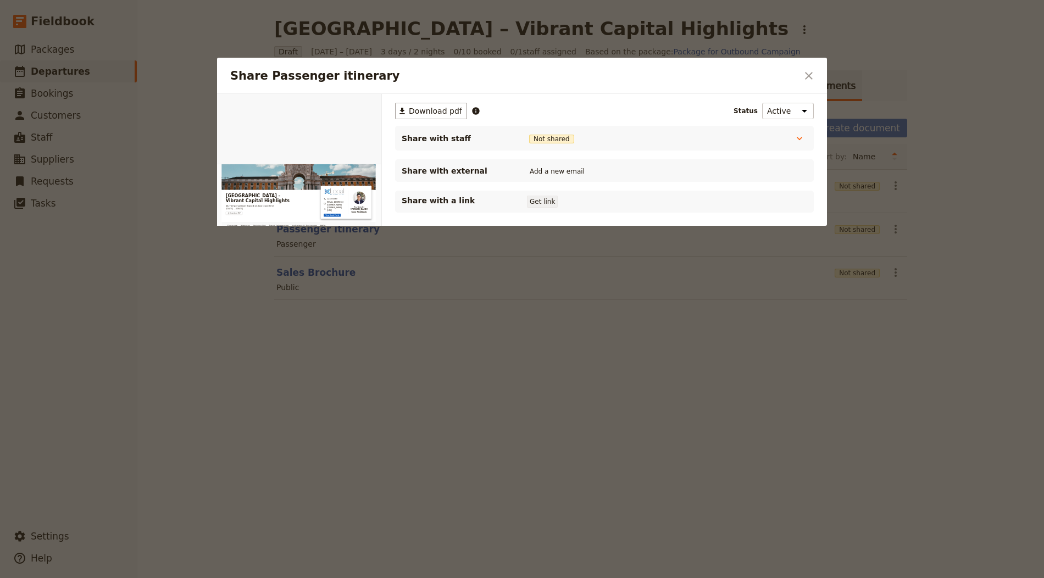
click at [521, 199] on button "Get link" at bounding box center [542, 202] width 31 height 12
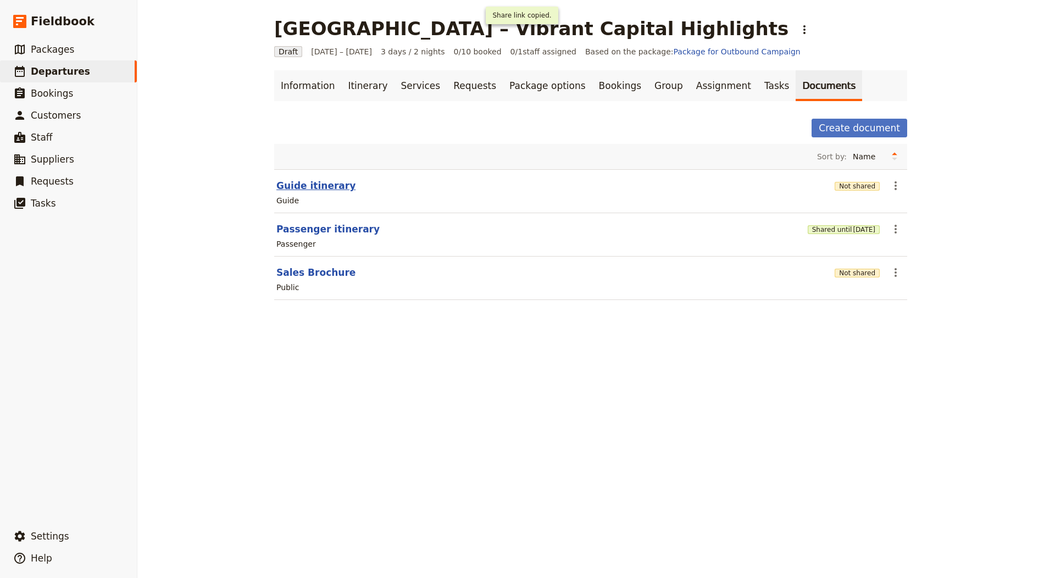
click at [337, 182] on button "Guide itinerary" at bounding box center [315, 185] width 79 height 13
select select "STAFF"
select select "RUN_SHEET"
select select "LARGE"
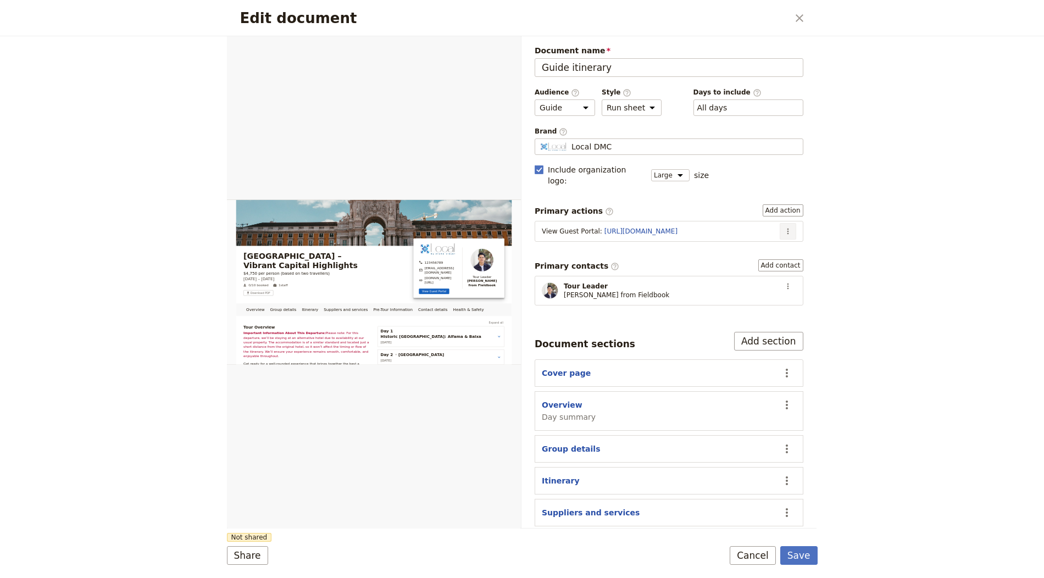
click at [521, 227] on icon "Actions" at bounding box center [787, 231] width 9 height 9
click at [521, 236] on span "Edit action" at bounding box center [752, 240] width 41 height 11
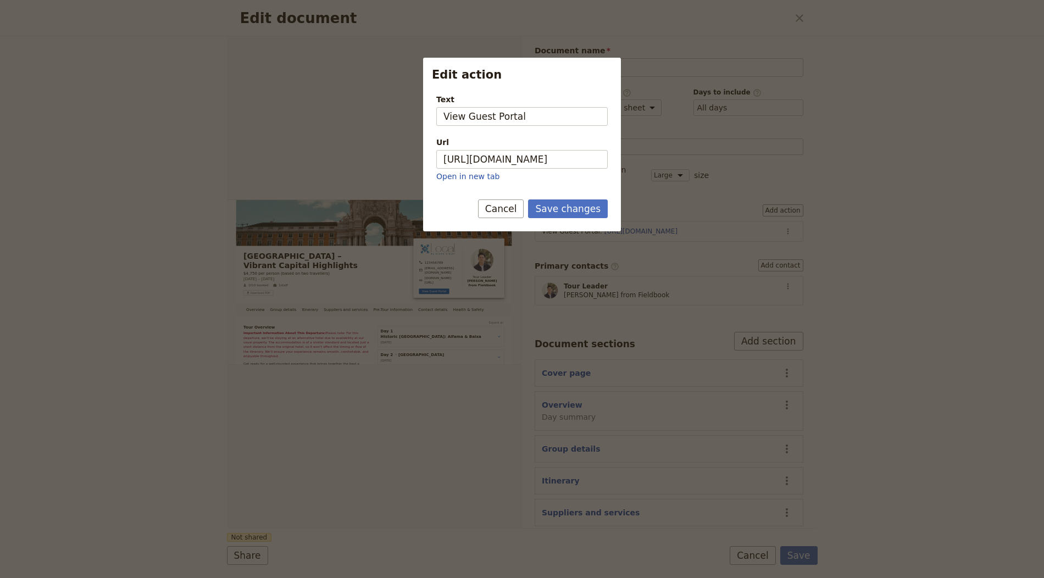
click at [521, 143] on div "Url" at bounding box center [521, 142] width 171 height 11
click at [521, 150] on input "https://trips.fieldbook.com/d/s19fueWz1kx7CJ7eofPSg" at bounding box center [521, 159] width 171 height 19
click at [521, 152] on input "https://trips.fieldbook.com/d/s19fueWz1kx7CJ7eofPSg" at bounding box center [521, 159] width 171 height 19
paste input "coYxxrjjr2Suc77Rj5lo4"
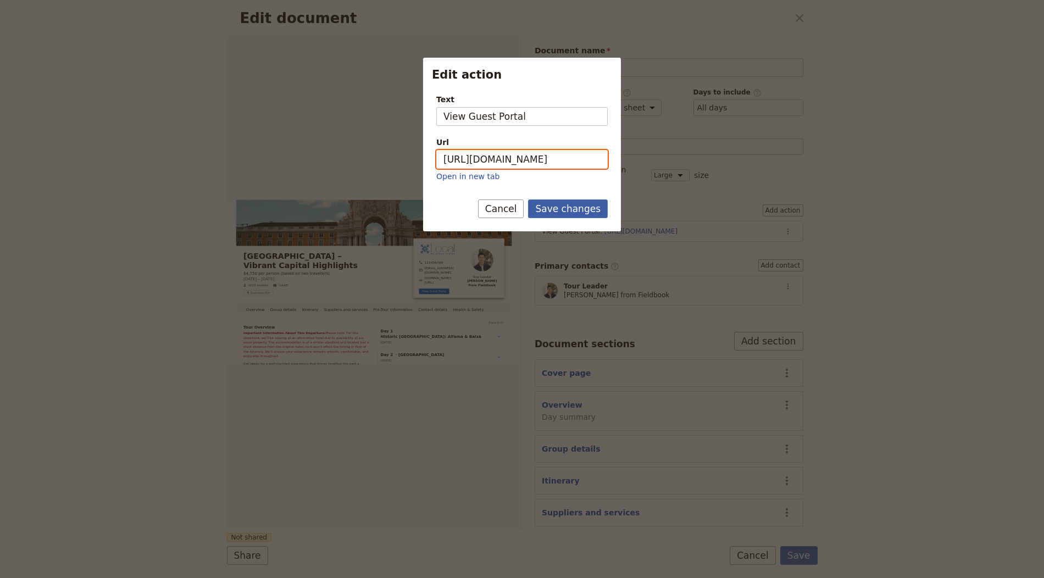
type input "https://trips.fieldbook.com/d/coYxxrjjr2Suc77Rj5lo4"
click at [521, 203] on button "Save changes" at bounding box center [568, 208] width 80 height 19
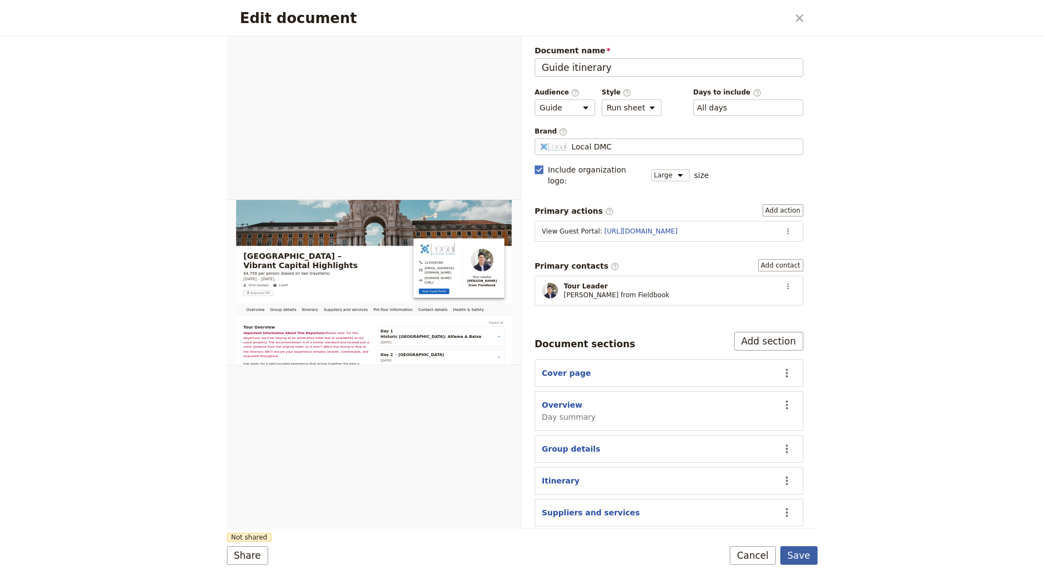
click at [521, 556] on button "Save" at bounding box center [798, 555] width 37 height 19
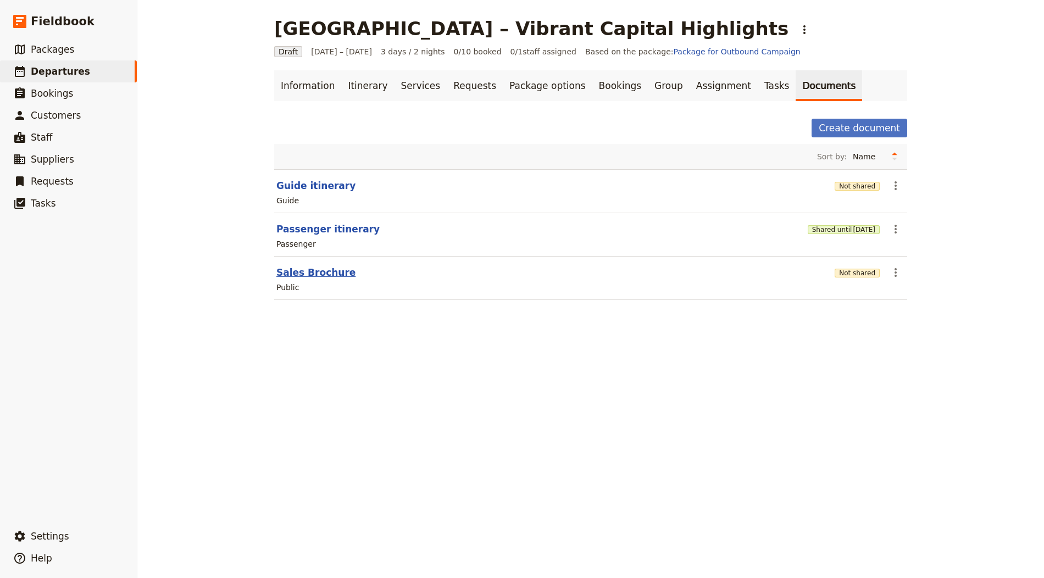
click at [327, 270] on button "Sales Brochure" at bounding box center [315, 272] width 79 height 13
select select "DEFAULT"
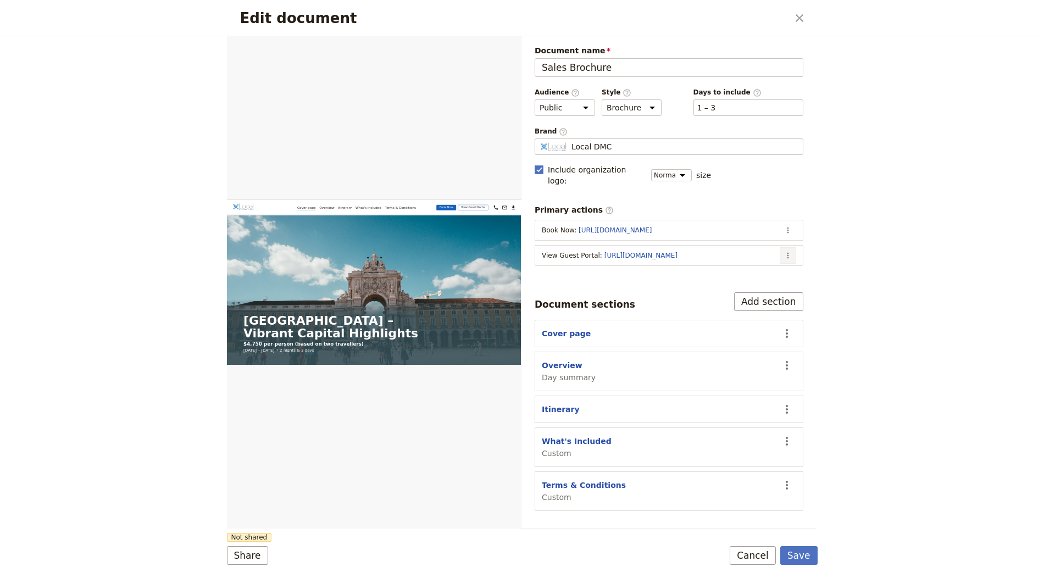
click at [521, 251] on icon "Actions" at bounding box center [787, 255] width 9 height 9
click at [521, 260] on span "Edit action" at bounding box center [744, 264] width 89 height 11
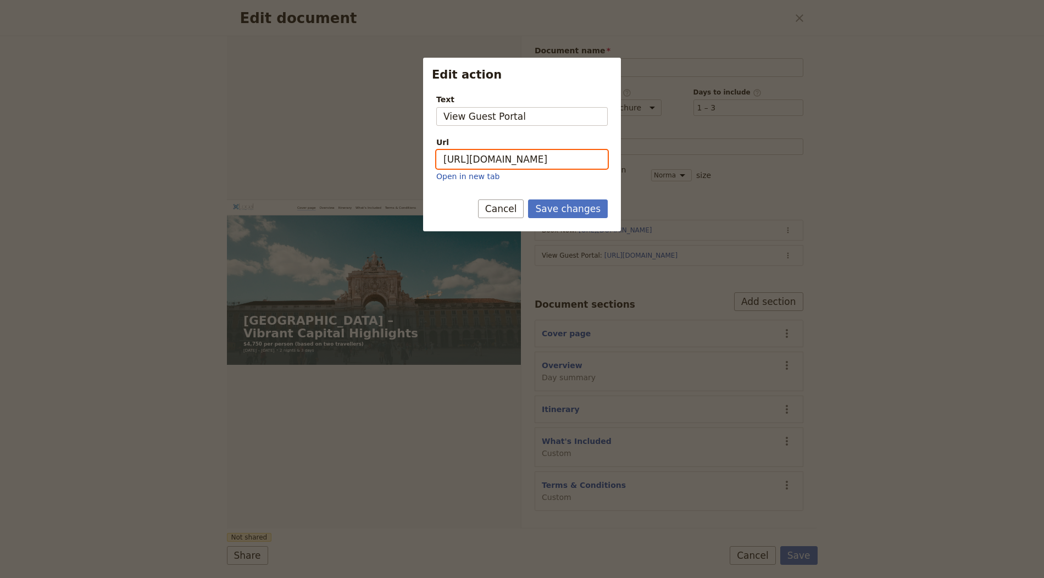
click at [521, 159] on input "https://trips.fieldbook.com/d/s19fueWz1kx7CJ7eofPSg" at bounding box center [521, 159] width 171 height 19
paste input "coYxxrjjr2Suc77Rj5lo4"
type input "https://trips.fieldbook.com/d/coYxxrjjr2Suc77Rj5lo4"
click at [521, 200] on button "Save changes" at bounding box center [568, 208] width 80 height 19
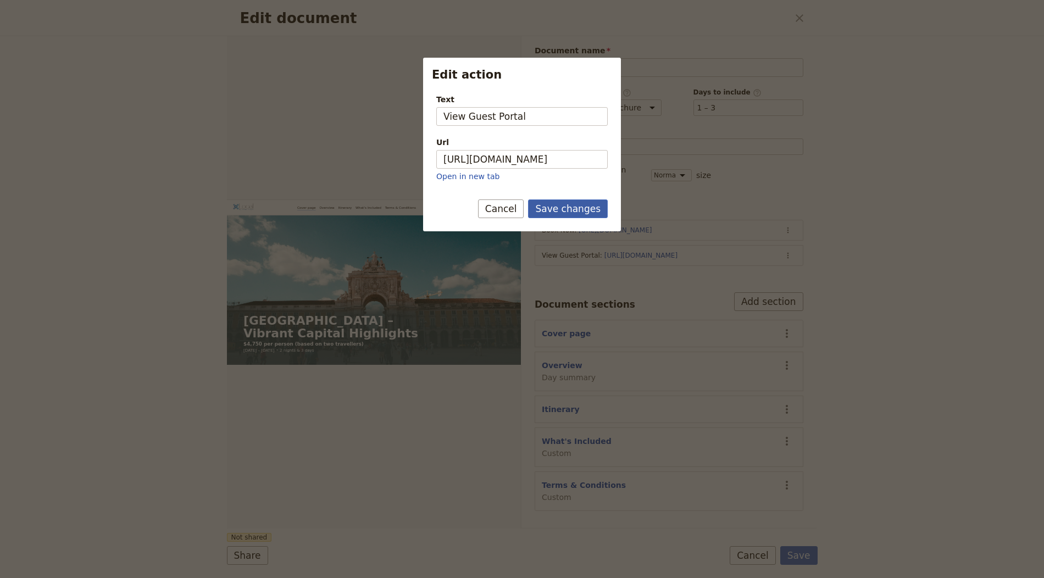
scroll to position [0, 0]
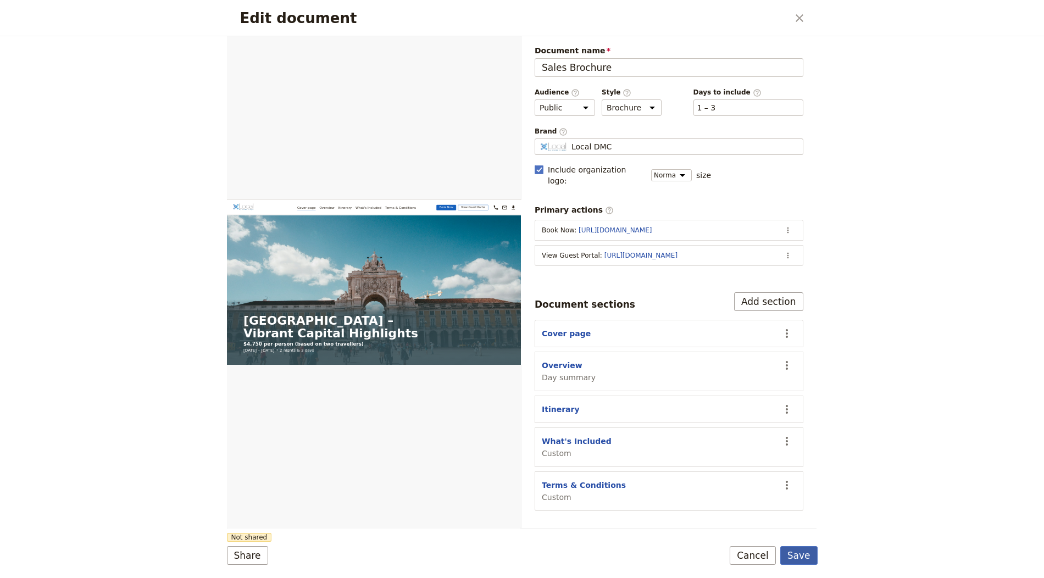
click at [521, 560] on button "Save" at bounding box center [798, 555] width 37 height 19
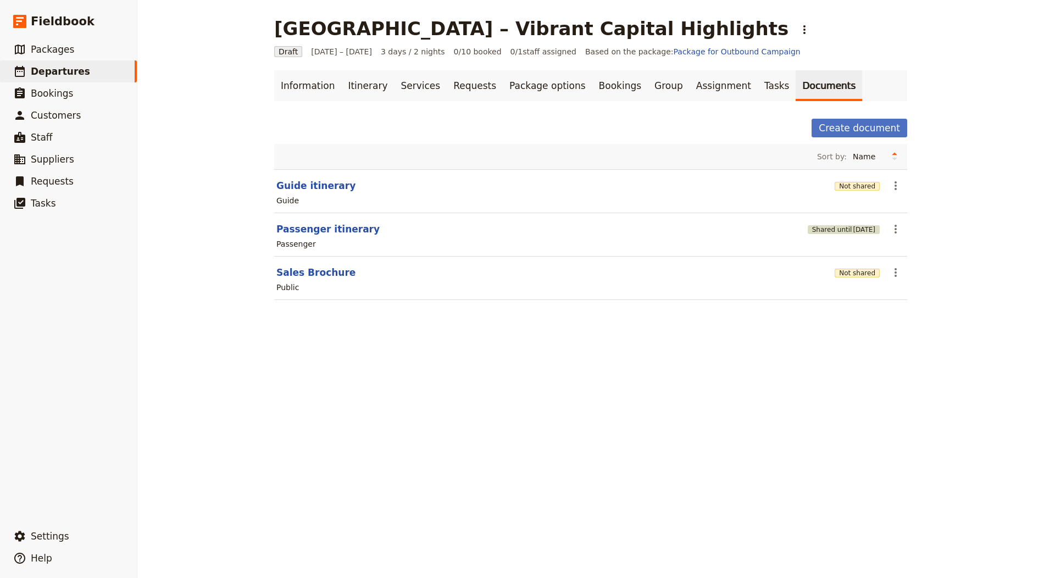
click at [521, 227] on span "[DATE]" at bounding box center [864, 229] width 23 height 9
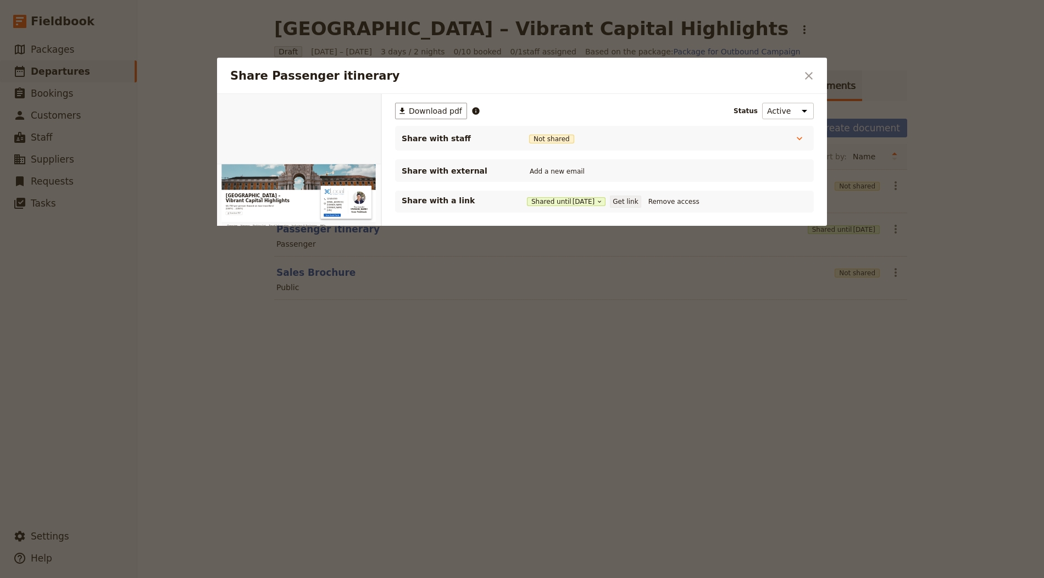
click at [521, 197] on button "Get link" at bounding box center [625, 202] width 31 height 12
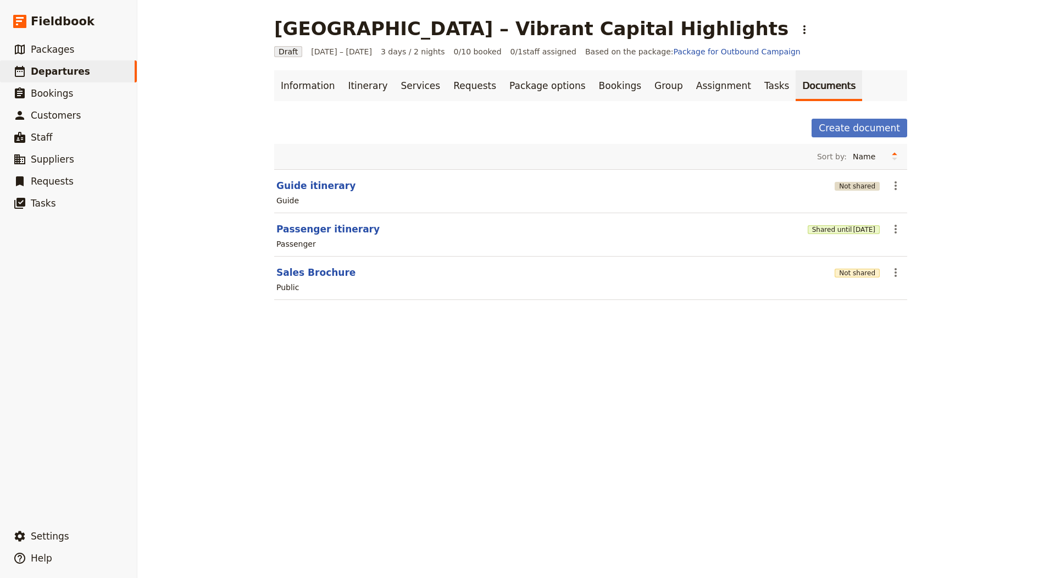
click at [521, 183] on button "Not shared" at bounding box center [856, 186] width 45 height 9
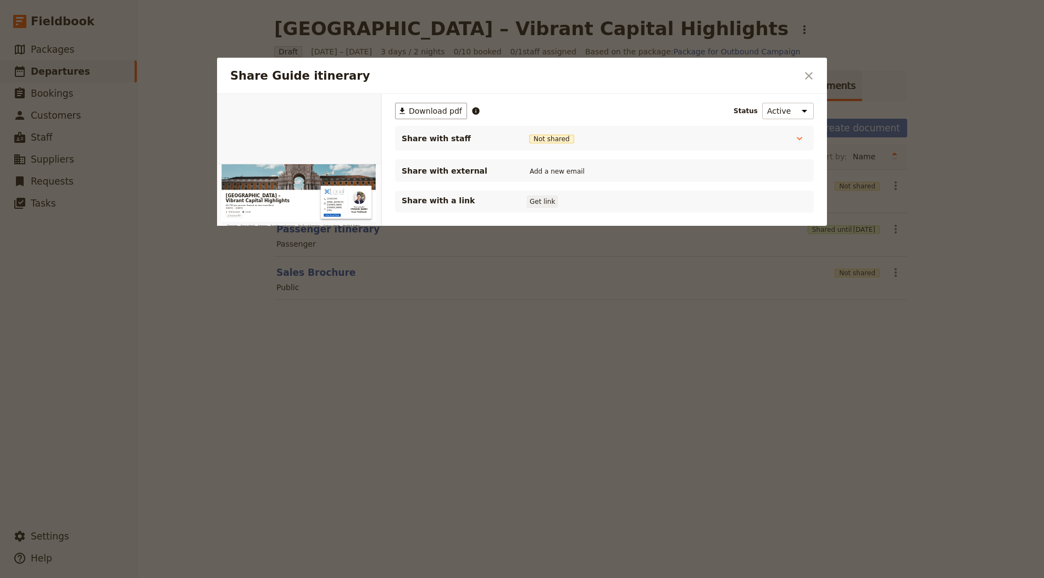
click at [521, 203] on button "Get link" at bounding box center [542, 202] width 31 height 12
click at [521, 497] on div at bounding box center [522, 289] width 1044 height 578
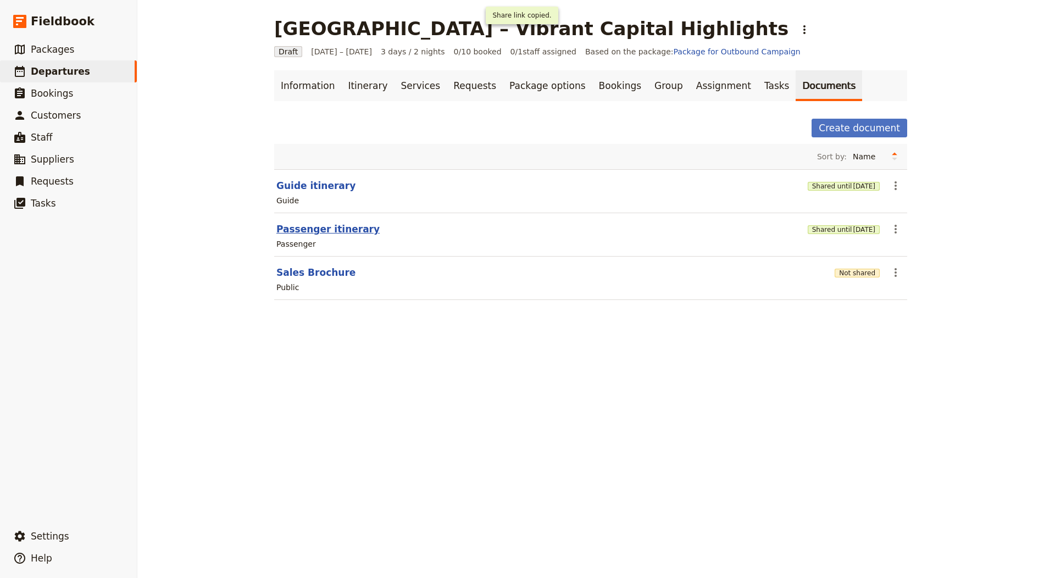
click at [335, 226] on button "Passenger itinerary" at bounding box center [327, 228] width 103 height 13
select select "PASSENGER"
select select "RUN_SHEET"
select select "LARGE"
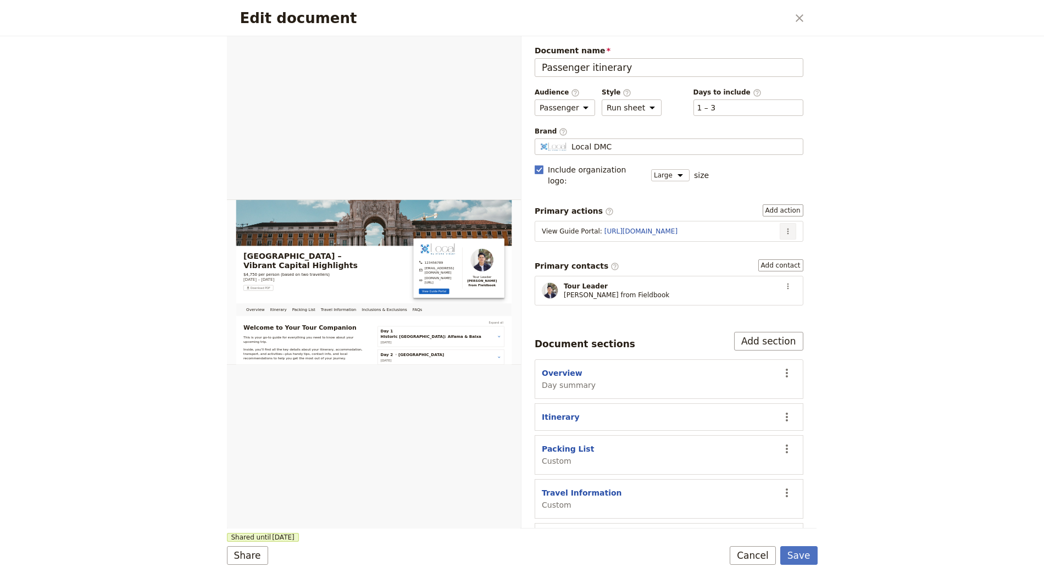
click at [521, 227] on icon "Actions" at bounding box center [787, 231] width 9 height 9
click at [521, 242] on span "Edit action" at bounding box center [752, 240] width 41 height 11
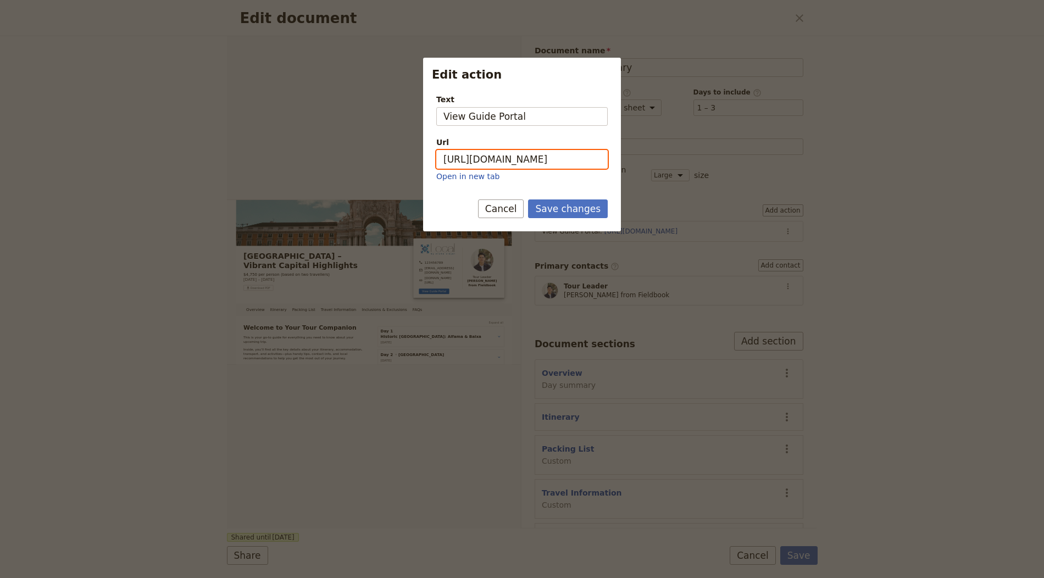
click at [521, 160] on input "https://trips.fieldbook.com/d/3eQtqWsY8eG1ddGDbO_PQ" at bounding box center [521, 159] width 171 height 19
paste input "eza_azVVaUbAoup_rxZD2"
type input "https://trips.fieldbook.com/d/eza_azVVaUbAoup_rxZD2"
click at [521, 215] on button "Save changes" at bounding box center [568, 208] width 80 height 19
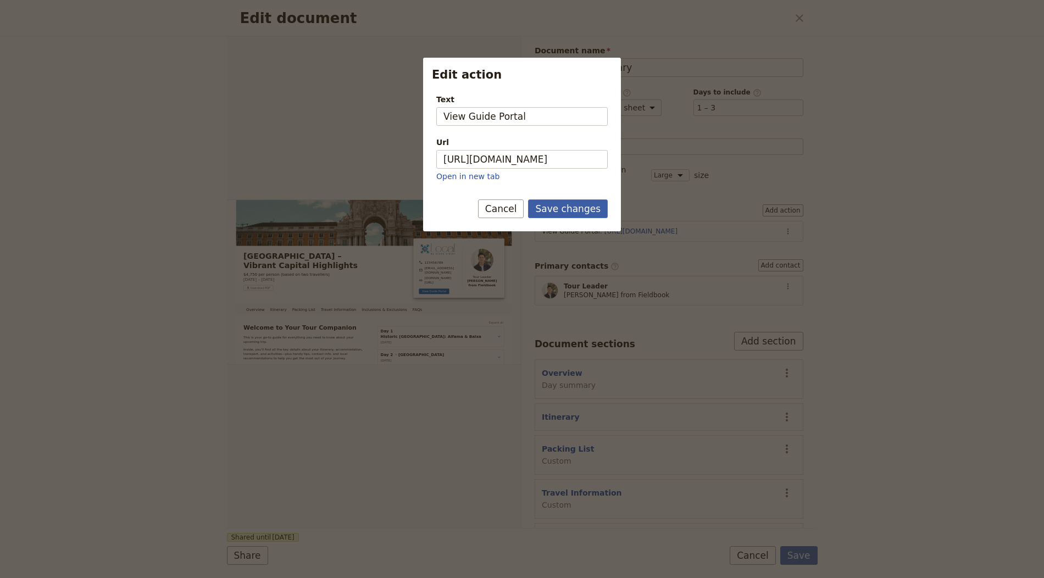
scroll to position [0, 0]
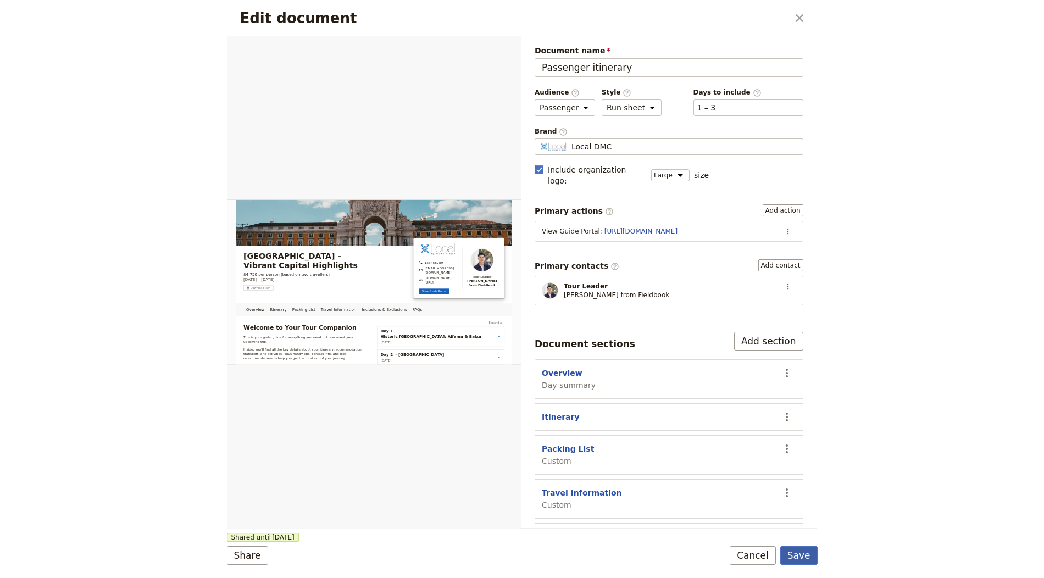
click at [521, 556] on button "Save" at bounding box center [798, 555] width 37 height 19
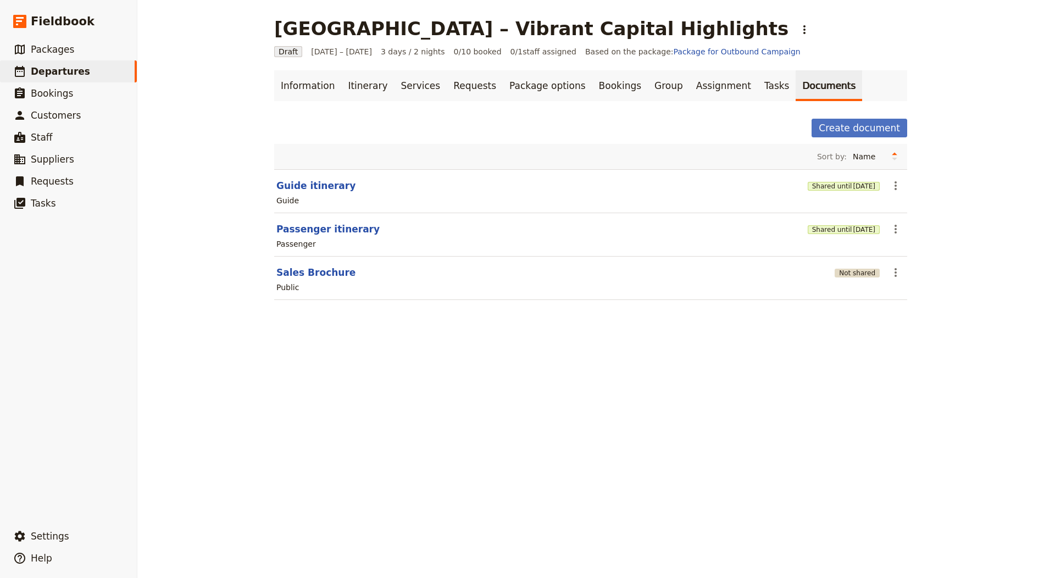
click at [521, 269] on button "Not shared" at bounding box center [856, 273] width 45 height 9
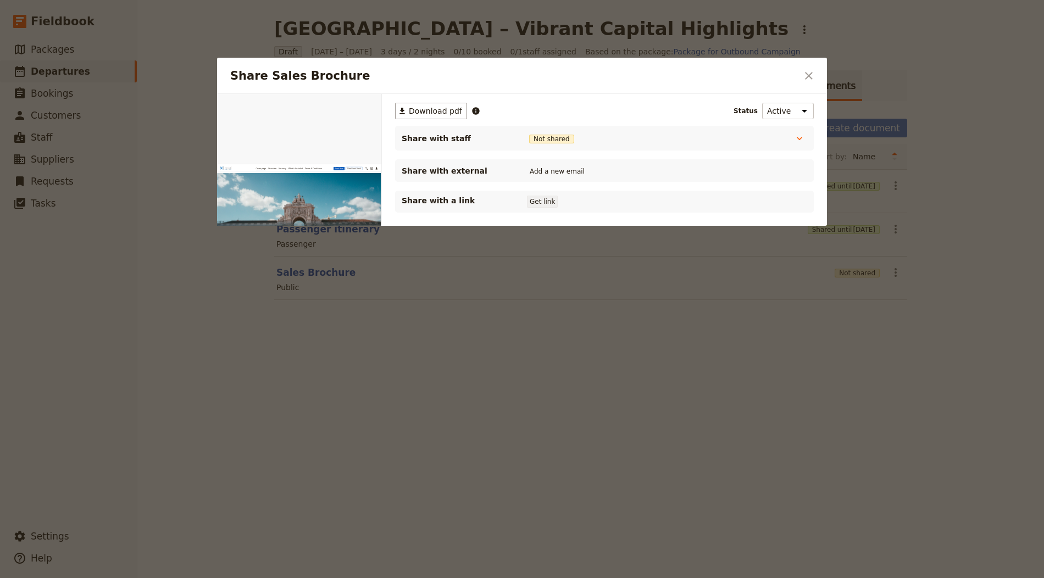
click at [521, 198] on button "Get link" at bounding box center [542, 202] width 31 height 12
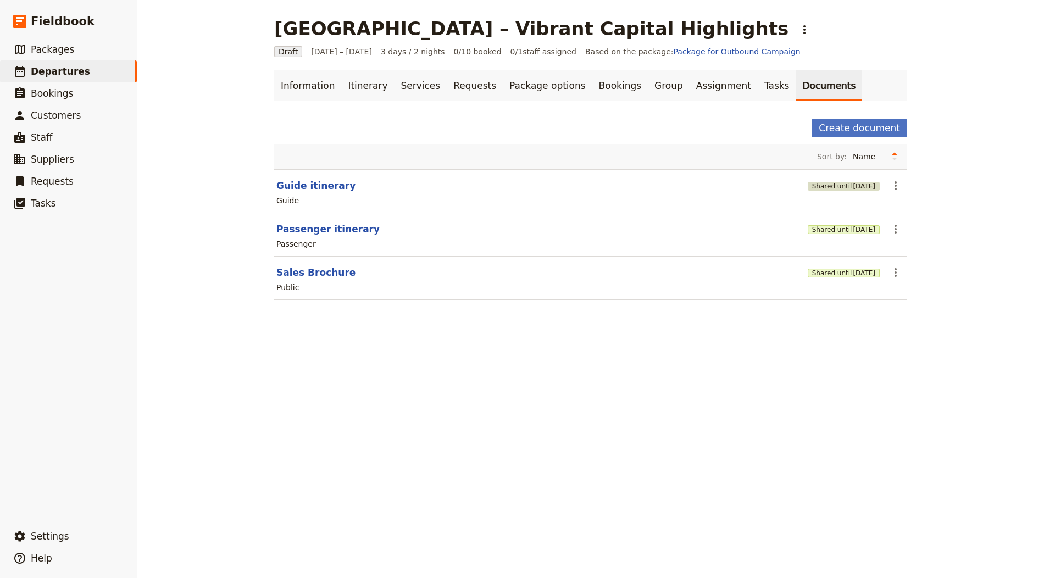
click at [853, 186] on span "[DATE]" at bounding box center [864, 186] width 23 height 9
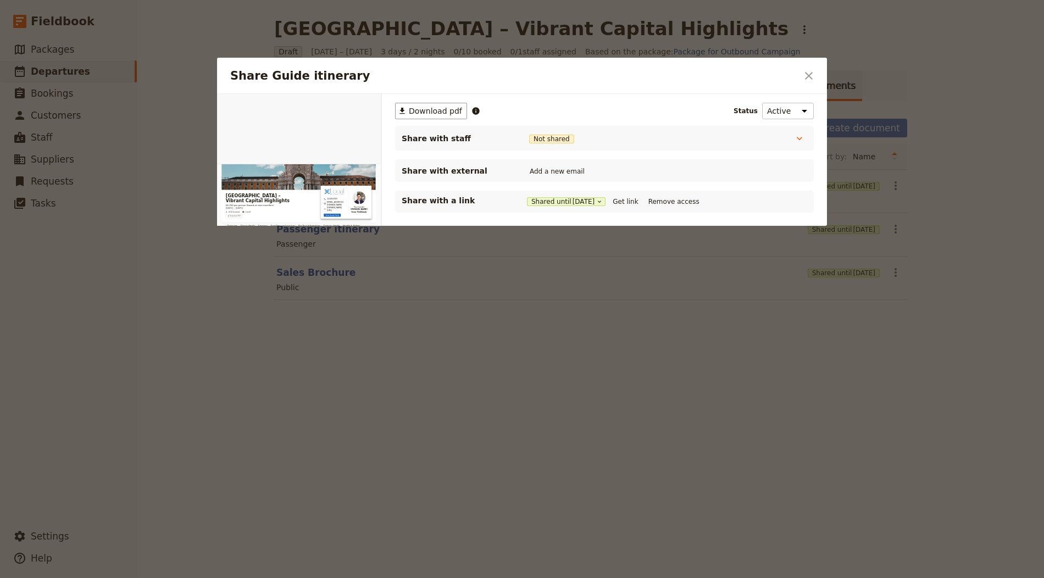
click at [633, 195] on div "Share with a link Shared until [DATE] Get link Remove access" at bounding box center [604, 201] width 405 height 13
click at [629, 202] on button "Get link" at bounding box center [625, 202] width 31 height 12
click at [802, 77] on button "​" at bounding box center [808, 75] width 19 height 19
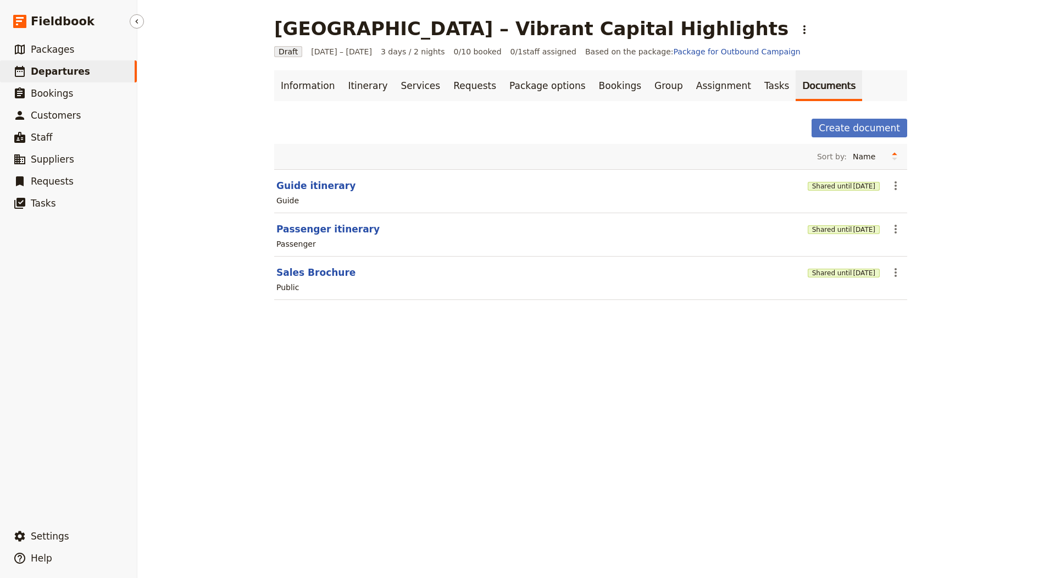
click at [80, 68] on link "​ Departures" at bounding box center [68, 71] width 137 height 22
select select "CREATED_AT"
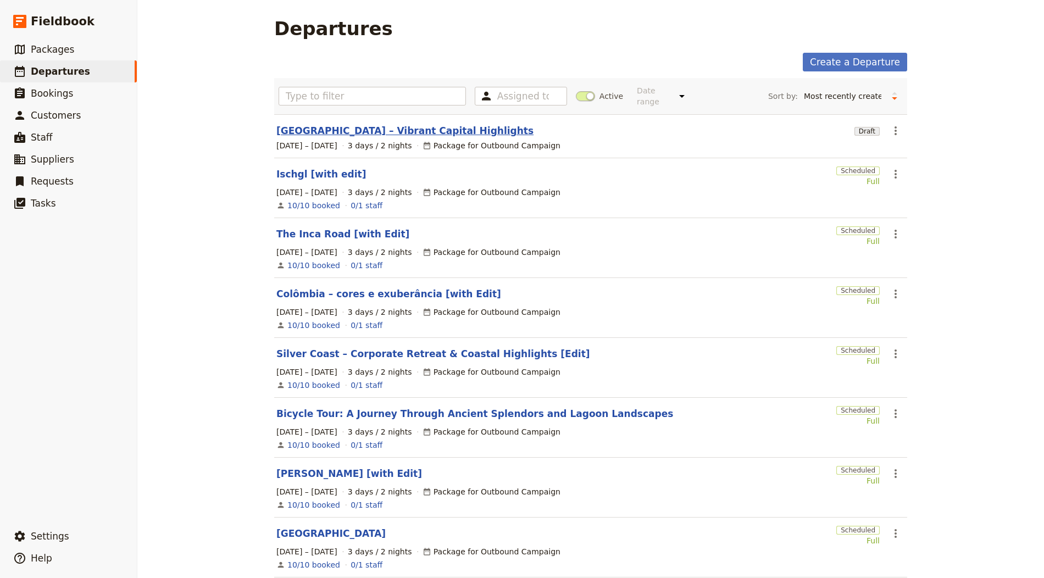
click at [404, 127] on link "[GEOGRAPHIC_DATA] – Vibrant Capital Highlights" at bounding box center [404, 130] width 257 height 13
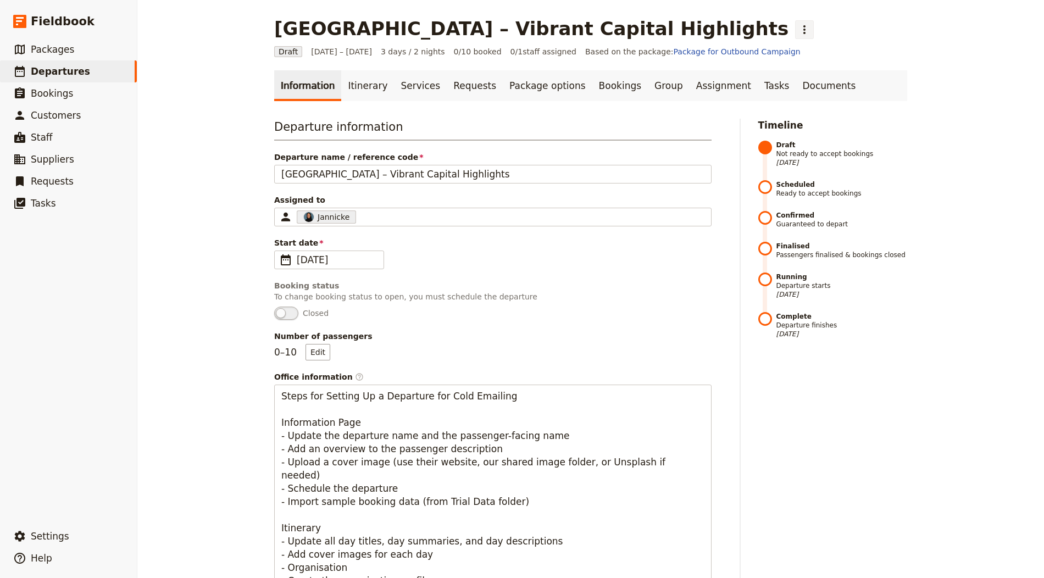
click at [798, 32] on icon "Actions" at bounding box center [804, 29] width 13 height 13
click at [613, 83] on span "Schedule departure" at bounding box center [618, 87] width 76 height 11
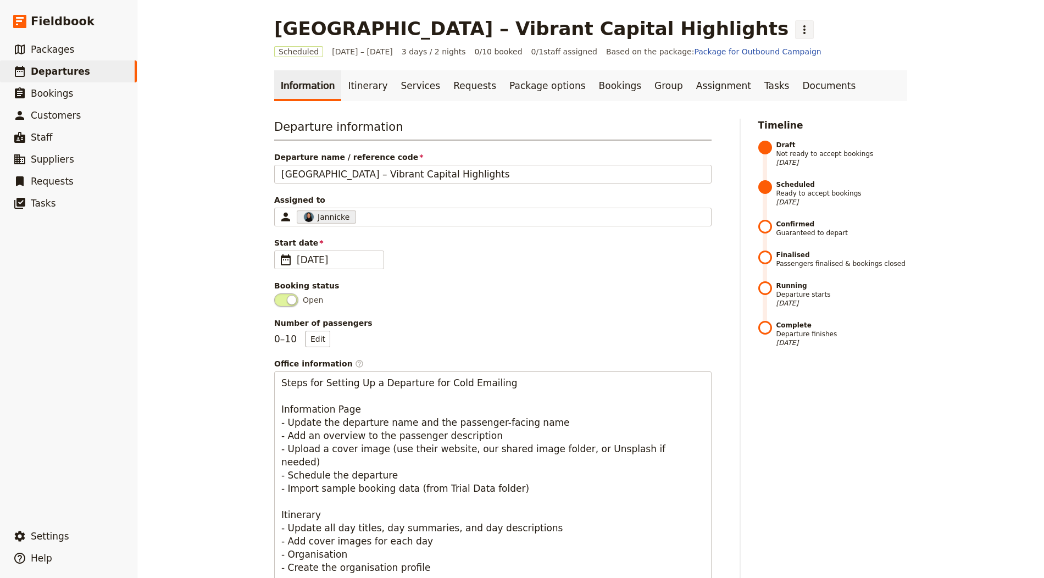
click at [798, 26] on icon "Actions" at bounding box center [804, 29] width 13 height 13
click at [503, 55] on div "Scheduled [DATE] – [DATE] 3 days / 2 nights 0/10 booked 0 / 1 staff assigned Ba…" at bounding box center [590, 51] width 633 height 11
click at [598, 85] on link "Bookings" at bounding box center [619, 85] width 55 height 31
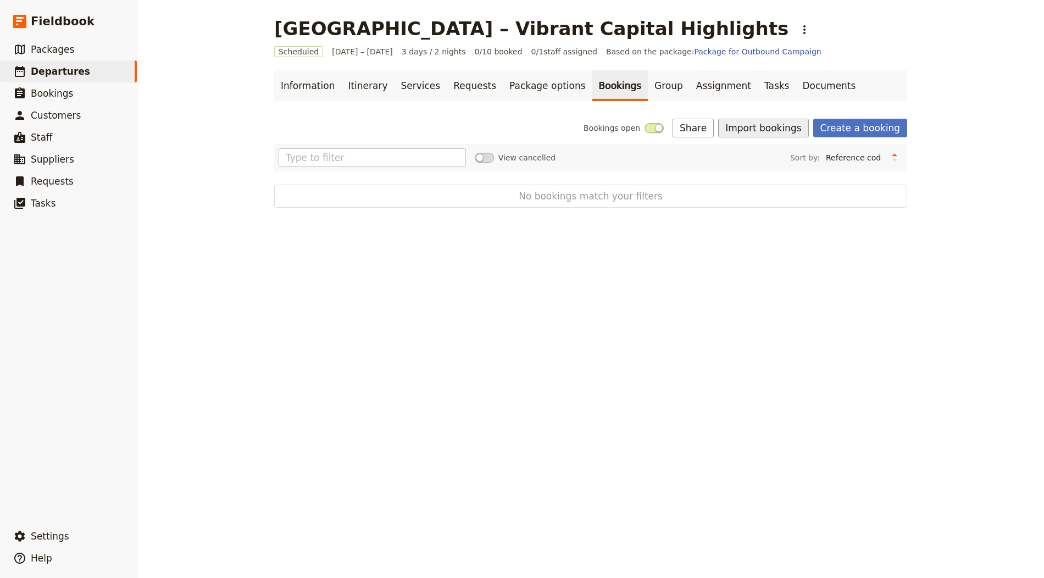
click at [768, 127] on button "Import bookings" at bounding box center [763, 128] width 90 height 19
click at [759, 152] on span "Import Bookings" at bounding box center [770, 151] width 63 height 11
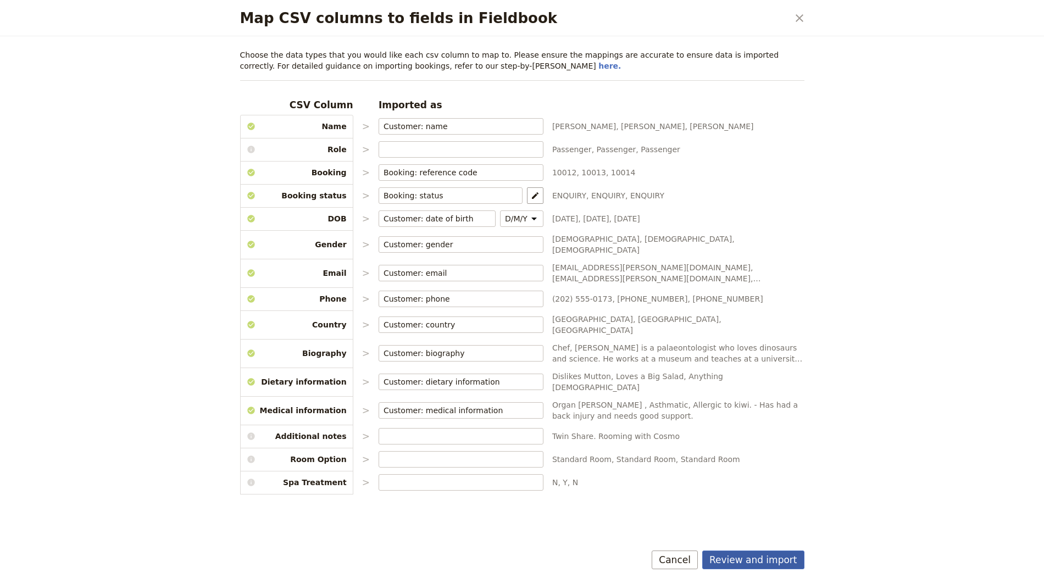
click at [755, 558] on button "Review and import" at bounding box center [753, 559] width 102 height 19
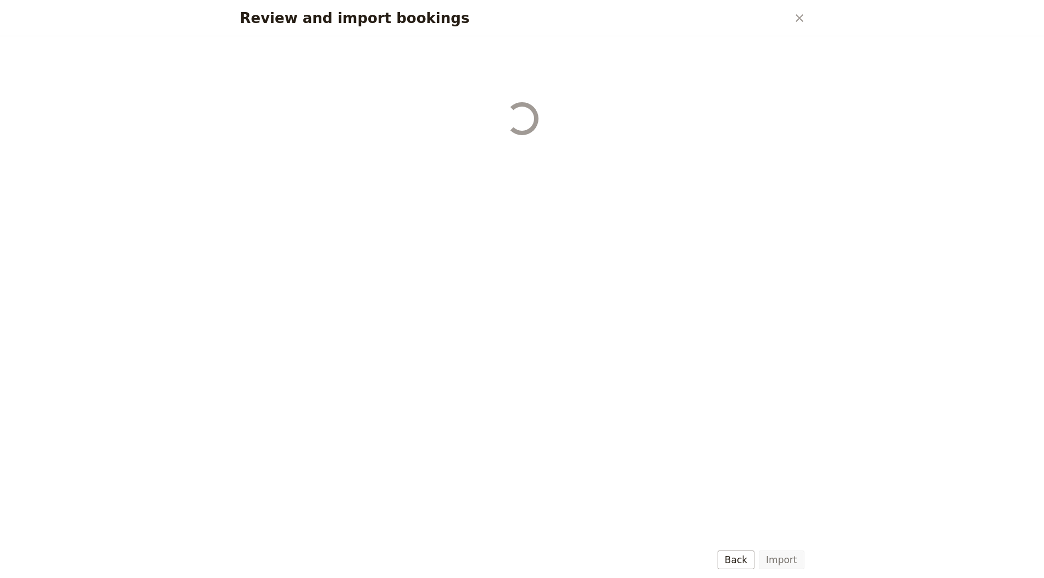
select select "655d56b39948720cb8e55355"
select select "655d57ca9948720cb8e553ec"
select select "655d57fa9948720cb8e553f3"
select select "655d58079948720cb8e553fa"
select select "655d584c9948720cb8e55401"
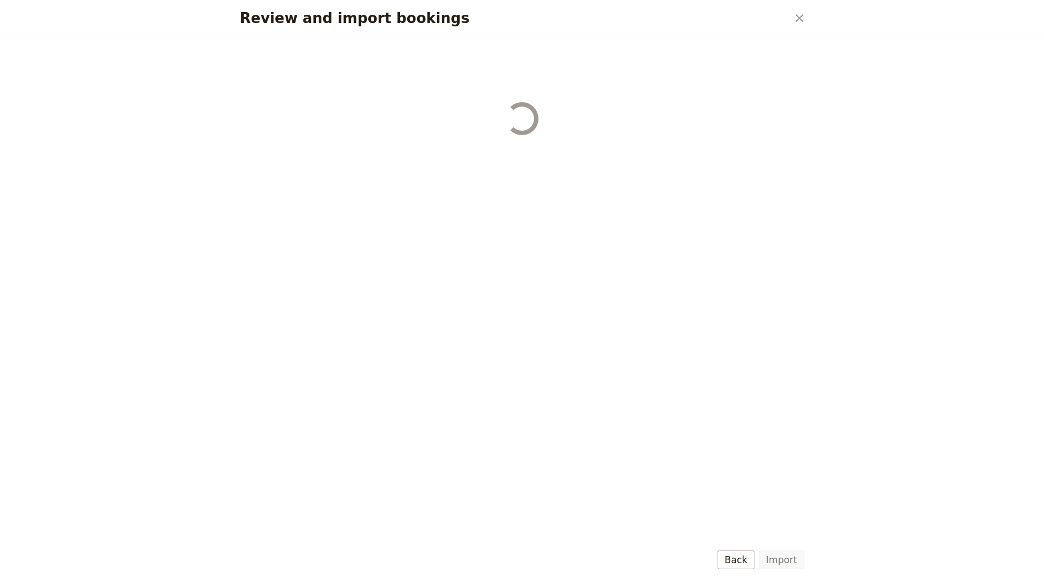
select select "655d58679948720cb8e5540d"
select select "650e6b6659641ed5ee156647"
select select "650e6b4b59641ed5ee156605"
select select "650e2104408bbede5b0c60fd"
select select "650e1d73408bbede5b0c60a6"
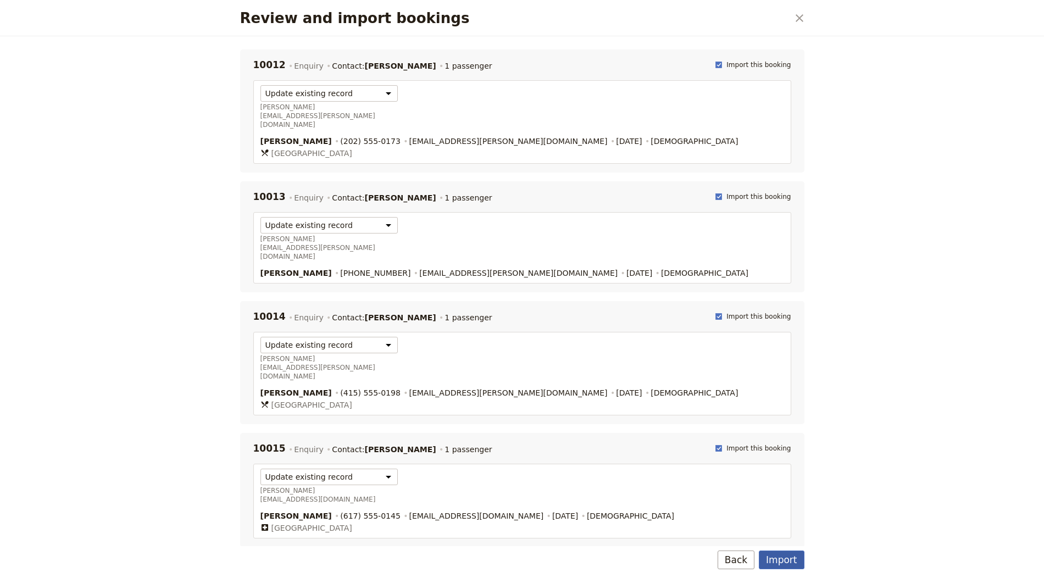
click at [790, 560] on button "Import" at bounding box center [781, 559] width 45 height 19
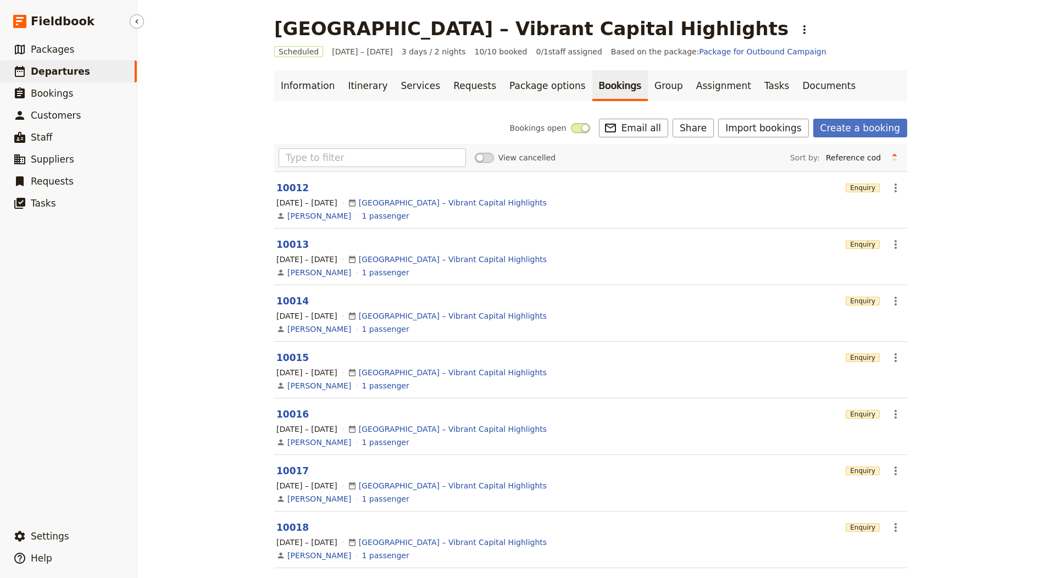
click at [107, 69] on link "​ Departures" at bounding box center [68, 71] width 137 height 22
select select "CREATED_AT"
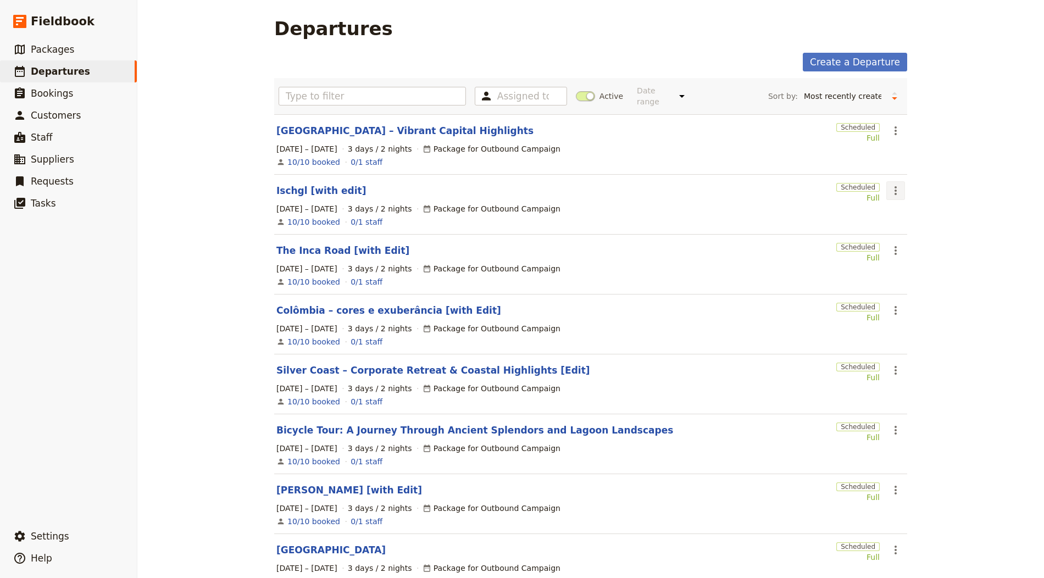
click at [892, 194] on icon "Actions" at bounding box center [895, 190] width 13 height 13
click at [904, 221] on button "Clone this departure" at bounding box center [938, 227] width 102 height 15
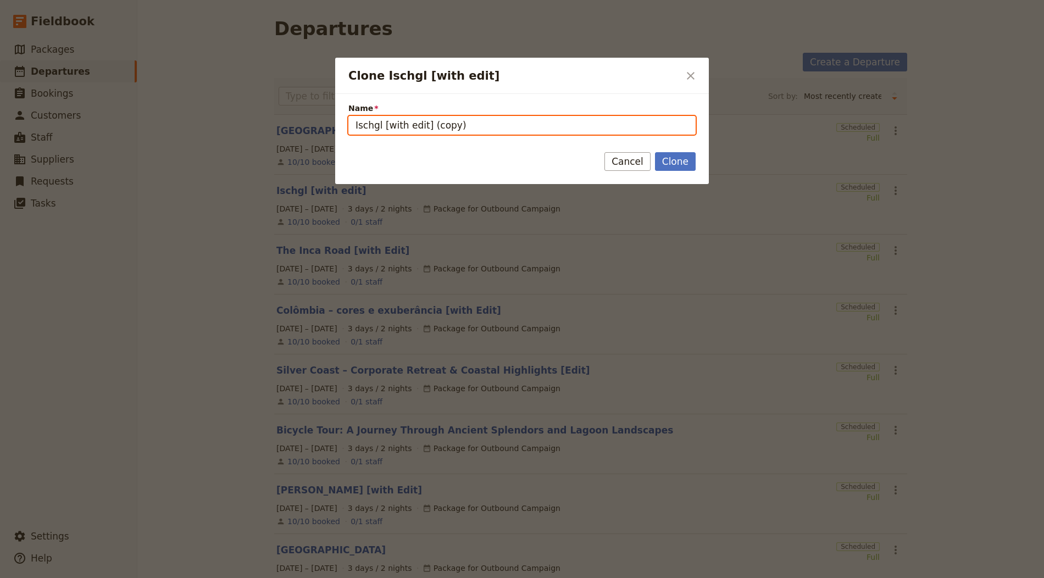
click at [439, 133] on input "Ischgl [with edit] (copy)" at bounding box center [521, 125] width 347 height 19
paste input "FULLY-GUIDED HIDDEN GEMS OF CROATIA – SOUTHERN TOUR"
drag, startPoint x: 627, startPoint y: 126, endPoint x: 283, endPoint y: 115, distance: 344.0
click at [283, 577] on div "Clone Ischgl [with edit] ​ Name FULLY-GUIDED HIDDEN GEMS OF CROATIA – SOUTHERN …" at bounding box center [522, 578] width 1044 height 0
paste input "ully-guided hidden gems of Croatia – Southern Tour"
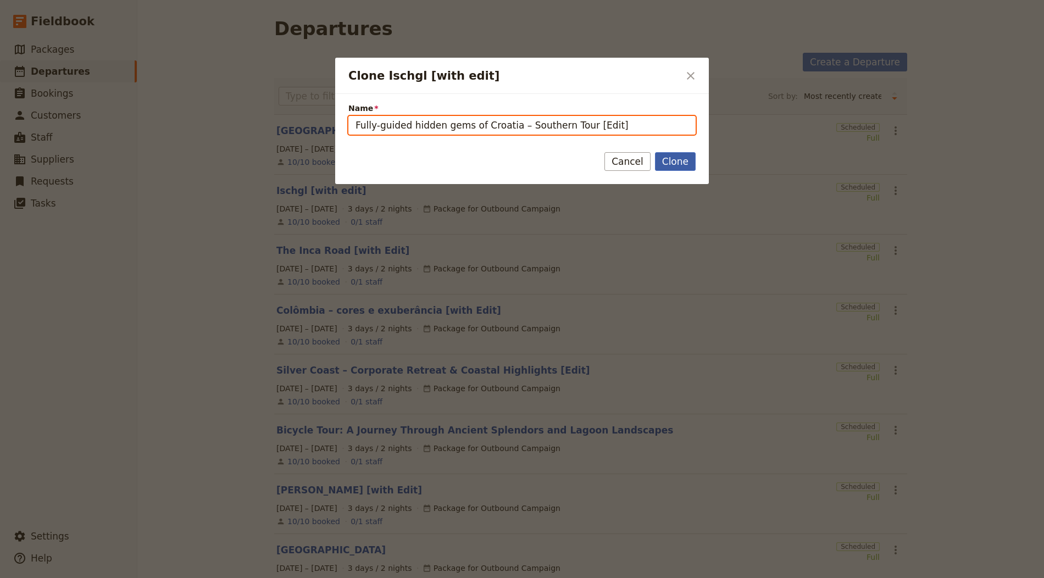
type input "Fully-guided hidden gems of Croatia – Southern Tour [Edit]"
click at [679, 168] on button "Clone" at bounding box center [675, 161] width 41 height 19
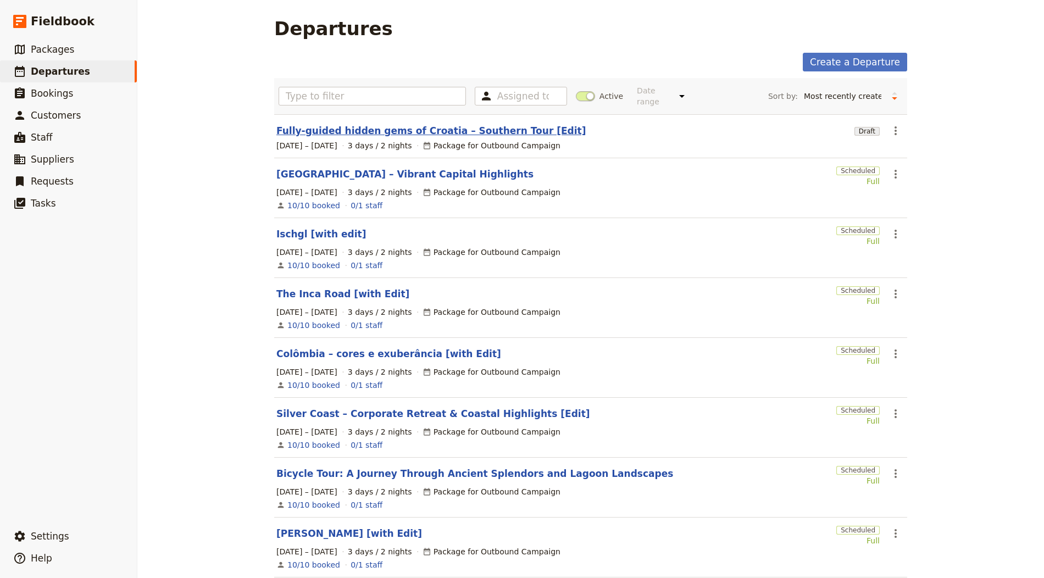
click at [359, 130] on link "Fully-guided hidden gems of Croatia – Southern Tour [Edit]" at bounding box center [430, 130] width 309 height 13
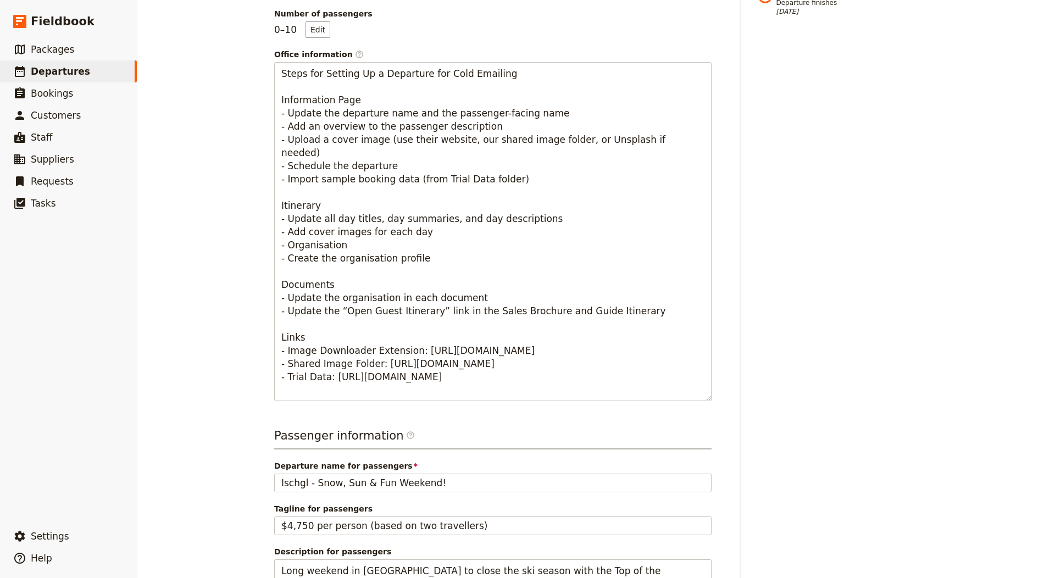
scroll to position [583, 0]
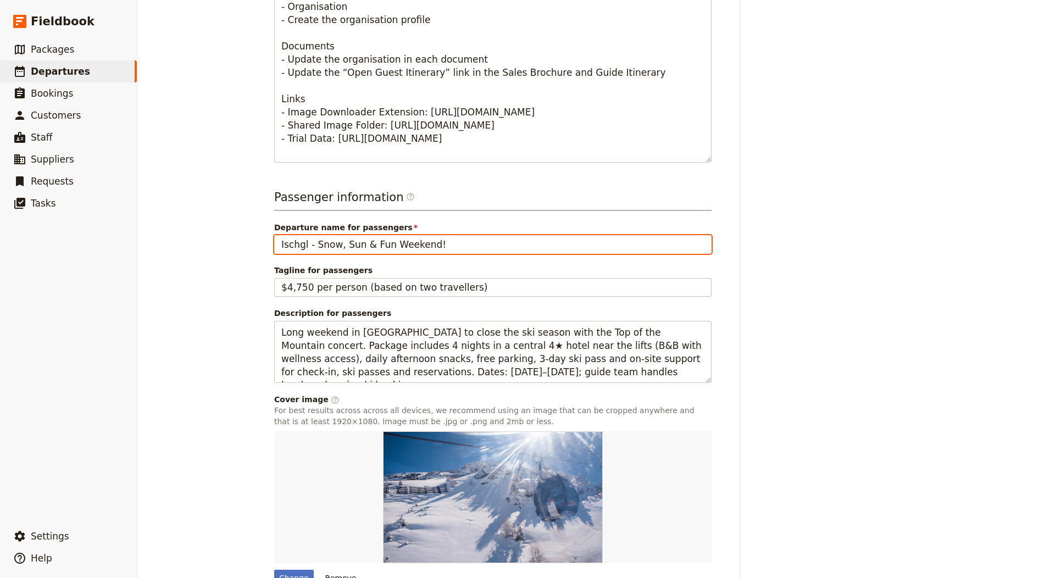
drag, startPoint x: 461, startPoint y: 216, endPoint x: 228, endPoint y: 216, distance: 232.9
click at [229, 216] on div "Fully-guided hidden gems of [GEOGRAPHIC_DATA] – Southern Tour [Edit] ​ Draft [D…" at bounding box center [590, 289] width 906 height 578
paste input "Fully-guided hidden gems of Croatia – Southern Tour"
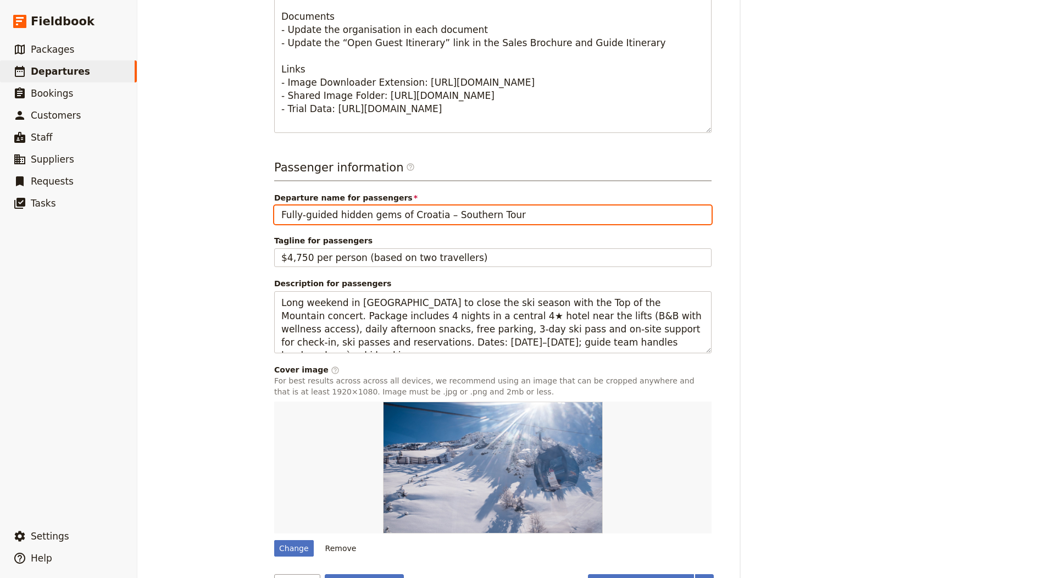
scroll to position [619, 0]
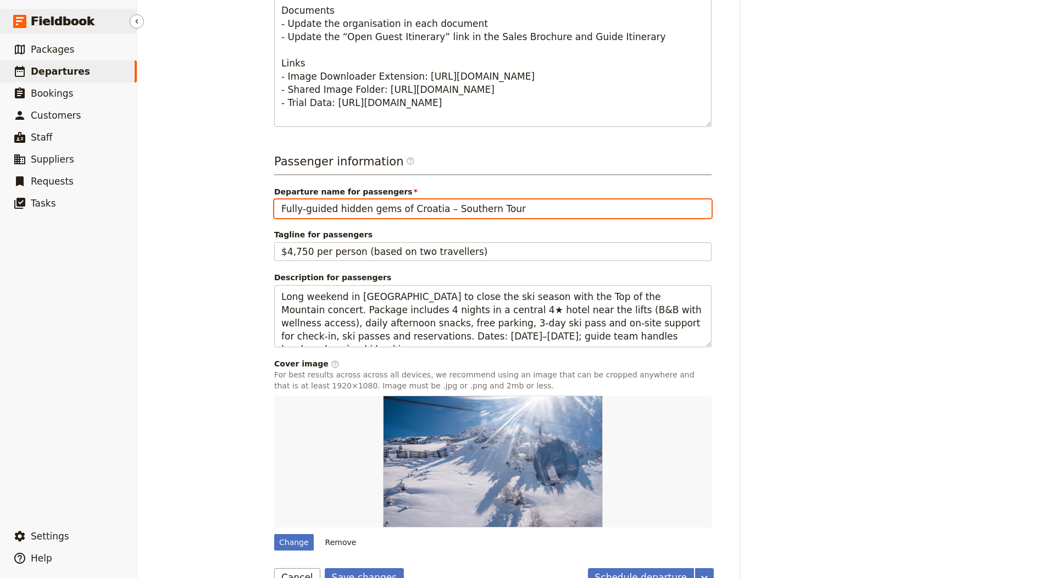
type input "Fully-guided hidden gems of Croatia – Southern Tour"
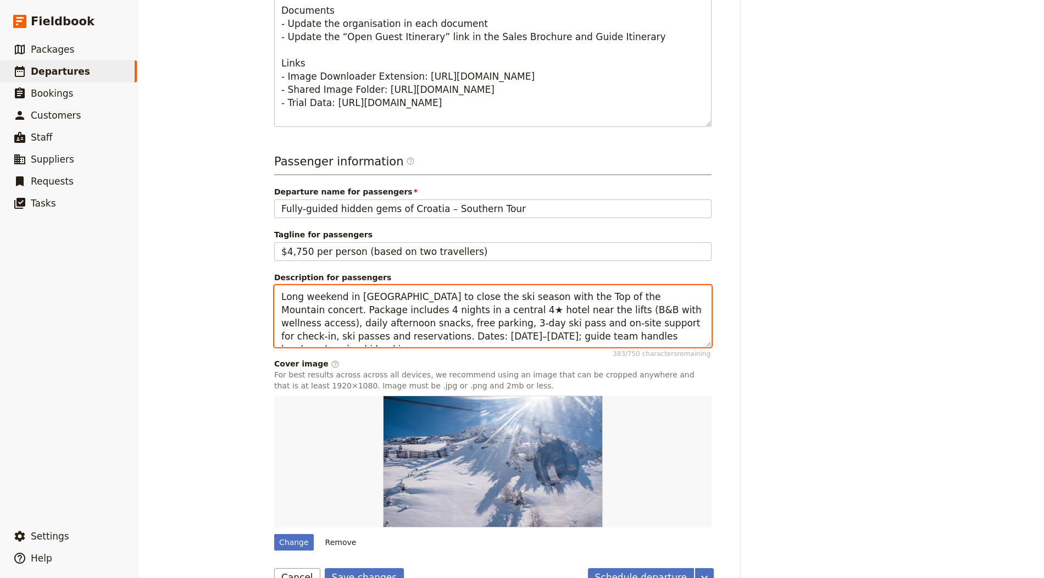
click at [380, 292] on textarea "Long weekend in [GEOGRAPHIC_DATA] to close the ski season with the Top of the M…" at bounding box center [492, 316] width 437 height 62
paste textarea "Private guided circuit of [GEOGRAPHIC_DATA] featuring [GEOGRAPHIC_DATA], [GEOGR…"
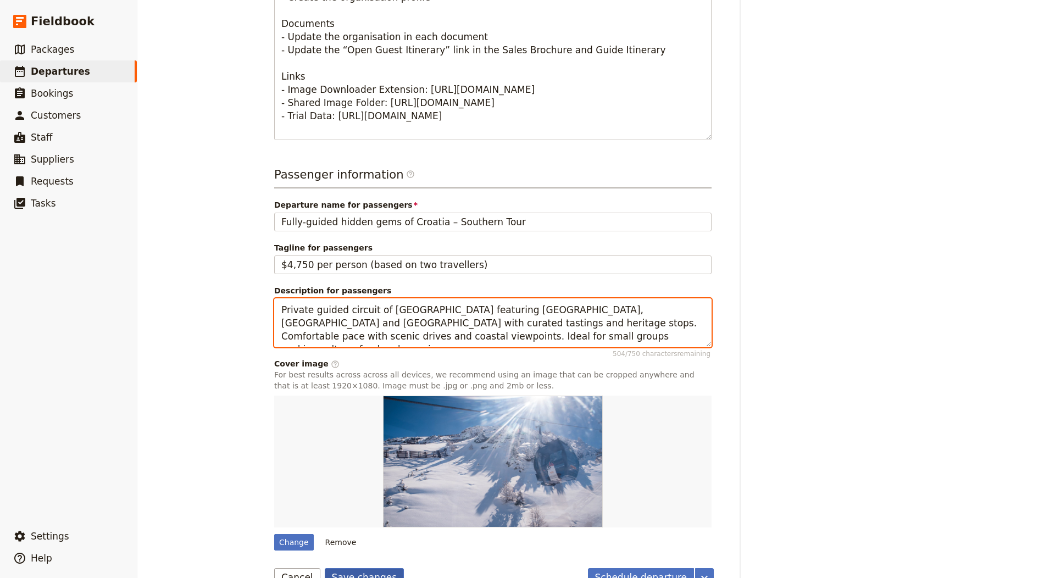
type textarea "Private guided circuit of [GEOGRAPHIC_DATA] featuring [GEOGRAPHIC_DATA], [GEOGR…"
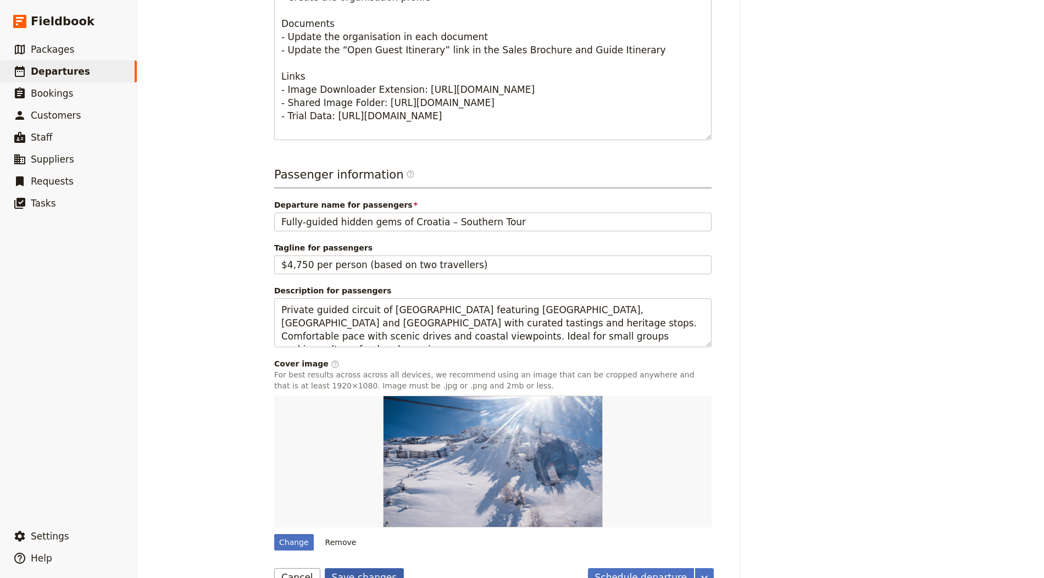
click at [355, 568] on button "Save changes" at bounding box center [365, 577] width 80 height 19
click at [292, 534] on div "Change" at bounding box center [294, 542] width 40 height 16
click at [274, 533] on input "Change" at bounding box center [274, 533] width 1 height 1
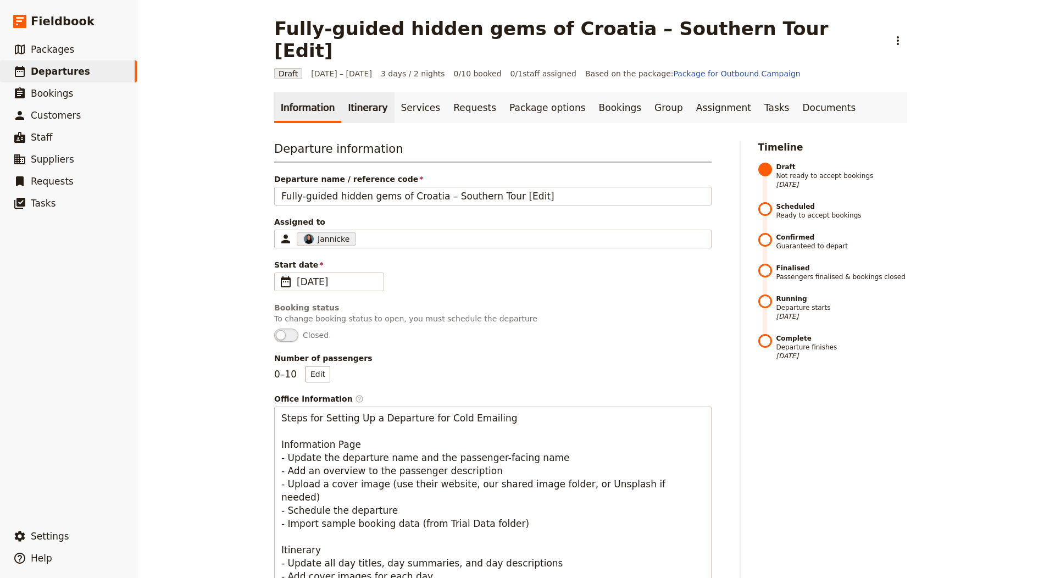
click at [347, 92] on link "Itinerary" at bounding box center [367, 107] width 53 height 31
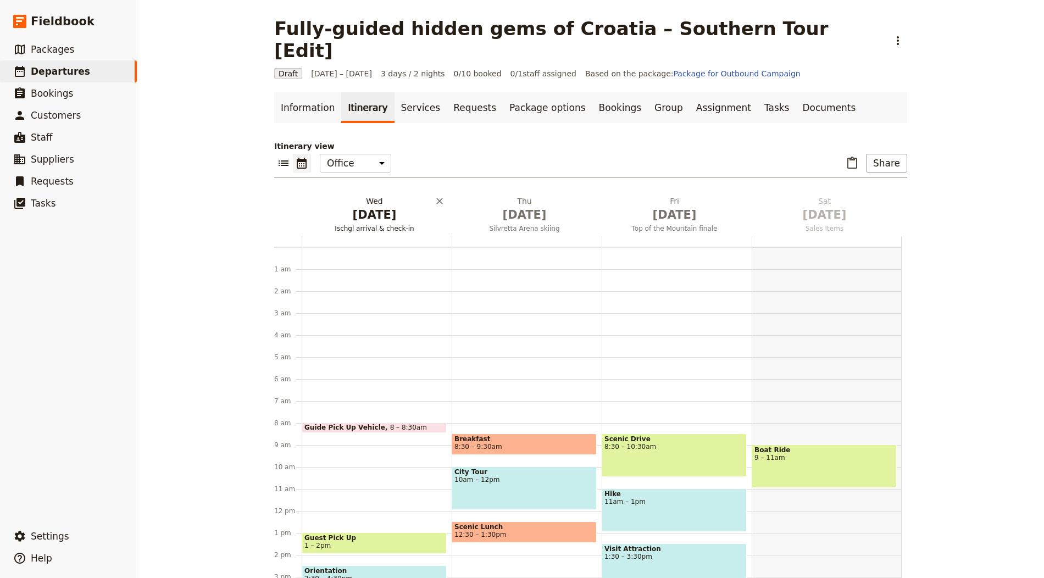
scroll to position [143, 0]
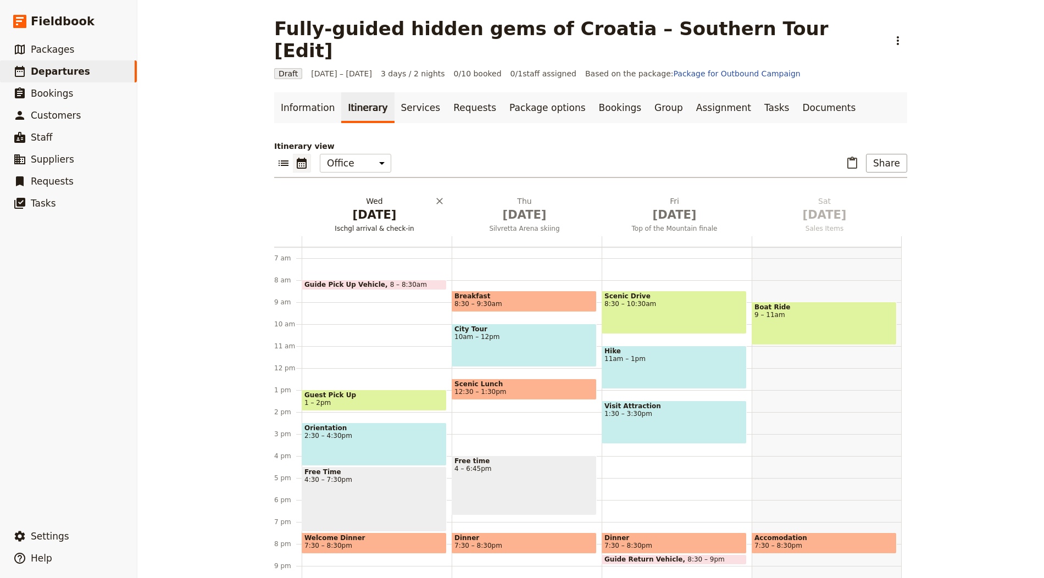
click at [349, 207] on span "[DATE]" at bounding box center [374, 215] width 137 height 16
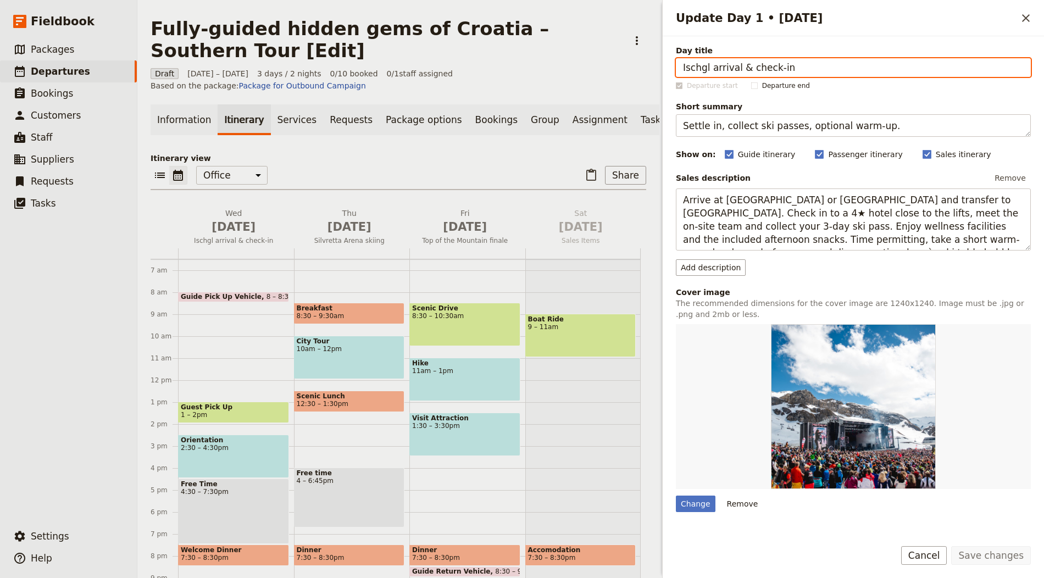
paste input "Day one – Dubrovnik – Arrival"
drag, startPoint x: 711, startPoint y: 69, endPoint x: 589, endPoint y: 68, distance: 121.9
click at [589, 68] on div "Fully-guided hidden gems of Croatia – Southern Tour [Edit] ​ Draft 1 – 3 Oct 20…" at bounding box center [590, 289] width 906 height 578
type input "[GEOGRAPHIC_DATA] – Arrival"
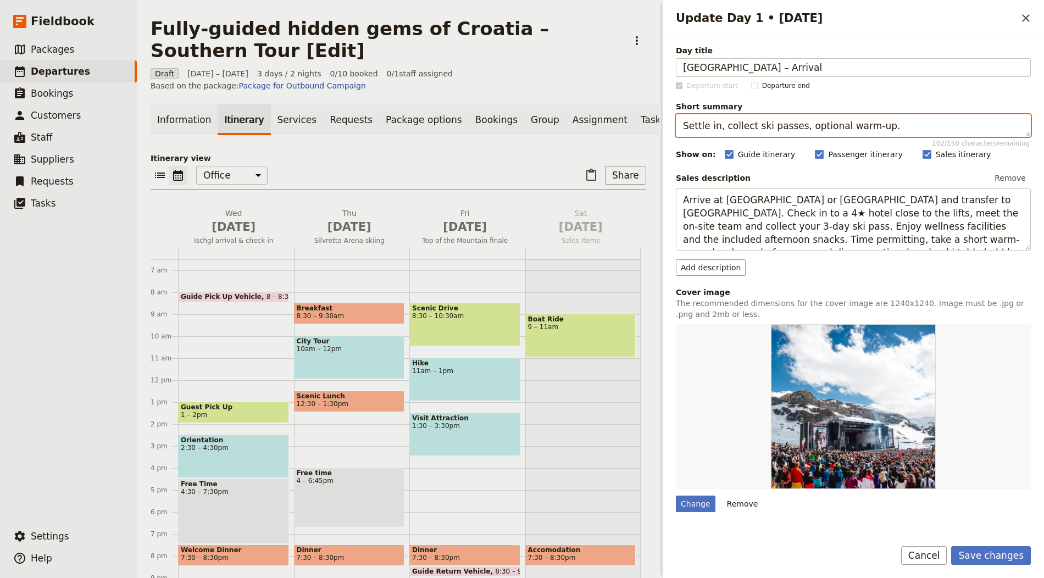
click at [733, 130] on textarea "Settle in, collect ski passes, optional warm-up." at bounding box center [853, 125] width 355 height 23
paste textarea "Arrival, transfer, orientation on Stradun; evening at leisure"
type textarea "Arrival, transfer, orientation on Stradun; evening at leisure."
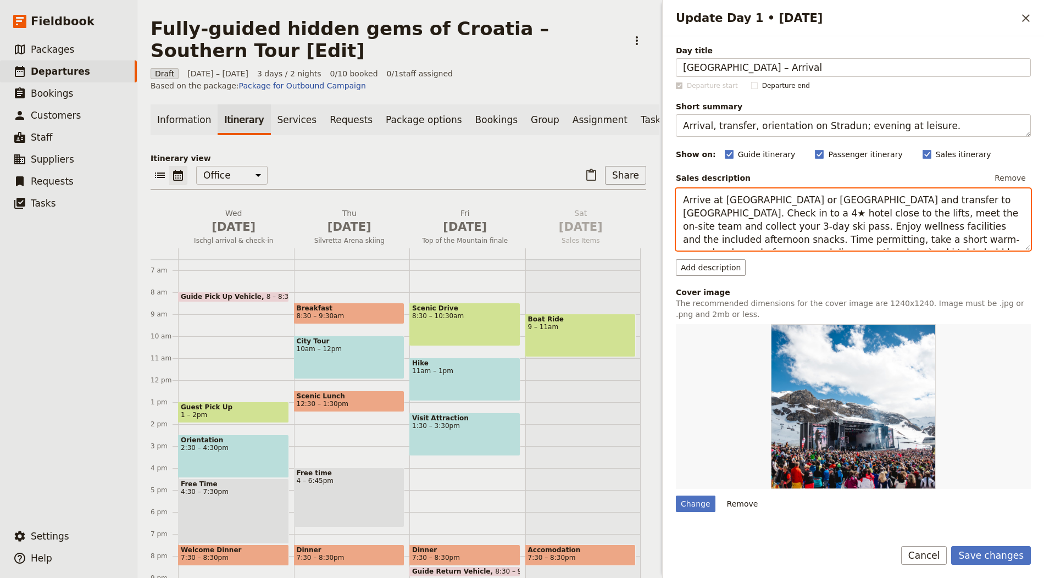
click at [795, 203] on textarea "Arrive at Innsbruck or Munich and transfer to Ischgl. Check in to a 4★ hotel cl…" at bounding box center [853, 219] width 355 height 62
paste textarea "al at Dubrovnik airport. After the short airport transfer to your hotel, take t…"
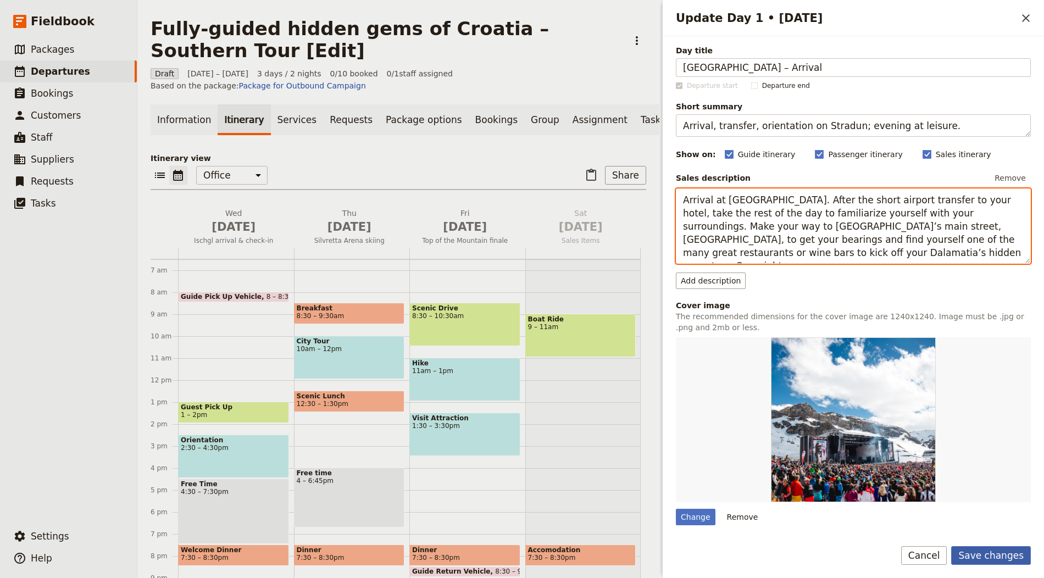
type textarea "Arrival at Dubrovnik airport. After the short airport transfer to your hotel, t…"
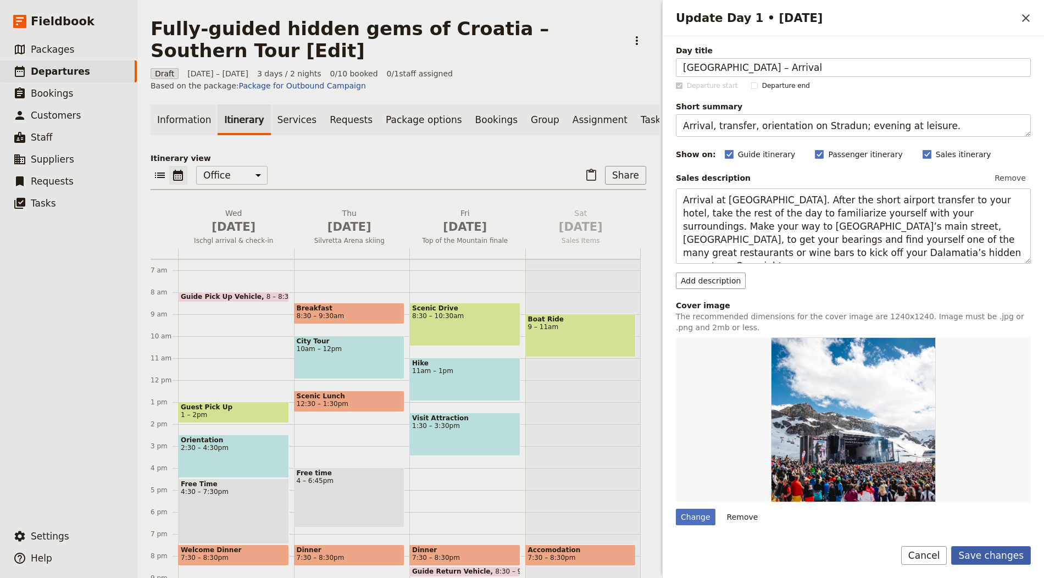
click at [990, 560] on button "Save changes" at bounding box center [991, 555] width 80 height 19
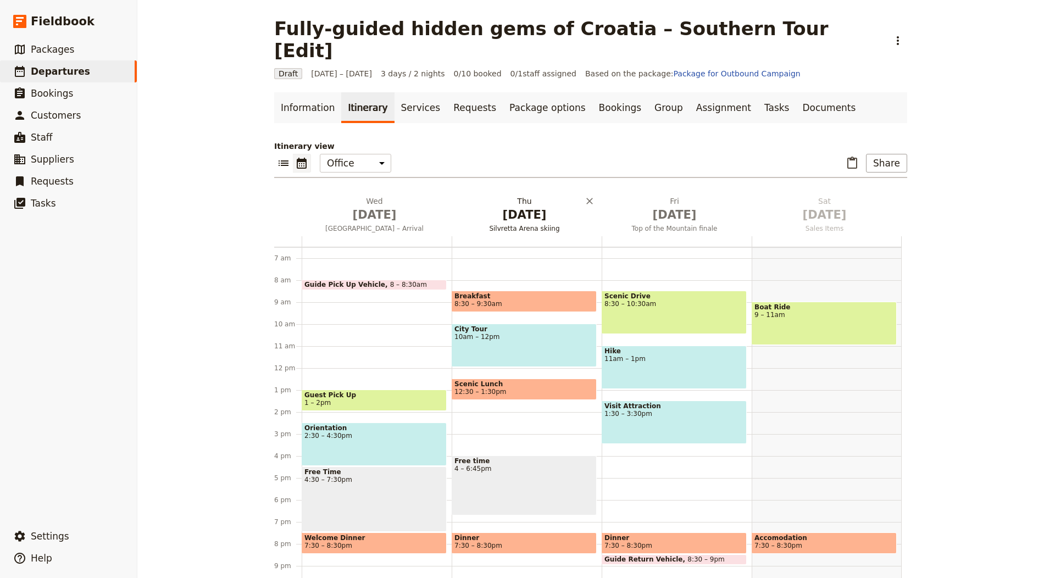
click at [536, 224] on span "Silvretta Arena skiing" at bounding box center [525, 228] width 146 height 9
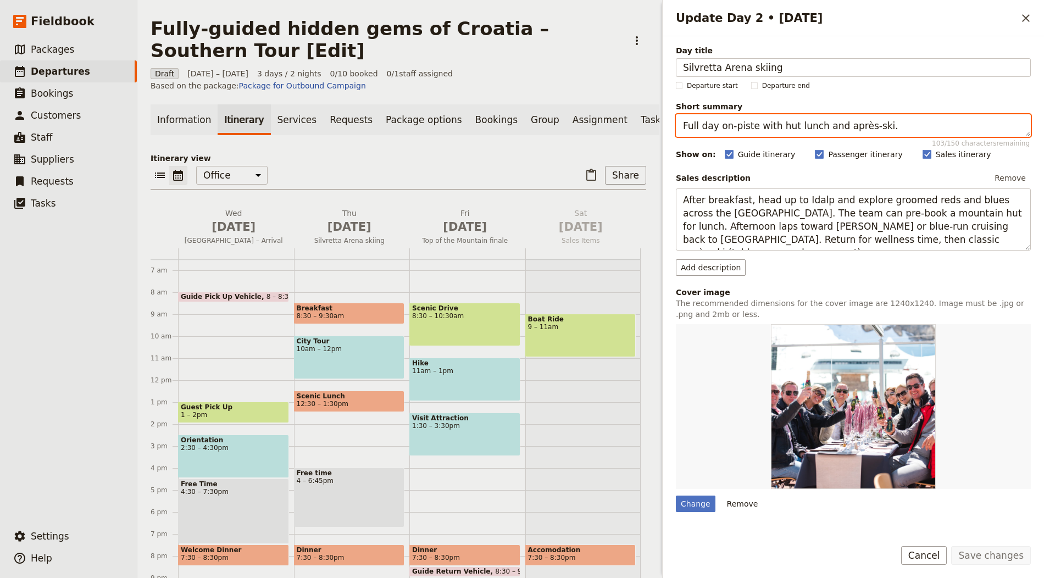
click at [831, 125] on textarea "Full day on-piste with hut lunch and après-ski." at bounding box center [853, 125] width 355 height 23
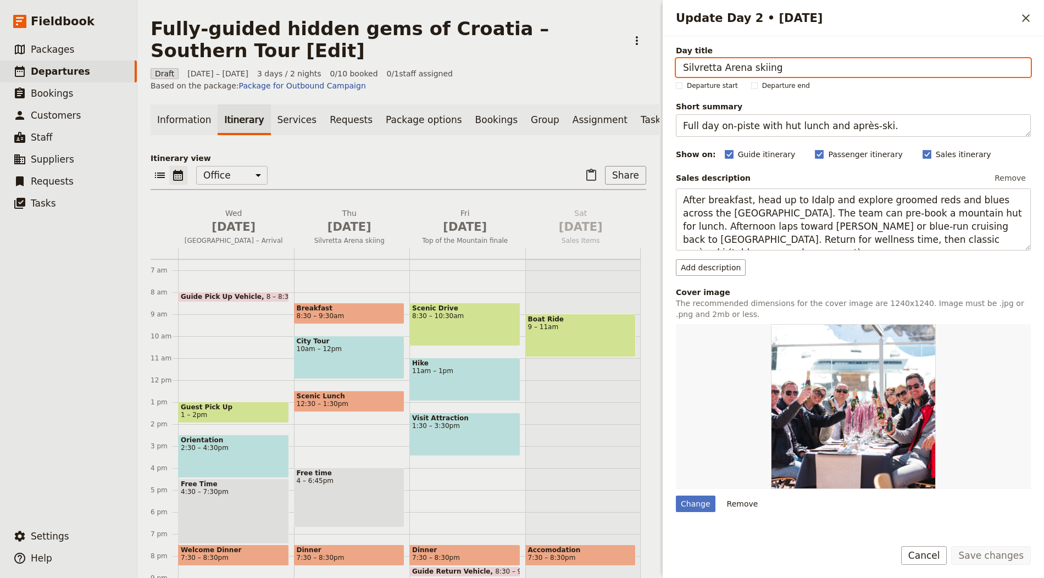
click at [756, 60] on input "Silvretta Arena skiing" at bounding box center [853, 67] width 355 height 19
paste input "Day two – Dubrovnik – private guided city walking tour – Cavtat – Srđ (b)"
drag, startPoint x: 726, startPoint y: 69, endPoint x: 561, endPoint y: 58, distance: 164.6
click at [561, 58] on div "Fully-guided hidden gems of Croatia – Southern Tour [Edit] ​ Draft 1 – 3 Oct 20…" at bounding box center [590, 289] width 906 height 578
type input "Dubrovnik – private guided city walking tour – Cavtat – Srđ (b)"
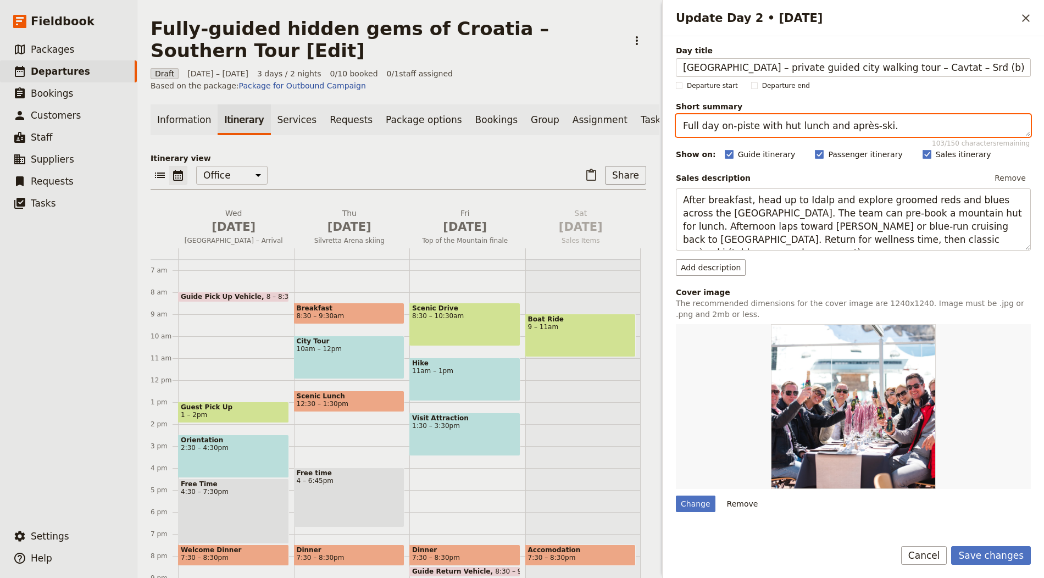
click at [779, 127] on textarea "Full day on-piste with hut lunch and après-ski." at bounding box center [853, 125] width 355 height 23
paste textarea "Old Town tour, Cavtat and Srđ viewpoints"
type textarea "Old Town tour, Cavtat and Srđ viewpoints."
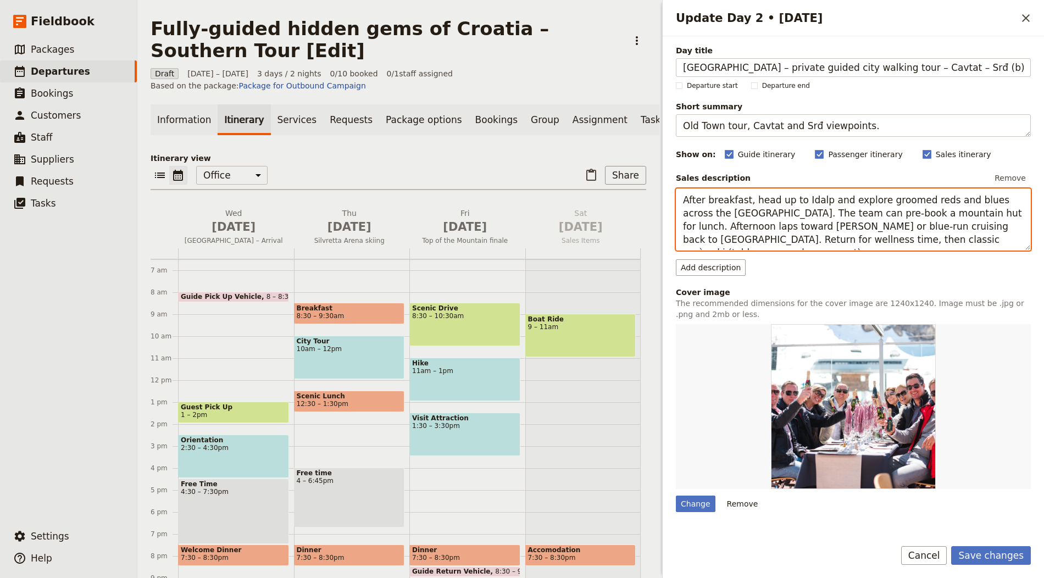
click at [744, 193] on textarea "After breakfast, head up to Idalp and explore groomed reds and blues across the…" at bounding box center [853, 219] width 355 height 62
paste textarea "Breakfast in the hotel. Start your second day with a private guided Dubrovnik w…"
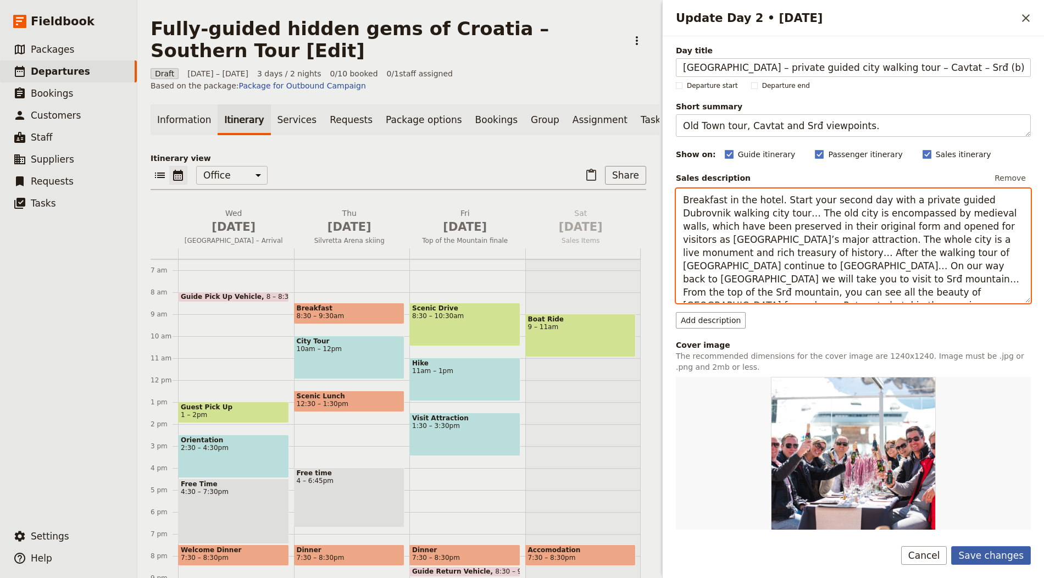
type textarea "Breakfast in the hotel. Start your second day with a private guided Dubrovnik w…"
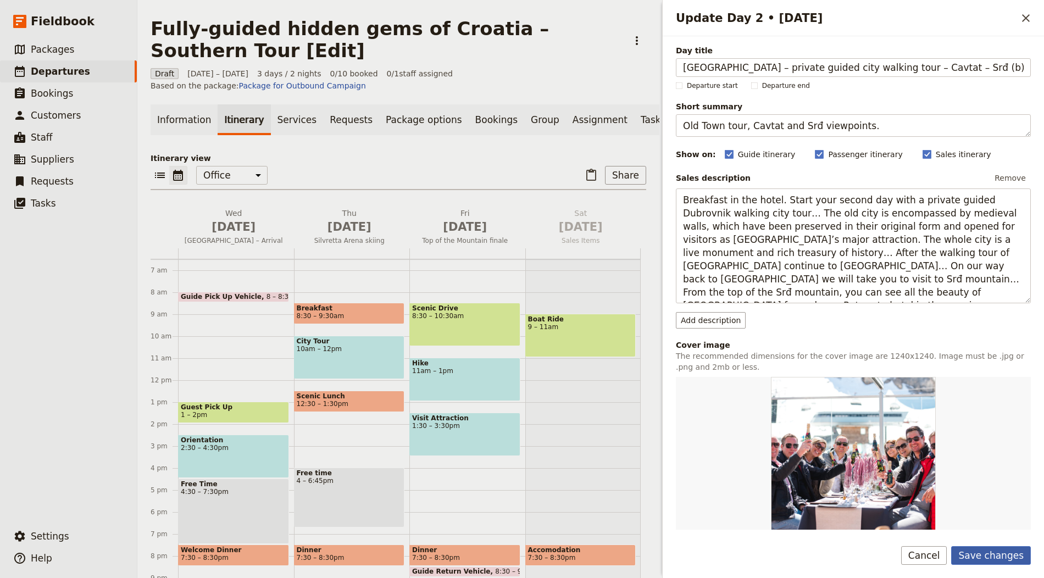
click at [1005, 555] on button "Save changes" at bounding box center [991, 555] width 80 height 19
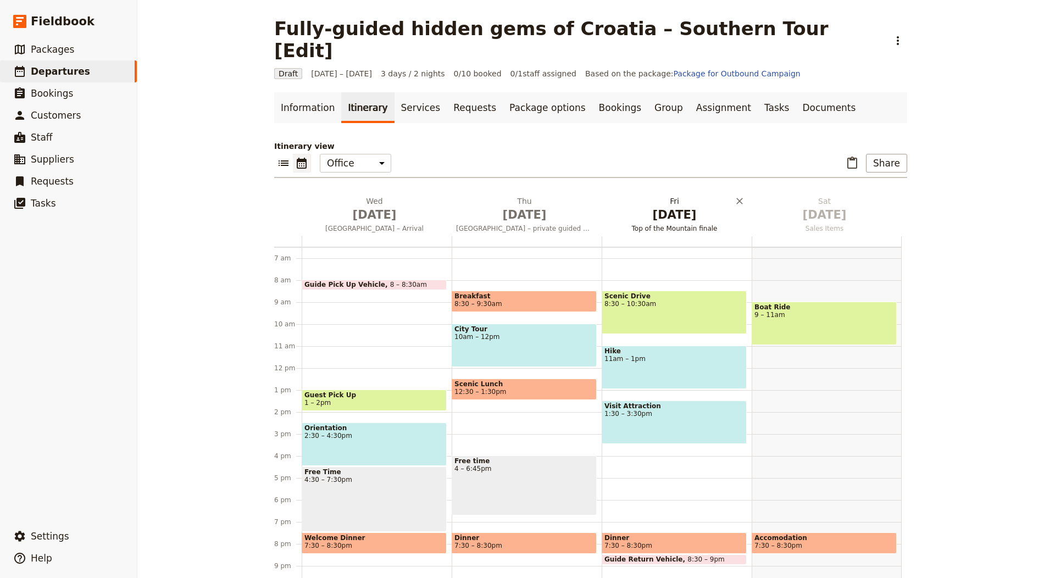
click at [681, 224] on span "Top of the Mountain finale" at bounding box center [674, 228] width 146 height 9
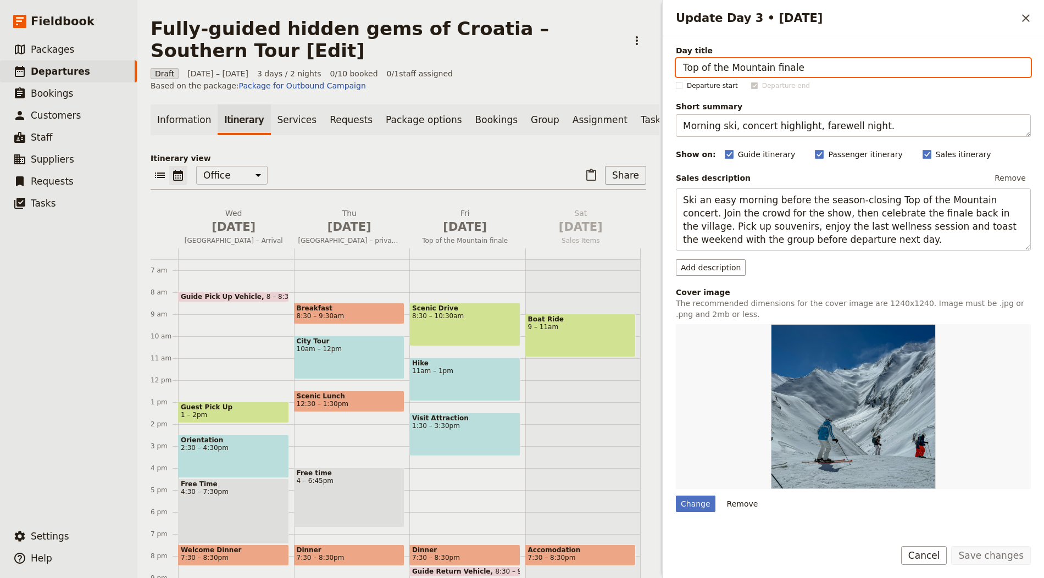
paste input "Day three – Dubrovnik – wine tasting – Oyster lunch at Mali Ston – Šibenik (B, …"
click at [993, 69] on input "Day three – Dubrovnik – wine tasting – Oyster lunch at Mali Ston – Šibenik (B, …" at bounding box center [853, 67] width 355 height 19
drag, startPoint x: 731, startPoint y: 65, endPoint x: 664, endPoint y: 62, distance: 67.7
click at [664, 62] on div "Day title Day three – Dubrovnik – wine tasting – Oyster lunch at Mali Ston – Ši…" at bounding box center [852, 282] width 381 height 493
type input "Dubrovnik – wine tasting – Oyster lunch at Mali Ston – Šibenik"
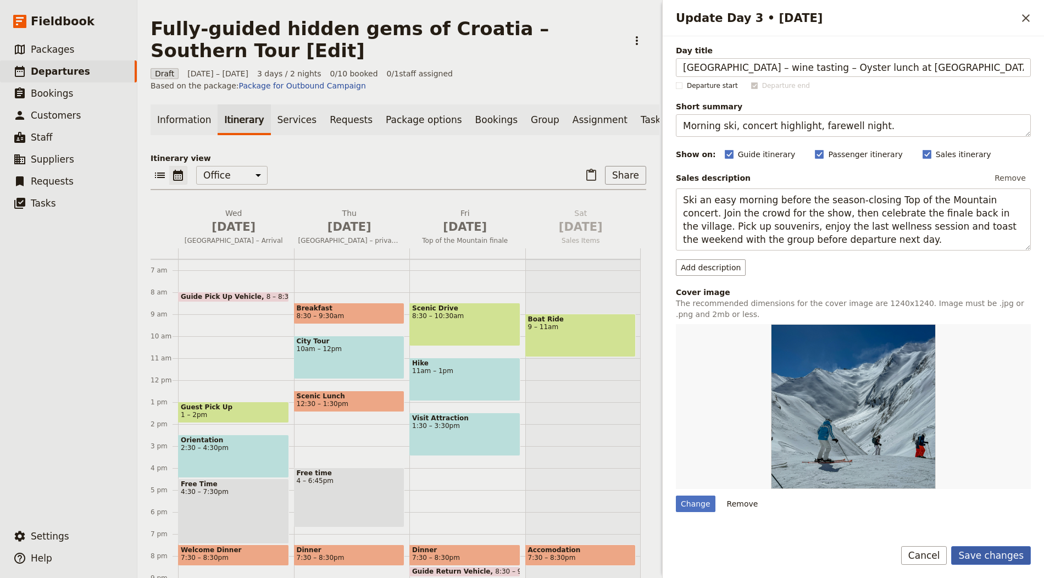
click at [982, 551] on button "Save changes" at bounding box center [991, 555] width 80 height 19
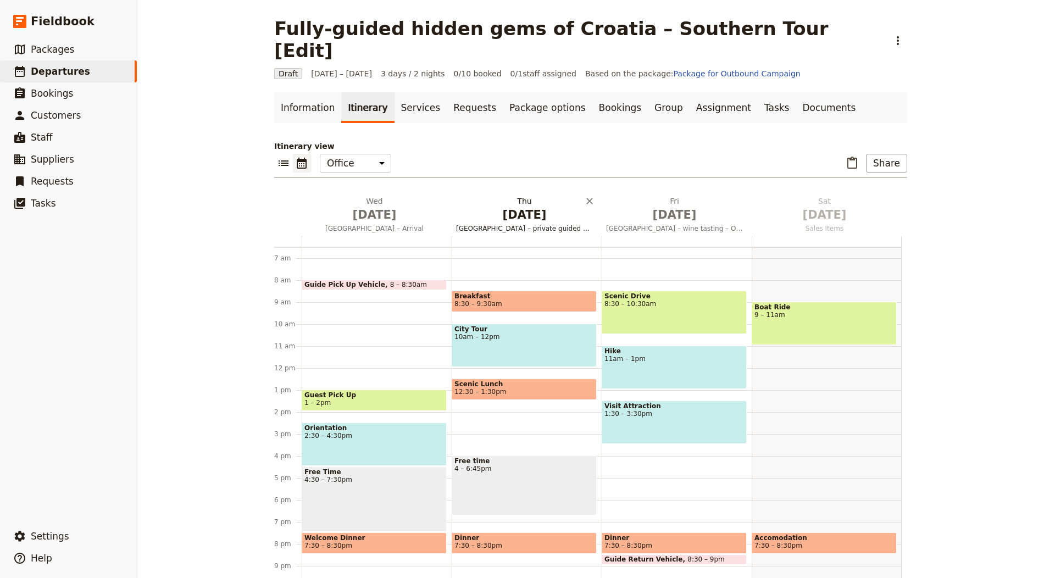
click at [489, 224] on span "Dubrovnik – private guided city walking tour – Cavtat – Srđ (b)" at bounding box center [525, 228] width 146 height 9
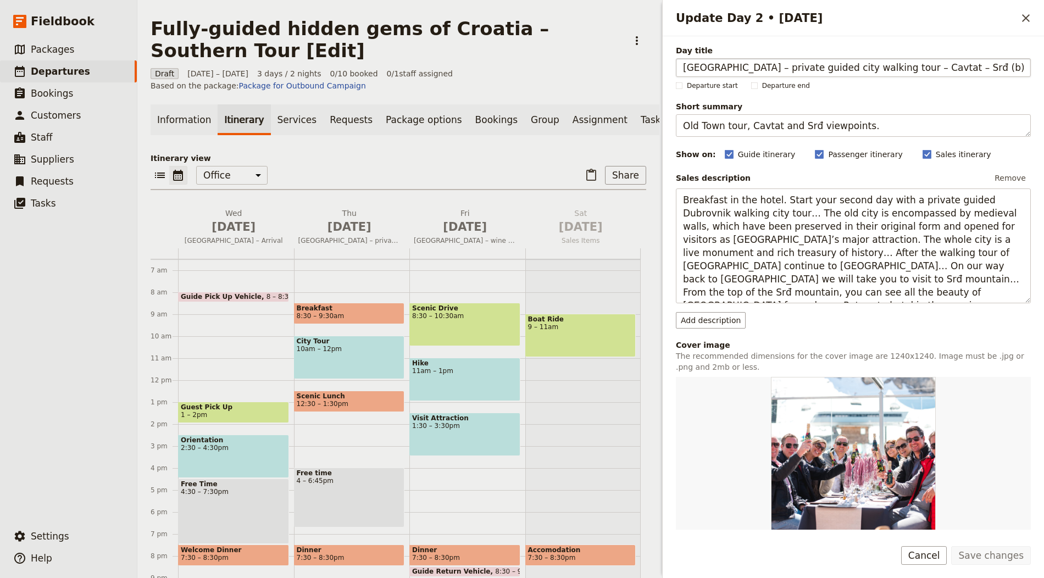
drag, startPoint x: 927, startPoint y: 67, endPoint x: 1003, endPoint y: 67, distance: 75.8
click at [1003, 67] on input "Dubrovnik – private guided city walking tour – Cavtat – Srđ (b)" at bounding box center [853, 67] width 355 height 19
type input "Dubrovnik – private guided city walking tour – Cavtat – Srđ"
click at [951, 546] on button "Save changes" at bounding box center [991, 555] width 80 height 19
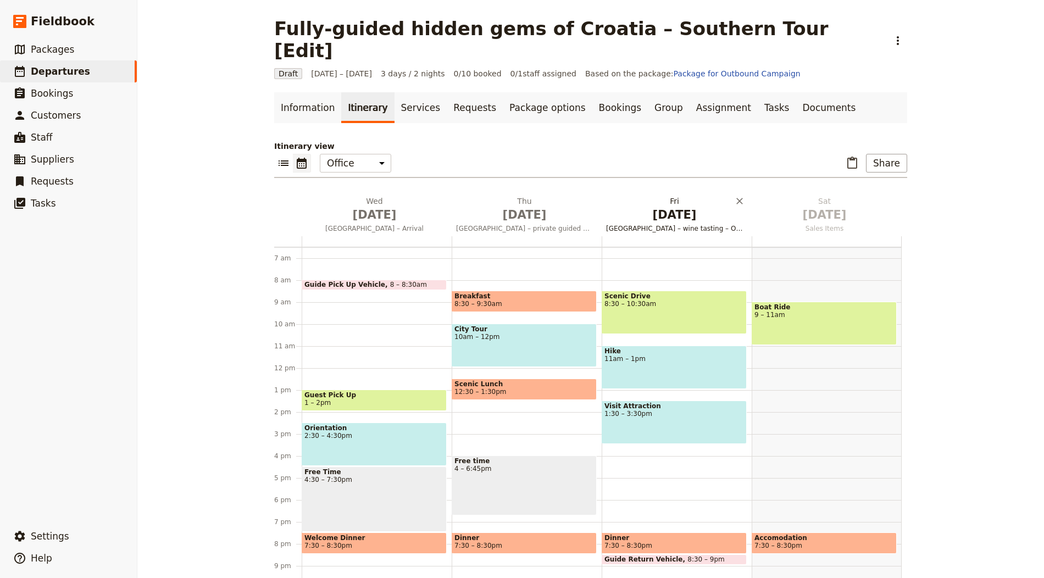
click at [690, 207] on span "[DATE]" at bounding box center [674, 215] width 137 height 16
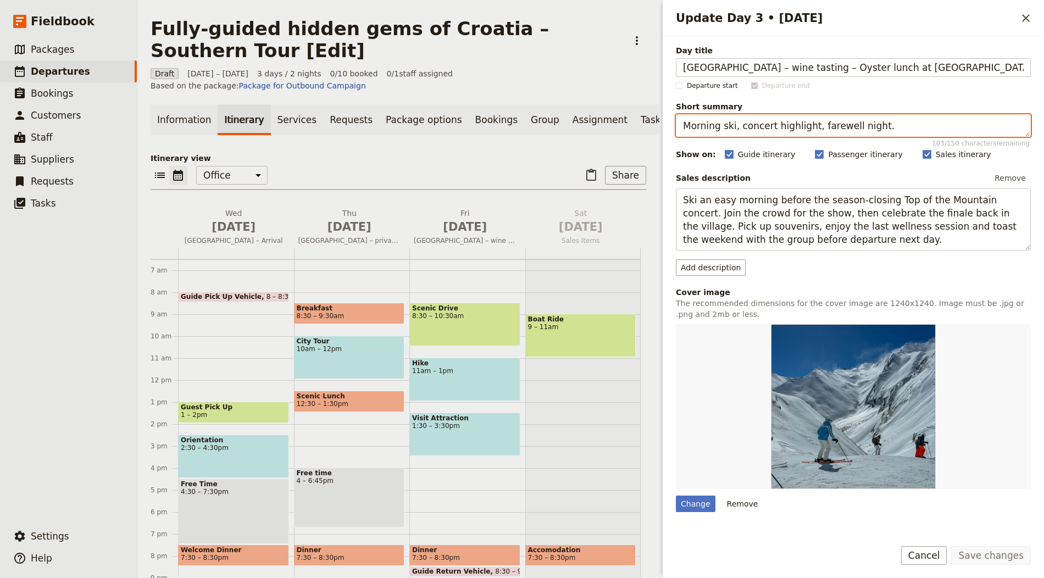
click at [786, 124] on textarea "Morning ski, concert highlight, farewell night." at bounding box center [853, 125] width 355 height 23
paste textarea "Pelješac wines, Ston walls, oyster lunch; continue to Šibenik"
type textarea "Pelješac wines, Ston walls, oyster lunch; continue to Šibenik."
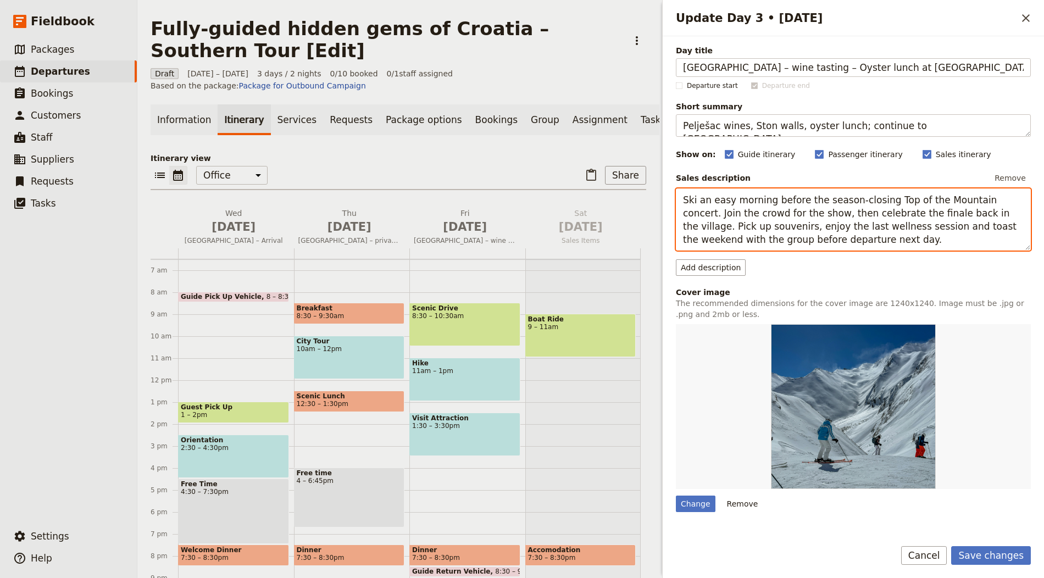
click at [810, 214] on textarea "Ski an easy morning before the season-closing Top of the Mountain concert. Join…" at bounding box center [853, 219] width 355 height 62
paste textarea "Breakfast in the hotel. Today you will leave Dubrovnik behind and turn your att…"
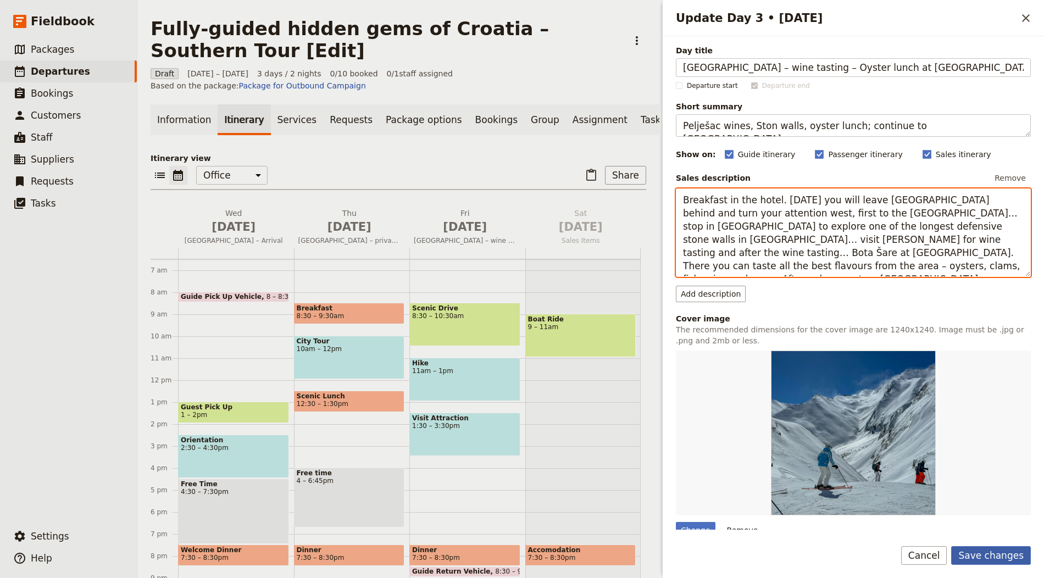
type textarea "Breakfast in the hotel. Today you will leave Dubrovnik behind and turn your att…"
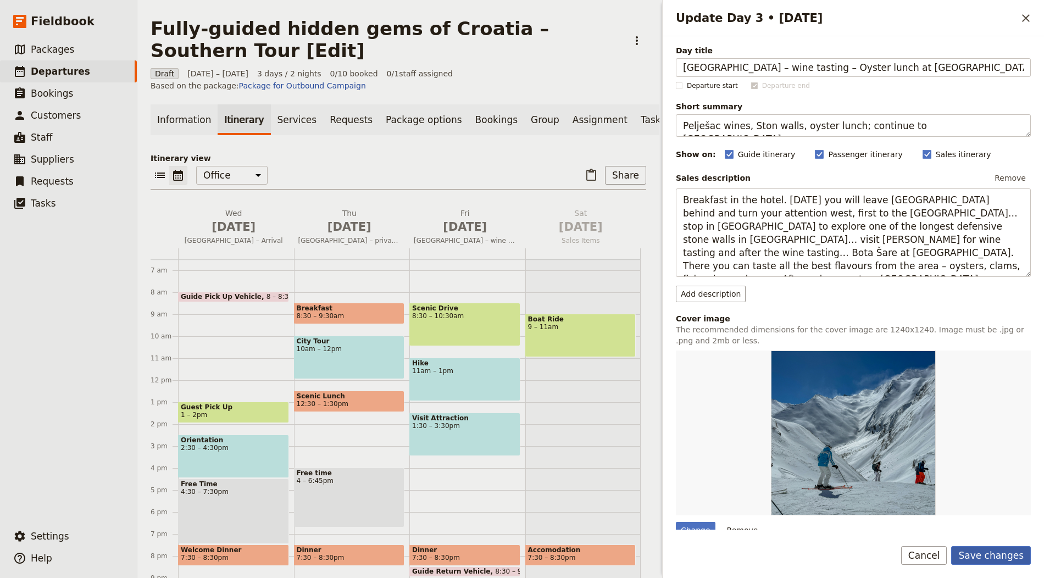
click at [1001, 560] on button "Save changes" at bounding box center [991, 555] width 80 height 19
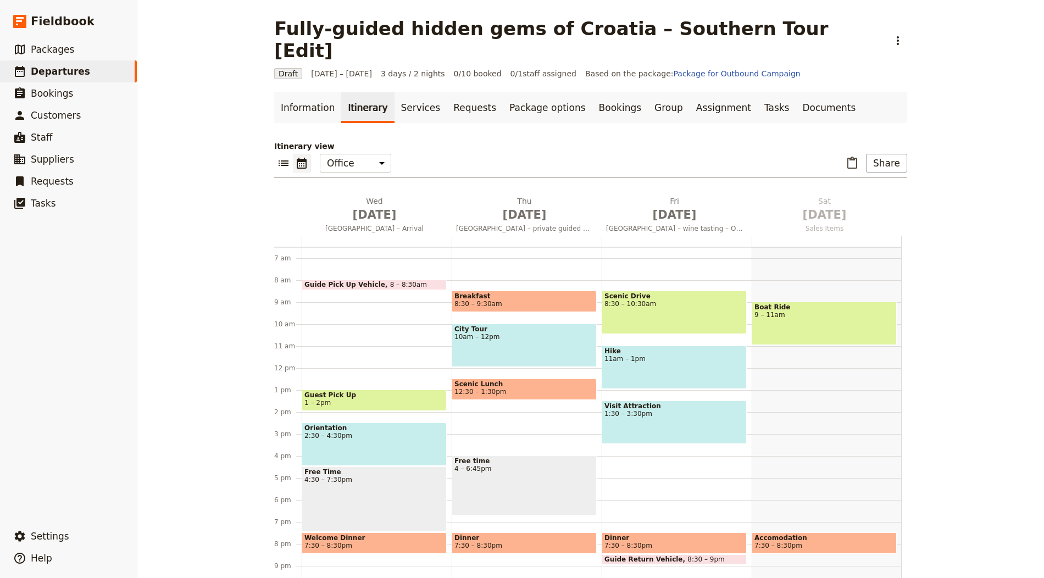
click at [298, 67] on main "Fully-guided hidden gems of Croatia – Southern Tour [Edit] ​ Draft 1 – 3 Oct 20…" at bounding box center [590, 300] width 659 height 600
click at [297, 92] on link "Information" at bounding box center [307, 107] width 67 height 31
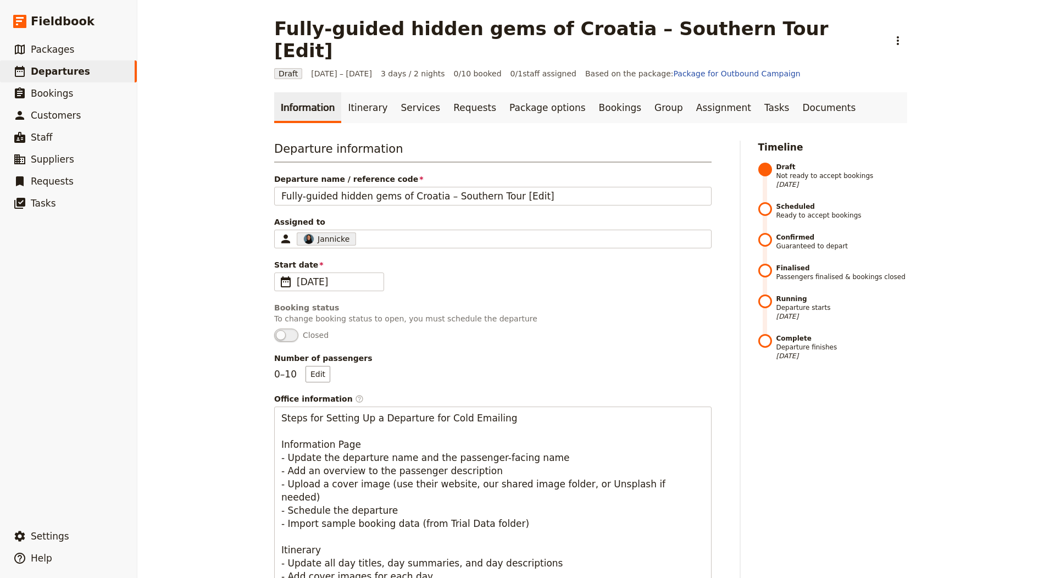
scroll to position [605, 0]
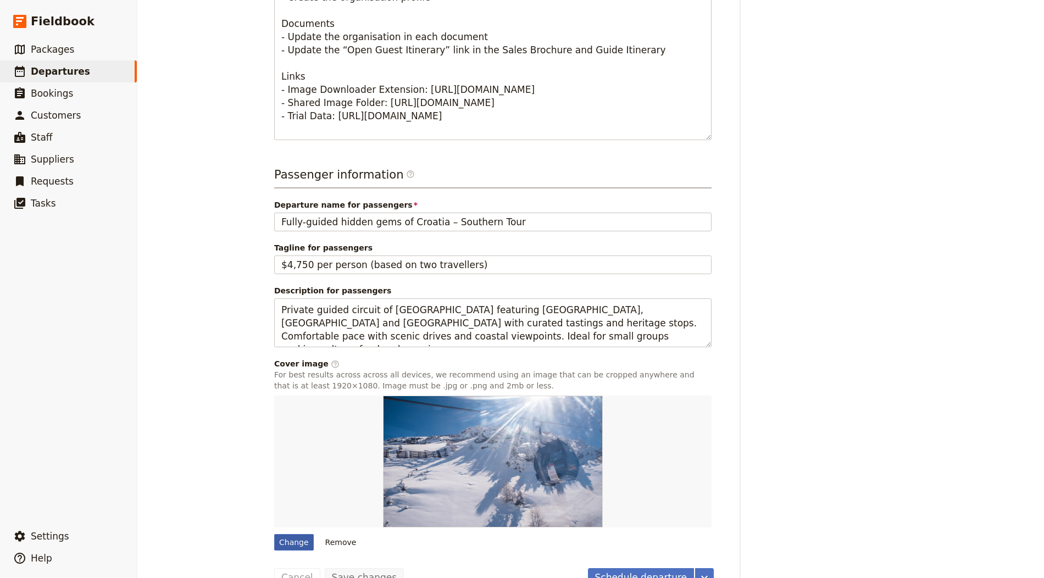
click at [282, 534] on div "Change" at bounding box center [294, 542] width 40 height 16
click at [274, 533] on input "Change" at bounding box center [274, 533] width 1 height 1
type input "C:\fakepath\torsten-muller-tfoqHmi-MOg-unsplash_1067x800.jpg"
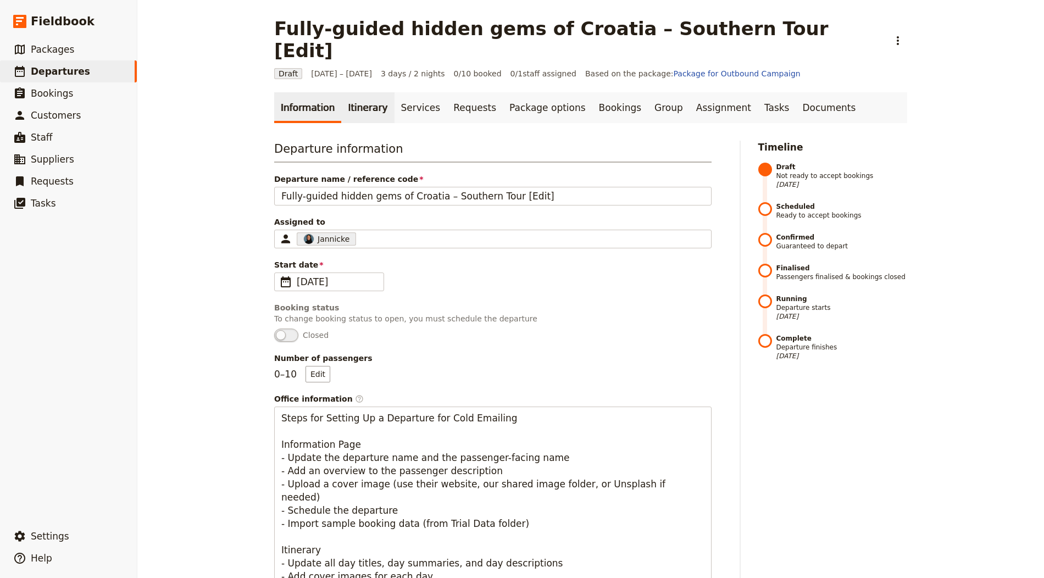
click at [367, 92] on link "Itinerary" at bounding box center [367, 107] width 53 height 31
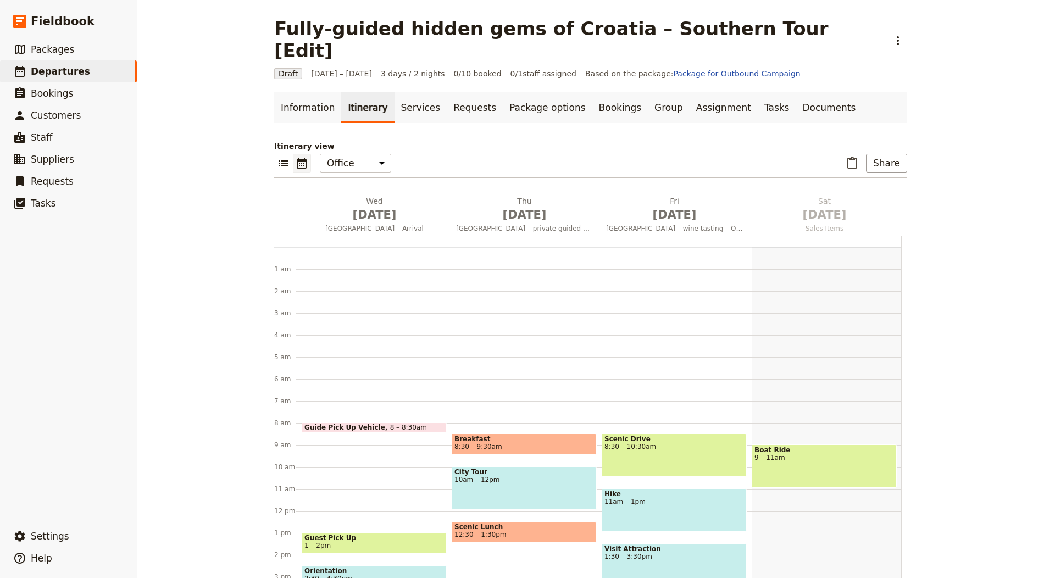
scroll to position [143, 0]
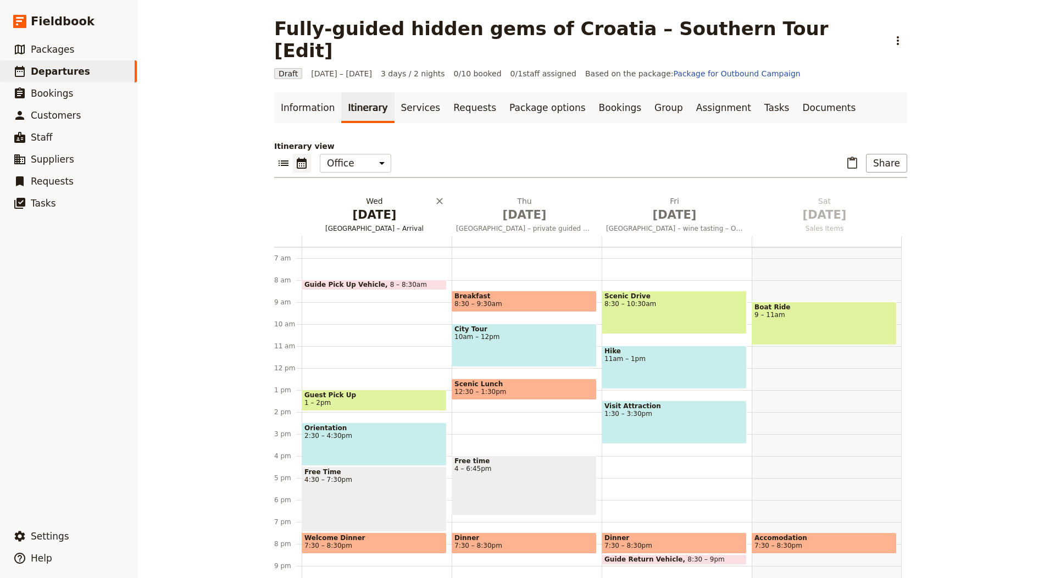
click at [355, 207] on span "[DATE]" at bounding box center [374, 215] width 137 height 16
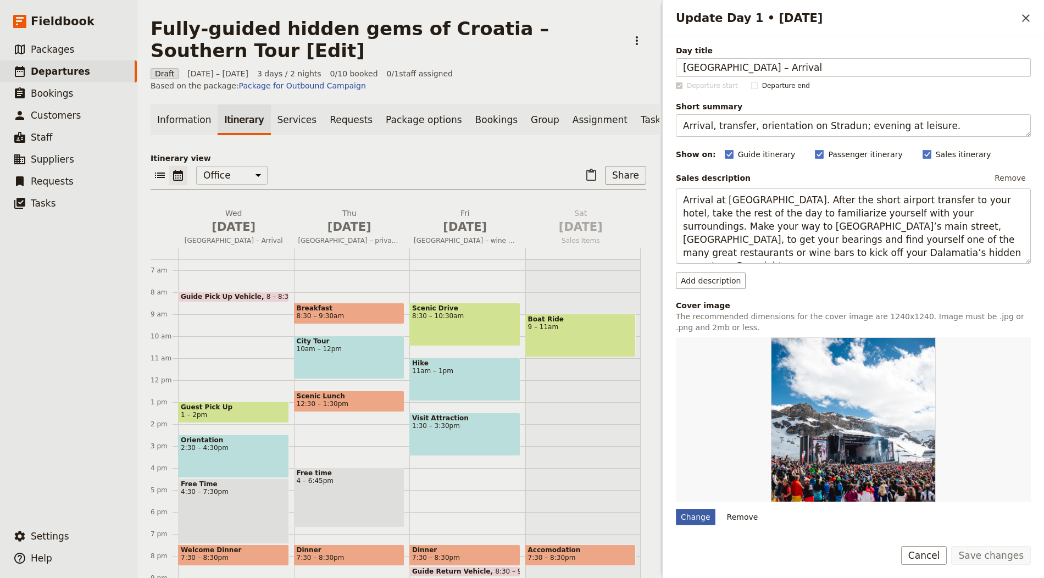
click at [696, 514] on div "Change" at bounding box center [696, 517] width 40 height 16
click at [676, 509] on input "Change" at bounding box center [675, 508] width 1 height 1
type input "C:\fakepath\chronis-yan-IdskngbV6W4-unsplash_533x800.jpg"
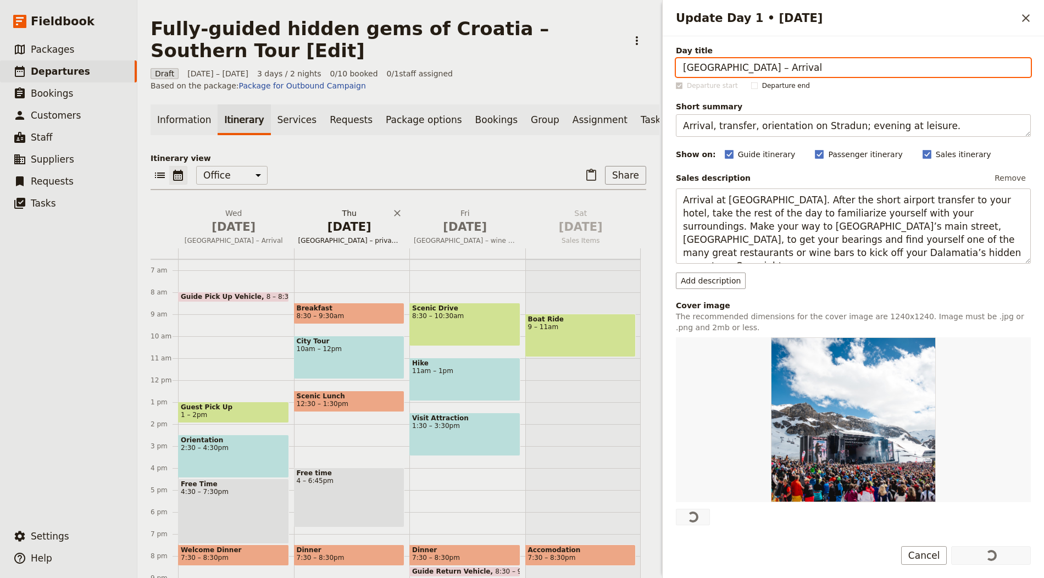
click at [361, 236] on span "Dubrovnik – private guided city walking tour – Cavtat – Srđ" at bounding box center [350, 240] width 112 height 9
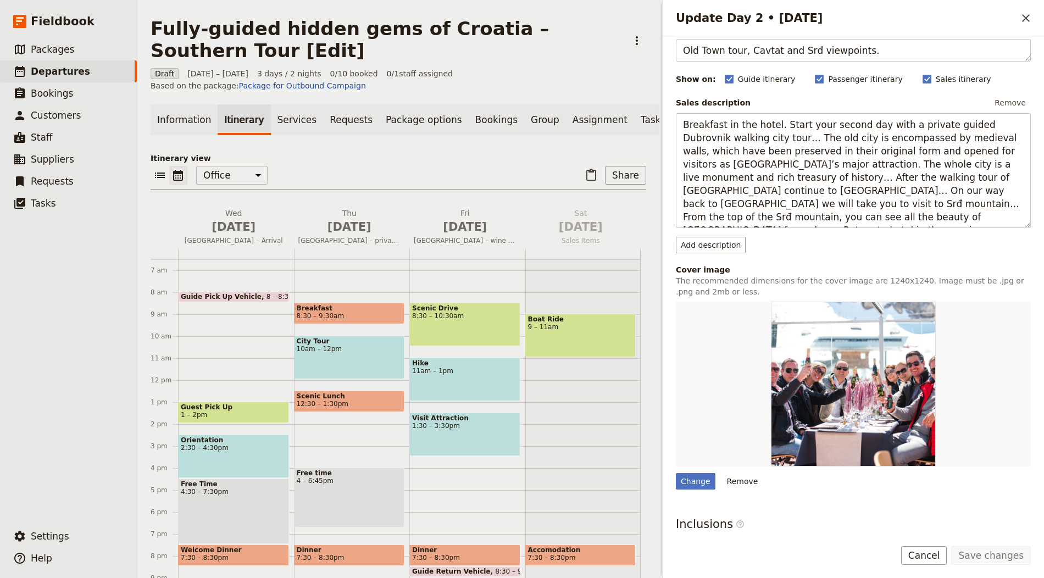
scroll to position [194, 0]
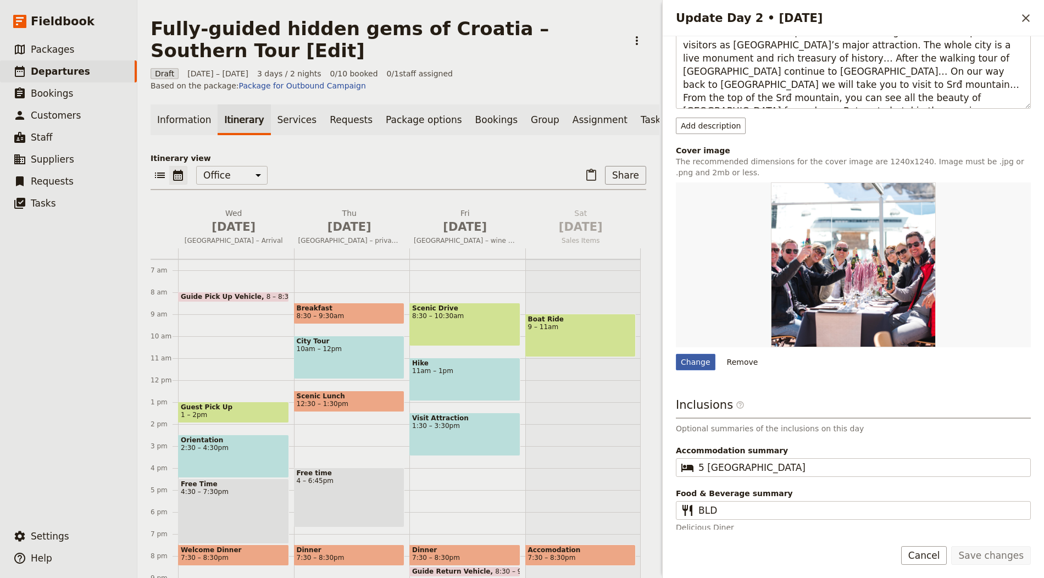
click at [700, 360] on div "Change" at bounding box center [696, 362] width 40 height 16
click at [676, 354] on input "Change" at bounding box center [675, 353] width 1 height 1
type input "C:\fakepath\chronis-yan-su5Qhw-Lk-c-unsplash_640x800.jpg"
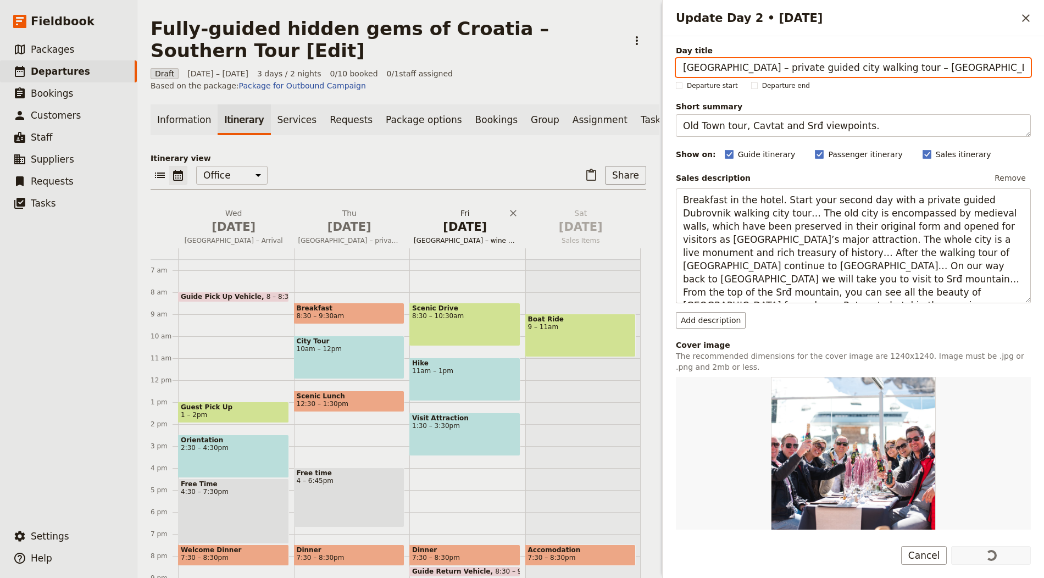
click at [461, 219] on span "[DATE]" at bounding box center [465, 227] width 103 height 16
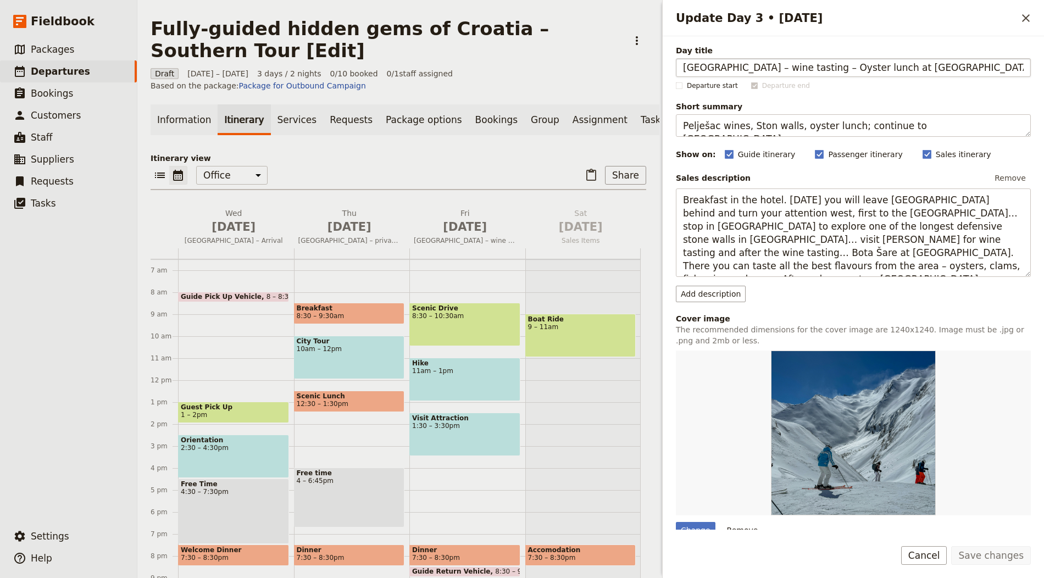
click at [693, 67] on input "Dubrovnik – wine tasting – Oyster lunch at Mali Ston – Šibenik" at bounding box center [853, 67] width 355 height 19
click at [686, 522] on div "Change" at bounding box center [696, 530] width 40 height 16
click at [676, 521] on input "Change" at bounding box center [675, 521] width 1 height 1
type input "C:\fakepath\cat-bassano-uCJHhrvG4QA-unsplash.jpg"
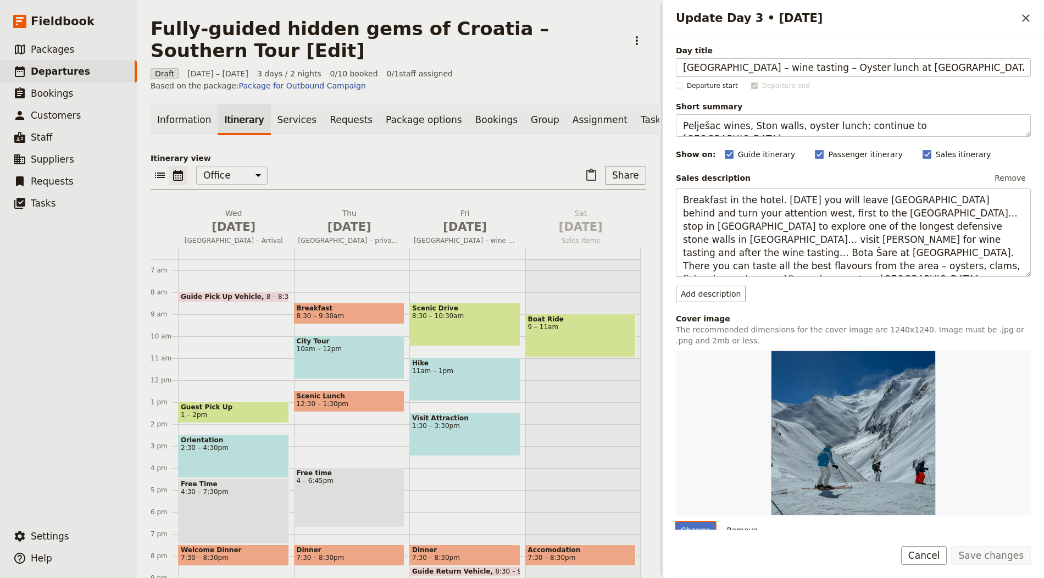
click at [406, 153] on p "Itinerary view" at bounding box center [398, 158] width 495 height 11
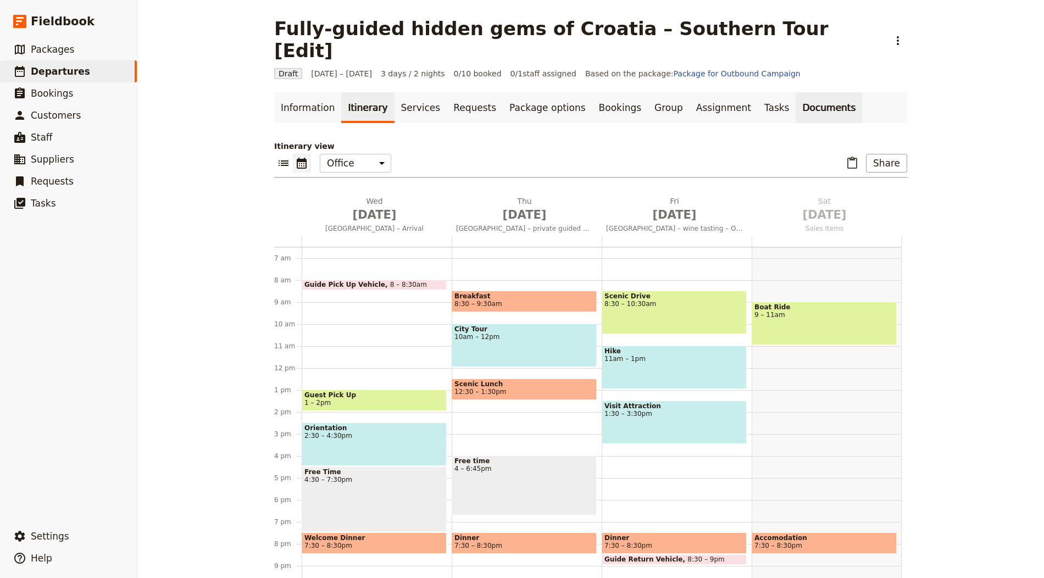
click at [795, 92] on link "Documents" at bounding box center [828, 107] width 66 height 31
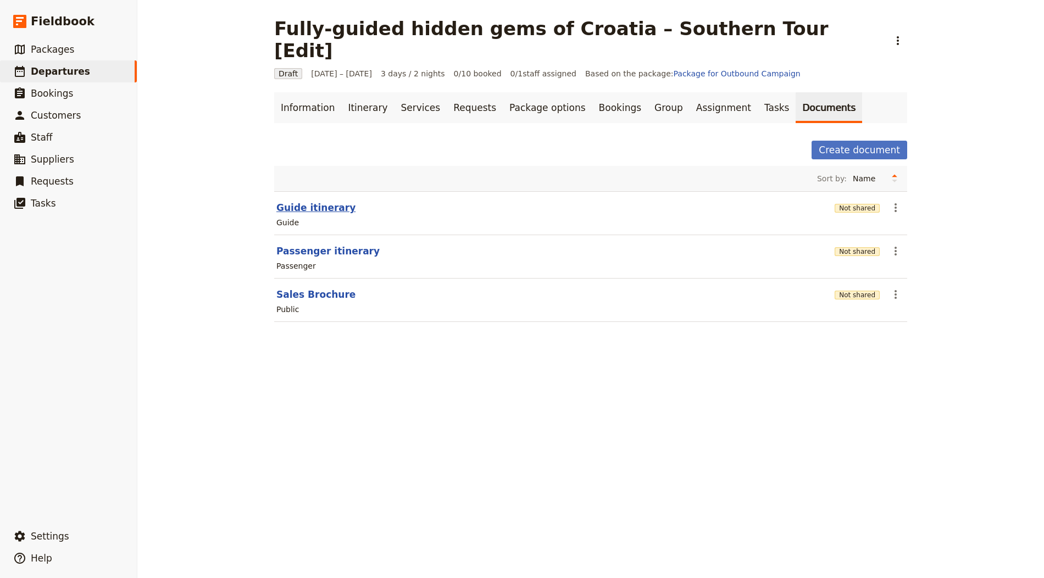
click at [319, 201] on button "Guide itinerary" at bounding box center [315, 207] width 79 height 13
select select "STAFF"
select select "RUN_SHEET"
select select "LARGE"
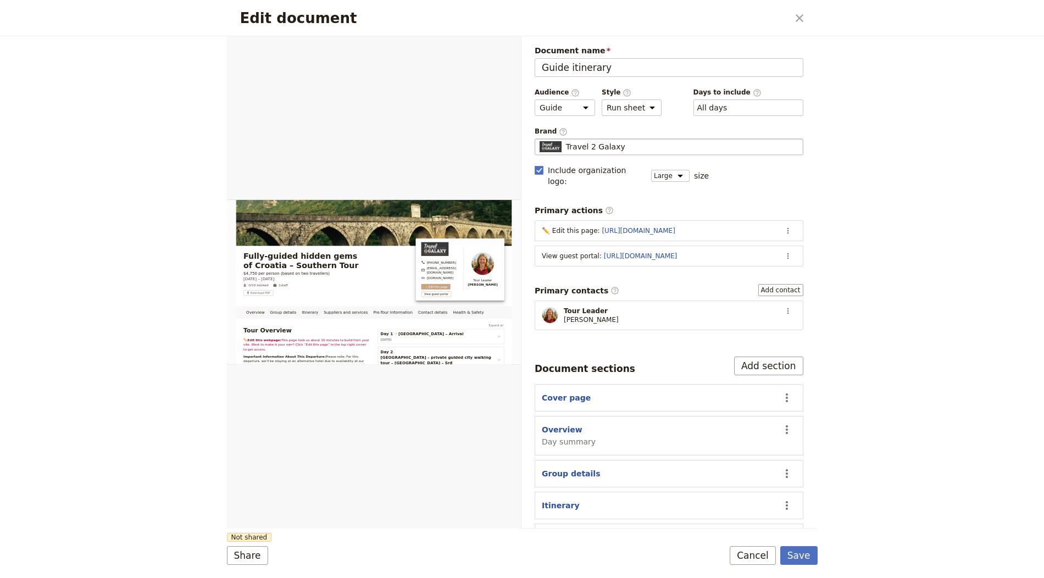
click at [609, 147] on span "Travel 2 Galaxy" at bounding box center [595, 146] width 59 height 11
click at [539, 139] on input "Travel 2 Galaxy" at bounding box center [539, 138] width 1 height 1
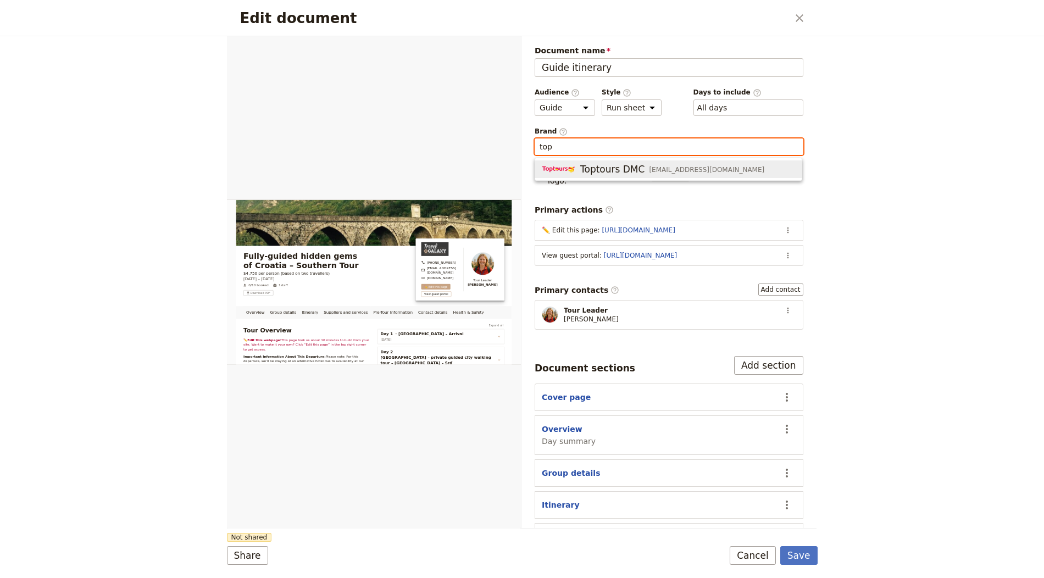
click at [618, 166] on span "Toptours DMC" at bounding box center [612, 169] width 64 height 13
type input "Toptours DMC"
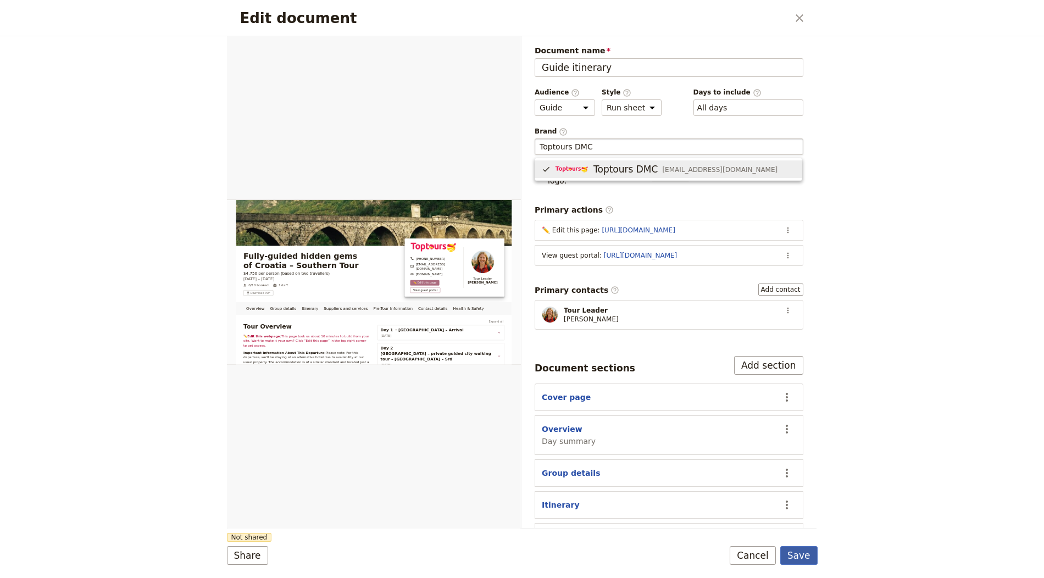
click at [810, 551] on button "Save" at bounding box center [798, 555] width 37 height 19
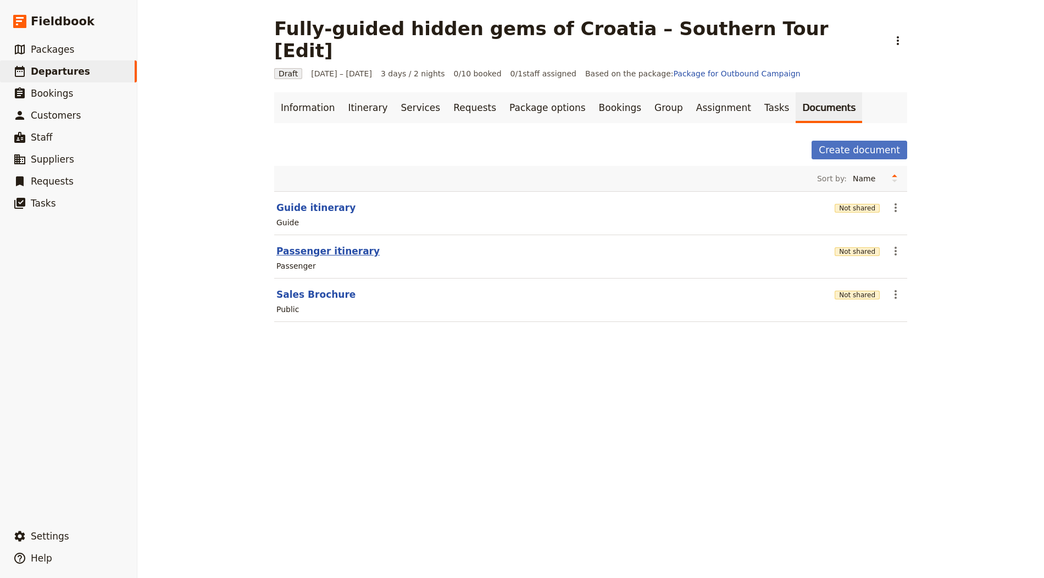
click at [342, 244] on button "Passenger itinerary" at bounding box center [327, 250] width 103 height 13
select select "PASSENGER"
select select "RUN_SHEET"
select select "LARGE"
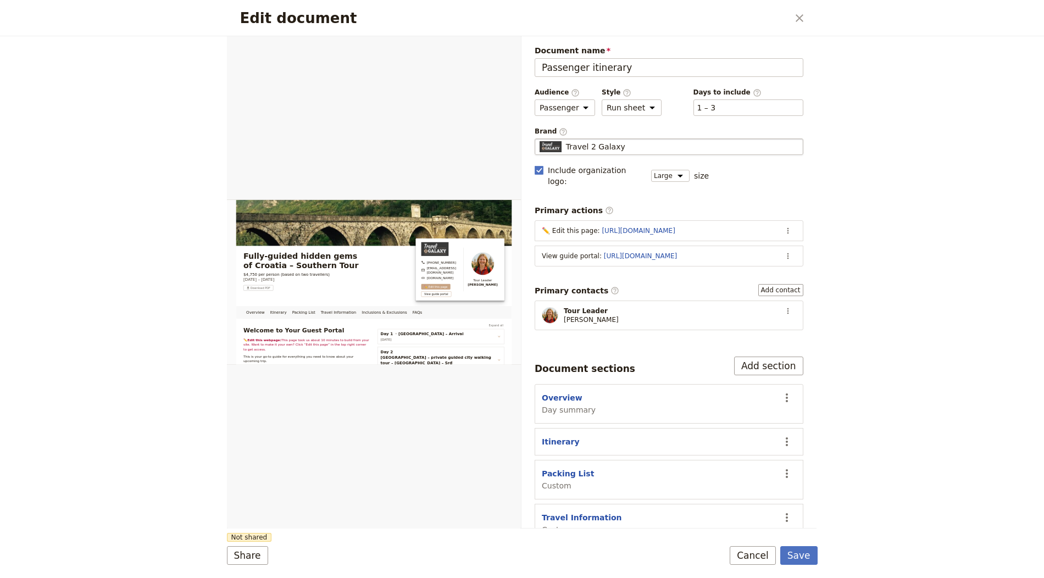
click at [601, 142] on span "Travel 2 Galaxy" at bounding box center [595, 146] width 59 height 11
click at [539, 139] on input "Travel 2 Galaxy" at bounding box center [539, 138] width 1 height 1
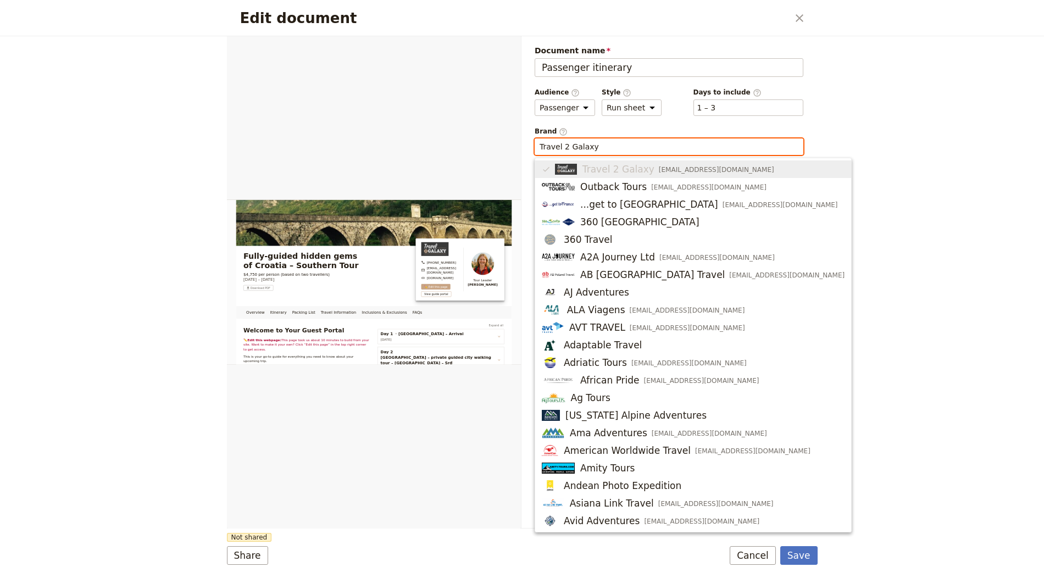
paste input "optours DMC"
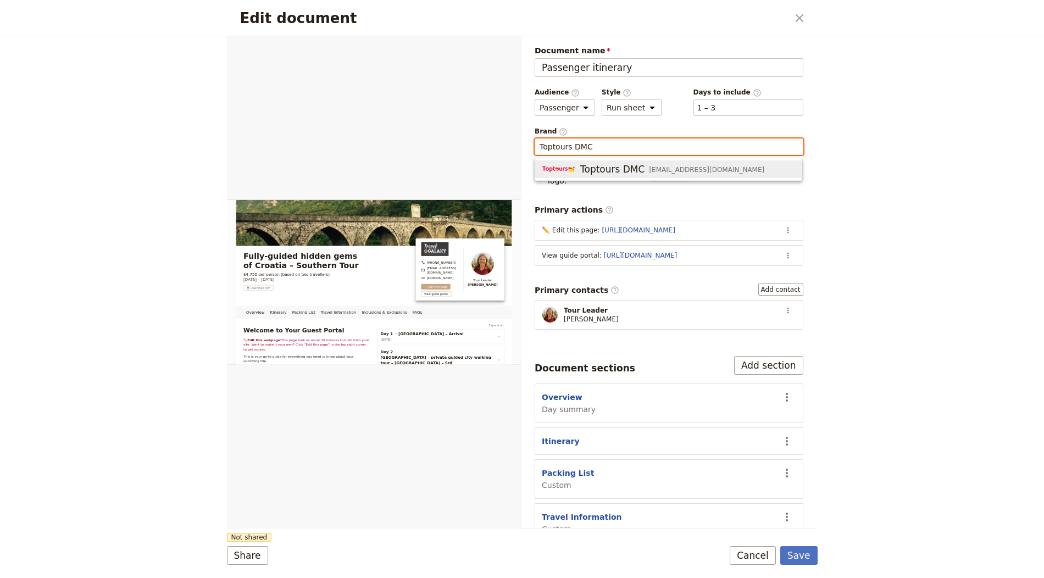
click at [585, 166] on span "Toptours DMC" at bounding box center [612, 169] width 64 height 13
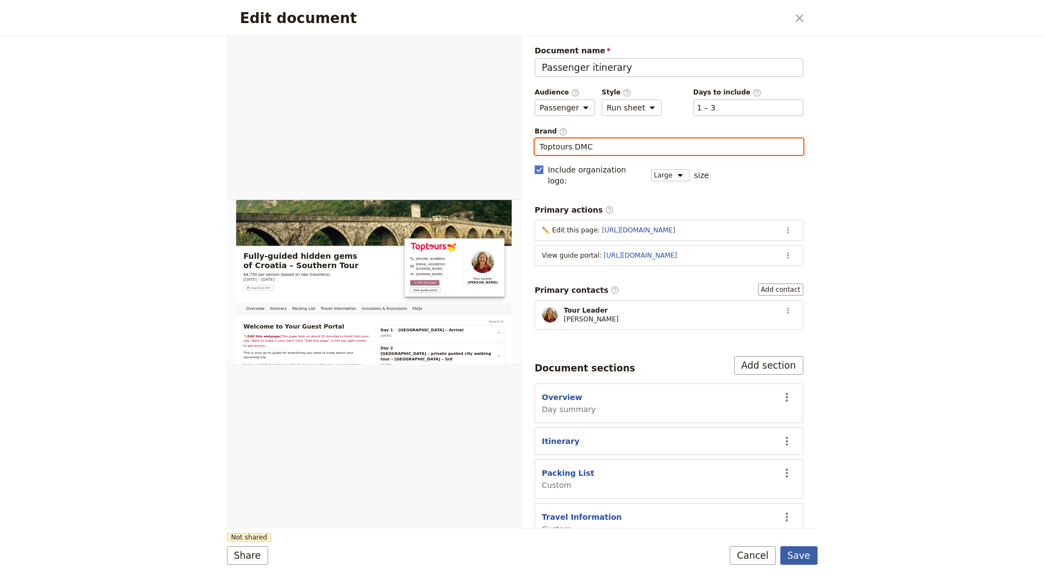
type input "Toptours DMC"
click at [800, 550] on button "Save" at bounding box center [798, 555] width 37 height 19
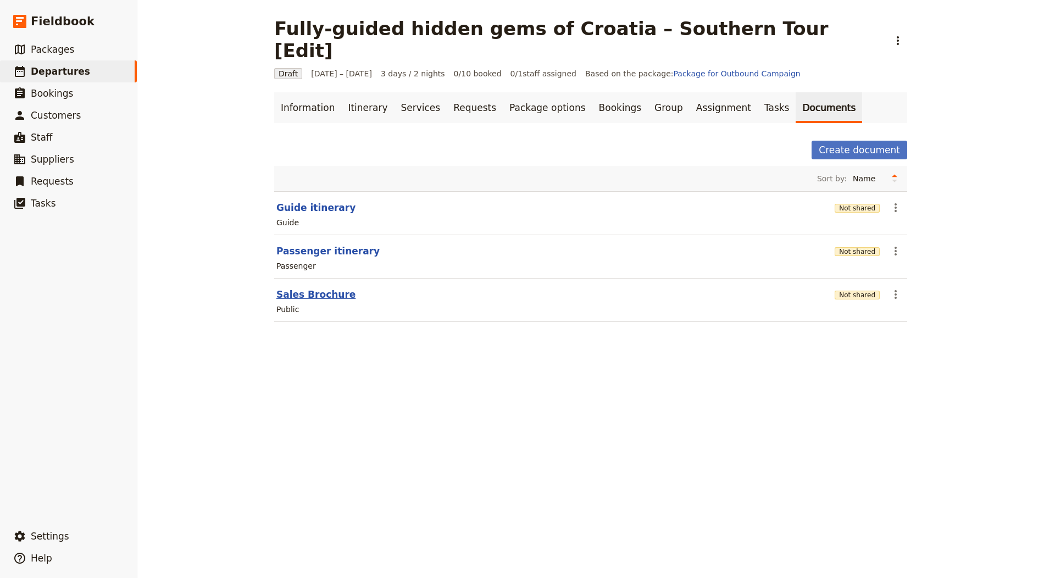
click at [303, 288] on button "Sales Brochure" at bounding box center [315, 294] width 79 height 13
select select "DEFAULT"
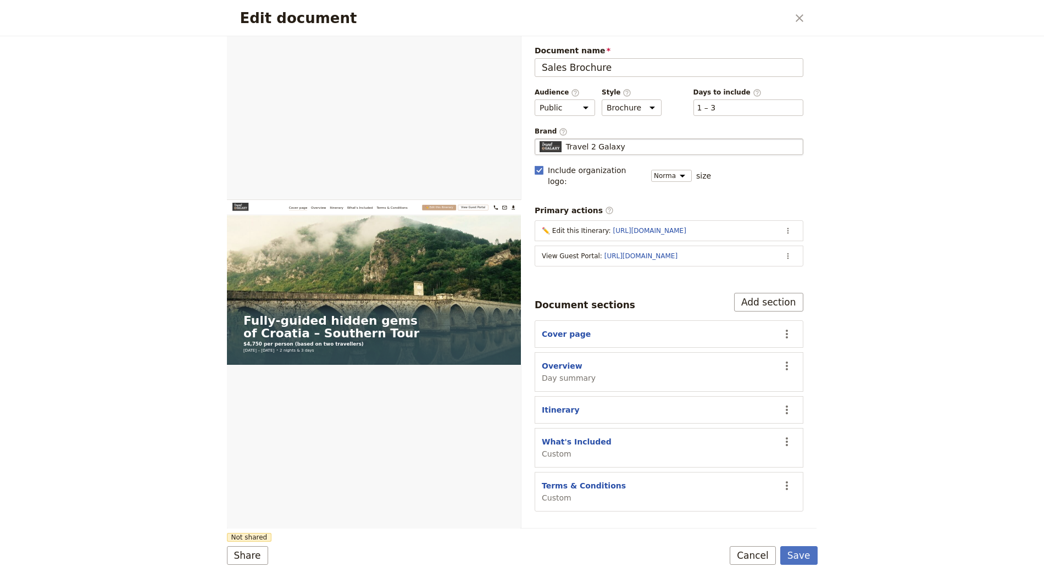
click at [600, 149] on span "Travel 2 Galaxy" at bounding box center [595, 146] width 59 height 11
click at [539, 139] on input "Travel 2 Galaxy" at bounding box center [539, 138] width 1 height 1
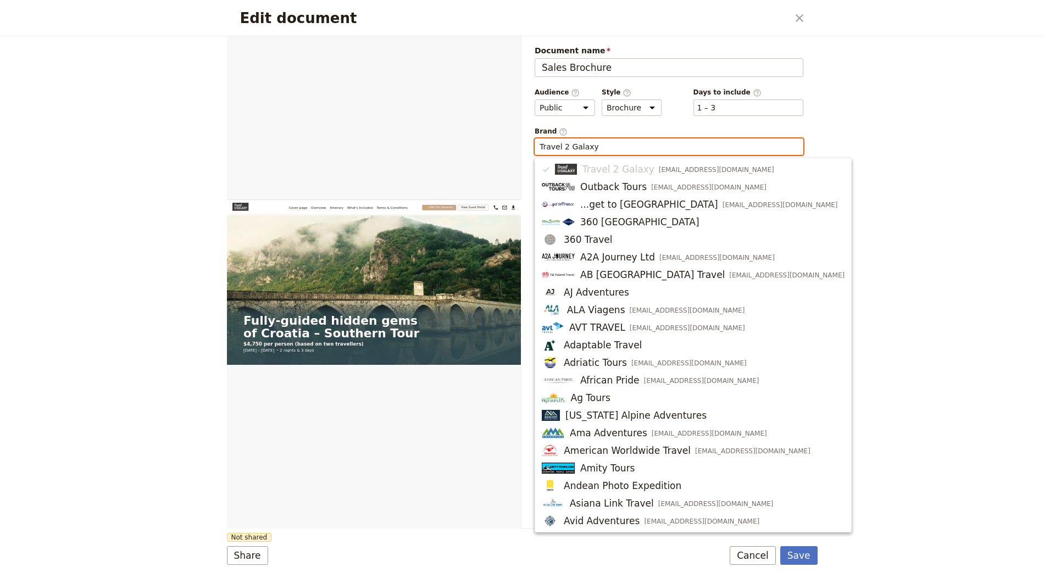
paste input "optours DMC"
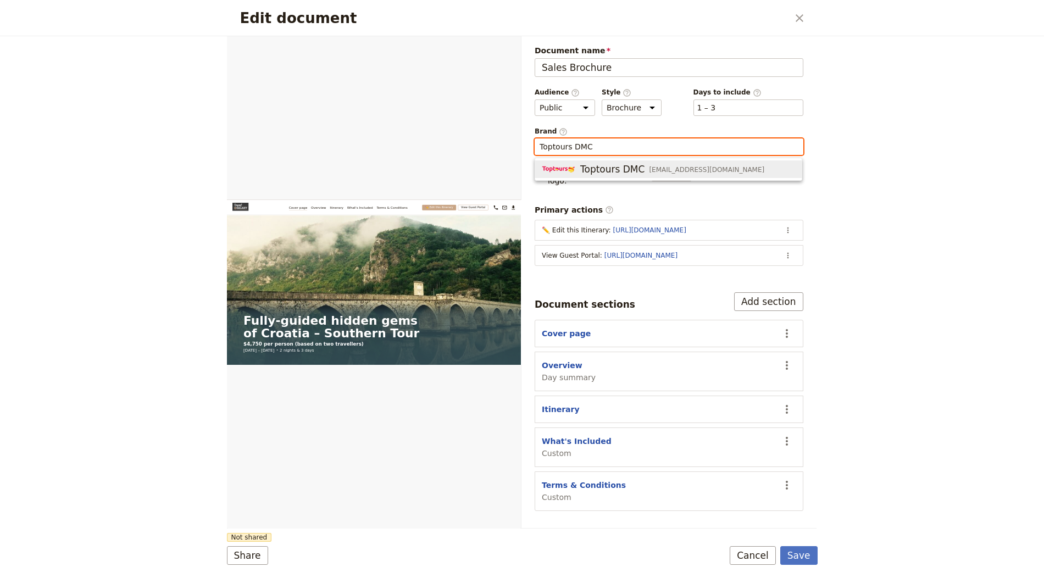
click at [609, 166] on span "Toptours DMC" at bounding box center [612, 169] width 64 height 13
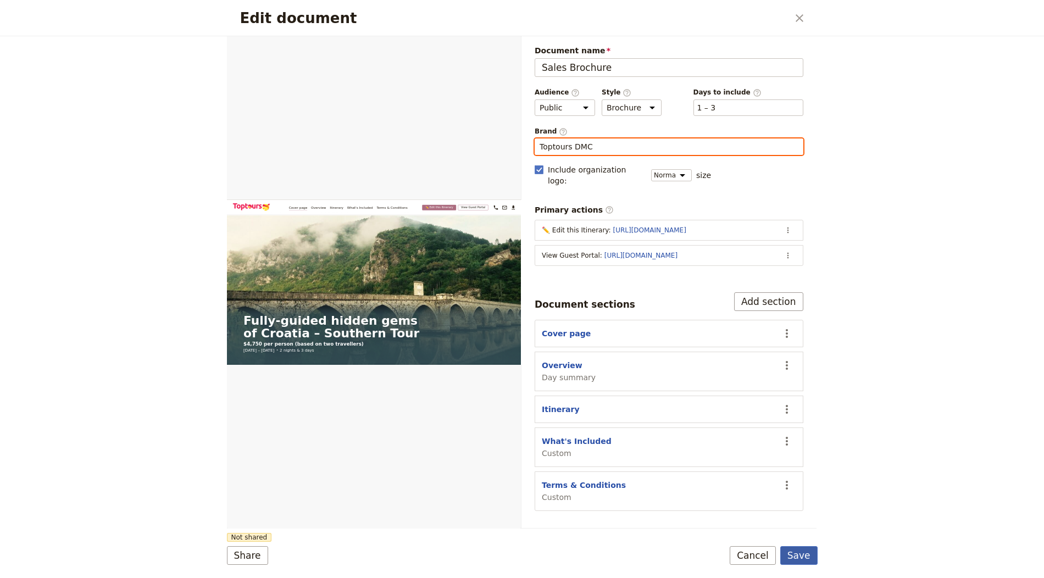
type input "Toptours DMC"
click at [798, 558] on button "Save" at bounding box center [798, 555] width 37 height 19
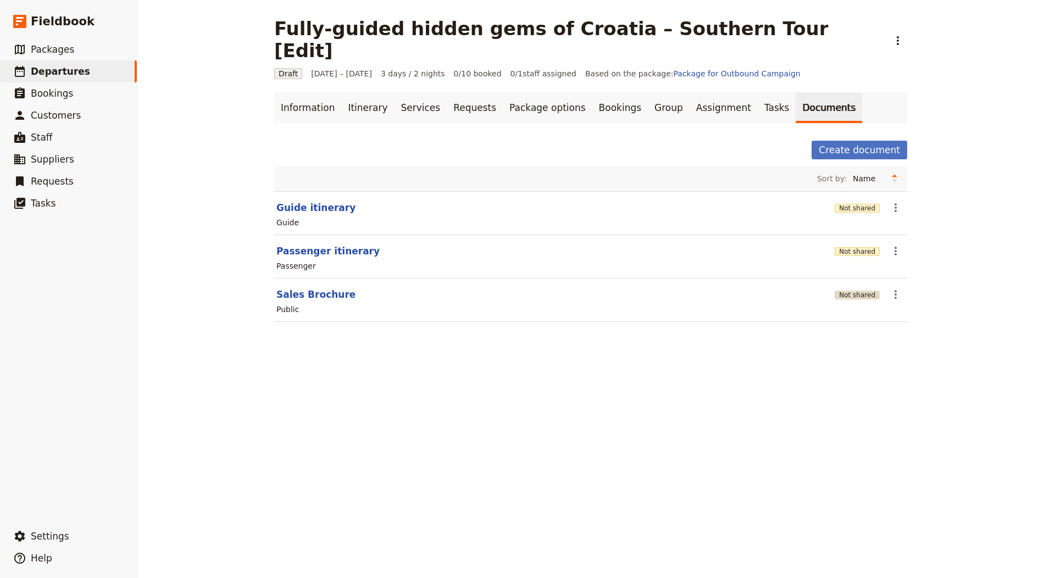
click at [844, 291] on button "Not shared" at bounding box center [856, 295] width 45 height 9
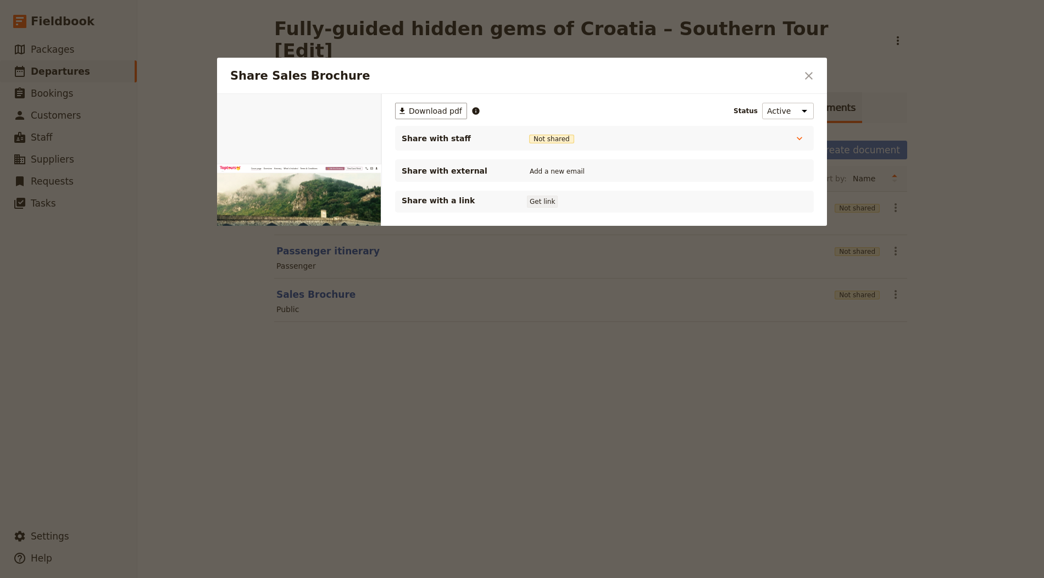
click at [547, 199] on button "Get link" at bounding box center [542, 202] width 31 height 12
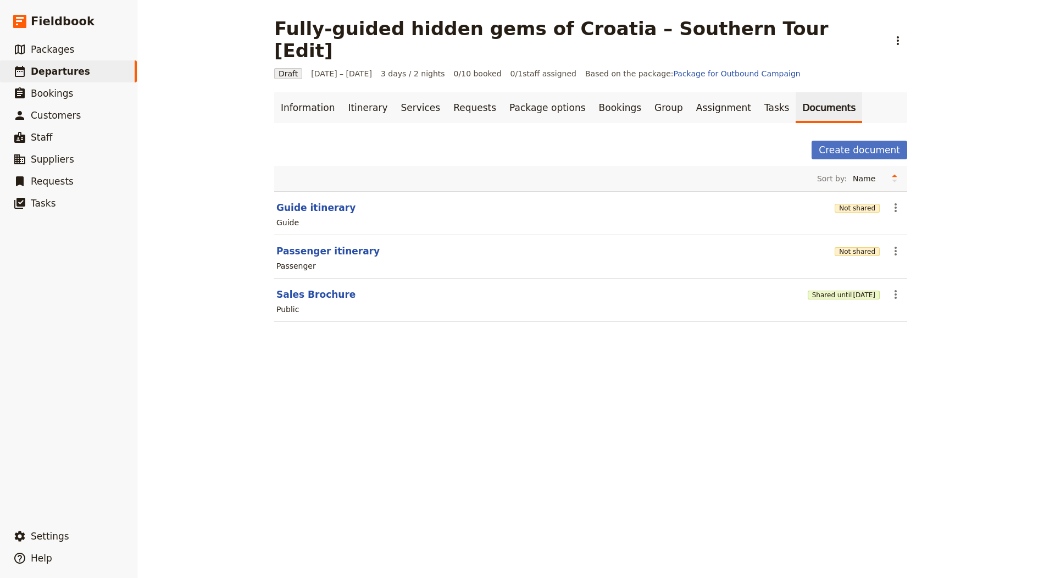
click at [850, 198] on div "Not shared" at bounding box center [856, 207] width 45 height 19
click at [860, 202] on div "Not shared" at bounding box center [856, 207] width 45 height 11
click at [862, 204] on button "Not shared" at bounding box center [856, 208] width 45 height 9
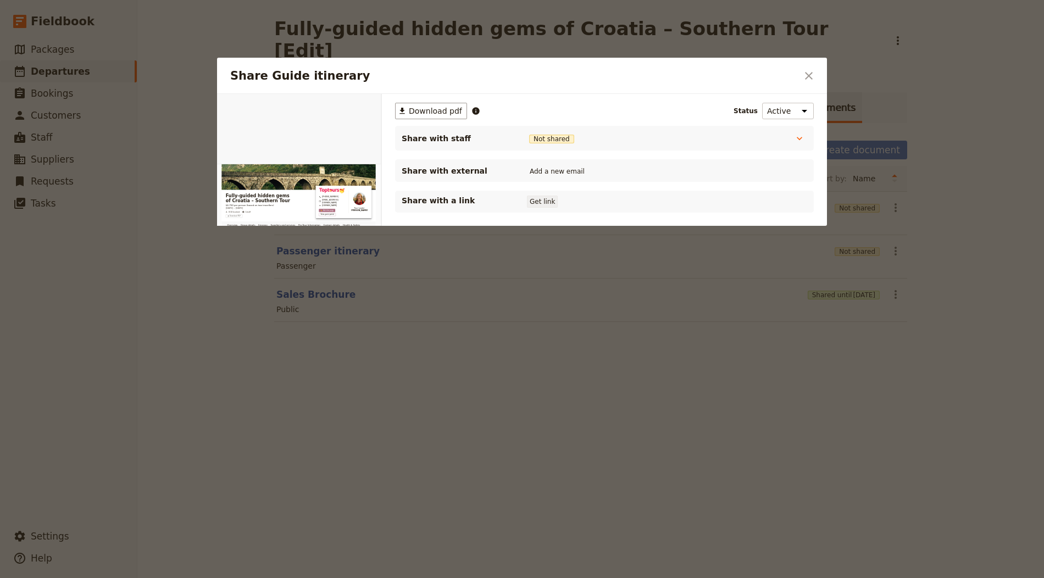
click at [542, 199] on button "Get link" at bounding box center [542, 202] width 31 height 12
click at [462, 449] on div at bounding box center [522, 289] width 1044 height 578
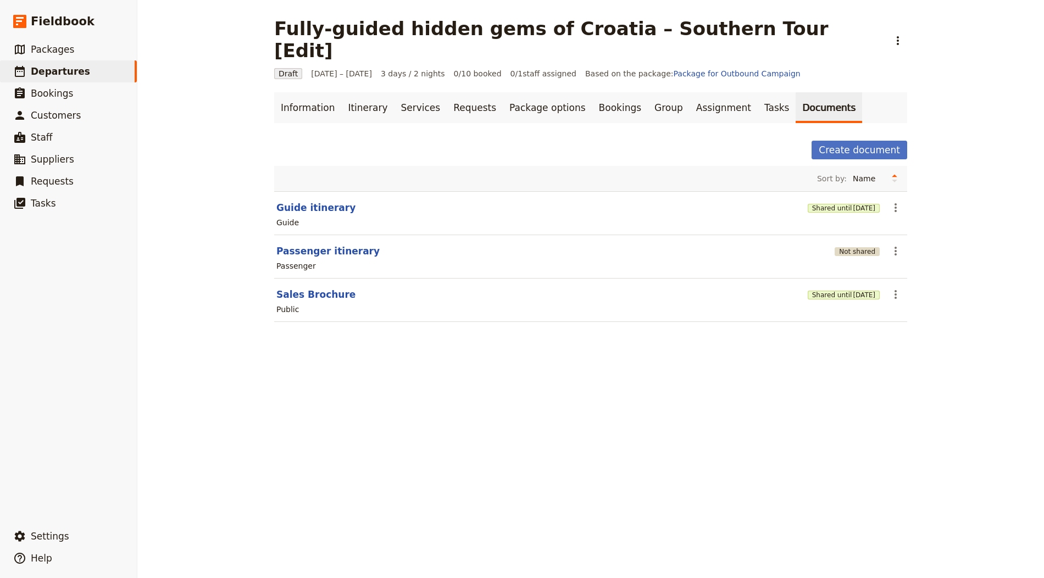
click at [858, 247] on button "Not shared" at bounding box center [856, 251] width 45 height 9
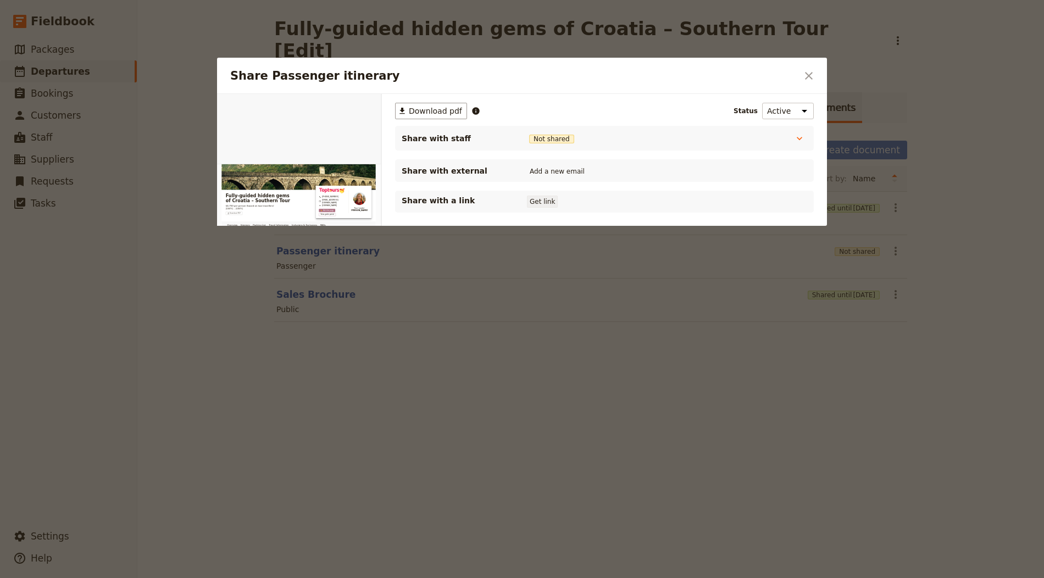
click at [527, 203] on button "Get link" at bounding box center [542, 202] width 31 height 12
click at [542, 203] on button "Shared until [DATE]" at bounding box center [566, 201] width 79 height 9
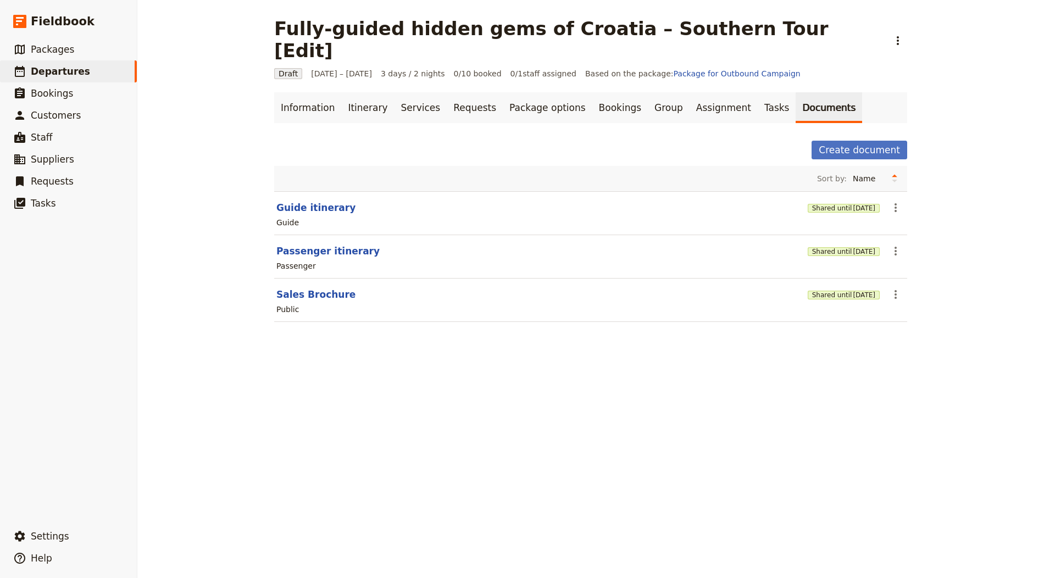
click at [304, 216] on div "Guide" at bounding box center [590, 222] width 631 height 13
click at [325, 201] on button "Guide itinerary" at bounding box center [315, 207] width 79 height 13
select select "STAFF"
select select "RUN_SHEET"
select select "LARGE"
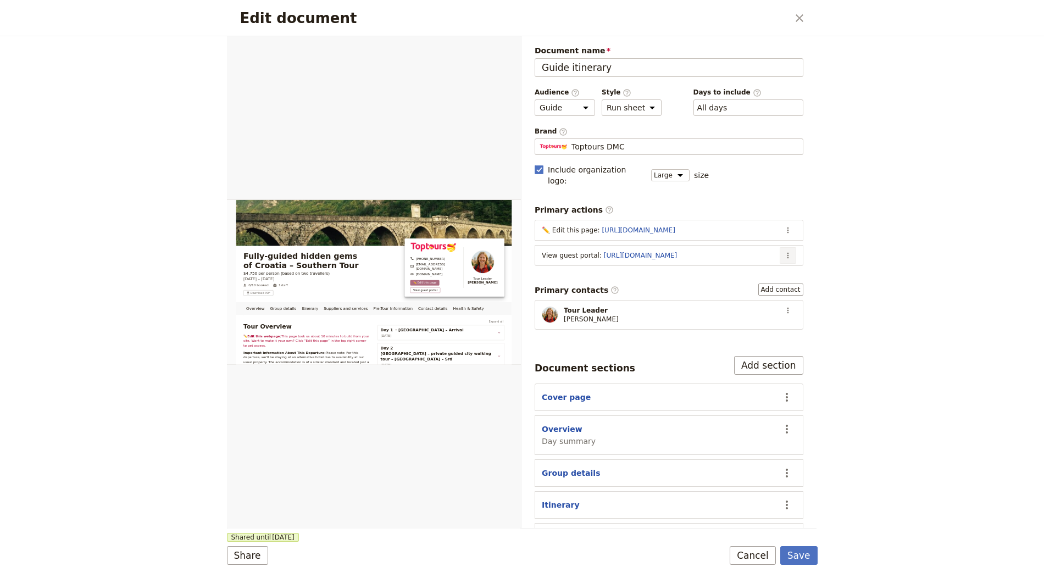
click at [788, 251] on icon "Actions" at bounding box center [787, 255] width 9 height 9
click at [731, 264] on span "Edit action" at bounding box center [720, 263] width 41 height 11
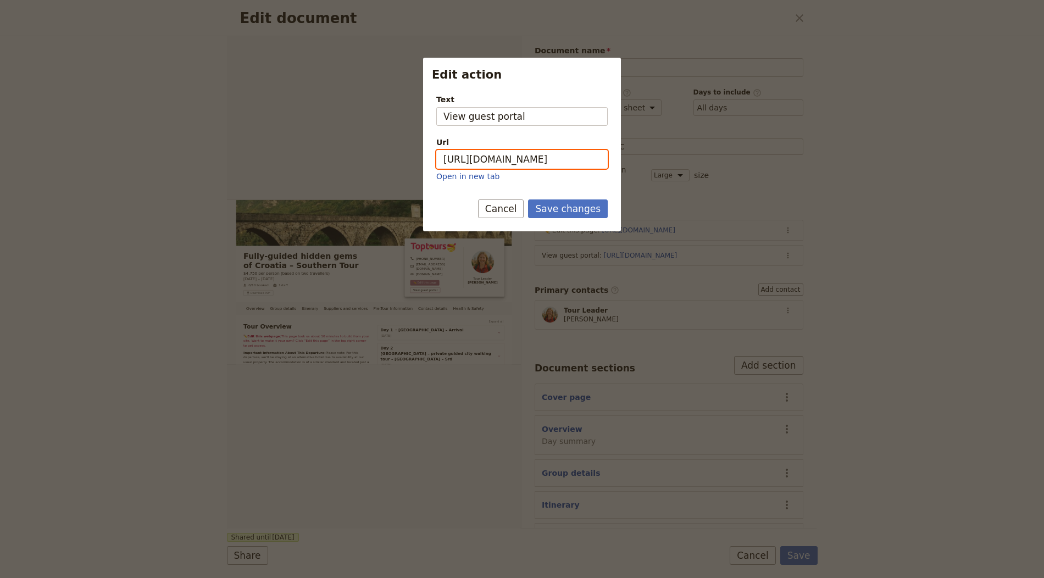
click at [550, 157] on input "https://trips.fieldbook.com/d/V95C7zH-jdqWSidN16x6h" at bounding box center [521, 159] width 171 height 19
paste input "e3Kj_5jHxEaEa8bInbT4_"
type input "https://trips.fieldbook.com/d/e3Kj_5jHxEaEa8bInbT4_"
click at [590, 215] on button "Save changes" at bounding box center [568, 208] width 80 height 19
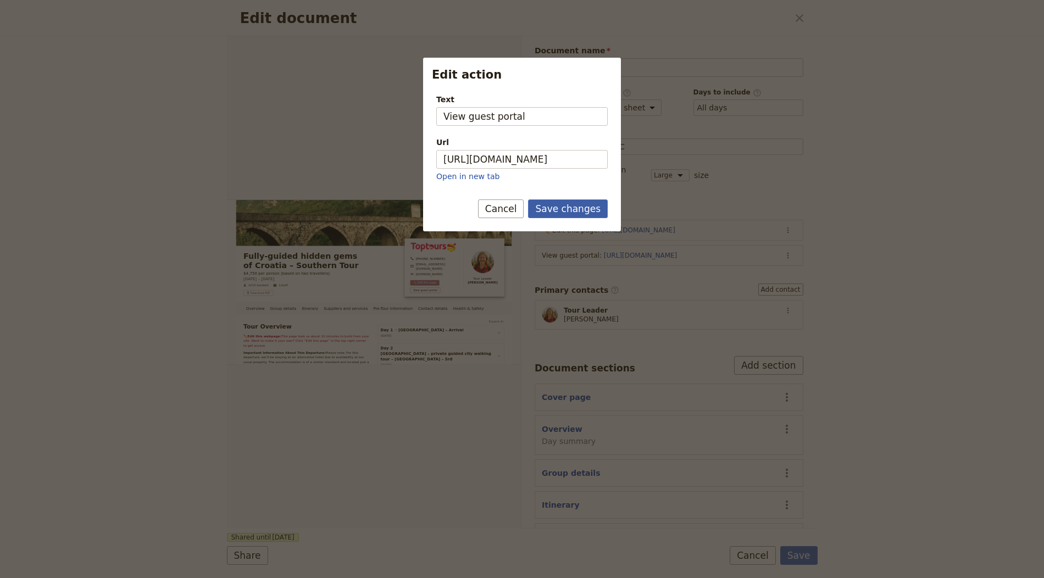
scroll to position [0, 0]
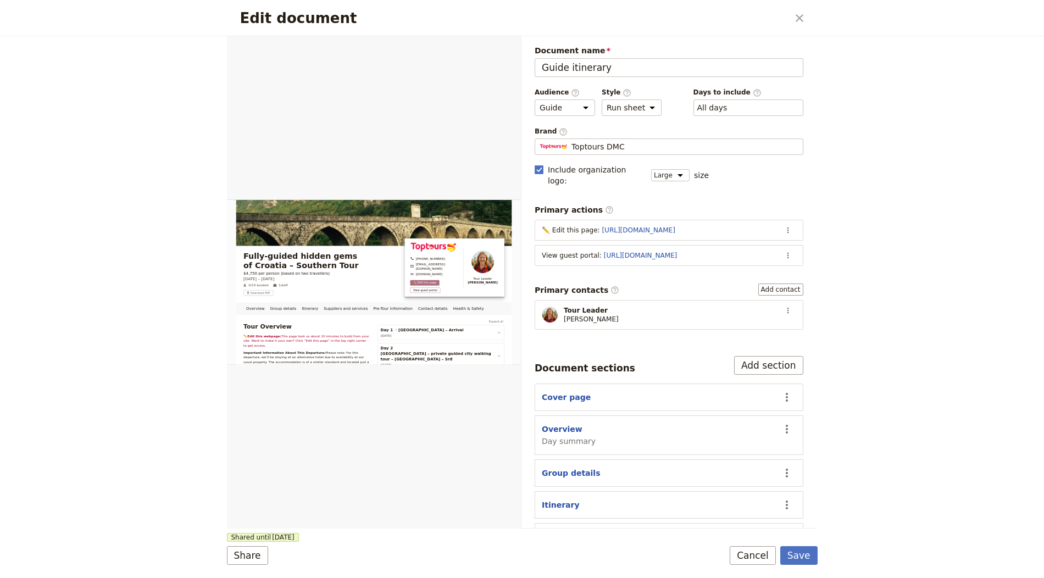
click at [803, 546] on form "Overview Group details Itinerary Suppliers and services Pre-Tour Information Co…" at bounding box center [522, 307] width 590 height 542
click at [796, 553] on button "Save" at bounding box center [798, 555] width 37 height 19
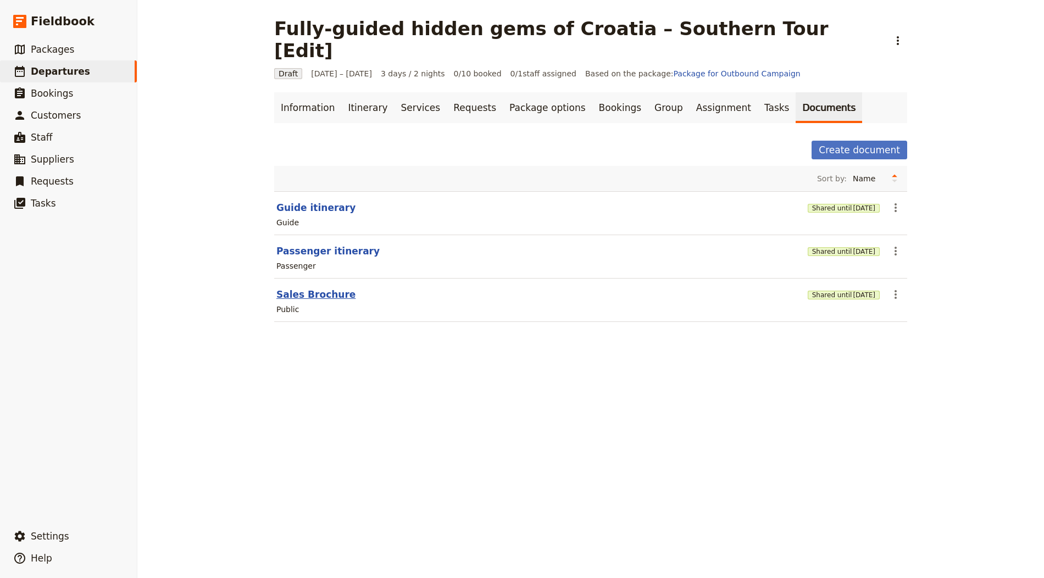
click at [341, 288] on header "Sales Brochure" at bounding box center [539, 294] width 527 height 13
click at [301, 288] on button "Sales Brochure" at bounding box center [315, 294] width 79 height 13
select select "DEFAULT"
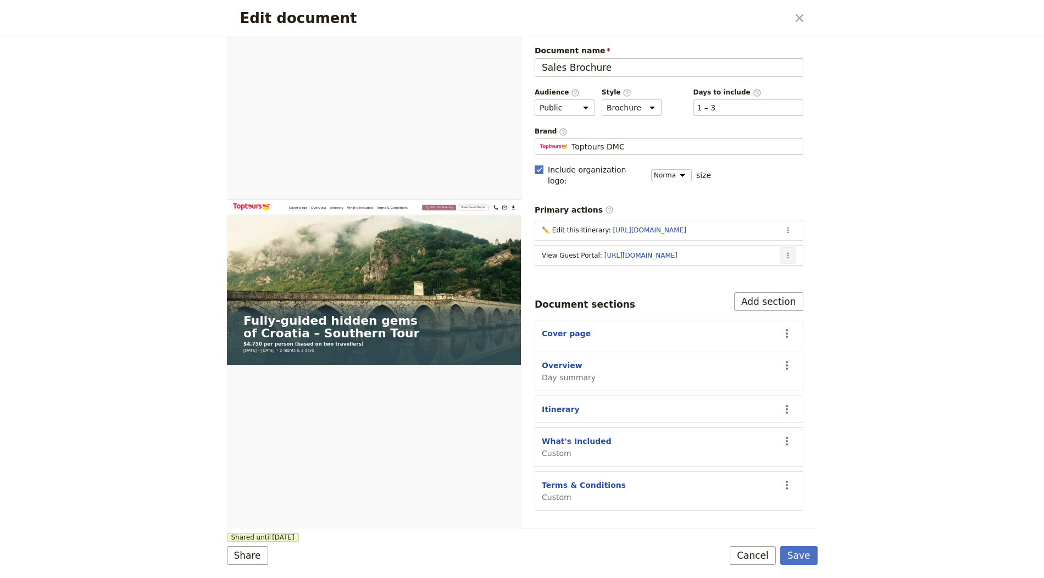
click at [792, 251] on icon "Actions" at bounding box center [787, 255] width 9 height 9
click at [768, 267] on span "Edit action" at bounding box center [744, 263] width 89 height 11
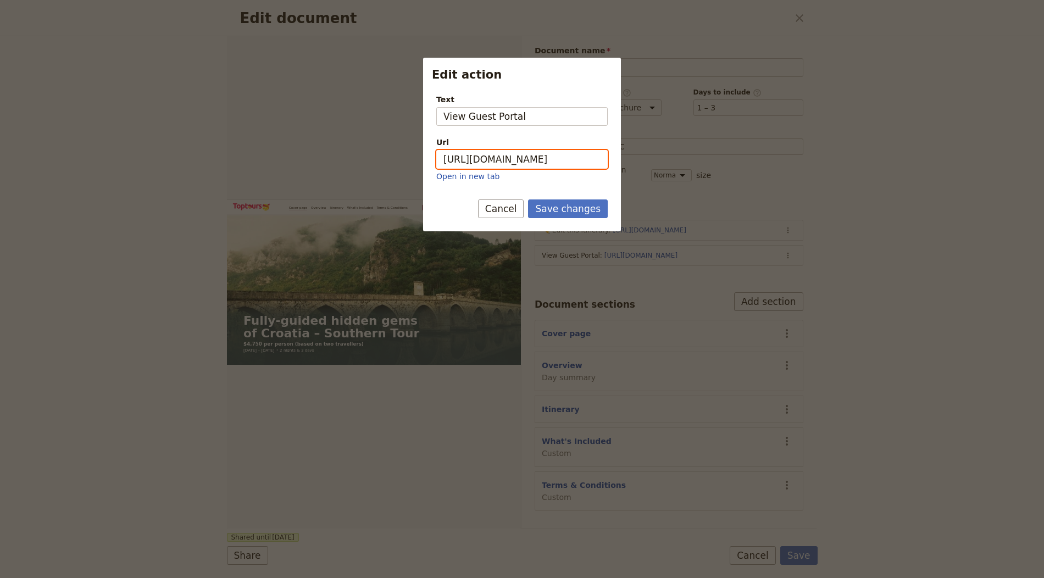
click at [572, 163] on input "https://trips.fieldbook.com/d/V95C7zH-jdqWSidN16x6h" at bounding box center [521, 159] width 171 height 19
paste input "e3Kj_5jHxEaEa8bInbT4_"
type input "https://trips.fieldbook.com/d/e3Kj_5jHxEaEa8bInbT4_"
click at [570, 209] on button "Save changes" at bounding box center [568, 208] width 80 height 19
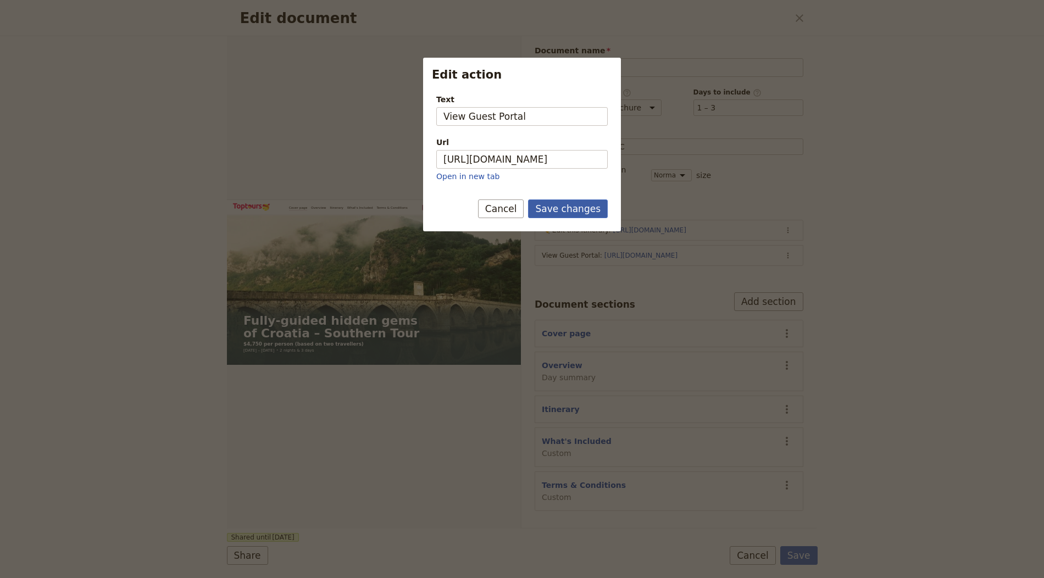
scroll to position [0, 0]
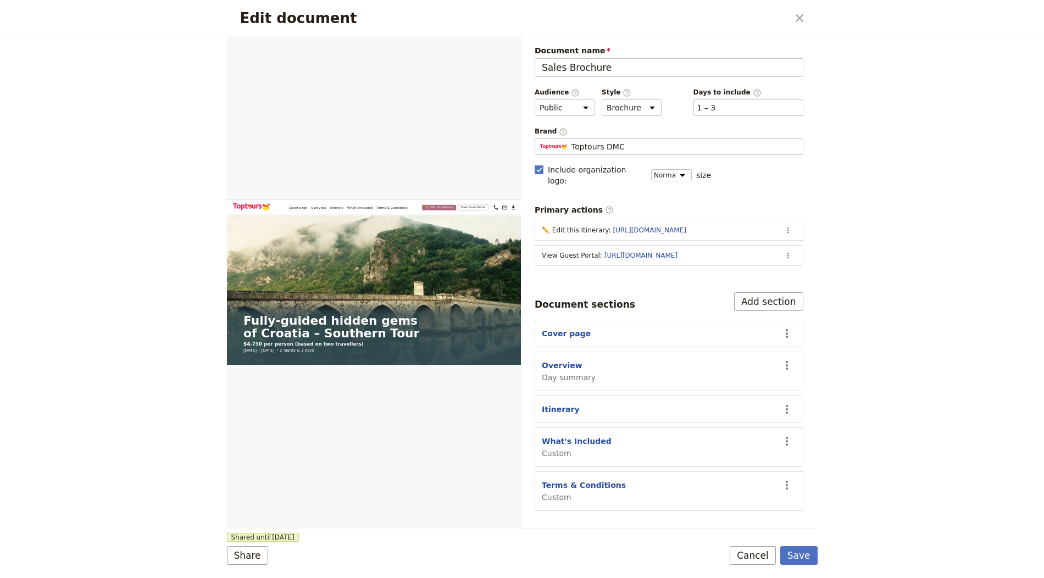
click at [795, 545] on form "Web PDF ​ Document name Sales Brochure Preview Audience ​ Public Passenger Guid…" at bounding box center [522, 307] width 590 height 542
click at [806, 561] on button "Save" at bounding box center [798, 555] width 37 height 19
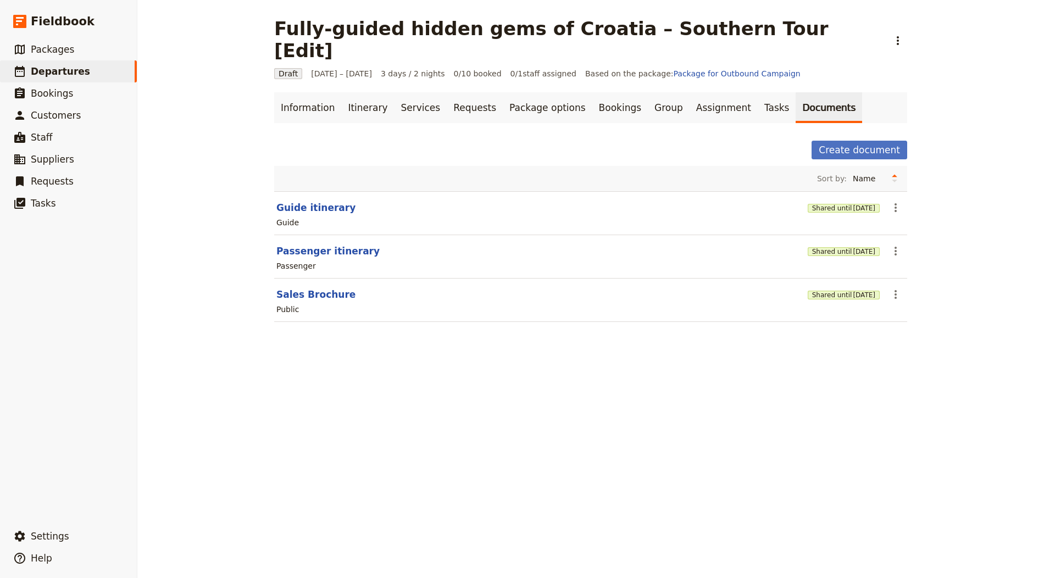
click at [837, 246] on div "Shared until 3 Nov 2025" at bounding box center [843, 251] width 72 height 11
click at [834, 247] on button "Shared until 3 Nov 2025" at bounding box center [843, 251] width 72 height 9
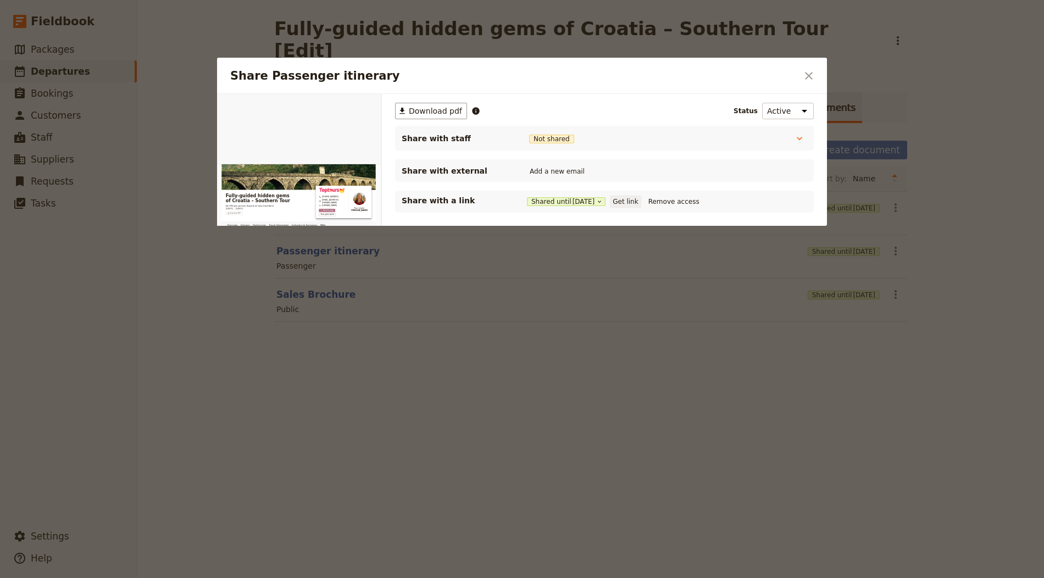
click at [632, 202] on button "Get link" at bounding box center [625, 202] width 31 height 12
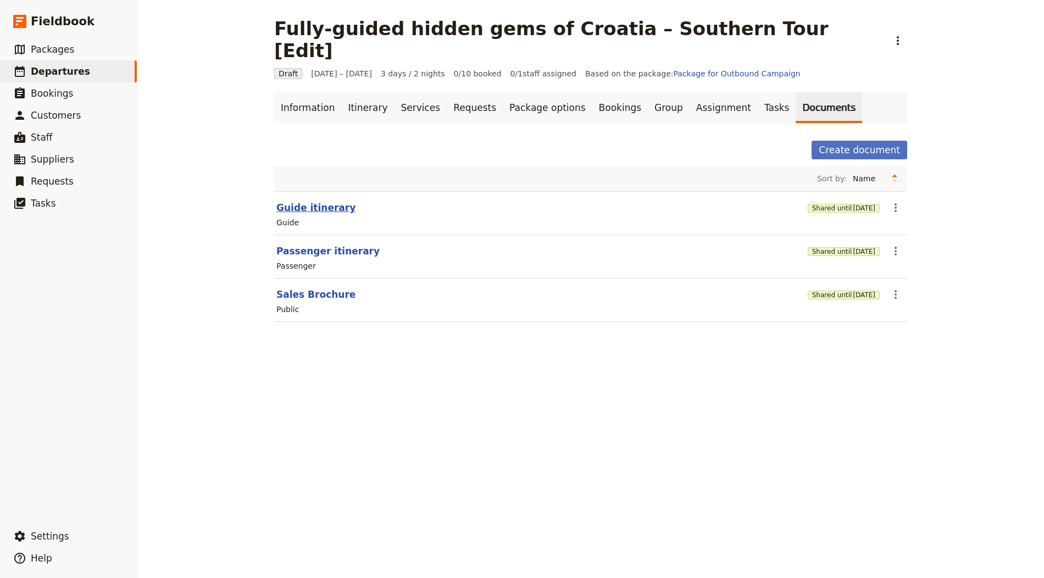
click at [309, 201] on button "Guide itinerary" at bounding box center [315, 207] width 79 height 13
select select "STAFF"
select select "RUN_SHEET"
select select "LARGE"
click at [834, 204] on button "Shared until 4 Nov 2025" at bounding box center [843, 208] width 72 height 9
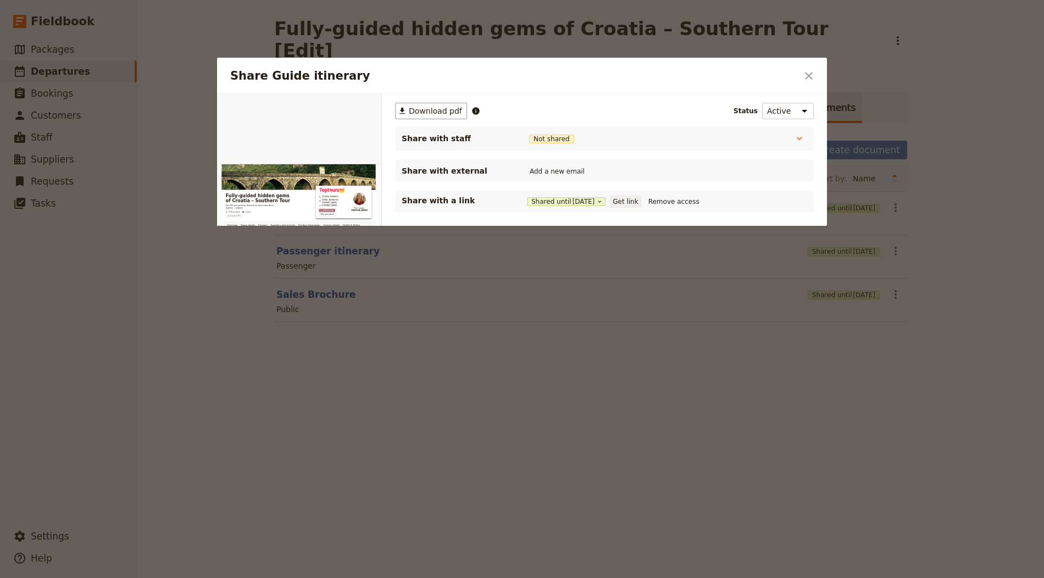
click at [634, 202] on button "Get link" at bounding box center [625, 202] width 31 height 12
click at [645, 507] on div at bounding box center [522, 289] width 1044 height 578
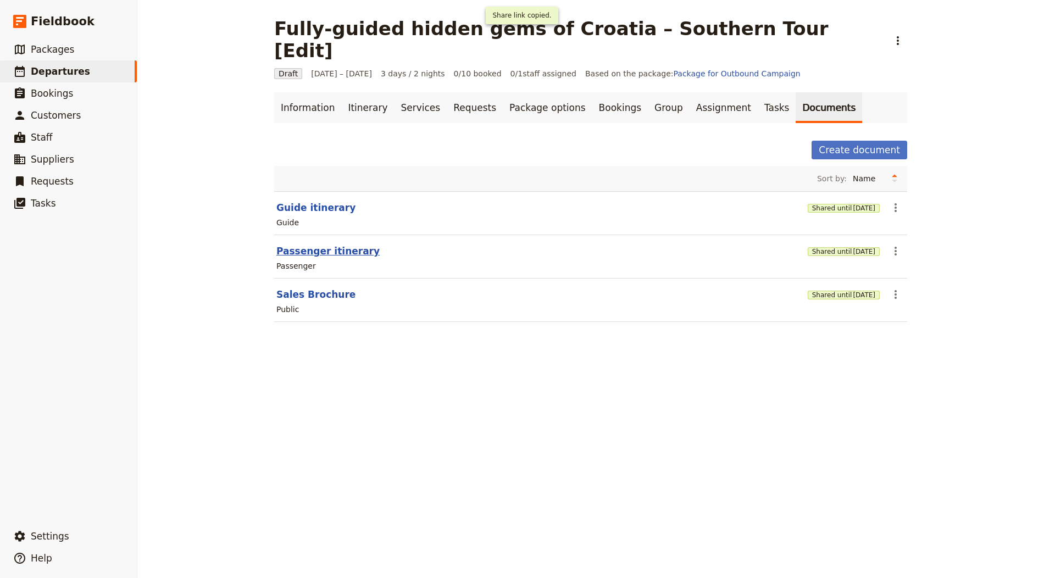
click at [304, 244] on button "Passenger itinerary" at bounding box center [327, 250] width 103 height 13
select select "PASSENGER"
select select "RUN_SHEET"
select select "LARGE"
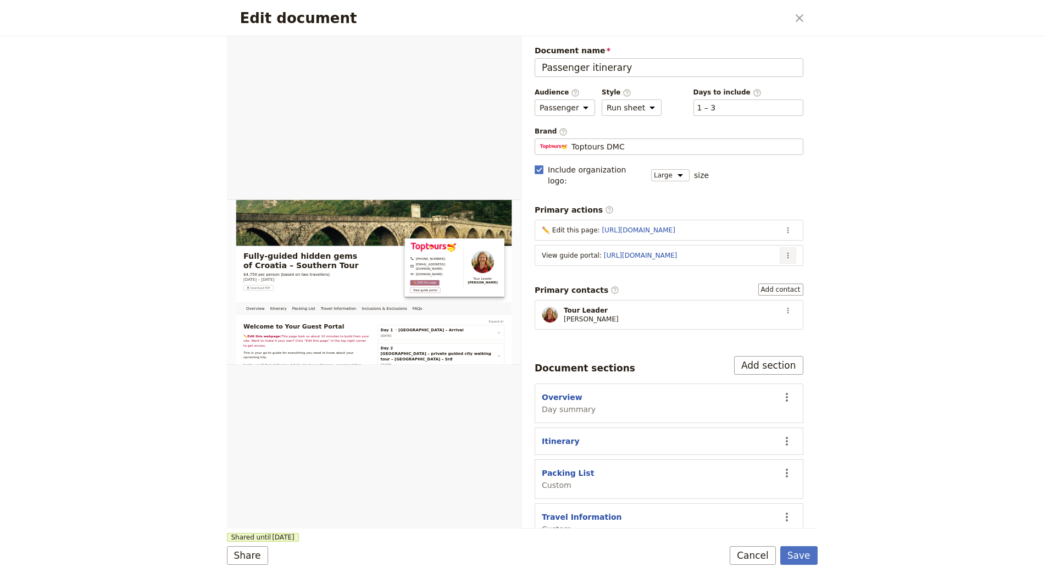
click at [783, 251] on icon "Actions" at bounding box center [787, 255] width 9 height 9
click at [724, 263] on span "Edit action" at bounding box center [720, 263] width 41 height 11
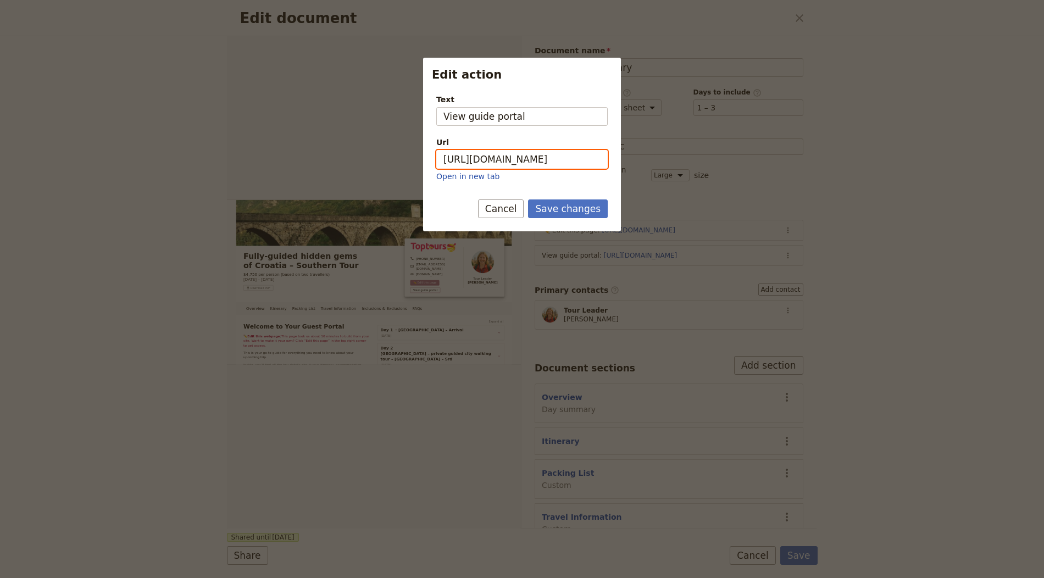
click at [541, 157] on input "https://trips.fieldbook.com/d/1PIZKqSTXvKCfy40l1__2" at bounding box center [521, 159] width 171 height 19
click at [572, 208] on button "Save changes" at bounding box center [568, 208] width 80 height 19
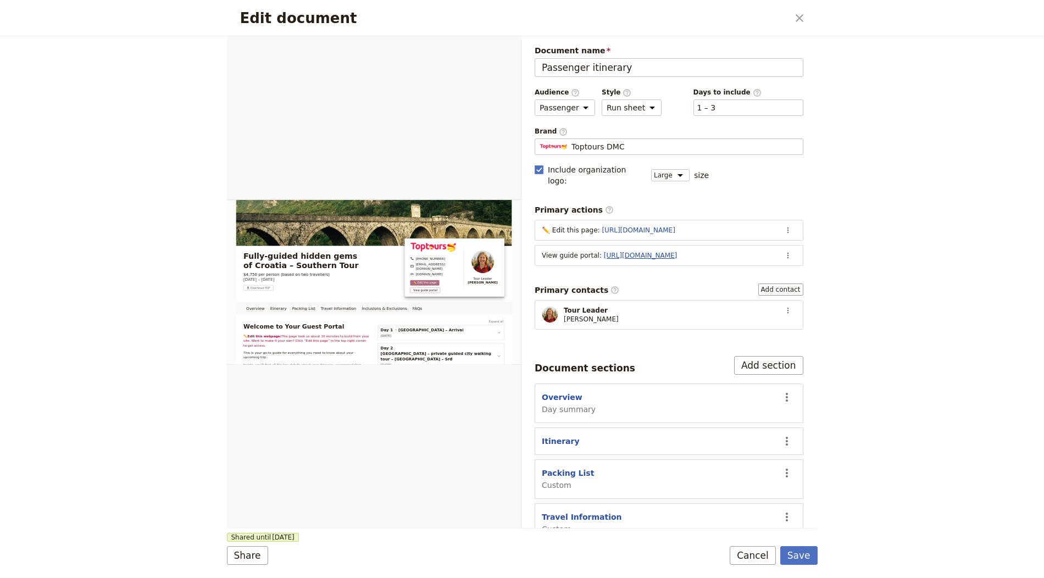
click at [665, 252] on link "https://trips.fieldbook.com/d/1PIZKqSTXvKCfy40l1__2" at bounding box center [640, 256] width 73 height 8
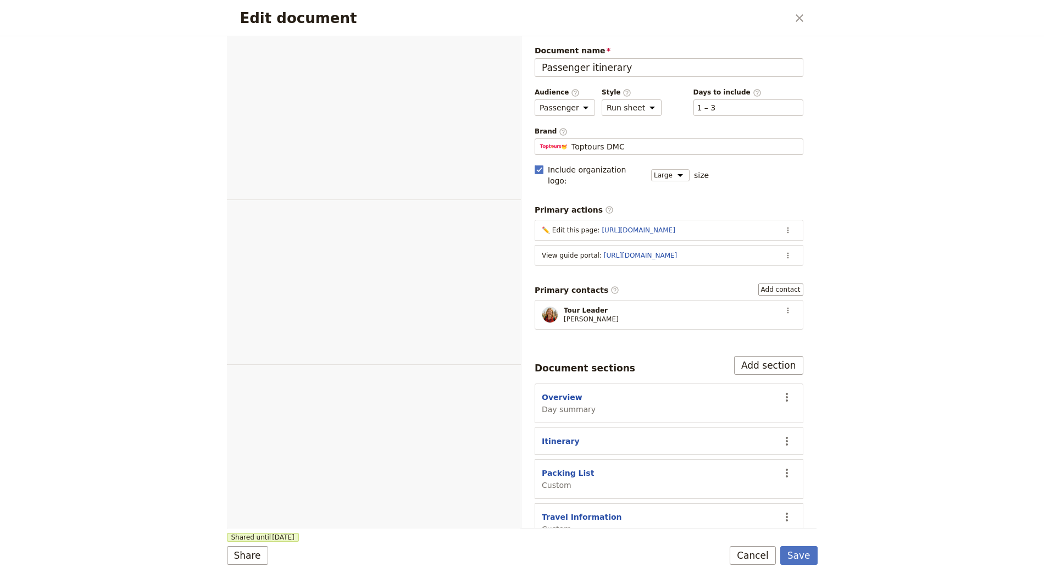
select select "PASSENGER"
select select "RUN_SHEET"
select select "LARGE"
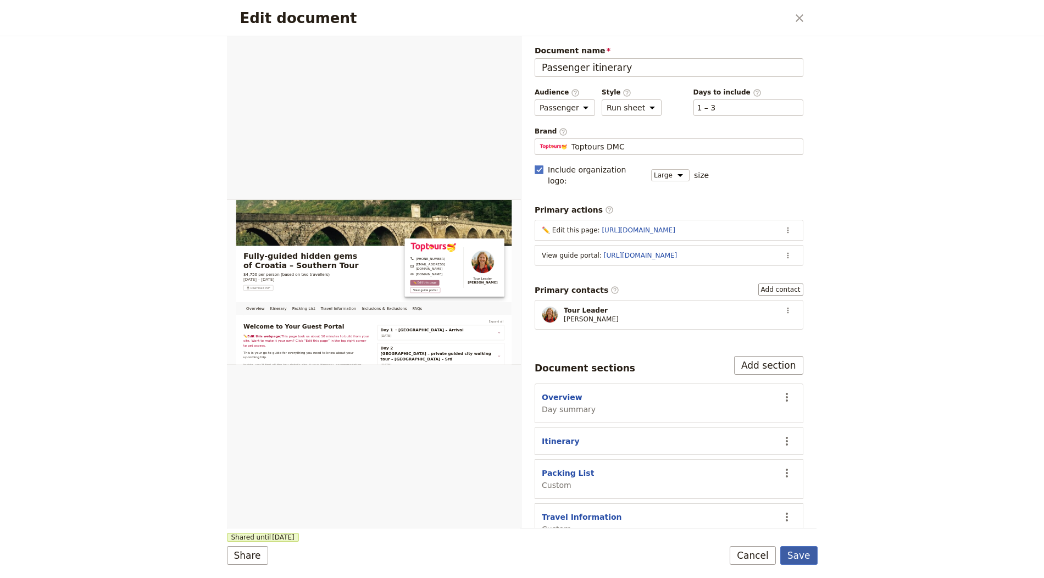
click at [800, 559] on button "Save" at bounding box center [798, 555] width 37 height 19
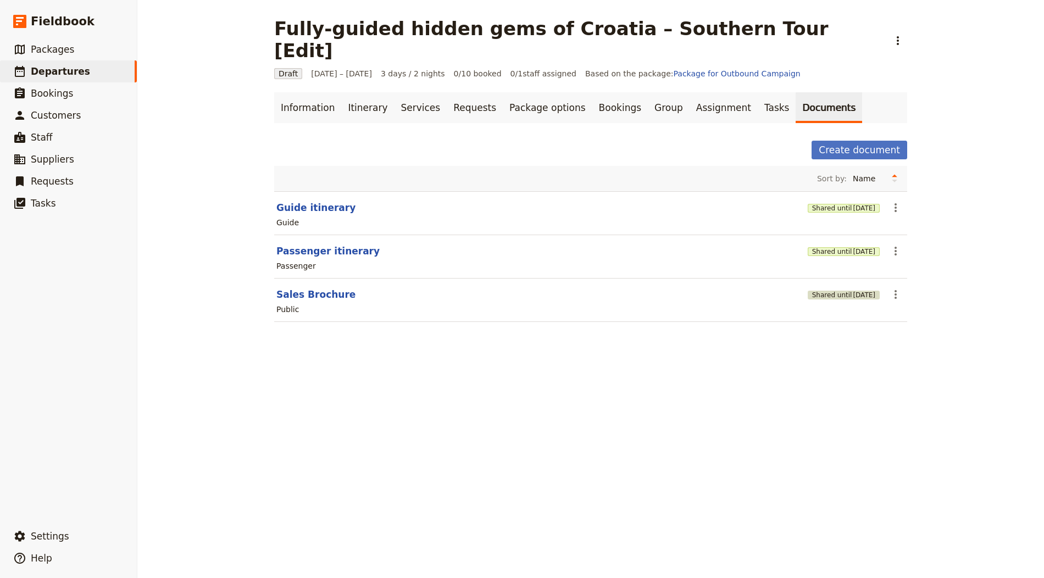
click at [863, 291] on span "[DATE]" at bounding box center [864, 295] width 23 height 9
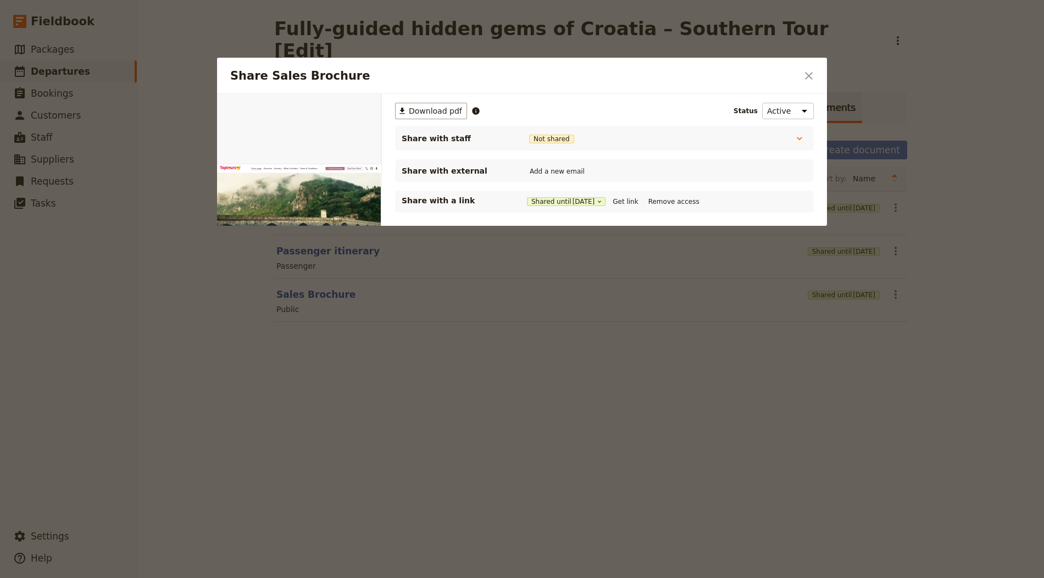
click at [633, 195] on div "Share with a link Shared until 3 Nov 2025 Get link Remove access" at bounding box center [604, 201] width 405 height 13
click at [851, 19] on div at bounding box center [522, 289] width 1044 height 578
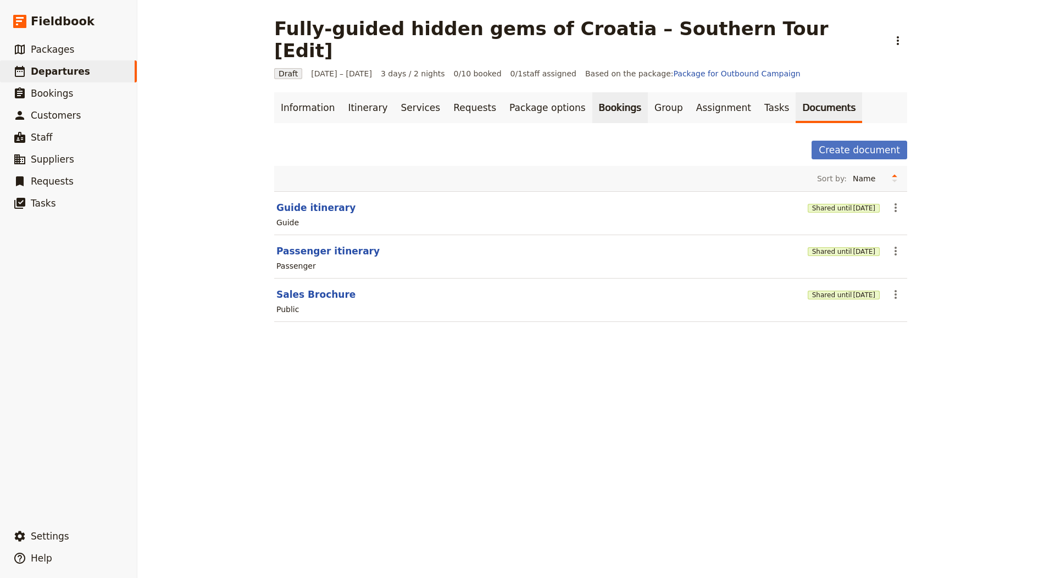
click at [592, 92] on link "Bookings" at bounding box center [619, 107] width 55 height 31
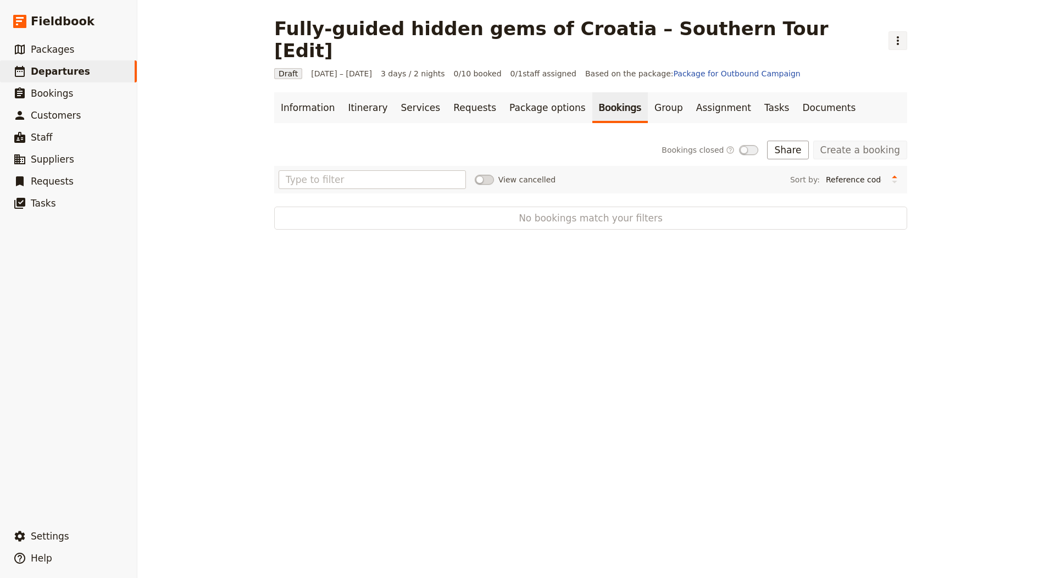
click at [888, 31] on button "​" at bounding box center [897, 40] width 19 height 19
click at [794, 90] on span "Schedule departure" at bounding box center [821, 87] width 76 height 11
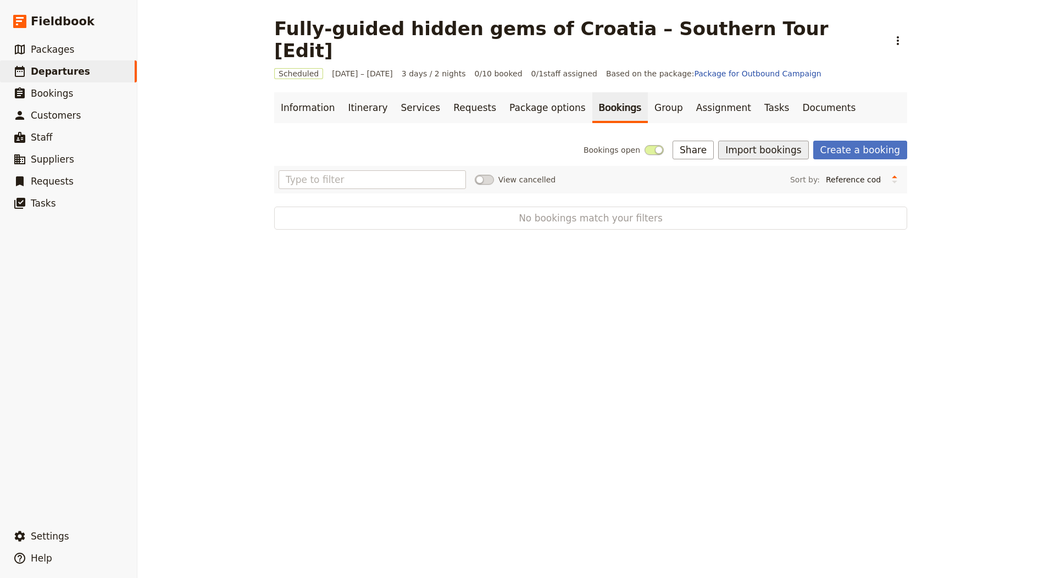
click at [766, 141] on button "Import bookings" at bounding box center [763, 150] width 90 height 19
click at [781, 155] on span "Import Bookings" at bounding box center [770, 151] width 63 height 11
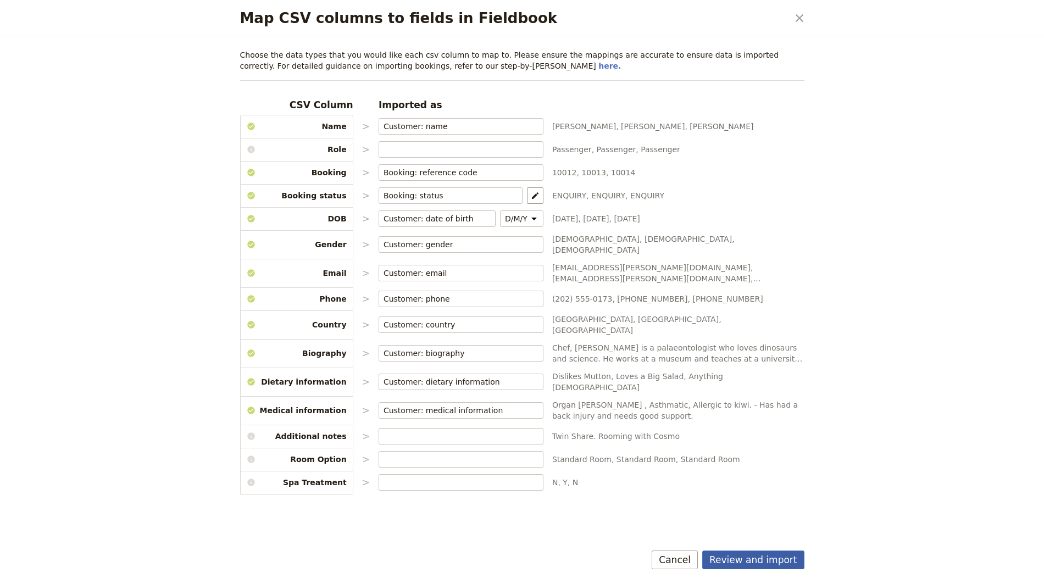
click at [740, 558] on button "Review and import" at bounding box center [753, 559] width 102 height 19
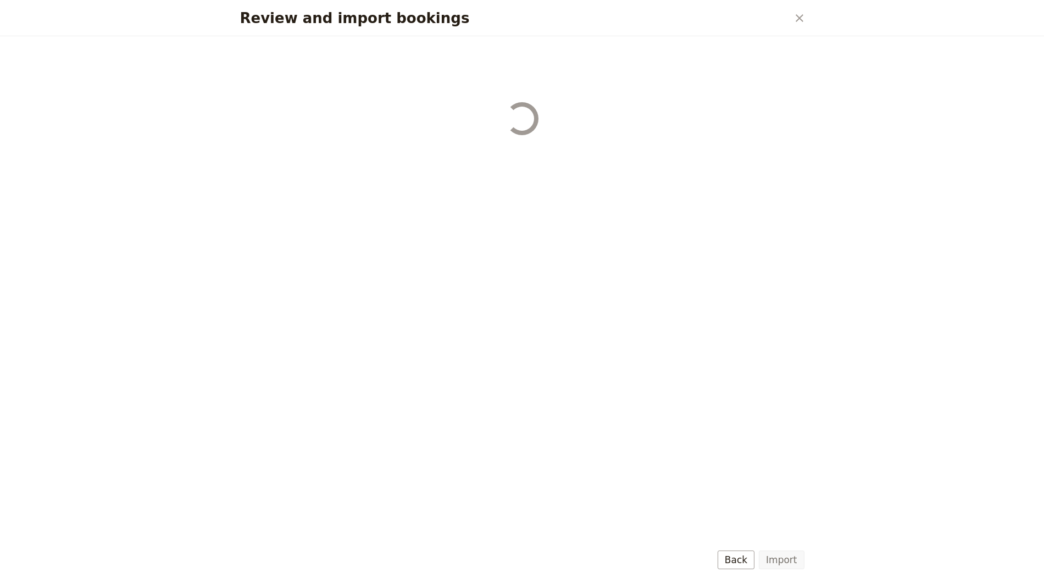
select select "655d56b39948720cb8e55355"
select select "655d57ca9948720cb8e553ec"
select select "655d57fa9948720cb8e553f3"
select select "655d58079948720cb8e553fa"
select select "655d584c9948720cb8e55401"
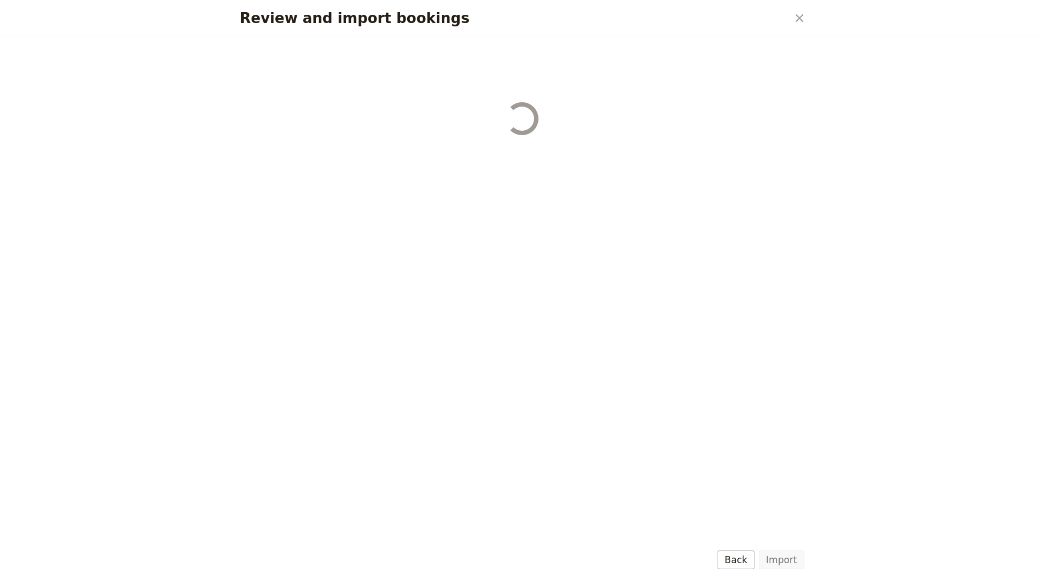
select select "655d58679948720cb8e5540d"
select select "650e6b6659641ed5ee156647"
select select "650e6b4b59641ed5ee156605"
select select "650e2104408bbede5b0c60fd"
select select "650e1d73408bbede5b0c60a6"
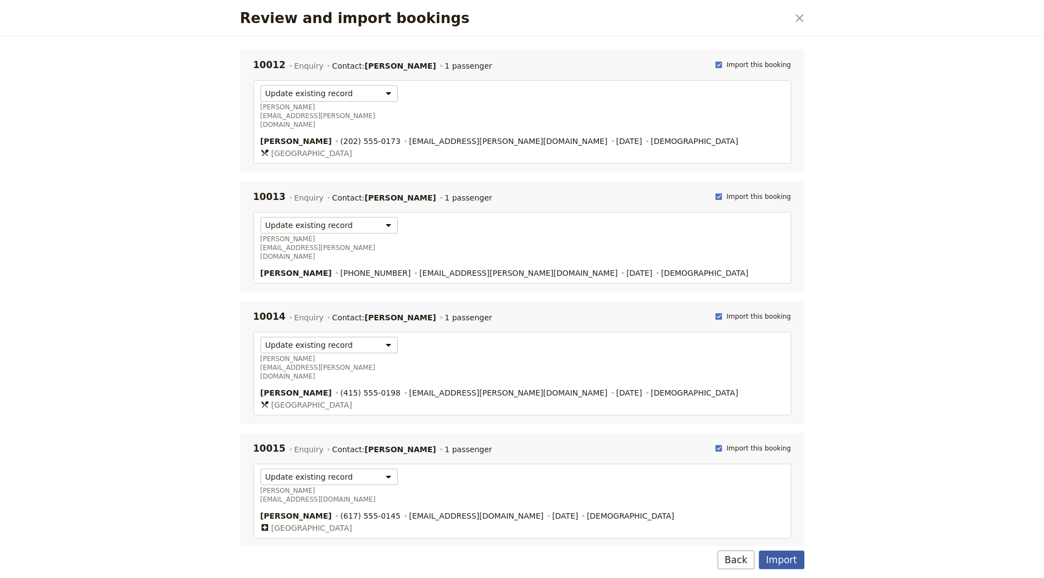
click at [783, 555] on button "Import" at bounding box center [781, 559] width 45 height 19
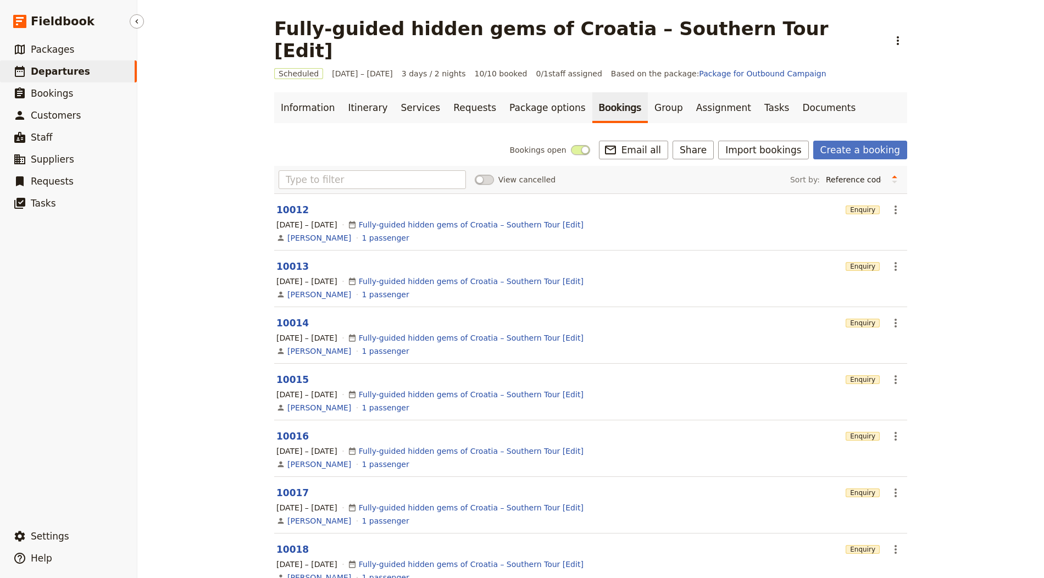
click at [71, 69] on span "Departures" at bounding box center [60, 71] width 59 height 11
select select "CREATED_AT"
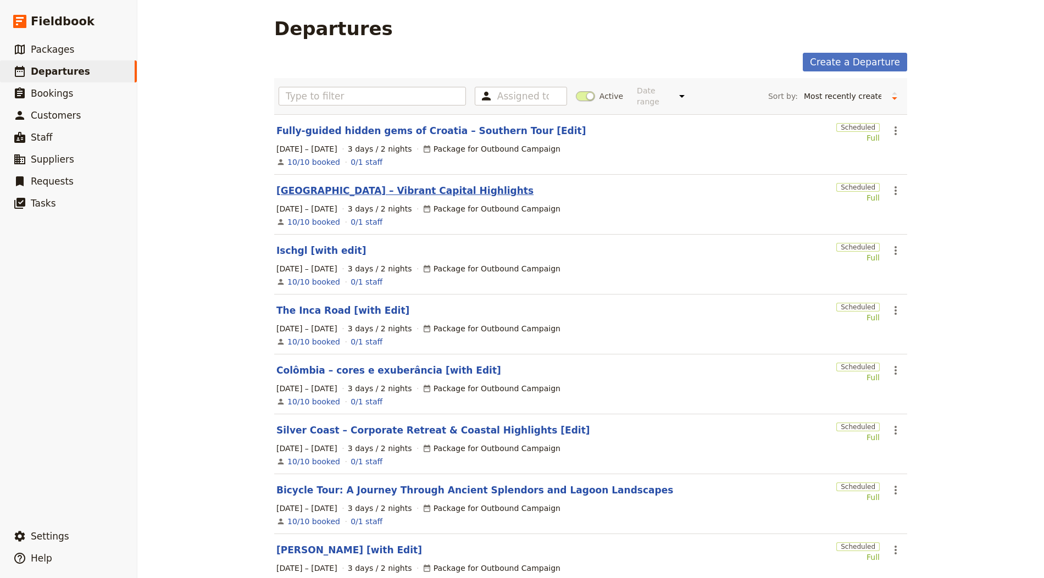
click at [347, 185] on link "Lisbon – Vibrant Capital Highlights" at bounding box center [404, 190] width 257 height 13
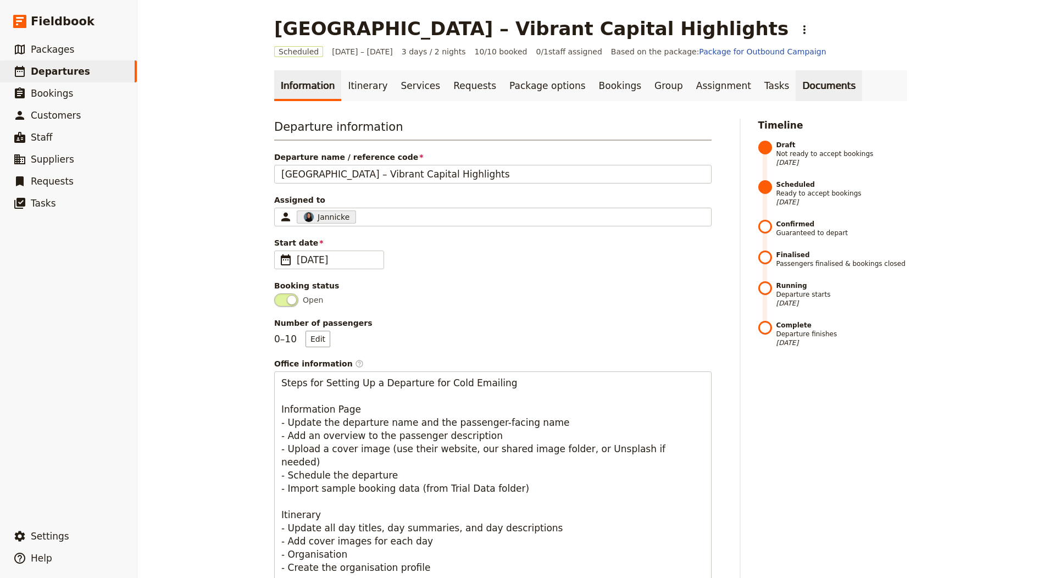
click at [810, 85] on link "Documents" at bounding box center [828, 85] width 66 height 31
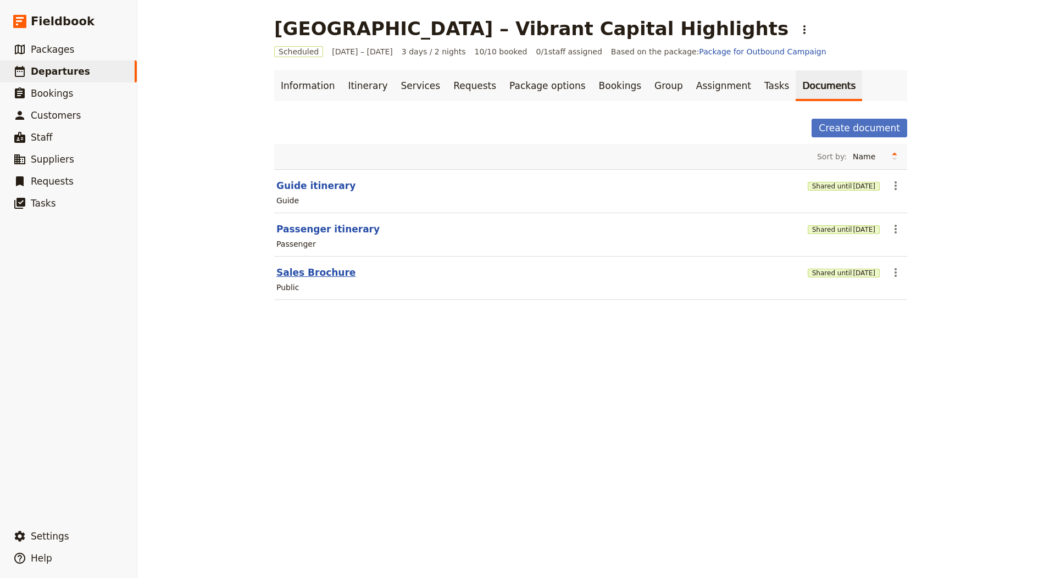
click at [309, 266] on button "Sales Brochure" at bounding box center [315, 272] width 79 height 13
select select "DEFAULT"
click at [795, 28] on button "​" at bounding box center [804, 29] width 19 height 19
click at [292, 91] on link "Information" at bounding box center [307, 85] width 67 height 31
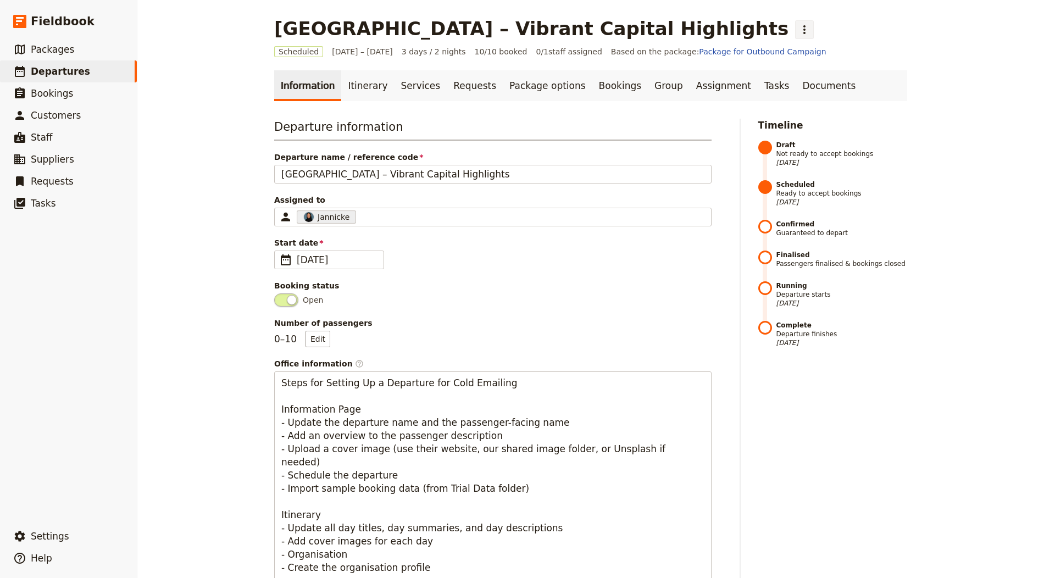
click at [798, 30] on icon "Actions" at bounding box center [804, 29] width 13 height 13
click at [605, 57] on span "Clone this departure" at bounding box center [619, 53] width 79 height 11
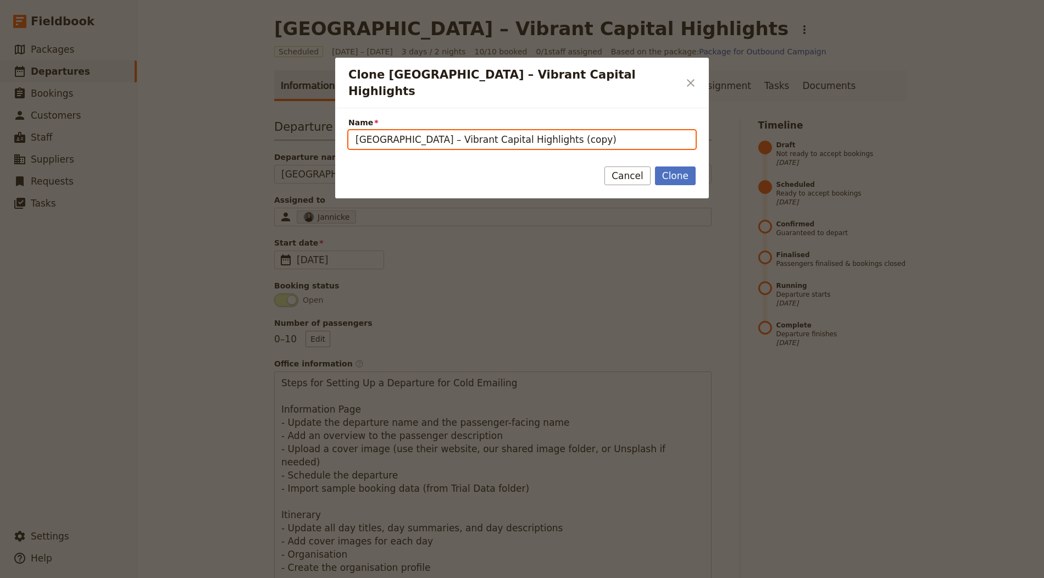
click at [539, 130] on input "Lisbon – Vibrant Capital Highlights (copy)" at bounding box center [521, 139] width 347 height 19
paste input "8 Days of Countryside in Transylvania"
drag, startPoint x: 389, startPoint y: 126, endPoint x: 257, endPoint y: 108, distance: 133.0
click at [257, 577] on div "Clone Lisbon – Vibrant Capital Highlights ​ Name 8 Days of Countryside in Trans…" at bounding box center [522, 578] width 1044 height 0
type input "Countryside in [GEOGRAPHIC_DATA]"
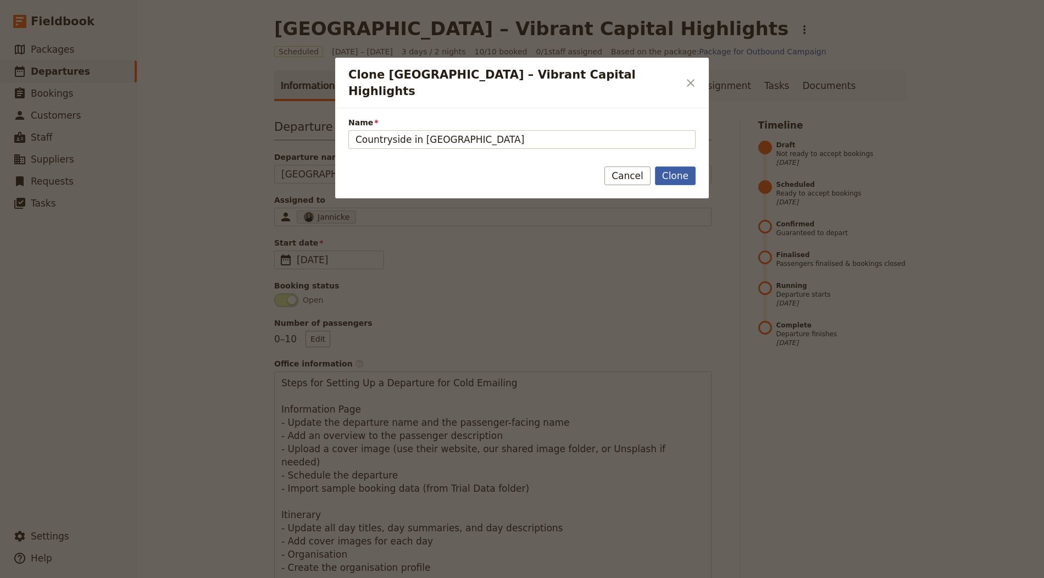
click at [674, 166] on button "Clone" at bounding box center [675, 175] width 41 height 19
type input "Countryside in [GEOGRAPHIC_DATA]"
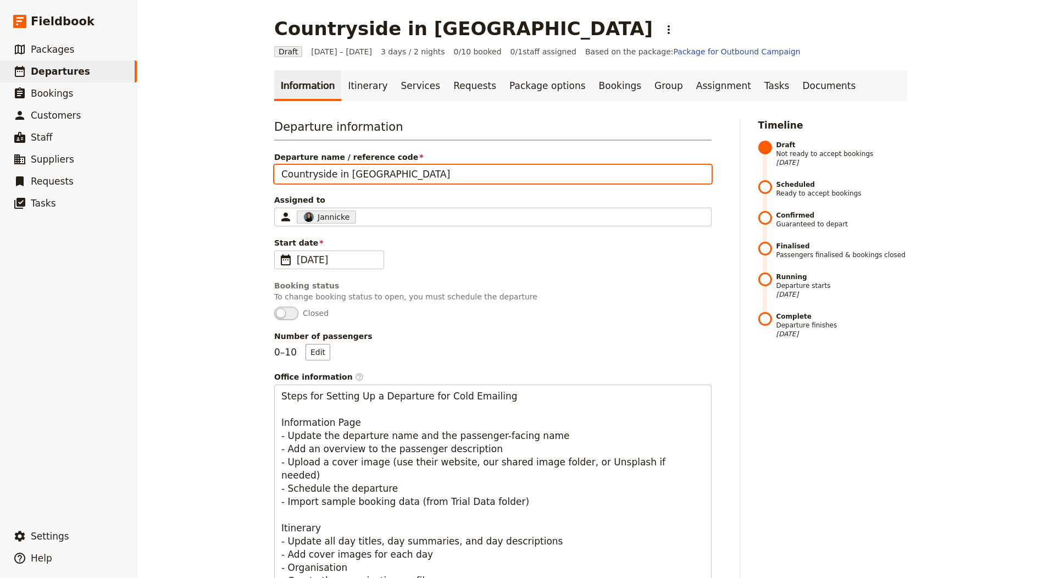
click at [385, 171] on input "Countryside in [GEOGRAPHIC_DATA]" at bounding box center [492, 174] width 437 height 19
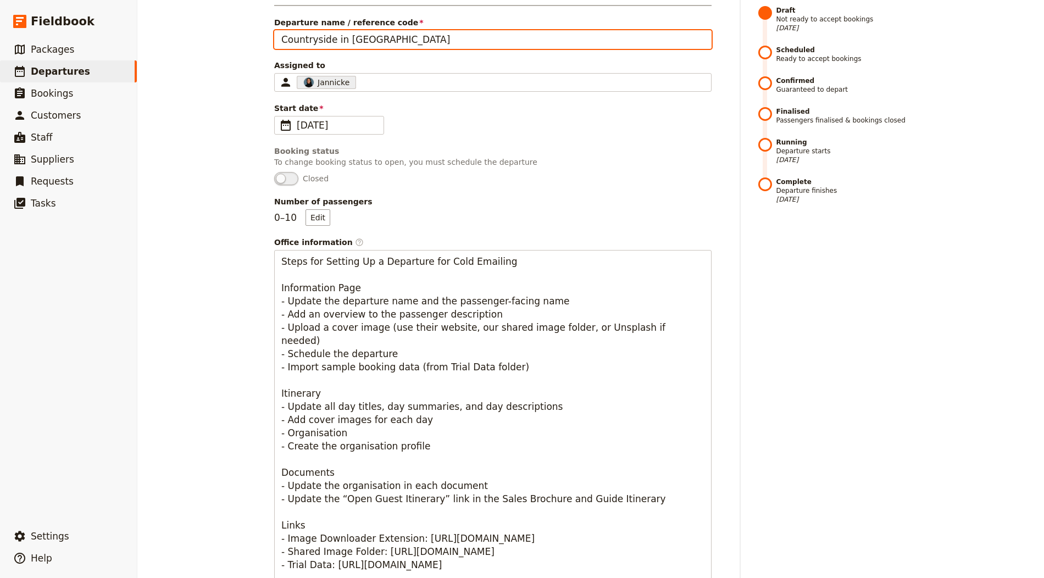
scroll to position [354, 0]
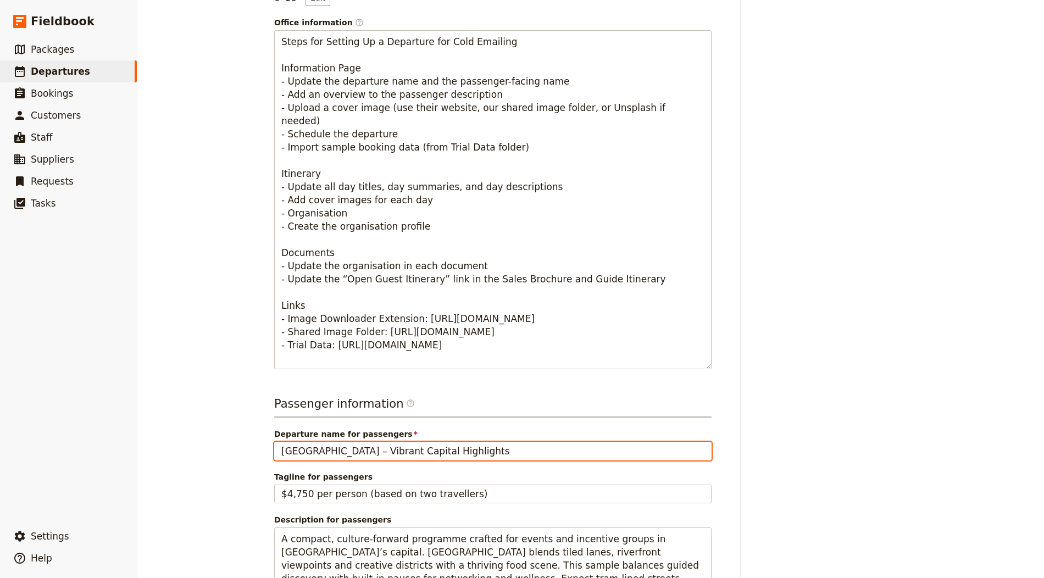
click at [334, 449] on input "Lisbon – Vibrant Capital Highlights" at bounding box center [492, 451] width 437 height 19
paste input "Countryside in [GEOGRAPHIC_DATA]"
type input "Countryside in [GEOGRAPHIC_DATA]"
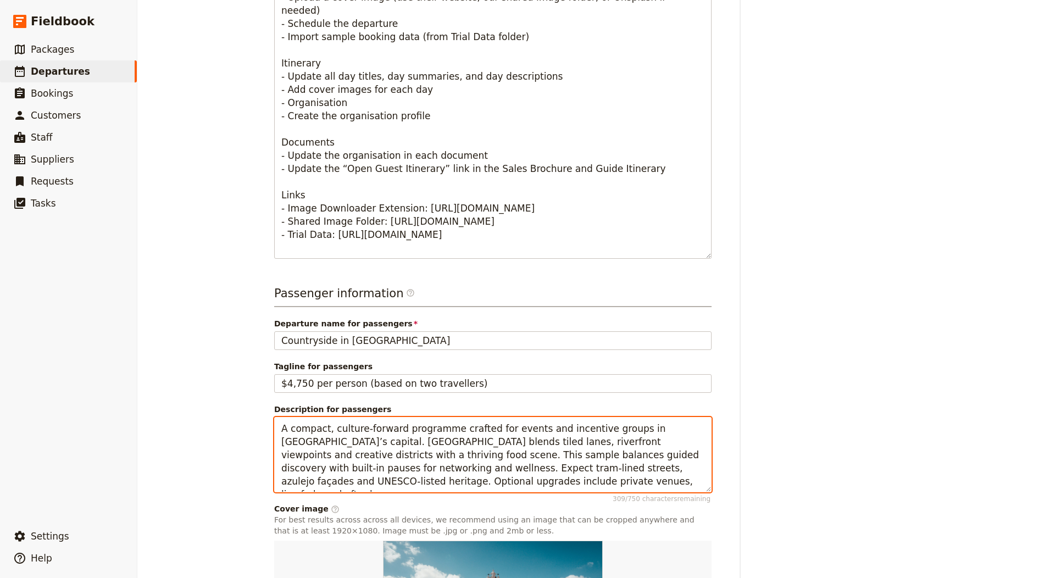
click at [332, 478] on textarea "A compact, culture-forward programme crafted for events and incentive groups in…" at bounding box center [492, 454] width 437 height 75
paste textarea "ultural and gastronomy-led journey linking Bucharest, Sinaia, Bran and Brașov w…"
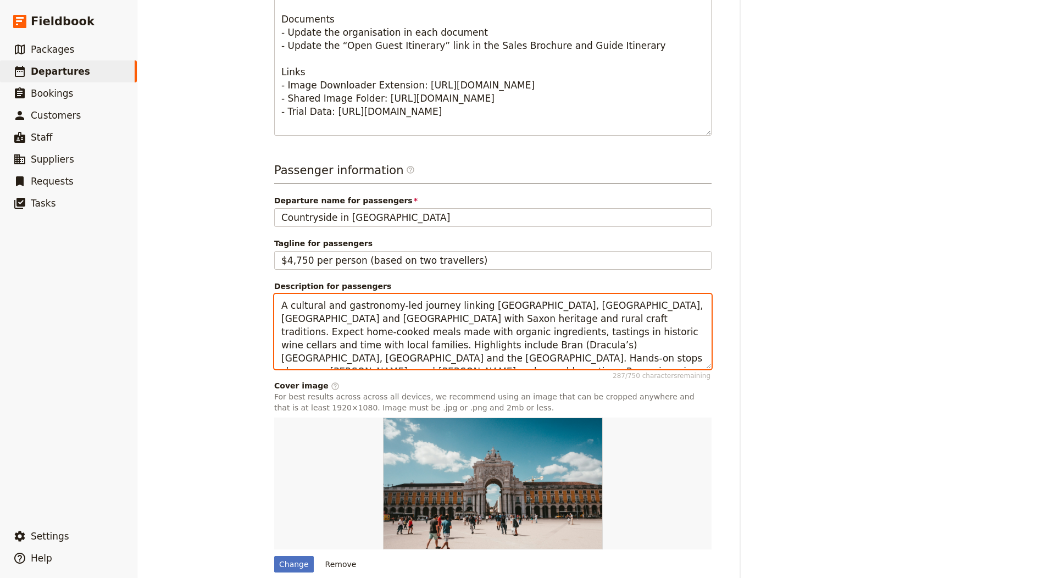
scroll to position [632, 0]
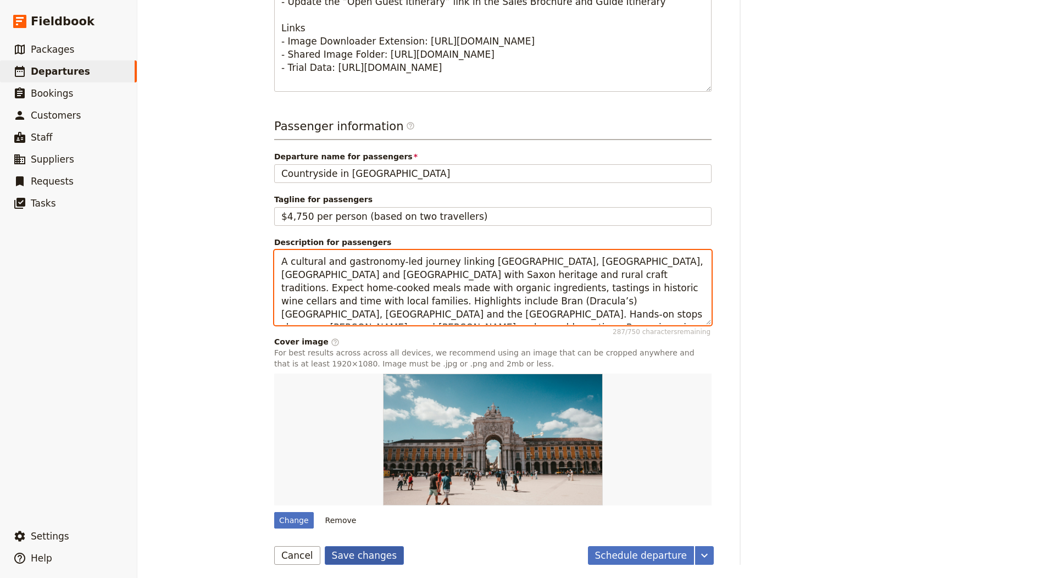
type textarea "A cultural and gastronomy-led journey linking [GEOGRAPHIC_DATA], [GEOGRAPHIC_DA…"
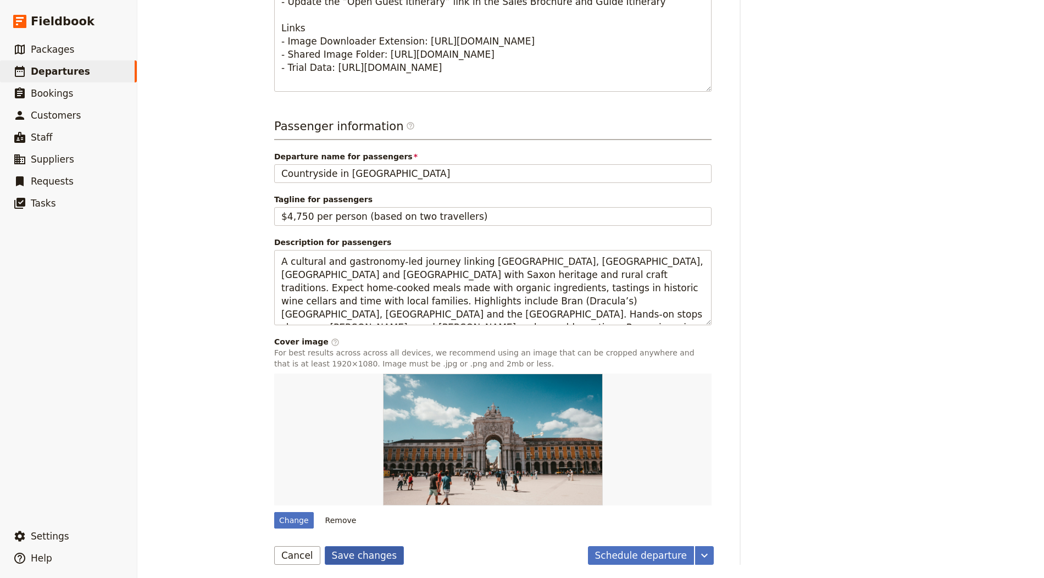
click at [349, 546] on button "Save changes" at bounding box center [365, 555] width 80 height 19
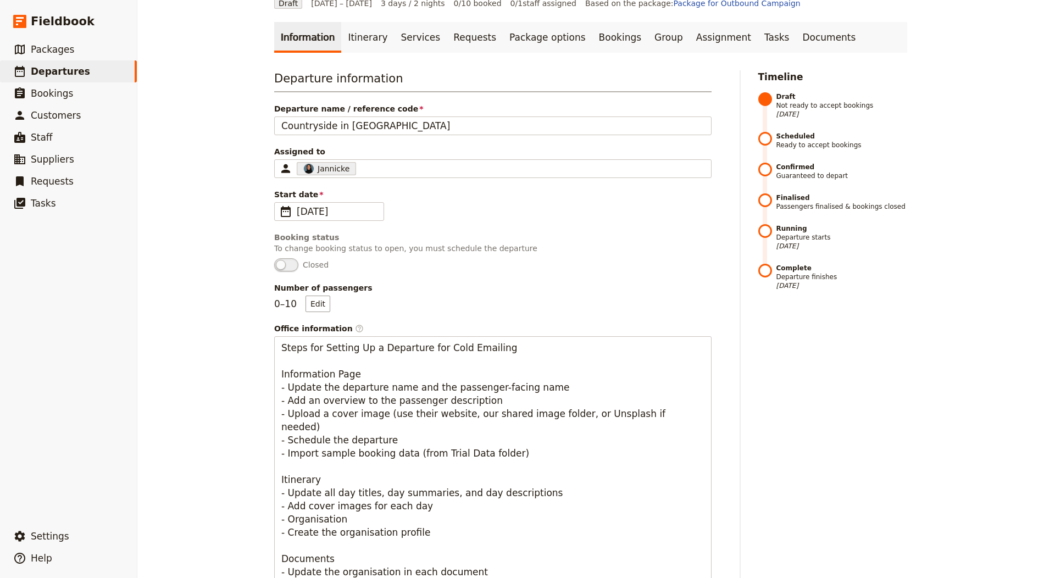
scroll to position [6, 0]
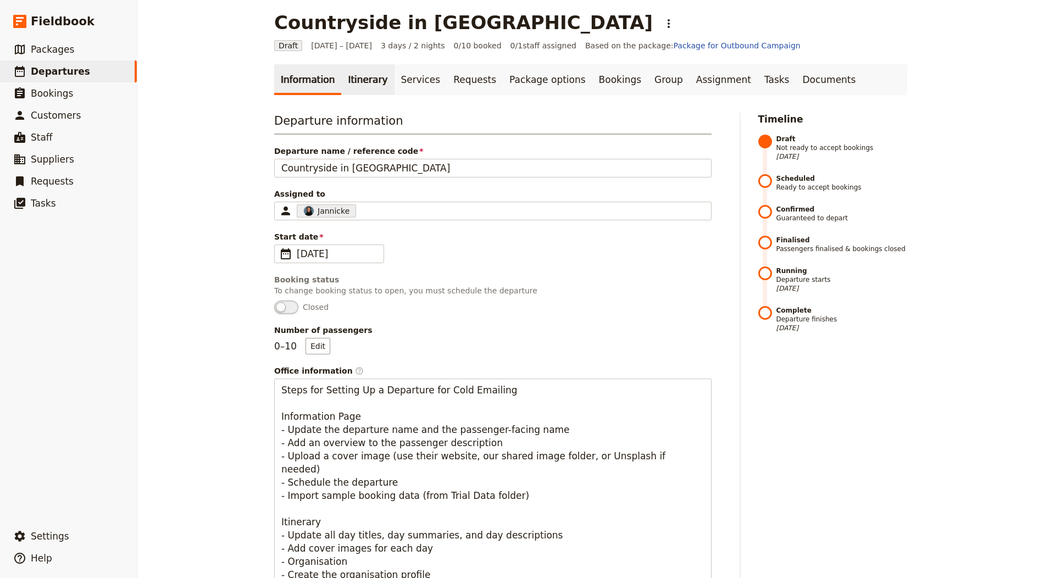
click at [343, 80] on link "Itinerary" at bounding box center [367, 79] width 53 height 31
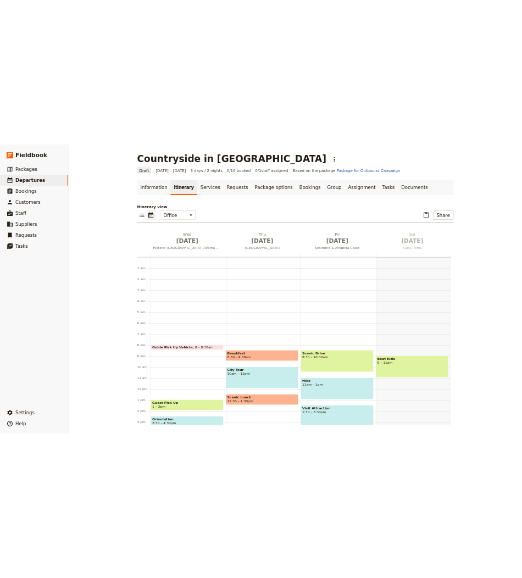
scroll to position [143, 0]
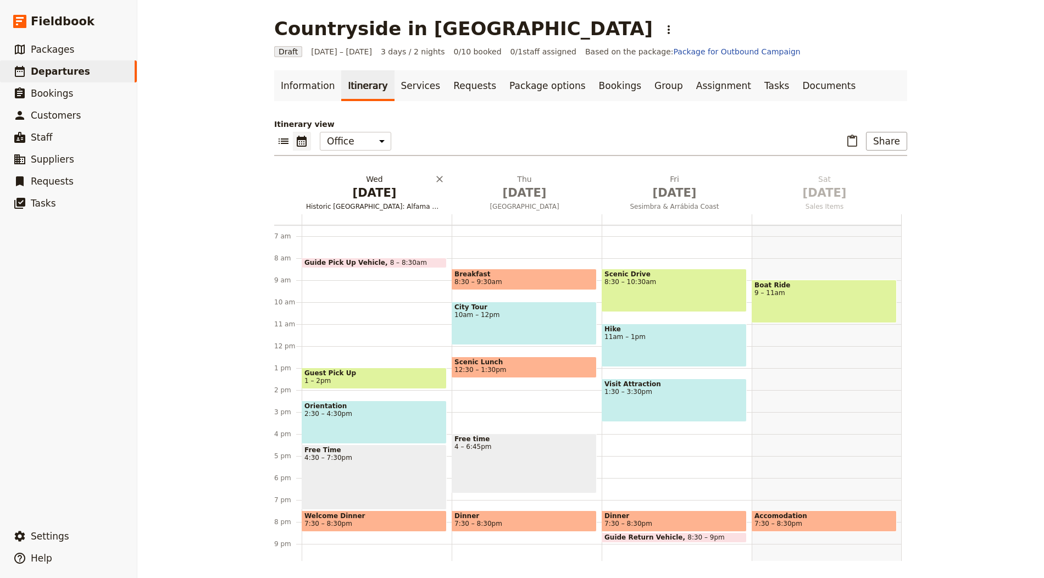
click at [374, 191] on span "[DATE]" at bounding box center [374, 193] width 137 height 16
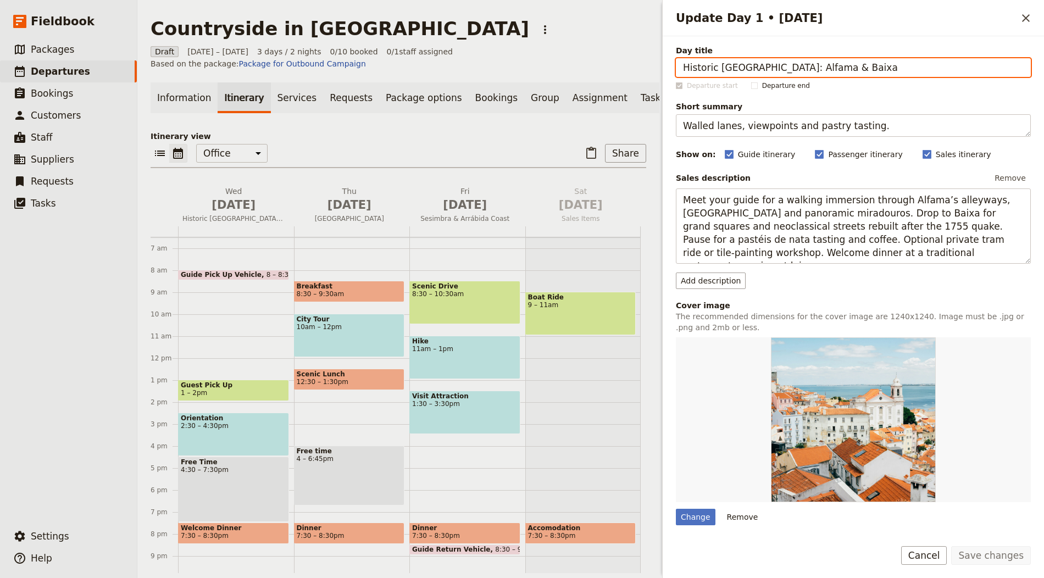
click at [745, 69] on input "Historic Lisbon: Alfama & Baixa" at bounding box center [853, 67] width 355 height 19
paste input "Arrival in Romani"
type input "Arrival in [GEOGRAPHIC_DATA]"
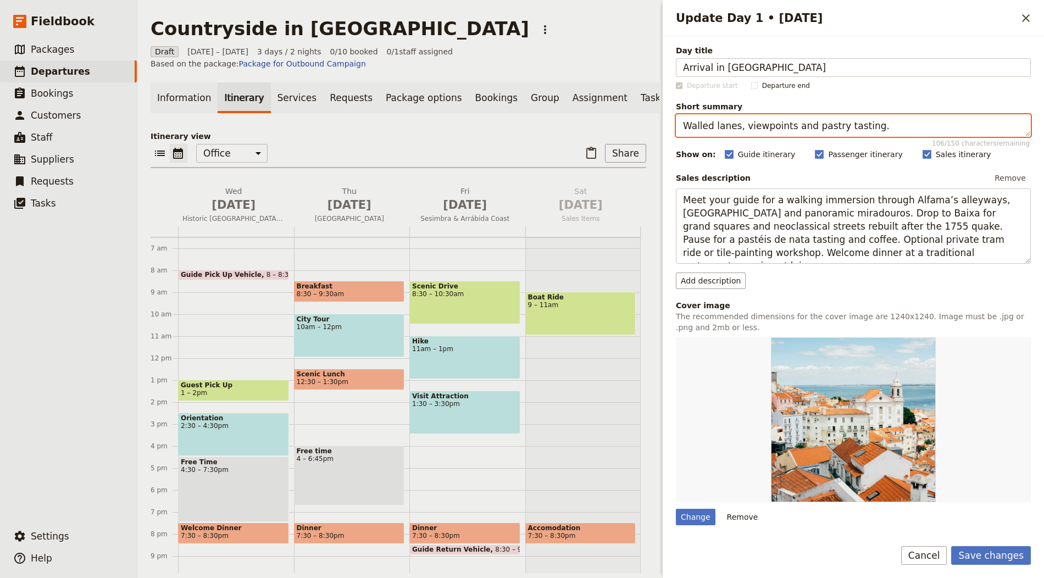
click at [787, 134] on textarea "Walled lanes, viewpoints and pastry tasting." at bounding box center [853, 125] width 355 height 23
paste textarea "Arrive in Bucharest and settle in"
type textarea "Arrive in [GEOGRAPHIC_DATA] and settle in."
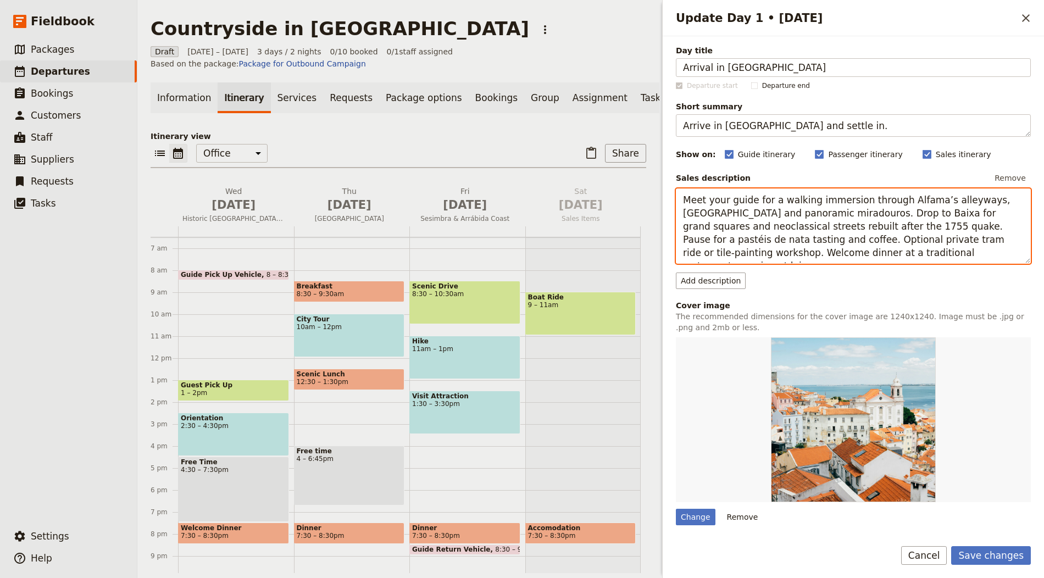
click at [751, 226] on textarea "Meet your guide for a walking immersion through Alfama’s alleyways, Sé Cathedra…" at bounding box center [853, 225] width 355 height 75
paste textarea "Arrival at Bucharest airport. Transfer to your hotel. Overnight in Bucharest"
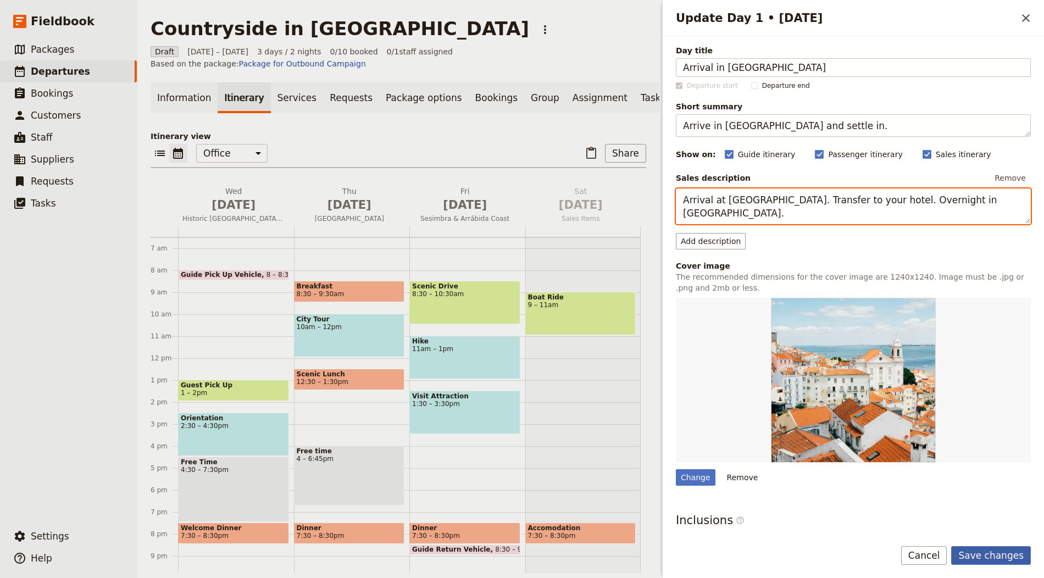
type textarea "Arrival at [GEOGRAPHIC_DATA]. Transfer to your hotel. Overnight in [GEOGRAPHIC_…"
click at [1010, 554] on button "Save changes" at bounding box center [991, 555] width 80 height 19
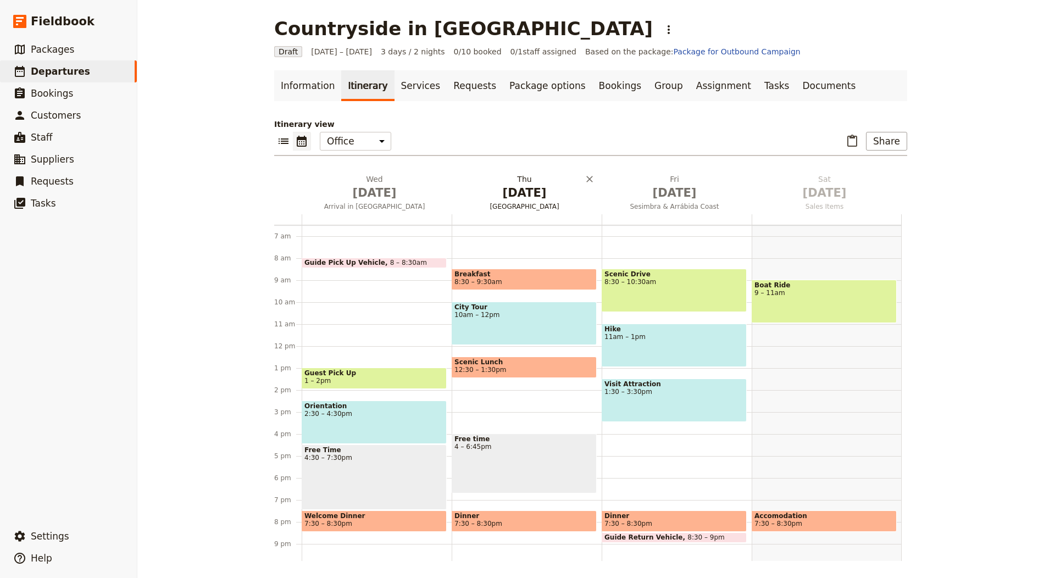
click at [523, 197] on span "[DATE]" at bounding box center [524, 193] width 137 height 16
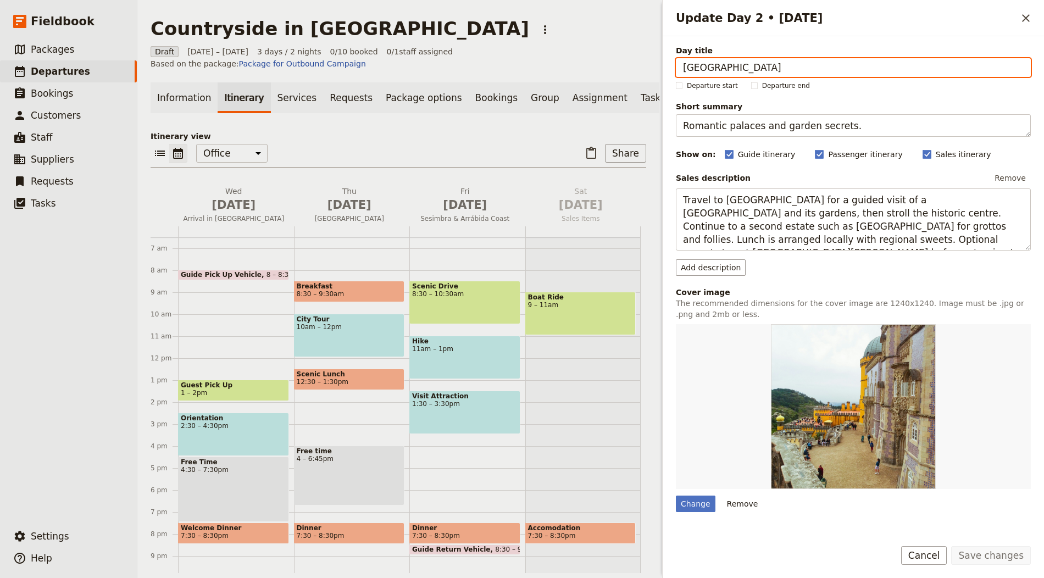
paste input "Bucharest and its treasure"
type input "[GEOGRAPHIC_DATA] and its treasures"
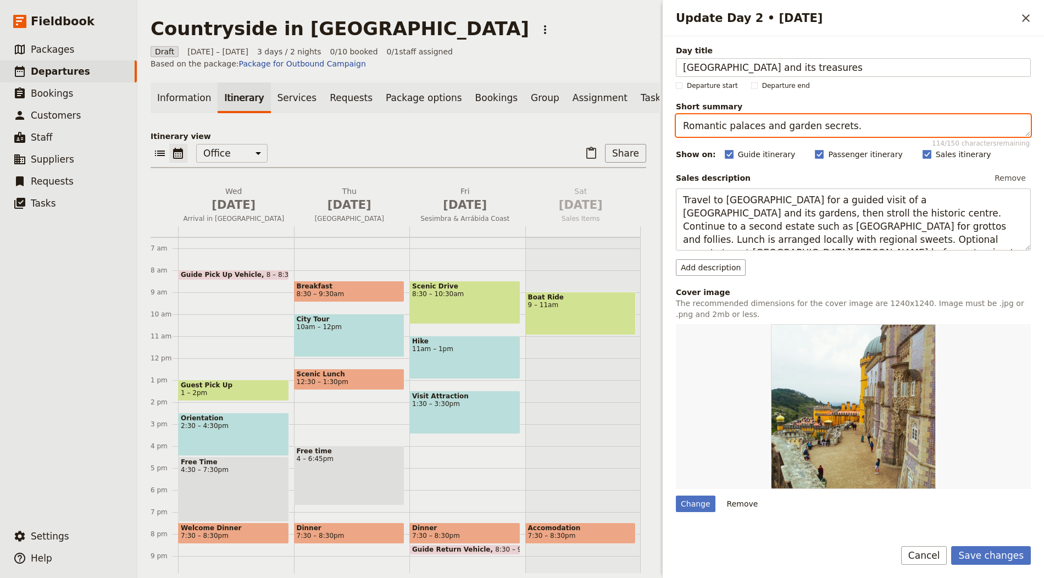
click at [725, 125] on textarea "Romantic palaces and garden secrets." at bounding box center [853, 125] width 355 height 23
paste textarea "City tour with Parliament Palace visit, old town walk and wine tasting"
type textarea "City tour with [GEOGRAPHIC_DATA] visit, old town walk and wine tasting."
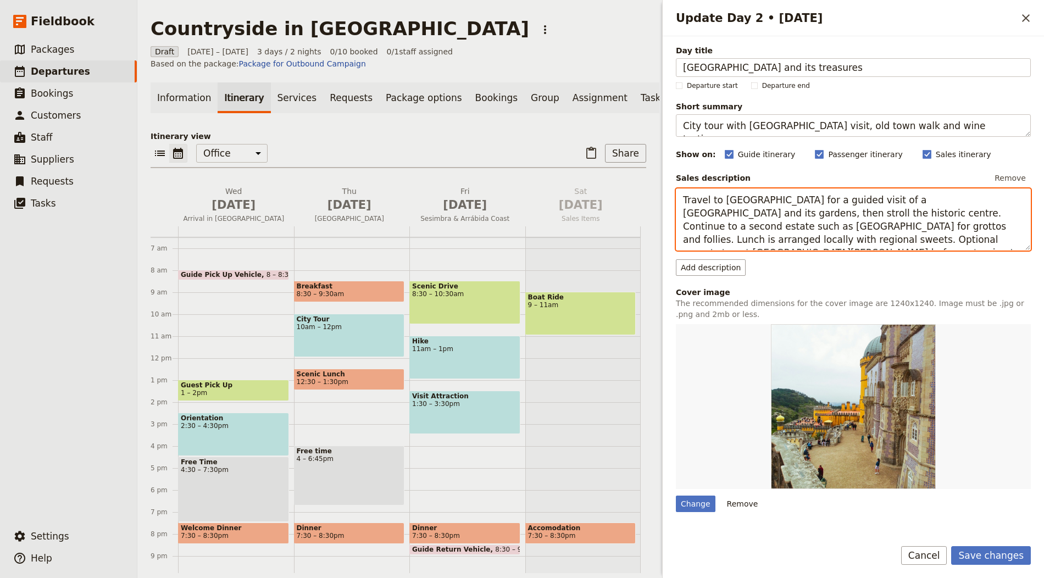
click at [768, 224] on textarea "Travel to Sintra for a guided visit of a hilltop palace and its gardens, then s…" at bounding box center [853, 219] width 355 height 62
paste textarea "Meet your English speaking guide. Panoramic tour, including the Romanian capita…"
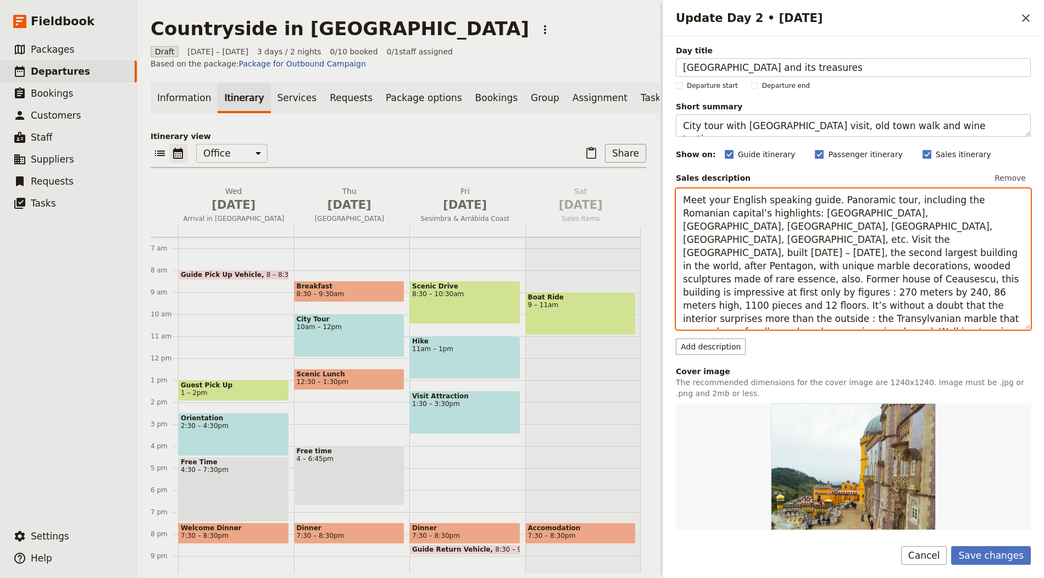
type textarea "Meet your English speaking guide. Panoramic tour, including the Romanian capita…"
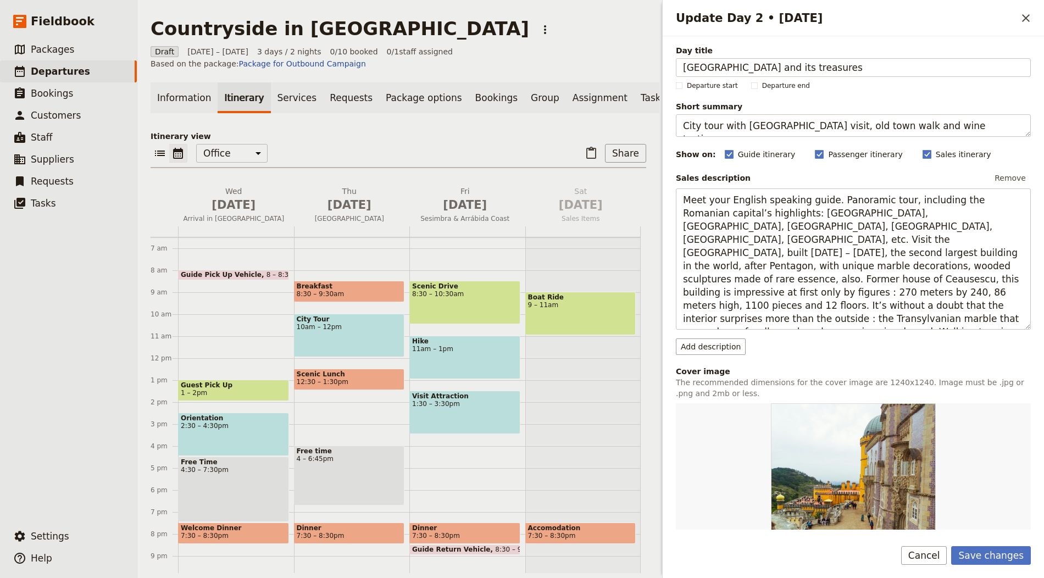
click at [978, 544] on form "Day title Bucharest and its treasures Departure start Departure end Short summa…" at bounding box center [852, 307] width 381 height 542
click at [973, 554] on button "Save changes" at bounding box center [991, 555] width 80 height 19
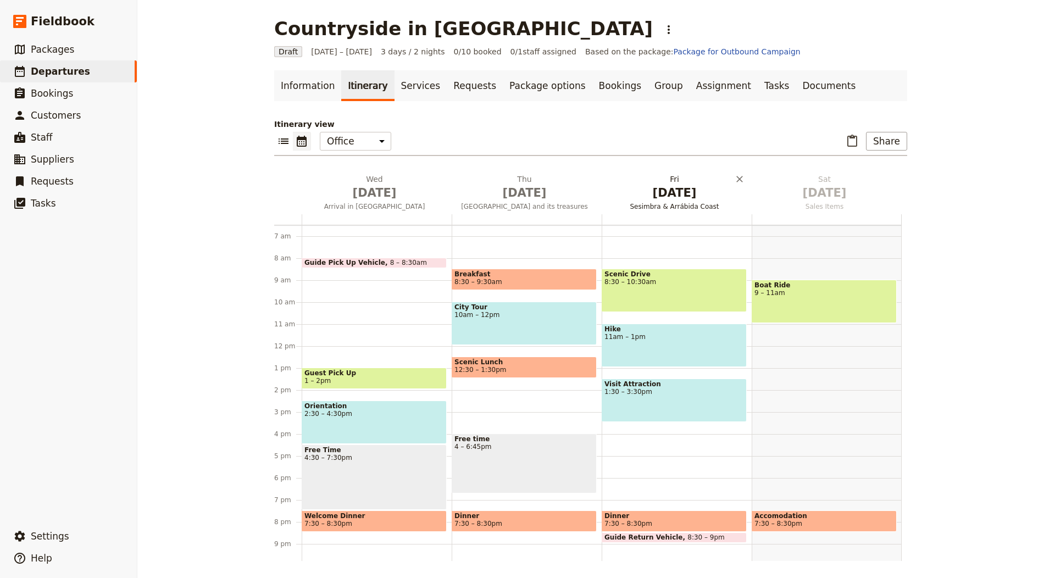
click at [683, 197] on span "[DATE]" at bounding box center [674, 193] width 137 height 16
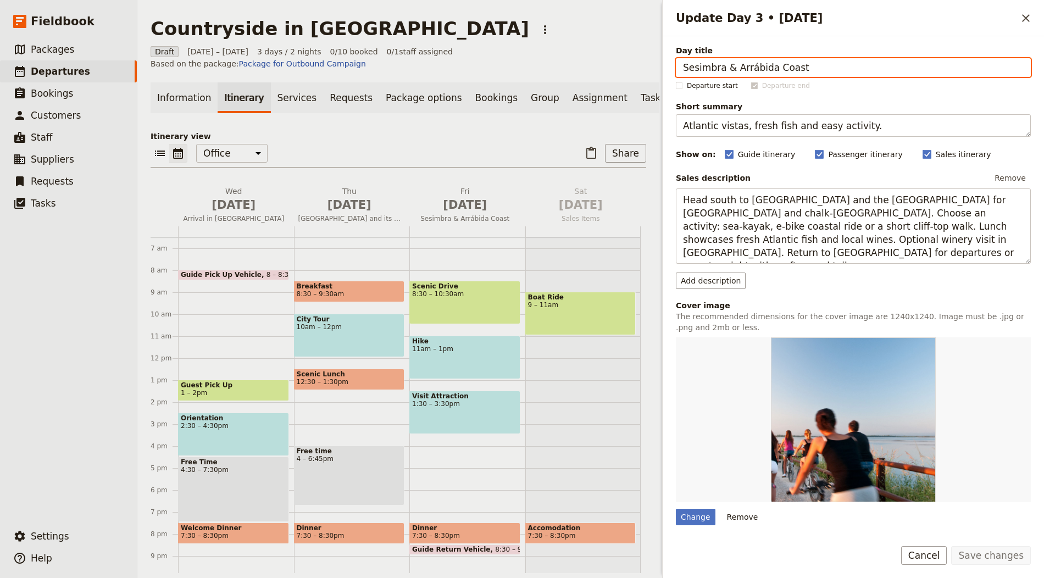
paste input "[GEOGRAPHIC_DATA] – [GEOGRAPHIC_DATA] – [GEOGRAPHIC_DATA] – [GEOGRAPHIC_DATA] –…"
type input "[GEOGRAPHIC_DATA] – [GEOGRAPHIC_DATA] – [GEOGRAPHIC_DATA] – [GEOGRAPHIC_DATA] –…"
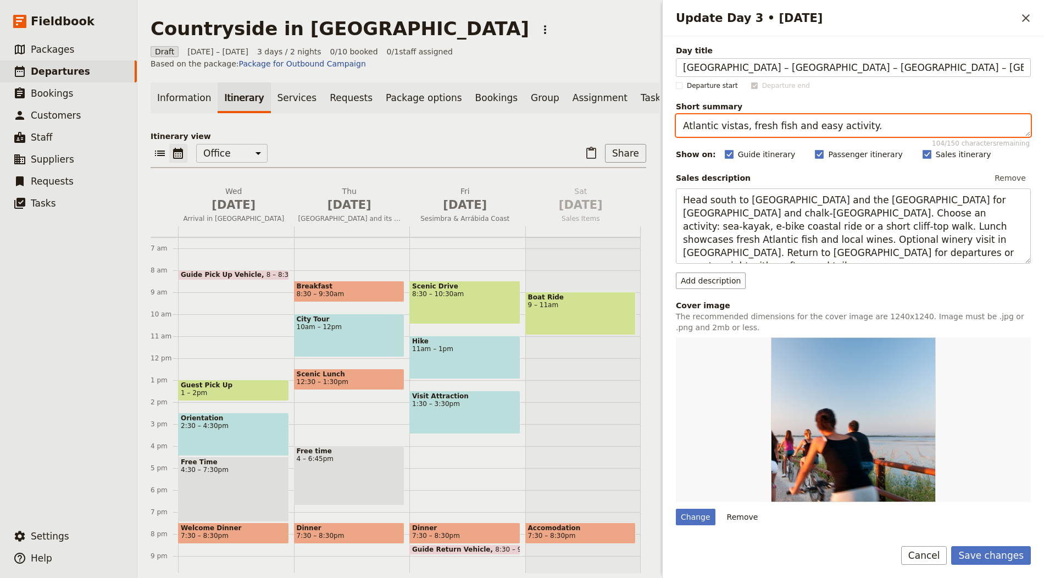
click at [785, 123] on textarea "Atlantic vistas, fresh fish and easy activity." at bounding box center [853, 125] width 355 height 23
paste textarea "Peles Castle, cellar tasting and Bran Castle; overnight in Brașov"
type textarea "[GEOGRAPHIC_DATA], cellar tasting and [GEOGRAPHIC_DATA]; overnight in [GEOGRAPH…"
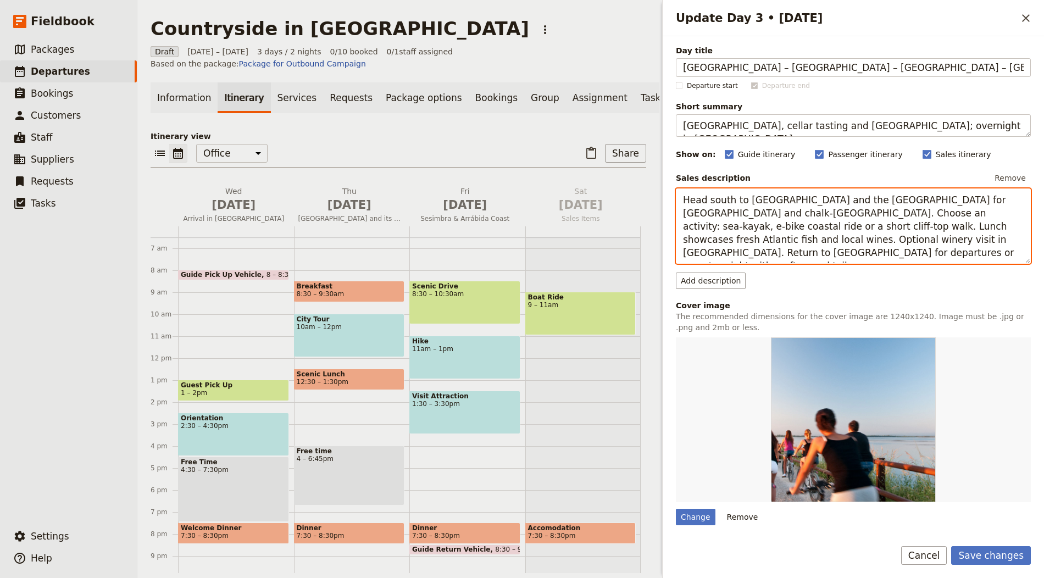
click at [812, 253] on textarea "Head south to Sesimbra and the Arrábida Natural Park for turquoise coves and ch…" at bounding box center [853, 225] width 355 height 75
paste textarea "After breakfast, drive to Sinaia, named the Pearl of the Carpathians. Visit one…"
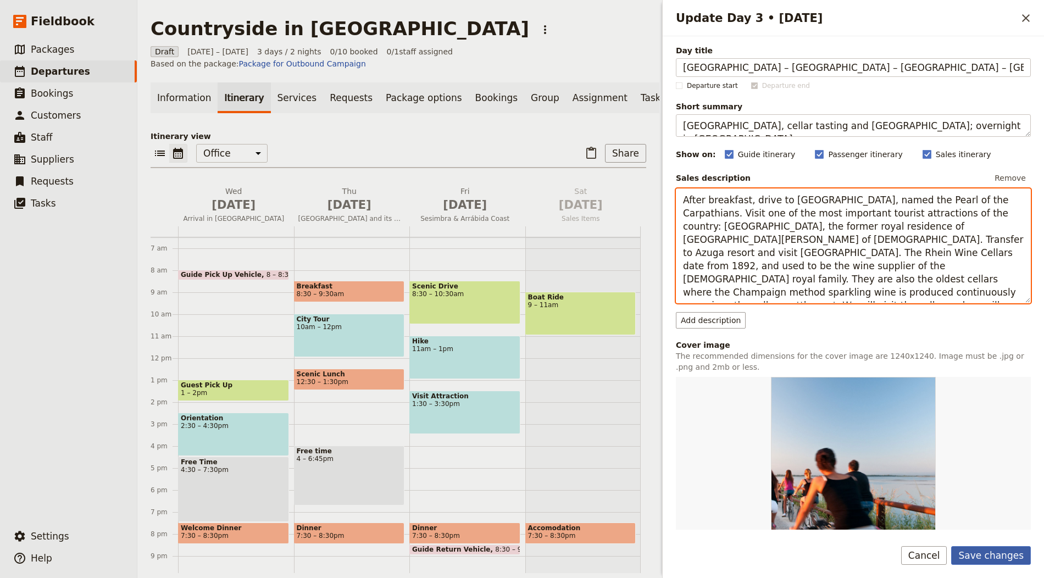
type textarea "After breakfast, drive to [GEOGRAPHIC_DATA], named the Pearl of the Carpathians…"
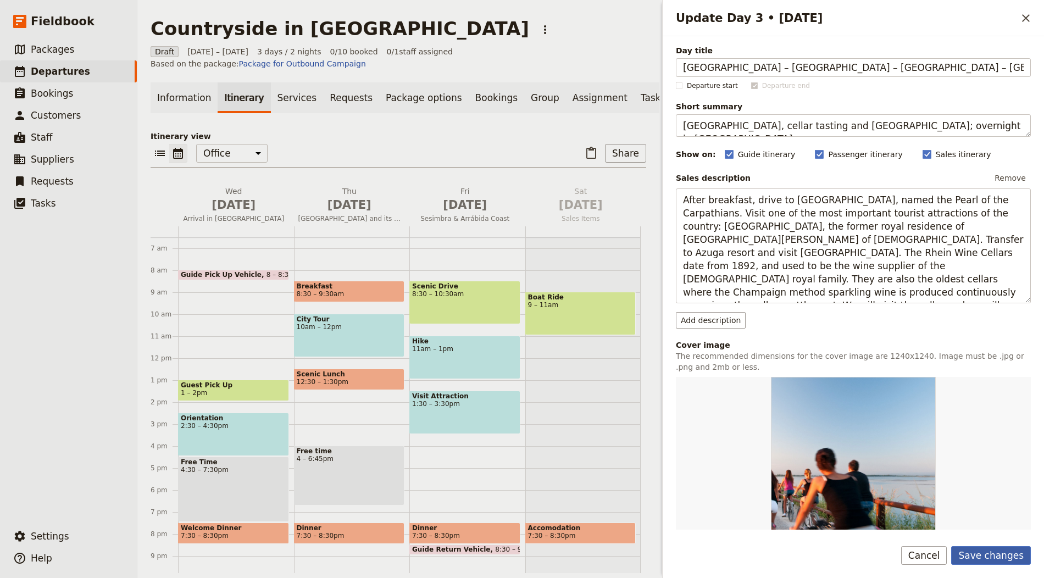
click at [994, 554] on button "Save changes" at bounding box center [991, 555] width 80 height 19
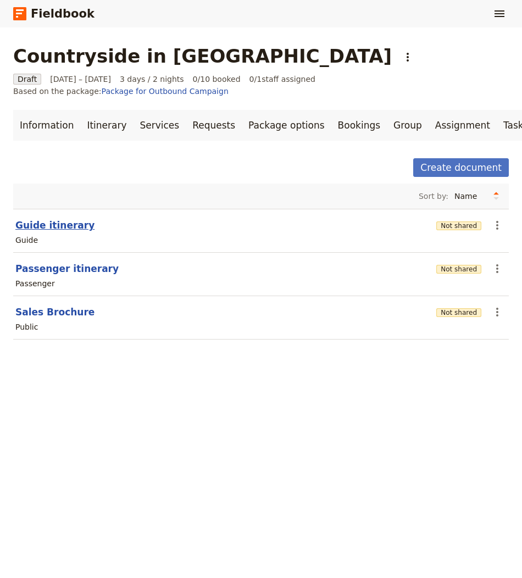
click at [64, 219] on button "Guide itinerary" at bounding box center [54, 225] width 79 height 13
select select "STAFF"
select select "RUN_SHEET"
select select "LARGE"
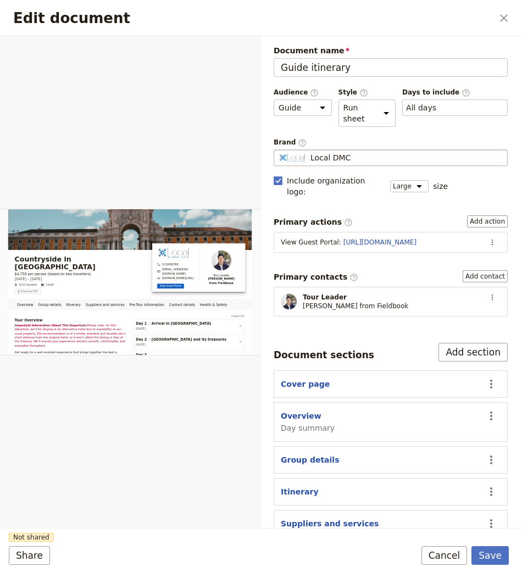
click at [353, 155] on div "Local DMC" at bounding box center [390, 157] width 224 height 11
click at [278, 150] on input "Local DMC" at bounding box center [278, 149] width 1 height 1
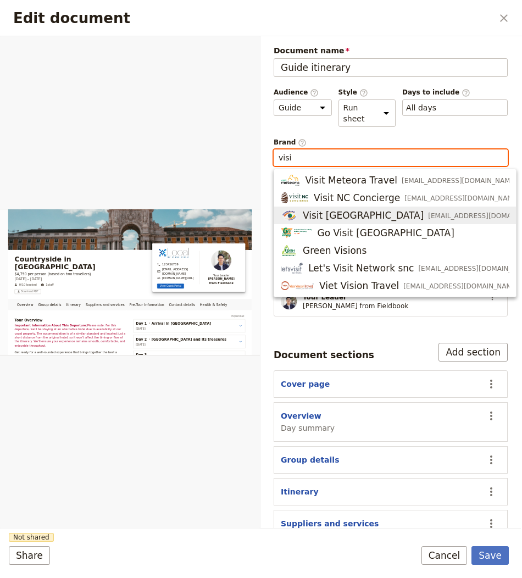
click at [428, 216] on span "[EMAIL_ADDRESS][DOMAIN_NAME]" at bounding box center [485, 215] width 115 height 9
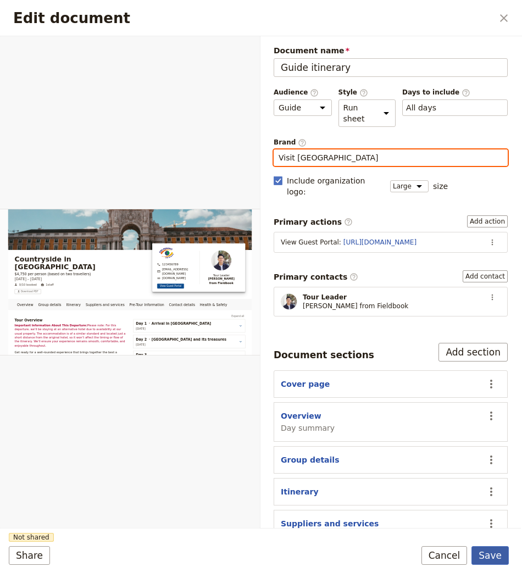
type input "Visit [GEOGRAPHIC_DATA]"
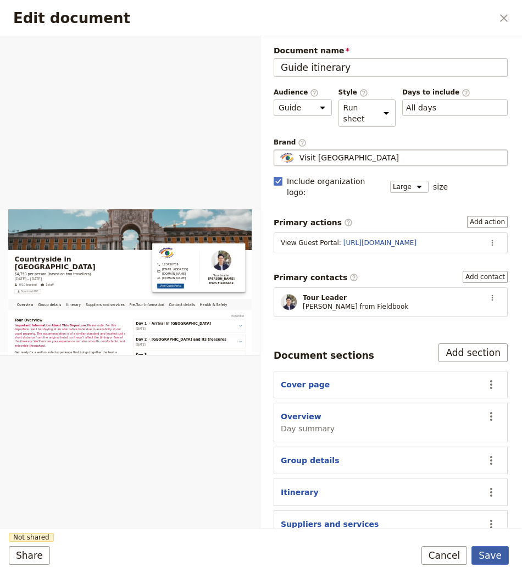
click at [491, 554] on button "Save" at bounding box center [489, 555] width 37 height 19
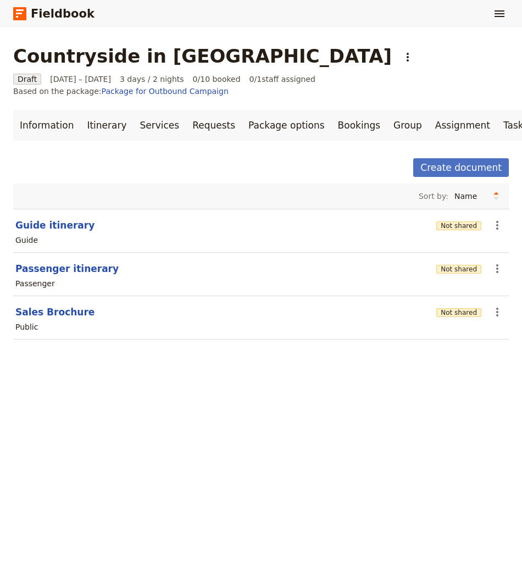
click at [69, 277] on div "Passenger" at bounding box center [260, 283] width 493 height 13
click at [71, 262] on button "Passenger itinerary" at bounding box center [66, 268] width 103 height 13
select select "PASSENGER"
select select "RUN_SHEET"
select select "LARGE"
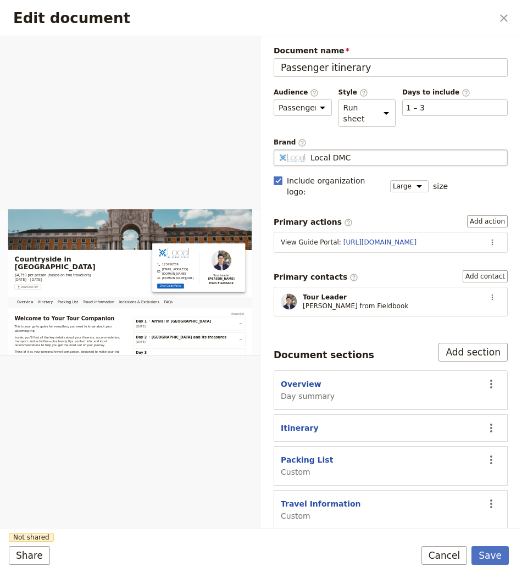
click at [386, 163] on fieldset "Local DMC Local DMC" at bounding box center [391, 157] width 234 height 16
click at [278, 150] on input "Local DMC" at bounding box center [278, 149] width 1 height 1
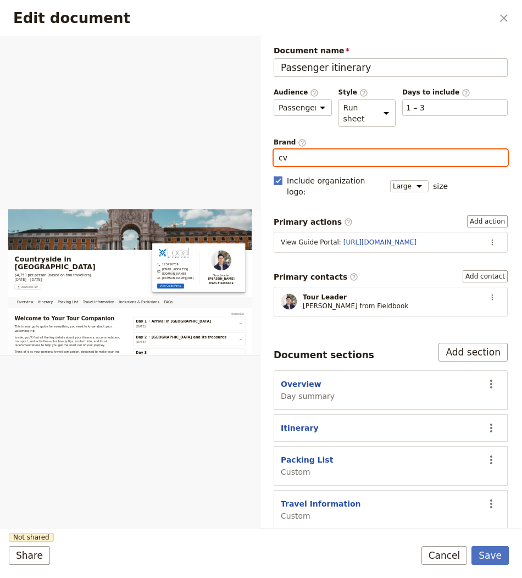
type input "c"
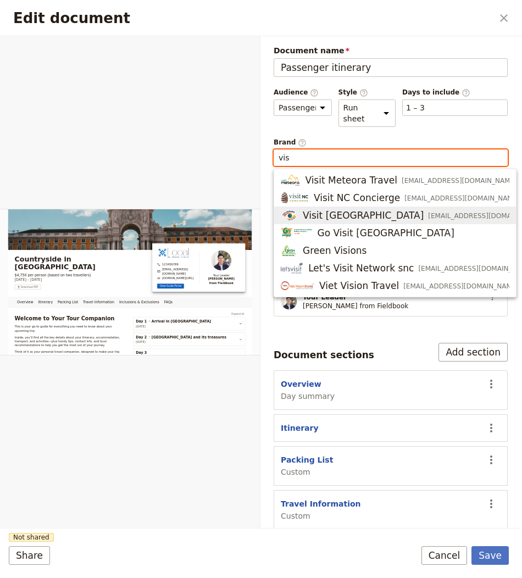
click at [428, 217] on span "[EMAIL_ADDRESS][DOMAIN_NAME]" at bounding box center [485, 215] width 115 height 9
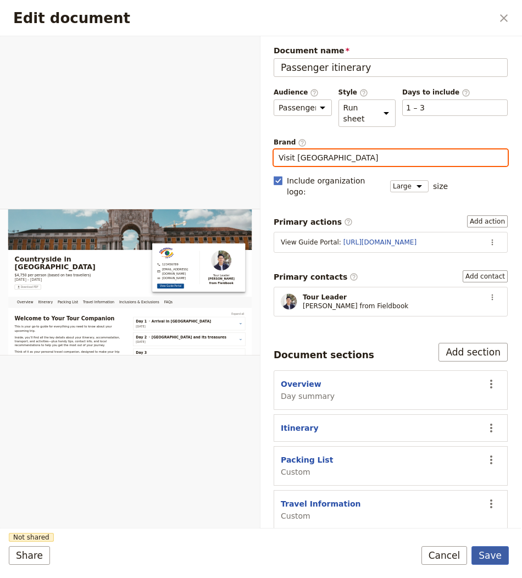
type input "Visit [GEOGRAPHIC_DATA]"
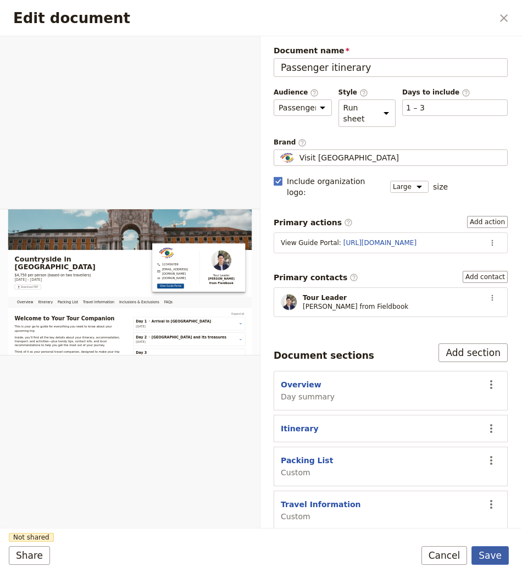
click at [493, 560] on button "Save" at bounding box center [489, 555] width 37 height 19
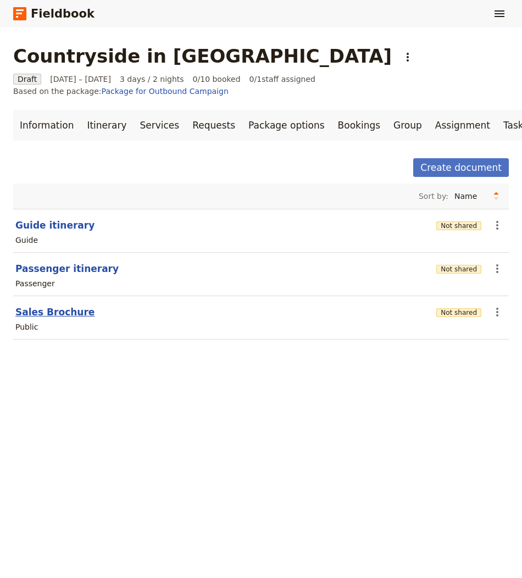
click at [57, 305] on button "Sales Brochure" at bounding box center [54, 311] width 79 height 13
select select "DEFAULT"
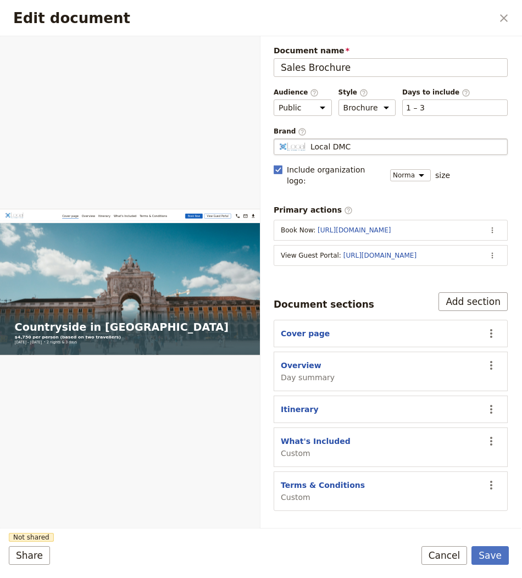
click at [341, 138] on fieldset "Local DMC Local DMC" at bounding box center [391, 146] width 234 height 16
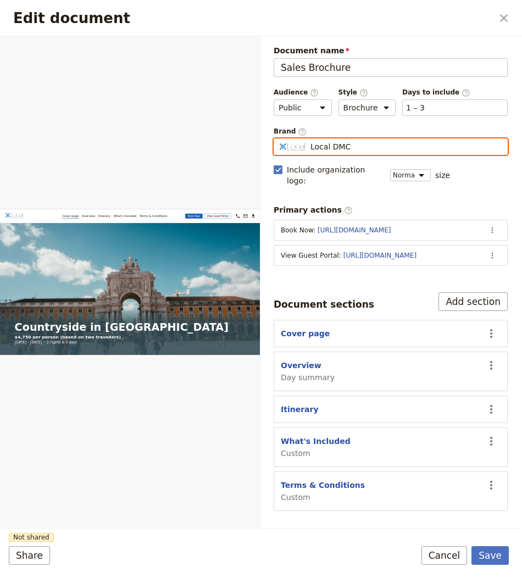
click at [278, 138] on input "Local DMC" at bounding box center [278, 138] width 1 height 1
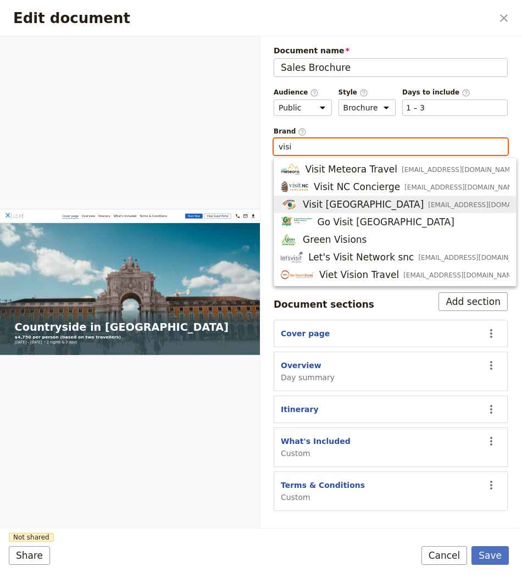
click at [347, 199] on span "Visit Romania" at bounding box center [363, 204] width 121 height 13
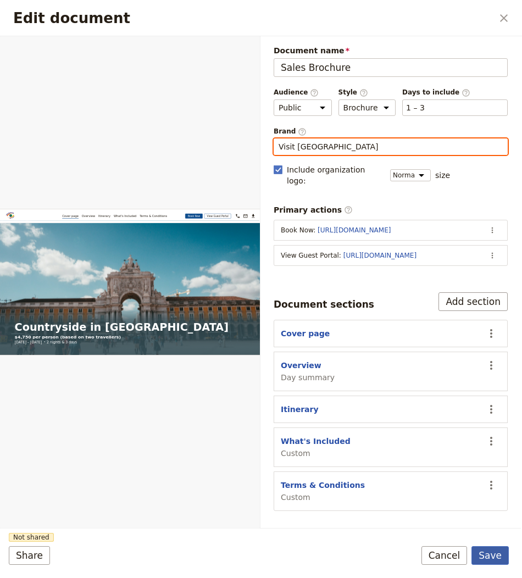
type input "Visit Romania"
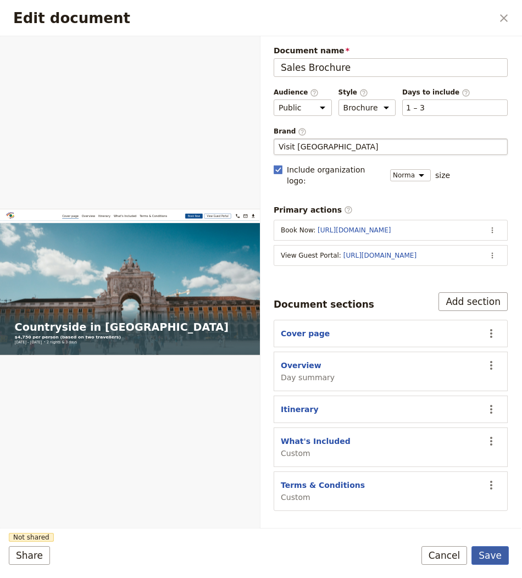
click at [491, 555] on button "Save" at bounding box center [489, 555] width 37 height 19
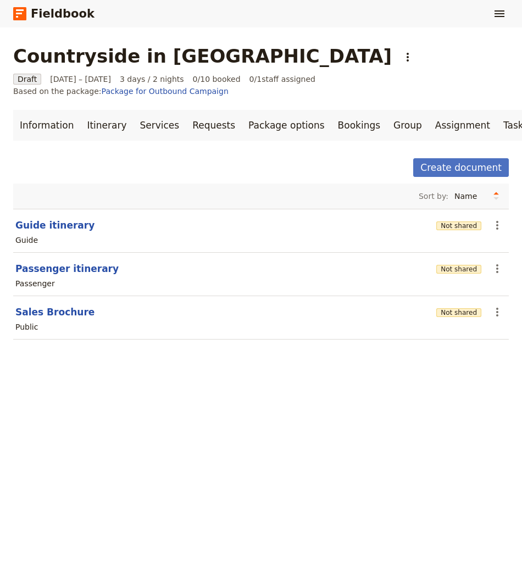
click at [165, 54] on h1 "Countryside in Transylvania" at bounding box center [202, 56] width 378 height 22
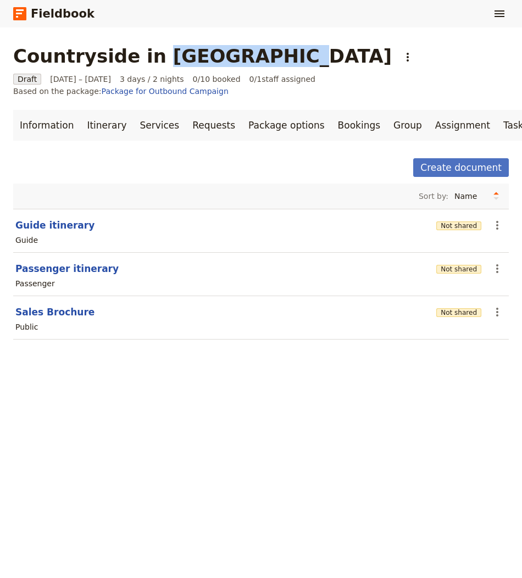
drag, startPoint x: 165, startPoint y: 54, endPoint x: 349, endPoint y: 17, distance: 187.7
click at [175, 48] on h1 "Countryside in Transylvania" at bounding box center [202, 56] width 378 height 22
copy h1 "Transylvania"
click at [47, 112] on link "Information" at bounding box center [46, 125] width 67 height 31
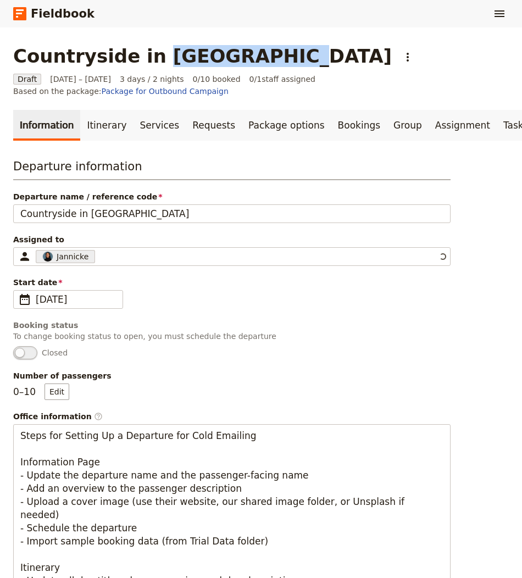
click at [47, 112] on link "Information" at bounding box center [46, 125] width 67 height 31
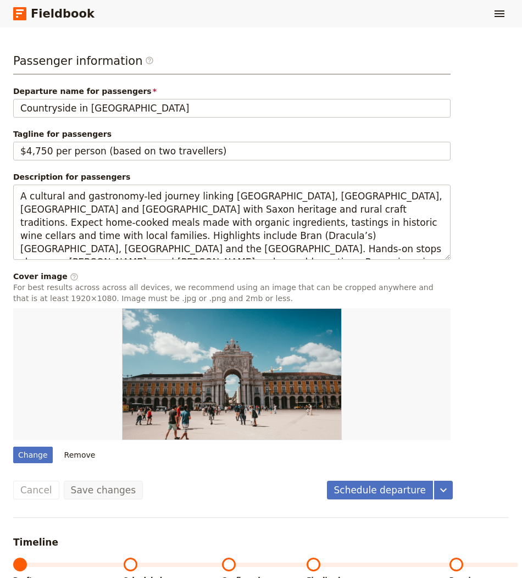
click at [34, 430] on div "Change Remove" at bounding box center [231, 385] width 437 height 155
click at [33, 447] on div "Change" at bounding box center [33, 455] width 40 height 16
click at [13, 446] on input "Change" at bounding box center [13, 446] width 1 height 1
type input "C:\fakepath\cara-jr-7hmoZrOTE6g-unsplash.jpg"
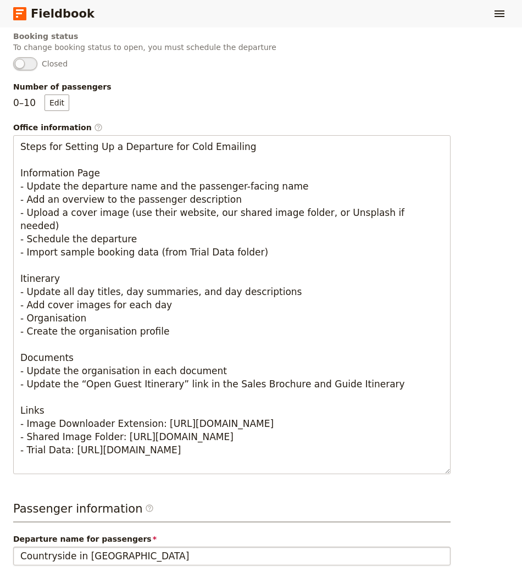
scroll to position [0, 0]
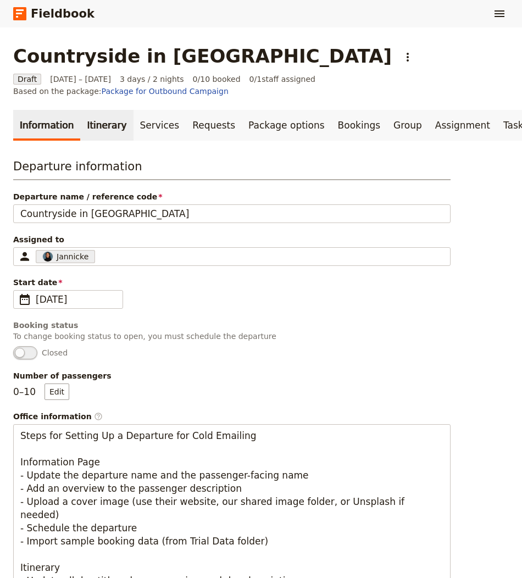
click at [100, 110] on link "Itinerary" at bounding box center [106, 125] width 53 height 31
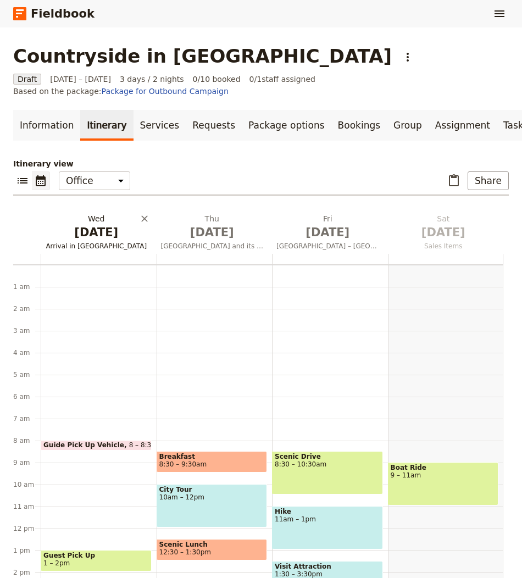
scroll to position [143, 0]
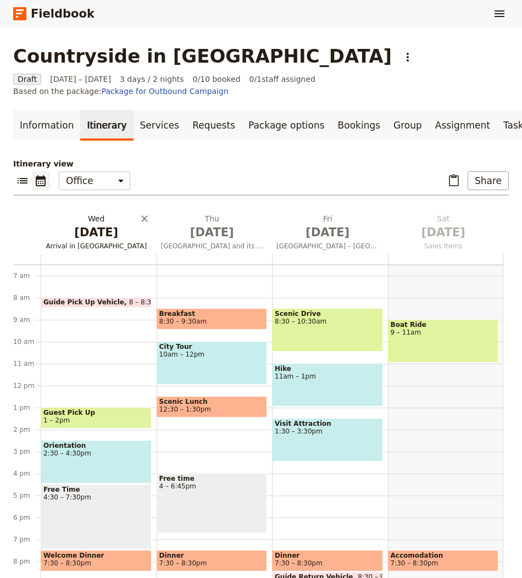
click at [104, 224] on span "Oct 1" at bounding box center [96, 232] width 103 height 16
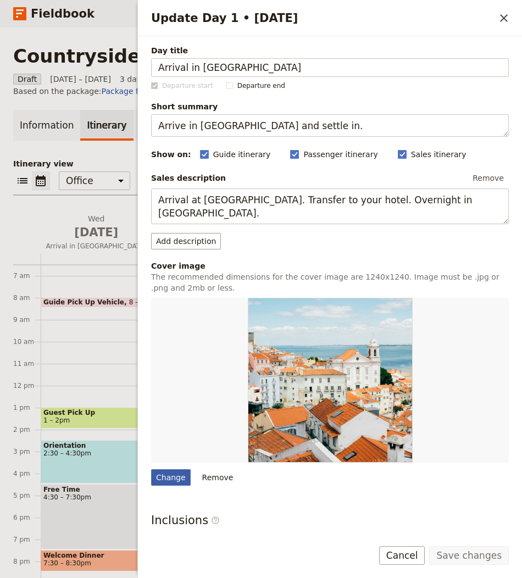
click at [176, 477] on div "Change" at bounding box center [171, 477] width 40 height 16
click at [151, 469] on input "Change" at bounding box center [151, 469] width 1 height 1
click at [169, 483] on div "Day title Arrival in Romania Departure start Departure end Short summary Arrive…" at bounding box center [330, 346] width 358 height 603
click at [171, 484] on div "Day title Arrival in Romania Departure start Departure end Short summary Arrive…" at bounding box center [330, 346] width 358 height 603
click at [171, 473] on div "Change" at bounding box center [171, 477] width 40 height 16
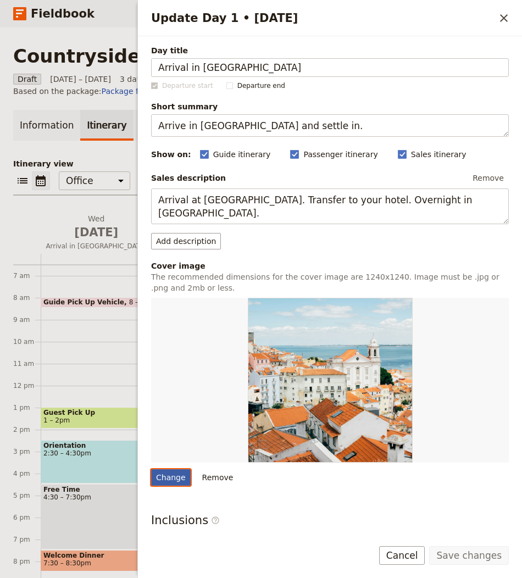
click at [151, 469] on input "Change" at bounding box center [151, 469] width 1 height 1
type input "C:\fakepath\adrian-dascal-J_Rhrj-et-I-unsplash.jpg"
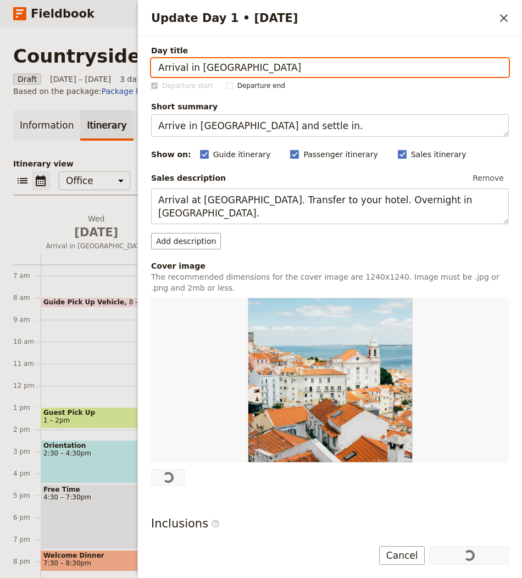
click at [111, 134] on div "Information Itinerary Services Requests Package options Bookings Group Assignme…" at bounding box center [260, 355] width 495 height 491
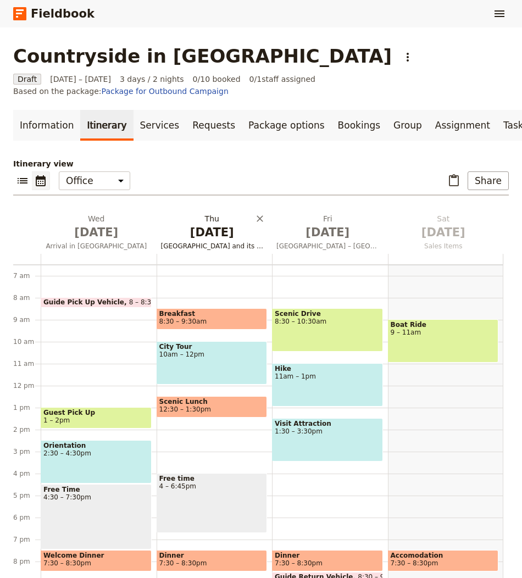
click at [195, 213] on h2 "Thu Oct 2 Bucharest and its treasures" at bounding box center [212, 226] width 103 height 27
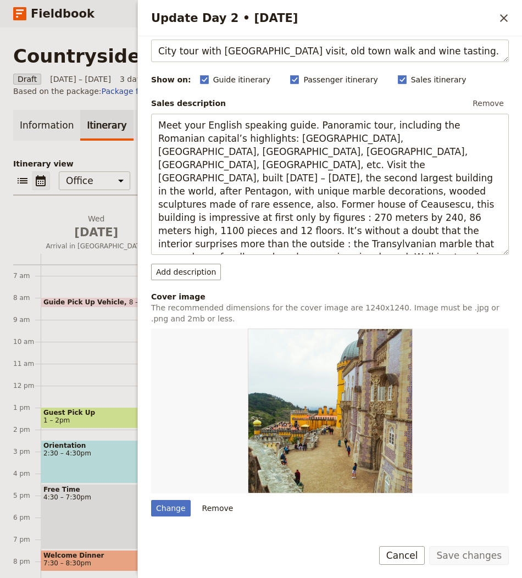
scroll to position [121, 0]
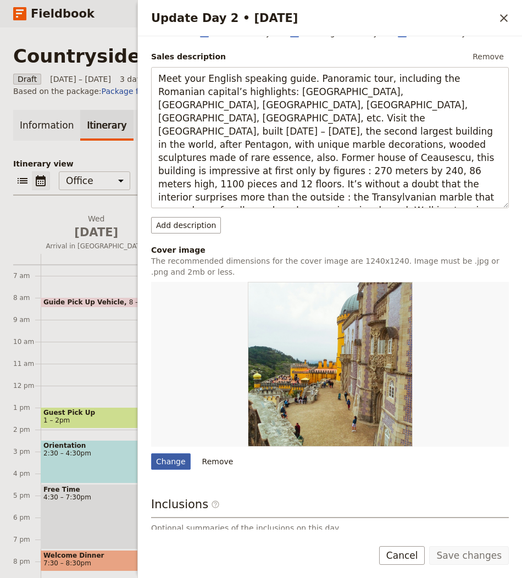
click at [176, 453] on div "Change" at bounding box center [171, 461] width 40 height 16
click at [151, 453] on input "Change" at bounding box center [151, 453] width 1 height 1
type input "C:\fakepath\majkl-velner-nKY59_d9FlA-unsplash.jpg"
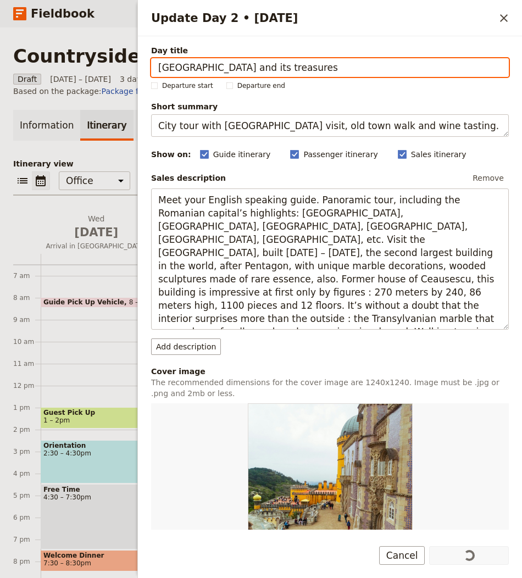
click at [107, 158] on p "Itinerary view" at bounding box center [260, 163] width 495 height 11
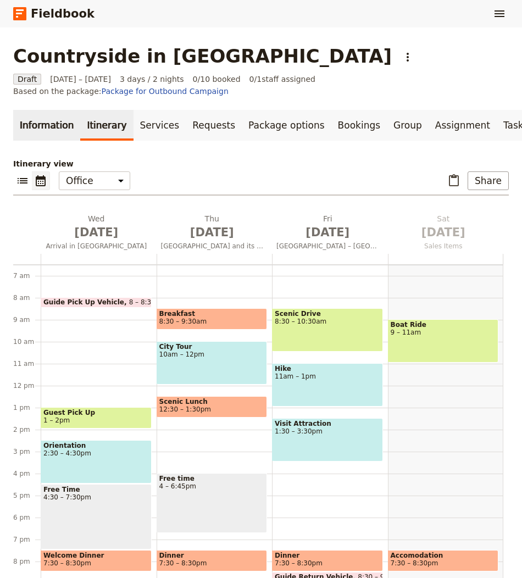
click at [35, 111] on link "Information" at bounding box center [46, 125] width 67 height 31
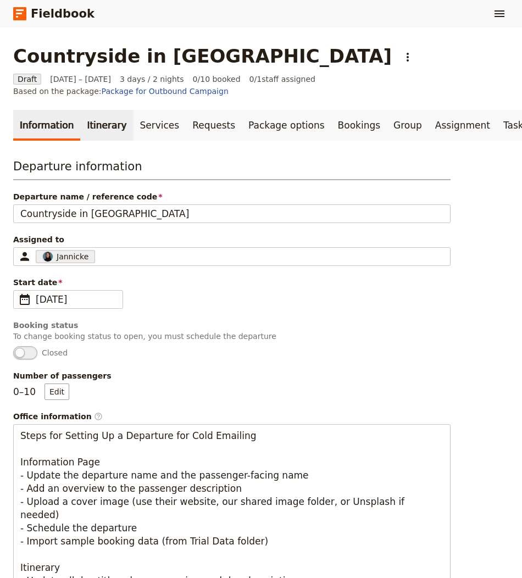
click at [97, 110] on link "Itinerary" at bounding box center [106, 125] width 53 height 31
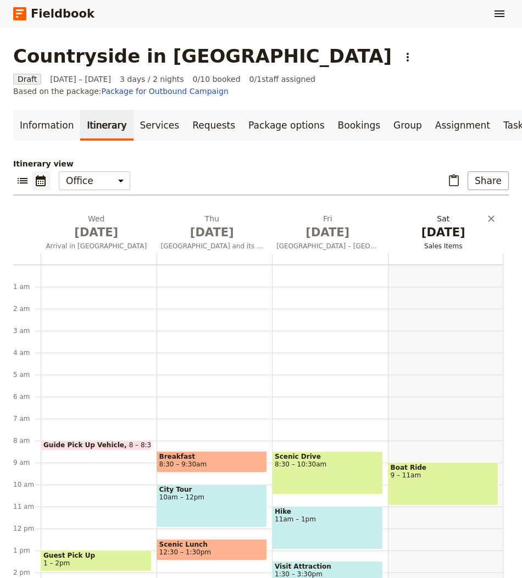
scroll to position [143, 0]
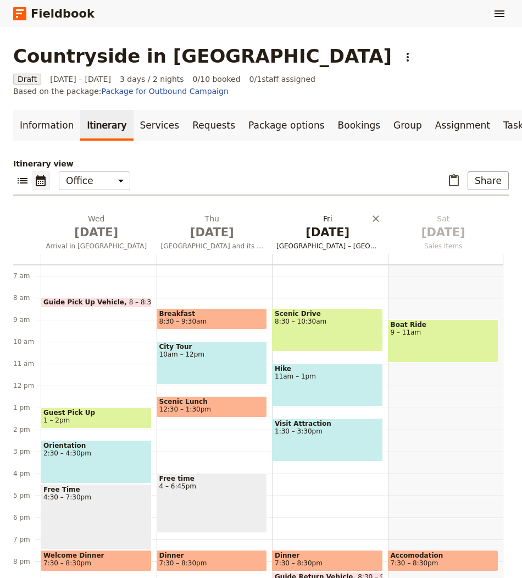
click at [321, 224] on span "Oct 3" at bounding box center [327, 232] width 103 height 16
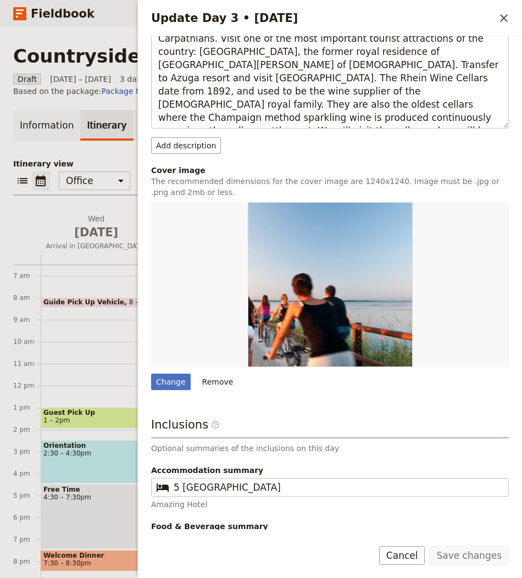
scroll to position [208, 0]
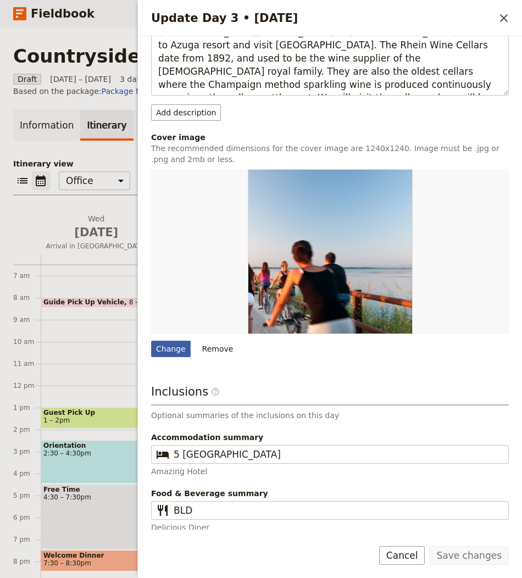
click at [172, 349] on div "Change" at bounding box center [171, 349] width 40 height 16
click at [151, 341] on input "Change" at bounding box center [151, 340] width 1 height 1
type input "C:\fakepath\sabin-zablau-pdw7LGUAWHQ-unsplash.jpg"
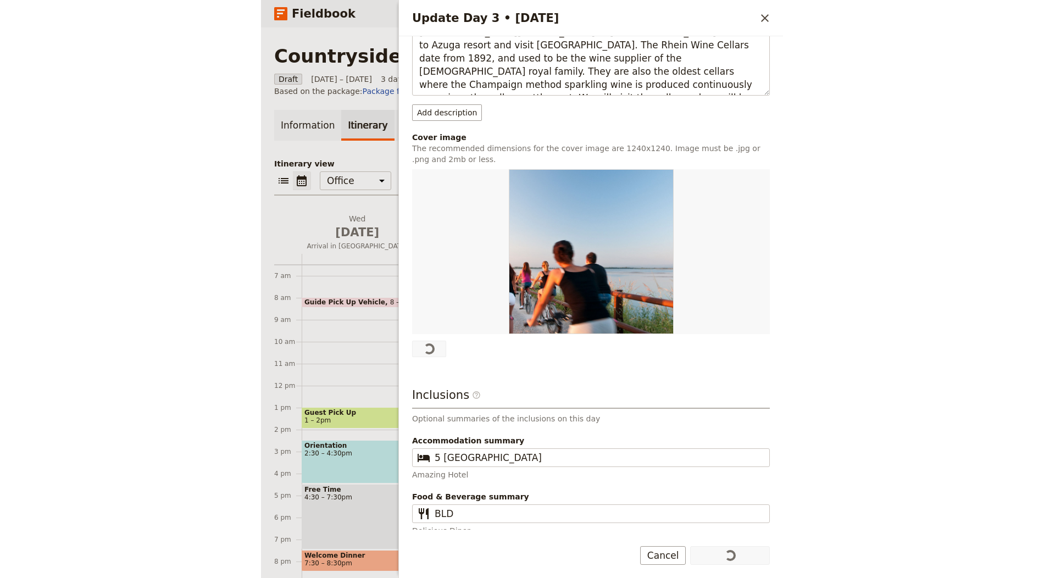
scroll to position [0, 0]
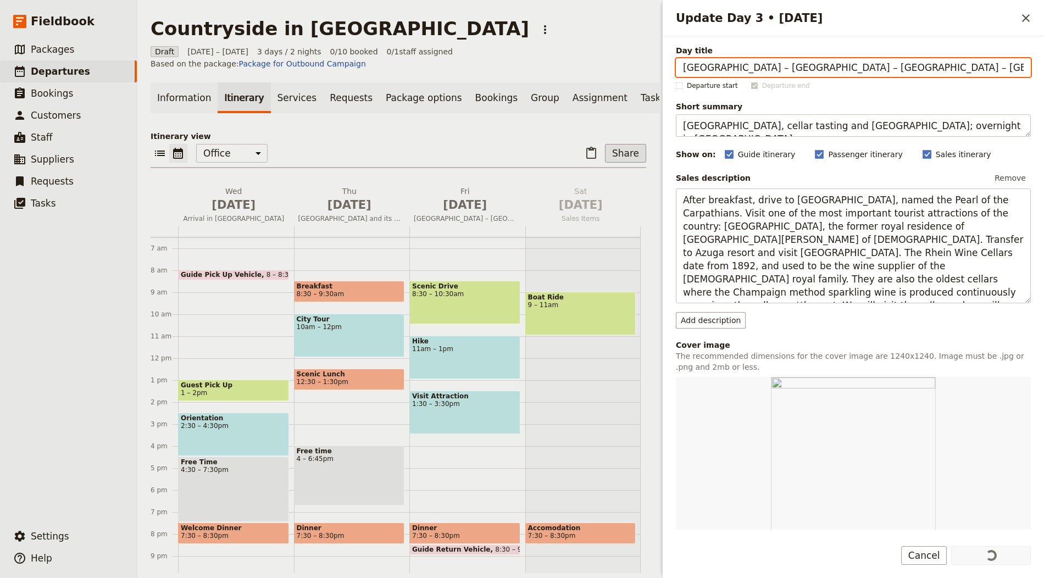
click at [619, 144] on button "Share" at bounding box center [625, 153] width 41 height 19
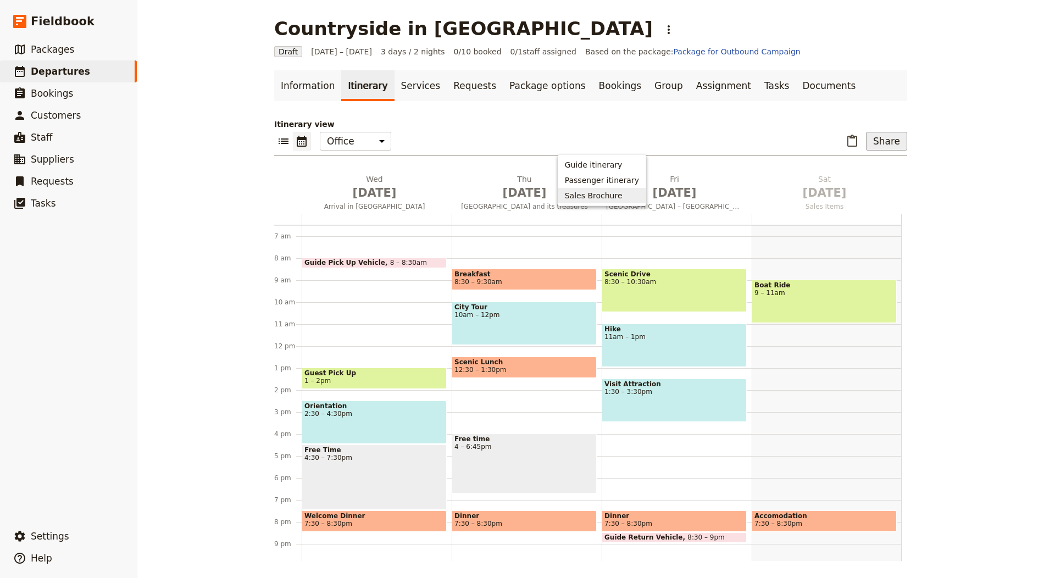
click at [597, 199] on span "Sales Brochure" at bounding box center [594, 195] width 58 height 11
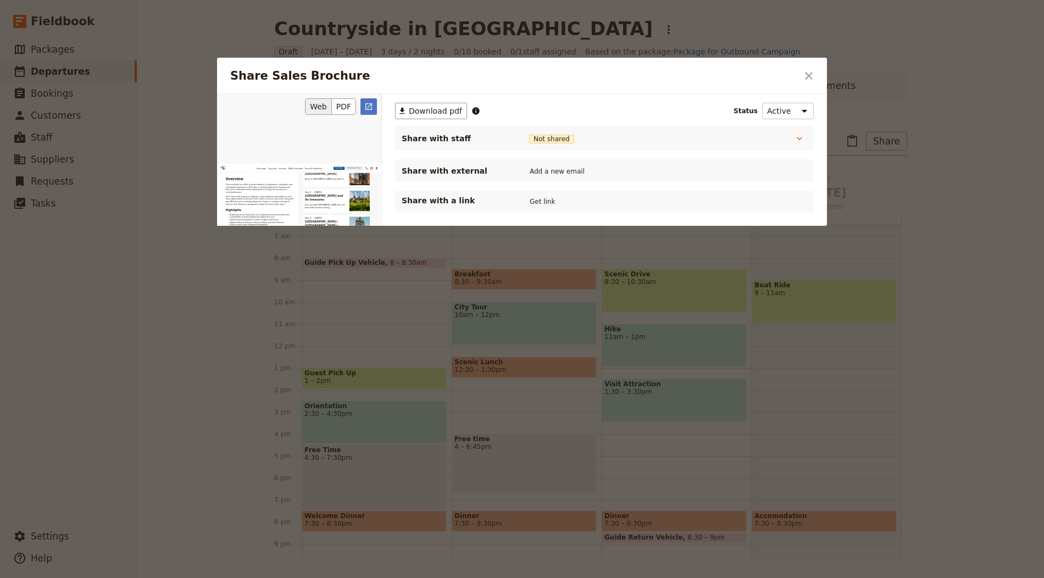
scroll to position [545, 0]
click at [1008, 207] on div at bounding box center [522, 289] width 1044 height 578
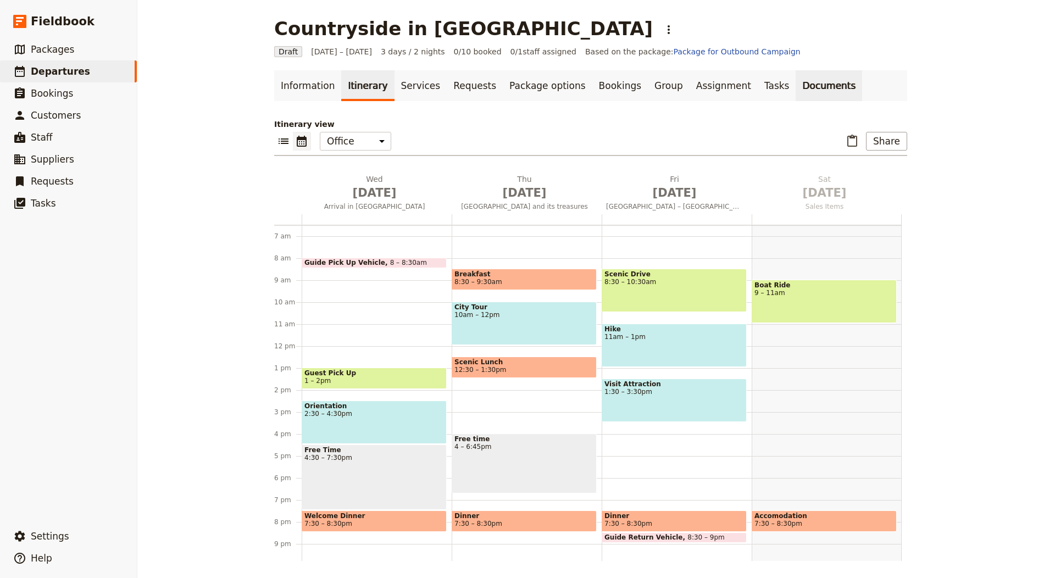
click at [795, 88] on link "Documents" at bounding box center [828, 85] width 66 height 31
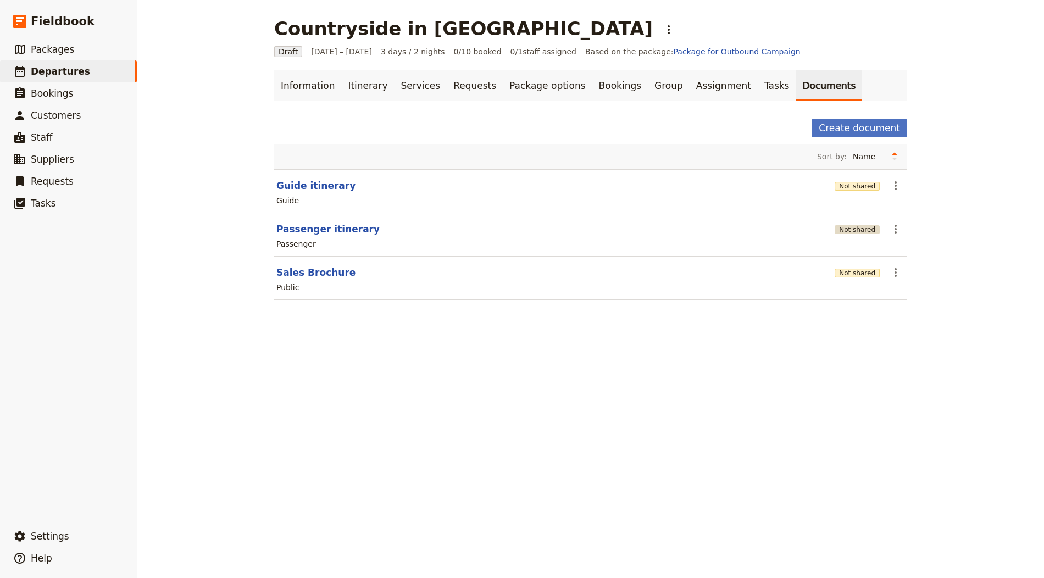
click at [864, 229] on button "Not shared" at bounding box center [856, 229] width 45 height 9
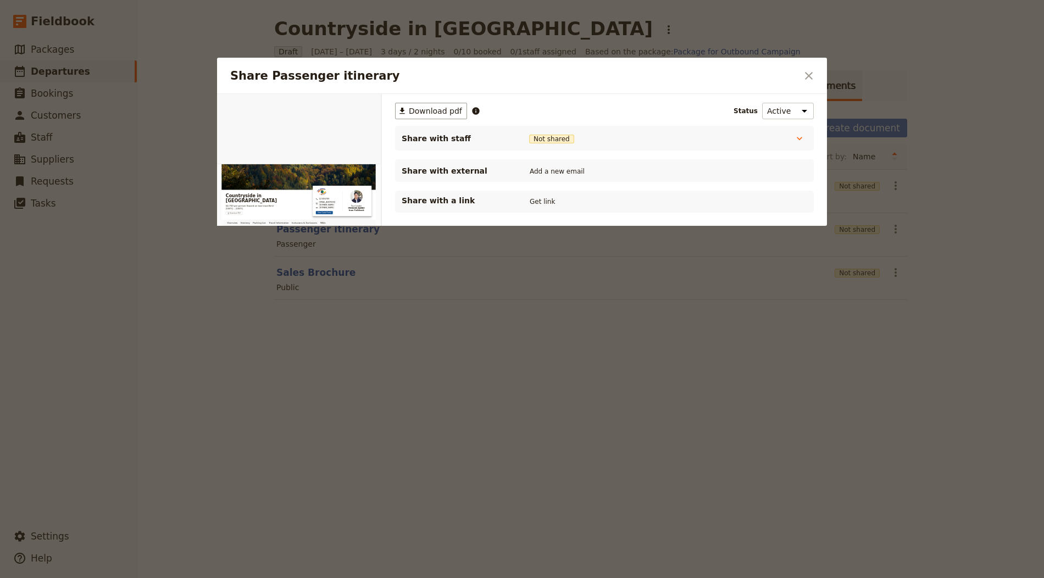
click at [550, 207] on div "Share with a link Get link" at bounding box center [604, 202] width 419 height 22
click at [543, 202] on button "Get link" at bounding box center [542, 202] width 31 height 12
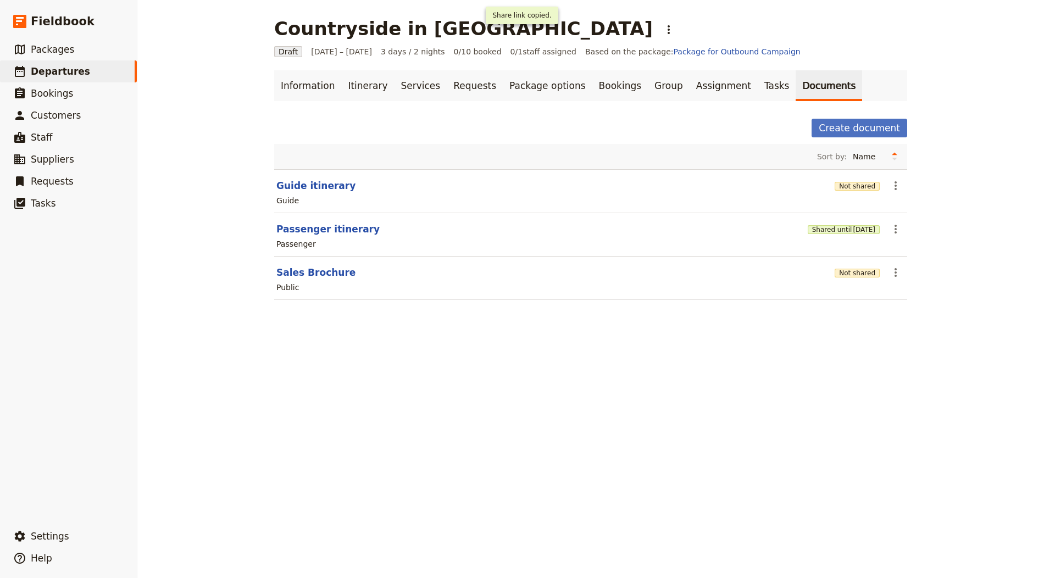
click at [318, 194] on div "Guide" at bounding box center [590, 200] width 631 height 13
click at [321, 182] on button "Guide itinerary" at bounding box center [315, 185] width 79 height 13
select select "STAFF"
select select "RUN_SHEET"
select select "LARGE"
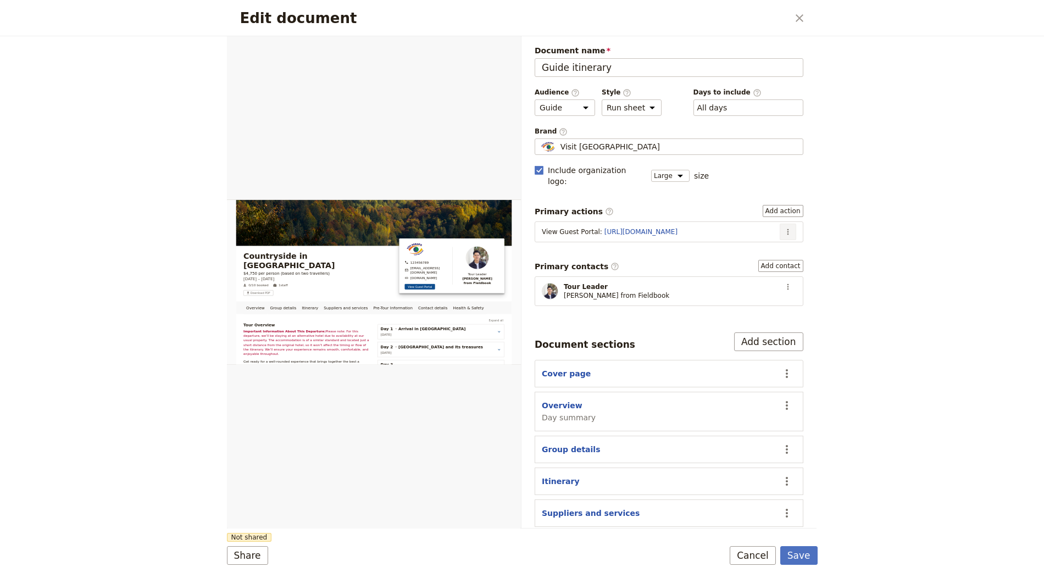
click at [788, 227] on icon "Actions" at bounding box center [787, 231] width 9 height 9
click at [749, 242] on span "Edit action" at bounding box center [752, 240] width 41 height 11
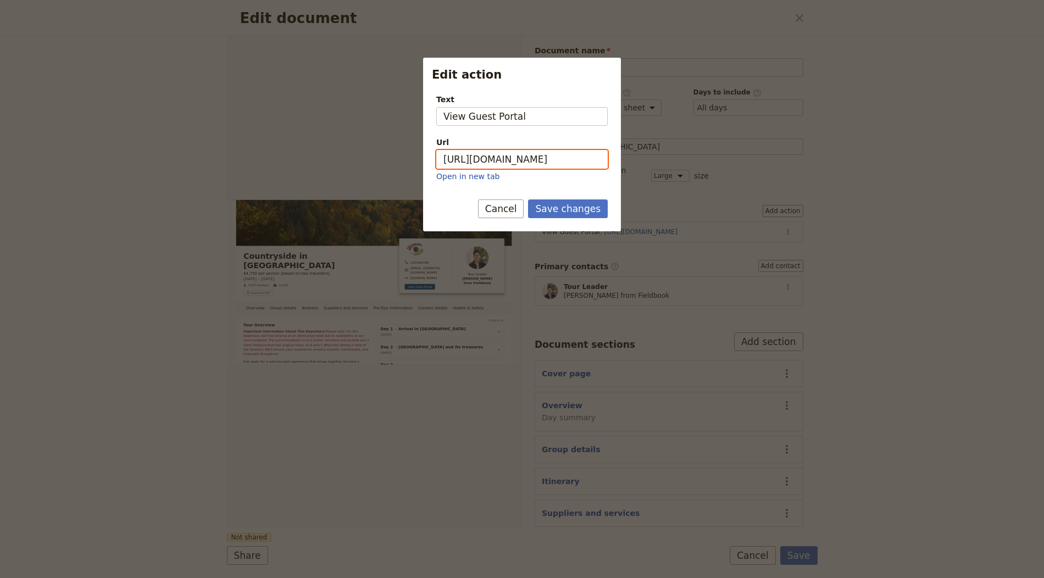
click at [571, 160] on input "https://trips.fieldbook.com/d/coYxxrjjr2Suc77Rj5lo4" at bounding box center [521, 159] width 171 height 19
paste input "LOBuS-2W0HW9xjK1wjbOR"
type input "https://trips.fieldbook.com/d/LOBuS-2W0HW9xjK1wjbOR"
click at [578, 223] on div "Save changes Cancel" at bounding box center [522, 215] width 198 height 32
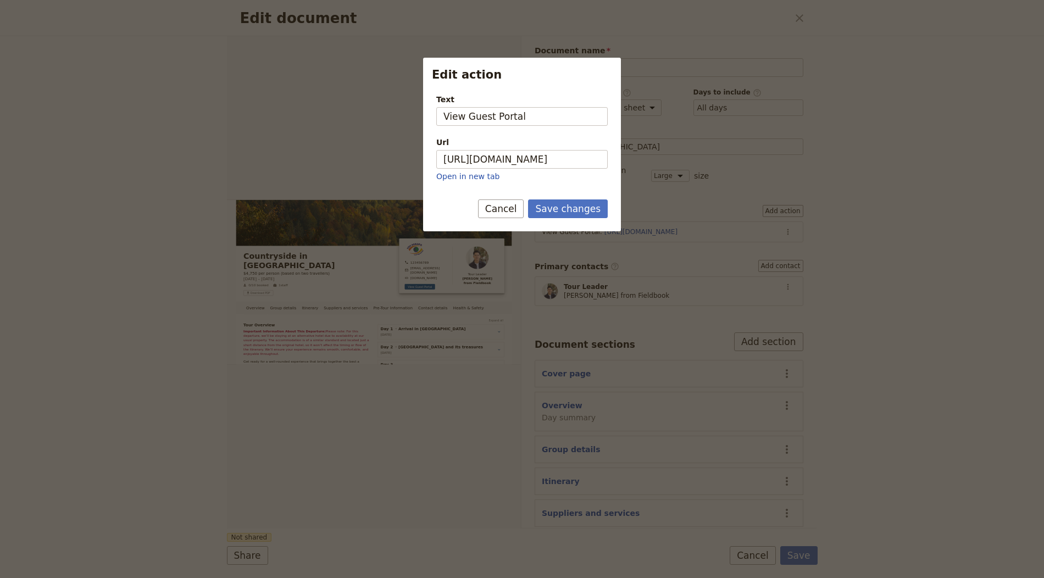
scroll to position [0, 0]
click at [582, 206] on button "Save changes" at bounding box center [568, 208] width 80 height 19
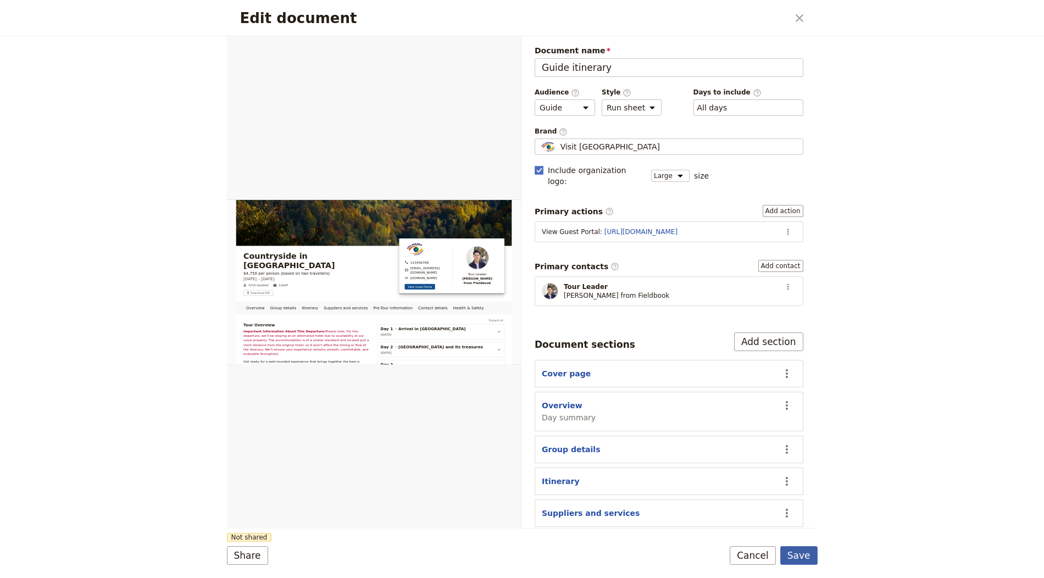
click at [809, 558] on button "Save" at bounding box center [798, 555] width 37 height 19
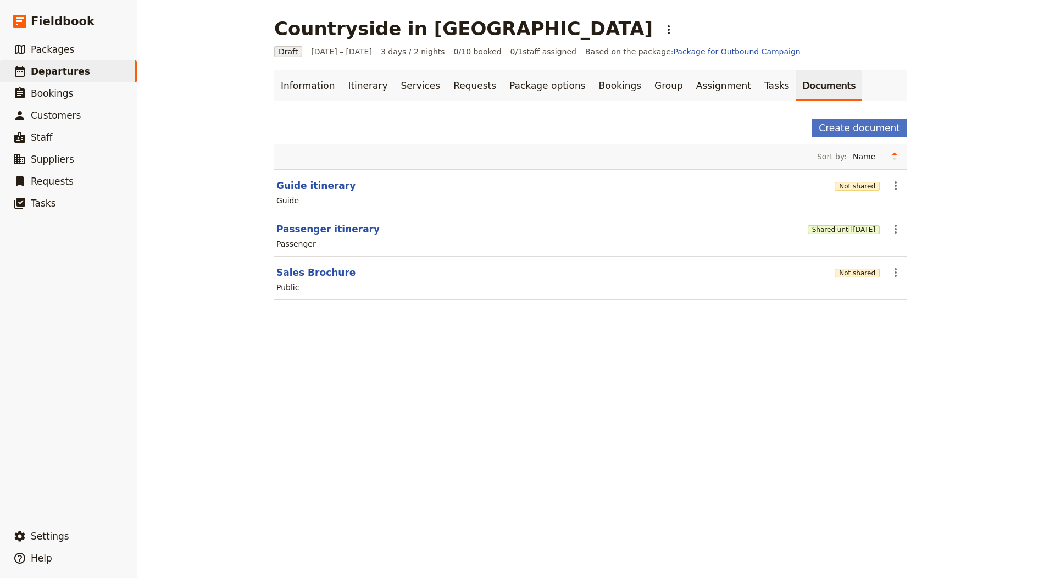
click at [317, 260] on section "Sales Brochure Not shared ​ Public" at bounding box center [590, 278] width 633 height 43
click at [317, 275] on button "Sales Brochure" at bounding box center [315, 272] width 79 height 13
select select "DEFAULT"
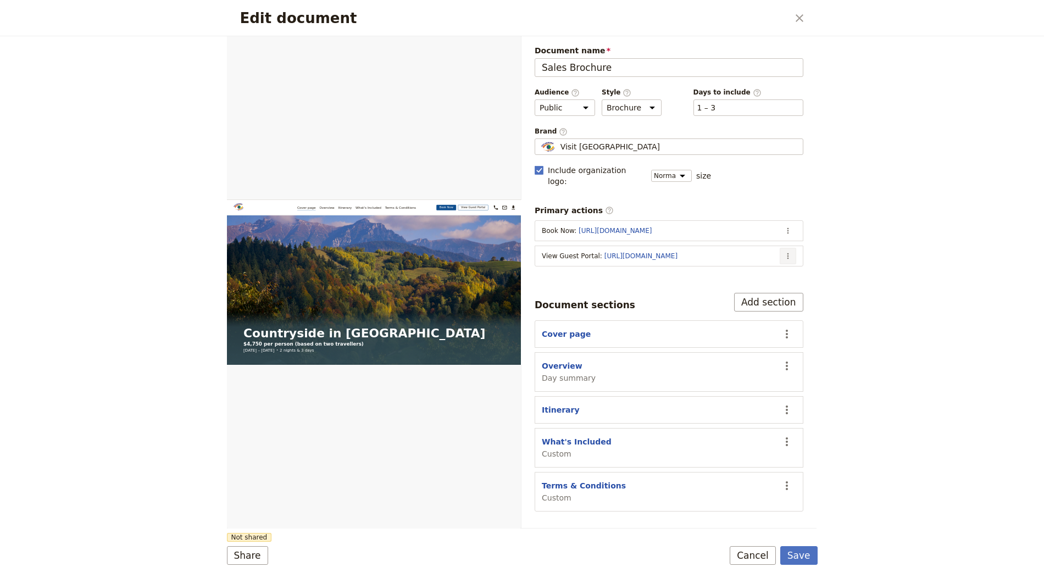
click at [787, 252] on icon "Actions" at bounding box center [787, 256] width 9 height 9
click at [760, 269] on span "Edit action" at bounding box center [744, 264] width 89 height 11
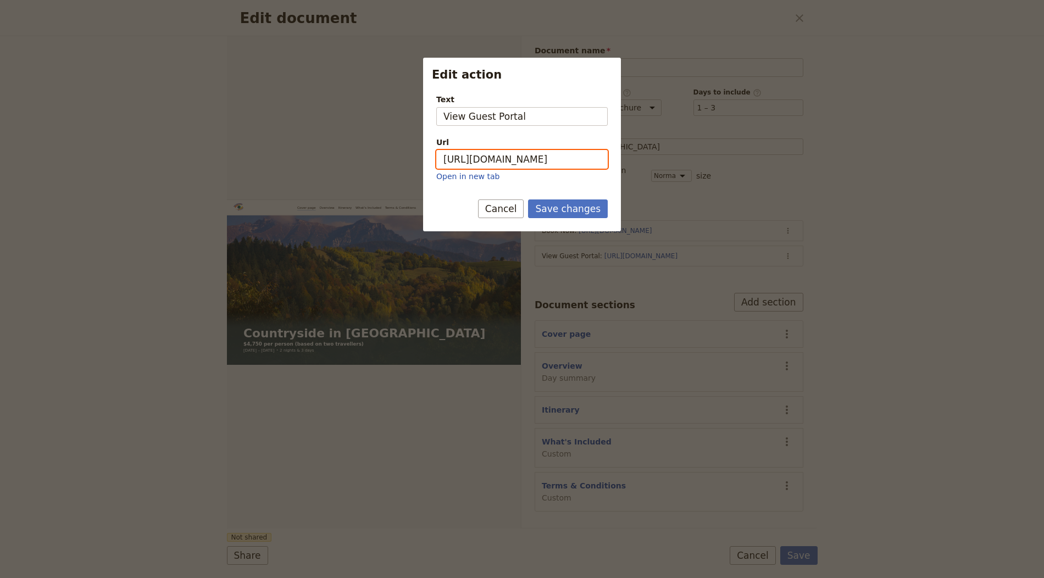
click at [541, 160] on input "https://trips.fieldbook.com/d/coYxxrjjr2Suc77Rj5lo4" at bounding box center [521, 159] width 171 height 19
paste input "LOBuS-2W0HW9xjK1wjbOR"
type input "https://trips.fieldbook.com/d/LOBuS-2W0HW9xjK1wjbOR"
click at [567, 215] on button "Save changes" at bounding box center [568, 208] width 80 height 19
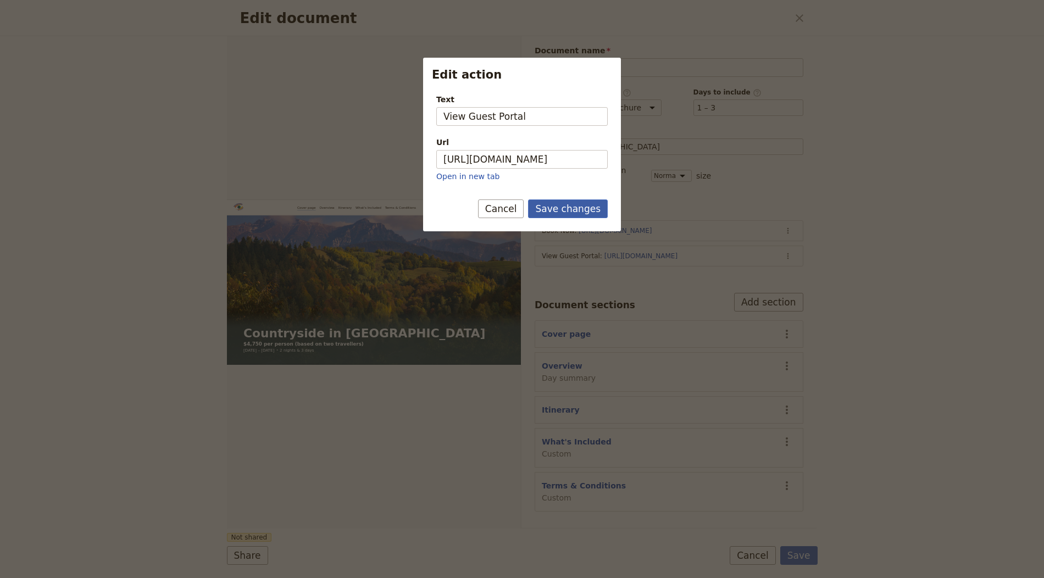
scroll to position [0, 0]
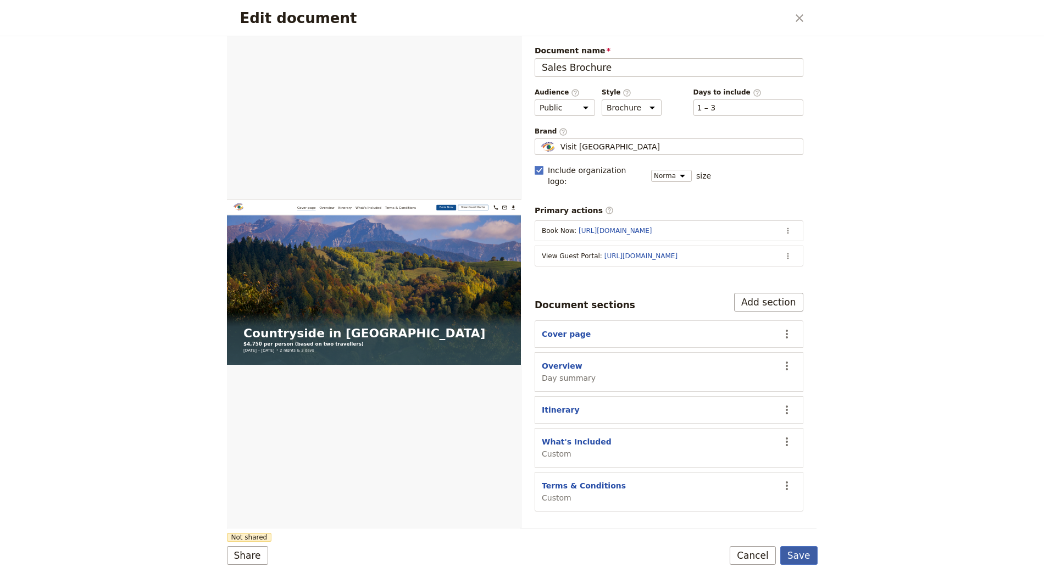
click at [800, 555] on button "Save" at bounding box center [798, 555] width 37 height 19
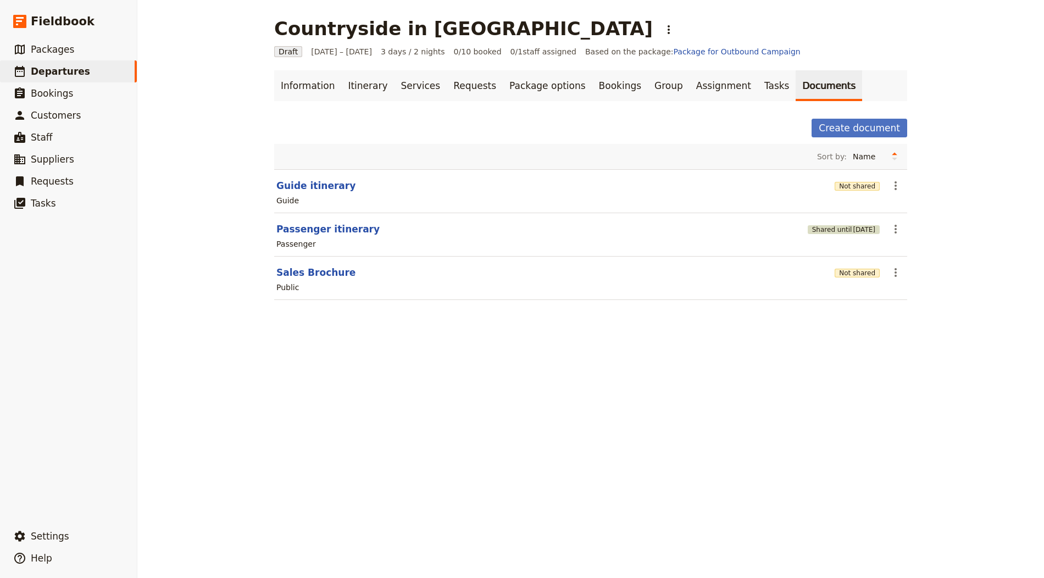
click at [855, 227] on span "[DATE]" at bounding box center [864, 229] width 23 height 9
click at [844, 182] on button "Not shared" at bounding box center [856, 186] width 45 height 9
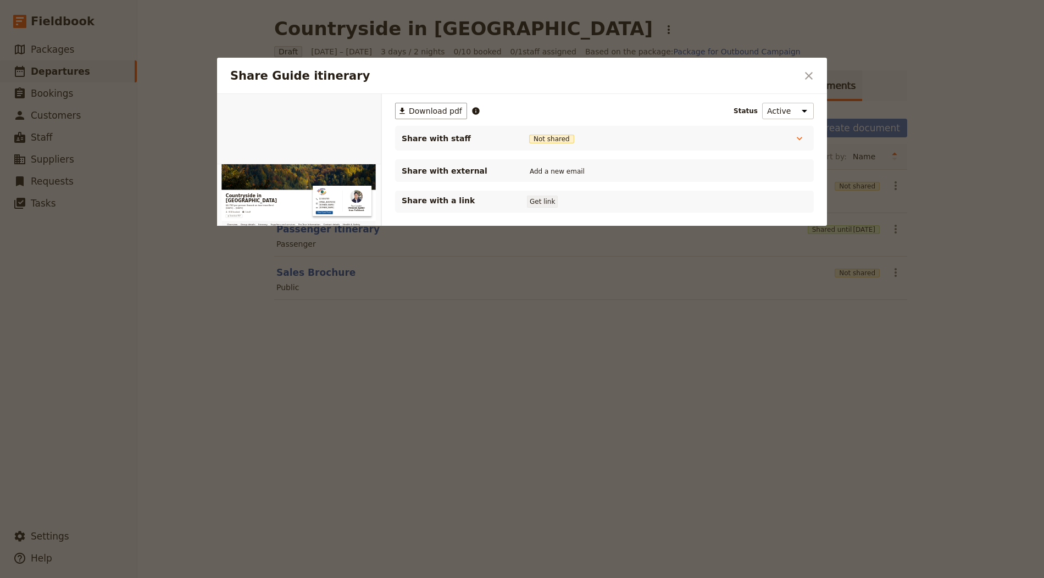
click at [547, 206] on button "Get link" at bounding box center [542, 202] width 31 height 12
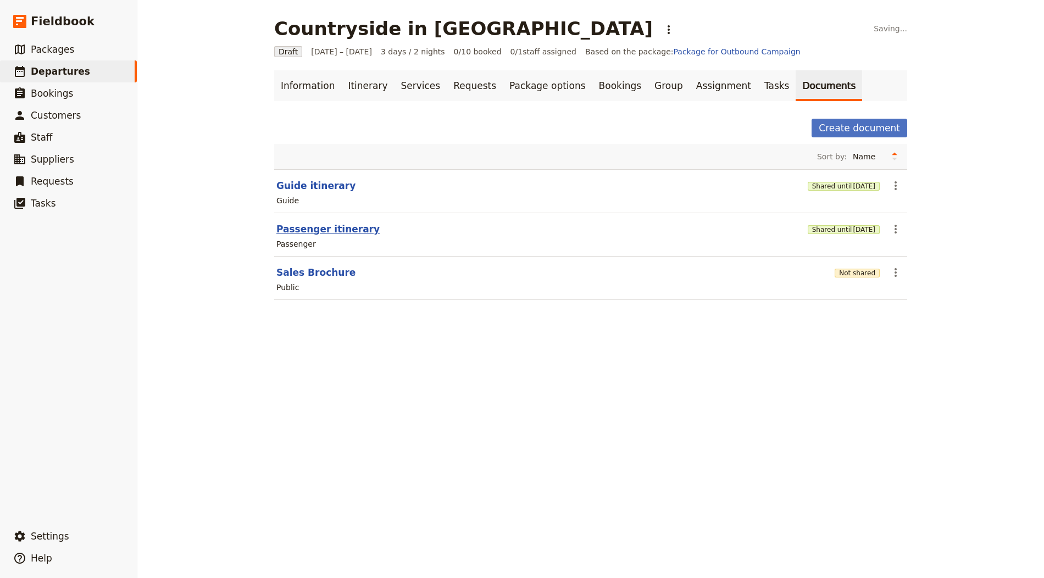
click at [315, 226] on button "Passenger itinerary" at bounding box center [327, 228] width 103 height 13
select select "PASSENGER"
select select "RUN_SHEET"
select select "LARGE"
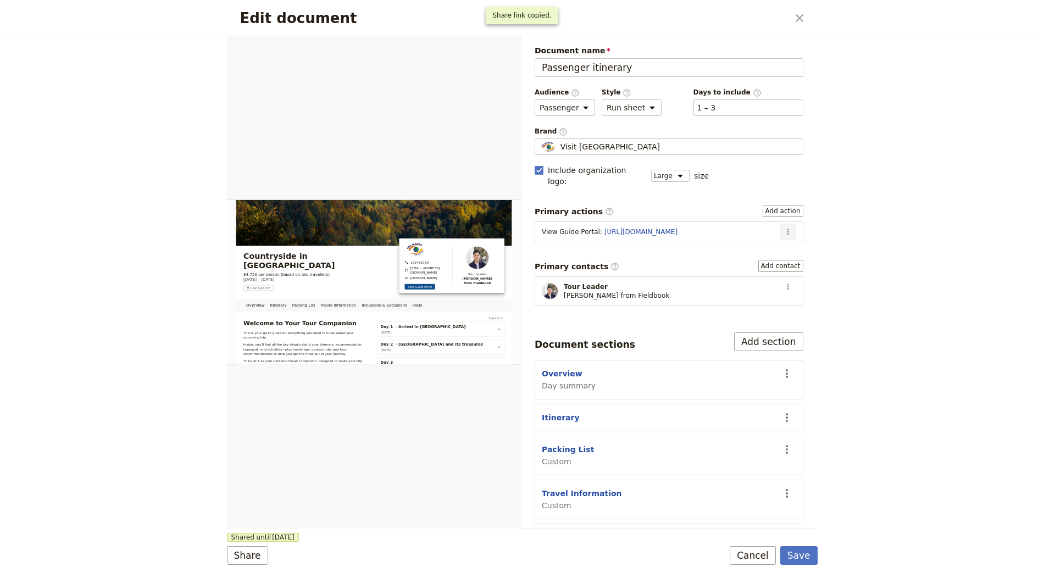
click at [790, 227] on icon "Actions" at bounding box center [787, 231] width 9 height 9
click at [775, 239] on span "Edit action" at bounding box center [760, 240] width 57 height 11
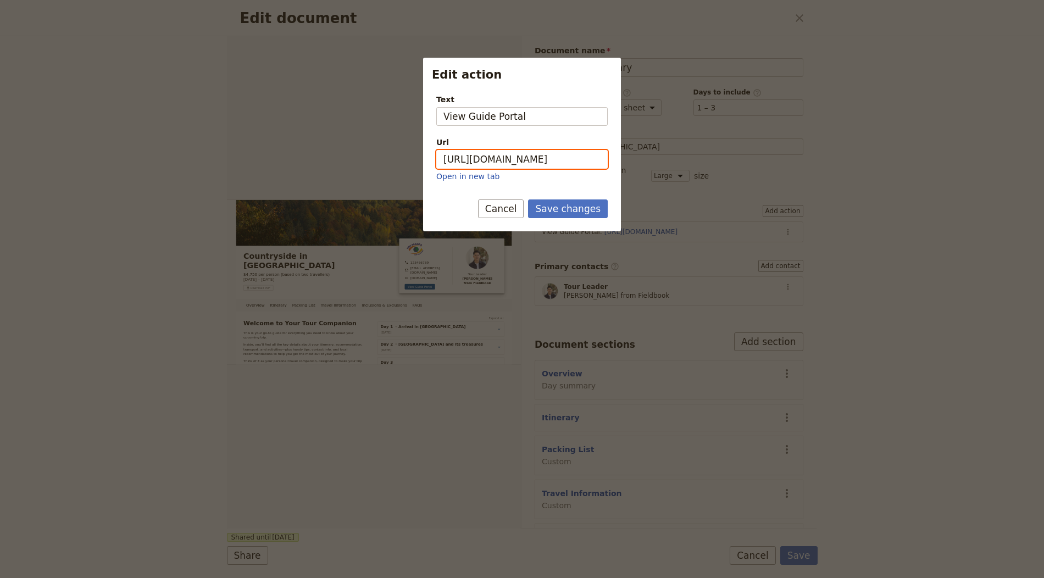
click at [562, 165] on input "https://trips.fieldbook.com/d/eza_azVVaUbAoup_rxZD2" at bounding box center [521, 159] width 171 height 19
paste input "bXHL3zoGa1fGa-to2-X5h"
type input "https://trips.fieldbook.com/d/bXHL3zoGa1fGa-to2-X5h"
click at [569, 215] on button "Save changes" at bounding box center [568, 208] width 80 height 19
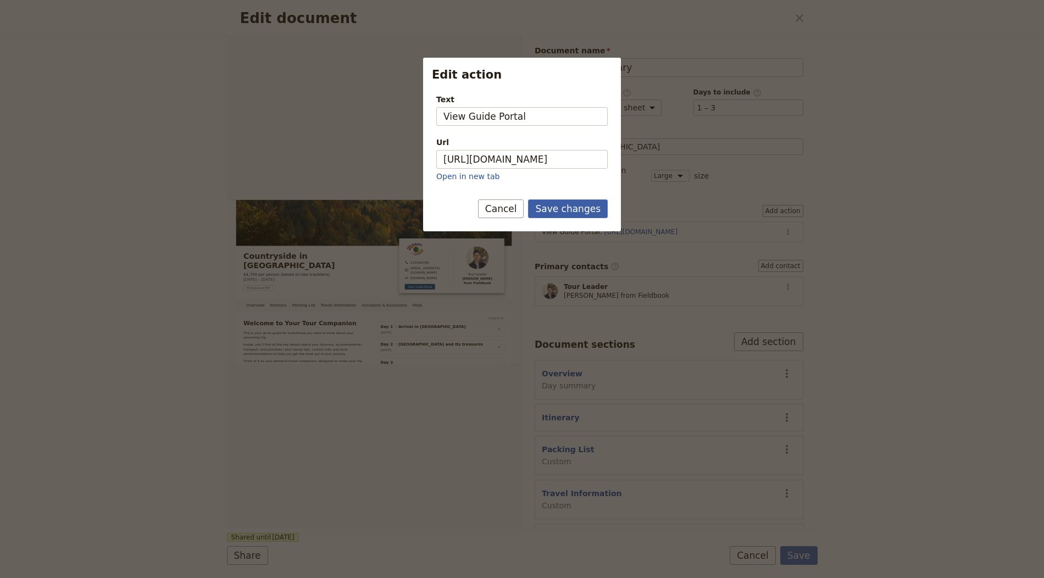
scroll to position [0, 0]
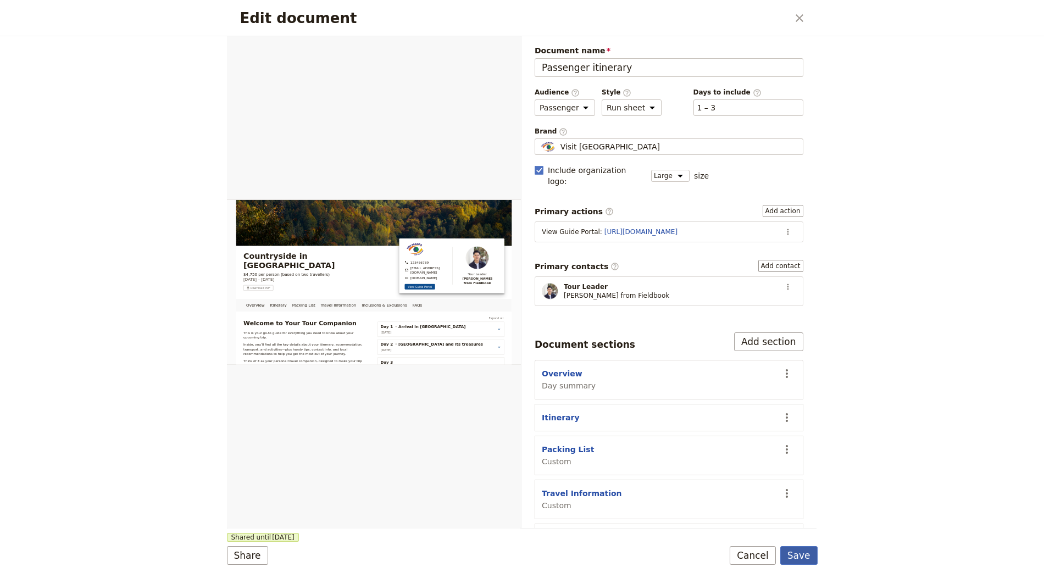
click at [803, 547] on button "Save" at bounding box center [798, 555] width 37 height 19
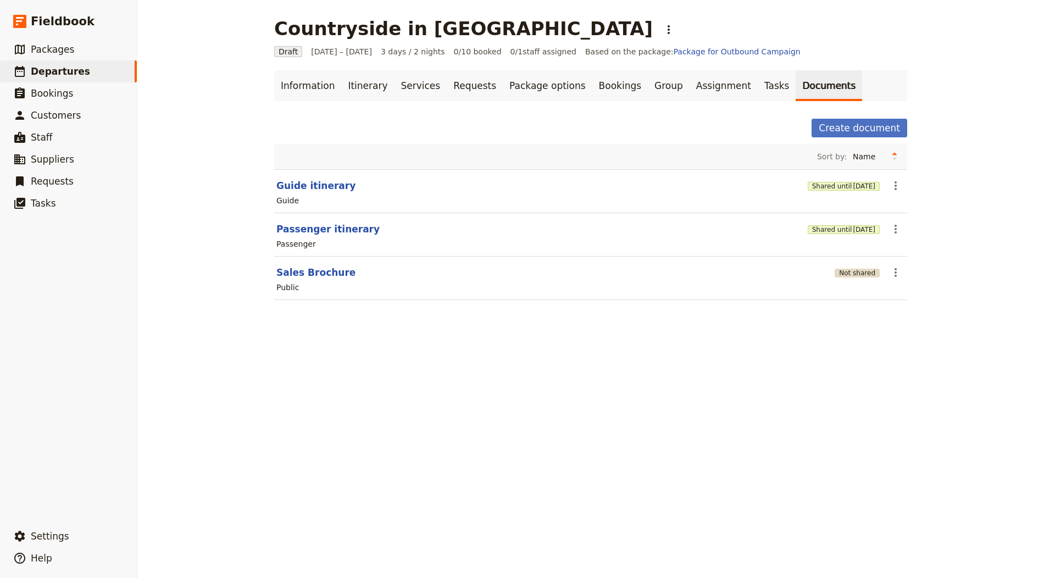
click at [851, 269] on button "Not shared" at bounding box center [856, 273] width 45 height 9
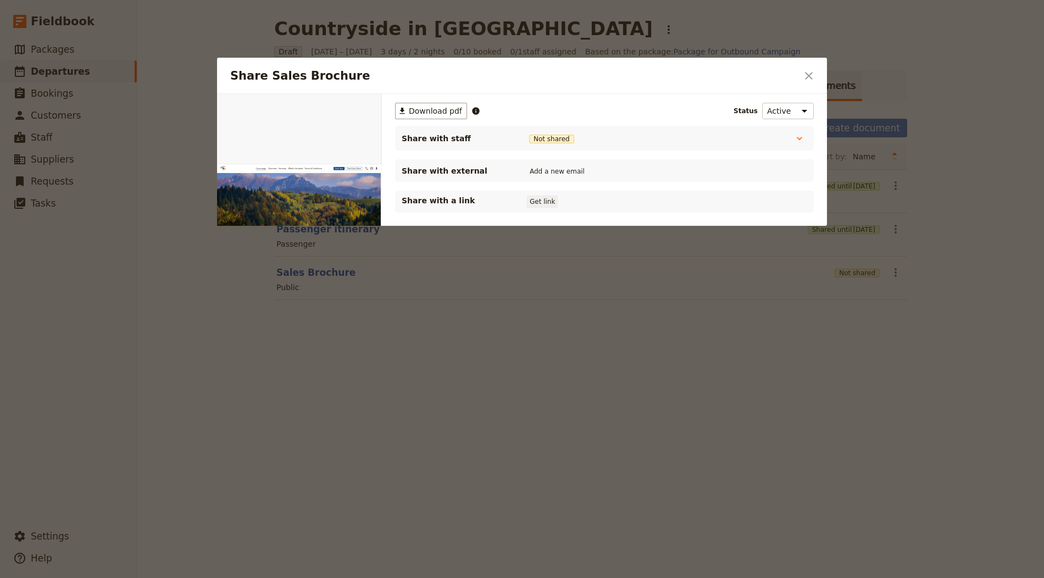
click at [535, 198] on button "Get link" at bounding box center [542, 202] width 31 height 12
click at [904, 186] on div at bounding box center [522, 289] width 1044 height 578
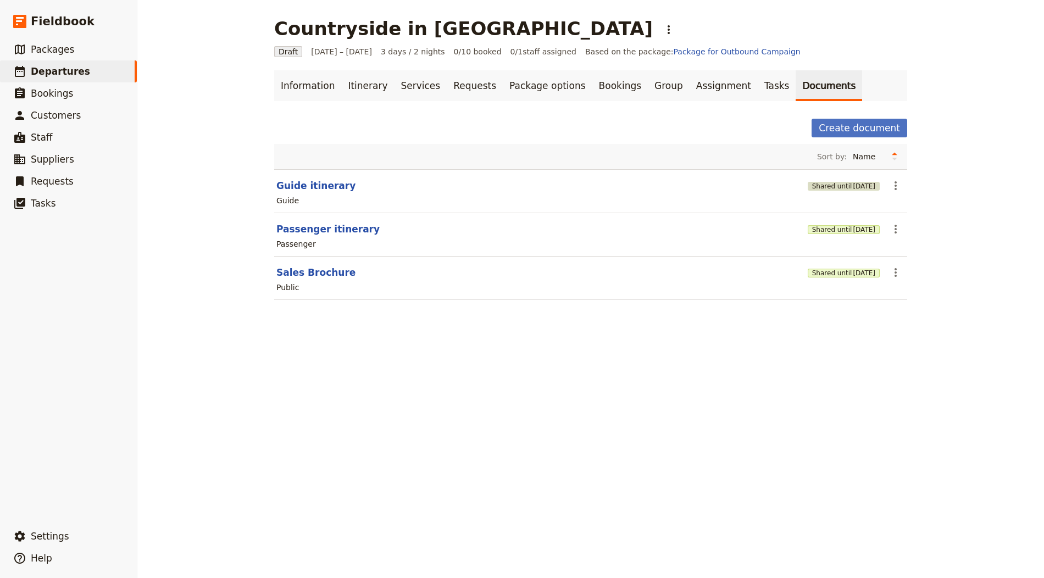
click at [853, 186] on span "[DATE]" at bounding box center [864, 186] width 23 height 9
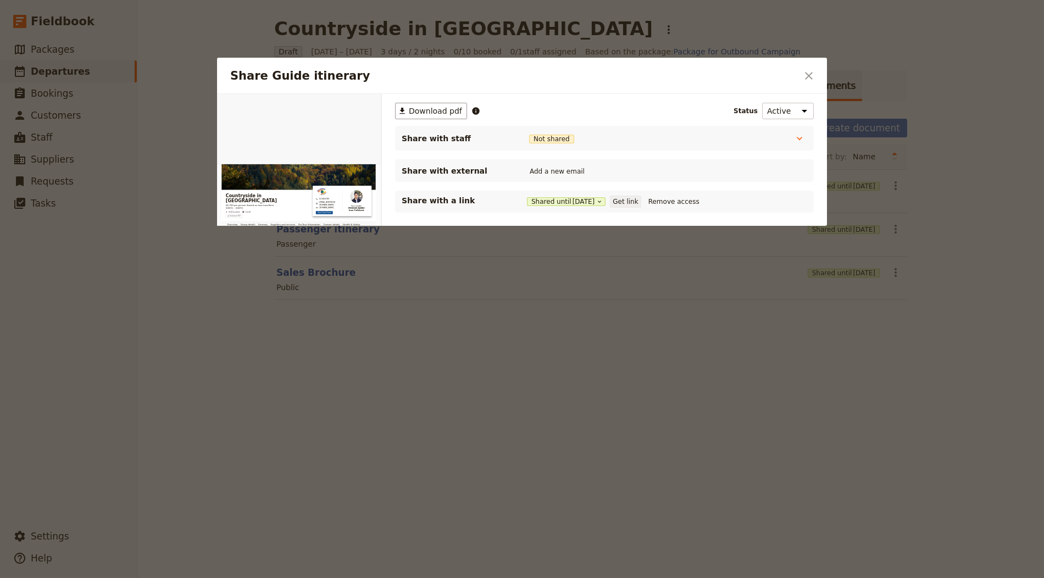
click at [633, 199] on button "Get link" at bounding box center [625, 202] width 31 height 12
click at [798, 72] on div "Share Guide itinerary ​" at bounding box center [522, 76] width 610 height 36
click at [804, 72] on icon "Close dialog" at bounding box center [808, 75] width 13 height 13
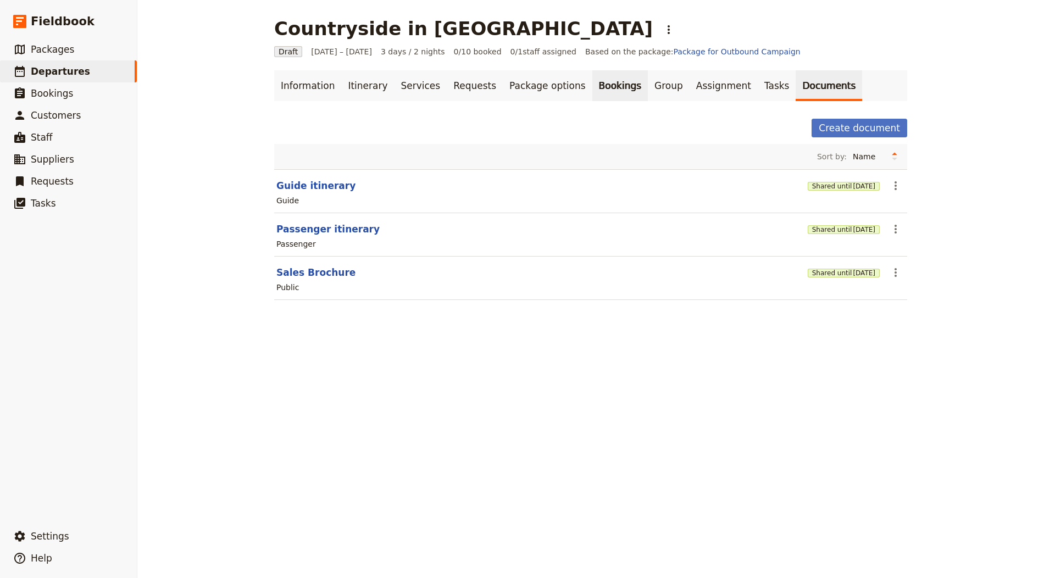
click at [592, 80] on link "Bookings" at bounding box center [619, 85] width 55 height 31
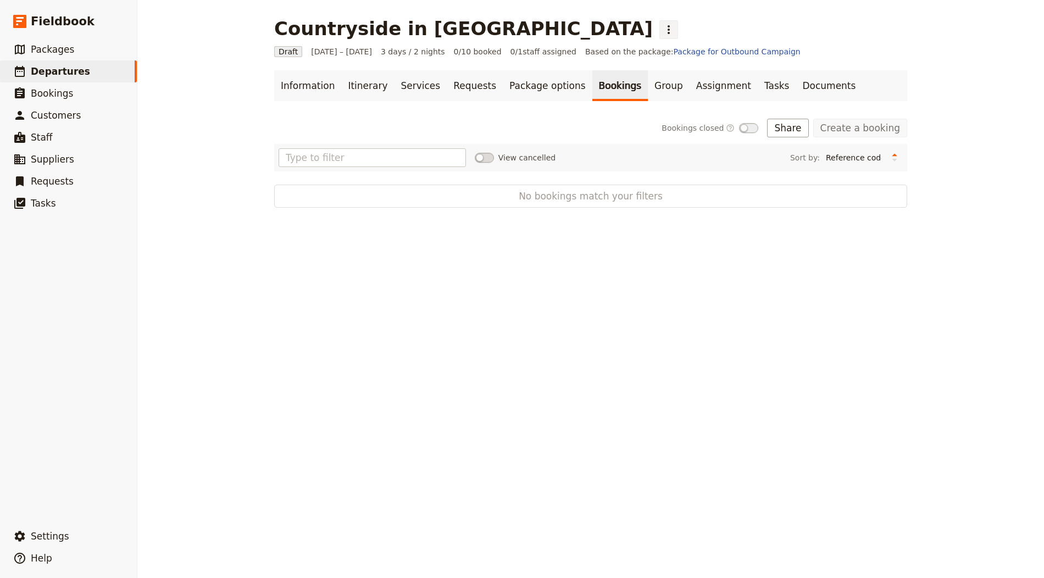
click at [662, 23] on icon "Actions" at bounding box center [668, 29] width 13 height 13
click at [553, 86] on span "Schedule departure" at bounding box center [559, 87] width 76 height 11
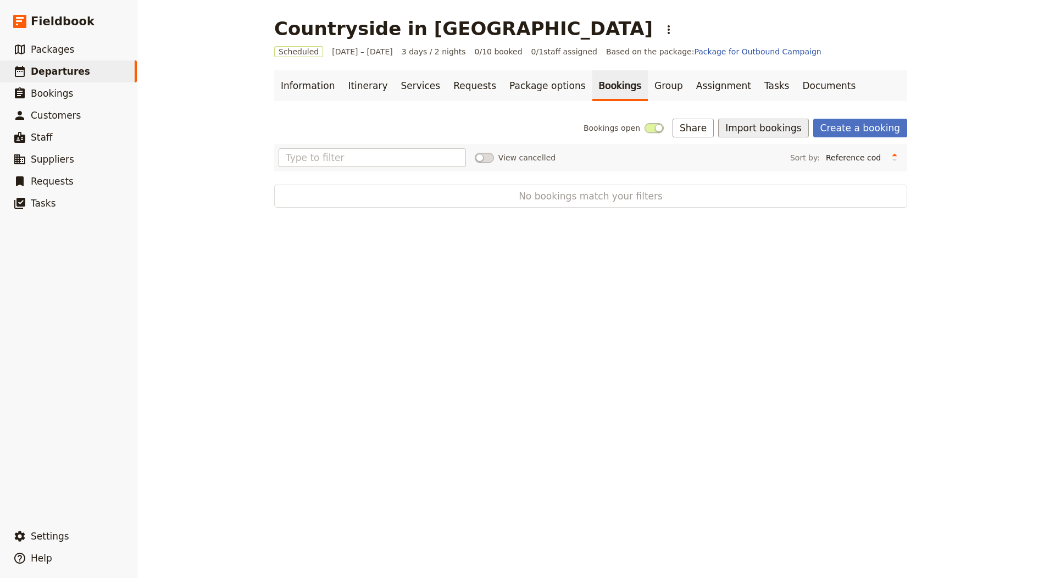
click at [783, 131] on button "Import bookings" at bounding box center [763, 128] width 90 height 19
click at [776, 147] on span "Import Bookings" at bounding box center [770, 151] width 63 height 11
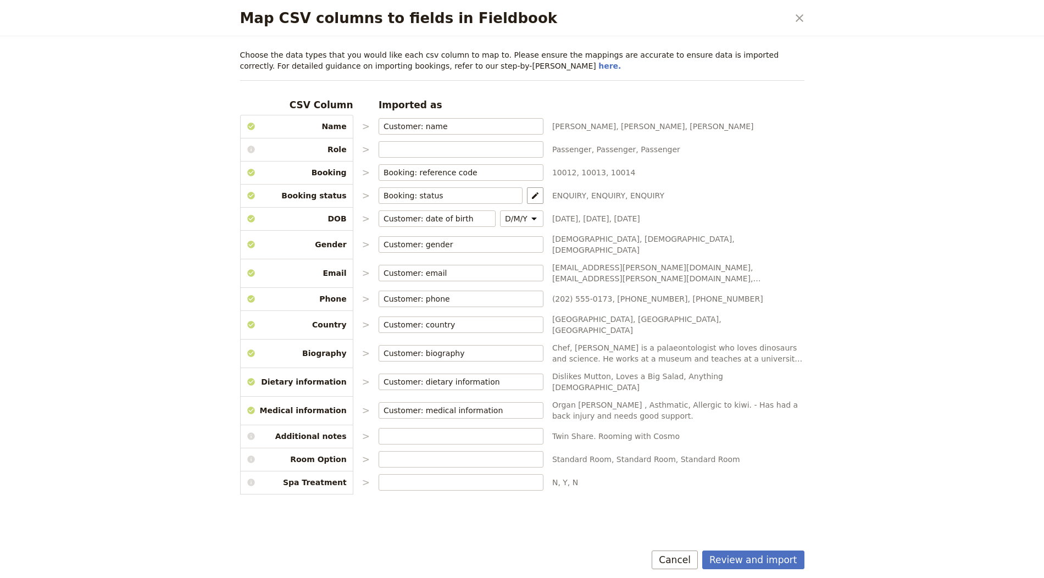
click at [798, 547] on div "Review and import Cancel" at bounding box center [522, 562] width 590 height 32
click at [791, 554] on button "Review and import" at bounding box center [753, 559] width 102 height 19
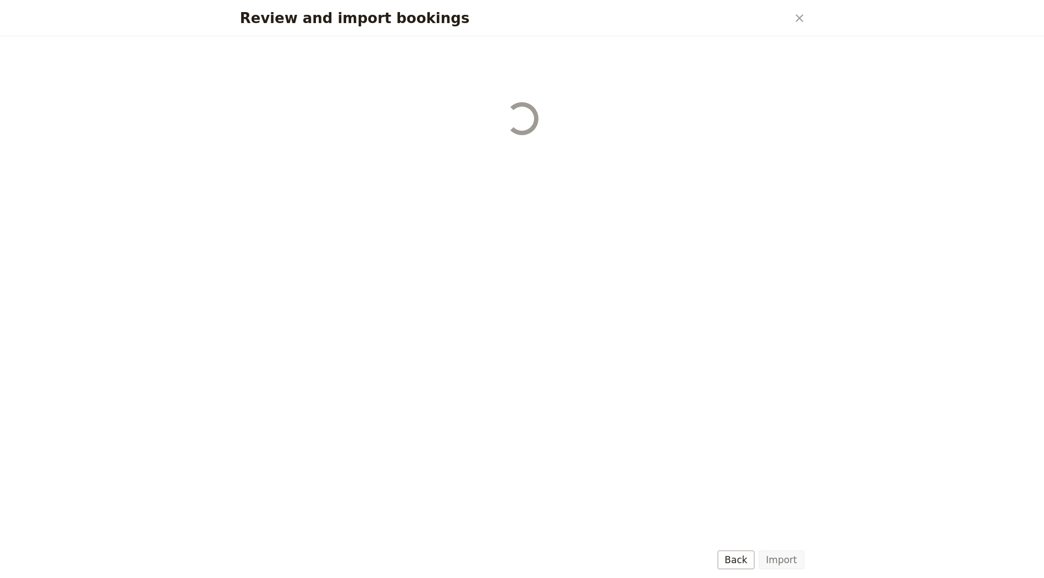
select select "655d56b39948720cb8e55355"
select select "655d57ca9948720cb8e553ec"
select select "655d57fa9948720cb8e553f3"
select select "655d58079948720cb8e553fa"
select select "655d584c9948720cb8e55401"
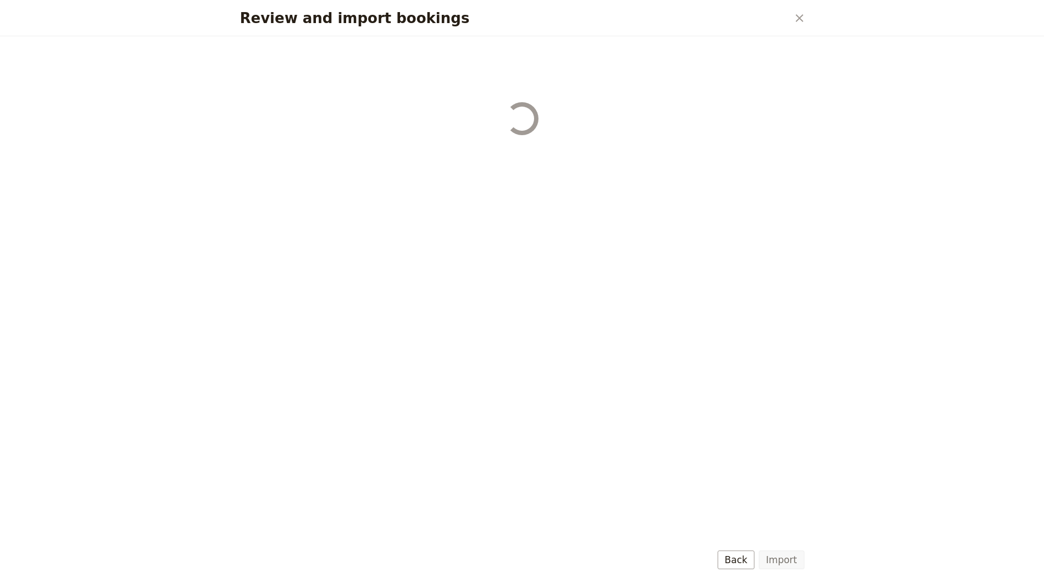
select select "655d58679948720cb8e5540d"
select select "650e6b6659641ed5ee156647"
select select "650e6b4b59641ed5ee156605"
select select "650e2104408bbede5b0c60fd"
select select "650e1d73408bbede5b0c60a6"
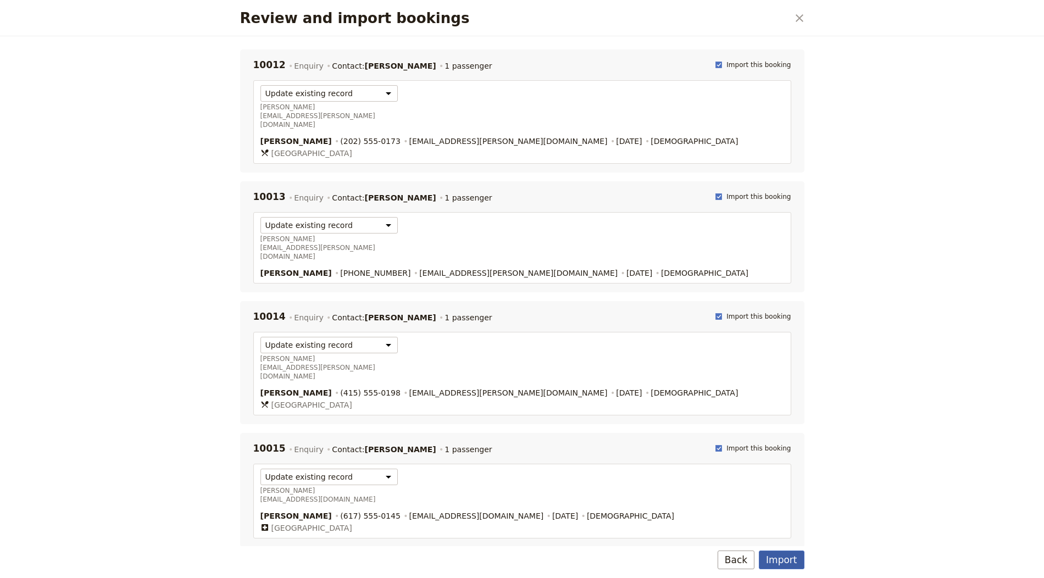
click at [796, 561] on button "Import" at bounding box center [781, 559] width 45 height 19
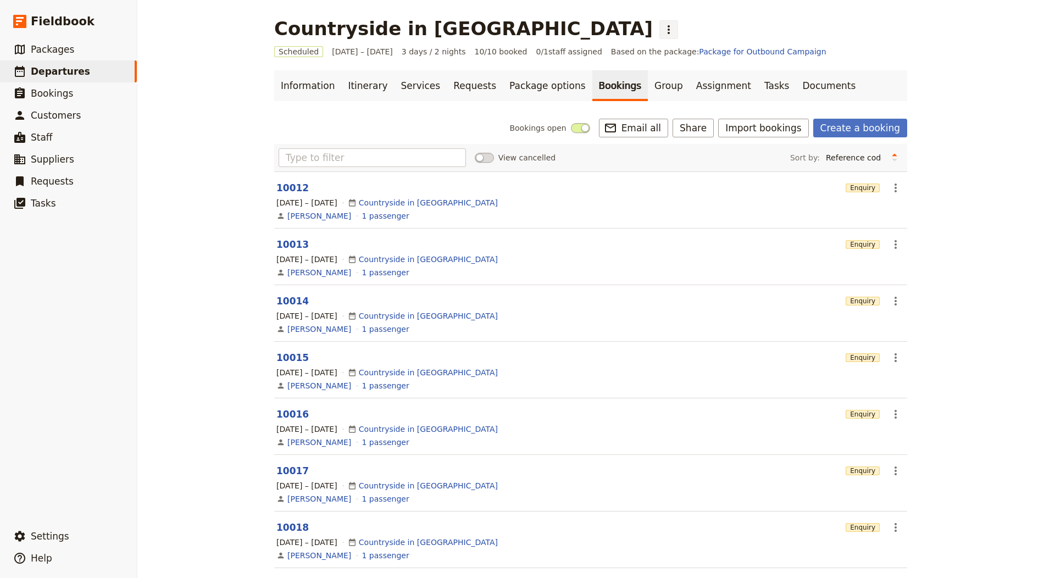
click at [662, 34] on icon "Actions" at bounding box center [668, 29] width 13 height 13
click at [565, 53] on span "Clone this departure" at bounding box center [560, 53] width 79 height 11
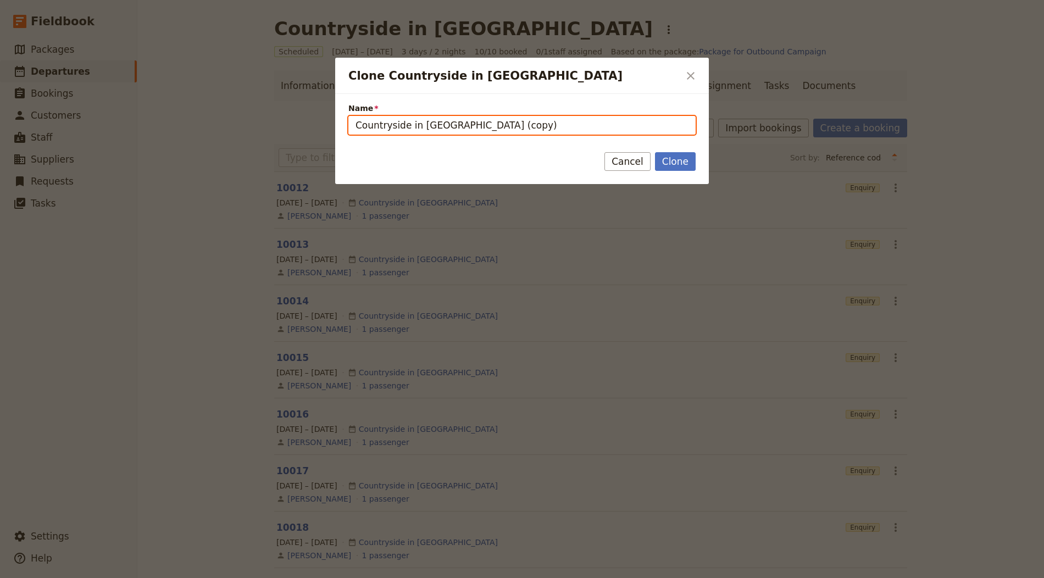
click at [459, 121] on input "Countryside in [GEOGRAPHIC_DATA] (copy)" at bounding box center [521, 125] width 347 height 19
paste input "Elite [GEOGRAPHIC_DATA] 2025 – Tours Map"
click at [440, 127] on input "Elite [GEOGRAPHIC_DATA] 2025 – Tours Map" at bounding box center [521, 125] width 347 height 19
type input "Elite [GEOGRAPHIC_DATA]"
click at [655, 152] on button "Clone" at bounding box center [675, 161] width 41 height 19
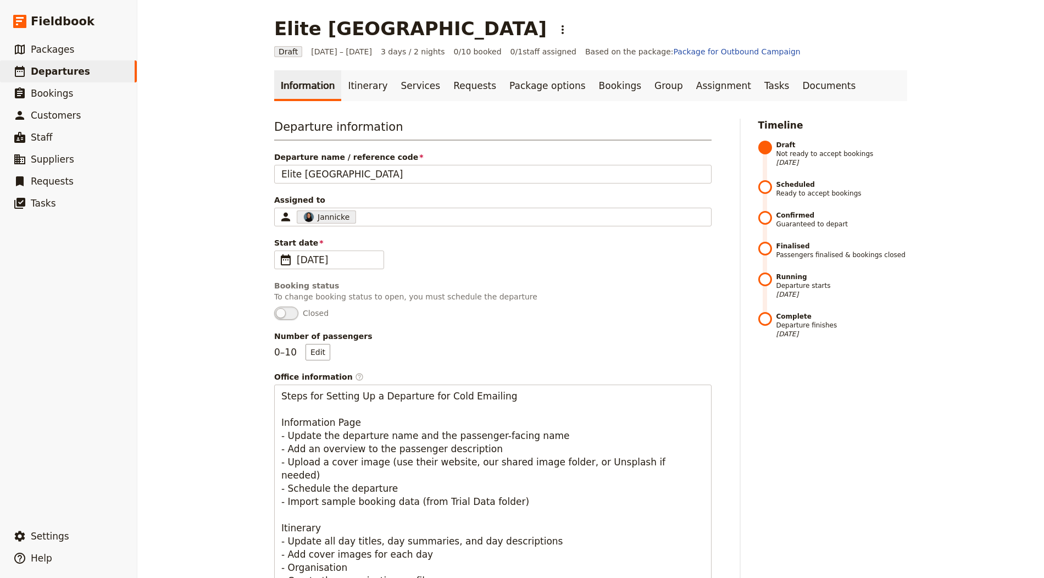
click at [363, 185] on div "Departure information Departure name / reference code Elite Morocco Assigned to…" at bounding box center [492, 421] width 437 height 605
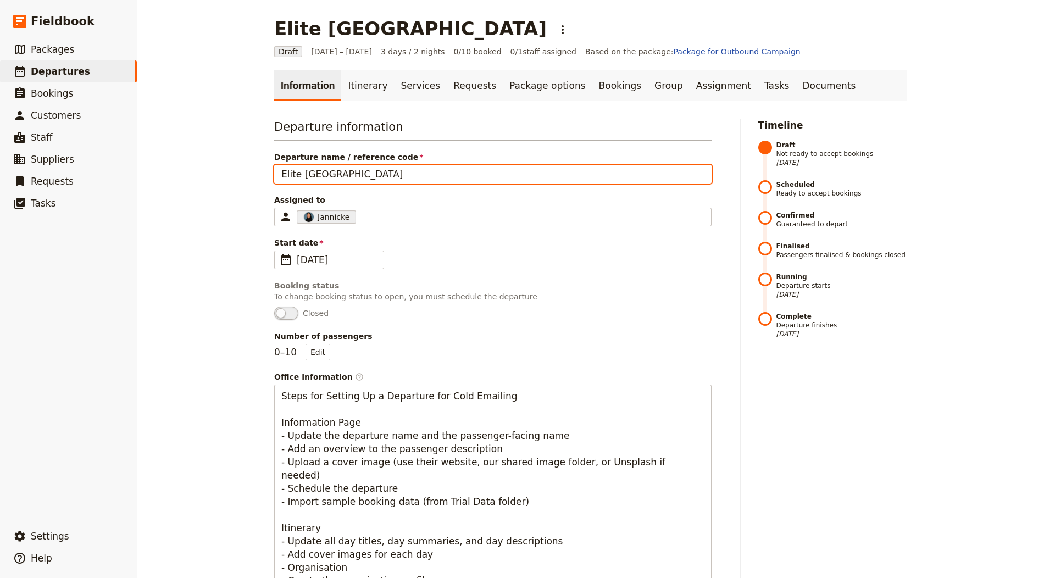
click at [364, 176] on input "Elite [GEOGRAPHIC_DATA]" at bounding box center [492, 174] width 437 height 19
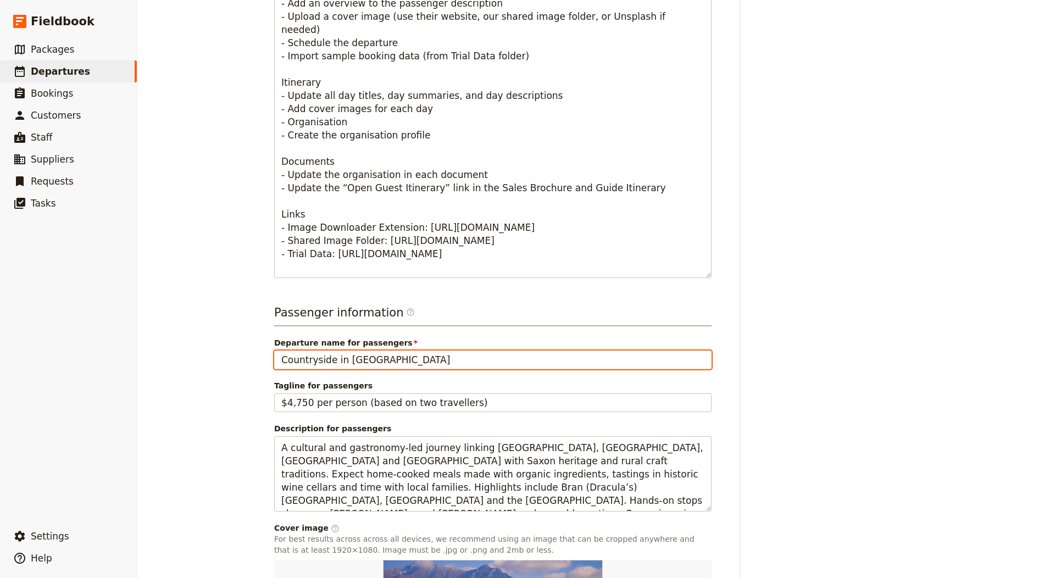
click at [338, 355] on input "Countryside in [GEOGRAPHIC_DATA]" at bounding box center [492, 359] width 437 height 19
paste input "Elite [GEOGRAPHIC_DATA]"
type input "Elite [GEOGRAPHIC_DATA]"
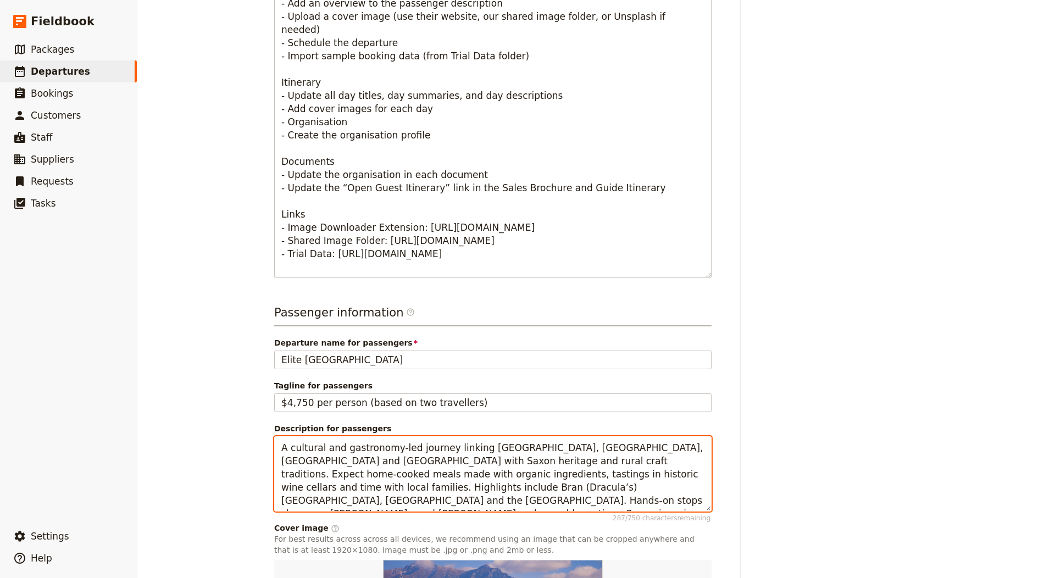
click at [398, 493] on textarea "A cultural and gastronomy-led journey linking [GEOGRAPHIC_DATA], [GEOGRAPHIC_DA…" at bounding box center [492, 473] width 437 height 75
paste textarea "Overview page showing 2025 [GEOGRAPHIC_DATA] tour mapping and themes (routes, h…"
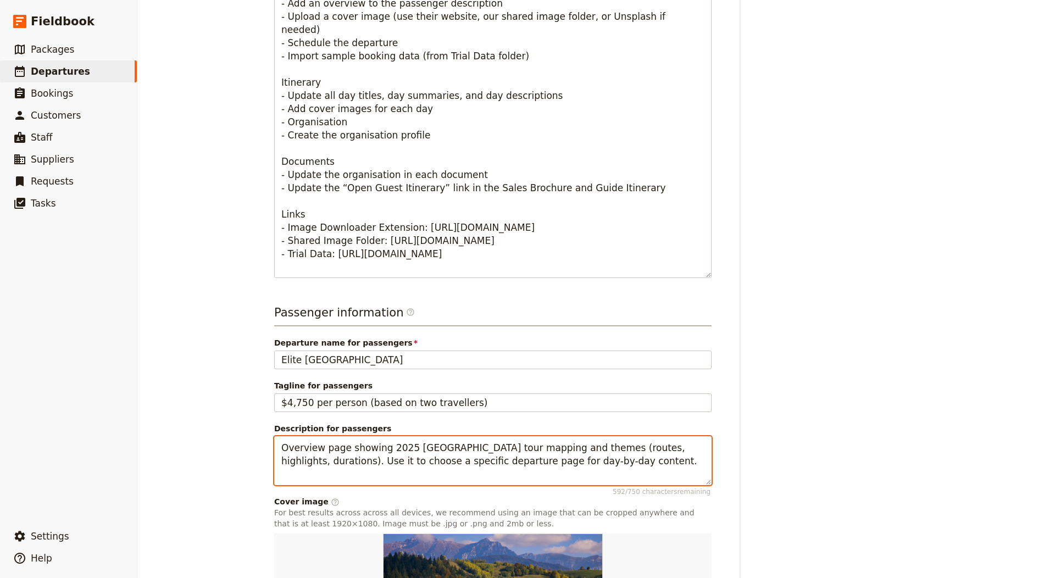
type textarea "Overview page showing 2025 [GEOGRAPHIC_DATA] tour mapping and themes (routes, h…"
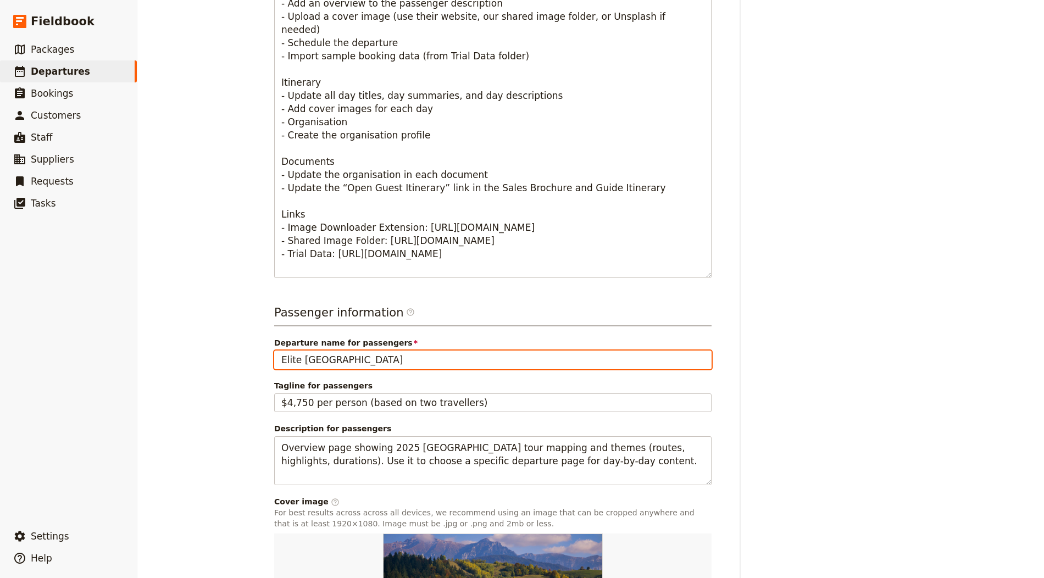
click at [350, 363] on input "Elite [GEOGRAPHIC_DATA]" at bounding box center [492, 359] width 437 height 19
paste input "Kasbahs route 9 days from [GEOGRAPHIC_DATA] (without flights)"
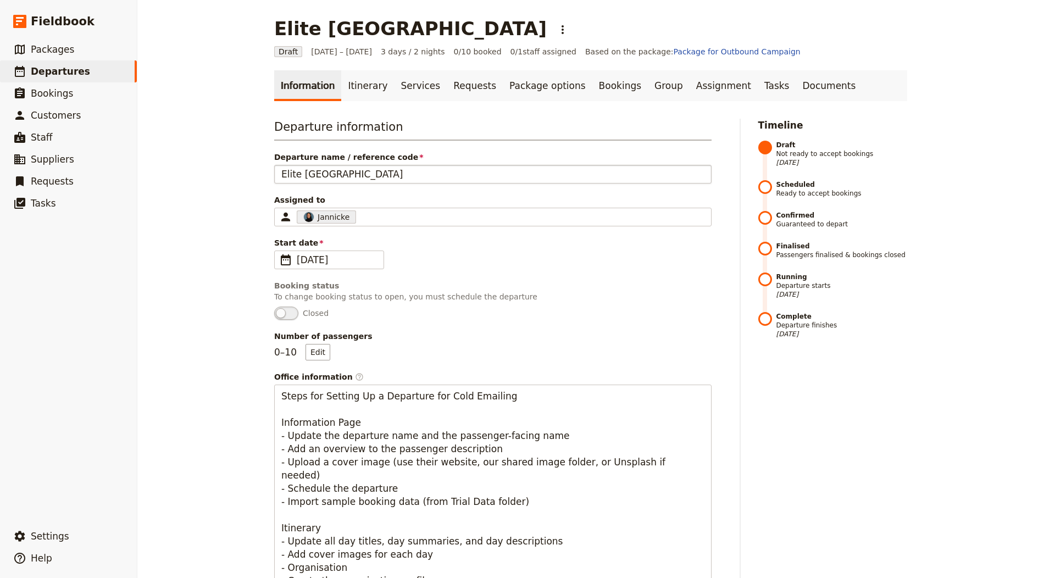
type input "Kasbahs route 9 days from [GEOGRAPHIC_DATA] (without flights)"
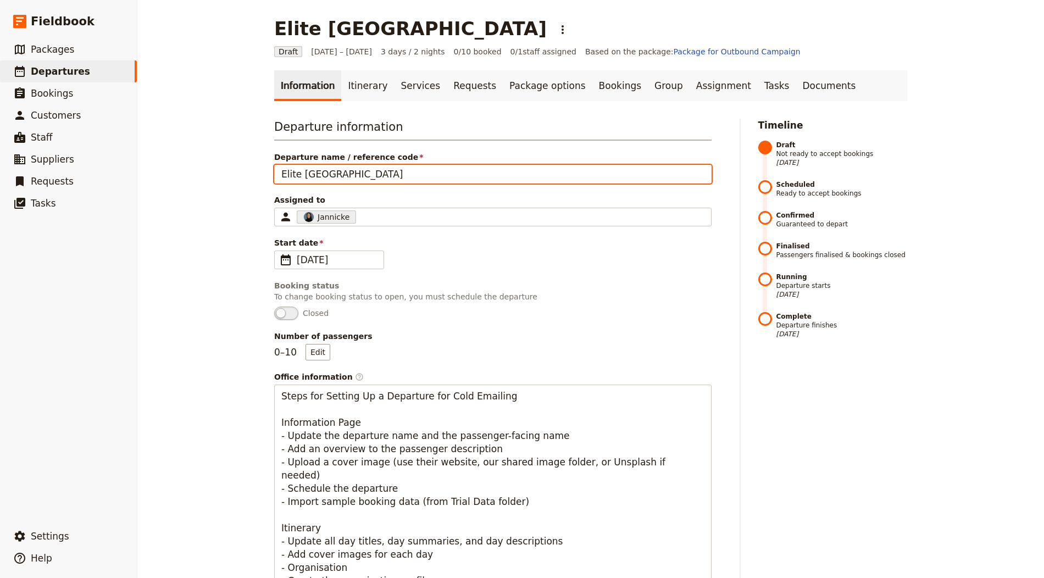
click at [322, 172] on input "Elite [GEOGRAPHIC_DATA]" at bounding box center [492, 174] width 437 height 19
paste input "Kasbahs route 9 days from [GEOGRAPHIC_DATA] (without flights)"
drag, startPoint x: 427, startPoint y: 176, endPoint x: 545, endPoint y: 174, distance: 118.7
click at [545, 174] on input "Kasbahs route 9 days from [GEOGRAPHIC_DATA] (without flights)" at bounding box center [492, 174] width 437 height 19
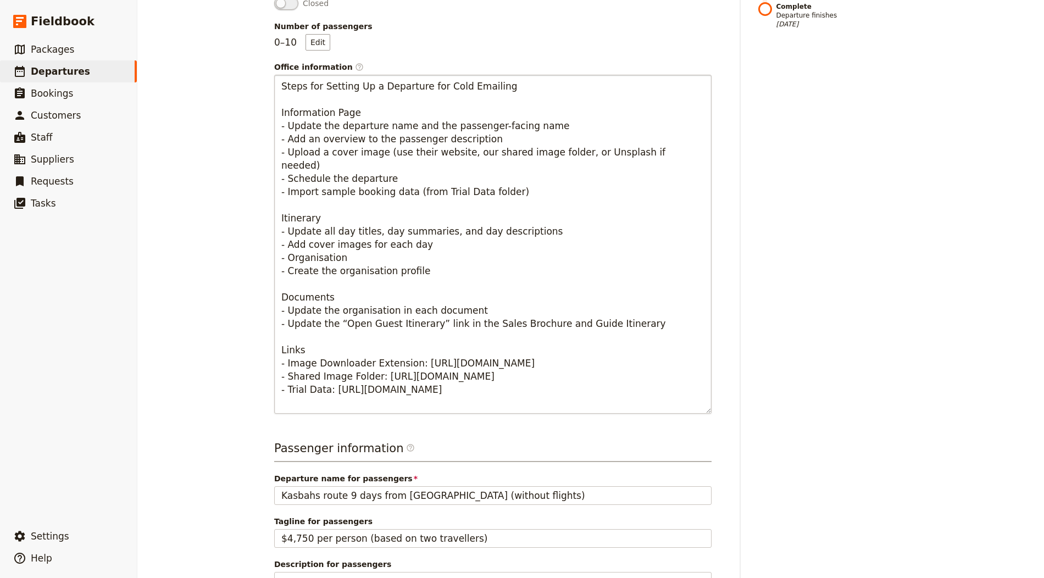
scroll to position [341, 0]
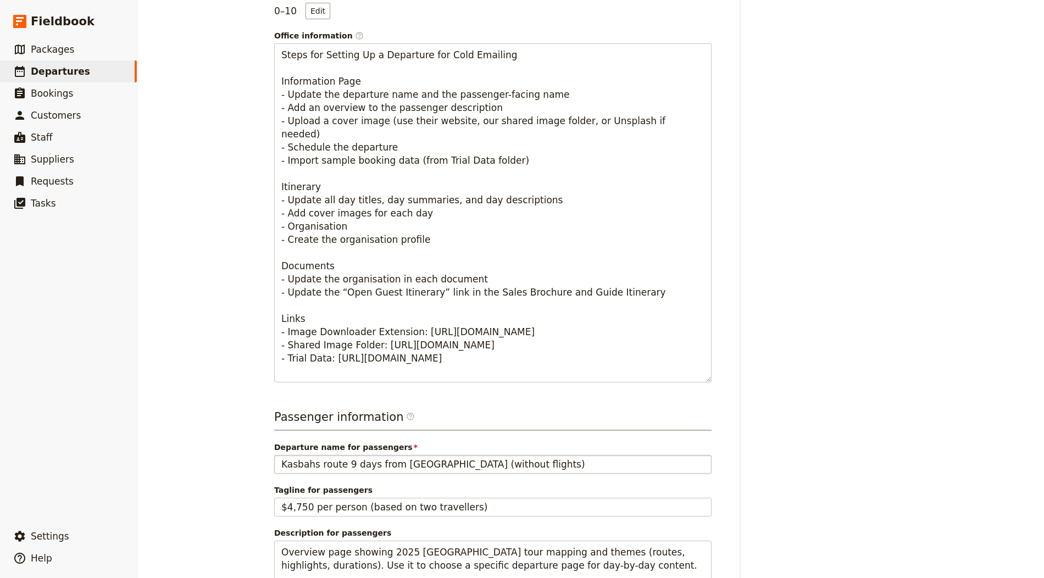
type input "Kasbahs route 9 days from [GEOGRAPHIC_DATA]"
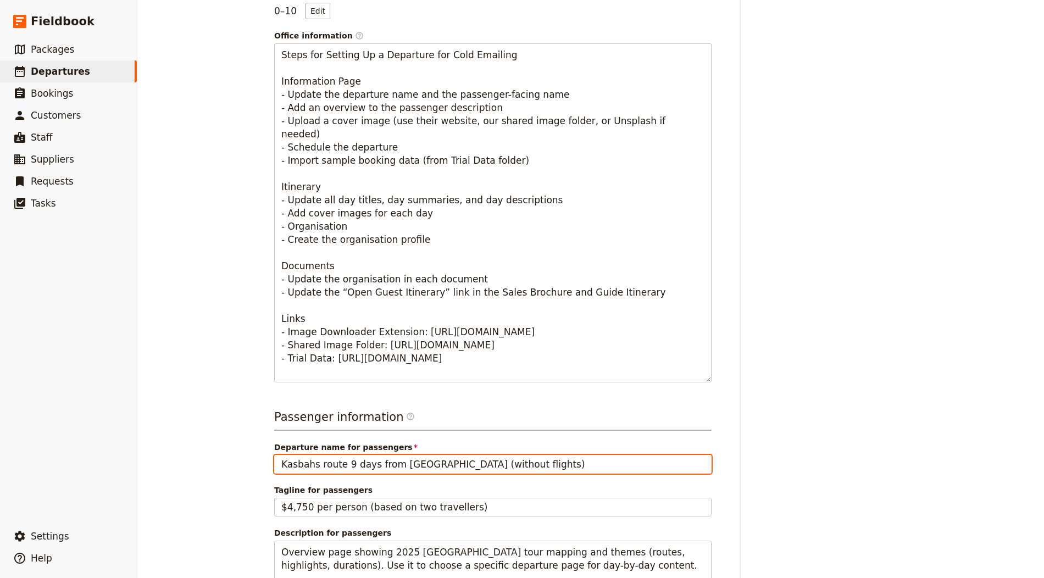
drag, startPoint x: 429, startPoint y: 465, endPoint x: 559, endPoint y: 451, distance: 130.9
click at [549, 451] on div "Departure name for passengers [GEOGRAPHIC_DATA] route 9 days from [GEOGRAPHIC_D…" at bounding box center [492, 458] width 437 height 32
type input "Kasbahs route 9 days from [GEOGRAPHIC_DATA]"
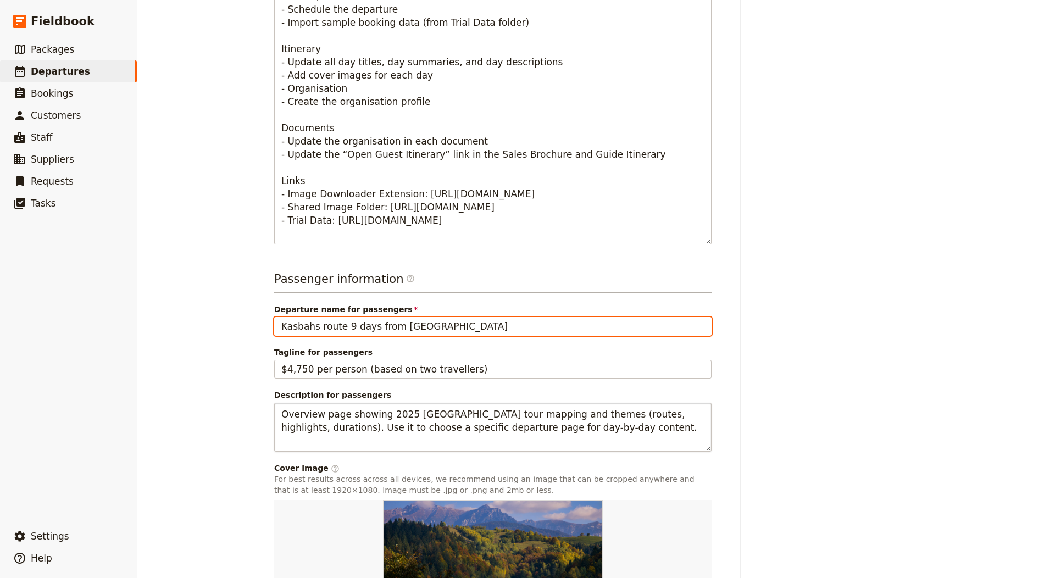
scroll to position [567, 0]
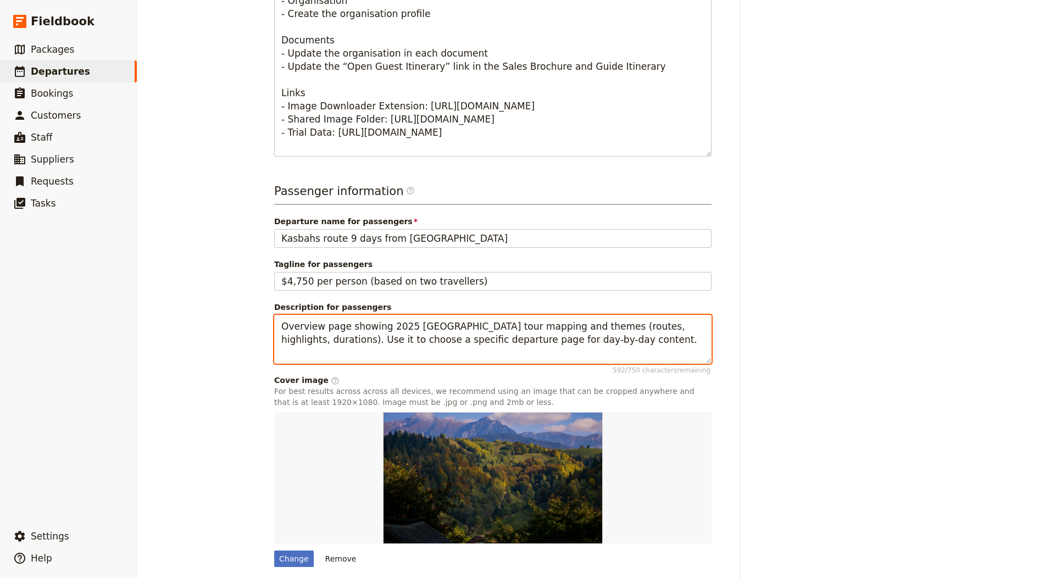
click at [382, 343] on textarea "Overview page showing 2025 [GEOGRAPHIC_DATA] tour mapping and themes (routes, h…" at bounding box center [492, 339] width 437 height 49
paste textarea "Nine-day circuit on Morocco’s classic Kasbahs & [GEOGRAPHIC_DATA][PERSON_NAME] …"
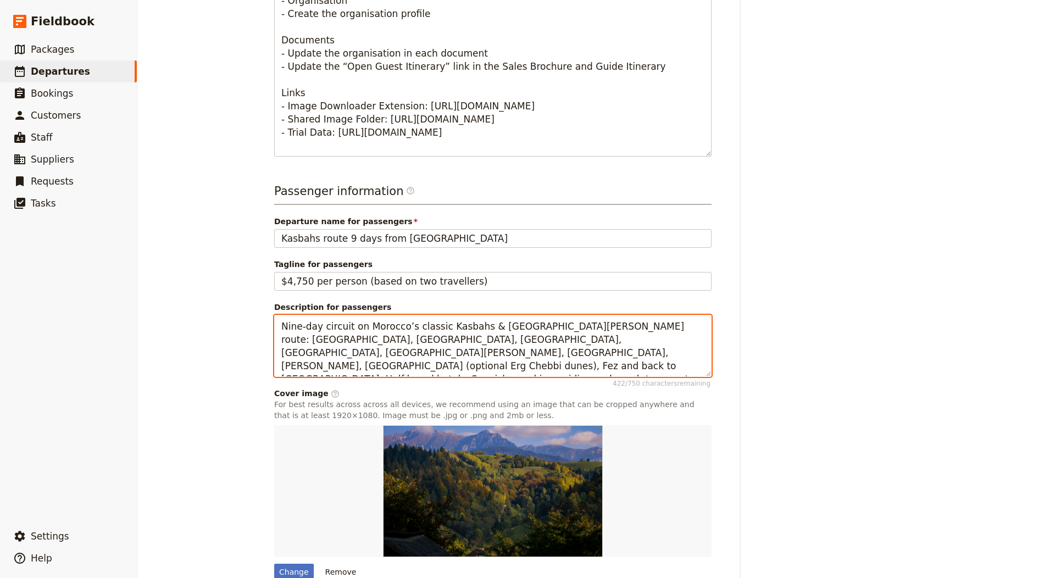
scroll to position [619, 0]
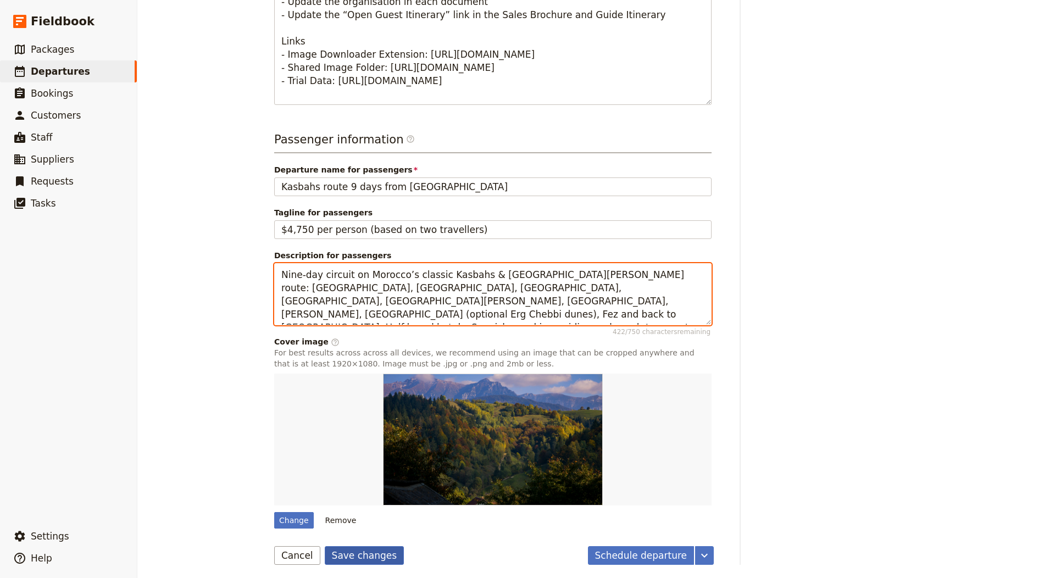
type textarea "Nine-day circuit on Morocco’s classic Kasbahs & [GEOGRAPHIC_DATA][PERSON_NAME] …"
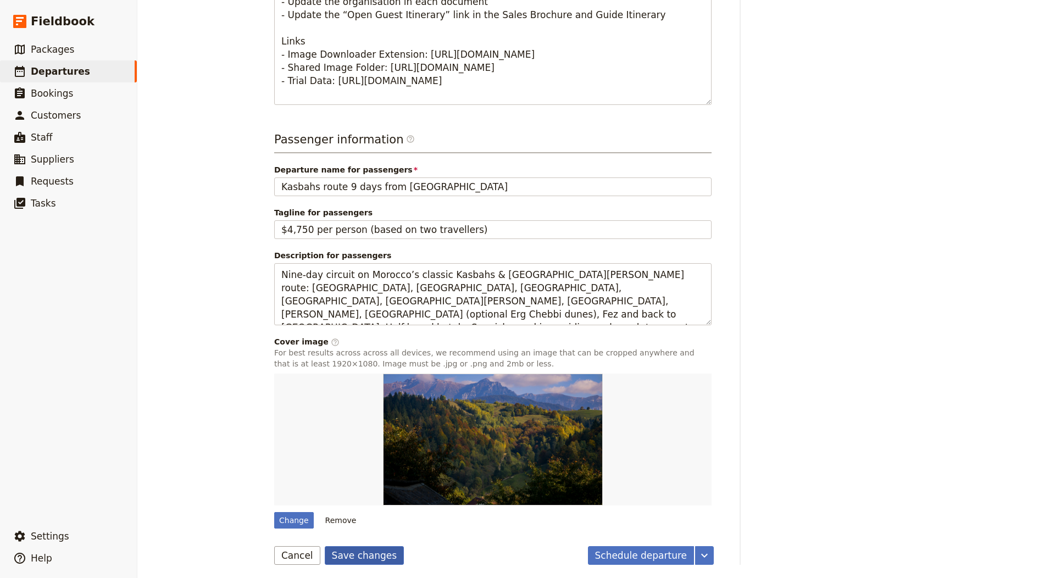
click at [377, 548] on button "Save changes" at bounding box center [365, 555] width 80 height 19
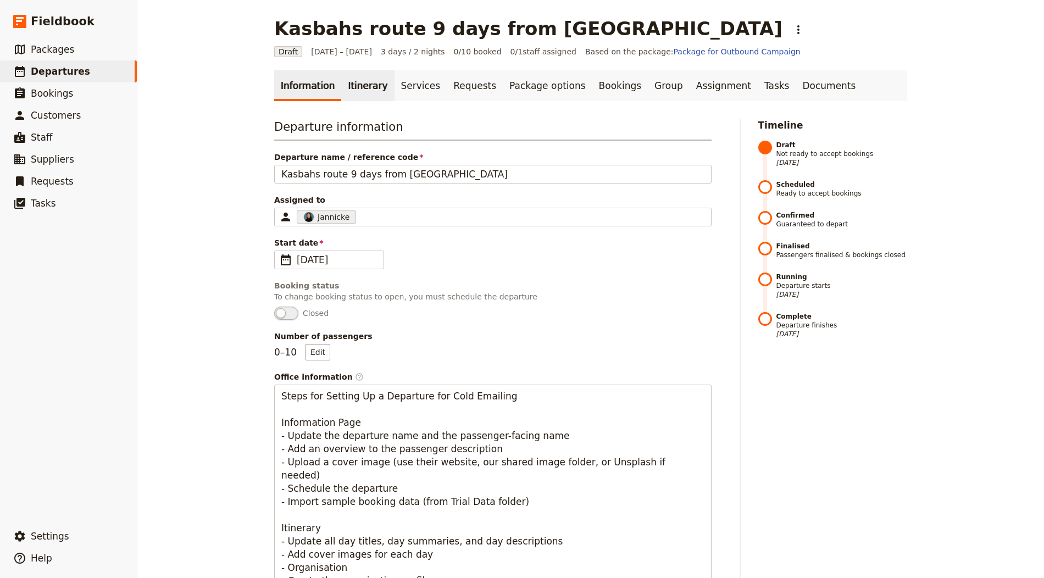
click at [341, 87] on link "Itinerary" at bounding box center [367, 85] width 53 height 31
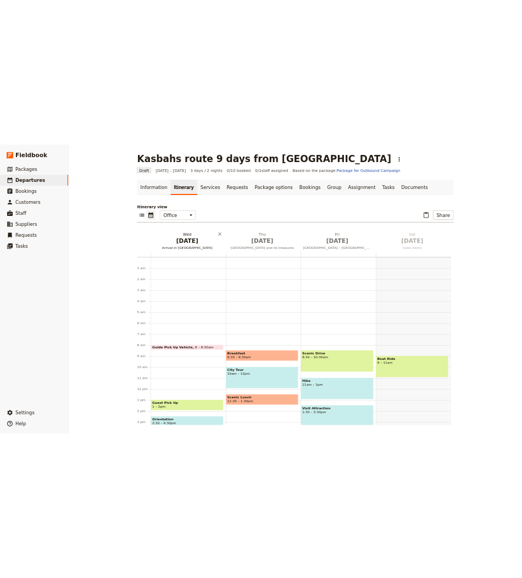
scroll to position [143, 0]
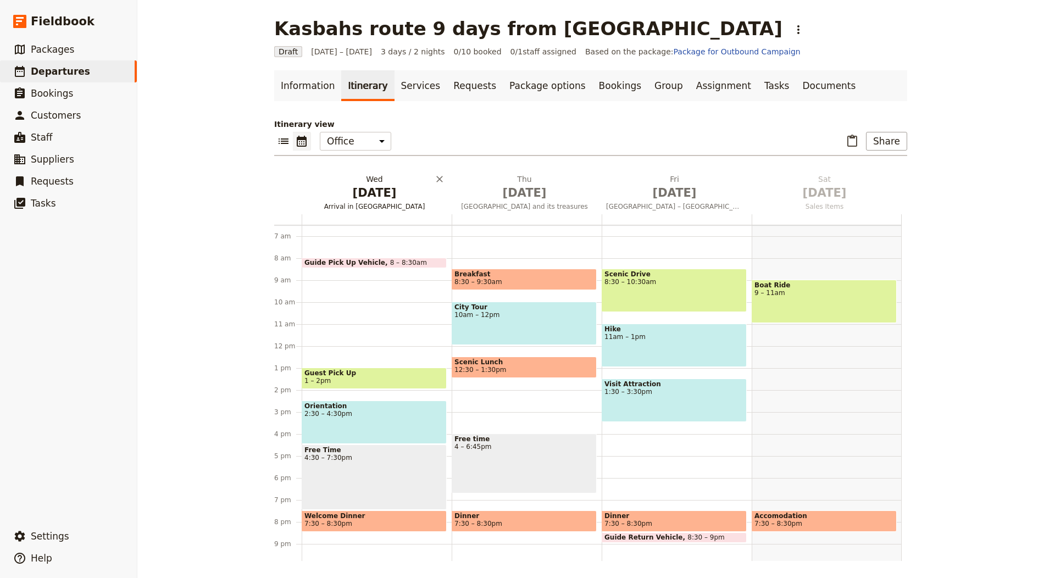
click at [367, 193] on span "[DATE]" at bounding box center [374, 193] width 137 height 16
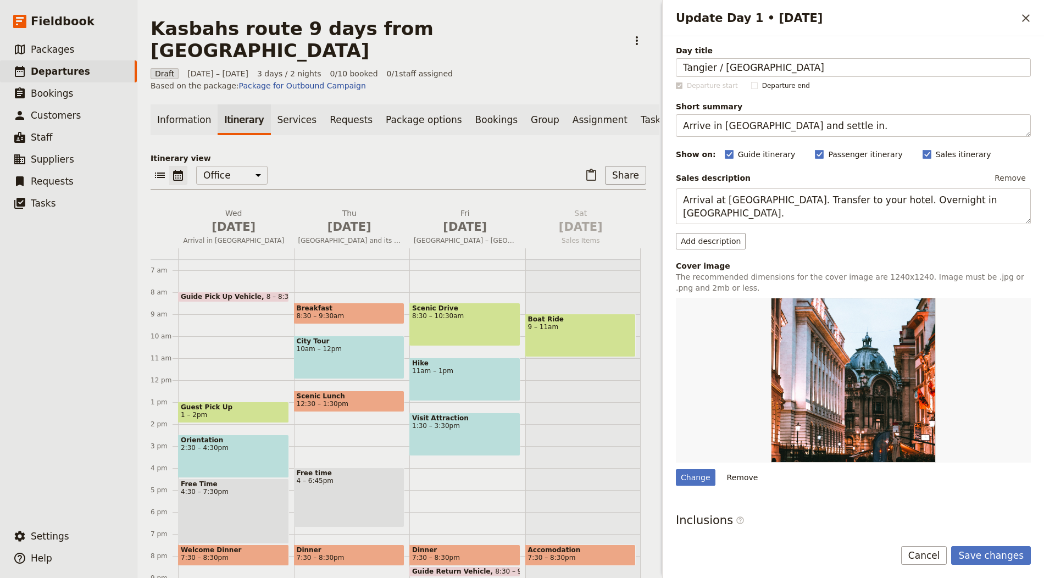
type input "Tangier / [GEOGRAPHIC_DATA]"
click at [718, 136] on textarea "Arrive in [GEOGRAPHIC_DATA] and settle in." at bounding box center [853, 125] width 355 height 23
paste textarea "Tangier; transfer to [GEOGRAPHIC_DATA], dinner included"
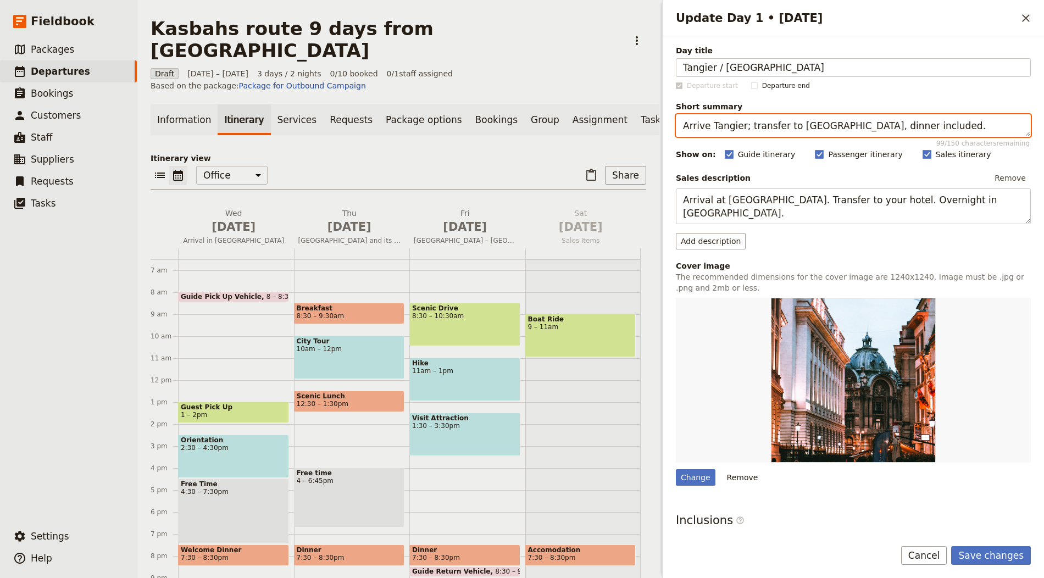
type textarea "Arrive Tangier; transfer to [GEOGRAPHIC_DATA], dinner included."
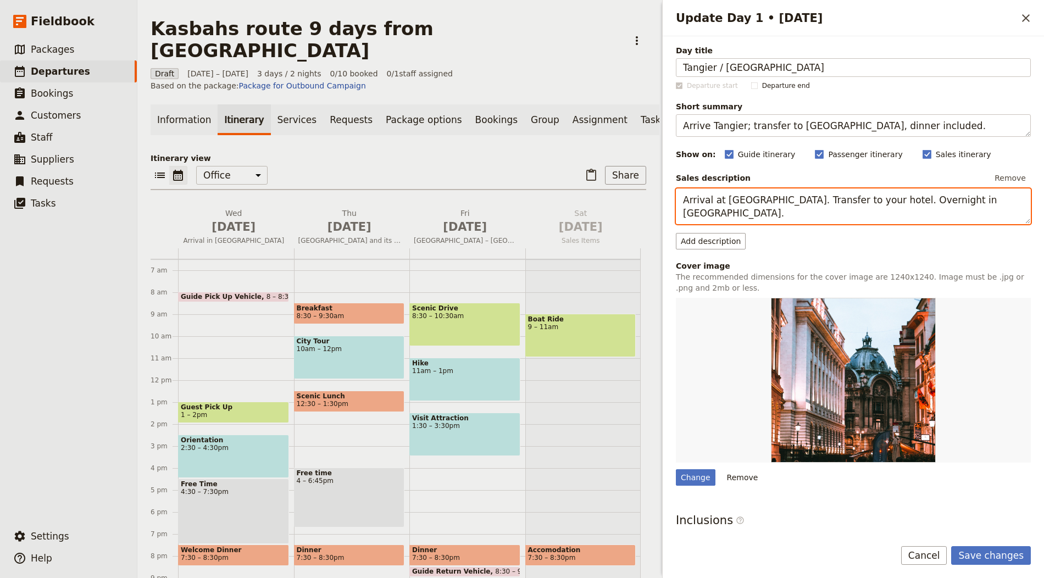
click at [763, 194] on textarea "Arrival at [GEOGRAPHIC_DATA]. Transfer to your hotel. Overnight in [GEOGRAPHIC_…" at bounding box center [853, 206] width 355 height 36
paste textarea "in [GEOGRAPHIC_DATA], assistance at the airport and joining the group (arrivals…"
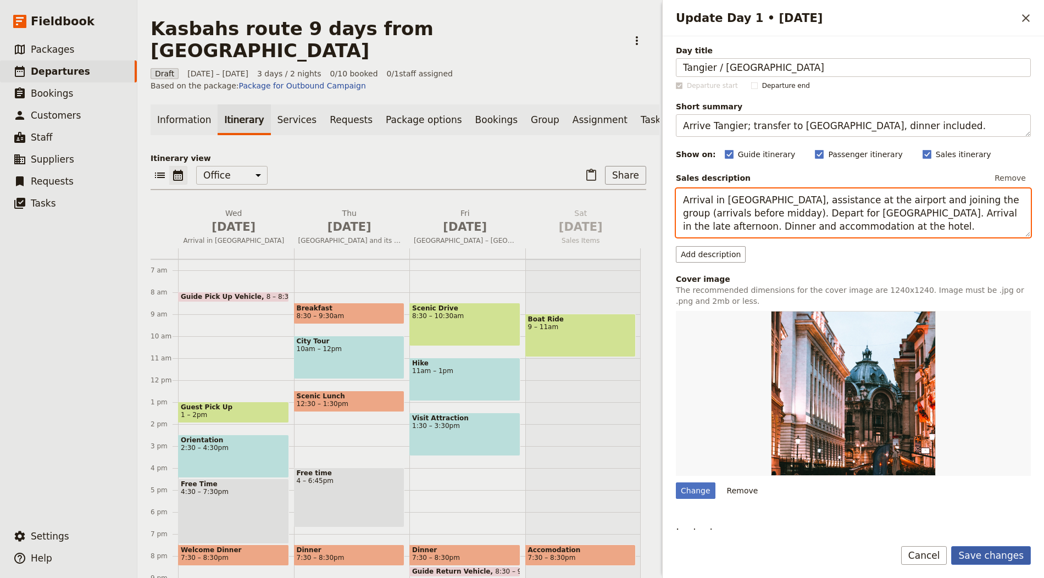
type textarea "Arrival in [GEOGRAPHIC_DATA], assistance at the airport and joining the group (…"
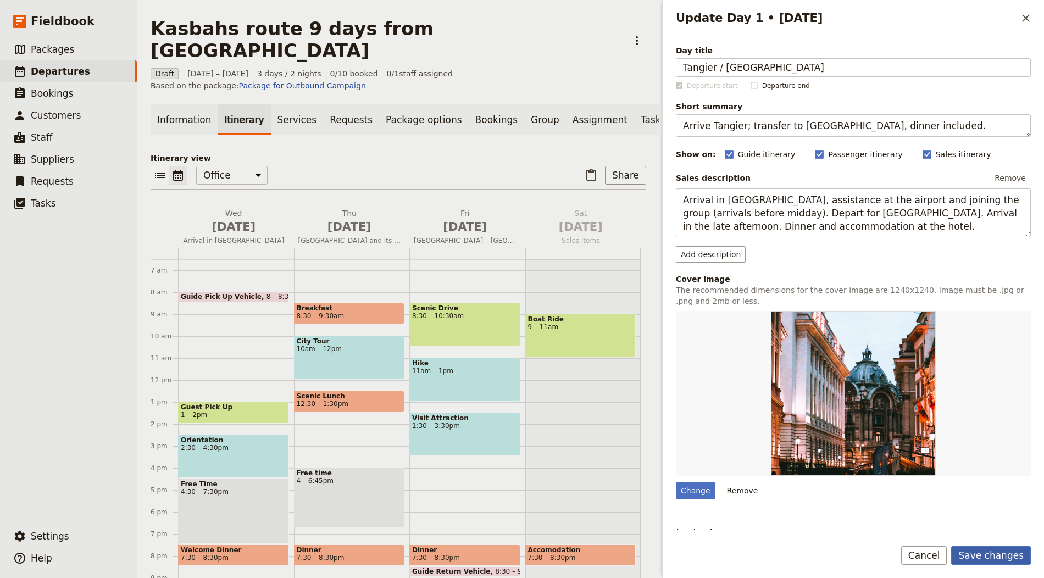
click at [988, 555] on button "Save changes" at bounding box center [991, 555] width 80 height 19
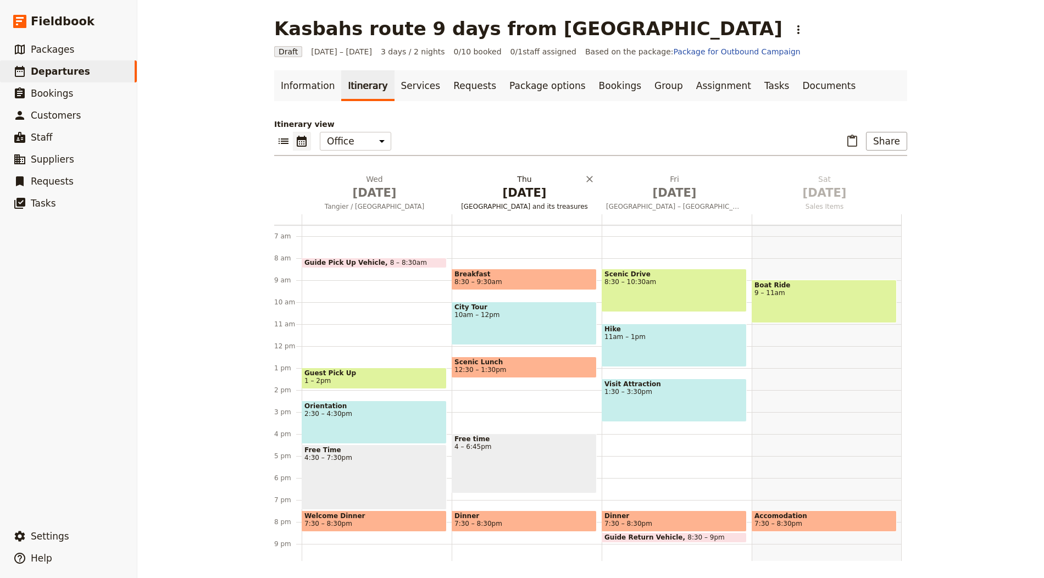
click at [533, 195] on span "[DATE]" at bounding box center [524, 193] width 137 height 16
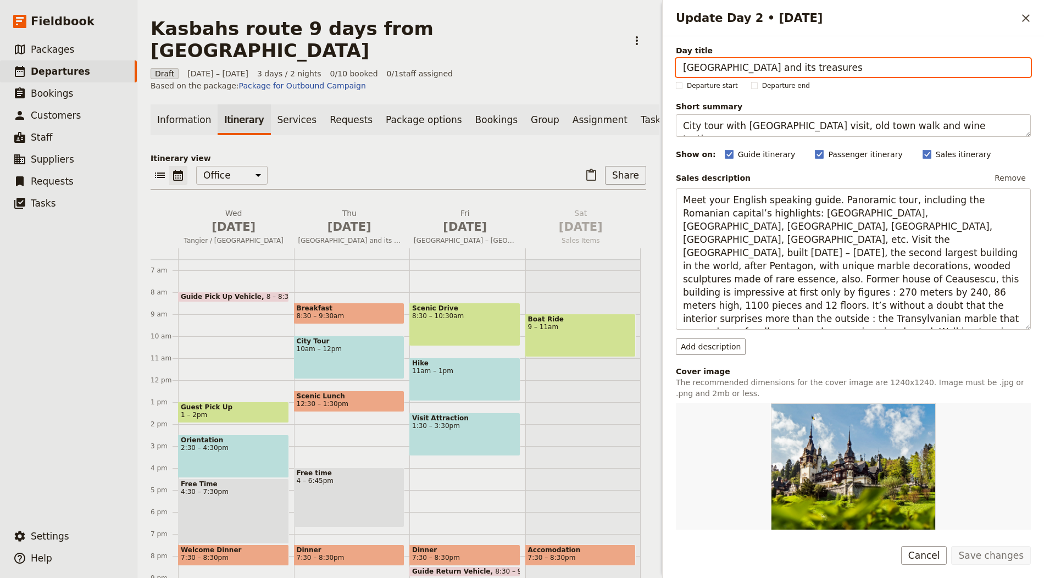
paste input "[GEOGRAPHIC_DATA] / [GEOGRAPHIC_DATA] / [GEOGRAPHIC_DATA]"
type input "[GEOGRAPHIC_DATA] / [GEOGRAPHIC_DATA] / [GEOGRAPHIC_DATA]"
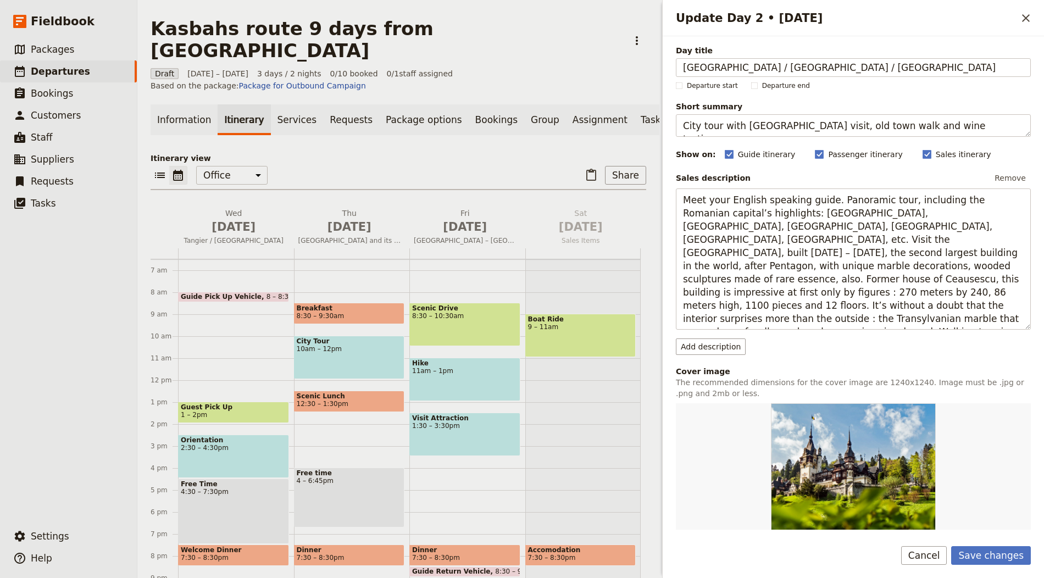
click at [751, 138] on div "Day title [GEOGRAPHIC_DATA] / [GEOGRAPHIC_DATA] / [GEOGRAPHIC_DATA] Departure s…" at bounding box center [853, 399] width 355 height 709
click at [755, 131] on textarea "City tour with [GEOGRAPHIC_DATA] visit, old town walk and wine tasting." at bounding box center [853, 125] width 355 height 23
paste textarea "[GEOGRAPHIC_DATA] visit, coastal run to [GEOGRAPHIC_DATA], on to [GEOGRAPHIC_DA…"
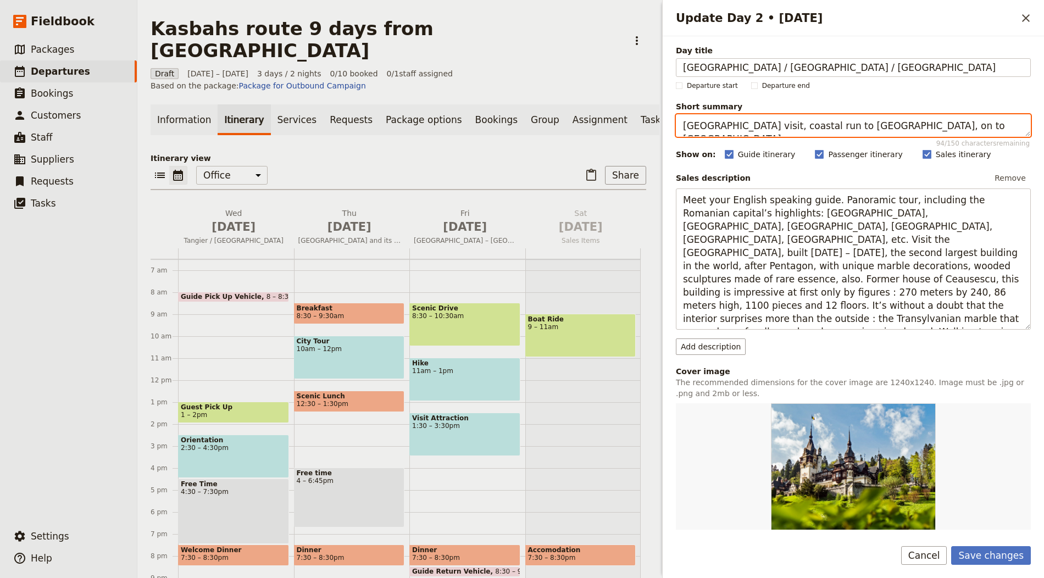
type textarea "[GEOGRAPHIC_DATA] visit, coastal run to [GEOGRAPHIC_DATA], on to [GEOGRAPHIC_DA…"
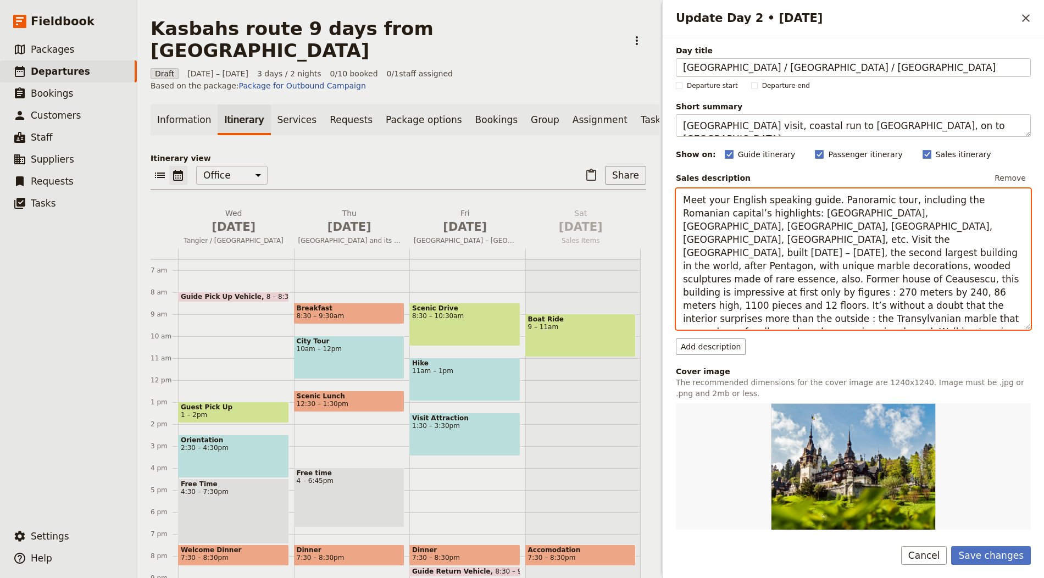
click at [777, 264] on textarea "Meet your English speaking guide. Panoramic tour, including the Romanian capita…" at bounding box center [853, 258] width 355 height 141
paste textarea "Breakfast. Visit [GEOGRAPHIC_DATA]’s highlights (exterior [GEOGRAPHIC_DATA], Ma…"
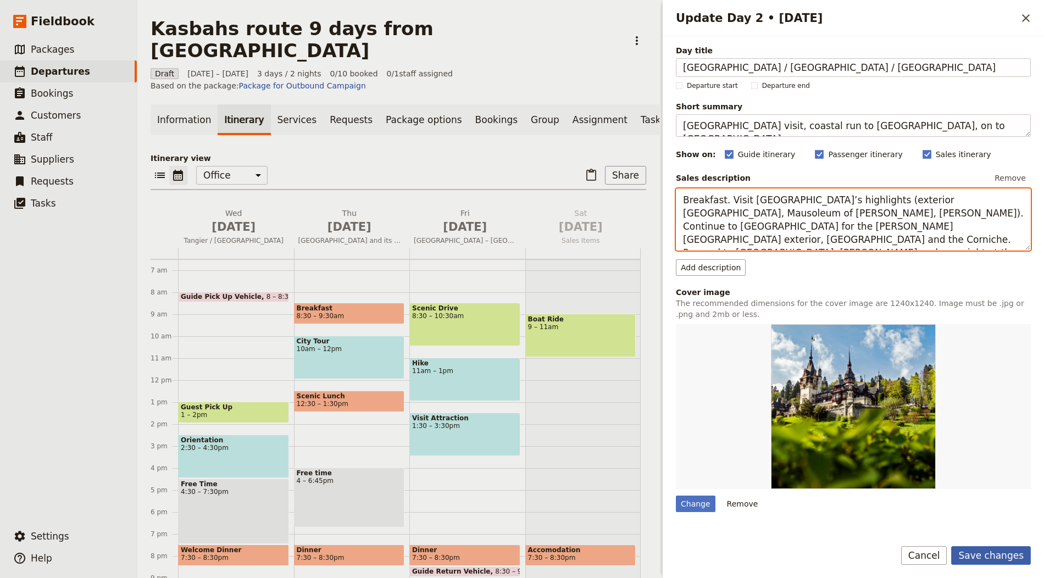
type textarea "Breakfast. Visit [GEOGRAPHIC_DATA]’s highlights (exterior [GEOGRAPHIC_DATA], Ma…"
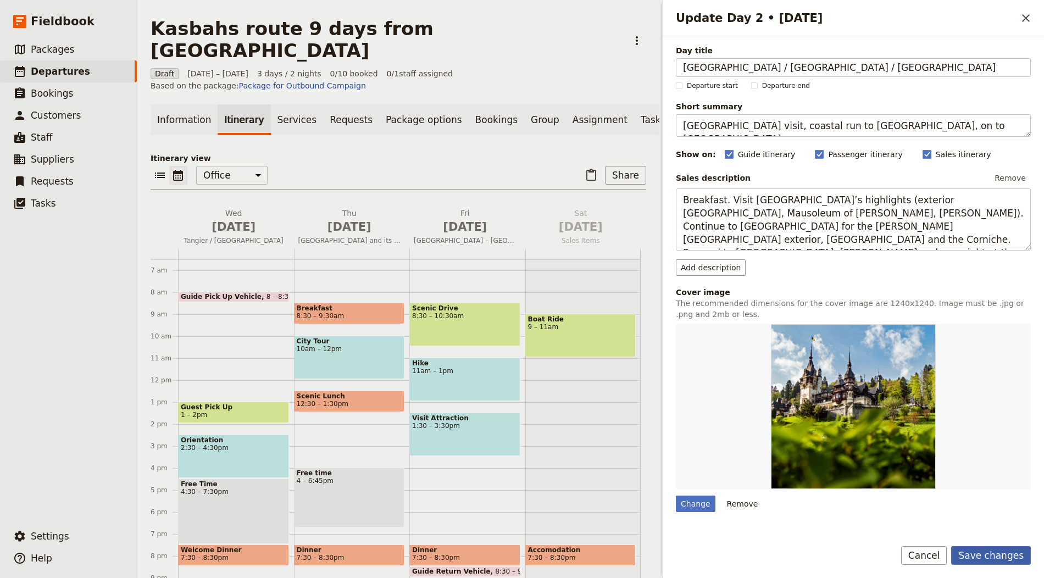
click at [990, 554] on button "Save changes" at bounding box center [991, 555] width 80 height 19
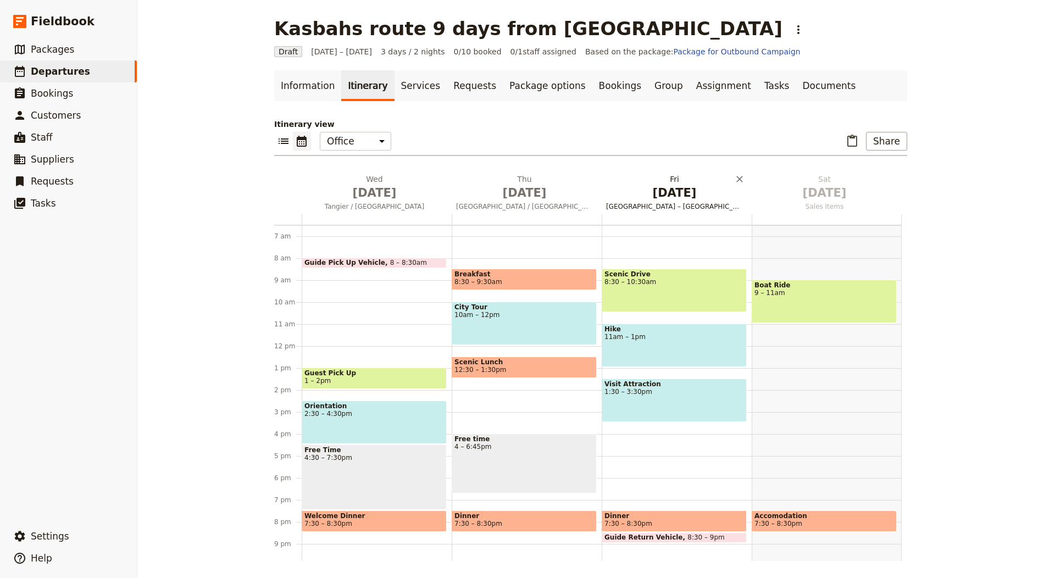
click at [649, 178] on h2 "[DATE] [GEOGRAPHIC_DATA] – [GEOGRAPHIC_DATA] – [GEOGRAPHIC_DATA] – [GEOGRAPHIC_…" at bounding box center [674, 187] width 137 height 27
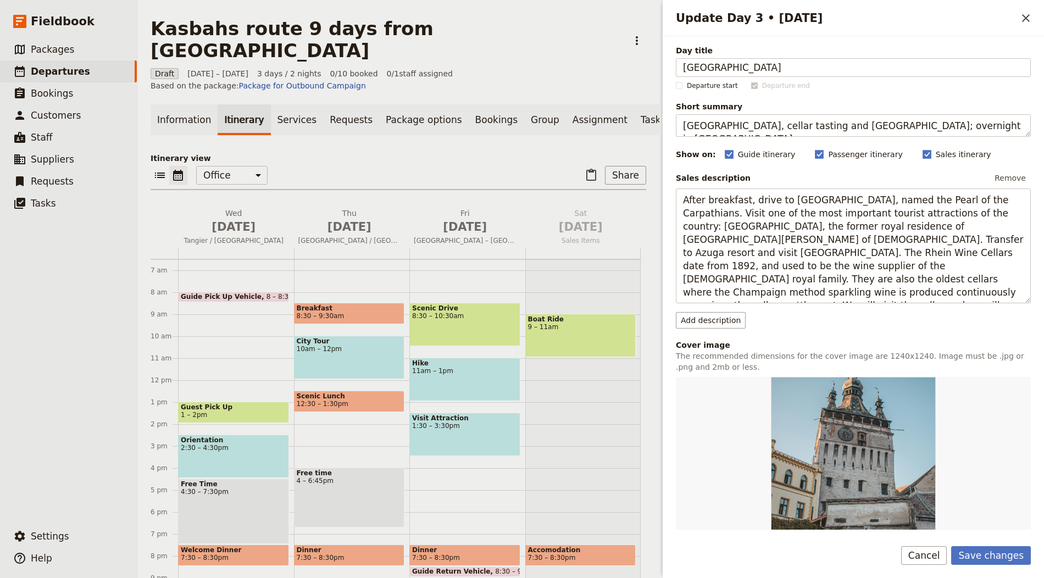
type input "[GEOGRAPHIC_DATA]"
click at [696, 124] on textarea "[GEOGRAPHIC_DATA], cellar tasting and [GEOGRAPHIC_DATA]; overnight in [GEOGRAPH…" at bounding box center [853, 125] width 355 height 23
paste textarea "Guided city tour: gardens, minaret, palace and souks"
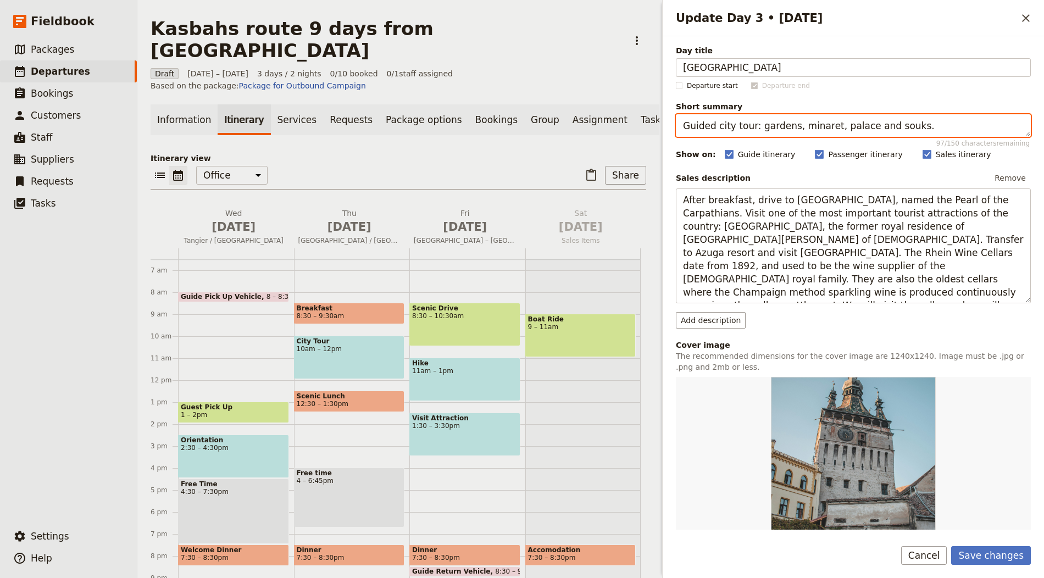
type textarea "Guided city tour: gardens, minaret, palace and souks."
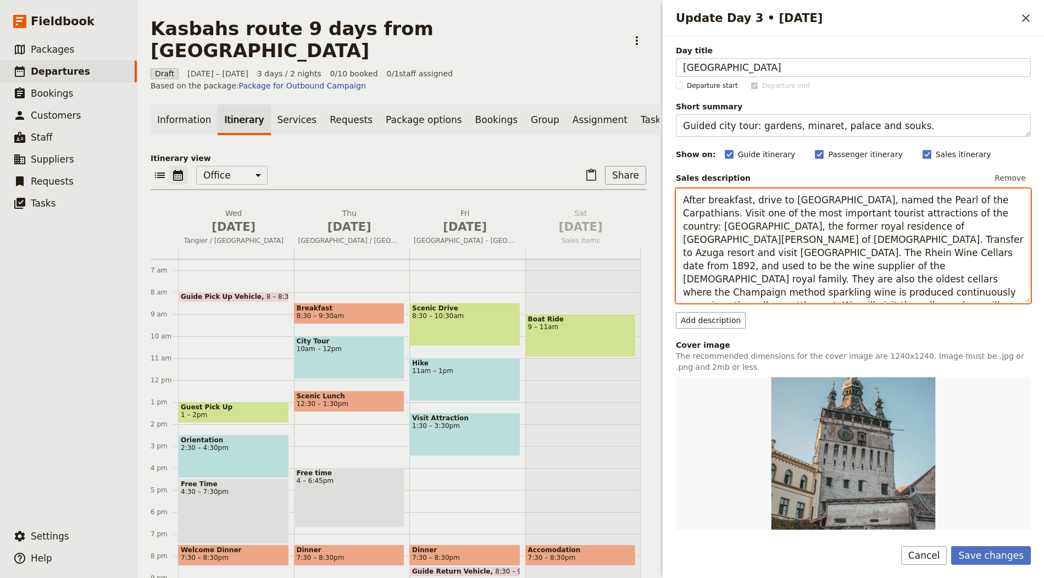
click at [753, 221] on textarea "After breakfast, drive to [GEOGRAPHIC_DATA], named the Pearl of the Carpathians…" at bounding box center [853, 245] width 355 height 115
paste textarea "Breakfast. Guided visit of [GEOGRAPHIC_DATA]: [GEOGRAPHIC_DATA]; exterior of th…"
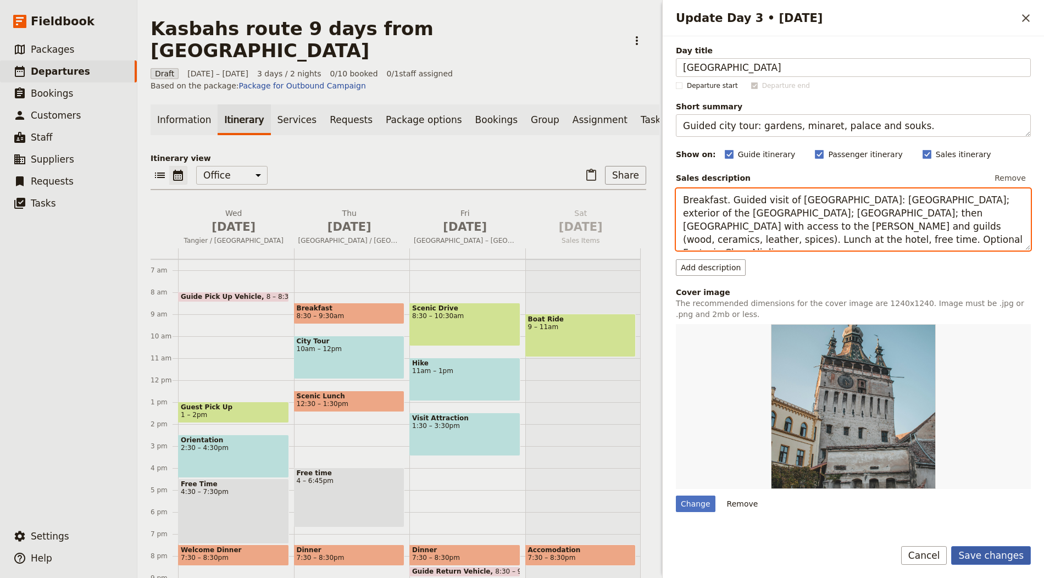
type textarea "Breakfast. Guided visit of [GEOGRAPHIC_DATA]: [GEOGRAPHIC_DATA]; exterior of th…"
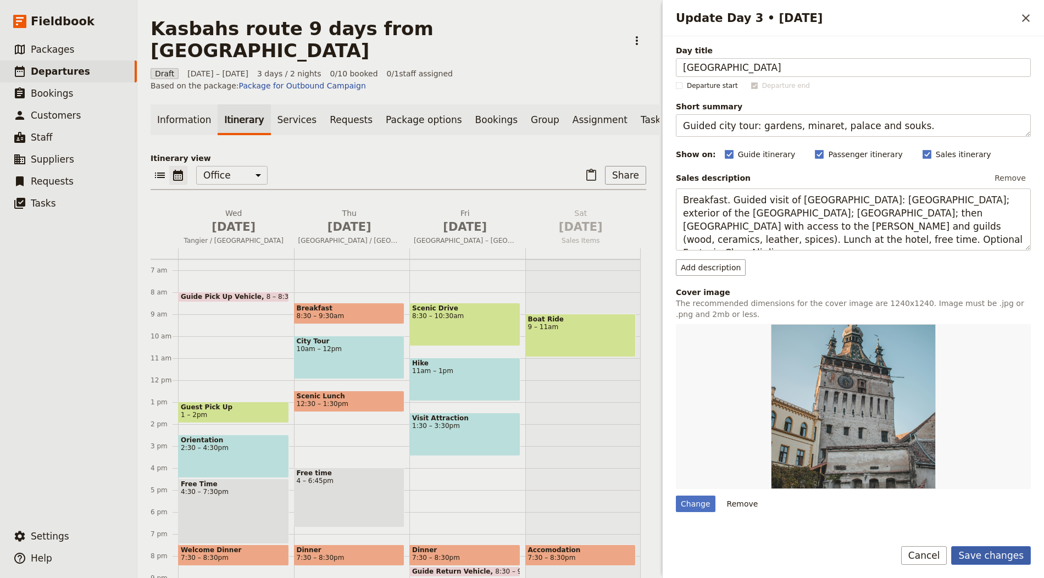
click at [989, 553] on button "Save changes" at bounding box center [991, 555] width 80 height 19
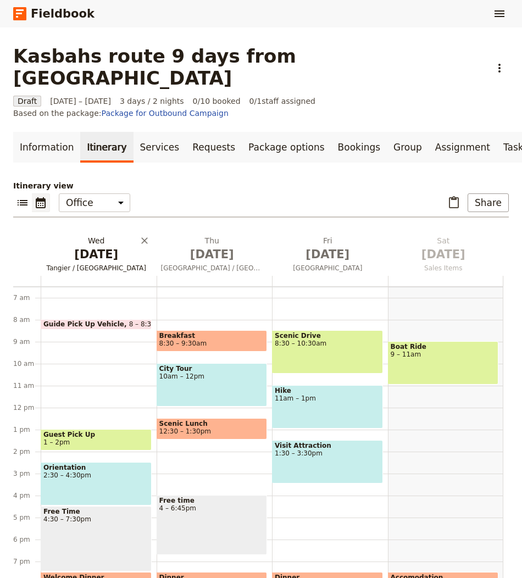
click at [88, 246] on span "[DATE]" at bounding box center [96, 254] width 103 height 16
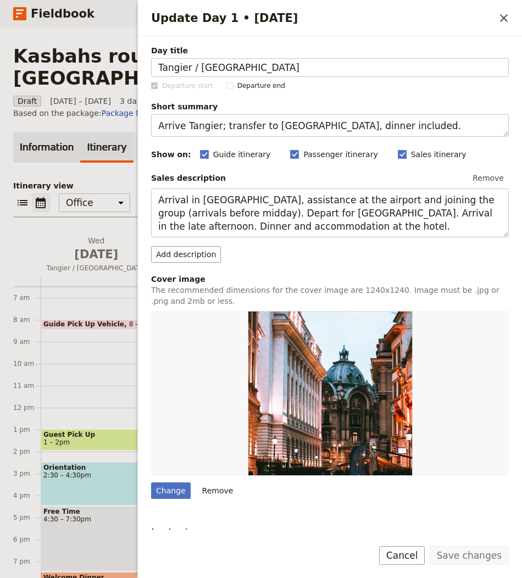
click at [29, 132] on link "Information" at bounding box center [46, 147] width 67 height 31
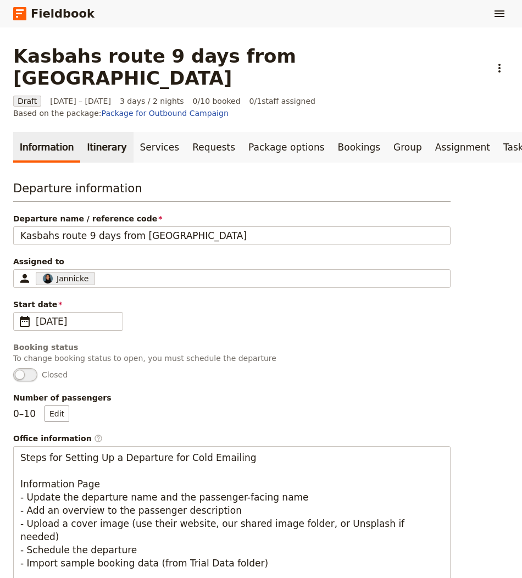
click at [100, 132] on link "Itinerary" at bounding box center [106, 147] width 53 height 31
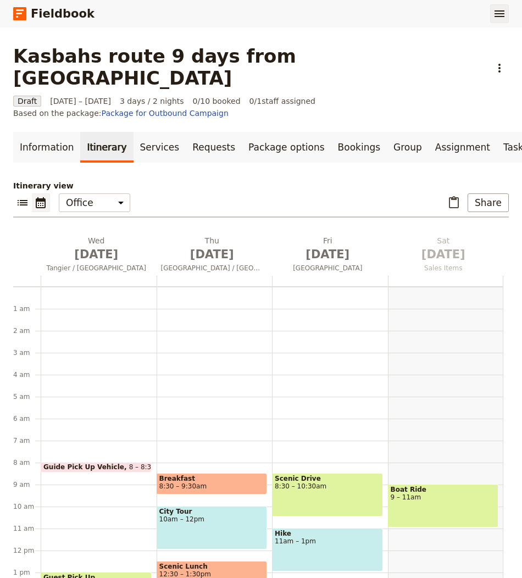
scroll to position [143, 0]
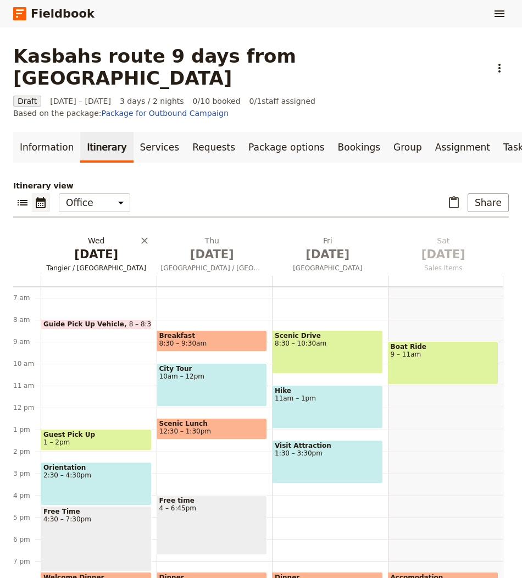
click at [79, 264] on span "Tangier / [GEOGRAPHIC_DATA]" at bounding box center [97, 268] width 112 height 9
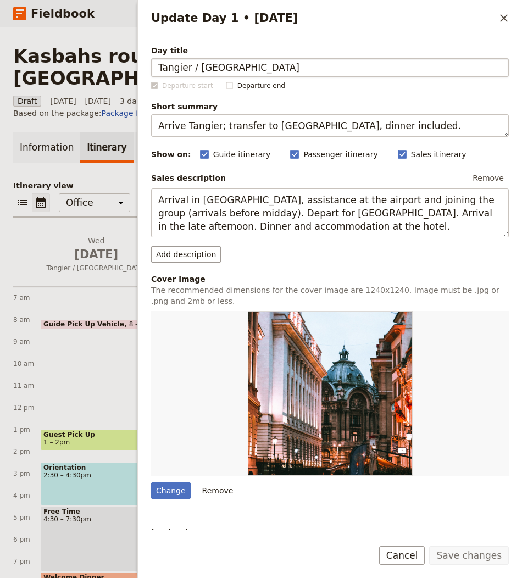
click at [169, 69] on input "Tangier / [GEOGRAPHIC_DATA]" at bounding box center [330, 67] width 358 height 19
click at [503, 20] on icon "Close drawer" at bounding box center [503, 18] width 13 height 13
click at [503, 20] on div "Update Day 1 • 1 Oct ​" at bounding box center [330, 18] width 384 height 36
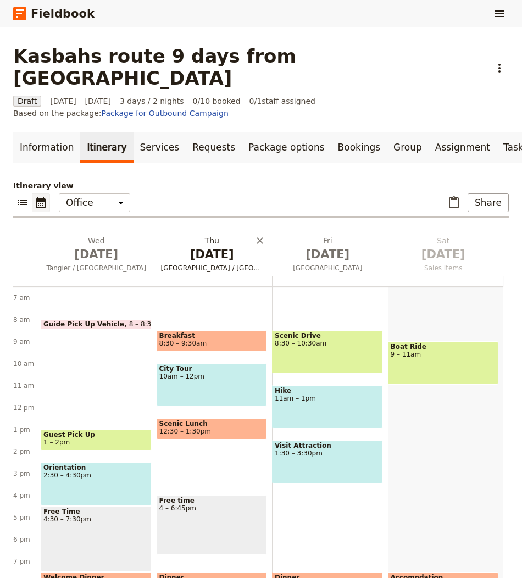
click at [208, 235] on h2 "Thu Oct 2 Rabat / Casablanca / Marrakech" at bounding box center [212, 248] width 103 height 27
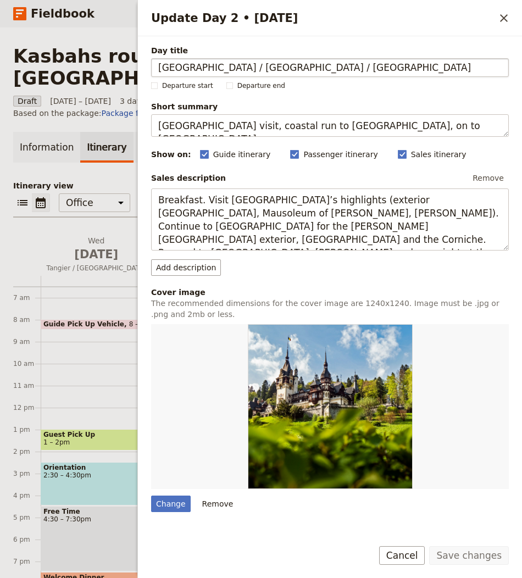
click at [220, 70] on input "Rabat / Casablanca / Marrakech" at bounding box center [330, 67] width 358 height 19
click at [226, 63] on input "Rabat / Casablanca / Marrakech" at bounding box center [330, 67] width 358 height 19
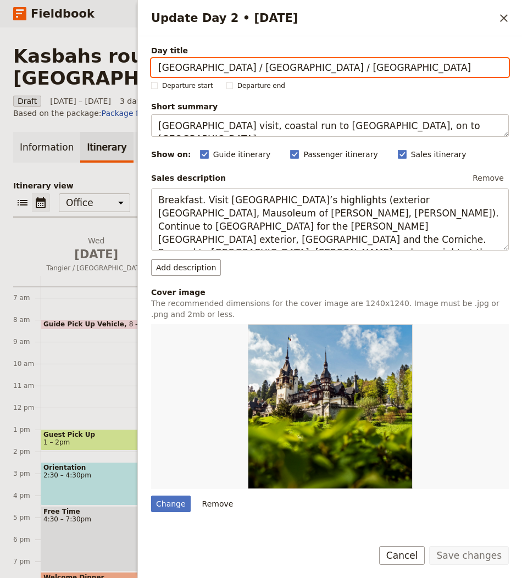
click at [271, 69] on input "Rabat / Casablanca / Marrakech" at bounding box center [330, 67] width 358 height 19
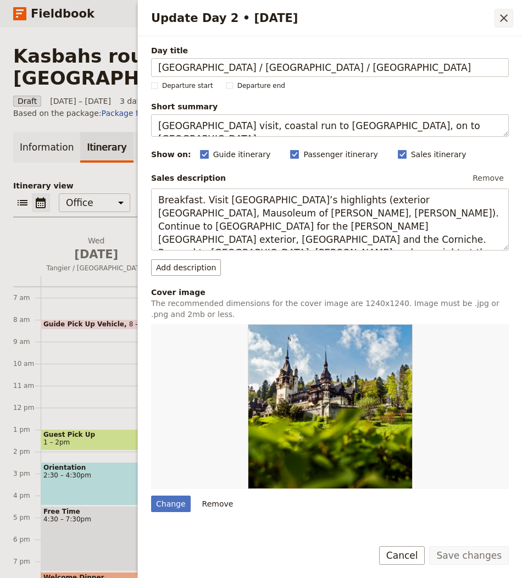
click at [499, 17] on icon "Close drawer" at bounding box center [503, 18] width 13 height 13
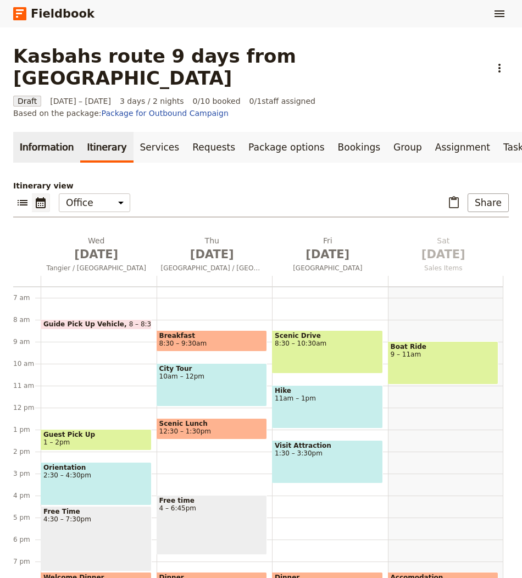
click at [35, 132] on link "Information" at bounding box center [46, 147] width 67 height 31
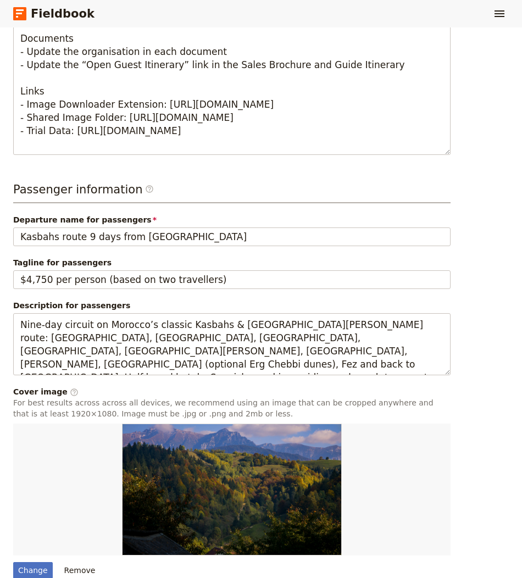
scroll to position [801, 0]
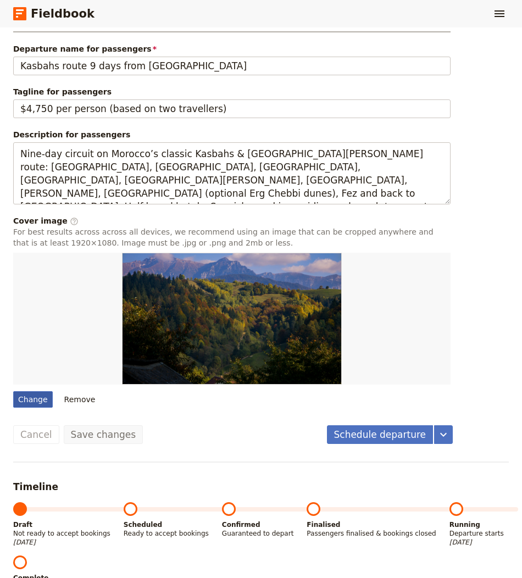
click at [19, 391] on div "Change" at bounding box center [33, 399] width 40 height 16
click at [13, 391] on input "Change" at bounding box center [13, 391] width 1 height 1
type input "C:\fakepath\paul-macallan-CFKksjYRSQ8-unsplash (1).jpg"
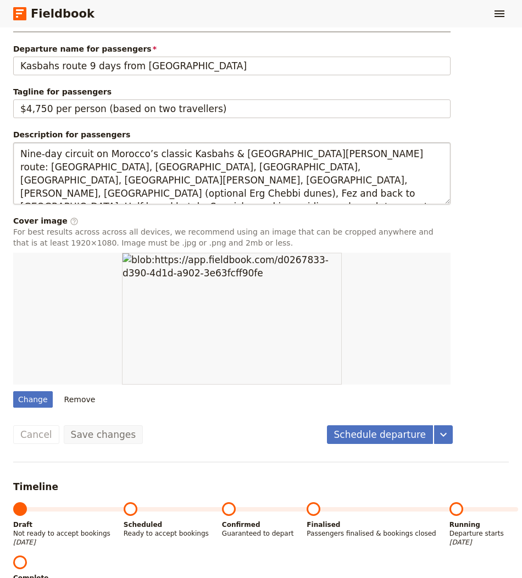
scroll to position [0, 0]
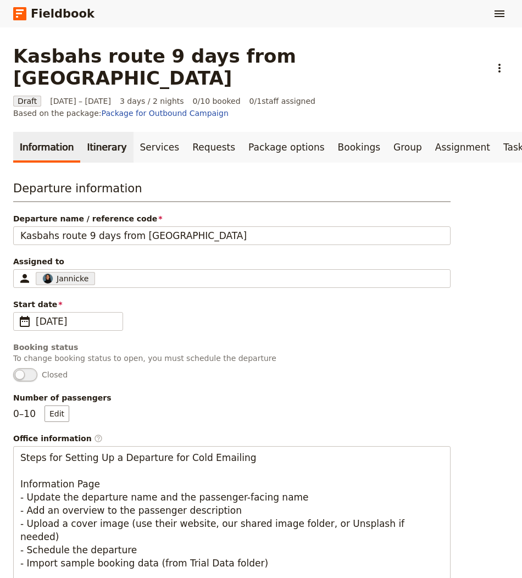
click at [81, 132] on link "Itinerary" at bounding box center [106, 147] width 53 height 31
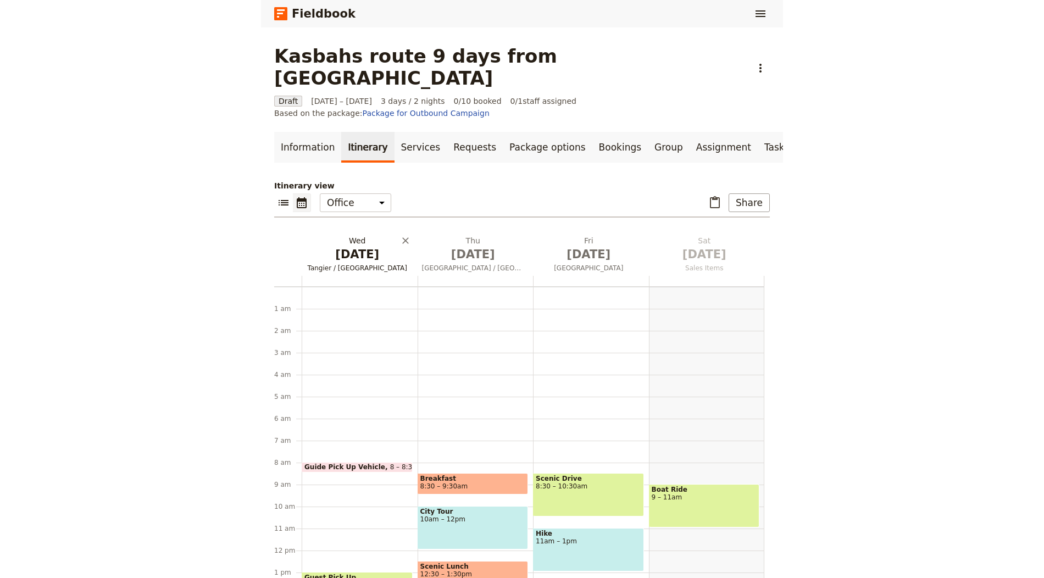
scroll to position [143, 0]
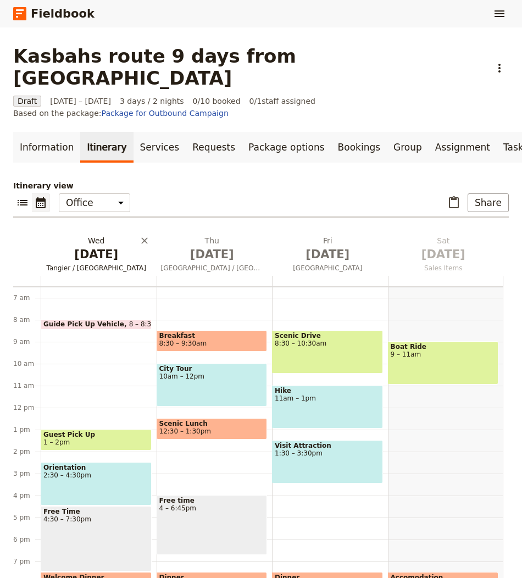
click at [87, 246] on span "Oct 1" at bounding box center [96, 254] width 103 height 16
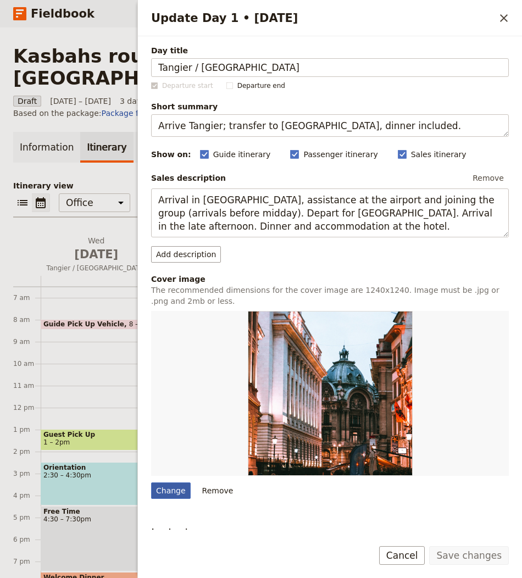
click at [165, 489] on div "Change" at bounding box center [171, 490] width 40 height 16
click at [151, 482] on input "Change" at bounding box center [151, 482] width 1 height 1
type input "C:\fakepath\hans-jurgen-weinhardt-xijil3cOsis-unsplash (1).jpg"
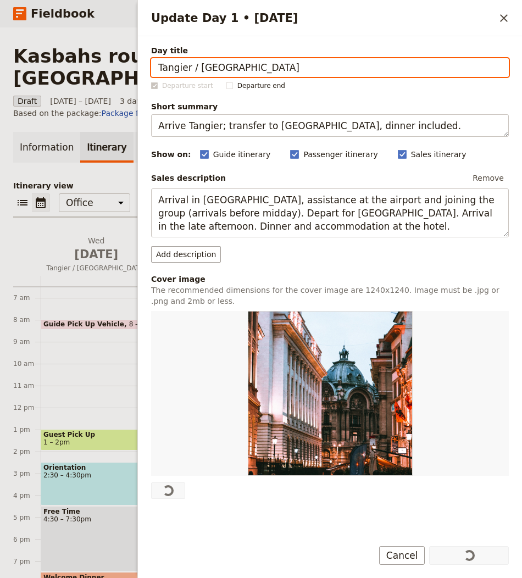
click at [122, 139] on div "Information Itinerary Services Requests Package options Bookings Group Assignme…" at bounding box center [260, 377] width 495 height 491
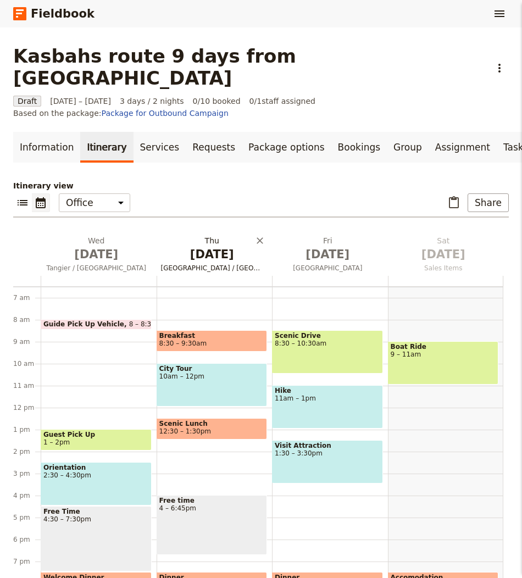
click at [198, 246] on span "Oct 2" at bounding box center [212, 254] width 103 height 16
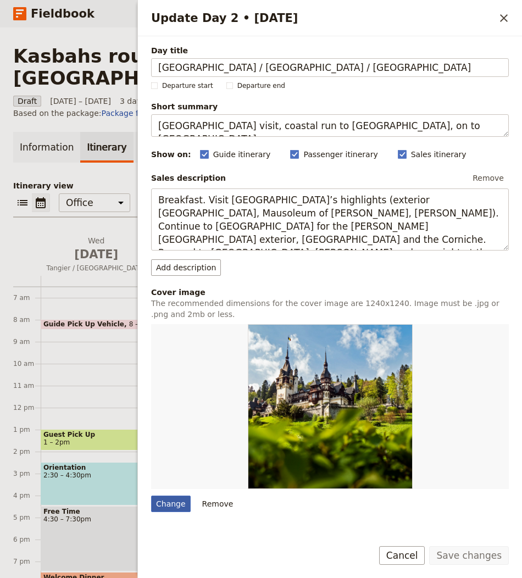
click at [175, 495] on div "Change" at bounding box center [171, 503] width 40 height 16
click at [151, 495] on input "Change" at bounding box center [151, 495] width 1 height 1
type input "C:\fakepath\hans-jurgen-weinhardt-xijil3cOsis-unsplash (1).jpg"
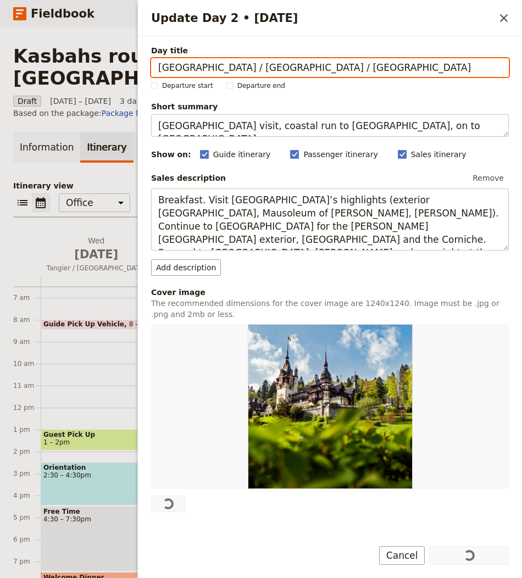
click at [99, 183] on div "Itinerary view ​ ​ Office Guide Passenger Sales ​ Share Wed Oct 1 Tangier / Rab…" at bounding box center [260, 401] width 495 height 442
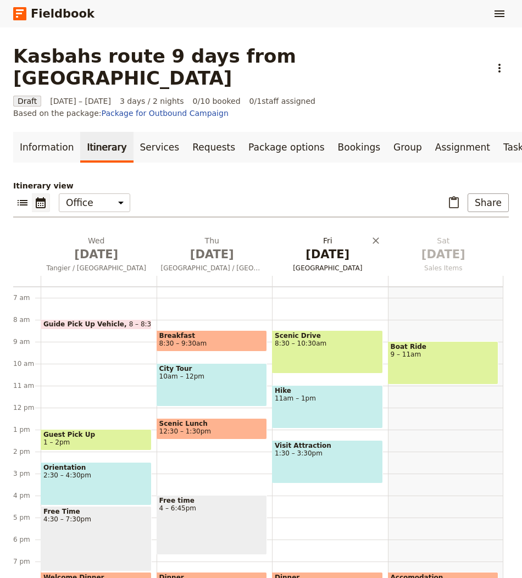
click at [331, 235] on h2 "Fri Oct 3 Marrakech" at bounding box center [327, 248] width 103 height 27
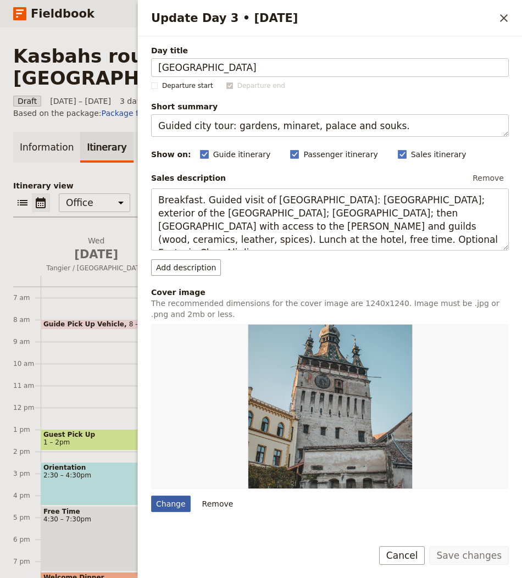
click at [174, 503] on div "Change" at bounding box center [171, 503] width 40 height 16
click at [151, 495] on input "Change" at bounding box center [151, 495] width 1 height 1
type input "C:\fakepath\abdou-faiz-MIDUP6tHpF4-unsplash.jpg"
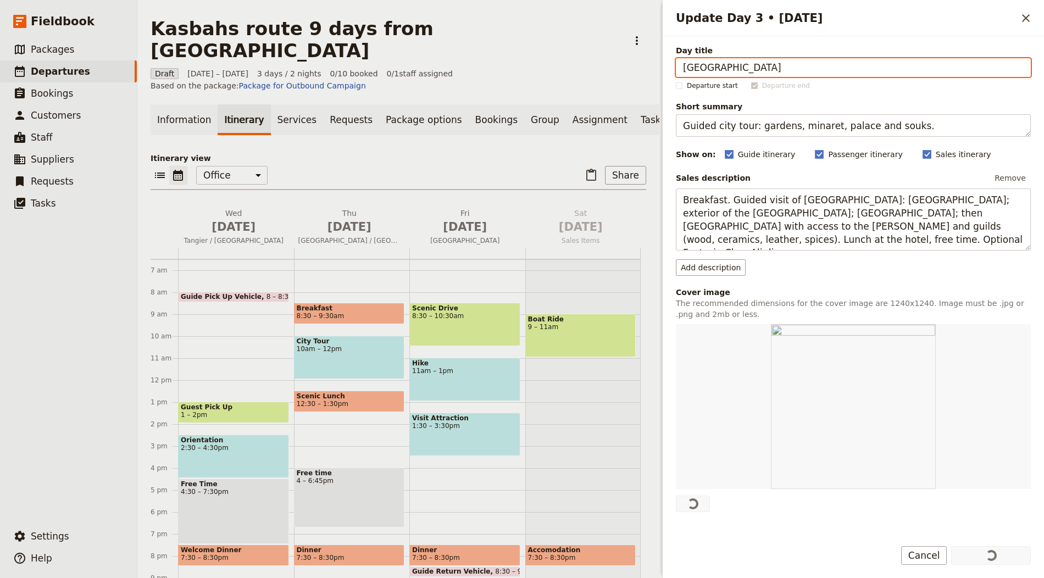
click at [511, 166] on div "​ ​ Office Guide Passenger Sales ​ Share" at bounding box center [398, 178] width 495 height 24
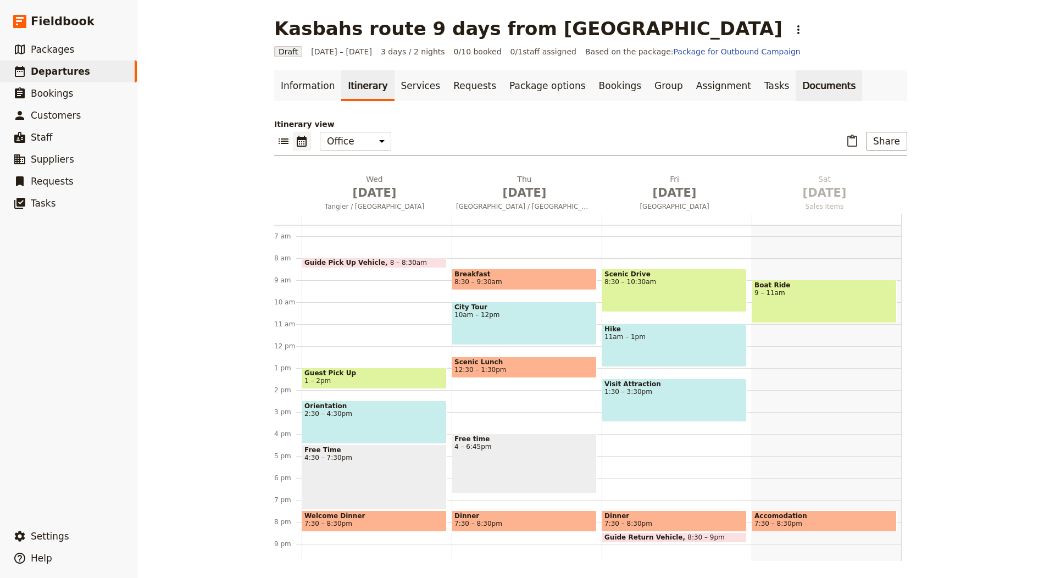
click at [808, 86] on link "Documents" at bounding box center [828, 85] width 66 height 31
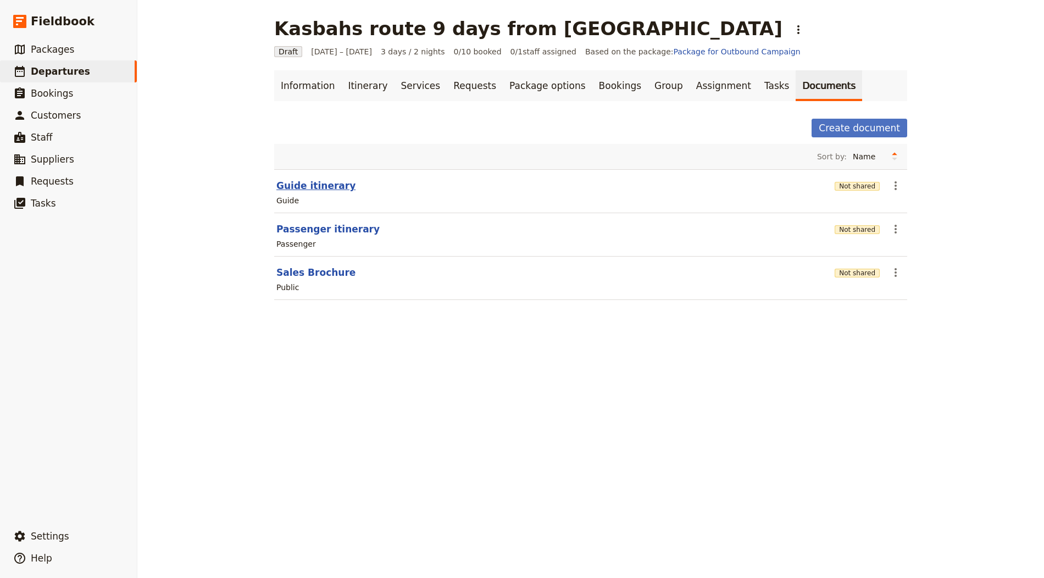
click at [328, 188] on button "Guide itinerary" at bounding box center [315, 185] width 79 height 13
select select "STAFF"
select select "RUN_SHEET"
select select "LARGE"
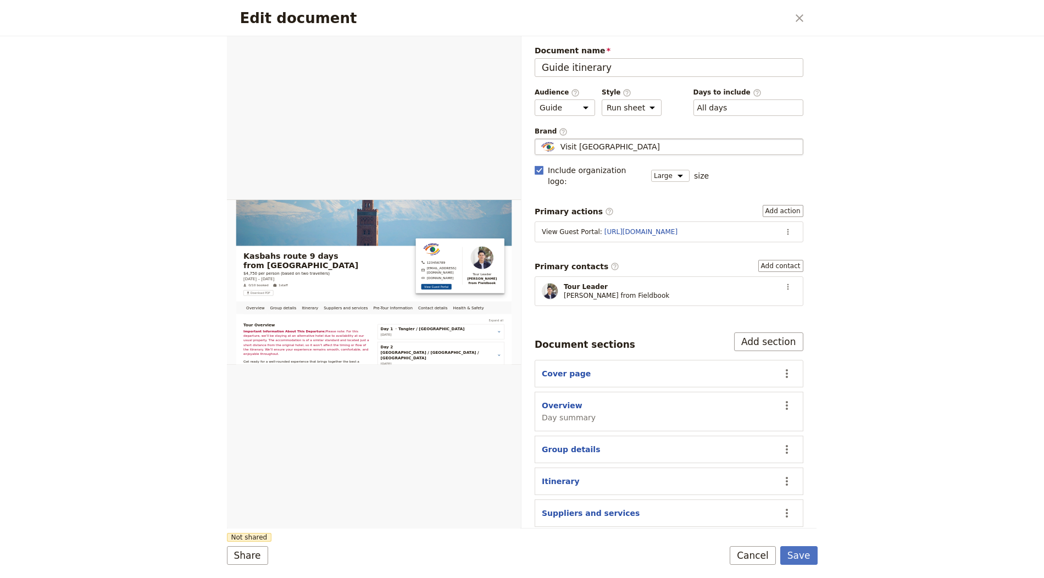
click at [588, 141] on span "Visit Romania" at bounding box center [609, 146] width 99 height 11
click at [539, 139] on input "Visit Romania" at bounding box center [539, 138] width 1 height 1
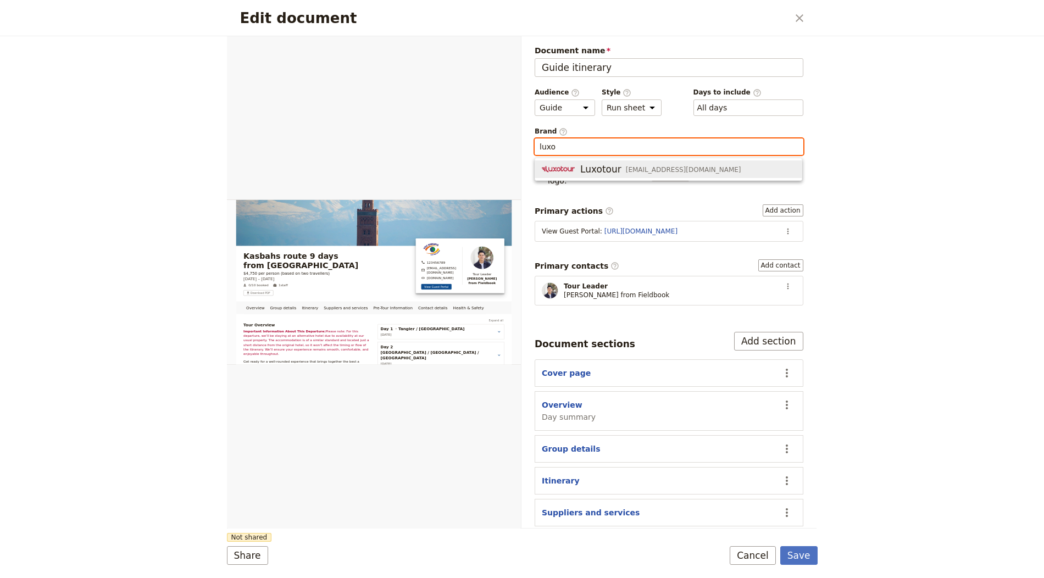
click at [590, 165] on span "Luxotour" at bounding box center [600, 169] width 41 height 13
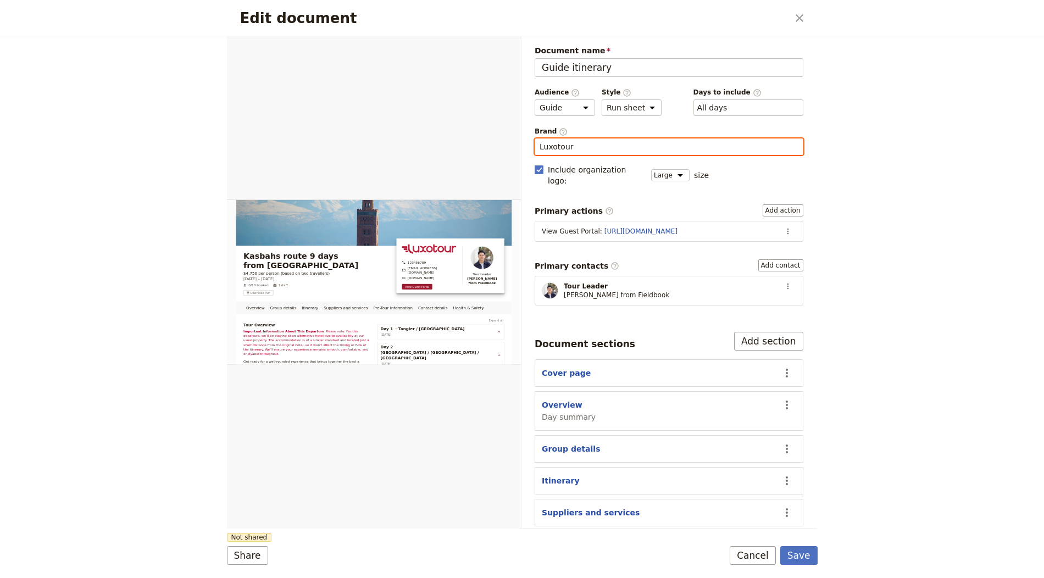
click at [590, 146] on input "Luxotour" at bounding box center [668, 146] width 259 height 11
type input "Luxotour"
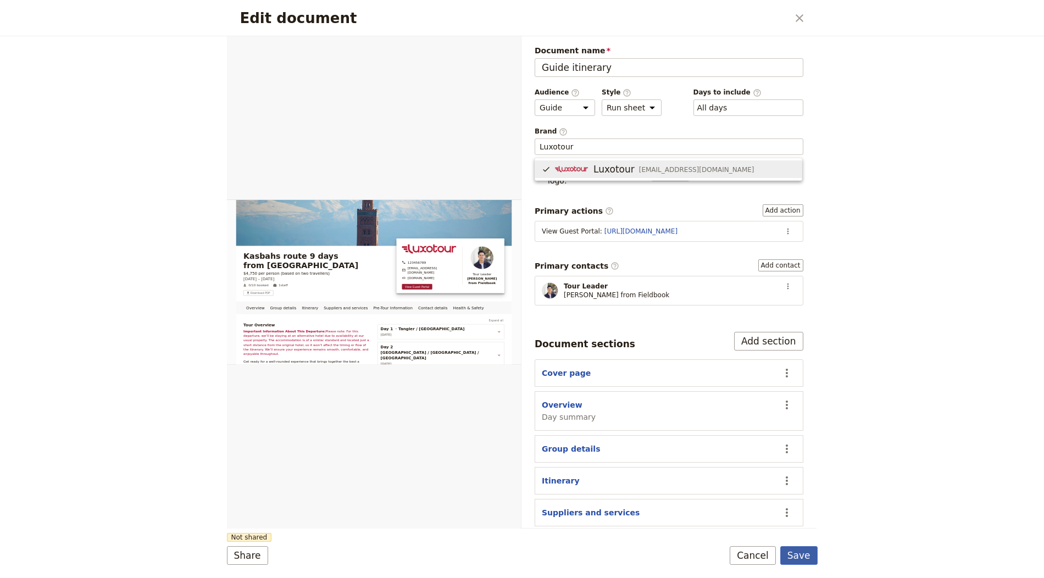
click at [799, 546] on form "Overview Group details Itinerary Suppliers and services Pre-Tour Information Co…" at bounding box center [522, 307] width 590 height 542
click at [799, 546] on button "Save" at bounding box center [798, 555] width 37 height 19
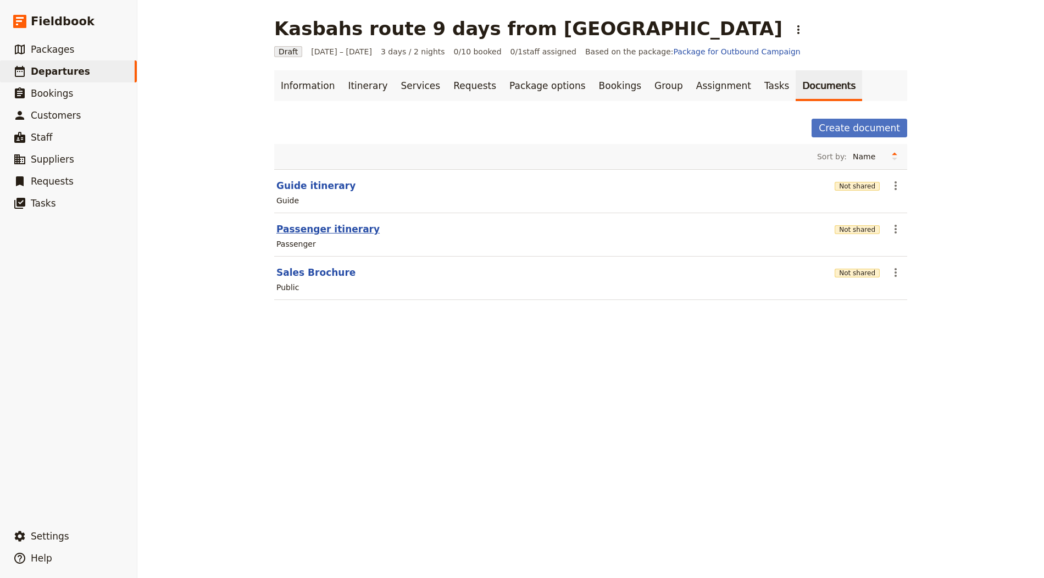
click at [294, 224] on button "Passenger itinerary" at bounding box center [327, 228] width 103 height 13
select select "PASSENGER"
select select "RUN_SHEET"
select select "LARGE"
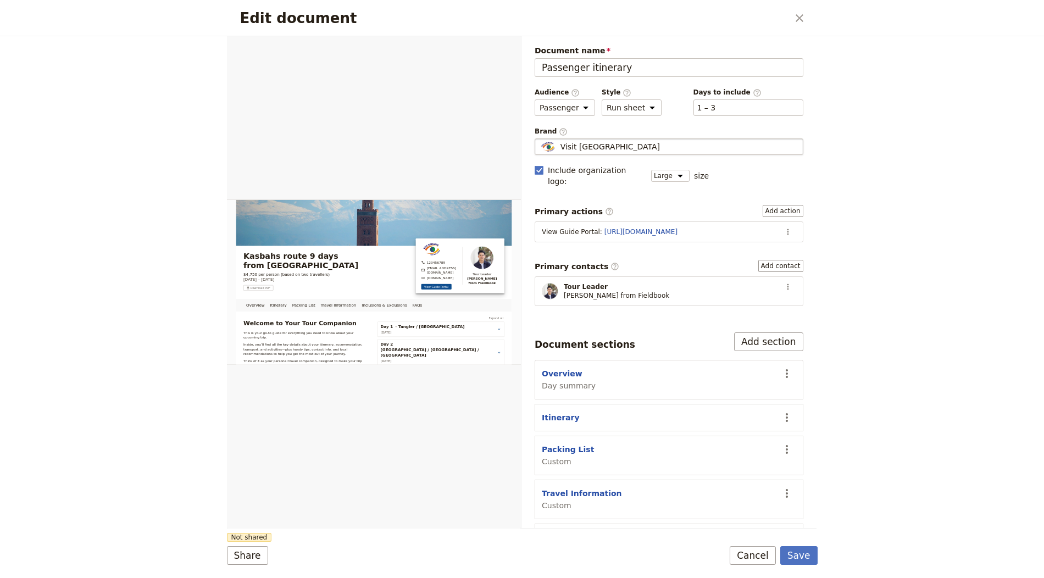
click at [622, 146] on div "Visit Romania" at bounding box center [668, 146] width 259 height 11
click at [539, 139] on input "Visit Romania" at bounding box center [539, 138] width 1 height 1
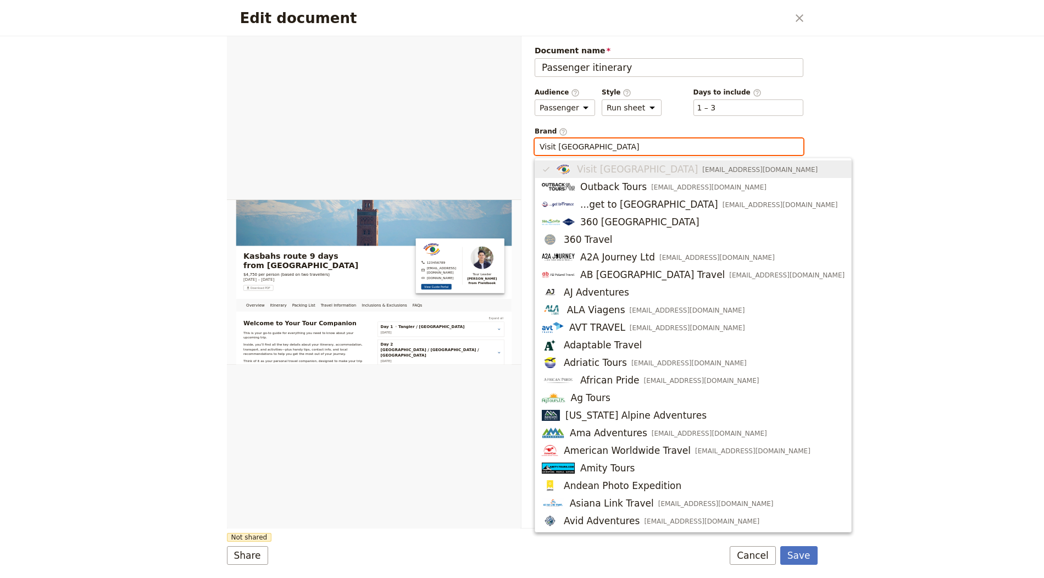
paste input "Luxotour"
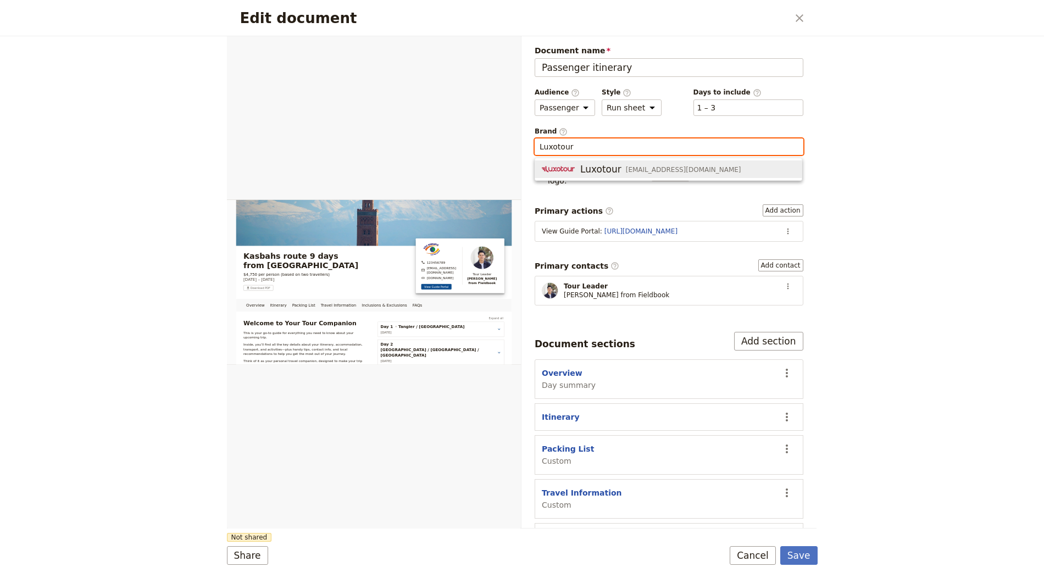
click at [579, 170] on div "Luxotour reservas@luxotour.com" at bounding box center [641, 169] width 199 height 13
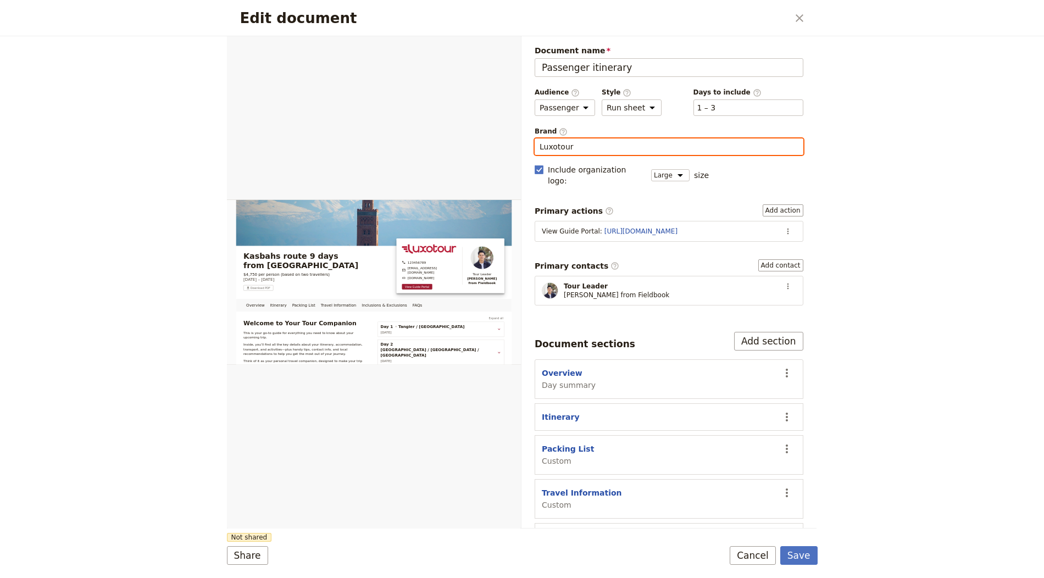
type input "Luxotour"
click at [804, 545] on form "Overview Itinerary Packing List Travel Information Inclusions & Exclusions FAQs…" at bounding box center [522, 307] width 590 height 542
click at [805, 550] on button "Save" at bounding box center [798, 555] width 37 height 19
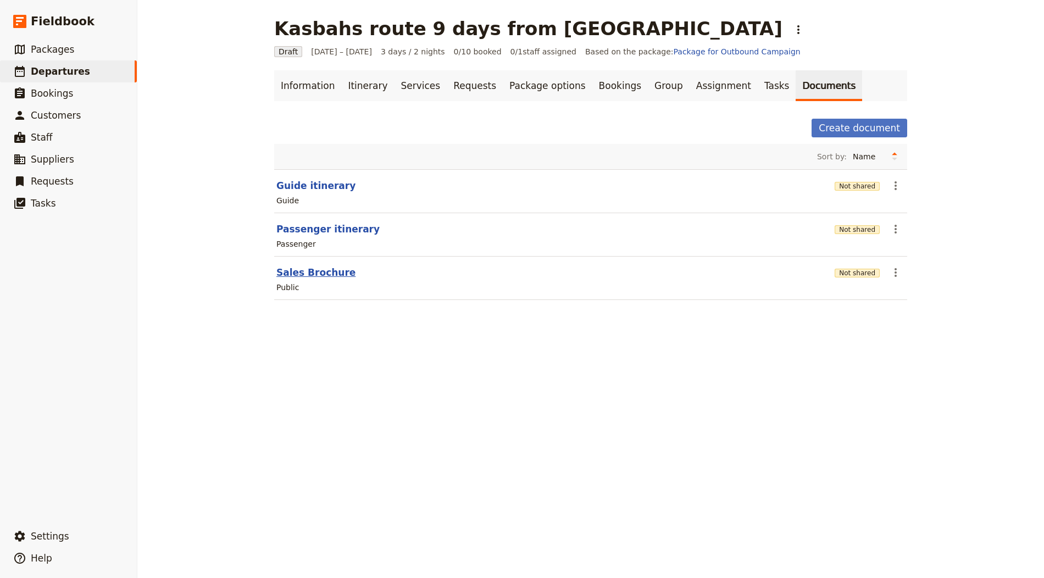
click at [310, 270] on button "Sales Brochure" at bounding box center [315, 272] width 79 height 13
select select "DEFAULT"
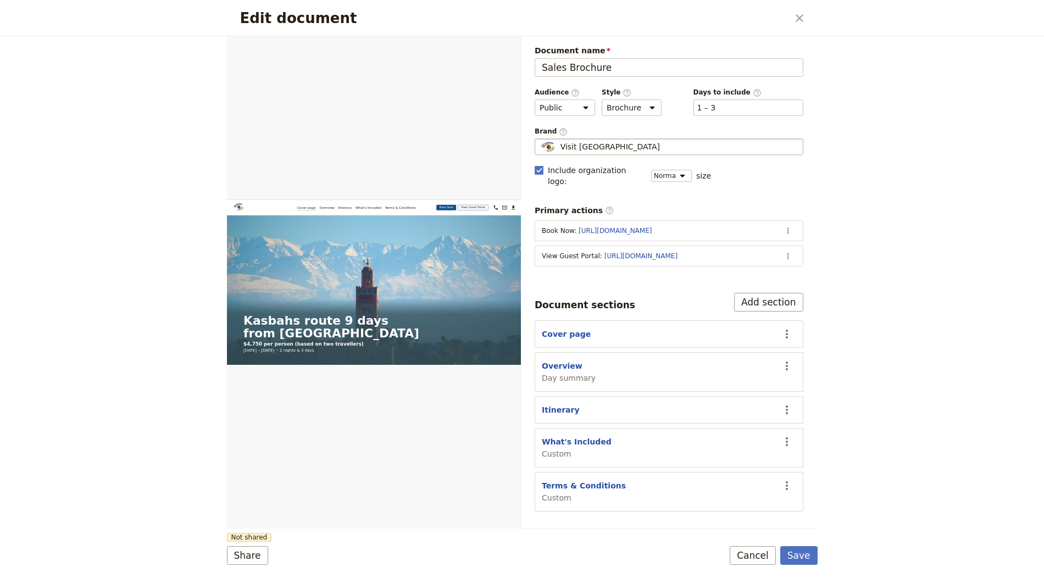
click at [595, 146] on span "Visit Romania" at bounding box center [609, 146] width 99 height 11
click at [539, 139] on input "Visit Romania" at bounding box center [539, 138] width 1 height 1
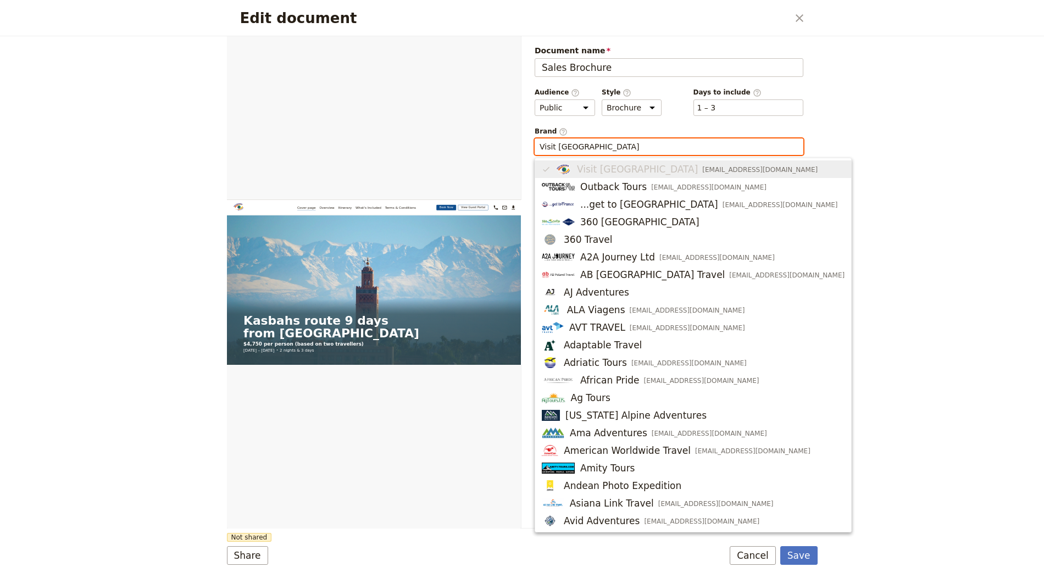
paste input "Luxotour"
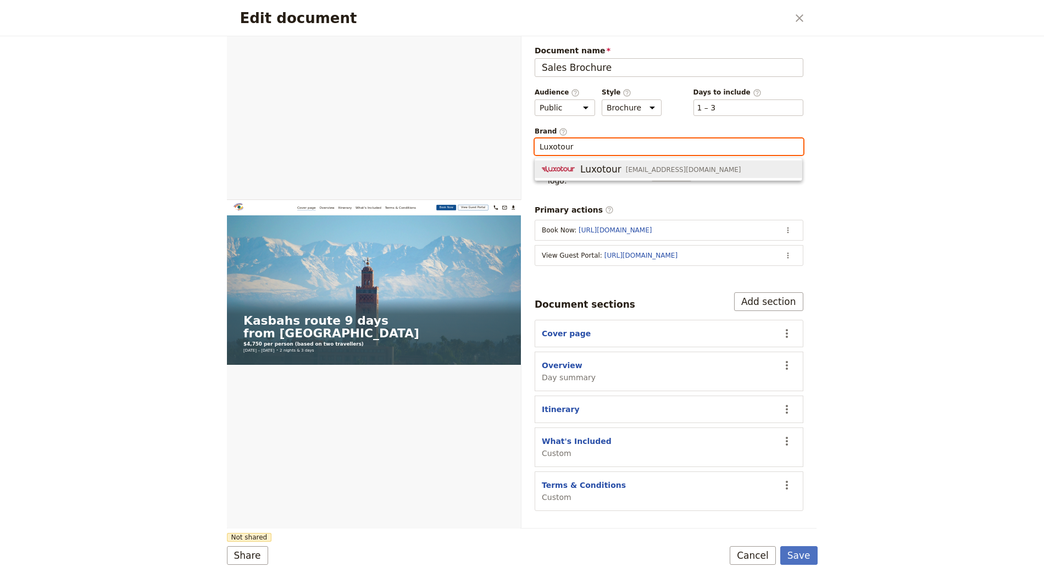
click at [590, 170] on span "Luxotour" at bounding box center [600, 169] width 41 height 13
type input "Luxotour"
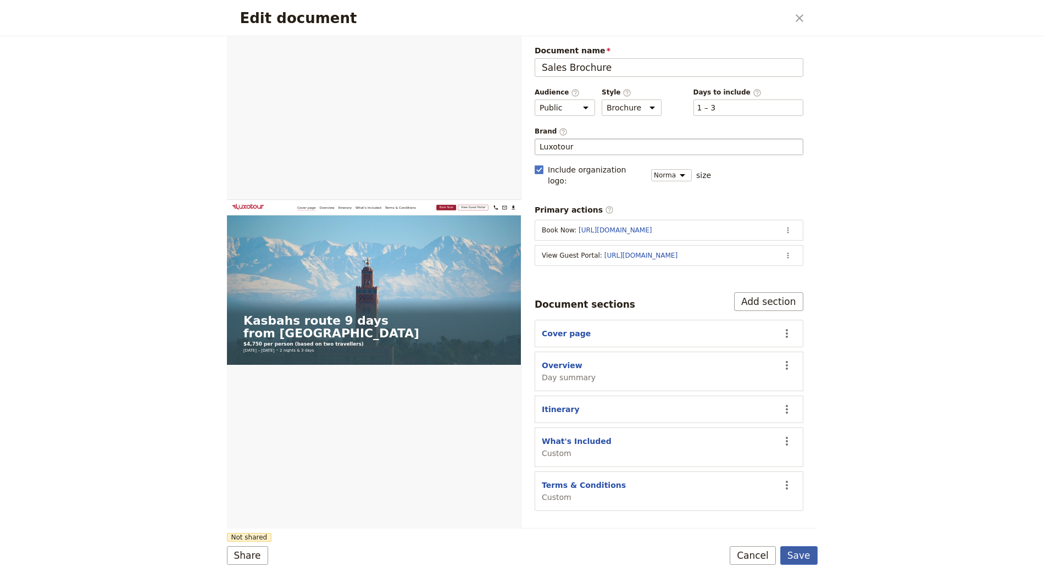
click at [796, 554] on button "Save" at bounding box center [798, 555] width 37 height 19
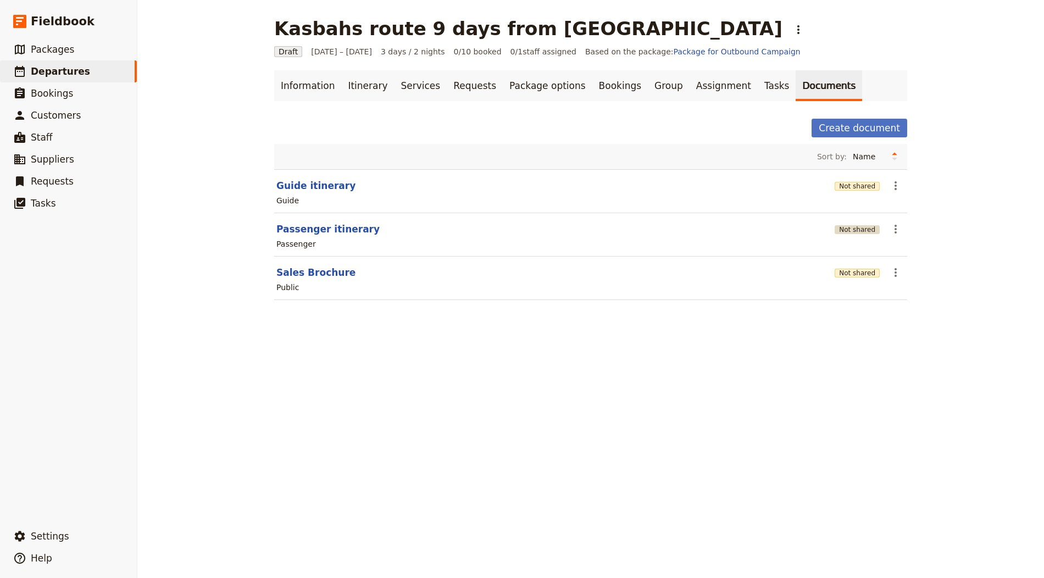
click at [865, 227] on button "Not shared" at bounding box center [856, 229] width 45 height 9
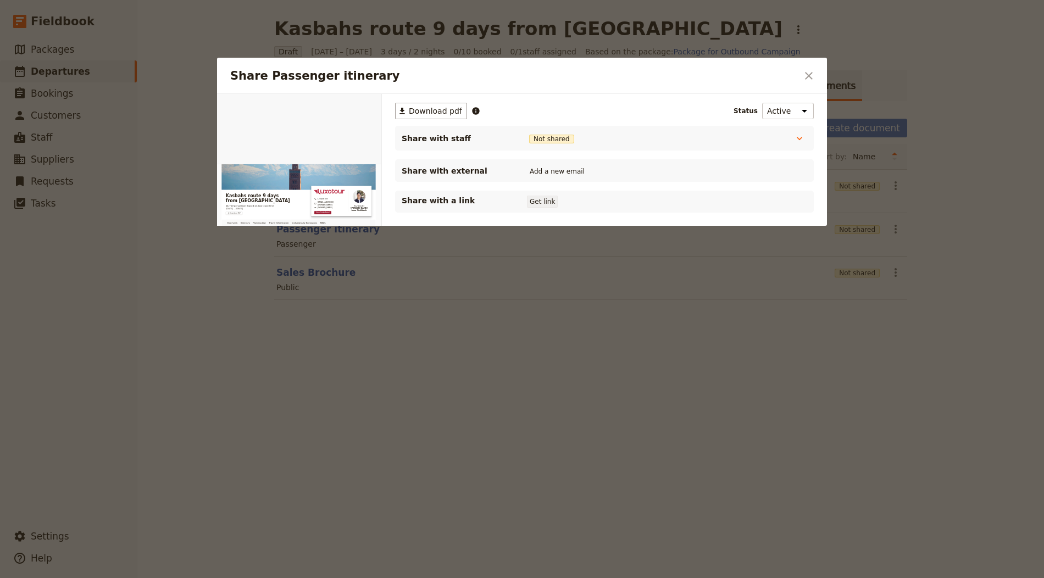
click at [550, 206] on button "Get link" at bounding box center [542, 202] width 31 height 12
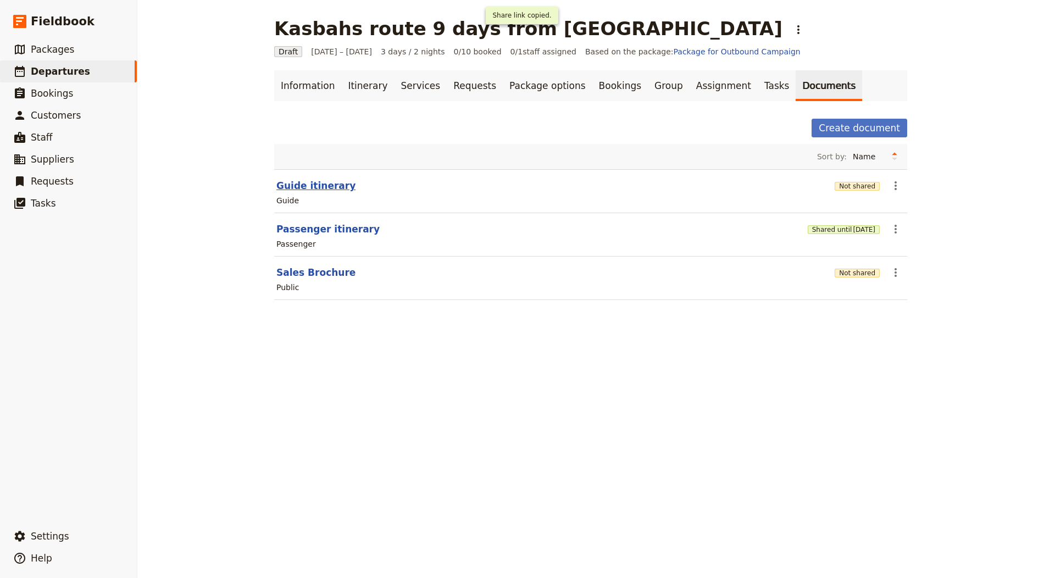
click at [285, 180] on button "Guide itinerary" at bounding box center [315, 185] width 79 height 13
select select "STAFF"
select select "RUN_SHEET"
select select "LARGE"
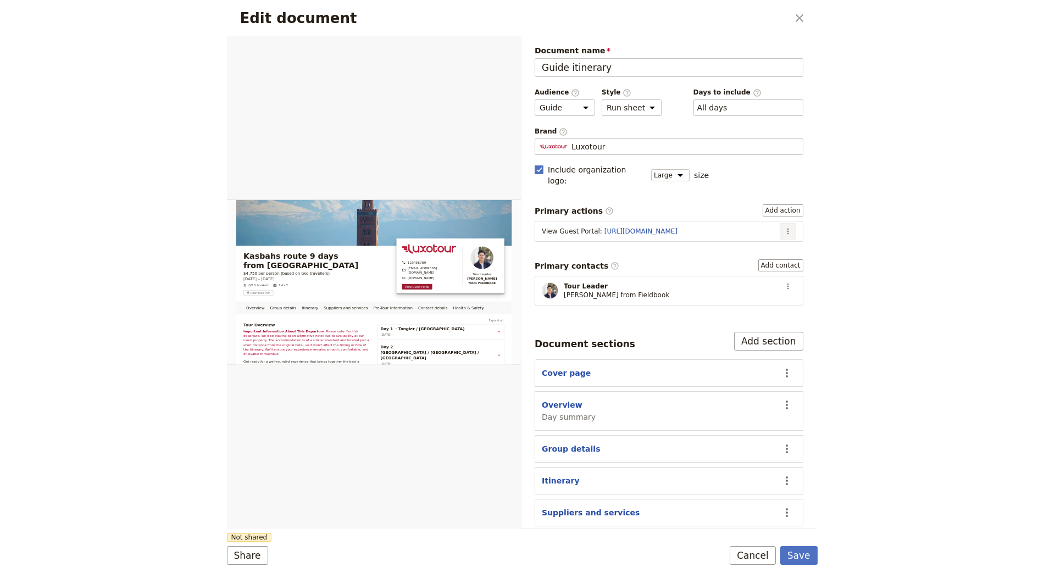
click at [791, 227] on icon "Actions" at bounding box center [787, 231] width 9 height 9
click at [751, 235] on span "Edit action" at bounding box center [752, 239] width 41 height 11
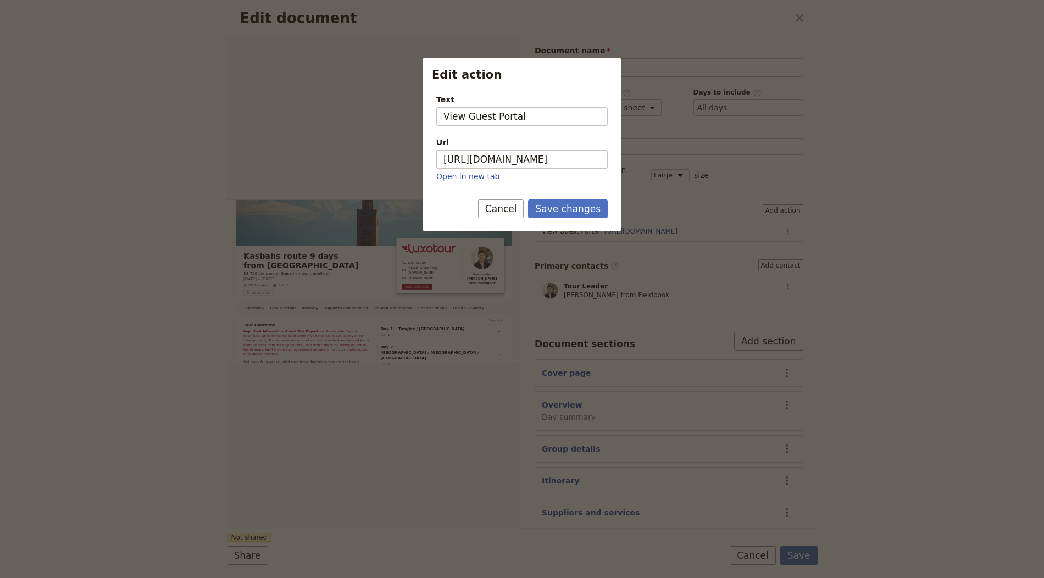
click at [549, 144] on div "Url" at bounding box center [521, 142] width 171 height 11
click at [549, 150] on input "https://trips.fieldbook.com/d/LOBuS-2W0HW9xjK1wjbOR" at bounding box center [521, 159] width 171 height 19
click at [549, 153] on input "https://trips.fieldbook.com/d/LOBuS-2W0HW9xjK1wjbOR" at bounding box center [521, 159] width 171 height 19
paste input "A5SVpIl60YYWjgMJCQpjB"
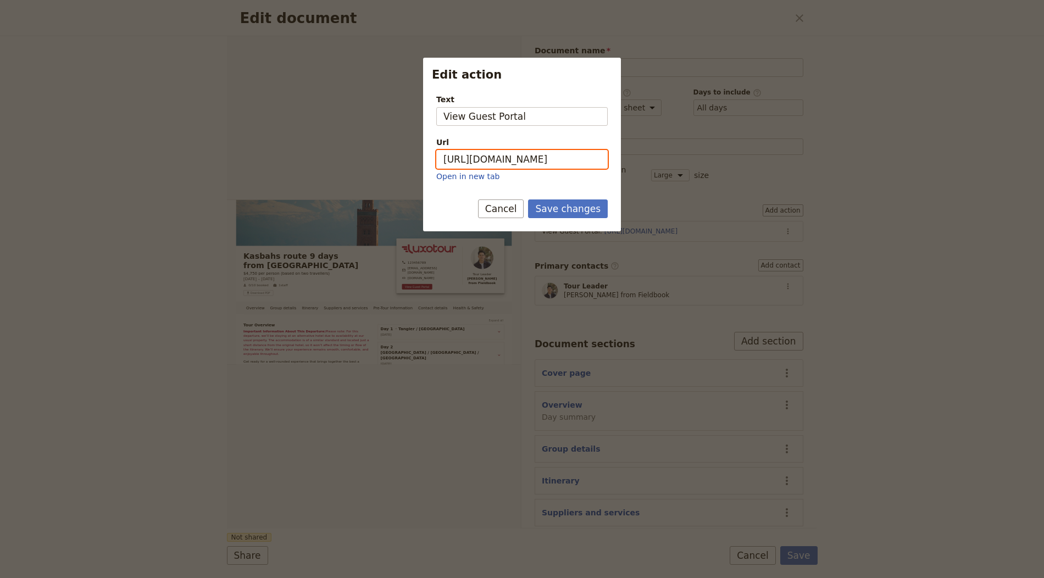
type input "https://trips.fieldbook.com/d/A5SVpIl60YYWjgMJCQpjB"
click at [571, 217] on div "Save changes Cancel" at bounding box center [522, 215] width 198 height 32
click at [571, 207] on button "Save changes" at bounding box center [568, 208] width 80 height 19
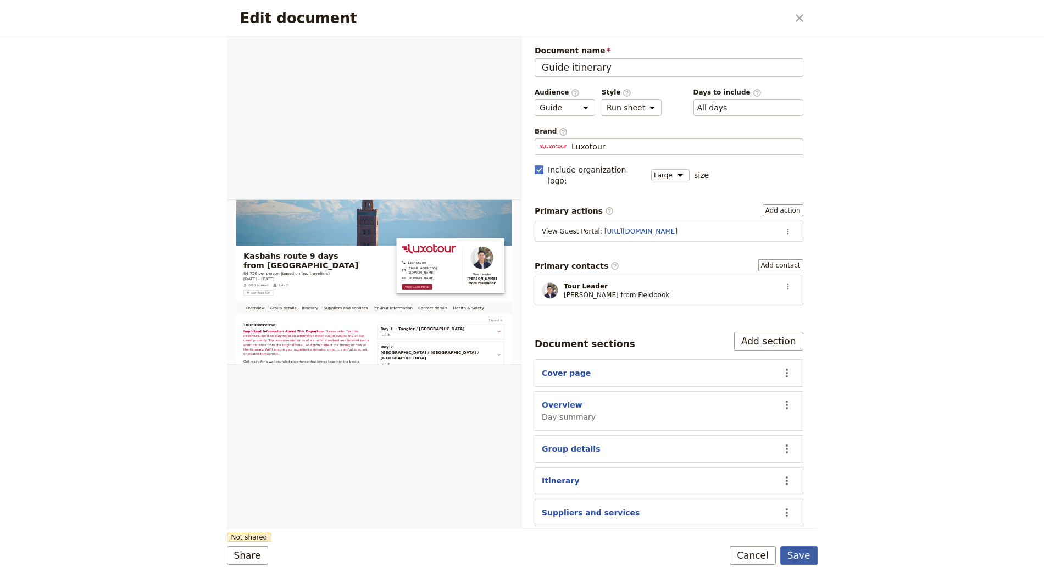
click at [801, 559] on button "Save" at bounding box center [798, 555] width 37 height 19
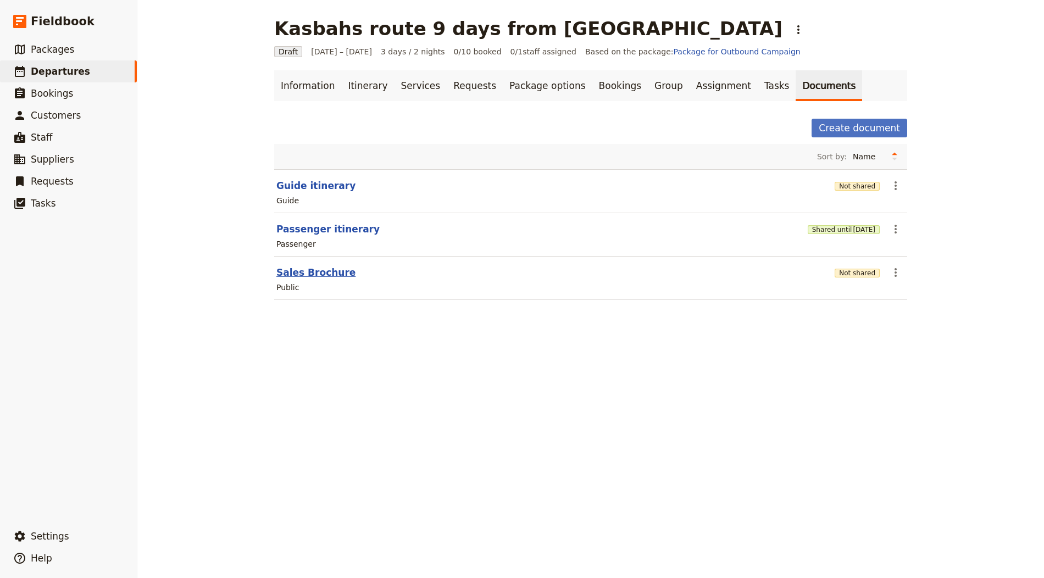
click at [298, 268] on button "Sales Brochure" at bounding box center [315, 272] width 79 height 13
select select "DEFAULT"
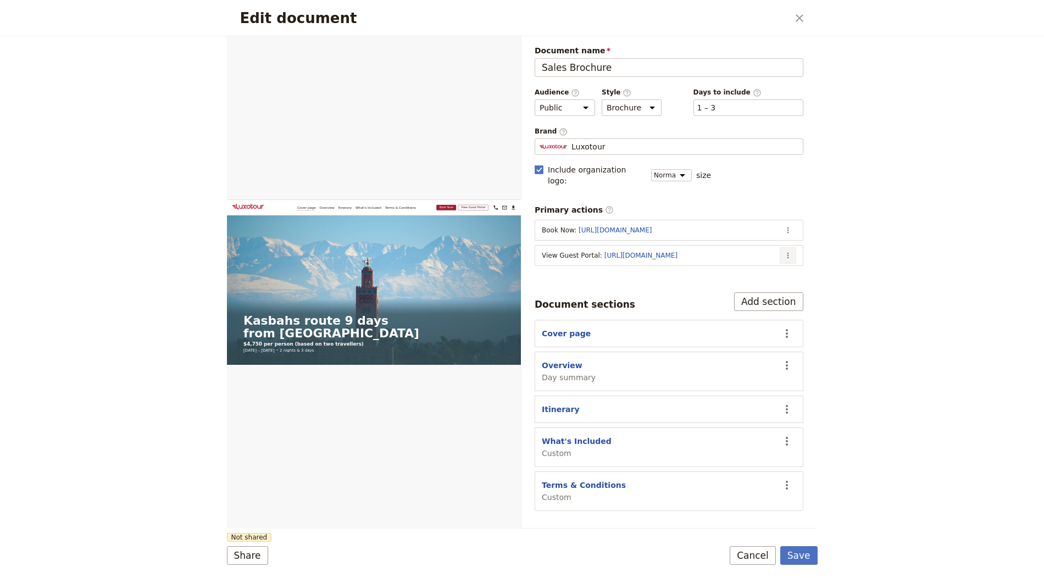
click at [786, 251] on icon "Actions" at bounding box center [787, 255] width 9 height 9
click at [747, 260] on span "Edit action" at bounding box center [744, 263] width 89 height 11
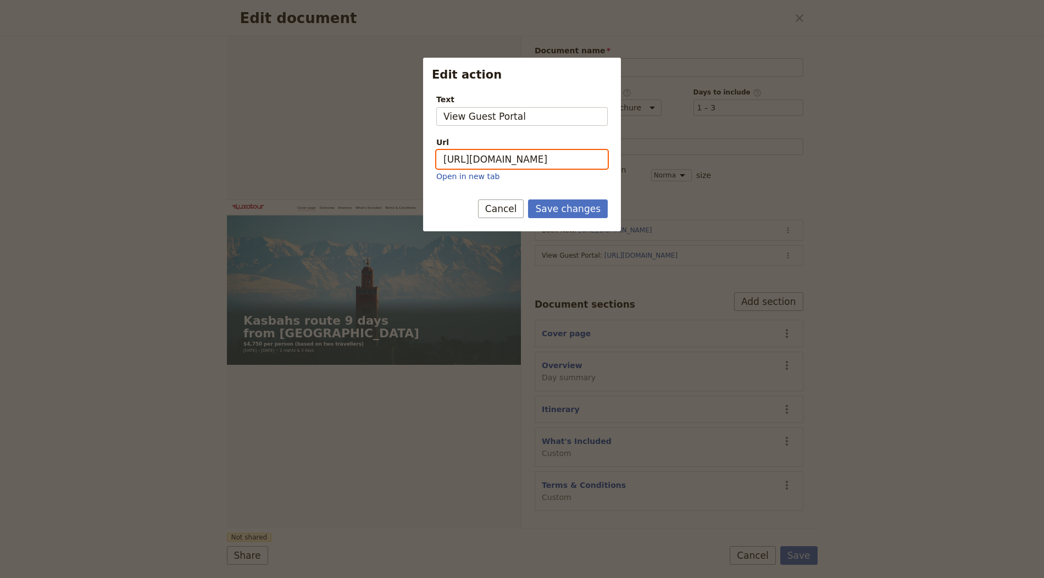
click at [560, 157] on input "https://trips.fieldbook.com/d/LOBuS-2W0HW9xjK1wjbOR" at bounding box center [521, 159] width 171 height 19
paste input "A5SVpIl60YYWjgMJCQpjB"
type input "https://trips.fieldbook.com/d/A5SVpIl60YYWjgMJCQpjB"
click at [558, 199] on button "Save changes" at bounding box center [568, 208] width 80 height 19
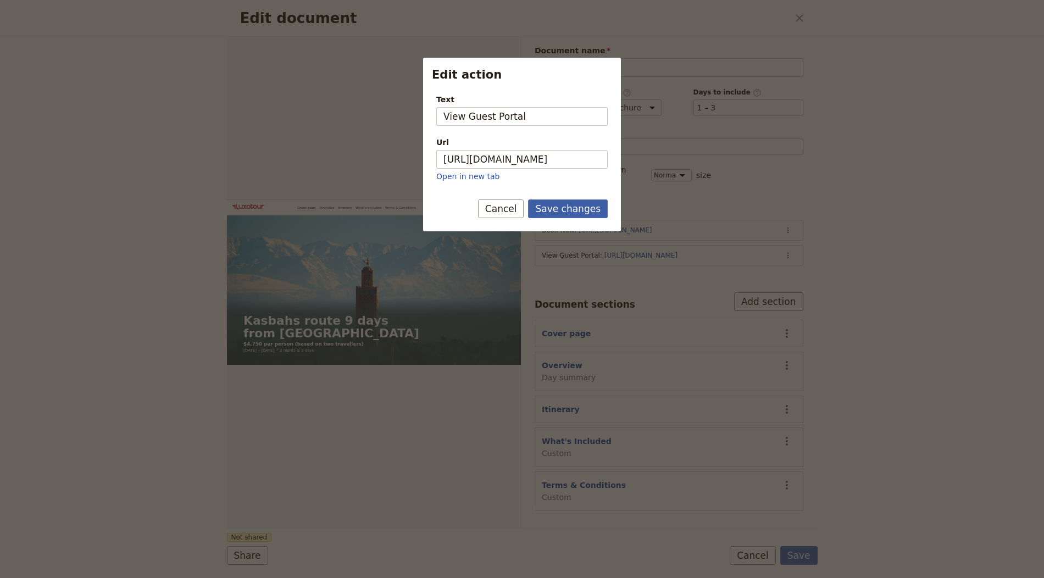
scroll to position [0, 0]
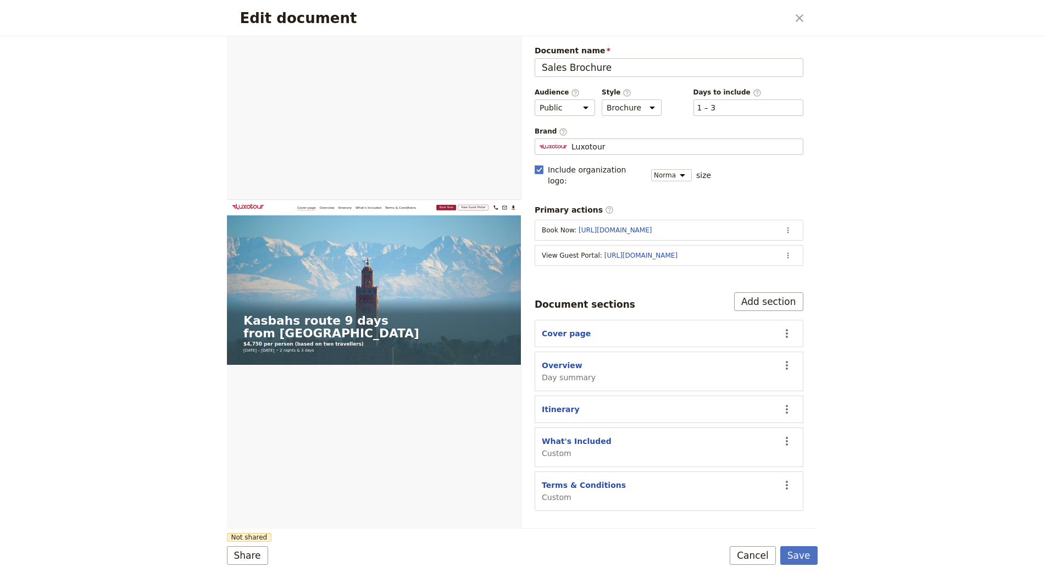
click at [798, 566] on form "Web PDF ​ Document name Sales Brochure Preview Audience ​ Public Passenger Guid…" at bounding box center [522, 307] width 590 height 542
click at [800, 556] on button "Save" at bounding box center [798, 555] width 37 height 19
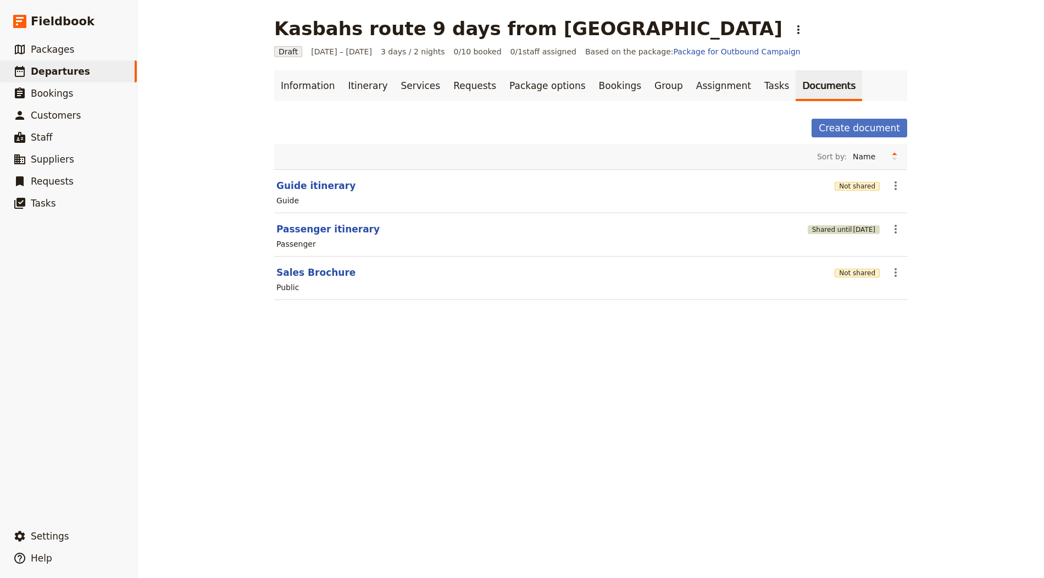
click at [853, 231] on span "[DATE]" at bounding box center [864, 229] width 23 height 9
click at [849, 180] on div "Not shared" at bounding box center [856, 185] width 45 height 11
click at [849, 183] on button "Not shared" at bounding box center [856, 186] width 45 height 9
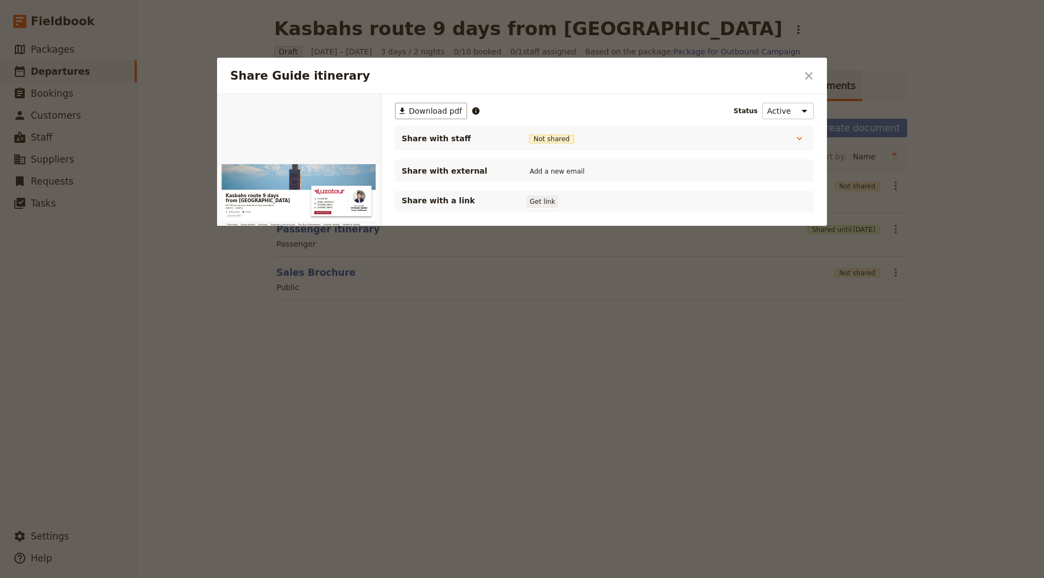
click at [537, 197] on button "Get link" at bounding box center [542, 202] width 31 height 12
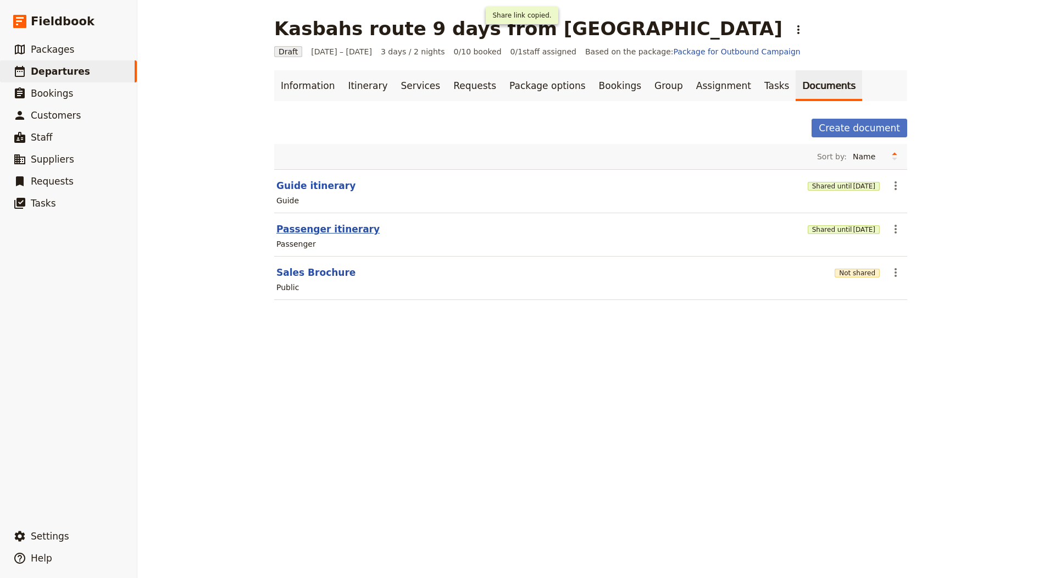
click at [343, 225] on button "Passenger itinerary" at bounding box center [327, 228] width 103 height 13
select select "PASSENGER"
select select "RUN_SHEET"
select select "LARGE"
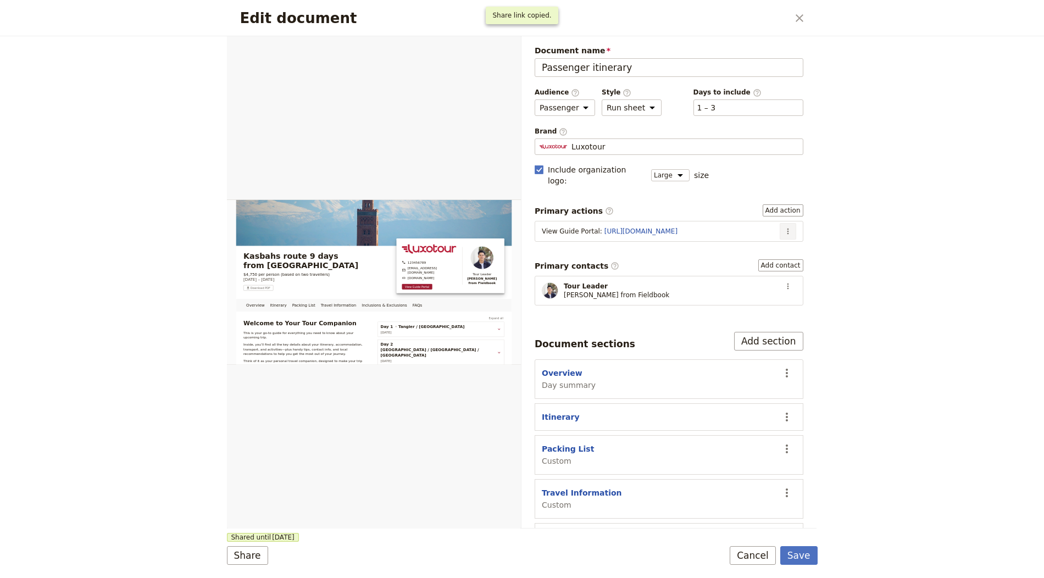
click at [781, 223] on button "​" at bounding box center [787, 231] width 16 height 16
click at [767, 237] on span "Edit action" at bounding box center [752, 239] width 41 height 11
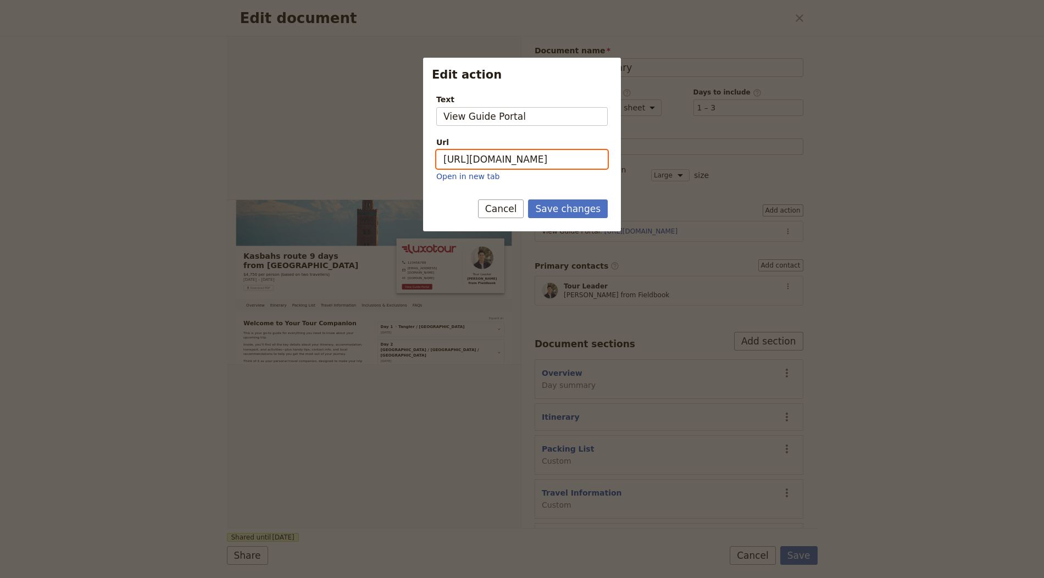
click at [581, 158] on input "https://trips.fieldbook.com/d/bXHL3zoGa1fGa-to2-X5h" at bounding box center [521, 159] width 171 height 19
paste input "2NAgocg_HO-Kttc1CjmAu"
type input "https://trips.fieldbook.com/d/2NAgocg_HO-Kttc1CjmAu"
click at [566, 209] on button "Save changes" at bounding box center [568, 208] width 80 height 19
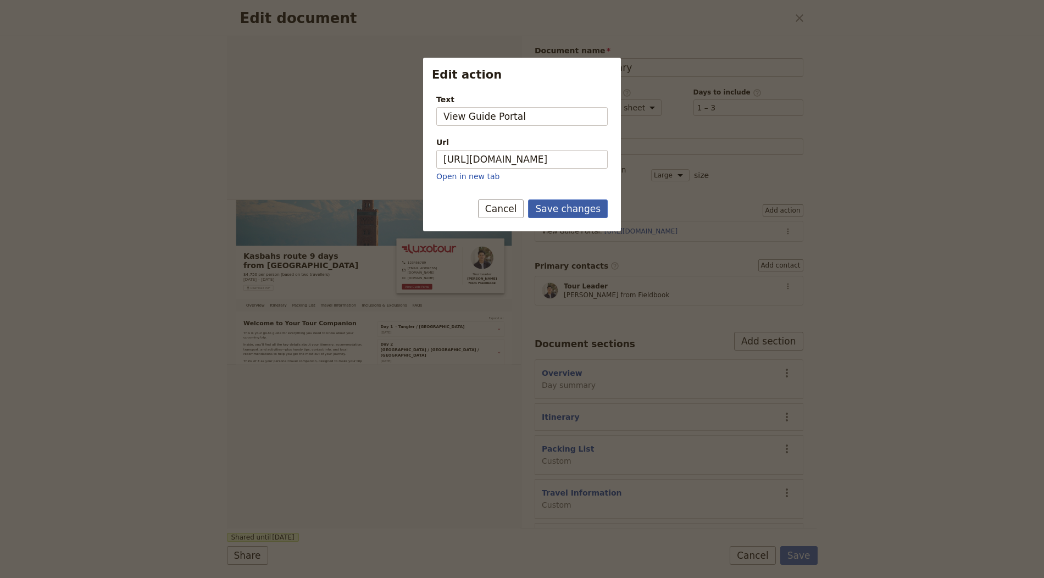
scroll to position [0, 0]
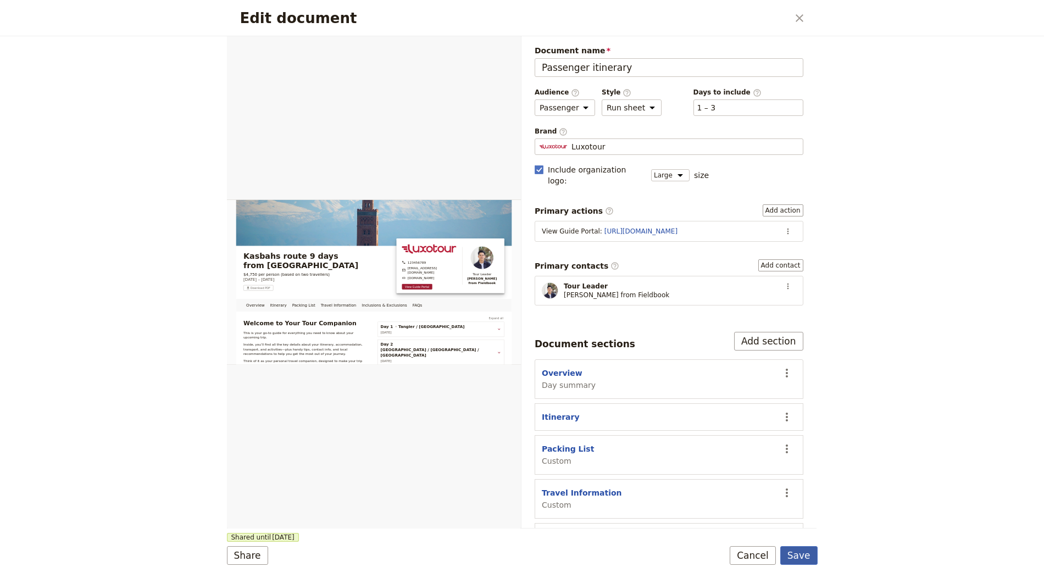
click at [796, 552] on button "Save" at bounding box center [798, 555] width 37 height 19
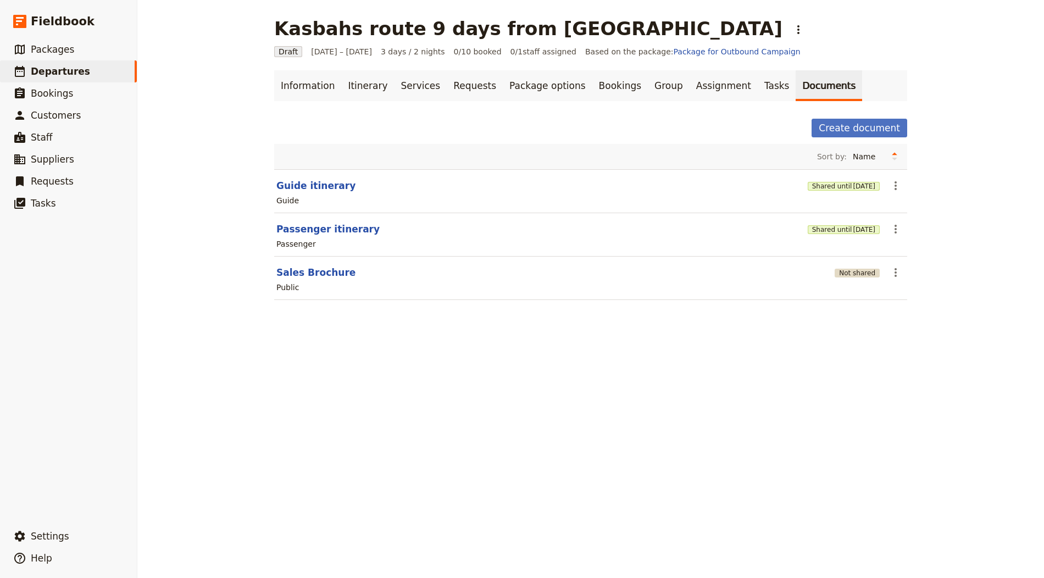
click at [861, 269] on button "Not shared" at bounding box center [856, 273] width 45 height 9
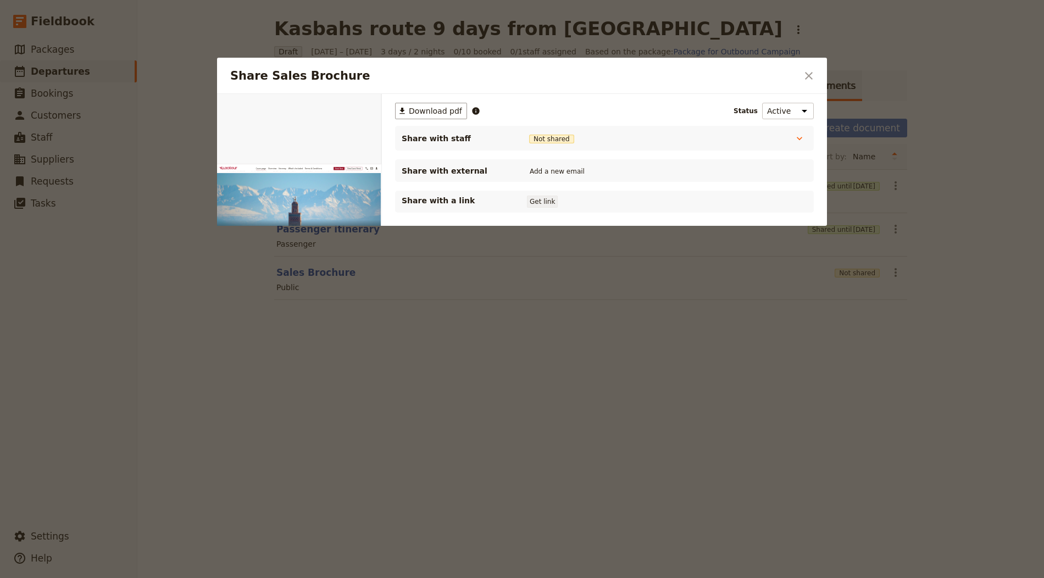
click at [543, 202] on button "Get link" at bounding box center [542, 202] width 31 height 12
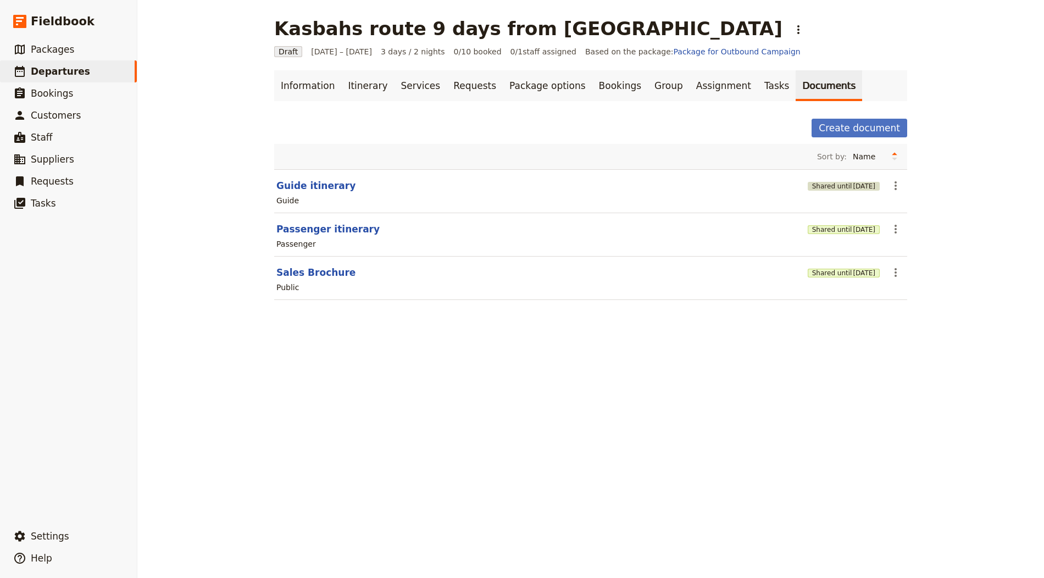
click at [829, 182] on button "Shared until [DATE]" at bounding box center [843, 186] width 72 height 9
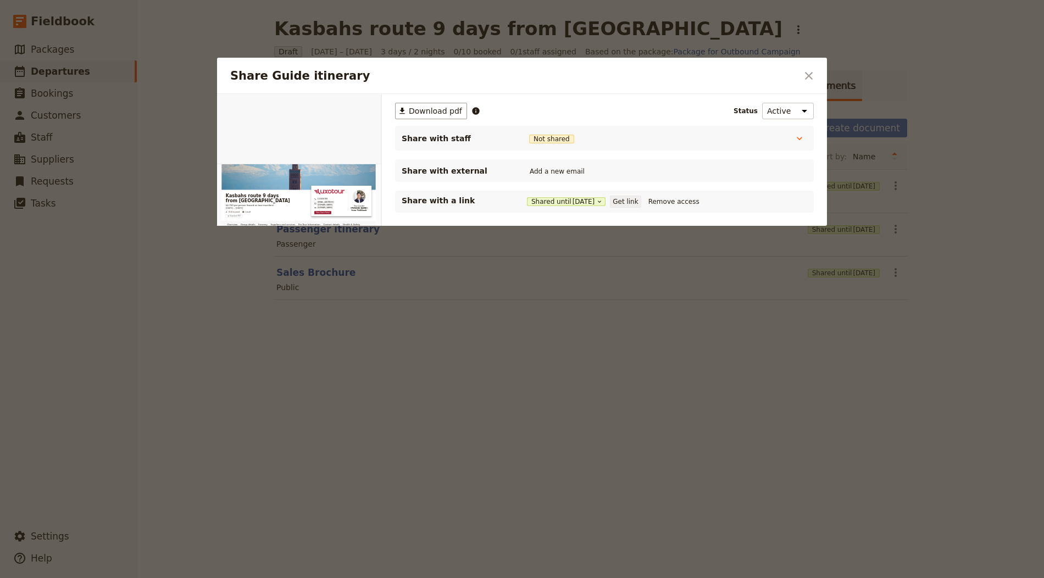
click at [629, 203] on button "Get link" at bounding box center [625, 202] width 31 height 12
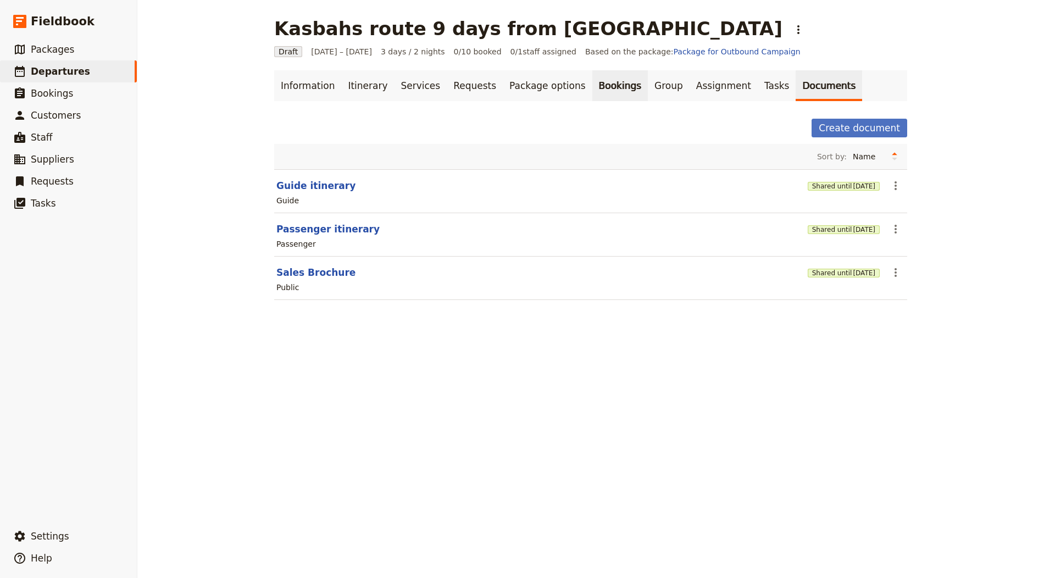
click at [592, 82] on link "Bookings" at bounding box center [619, 85] width 55 height 31
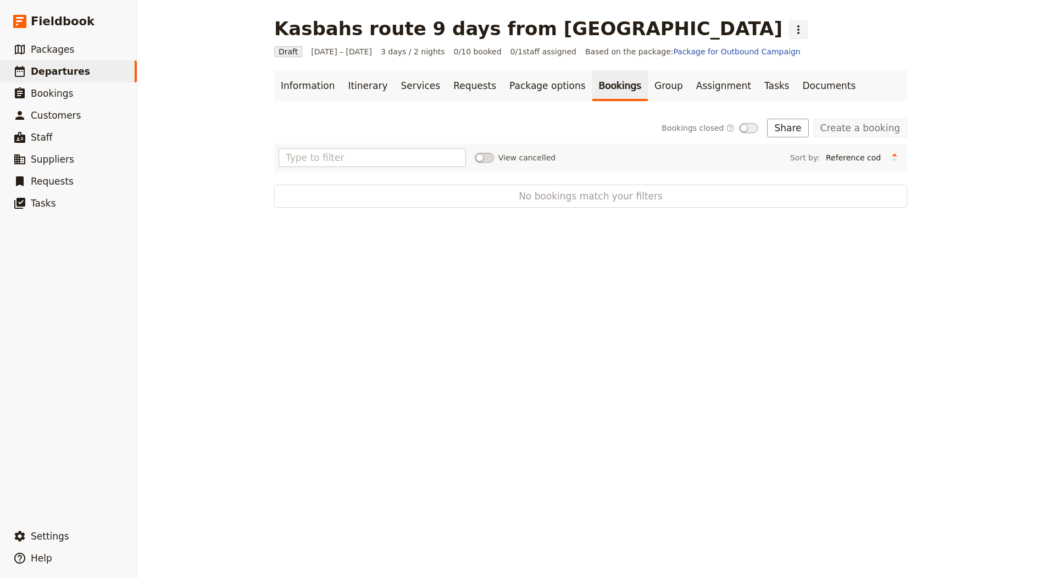
click at [578, 38] on div "Kasbahs route 9 days from [GEOGRAPHIC_DATA] ​" at bounding box center [540, 29] width 533 height 22
click at [792, 30] on icon "Actions" at bounding box center [798, 29] width 13 height 13
click at [594, 80] on button "Schedule departure" at bounding box center [624, 87] width 102 height 15
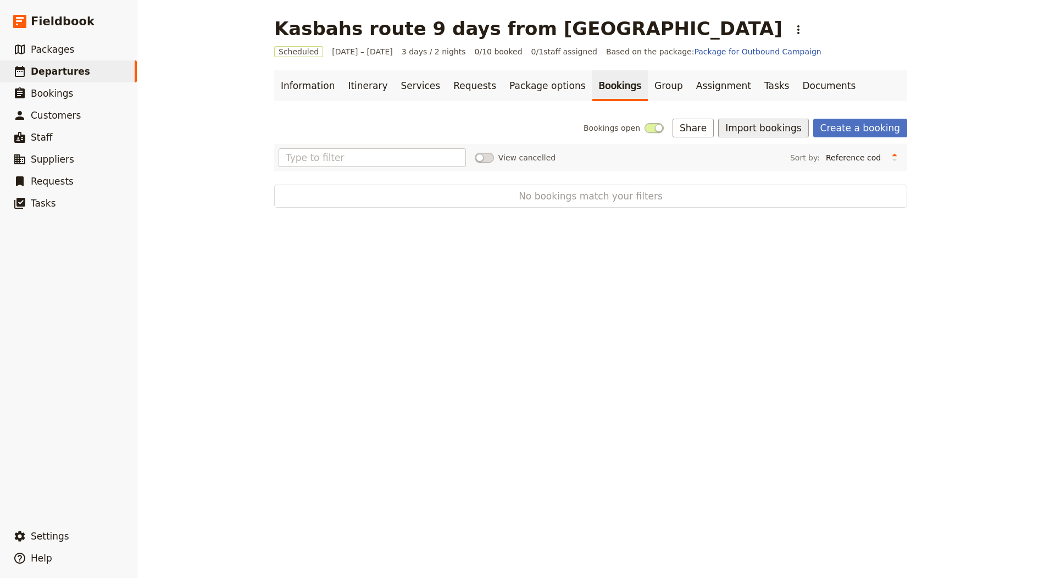
click at [790, 122] on button "Import bookings" at bounding box center [763, 128] width 90 height 19
click at [785, 136] on button "Import bookings" at bounding box center [763, 128] width 90 height 19
click at [774, 132] on button "Import bookings" at bounding box center [763, 128] width 90 height 19
click at [774, 153] on span "Import Bookings" at bounding box center [770, 151] width 63 height 11
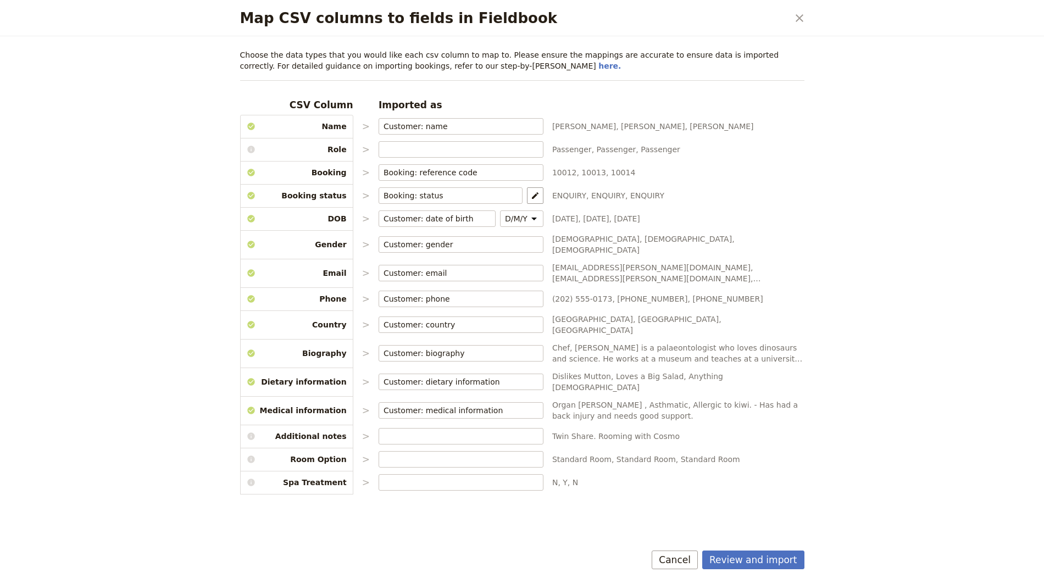
click at [761, 553] on button "Review and import" at bounding box center [753, 559] width 102 height 19
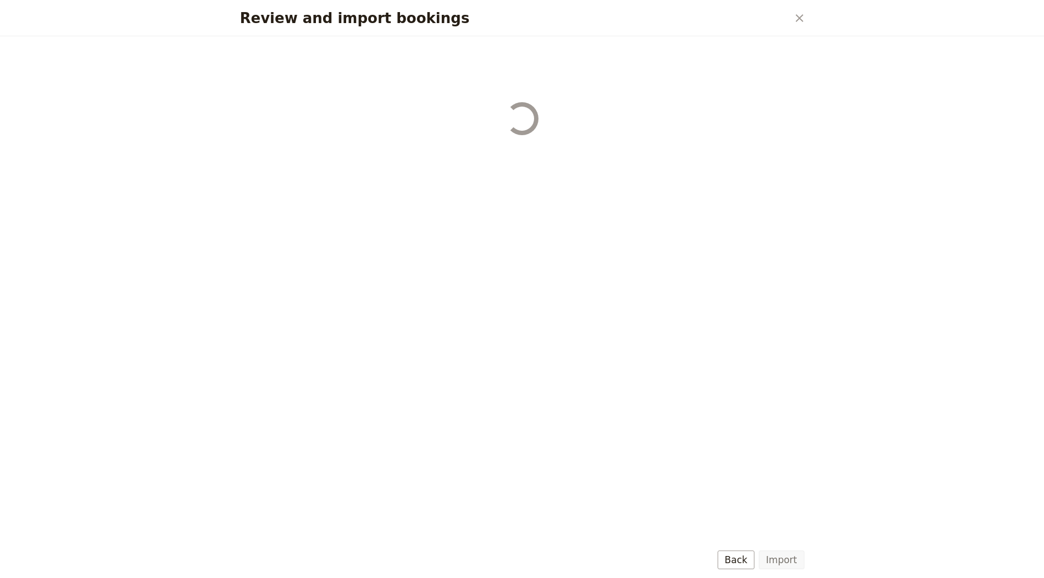
select select "655d56b39948720cb8e55355"
select select "655d57ca9948720cb8e553ec"
select select "655d57fa9948720cb8e553f3"
select select "655d58079948720cb8e553fa"
select select "655d584c9948720cb8e55401"
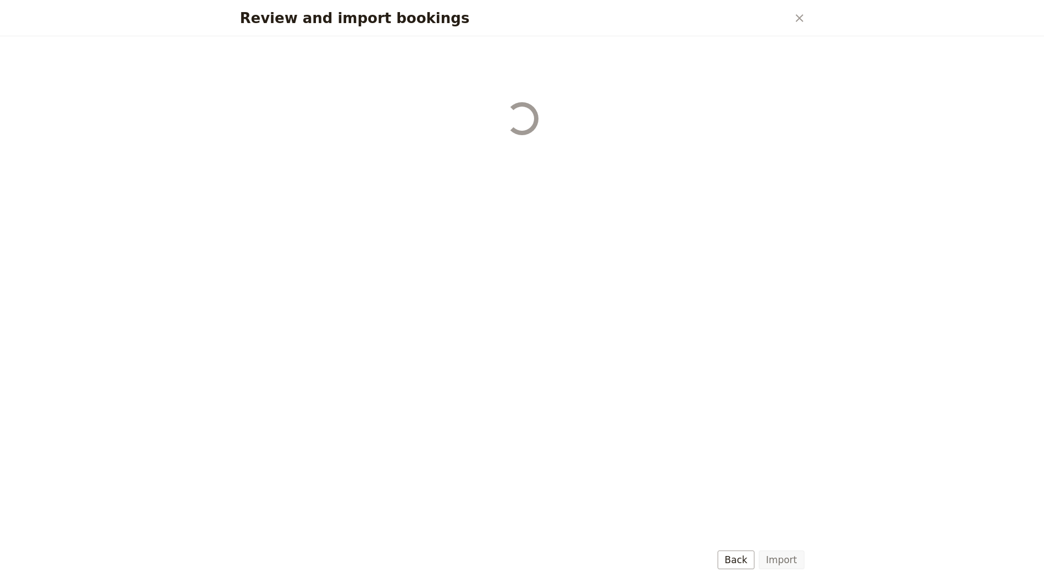
select select "655d58679948720cb8e5540d"
select select "650e6b6659641ed5ee156647"
select select "650e6b4b59641ed5ee156605"
select select "650e2104408bbede5b0c60fd"
select select "650e1d73408bbede5b0c60a6"
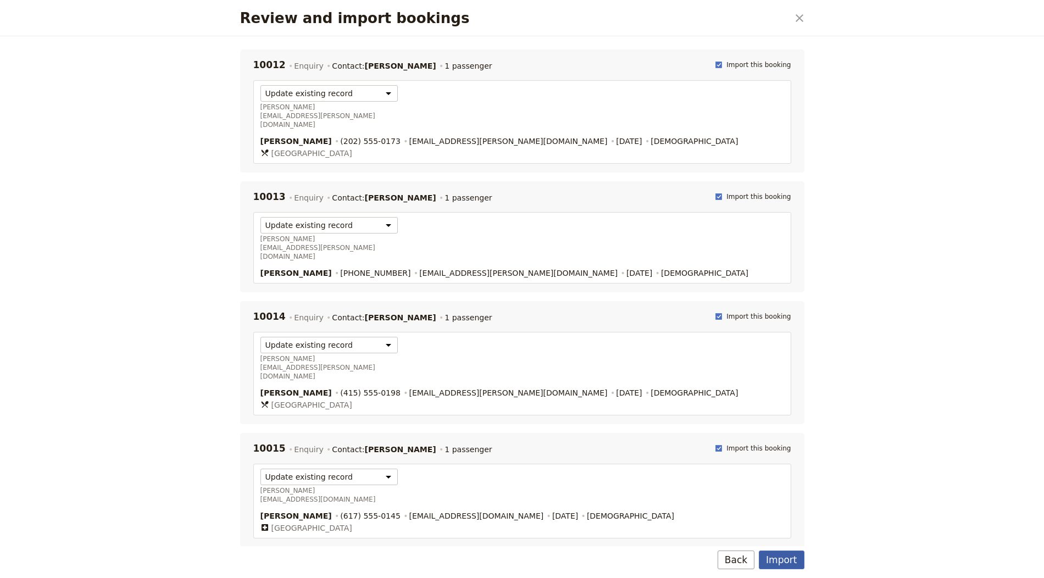
click at [779, 561] on button "Import" at bounding box center [781, 559] width 45 height 19
